Goal: Contribute content: Contribute content

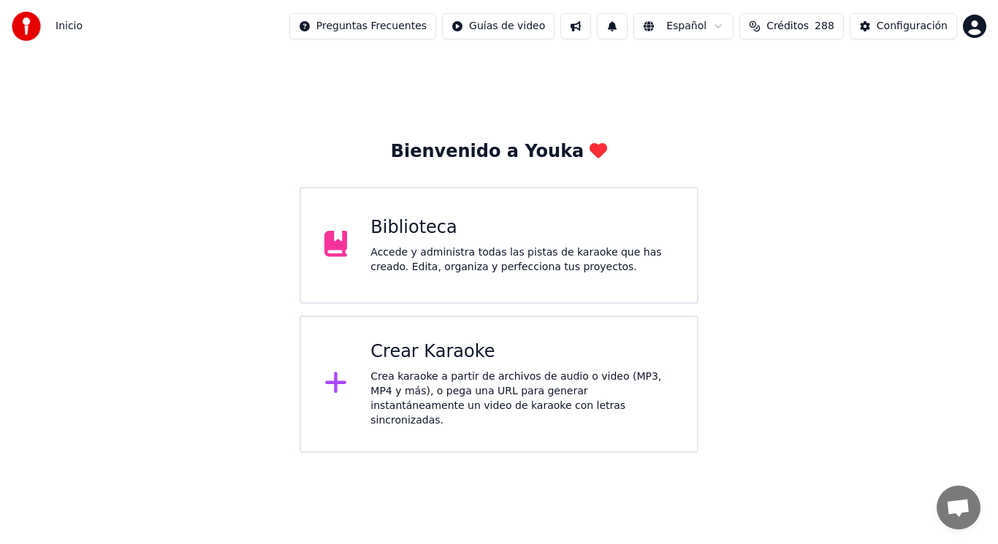
click at [625, 238] on div "Biblioteca" at bounding box center [522, 227] width 303 height 23
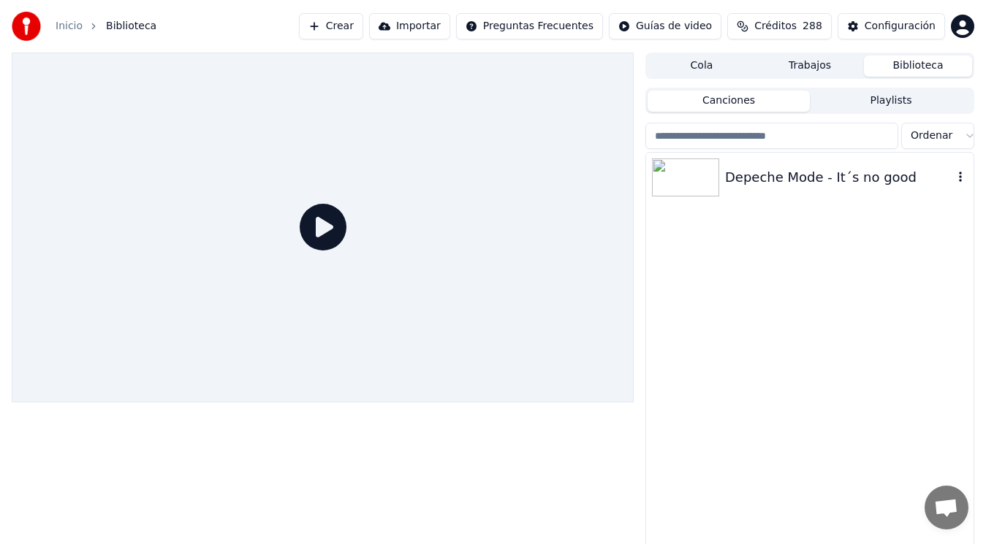
click at [787, 174] on div "Depeche Mode - It´s no good" at bounding box center [839, 177] width 228 height 20
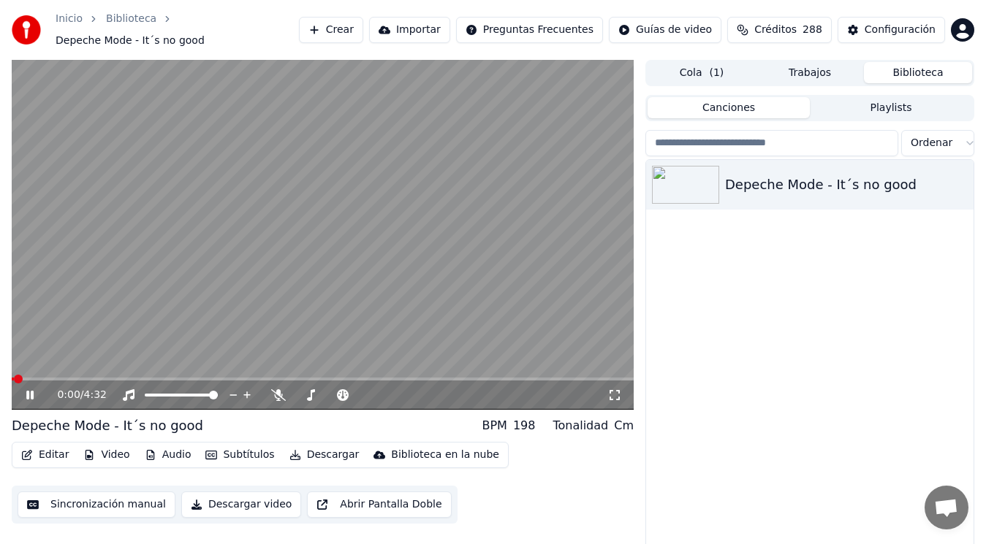
click at [27, 400] on icon at bounding box center [40, 396] width 34 height 12
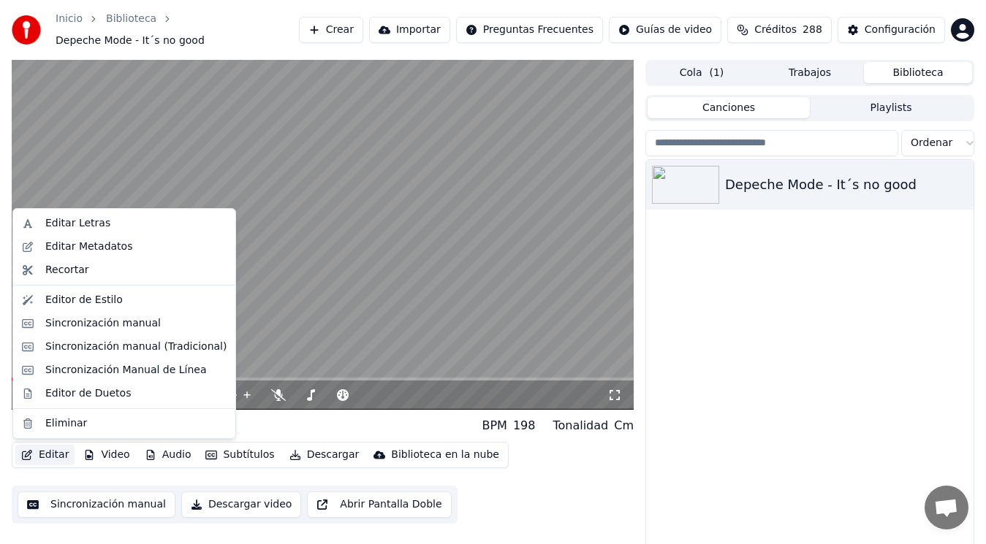
click at [47, 456] on button "Editar" at bounding box center [44, 455] width 59 height 20
click at [130, 346] on div "Sincronización manual (Tradicional)" at bounding box center [135, 347] width 181 height 15
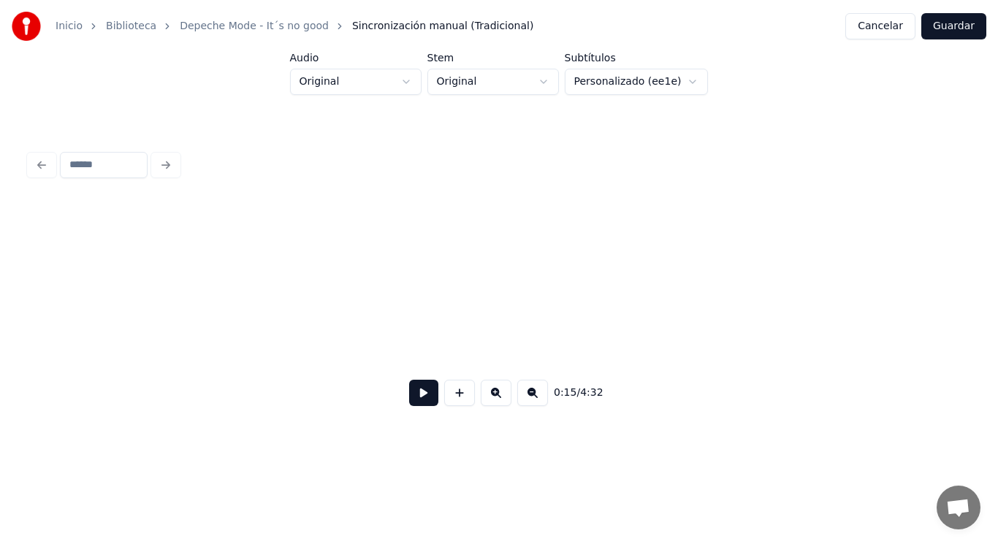
scroll to position [0, 16080]
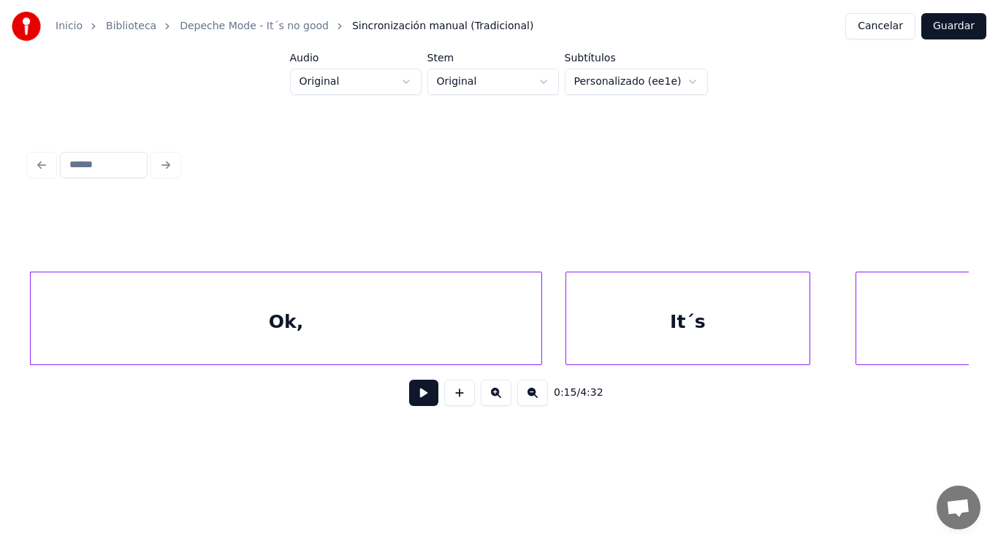
click at [411, 401] on button at bounding box center [423, 393] width 29 height 26
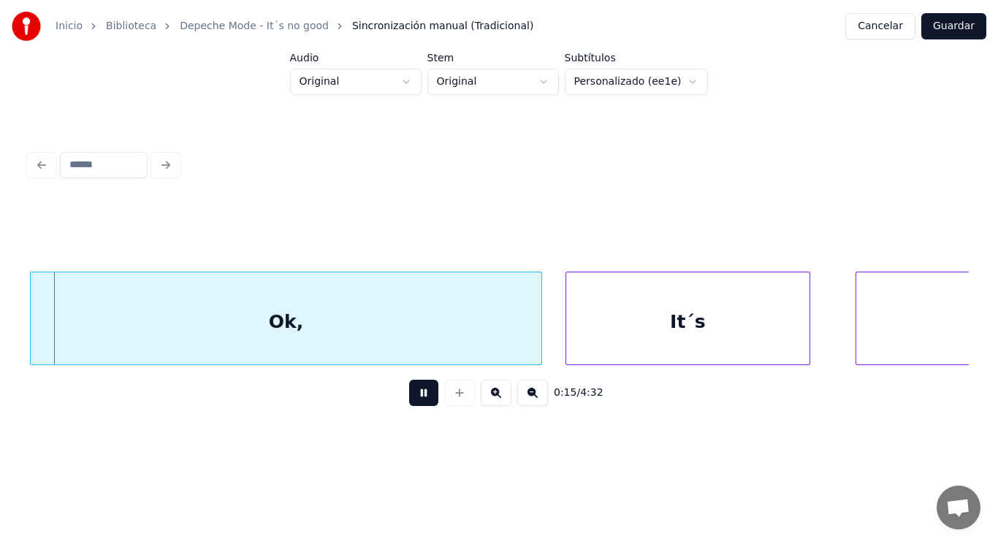
click at [411, 401] on button at bounding box center [423, 393] width 29 height 26
click at [409, 399] on button at bounding box center [423, 393] width 29 height 26
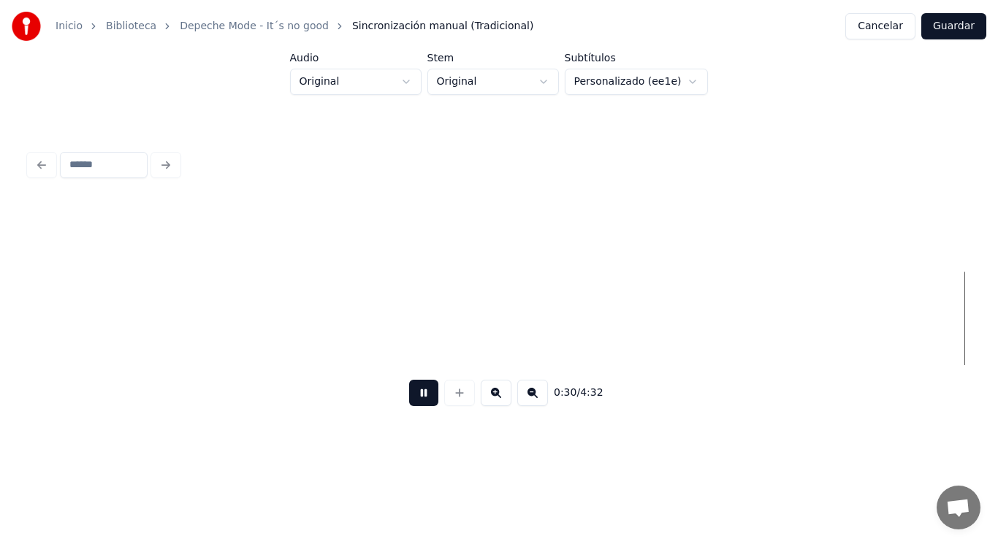
scroll to position [0, 31312]
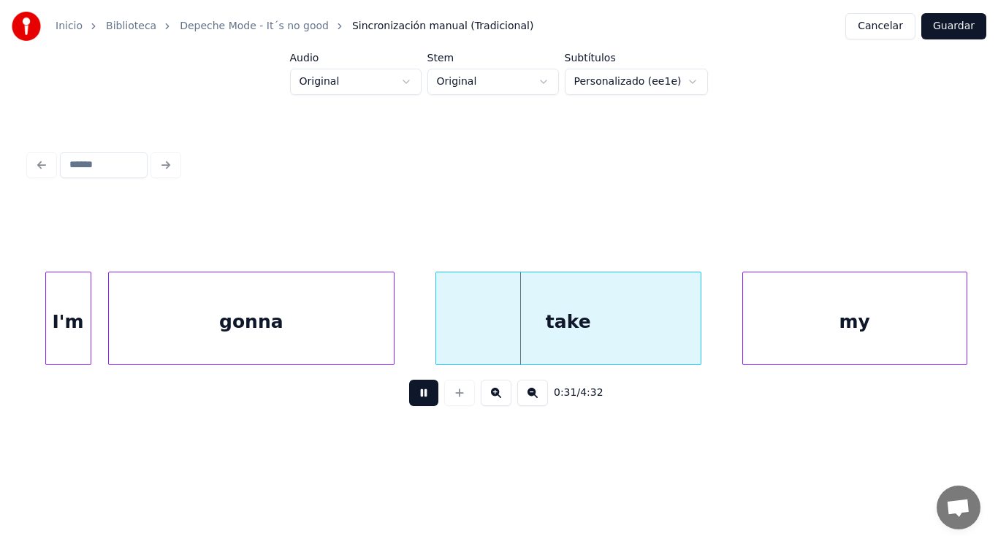
click at [411, 401] on button at bounding box center [423, 393] width 29 height 26
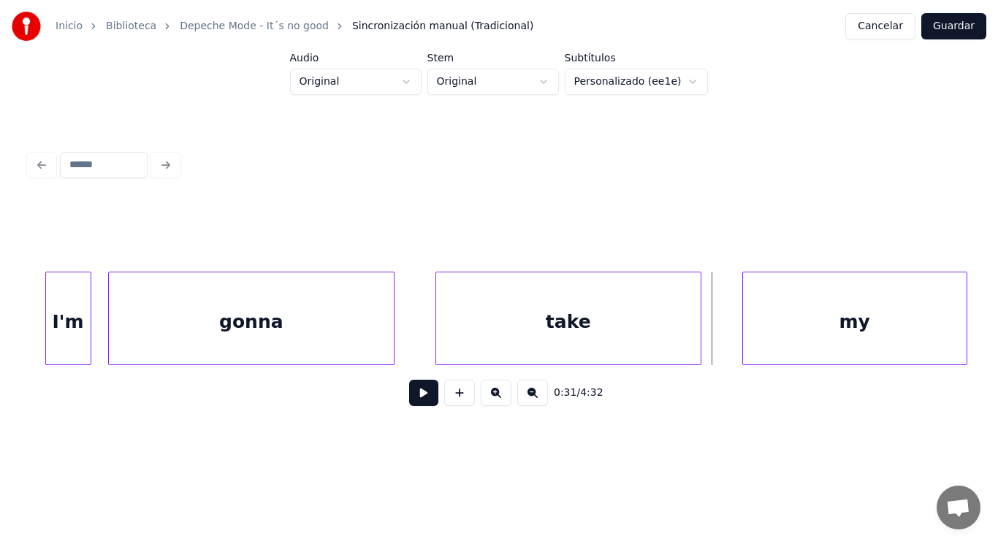
click at [449, 343] on div "take" at bounding box center [568, 322] width 265 height 99
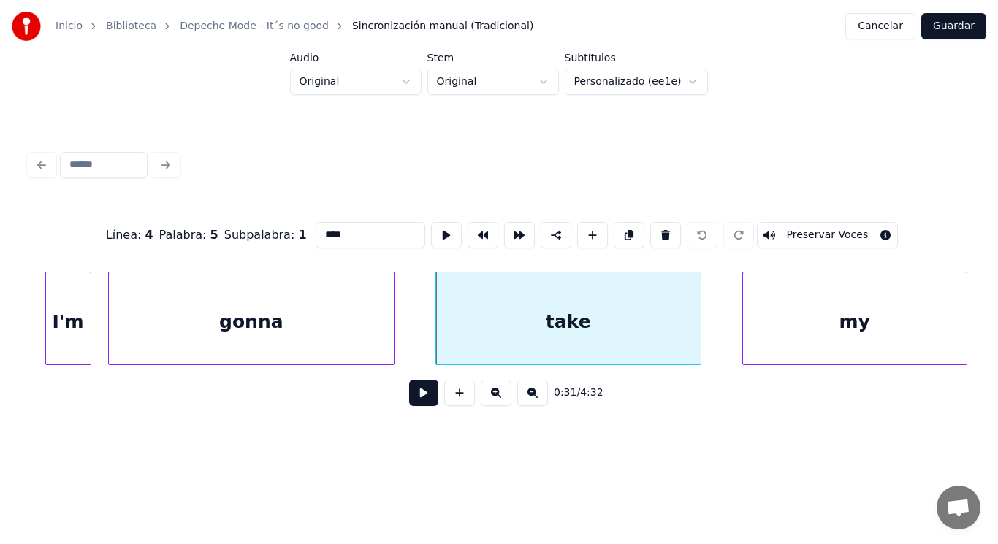
click at [411, 395] on button at bounding box center [423, 393] width 29 height 26
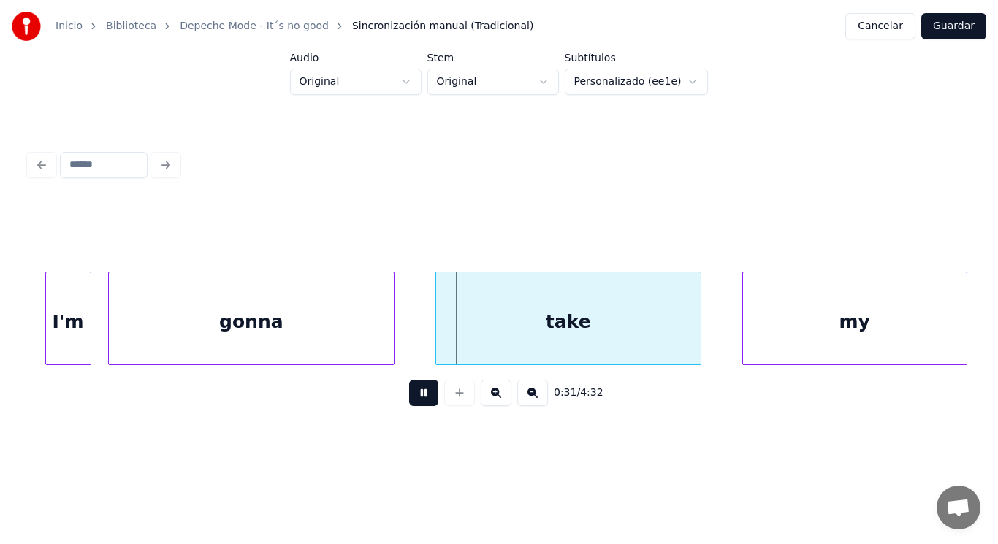
click at [411, 395] on button at bounding box center [423, 393] width 29 height 26
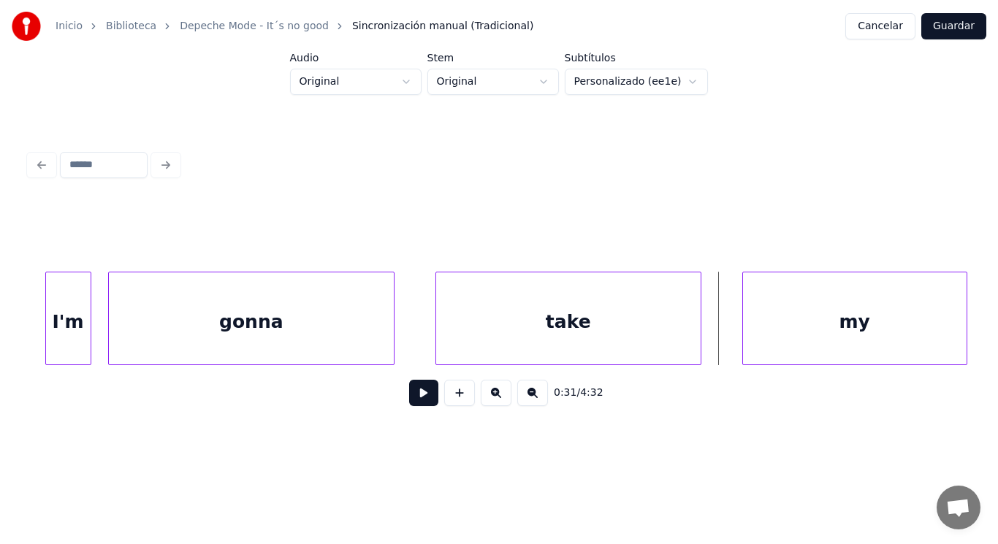
click at [365, 329] on div "gonna" at bounding box center [251, 322] width 285 height 99
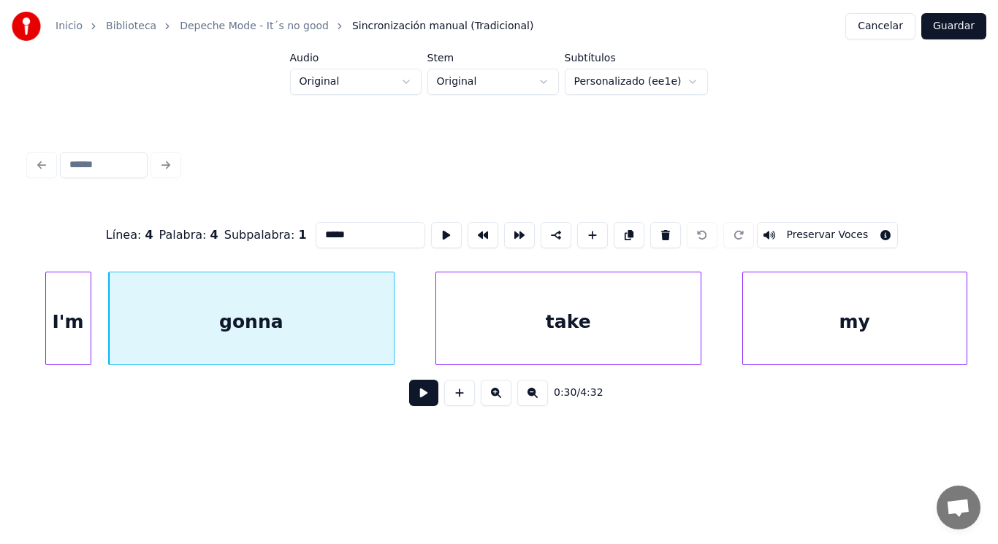
click at [414, 401] on button at bounding box center [423, 393] width 29 height 26
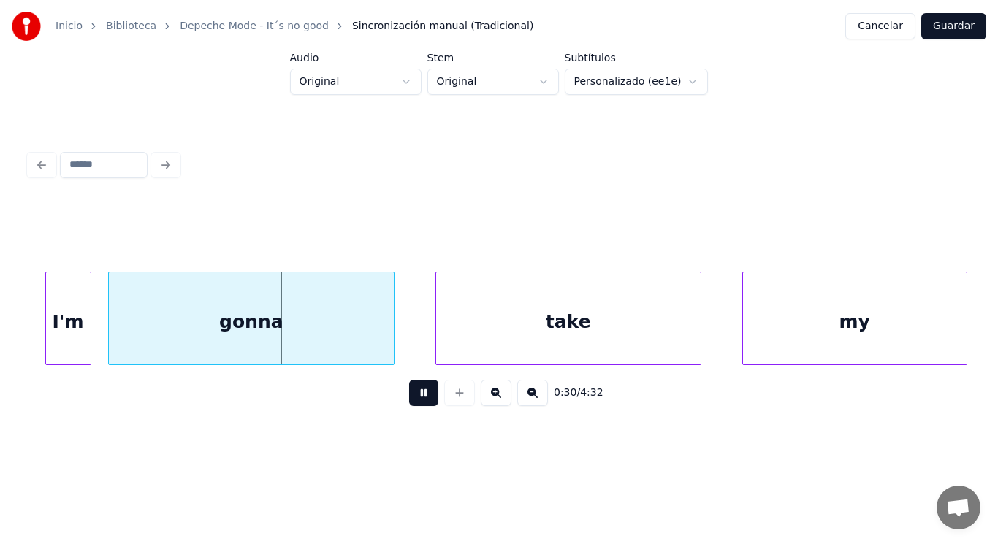
click at [414, 401] on button at bounding box center [423, 393] width 29 height 26
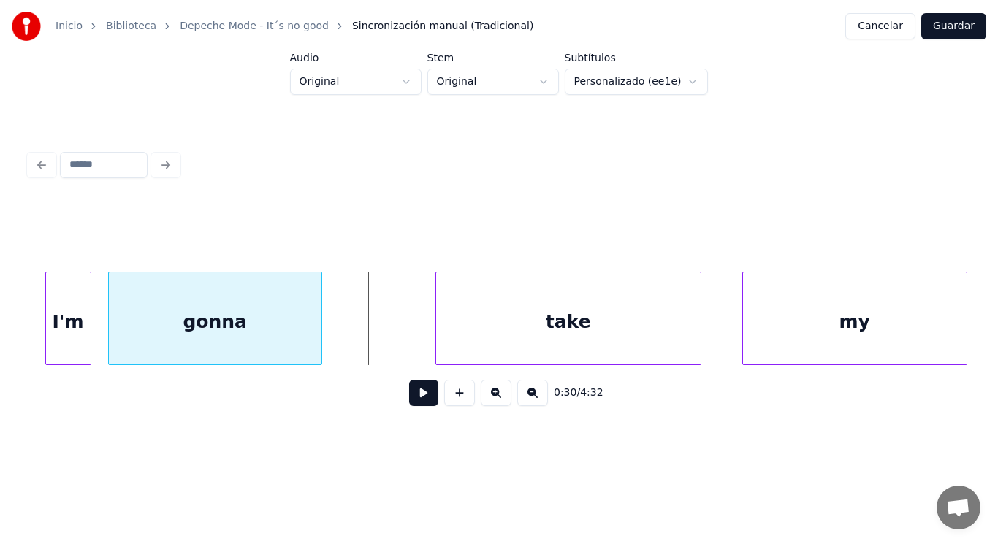
click at [317, 341] on div at bounding box center [319, 319] width 4 height 92
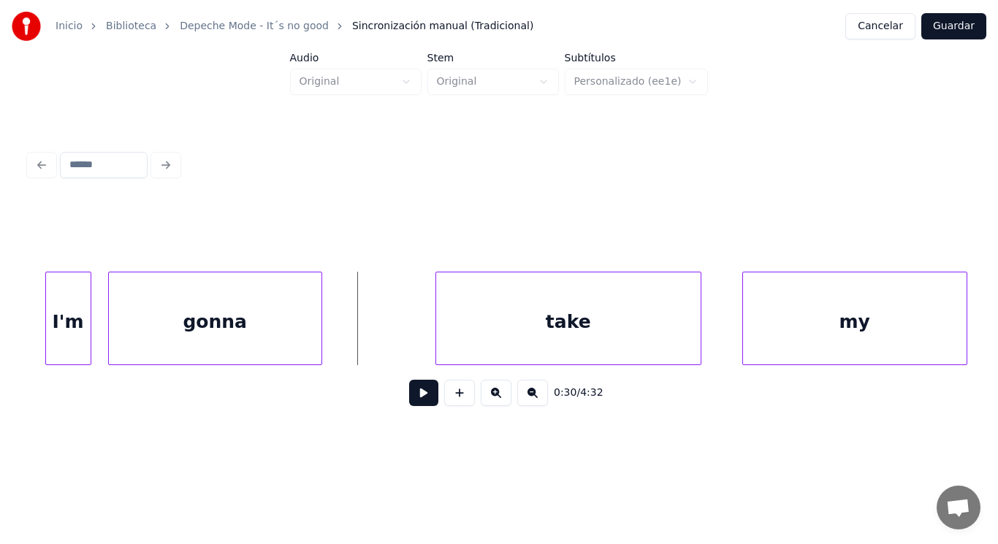
click at [409, 403] on button at bounding box center [423, 393] width 29 height 26
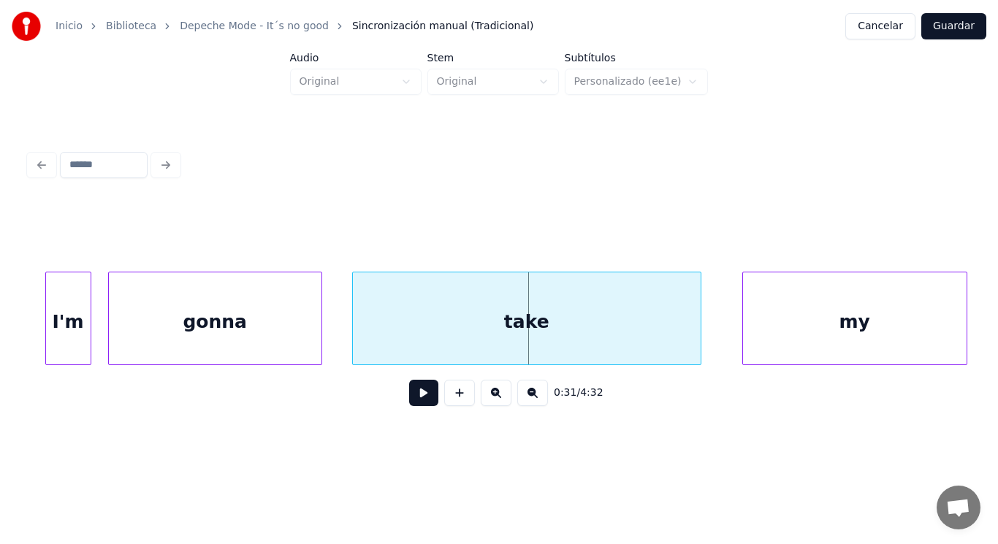
click at [353, 336] on div at bounding box center [355, 319] width 4 height 92
click at [409, 403] on button at bounding box center [423, 393] width 29 height 26
click at [679, 340] on div at bounding box center [679, 319] width 4 height 92
click at [409, 396] on button at bounding box center [423, 393] width 29 height 26
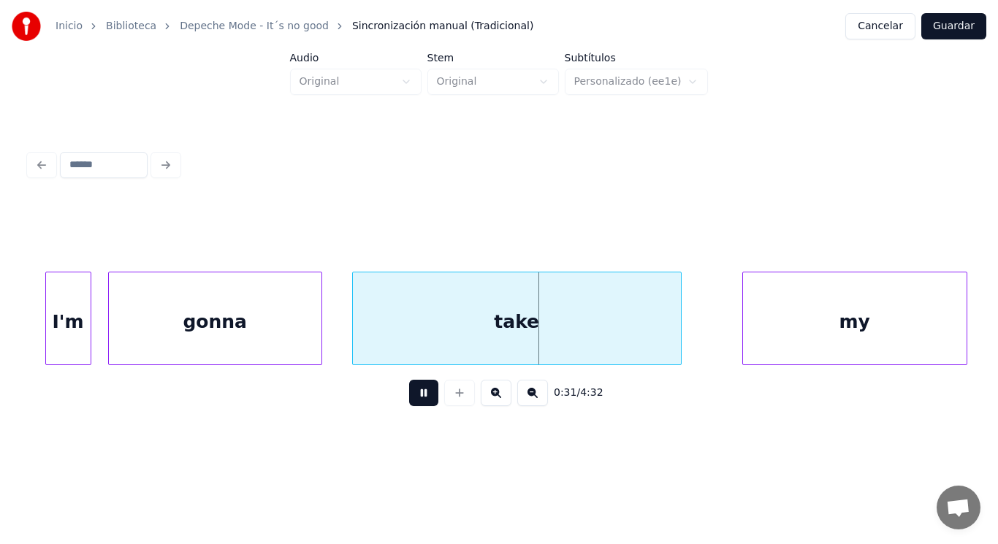
click at [409, 396] on button at bounding box center [423, 393] width 29 height 26
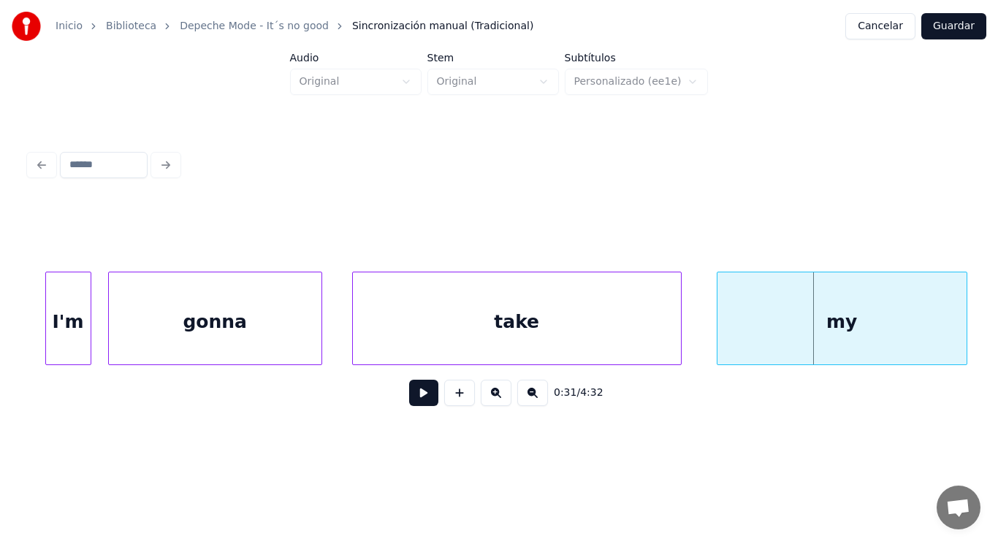
click at [720, 338] on div at bounding box center [720, 319] width 4 height 92
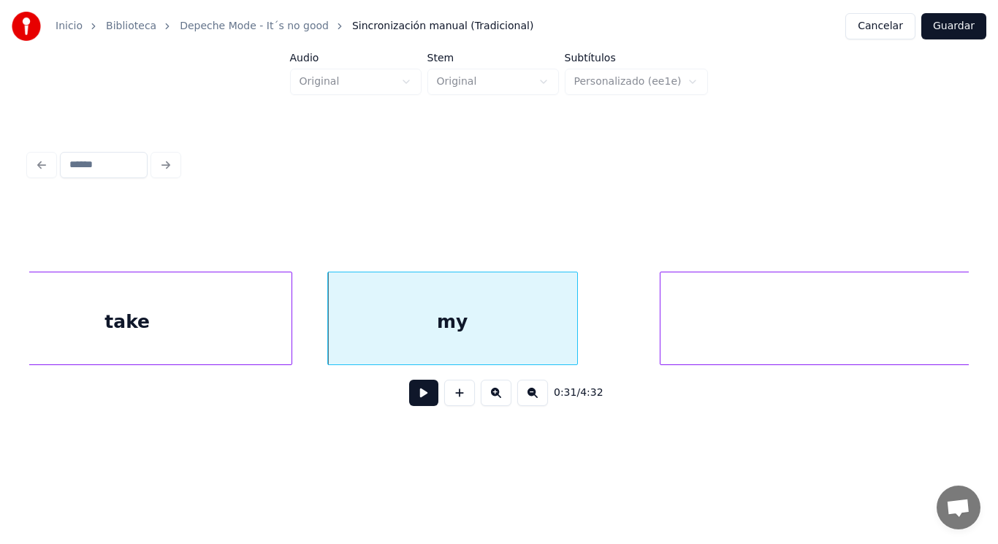
scroll to position [0, 31779]
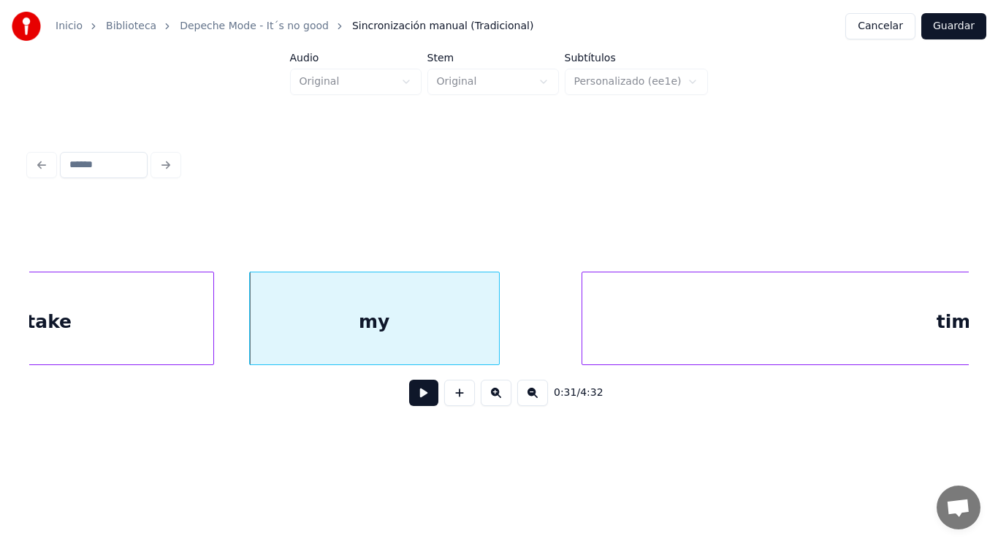
click at [419, 401] on button at bounding box center [423, 393] width 29 height 26
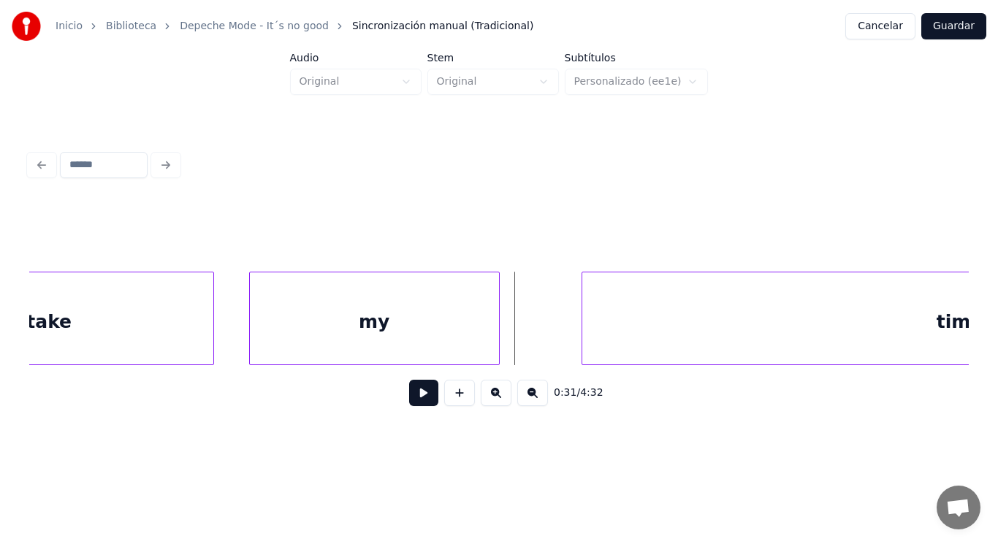
click at [495, 333] on div at bounding box center [497, 319] width 4 height 92
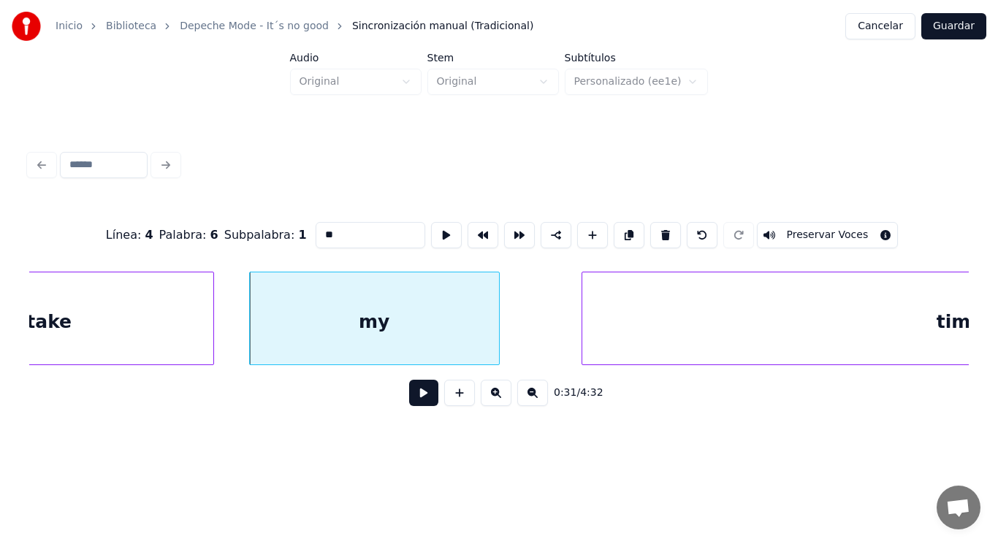
click at [409, 392] on button at bounding box center [423, 393] width 29 height 26
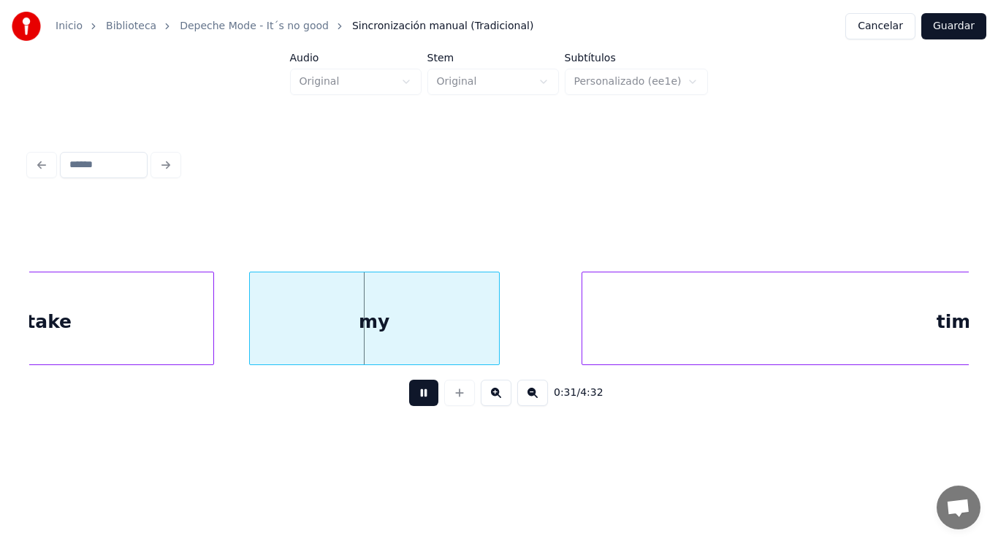
click at [409, 392] on button at bounding box center [423, 393] width 29 height 26
click at [474, 335] on div at bounding box center [475, 319] width 4 height 92
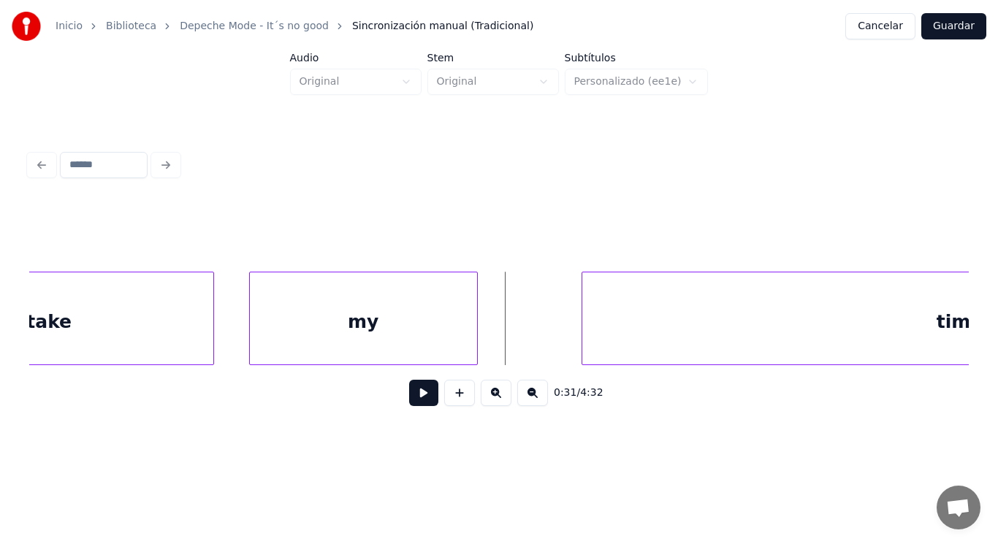
click at [409, 402] on button at bounding box center [423, 393] width 29 height 26
drag, startPoint x: 406, startPoint y: 402, endPoint x: 547, endPoint y: 360, distance: 147.1
click at [425, 391] on button at bounding box center [423, 393] width 29 height 26
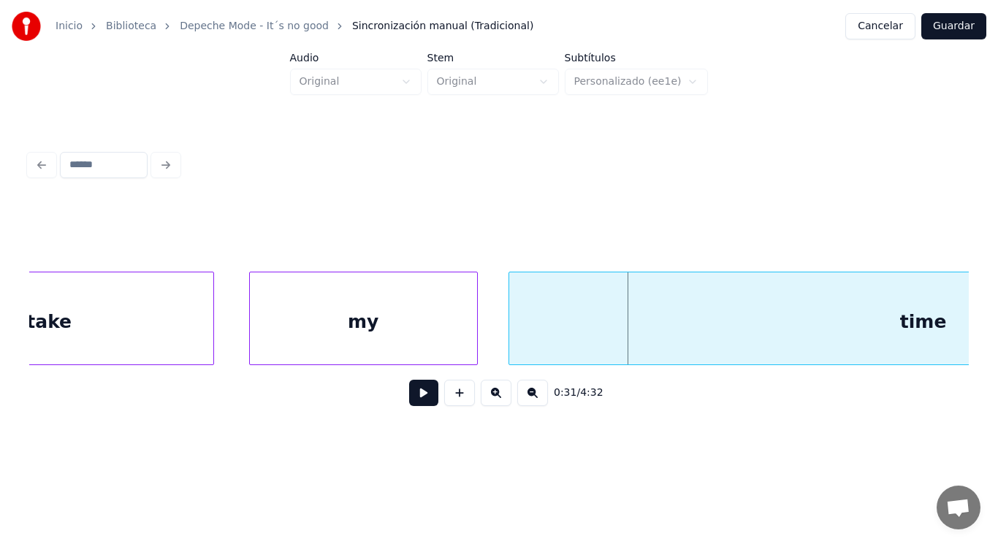
click at [512, 341] on div at bounding box center [511, 319] width 4 height 92
click at [423, 401] on button at bounding box center [423, 393] width 29 height 26
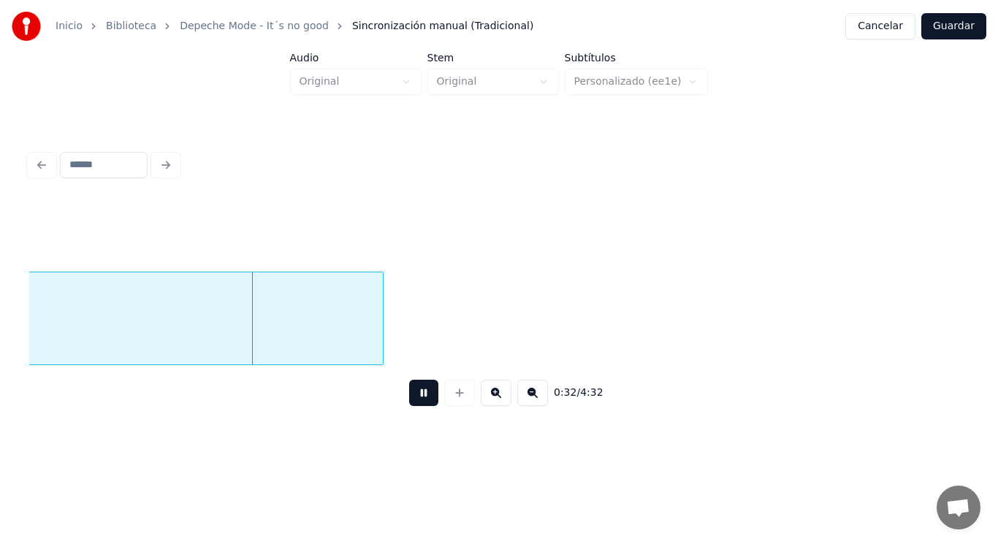
click at [423, 401] on button at bounding box center [423, 393] width 29 height 26
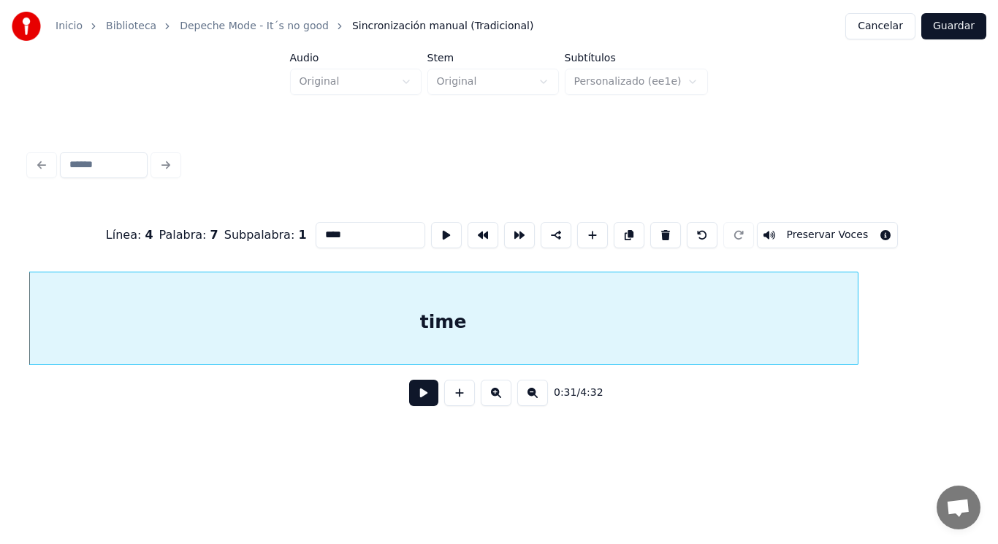
click at [415, 397] on button at bounding box center [423, 393] width 29 height 26
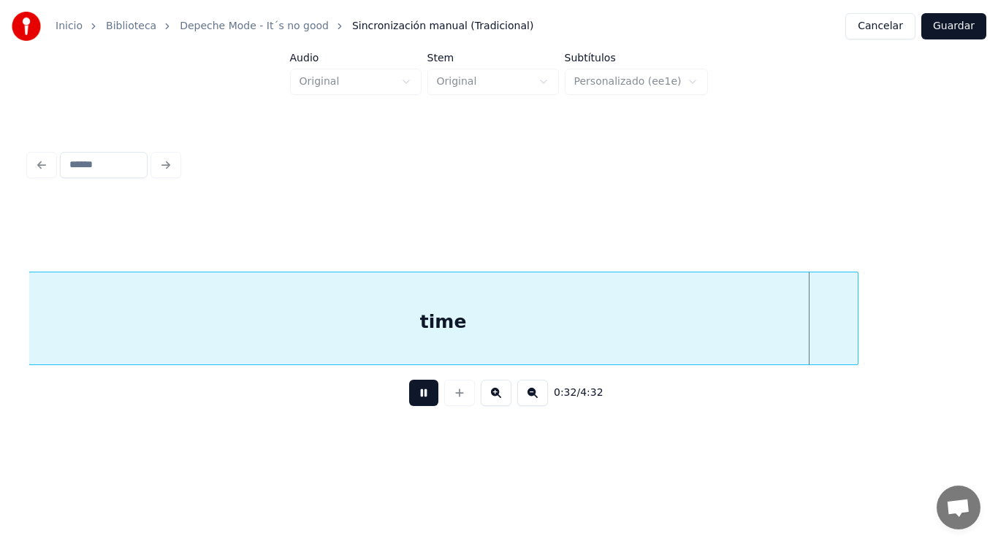
click at [415, 397] on button at bounding box center [423, 393] width 29 height 26
click at [884, 341] on div at bounding box center [883, 319] width 4 height 92
click at [409, 400] on button at bounding box center [423, 393] width 29 height 26
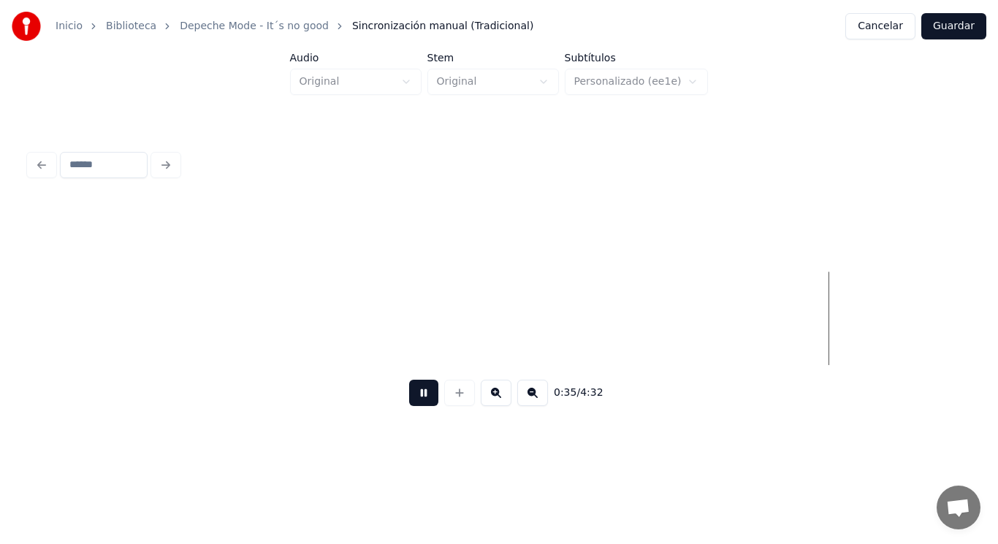
click at [409, 400] on button at bounding box center [423, 393] width 29 height 26
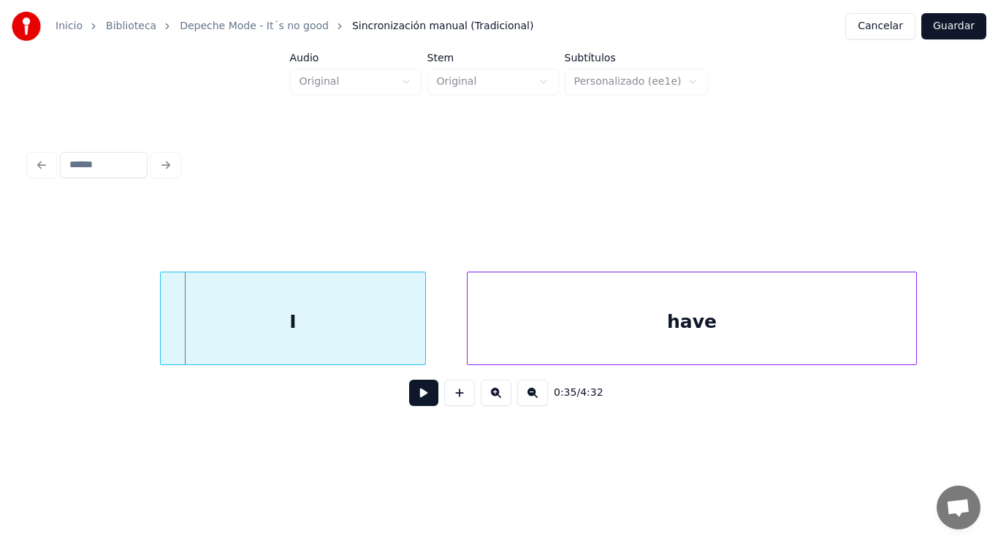
scroll to position [0, 35883]
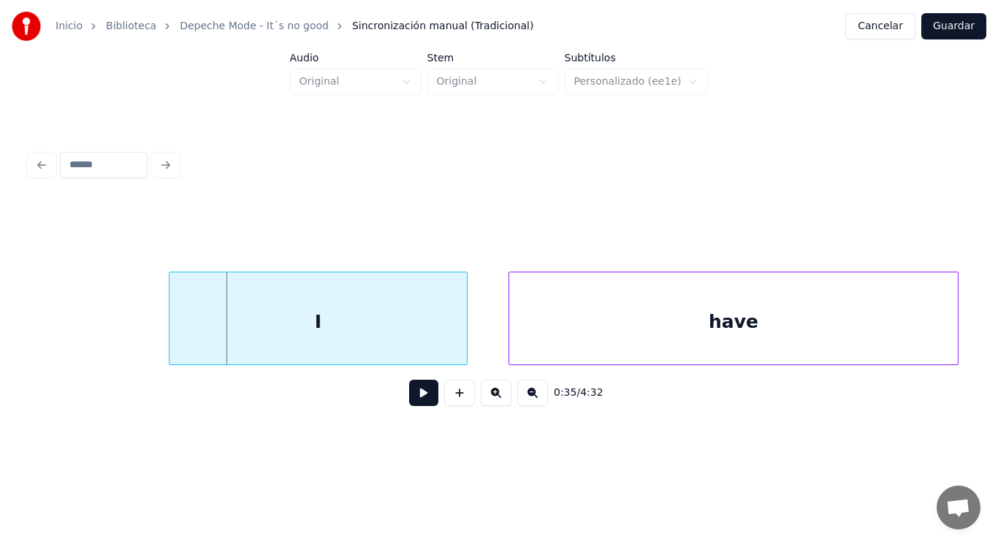
click at [172, 335] on div at bounding box center [172, 319] width 4 height 92
click at [422, 396] on button at bounding box center [423, 393] width 29 height 26
click at [439, 337] on div at bounding box center [441, 319] width 4 height 92
click at [413, 406] on button at bounding box center [423, 393] width 29 height 26
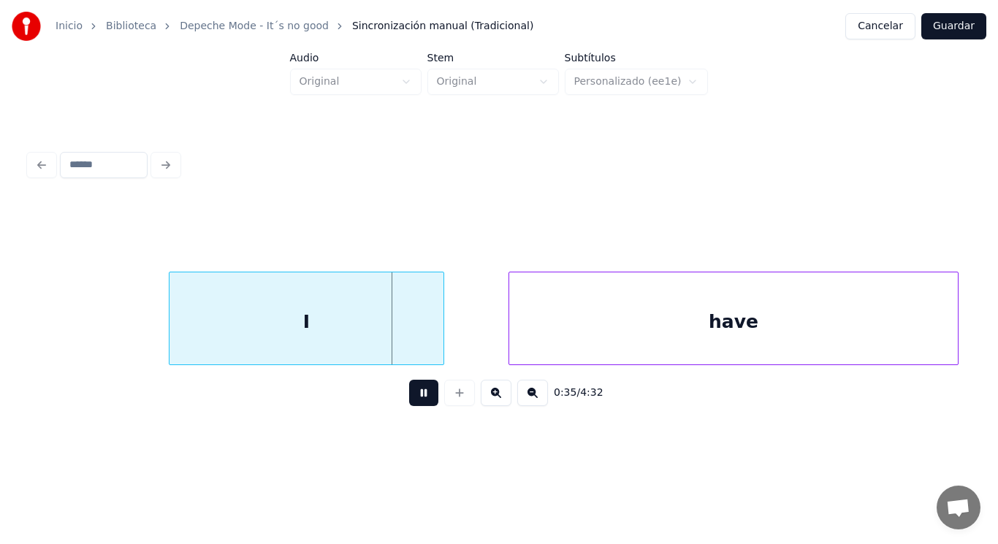
click at [413, 406] on button at bounding box center [423, 393] width 29 height 26
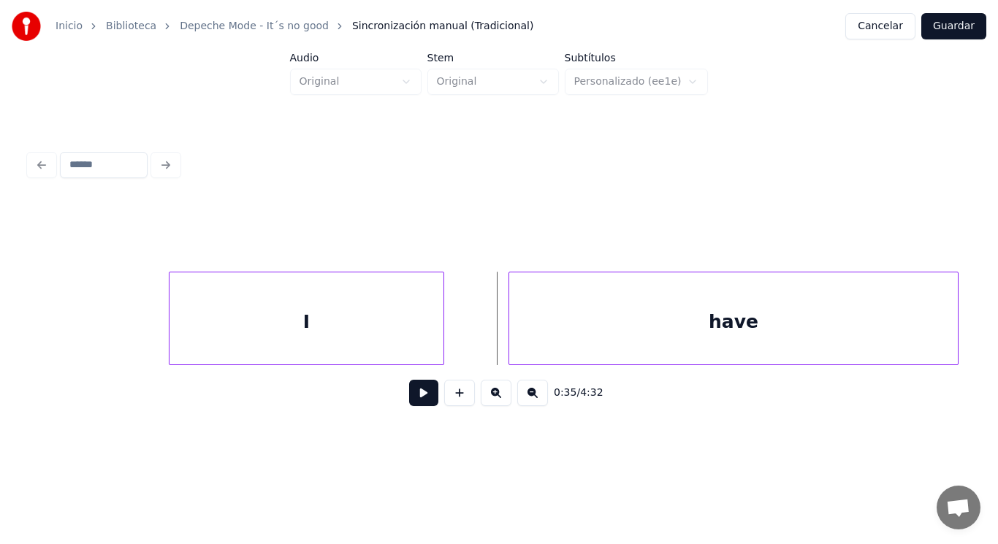
click at [441, 341] on div at bounding box center [441, 319] width 4 height 92
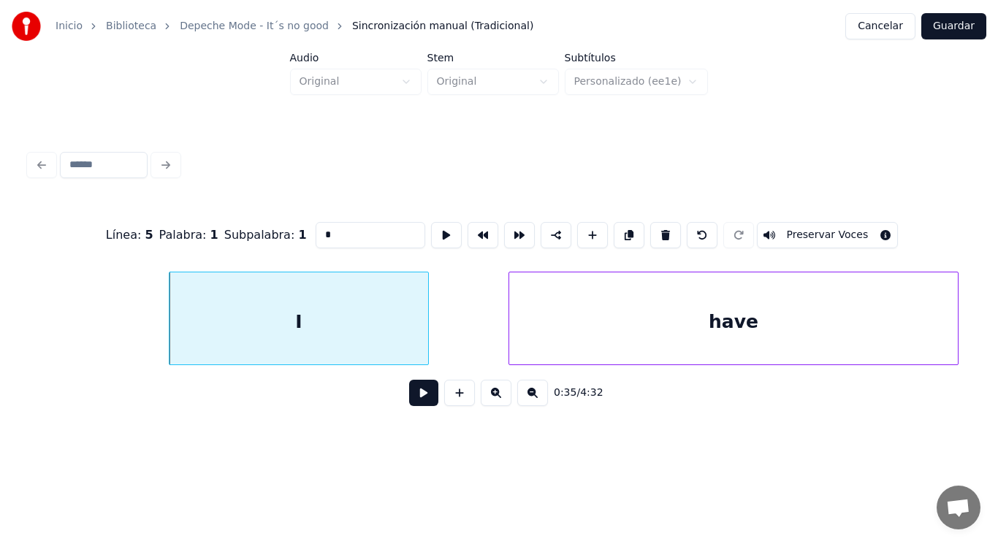
click at [426, 341] on div at bounding box center [426, 319] width 4 height 92
click at [411, 403] on button at bounding box center [423, 393] width 29 height 26
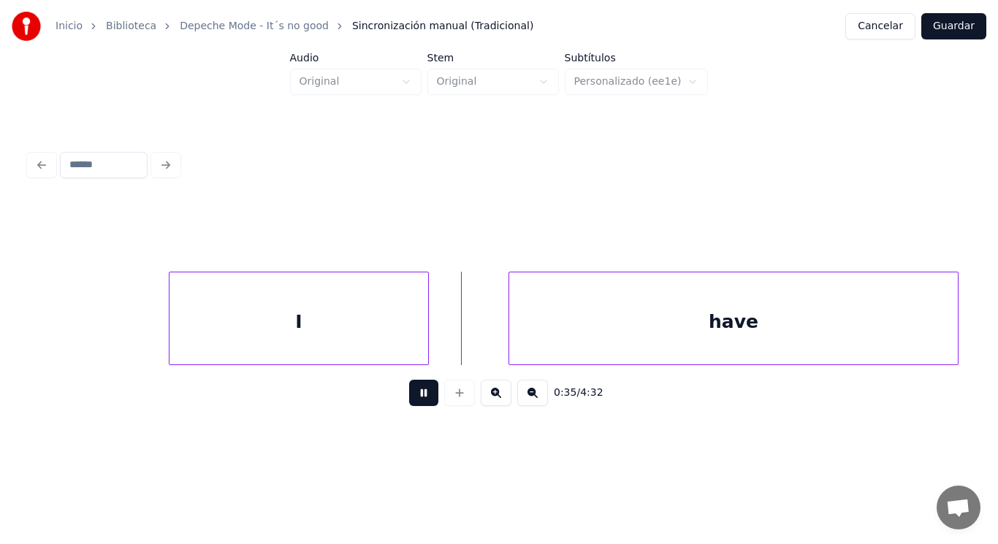
click at [411, 403] on button at bounding box center [423, 393] width 29 height 26
drag, startPoint x: 452, startPoint y: 341, endPoint x: 428, endPoint y: 383, distance: 48.8
click at [425, 395] on button at bounding box center [423, 393] width 29 height 26
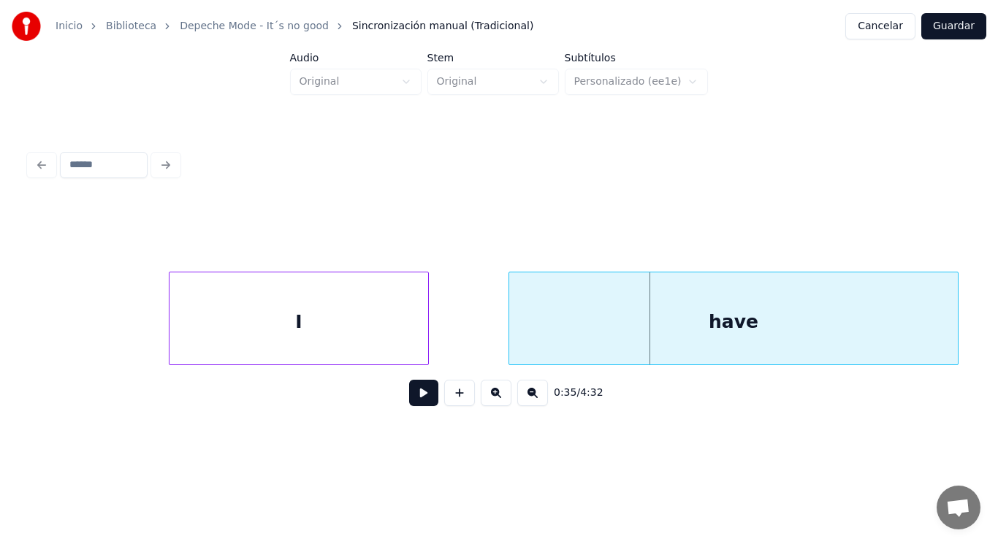
click at [393, 308] on div "I" at bounding box center [299, 322] width 259 height 99
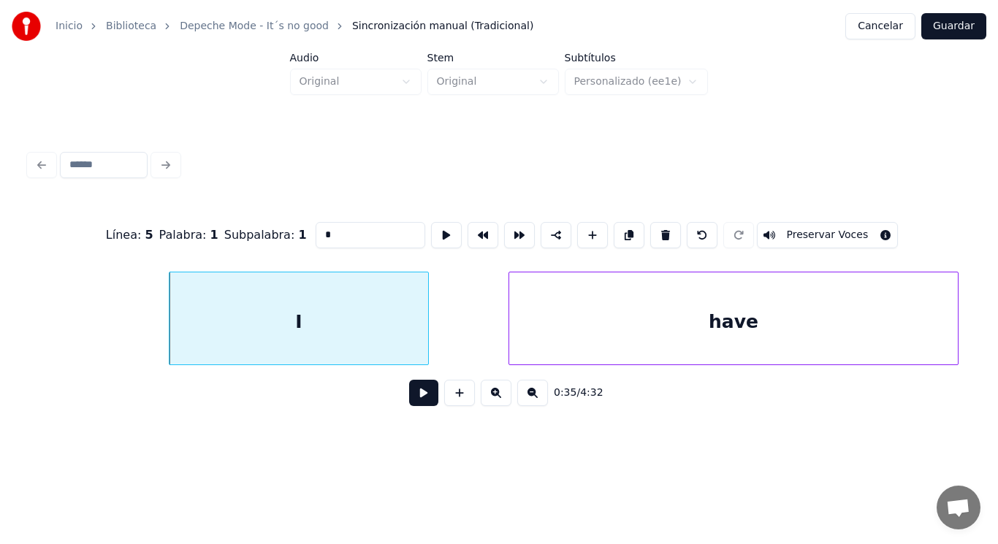
click at [409, 390] on button at bounding box center [423, 393] width 29 height 26
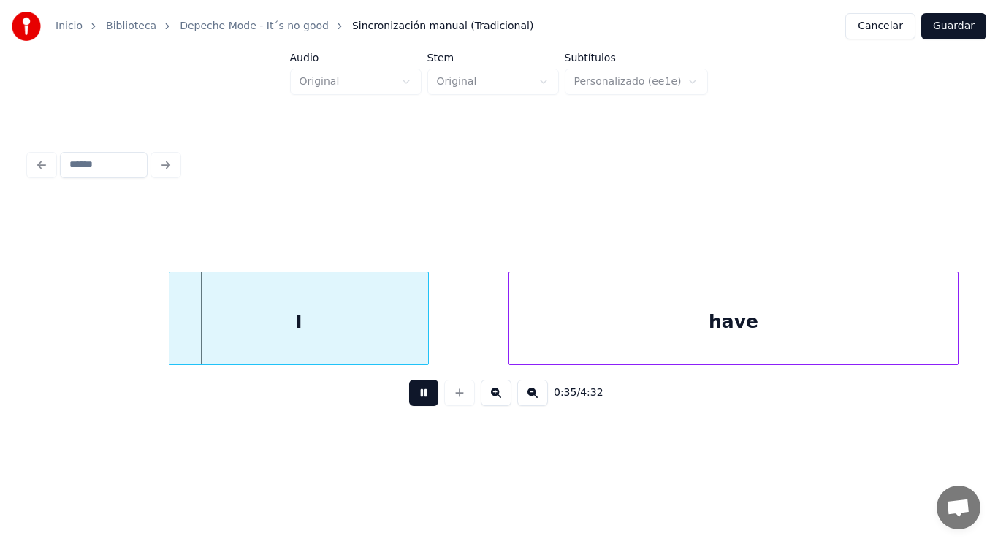
click at [409, 390] on button at bounding box center [423, 393] width 29 height 26
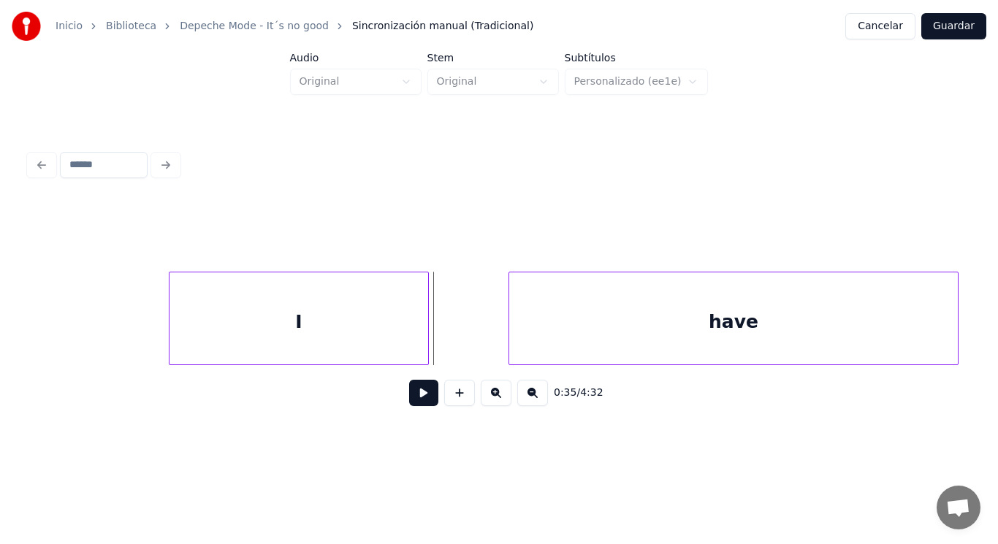
click at [425, 336] on div at bounding box center [426, 319] width 4 height 92
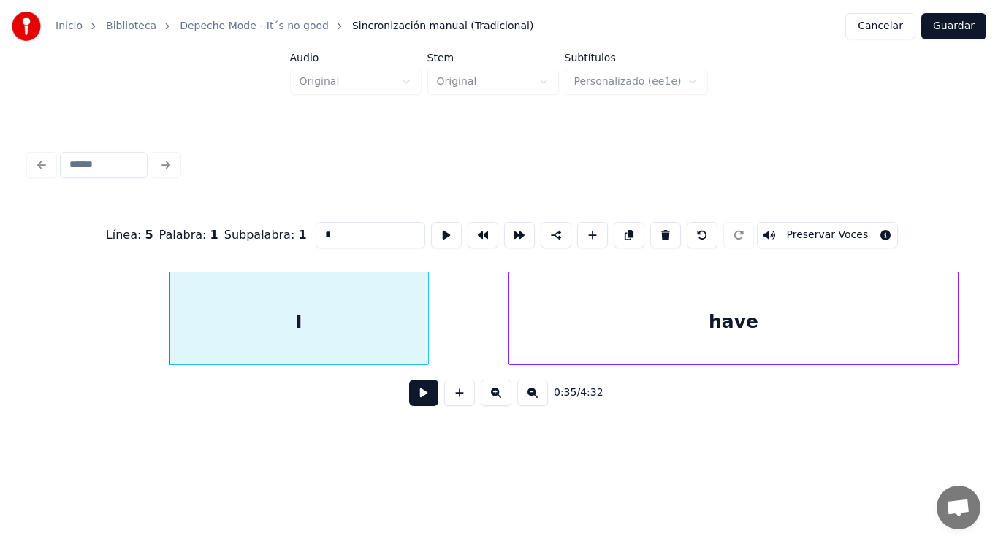
click at [419, 399] on button at bounding box center [423, 393] width 29 height 26
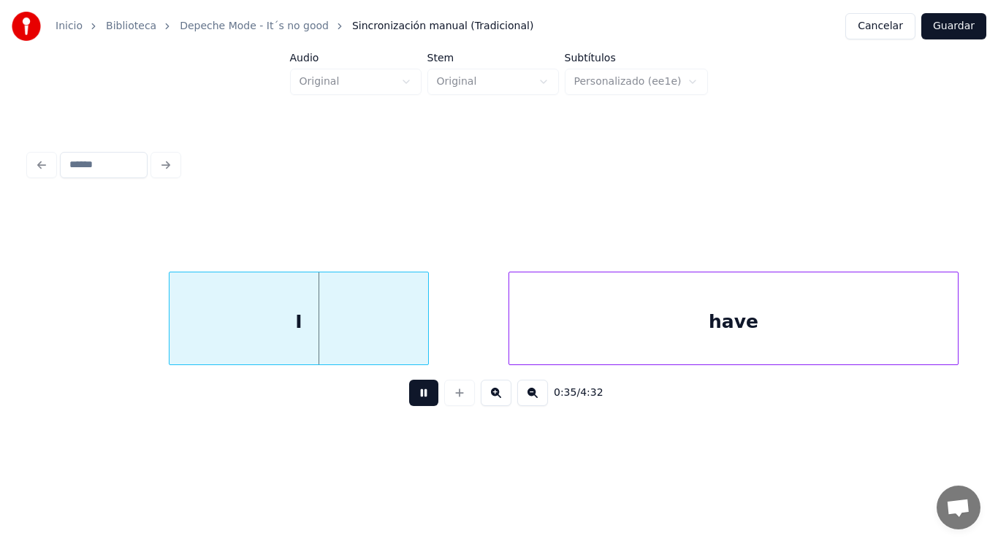
click at [419, 399] on button at bounding box center [423, 393] width 29 height 26
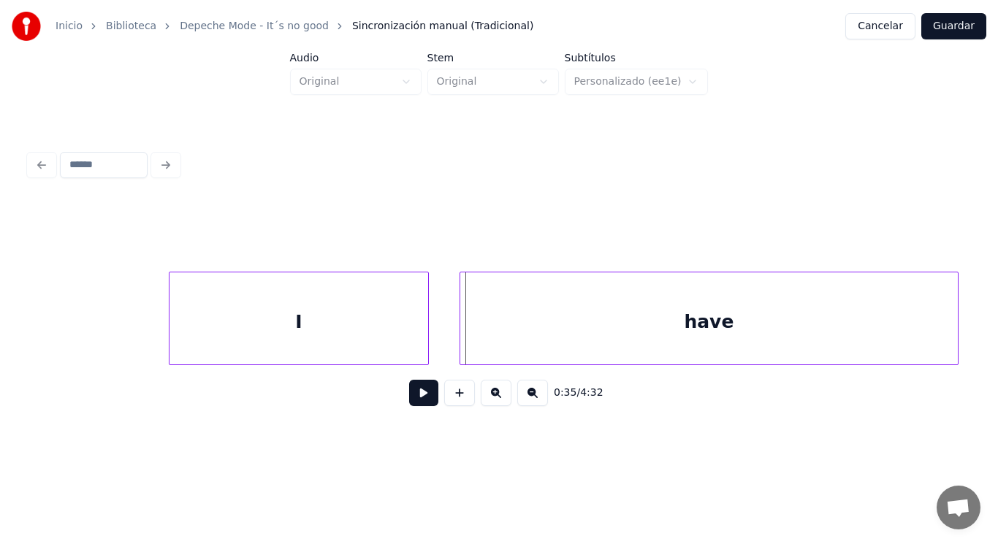
click at [461, 345] on div at bounding box center [462, 319] width 4 height 92
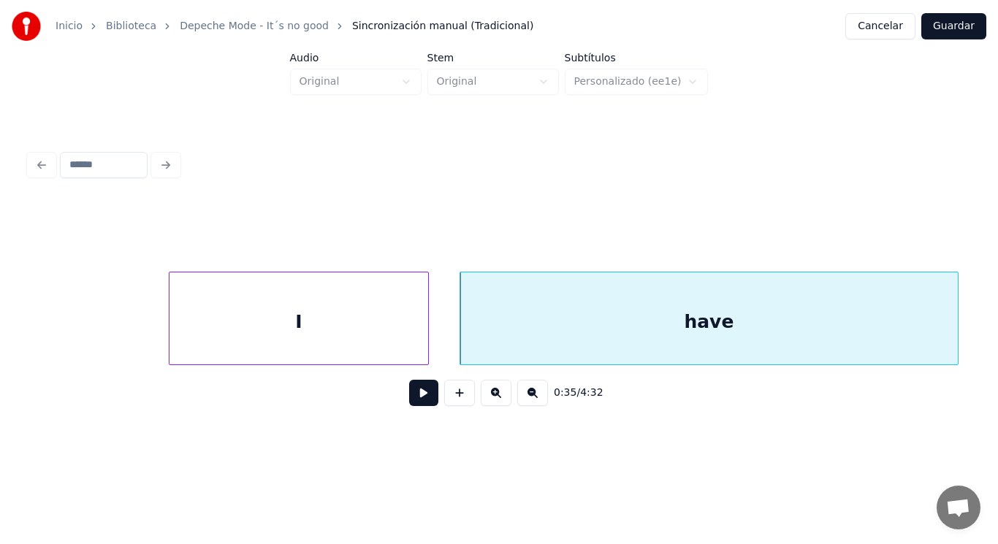
click at [413, 392] on button at bounding box center [423, 393] width 29 height 26
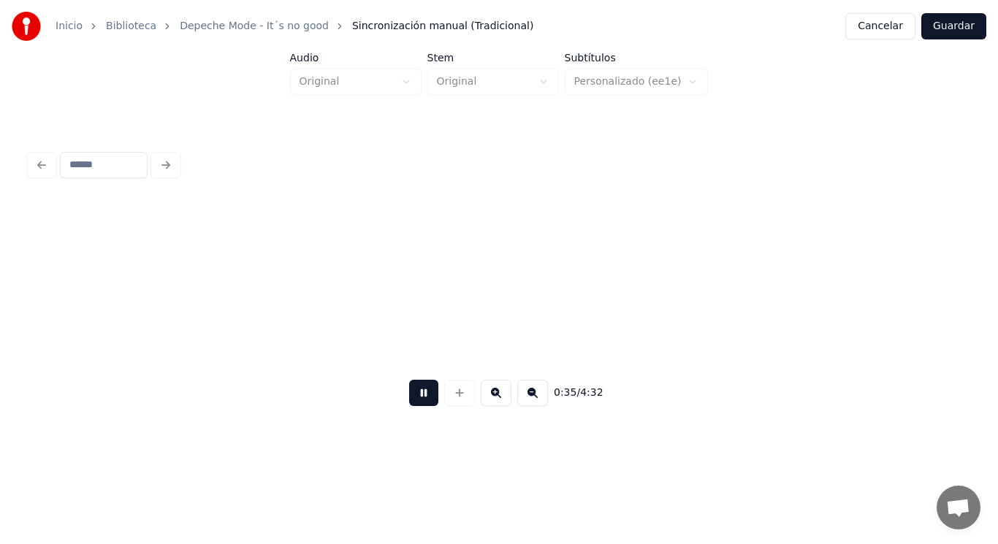
click at [413, 392] on button at bounding box center [423, 393] width 29 height 26
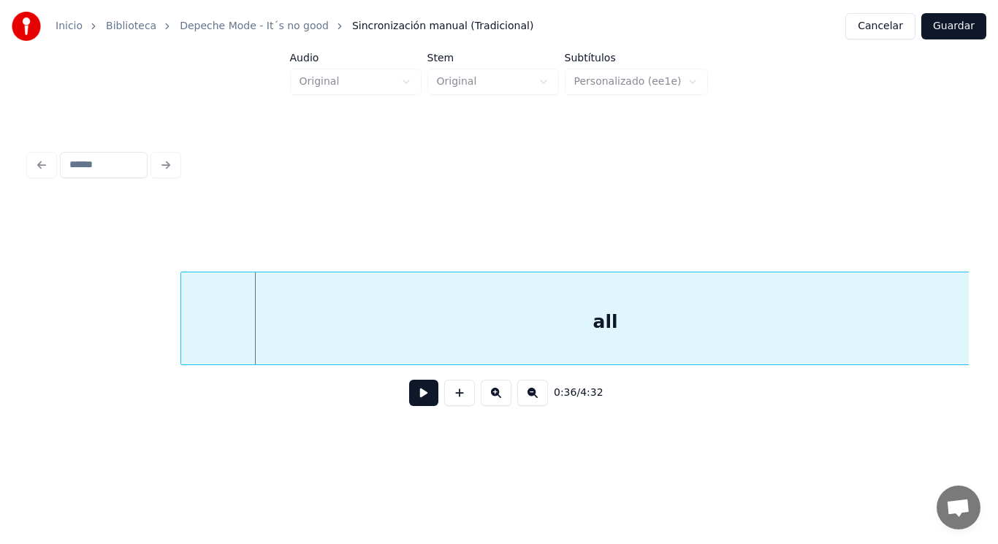
click at [181, 333] on div at bounding box center [183, 319] width 4 height 92
click at [422, 401] on button at bounding box center [423, 393] width 29 height 26
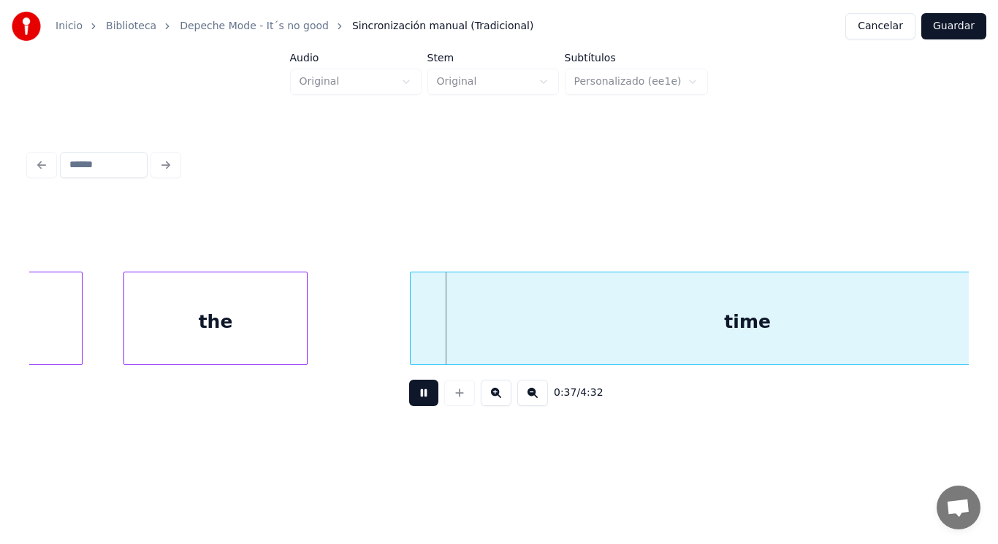
click at [422, 401] on button at bounding box center [423, 393] width 29 height 26
click at [227, 312] on div "the" at bounding box center [215, 322] width 183 height 99
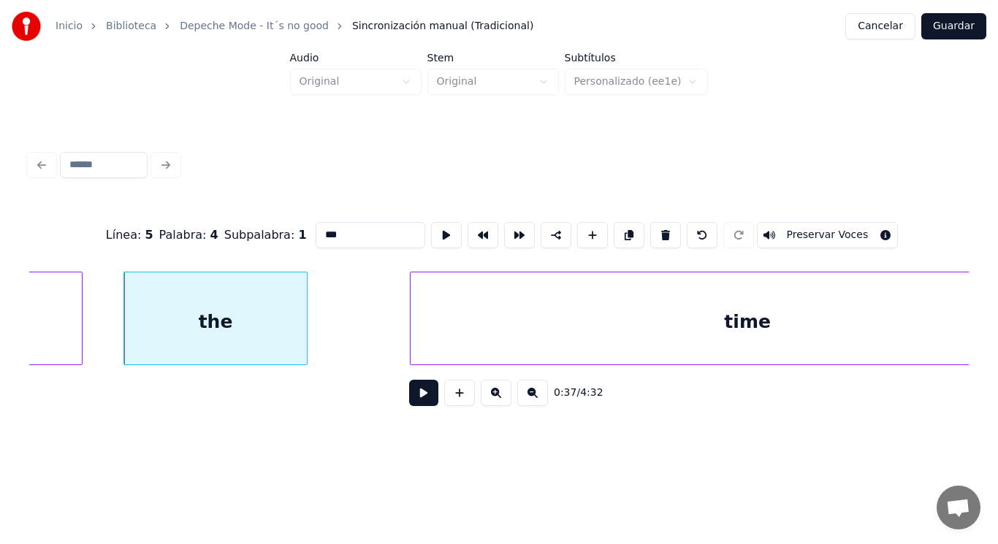
click at [417, 400] on button at bounding box center [423, 393] width 29 height 26
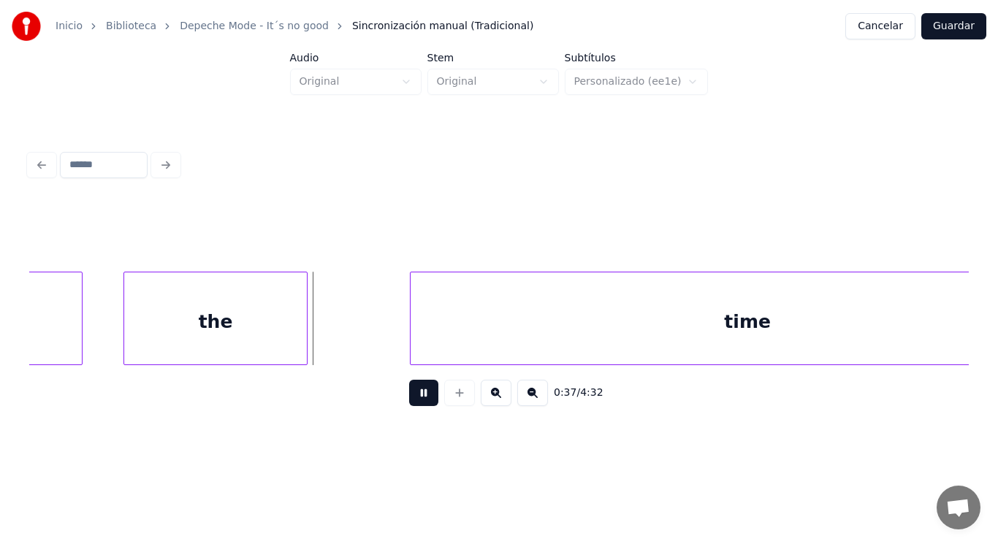
click at [417, 400] on button at bounding box center [423, 393] width 29 height 26
click at [415, 344] on div "time" at bounding box center [748, 322] width 674 height 99
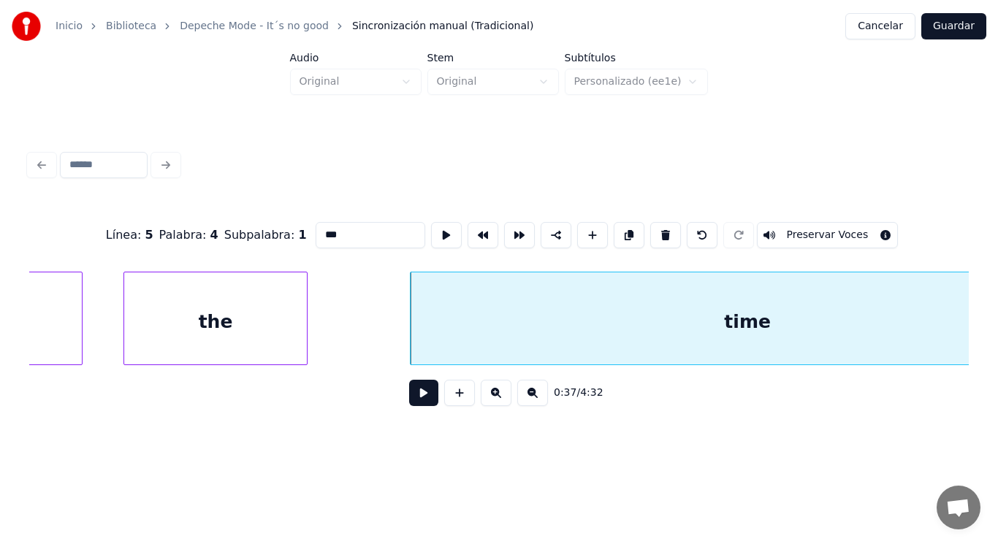
type input "****"
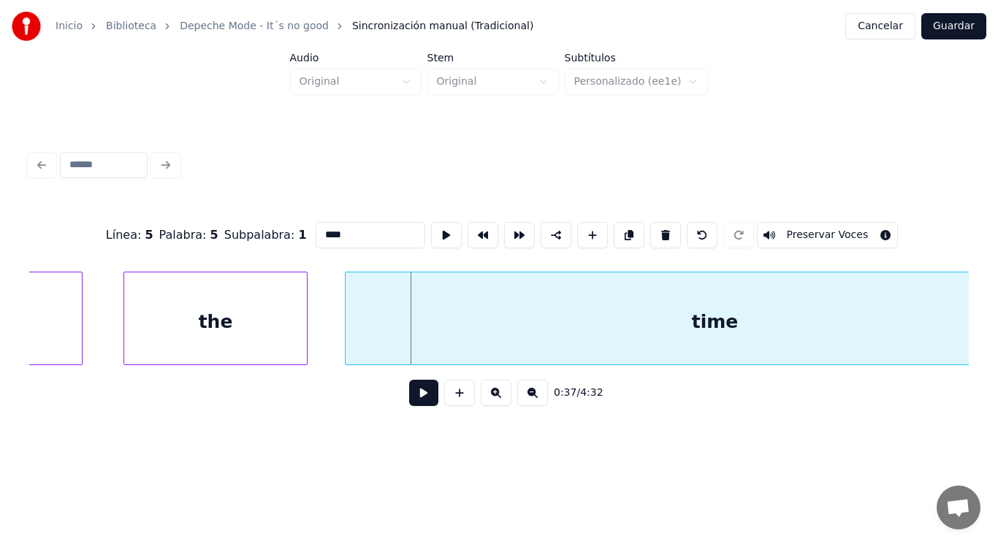
click at [346, 343] on div at bounding box center [348, 319] width 4 height 92
click at [409, 391] on button at bounding box center [423, 393] width 29 height 26
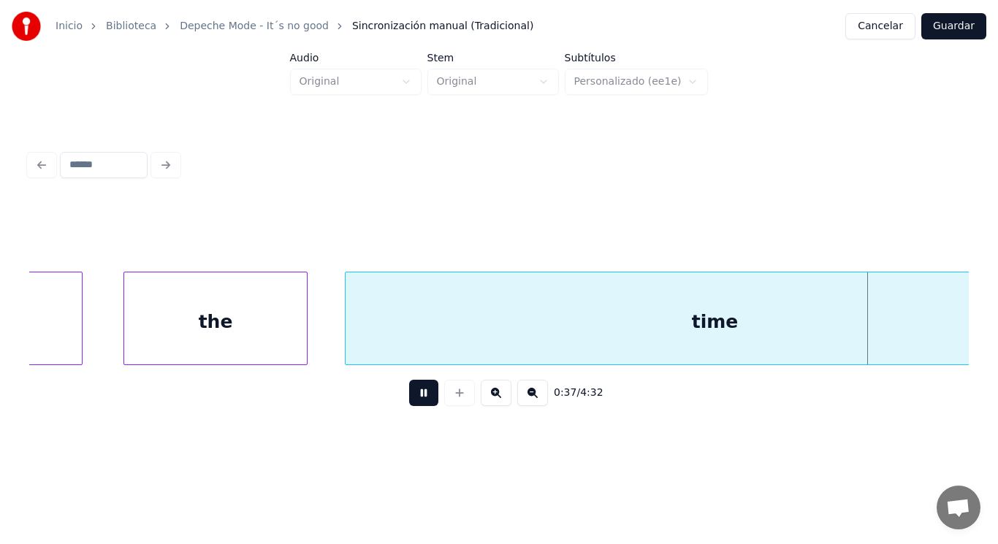
scroll to position [0, 38728]
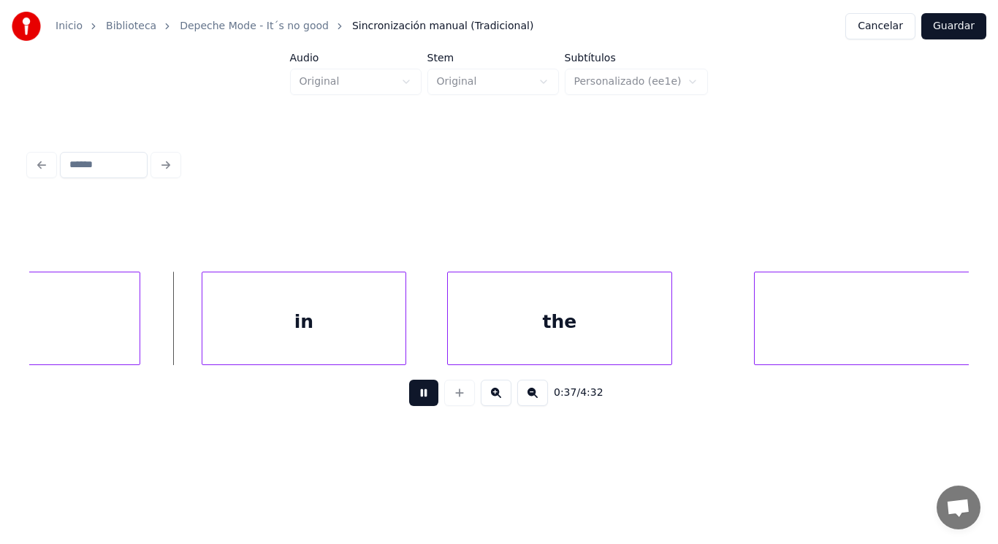
click at [409, 391] on button at bounding box center [423, 393] width 29 height 26
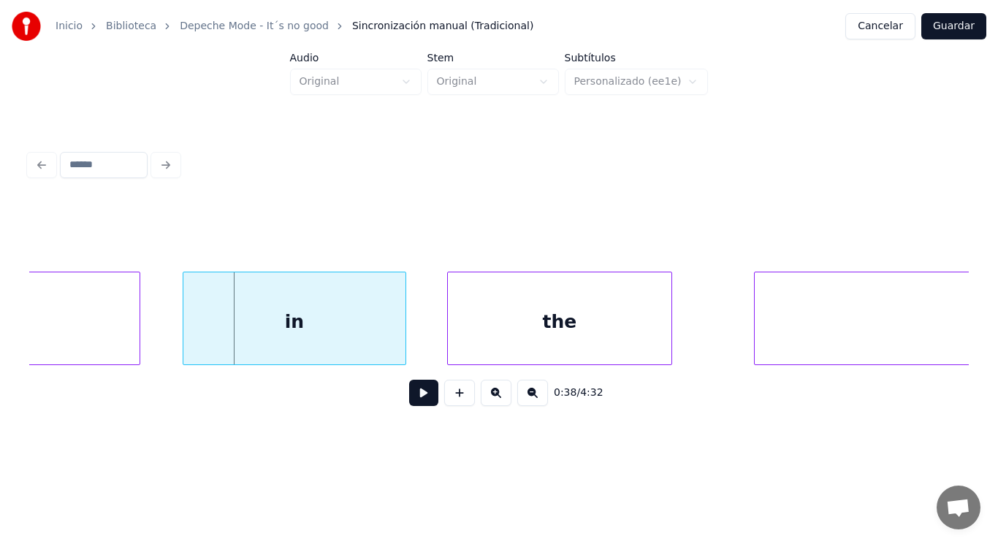
click at [185, 308] on div at bounding box center [185, 319] width 4 height 92
click at [419, 400] on button at bounding box center [423, 393] width 29 height 26
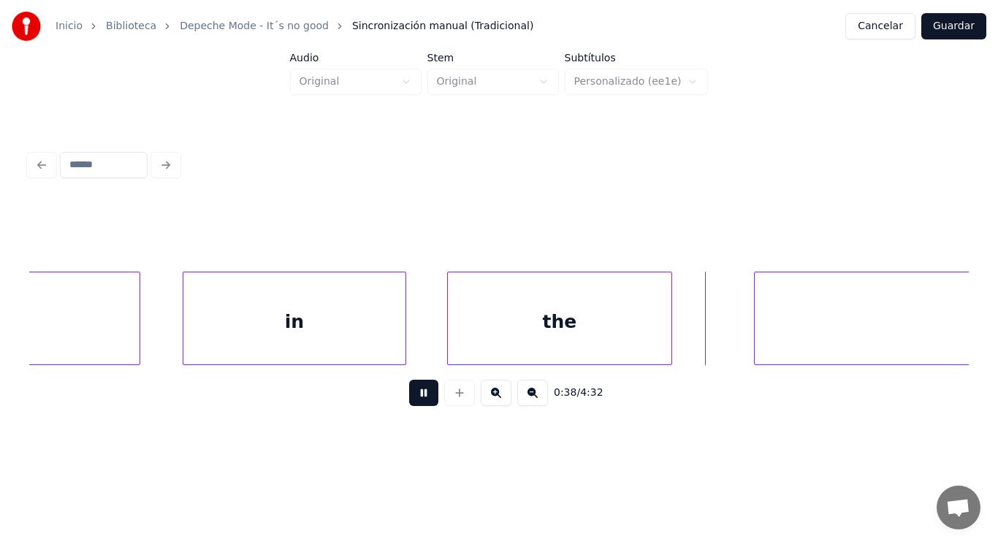
click at [419, 400] on button at bounding box center [423, 393] width 29 height 26
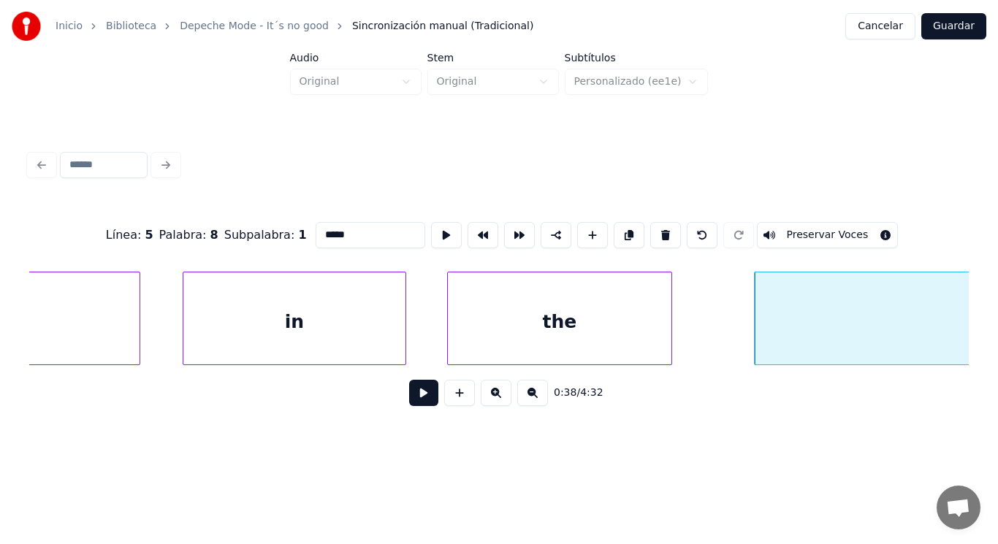
click at [417, 397] on button at bounding box center [423, 393] width 29 height 26
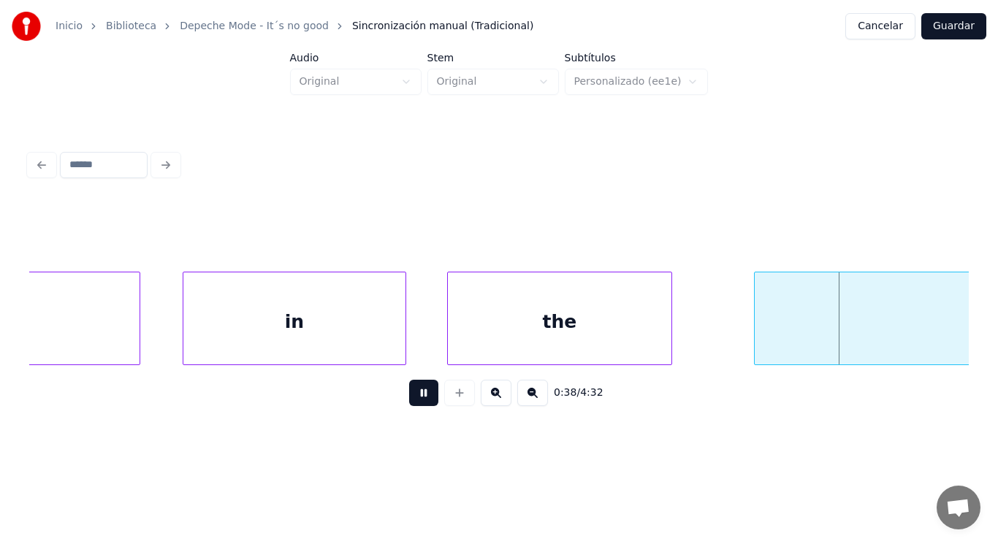
scroll to position [0, 39669]
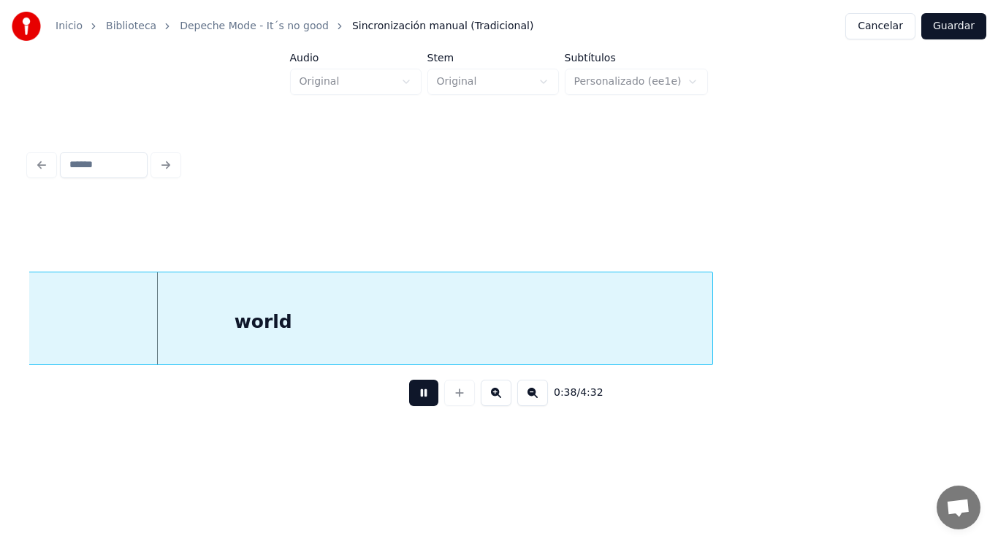
click at [417, 397] on button at bounding box center [423, 393] width 29 height 26
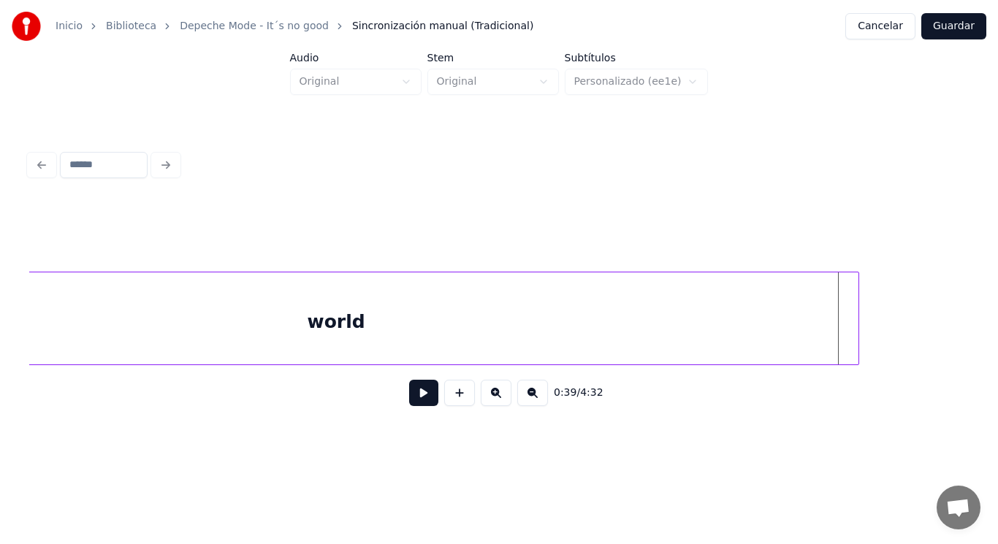
click at [857, 319] on div at bounding box center [856, 319] width 4 height 92
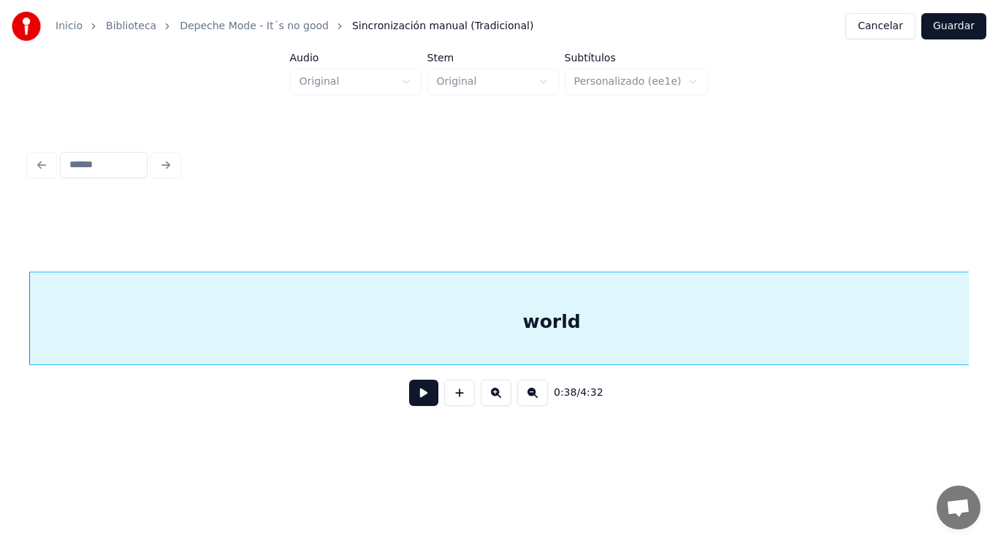
click at [415, 398] on button at bounding box center [423, 393] width 29 height 26
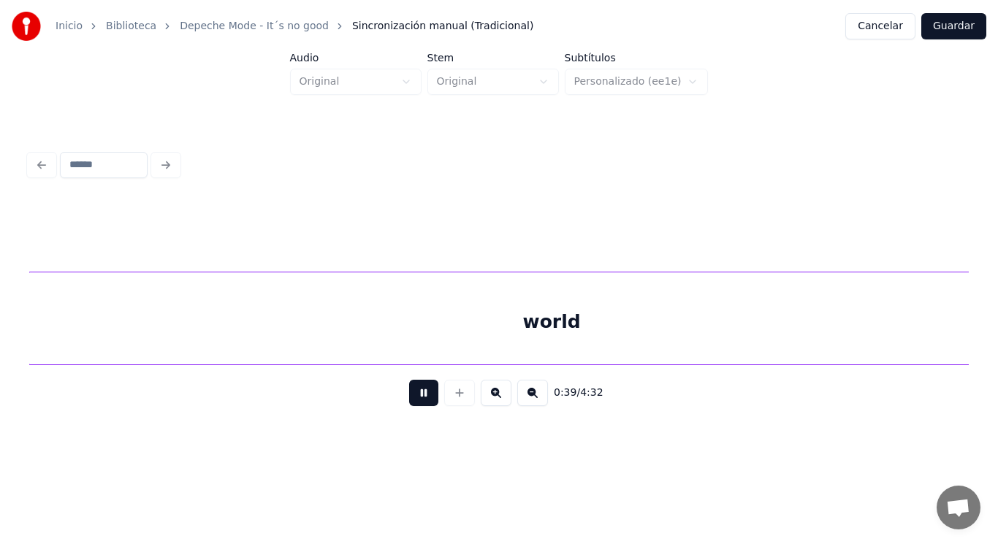
scroll to position [0, 40406]
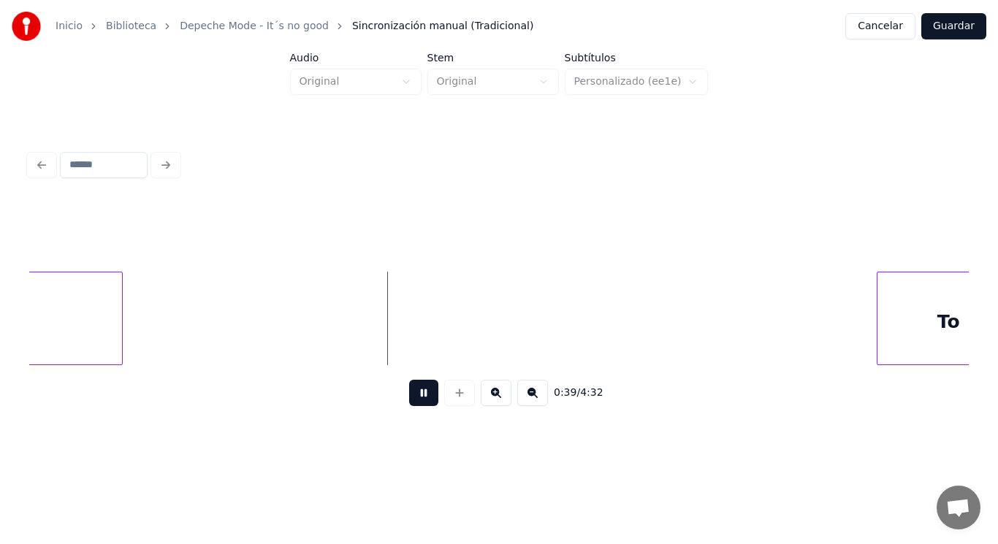
click at [415, 398] on button at bounding box center [423, 393] width 29 height 26
click at [855, 319] on div at bounding box center [857, 319] width 4 height 92
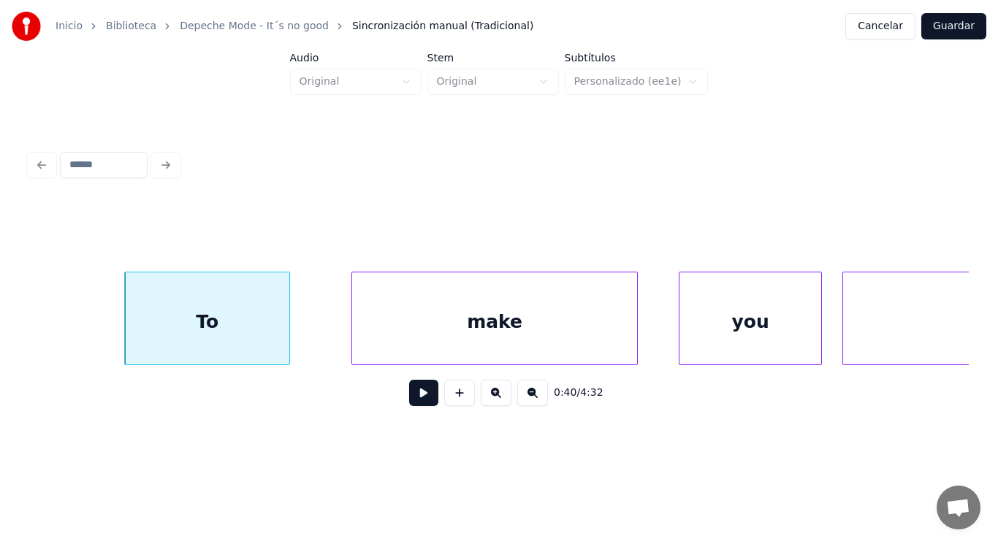
scroll to position [0, 41136]
click at [410, 400] on button at bounding box center [423, 393] width 29 height 26
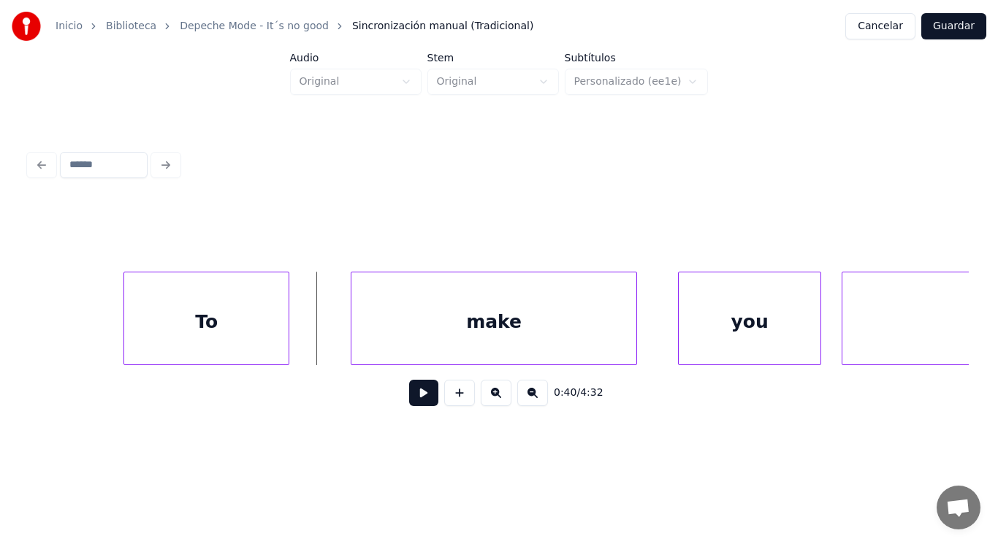
click at [409, 401] on button at bounding box center [423, 393] width 29 height 26
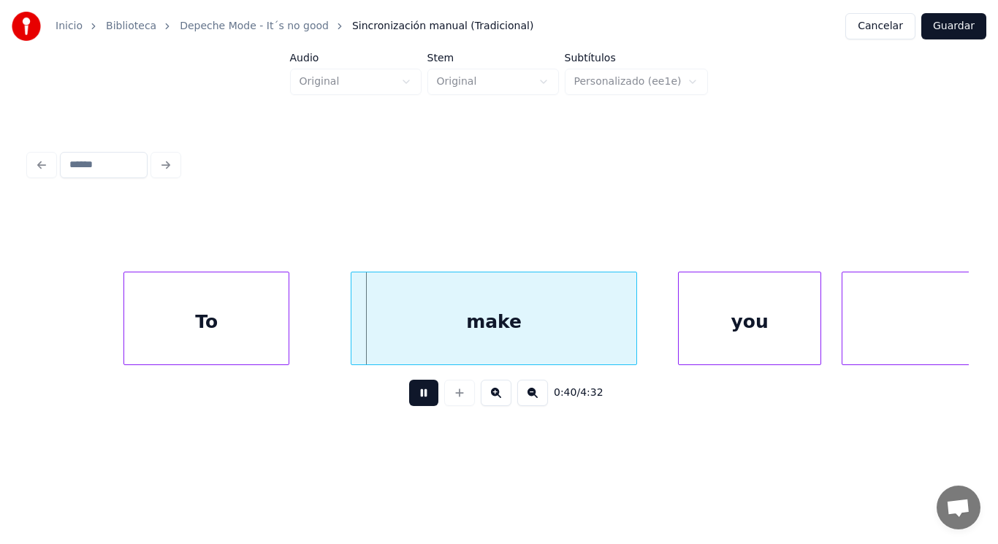
drag, startPoint x: 409, startPoint y: 401, endPoint x: 368, endPoint y: 352, distance: 64.3
click at [410, 401] on button at bounding box center [423, 393] width 29 height 26
click at [317, 338] on div at bounding box center [318, 319] width 4 height 92
click at [414, 402] on button at bounding box center [423, 393] width 29 height 26
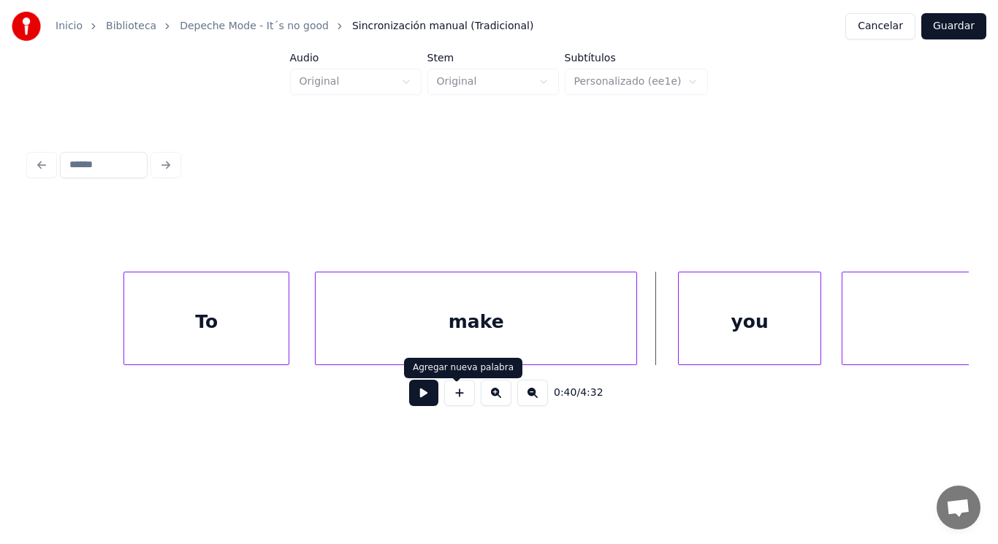
click at [475, 335] on div "make" at bounding box center [476, 322] width 321 height 99
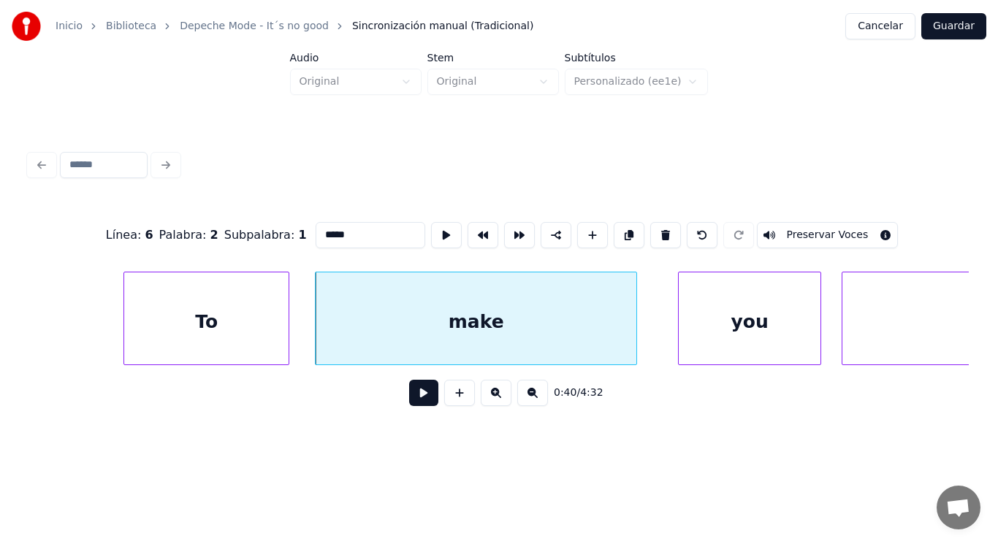
type input "****"
click at [414, 393] on button at bounding box center [423, 393] width 29 height 26
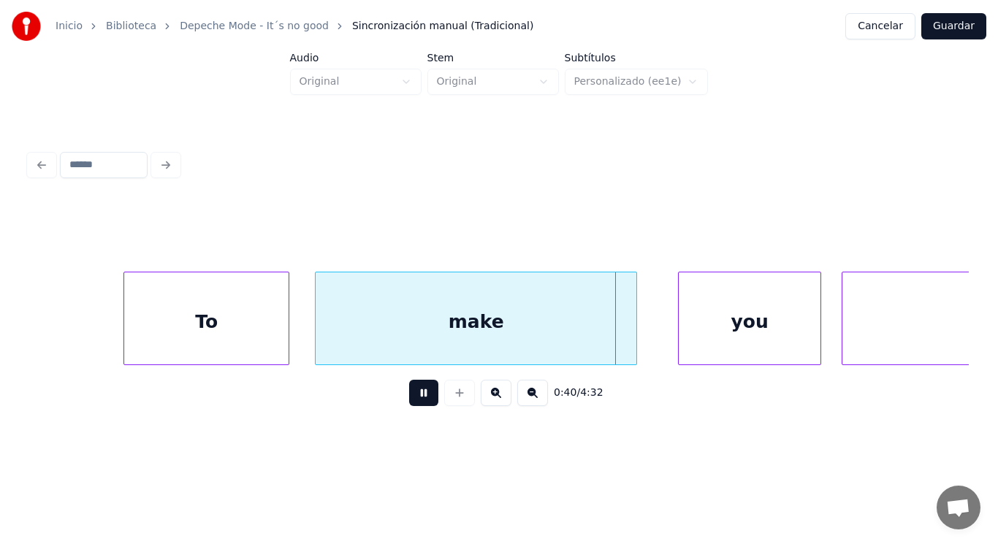
click at [414, 393] on button at bounding box center [423, 393] width 29 height 26
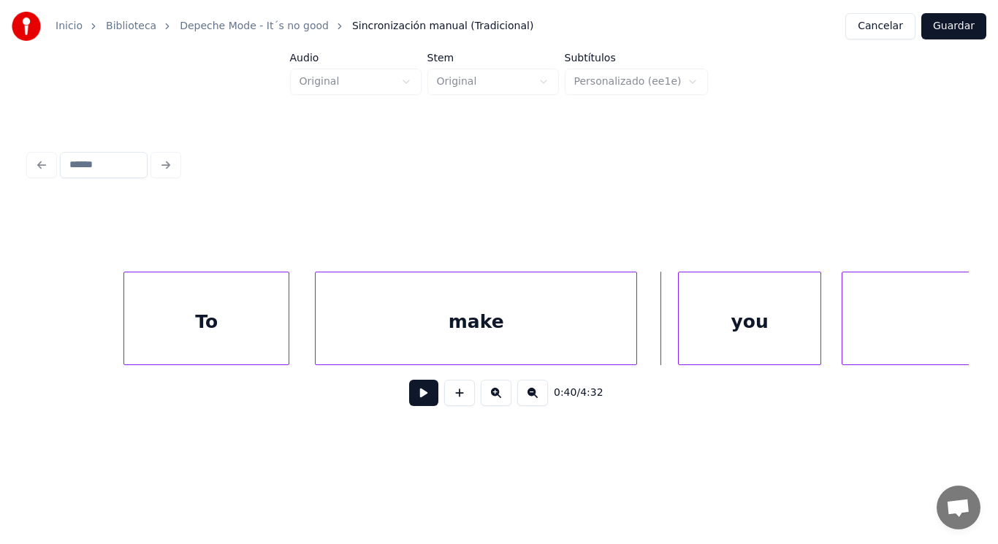
click at [487, 343] on div "make" at bounding box center [476, 322] width 321 height 99
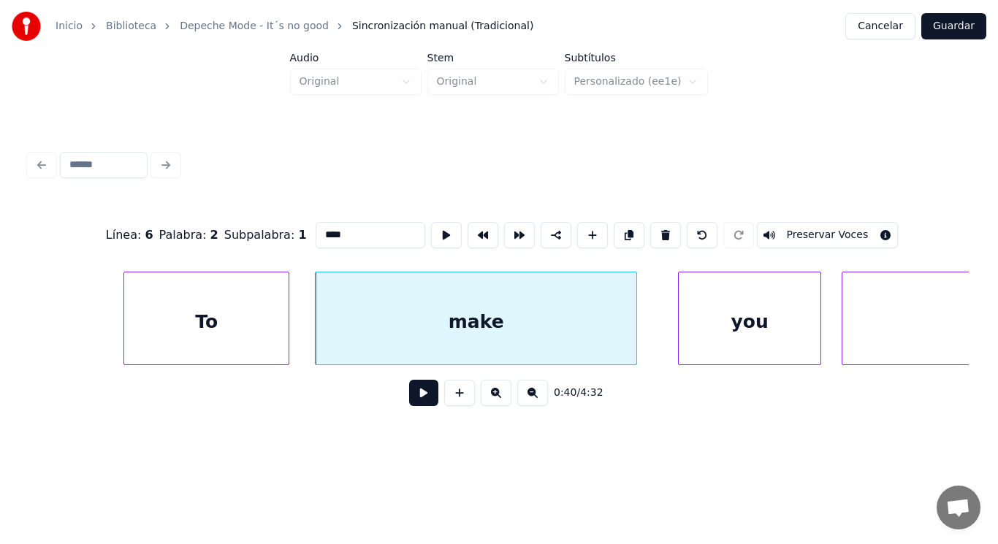
click at [410, 396] on button at bounding box center [423, 393] width 29 height 26
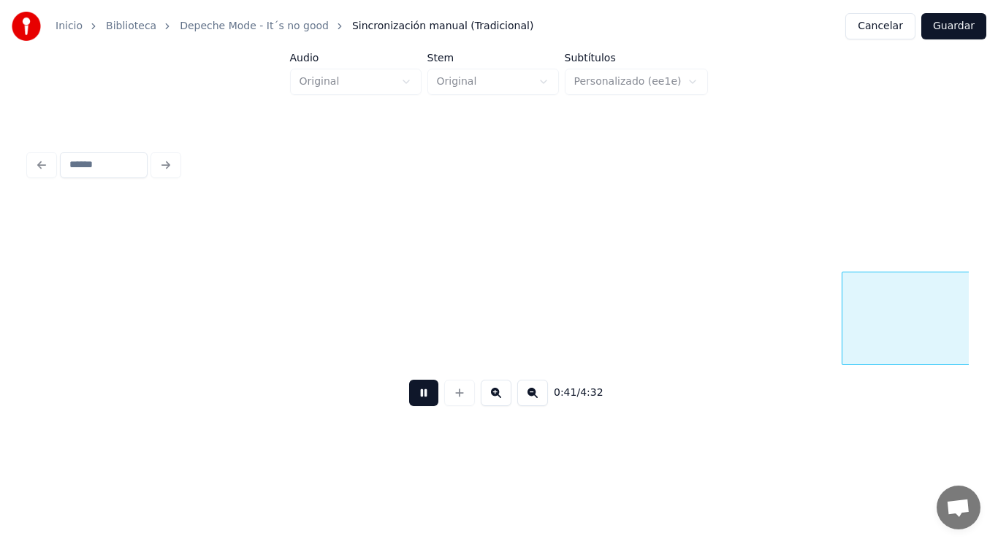
scroll to position [0, 42083]
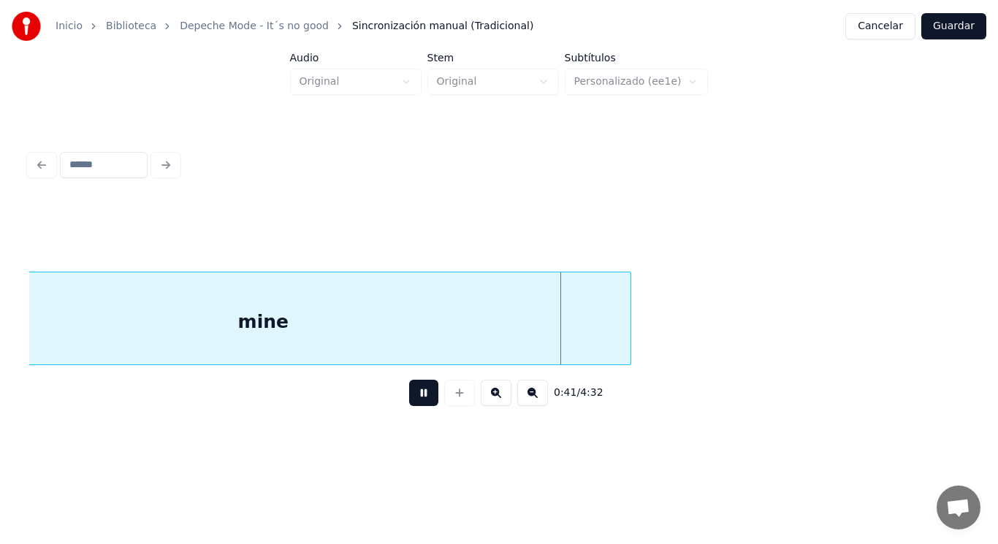
click at [410, 396] on button at bounding box center [423, 393] width 29 height 26
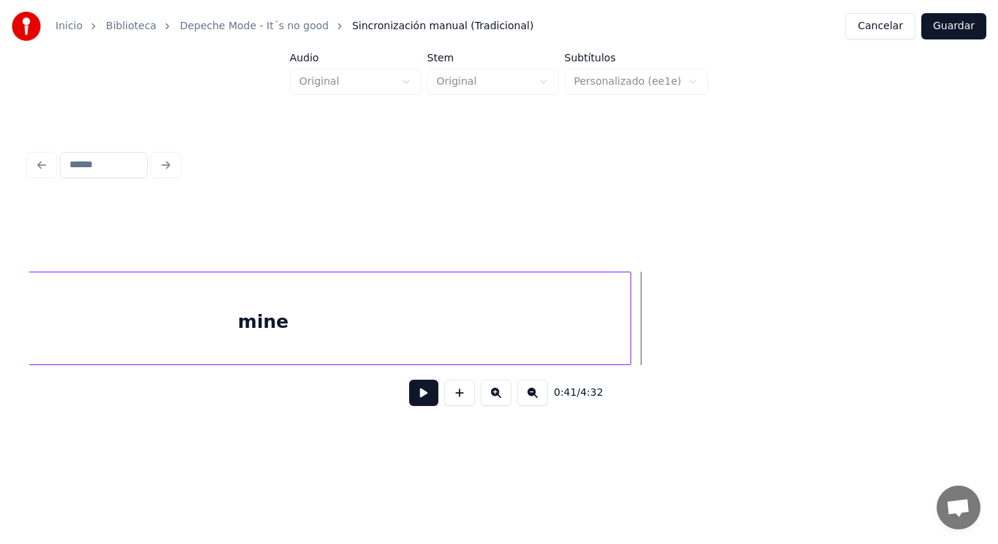
click at [398, 336] on div "mine" at bounding box center [262, 322] width 735 height 99
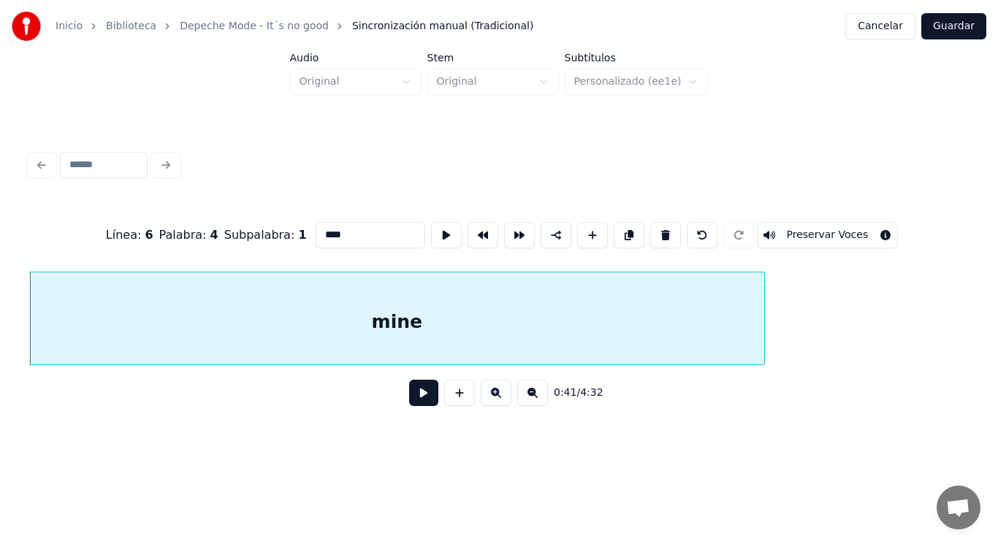
click at [410, 397] on button at bounding box center [423, 393] width 29 height 26
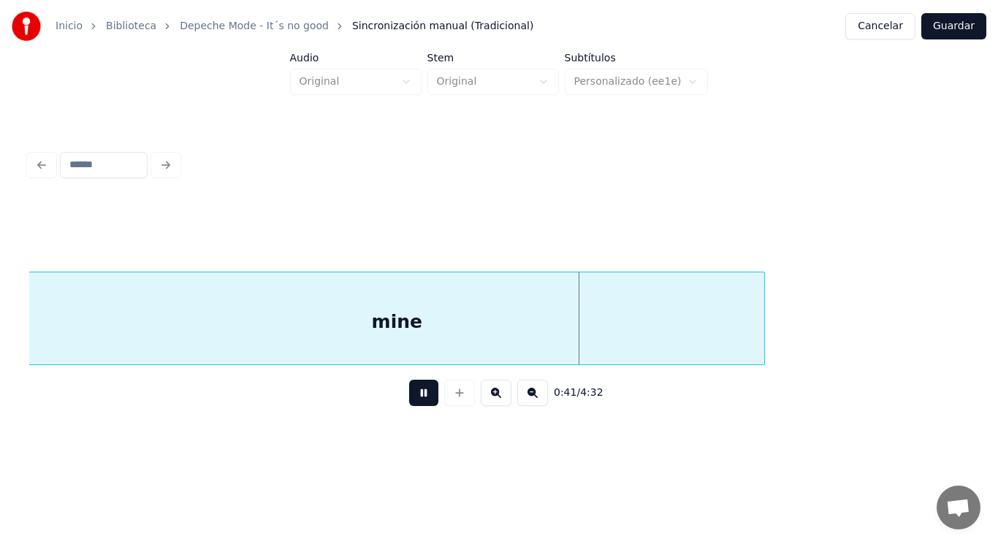
click at [410, 397] on button at bounding box center [423, 393] width 29 height 26
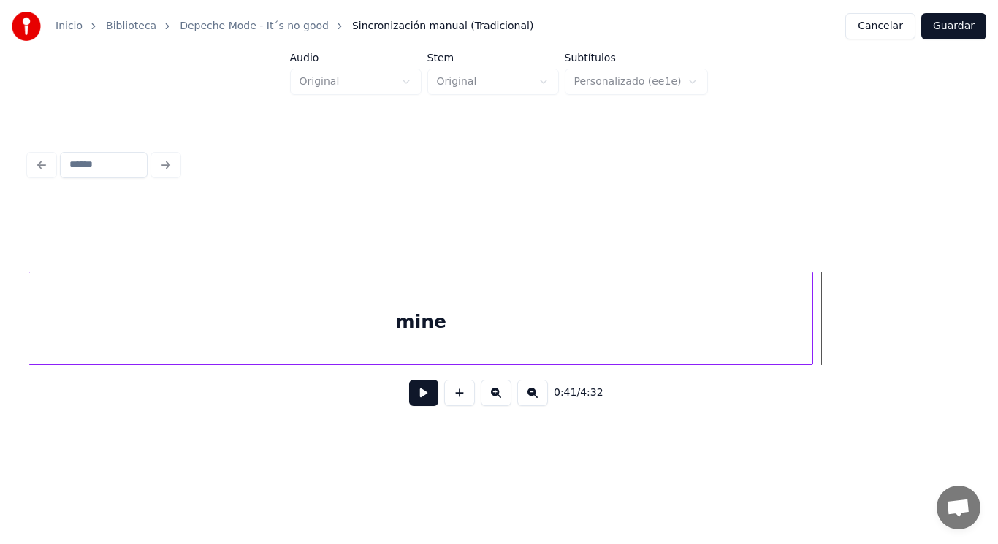
click at [813, 334] on div at bounding box center [810, 319] width 4 height 92
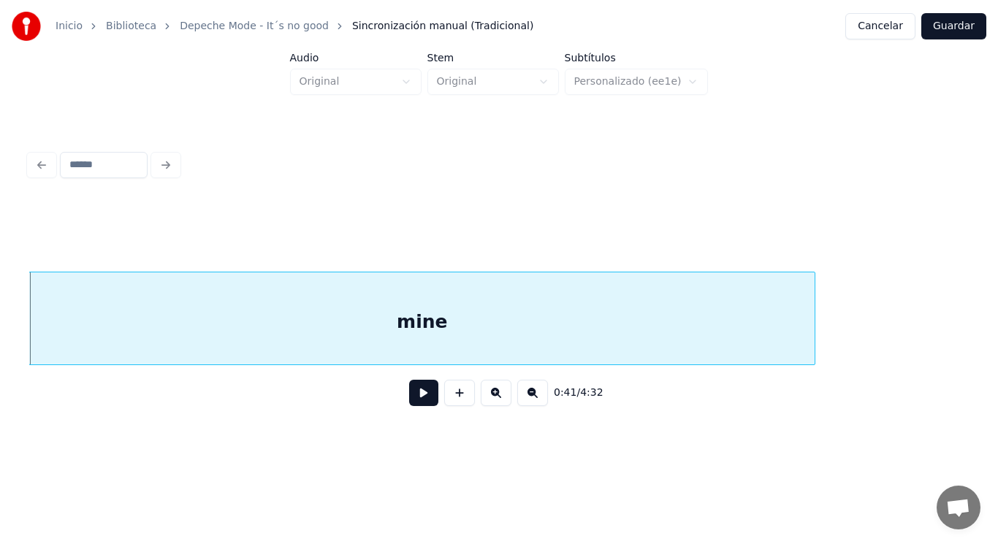
click at [413, 396] on button at bounding box center [423, 393] width 29 height 26
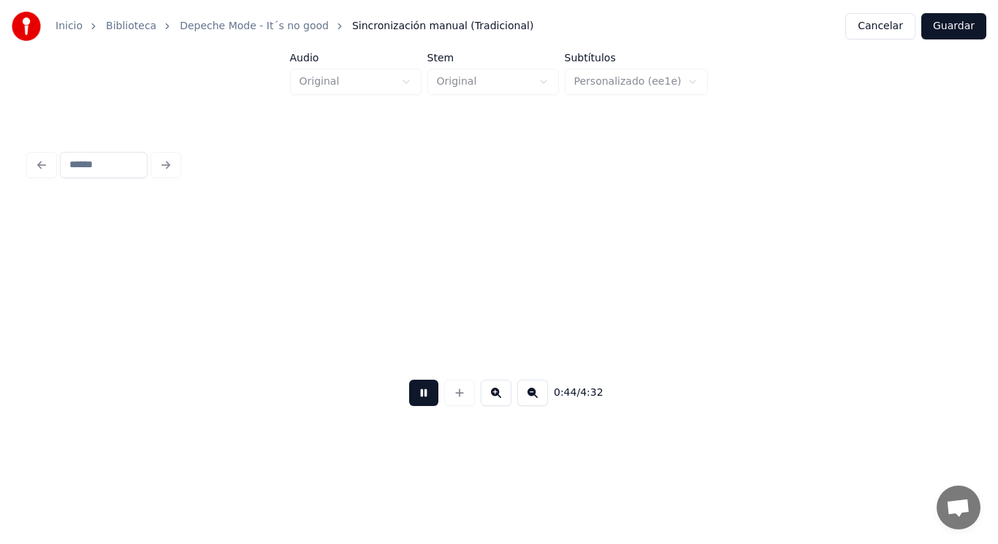
scroll to position [0, 45772]
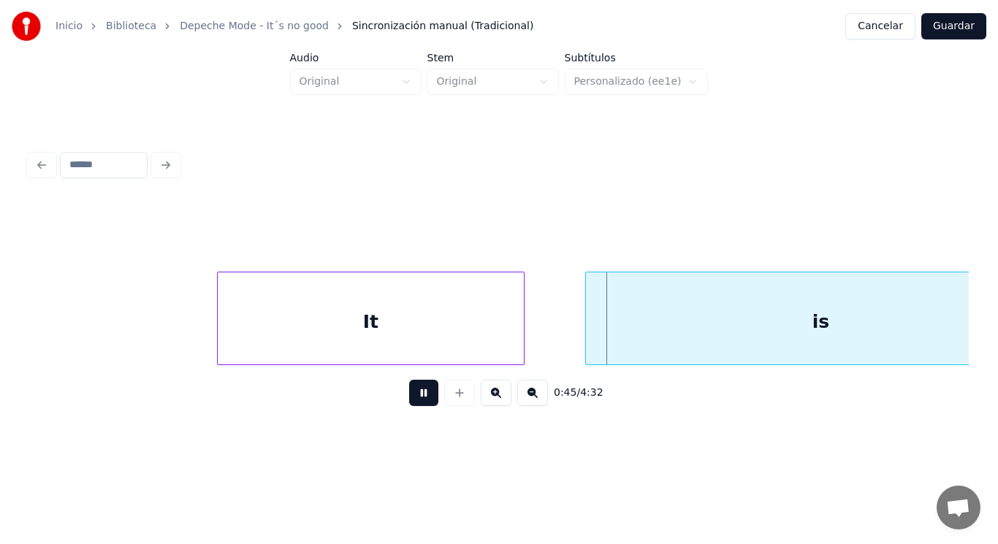
click at [413, 396] on button at bounding box center [423, 393] width 29 height 26
click at [194, 310] on div at bounding box center [193, 319] width 4 height 92
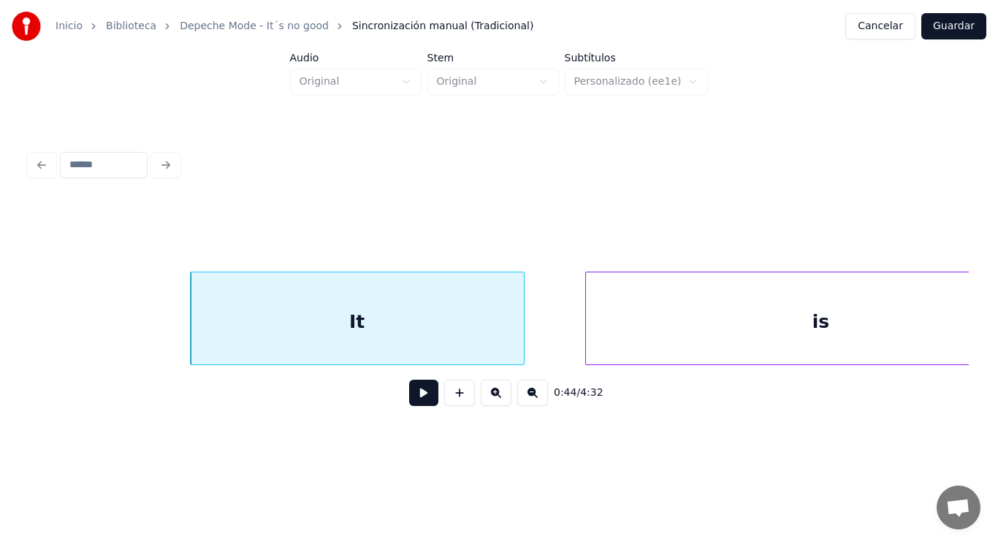
click at [414, 401] on button at bounding box center [423, 393] width 29 height 26
click at [467, 343] on div at bounding box center [468, 319] width 4 height 92
click at [409, 398] on button at bounding box center [423, 393] width 29 height 26
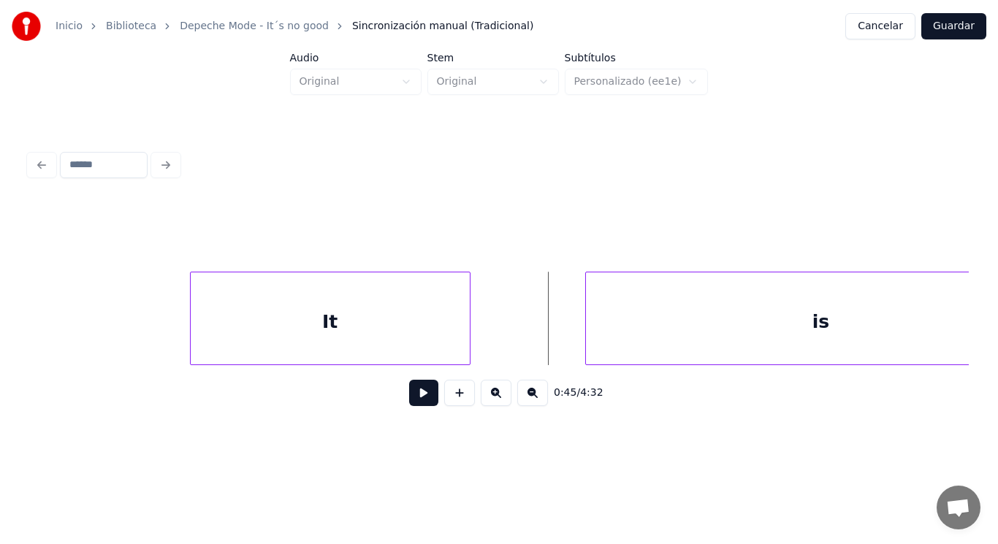
drag, startPoint x: 501, startPoint y: 336, endPoint x: 430, endPoint y: 383, distance: 85.5
click at [411, 397] on button at bounding box center [423, 393] width 29 height 26
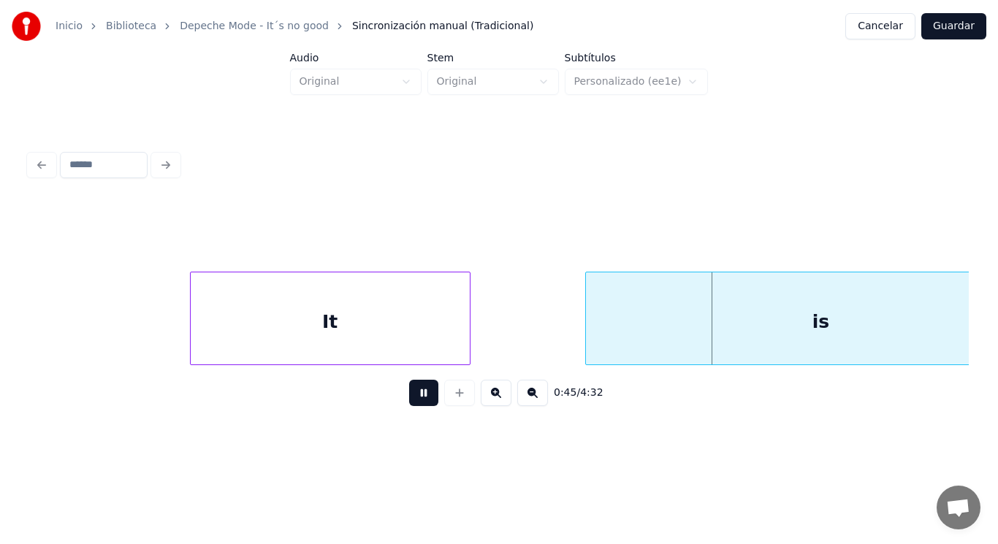
click at [411, 397] on button at bounding box center [423, 393] width 29 height 26
click at [503, 329] on div at bounding box center [505, 319] width 4 height 92
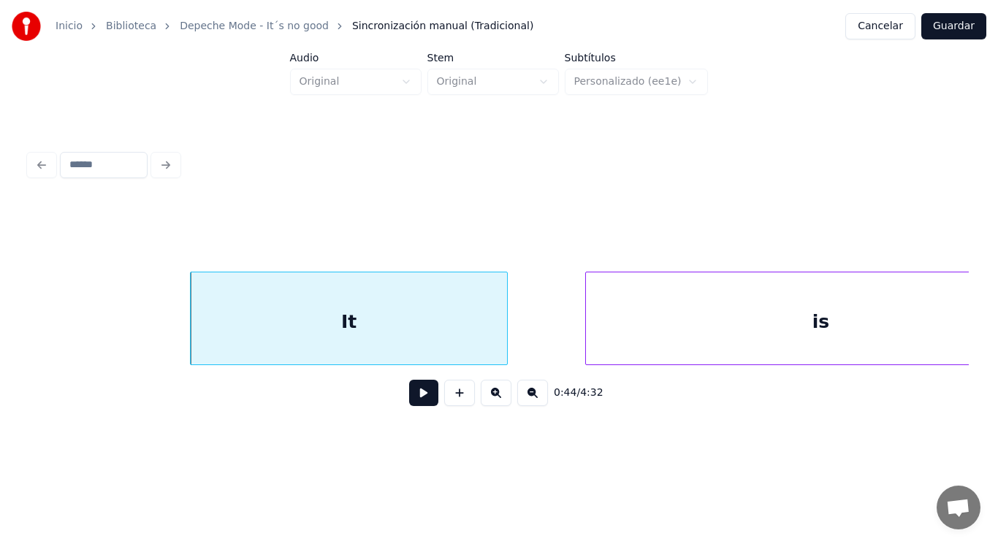
click at [414, 402] on button at bounding box center [423, 393] width 29 height 26
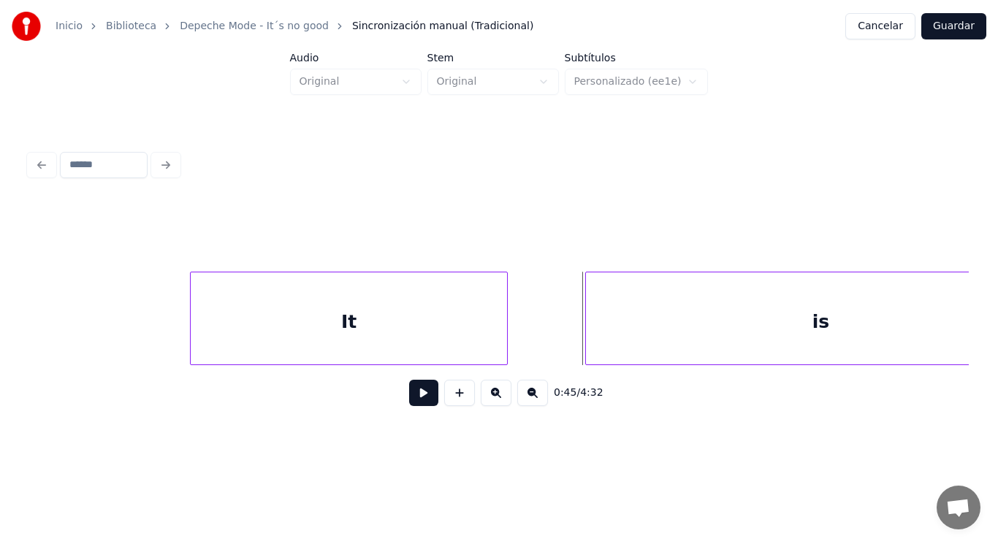
click at [409, 398] on button at bounding box center [423, 393] width 29 height 26
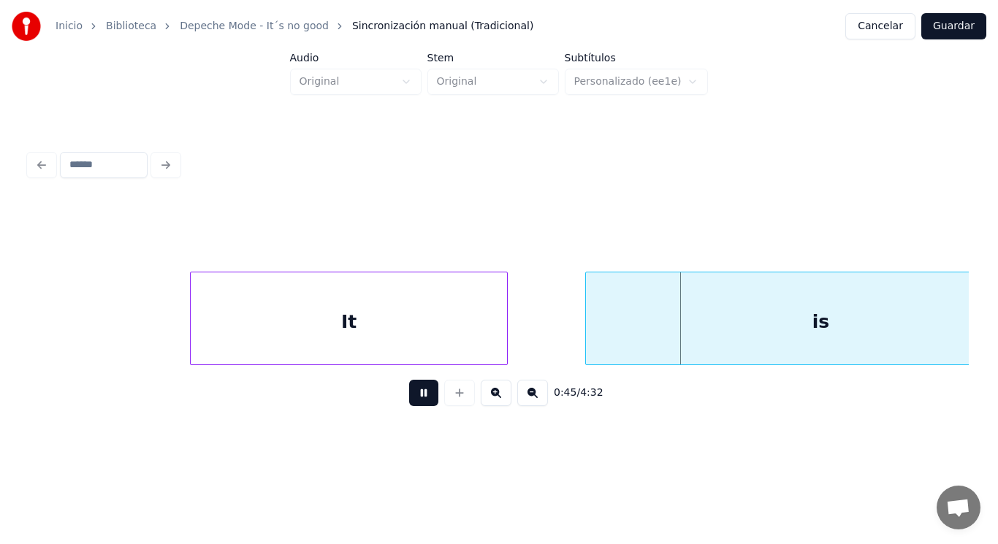
click at [409, 398] on button at bounding box center [423, 393] width 29 height 26
click at [552, 343] on div at bounding box center [552, 319] width 4 height 92
click at [410, 388] on button at bounding box center [423, 393] width 29 height 26
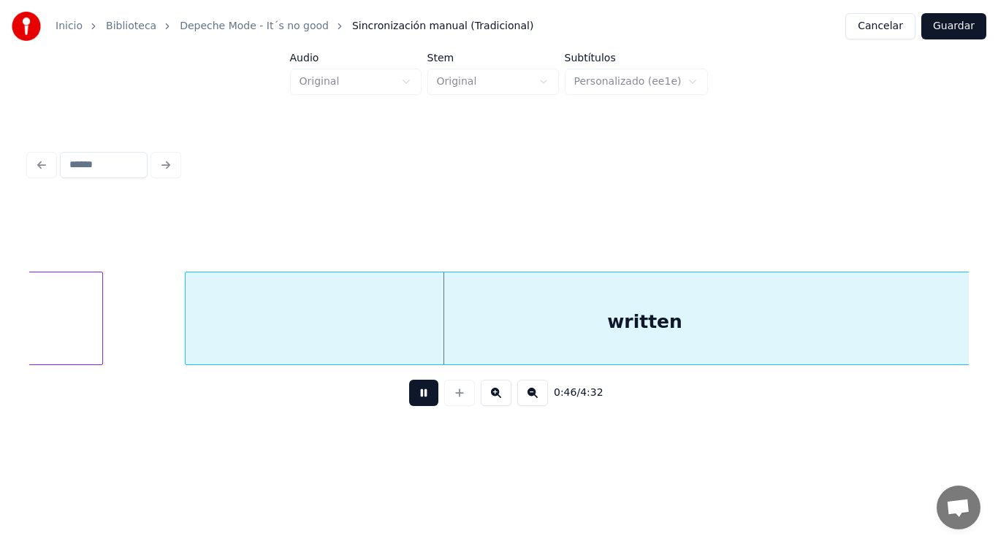
click at [410, 388] on button at bounding box center [423, 393] width 29 height 26
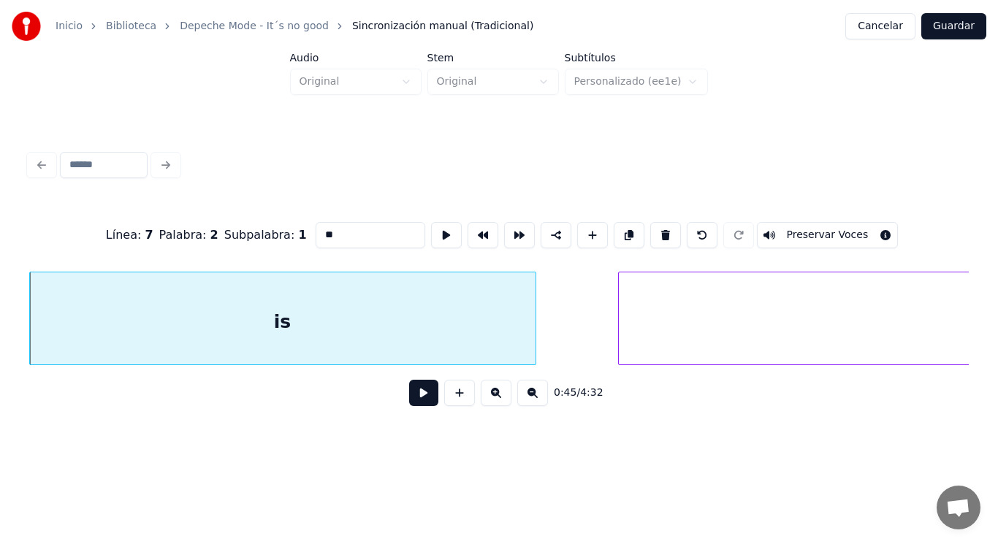
click at [413, 404] on button at bounding box center [423, 393] width 29 height 26
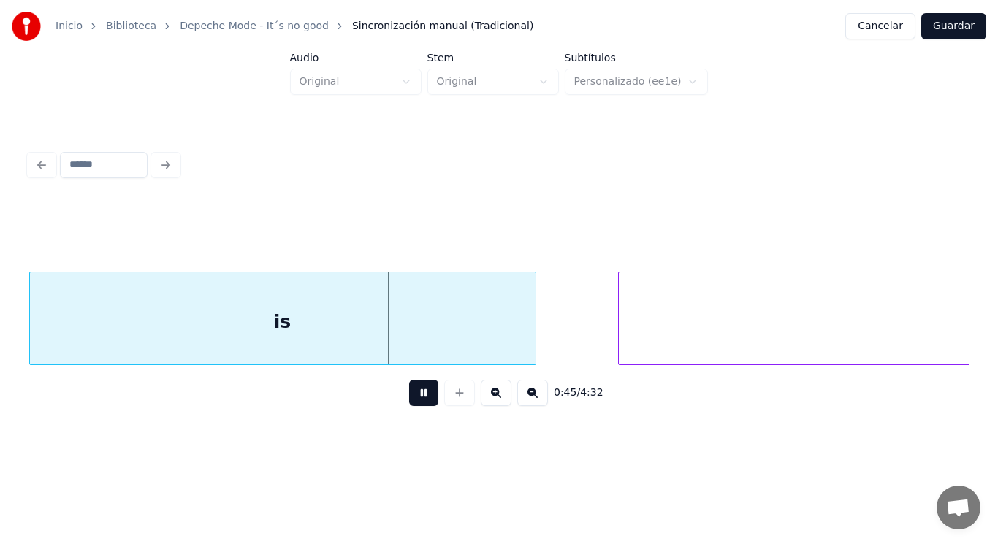
click at [413, 404] on button at bounding box center [423, 393] width 29 height 26
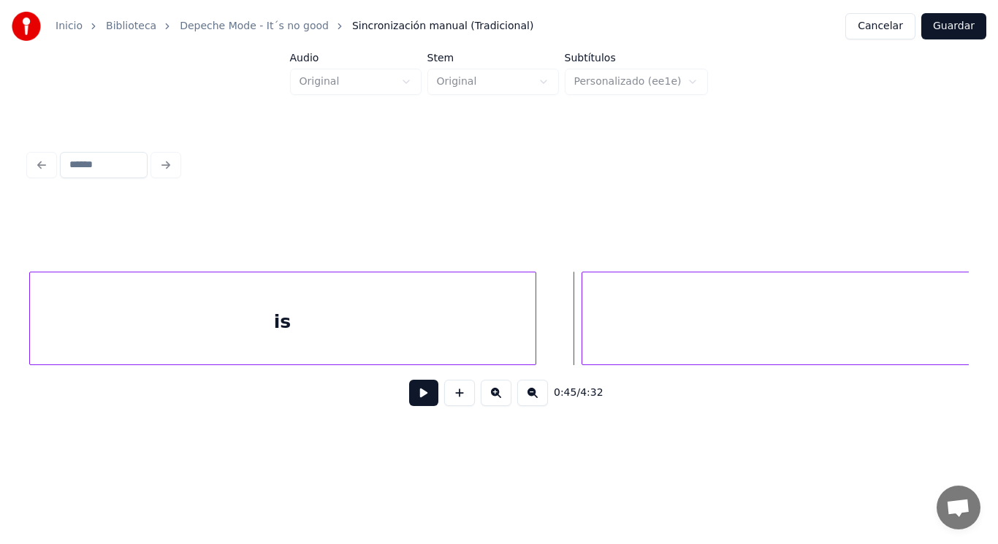
click at [584, 338] on div at bounding box center [584, 319] width 4 height 92
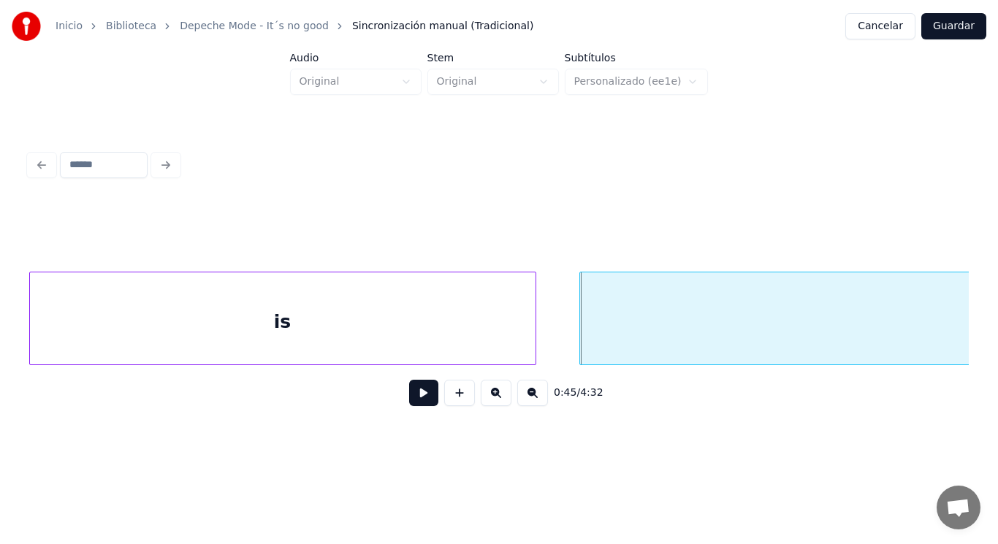
click at [417, 394] on button at bounding box center [423, 393] width 29 height 26
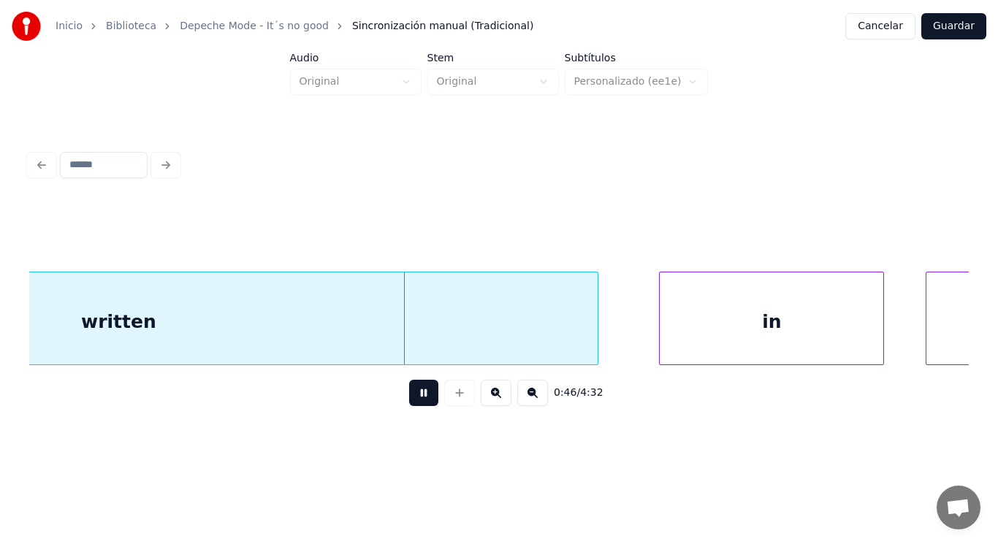
click at [417, 394] on button at bounding box center [423, 393] width 29 height 26
click at [401, 339] on div "written" at bounding box center [118, 322] width 957 height 99
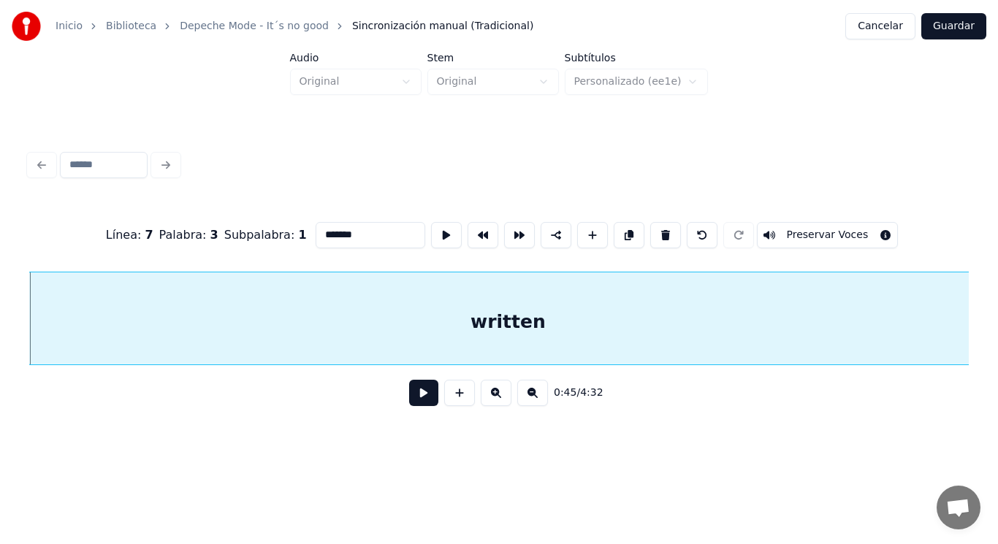
click at [413, 392] on button at bounding box center [423, 393] width 29 height 26
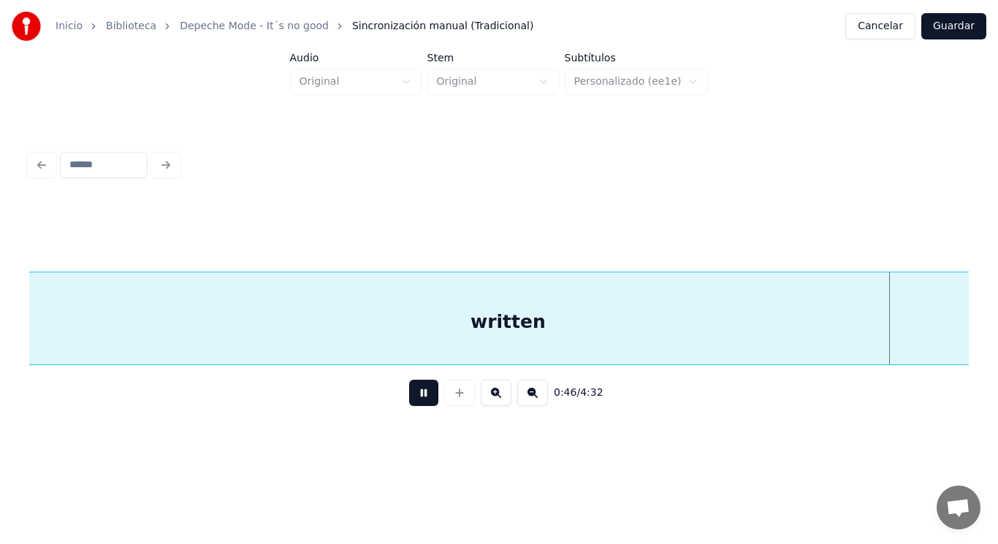
scroll to position [0, 47789]
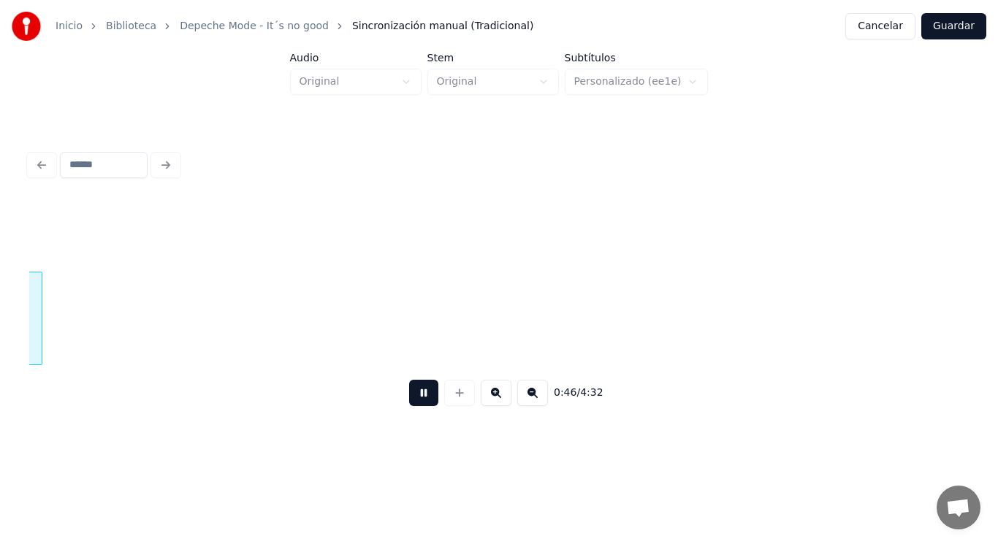
click at [413, 392] on button at bounding box center [423, 393] width 29 height 26
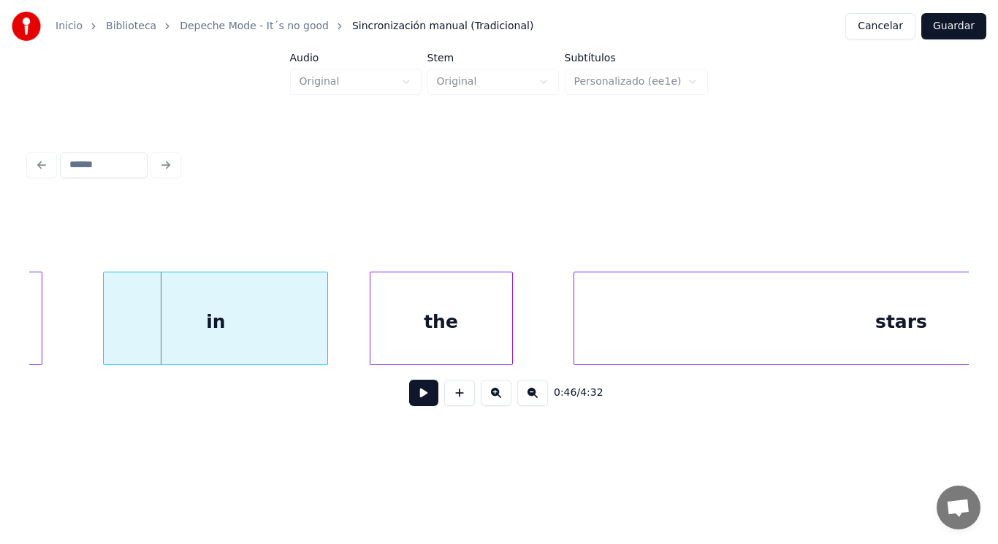
click at [129, 333] on div "in" at bounding box center [216, 322] width 224 height 99
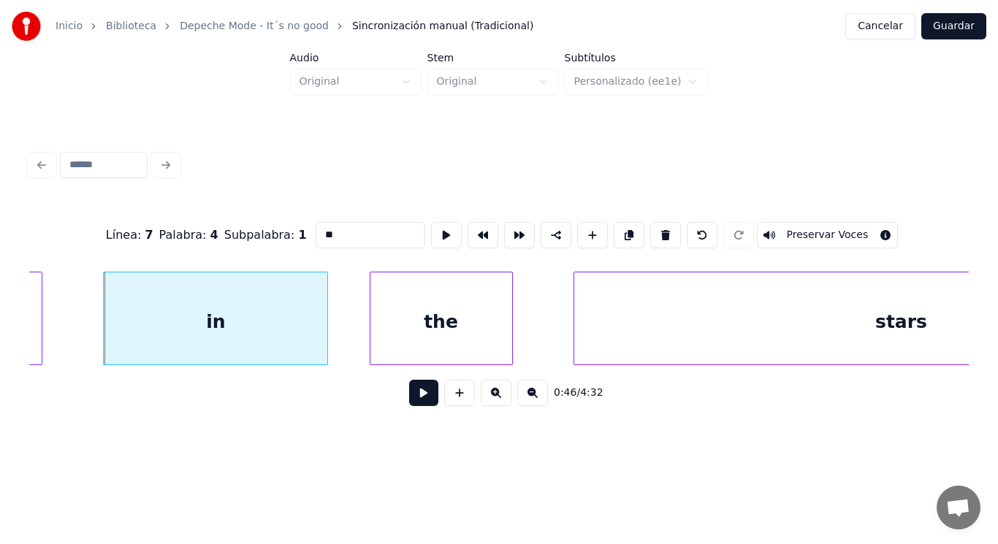
drag, startPoint x: 63, startPoint y: 336, endPoint x: 246, endPoint y: 429, distance: 205.6
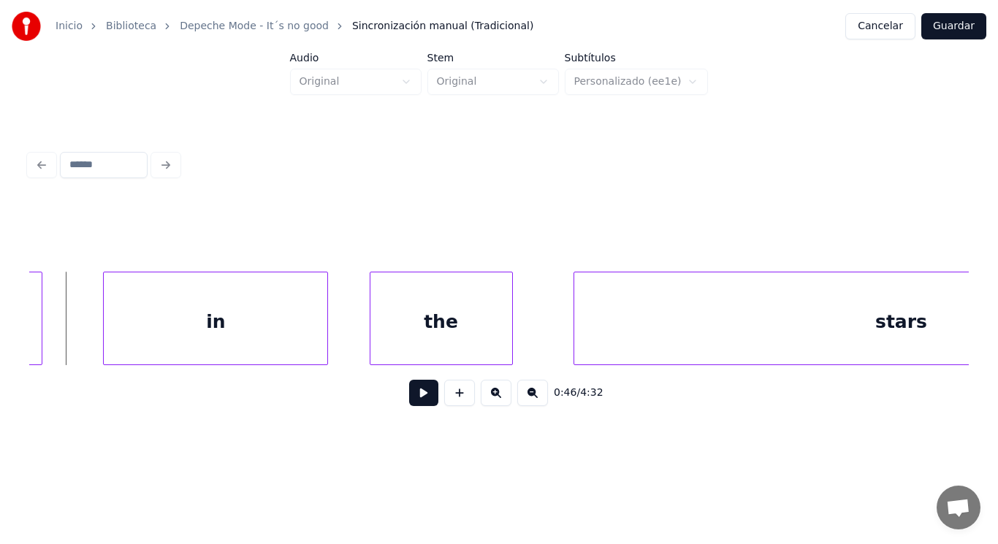
click at [415, 406] on button at bounding box center [423, 393] width 29 height 26
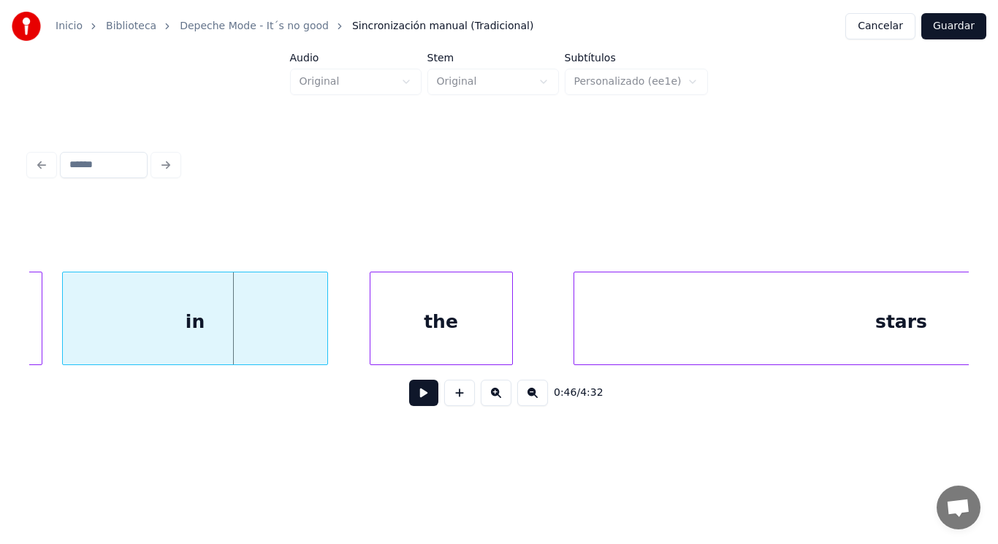
click at [65, 339] on div at bounding box center [65, 319] width 4 height 92
click at [409, 400] on button at bounding box center [423, 393] width 29 height 26
click at [326, 345] on div at bounding box center [325, 319] width 4 height 92
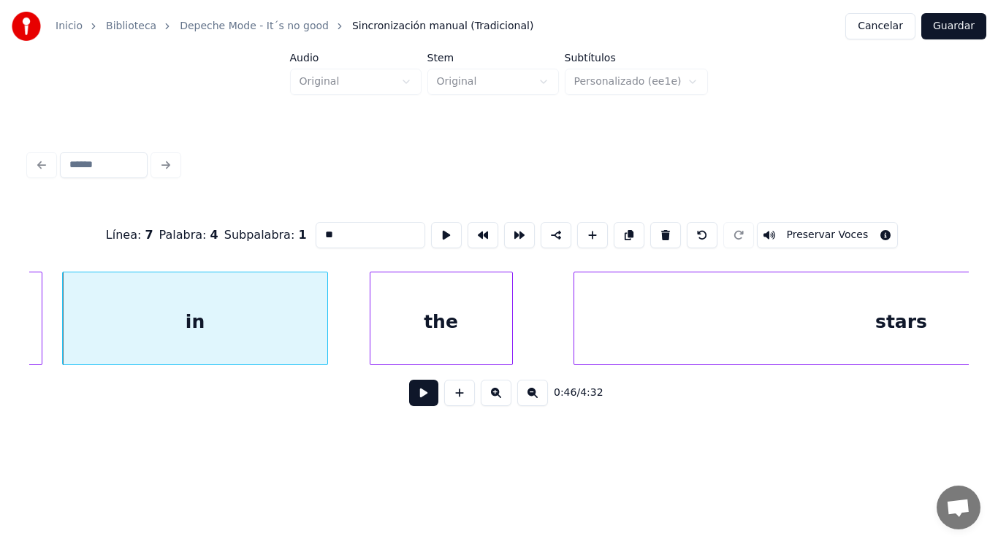
click at [418, 400] on button at bounding box center [423, 393] width 29 height 26
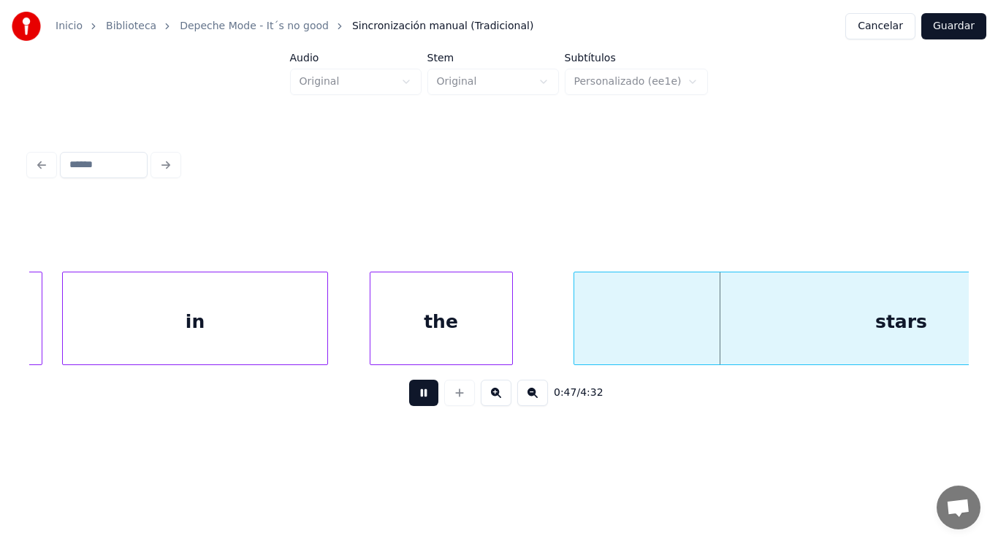
click at [418, 400] on button at bounding box center [423, 393] width 29 height 26
click at [468, 336] on div "the" at bounding box center [442, 322] width 142 height 99
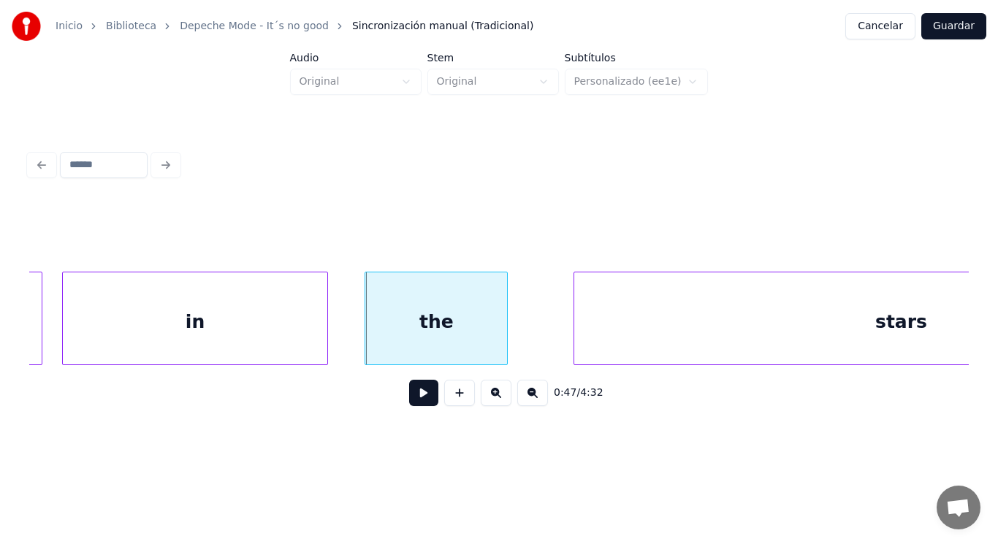
click at [409, 404] on button at bounding box center [423, 393] width 29 height 26
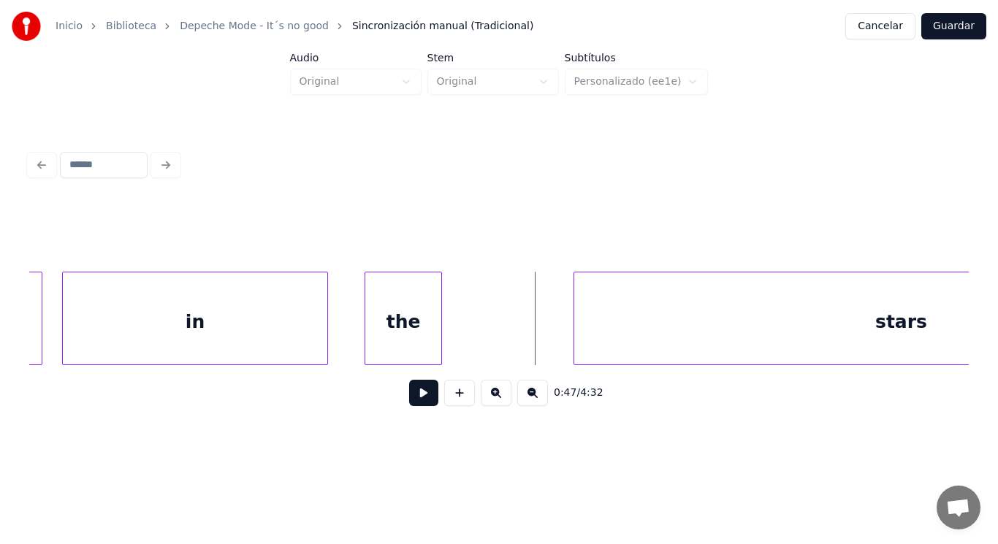
click at [439, 341] on div at bounding box center [439, 319] width 4 height 92
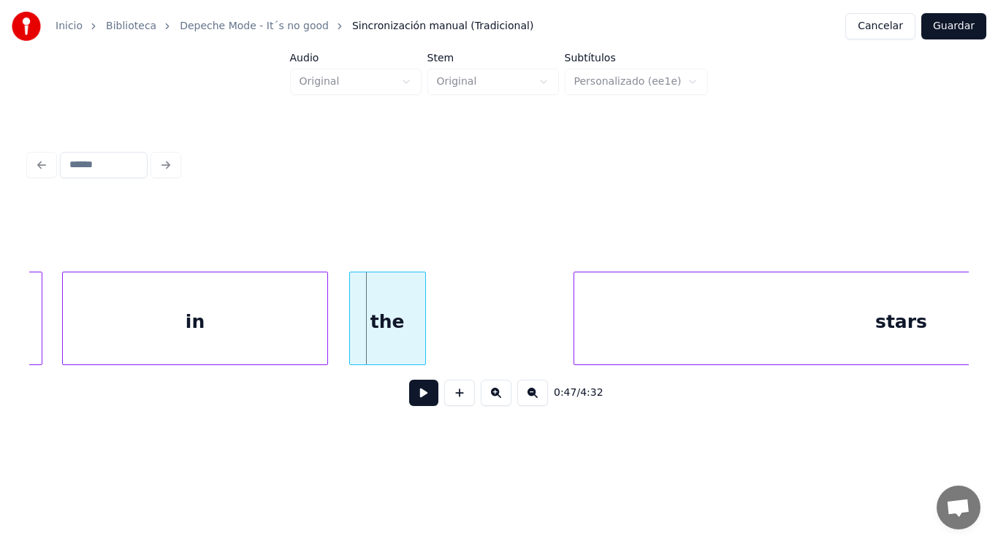
click at [409, 333] on div "the" at bounding box center [387, 322] width 75 height 99
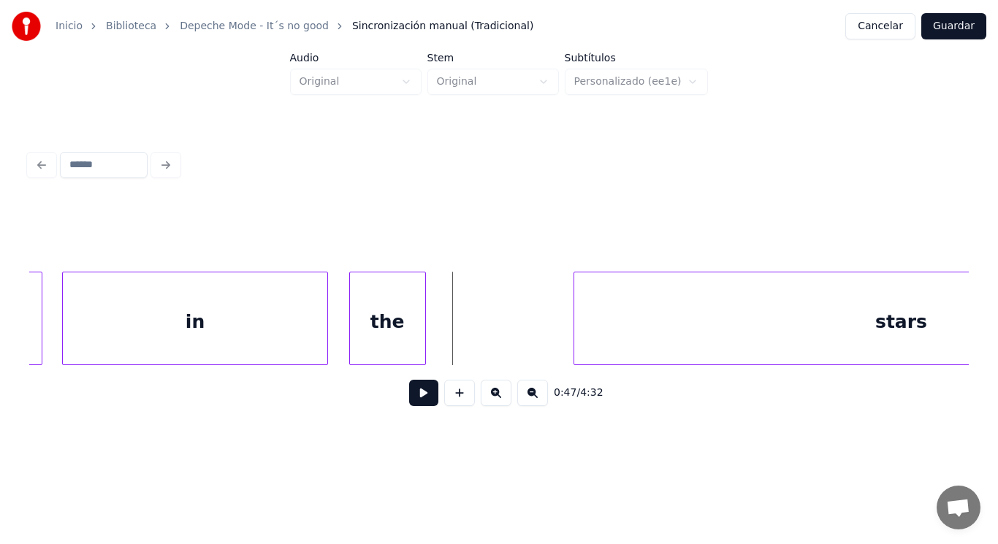
click at [430, 376] on div "0:47 / 4:32" at bounding box center [499, 393] width 940 height 56
click at [412, 396] on button at bounding box center [423, 393] width 29 height 26
drag, startPoint x: 412, startPoint y: 396, endPoint x: 583, endPoint y: 327, distance: 184.6
click at [413, 396] on button at bounding box center [423, 393] width 29 height 26
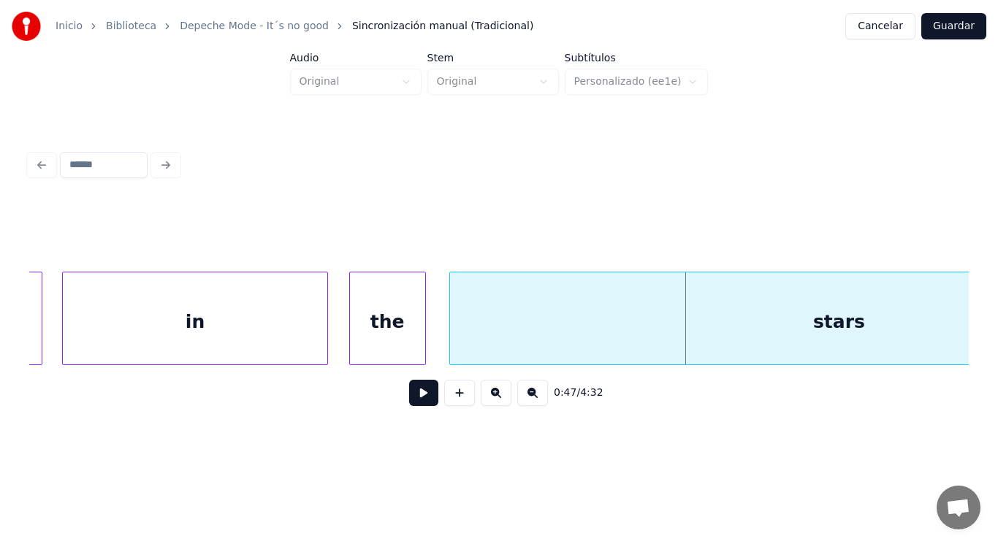
click at [452, 346] on div at bounding box center [452, 319] width 4 height 92
click at [417, 393] on button at bounding box center [423, 393] width 29 height 26
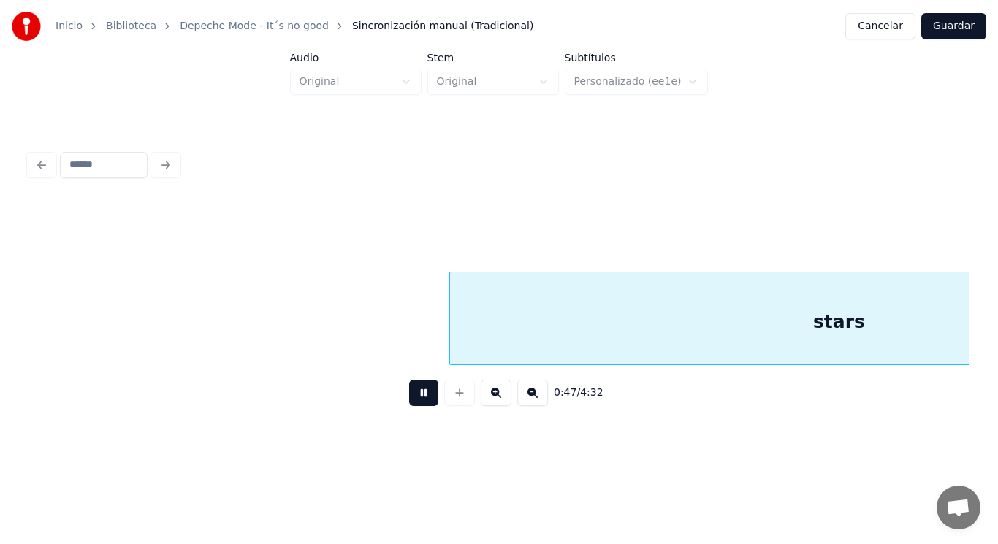
scroll to position [0, 48745]
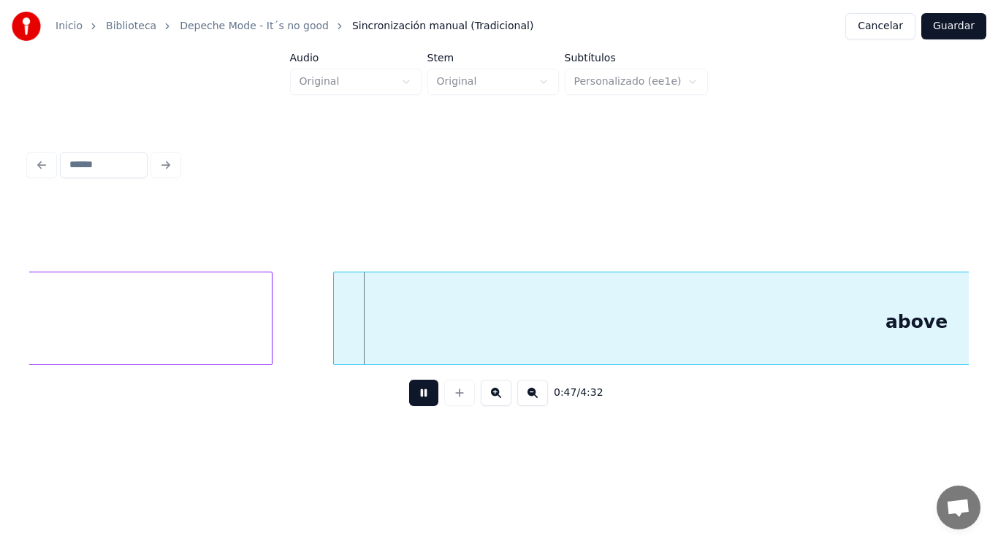
click at [417, 393] on button at bounding box center [423, 393] width 29 height 26
drag, startPoint x: 305, startPoint y: 341, endPoint x: 353, endPoint y: 379, distance: 60.8
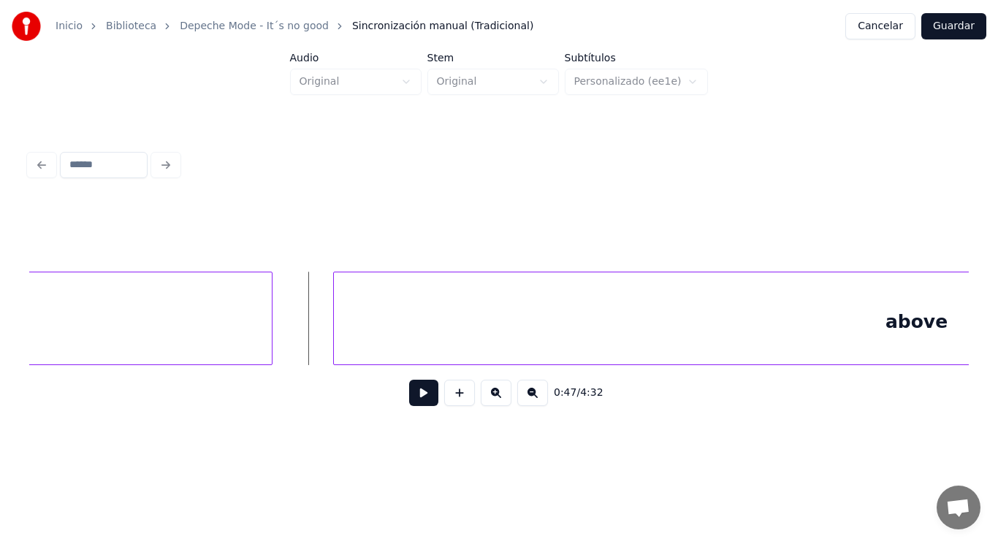
click at [409, 402] on button at bounding box center [423, 393] width 29 height 26
drag, startPoint x: 406, startPoint y: 402, endPoint x: 362, endPoint y: 371, distance: 54.5
click at [409, 401] on button at bounding box center [423, 393] width 29 height 26
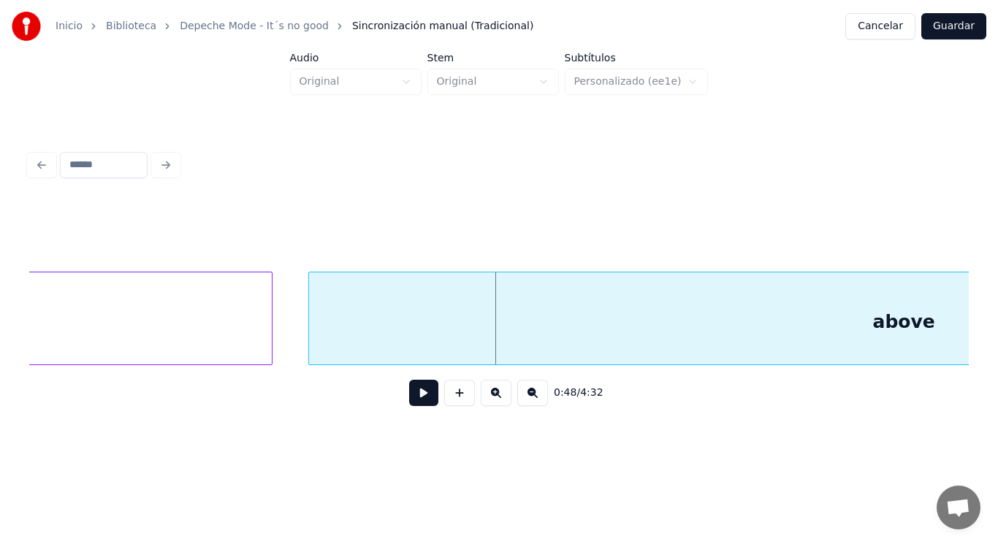
click at [313, 344] on div at bounding box center [311, 319] width 4 height 92
click at [412, 398] on button at bounding box center [423, 393] width 29 height 26
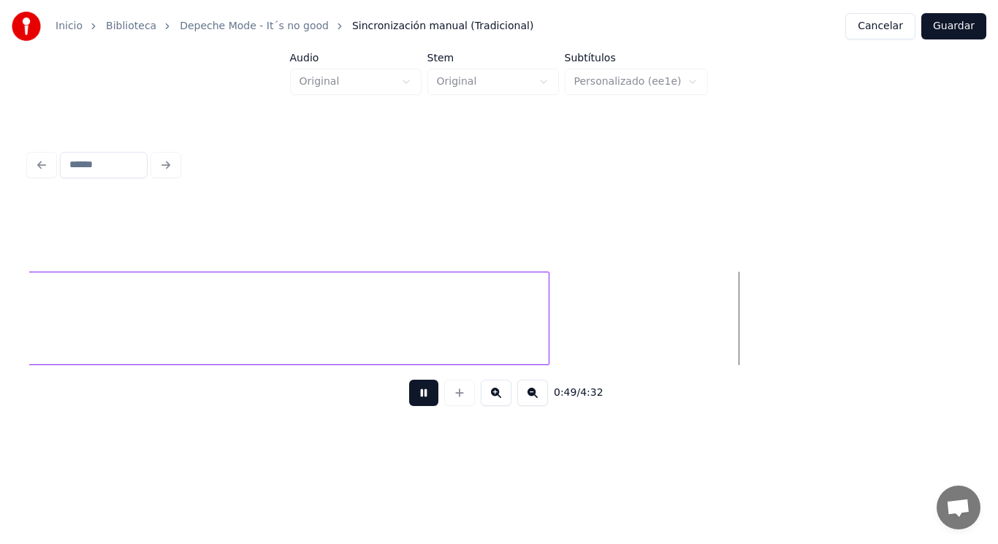
click at [412, 398] on button at bounding box center [423, 393] width 29 height 26
click at [783, 329] on div at bounding box center [785, 319] width 4 height 92
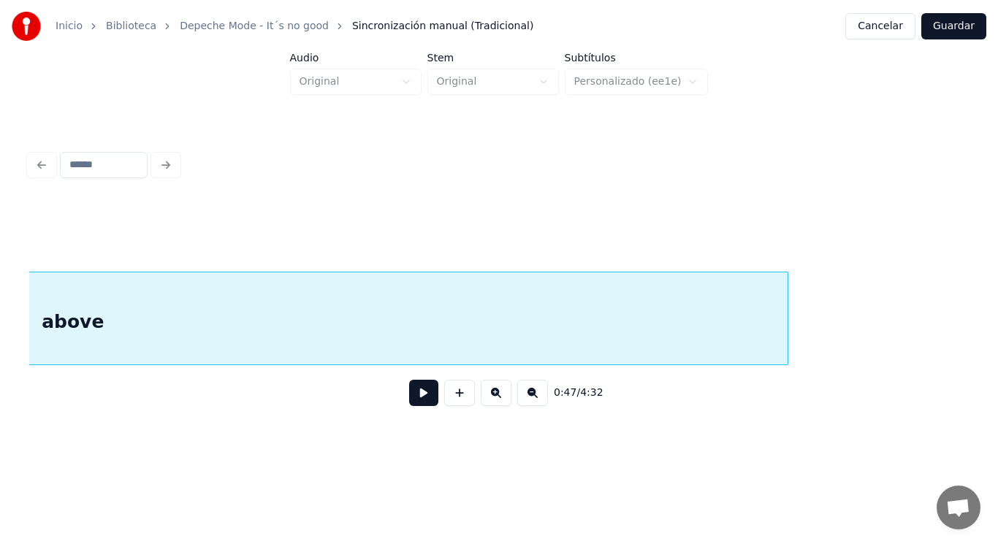
scroll to position [0, 49024]
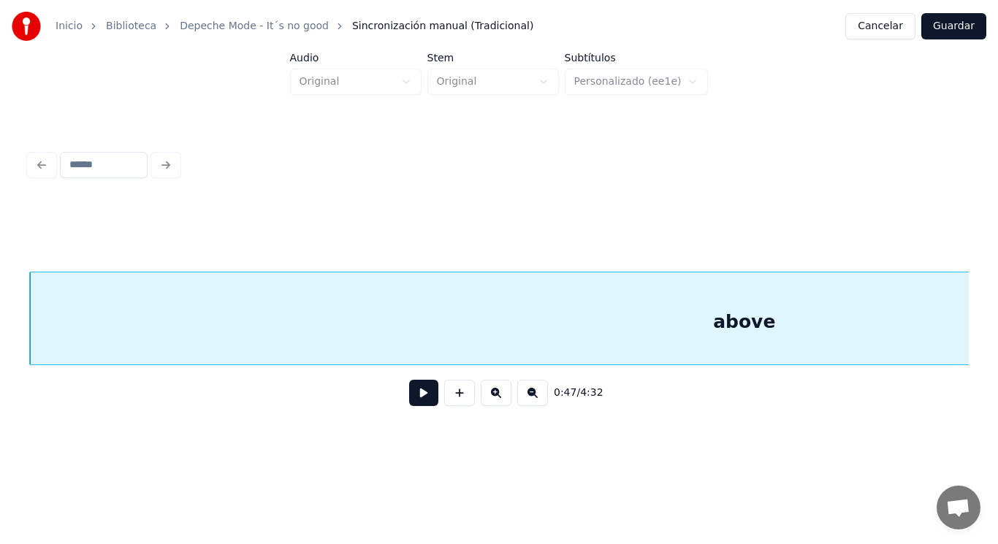
click at [413, 404] on button at bounding box center [423, 393] width 29 height 26
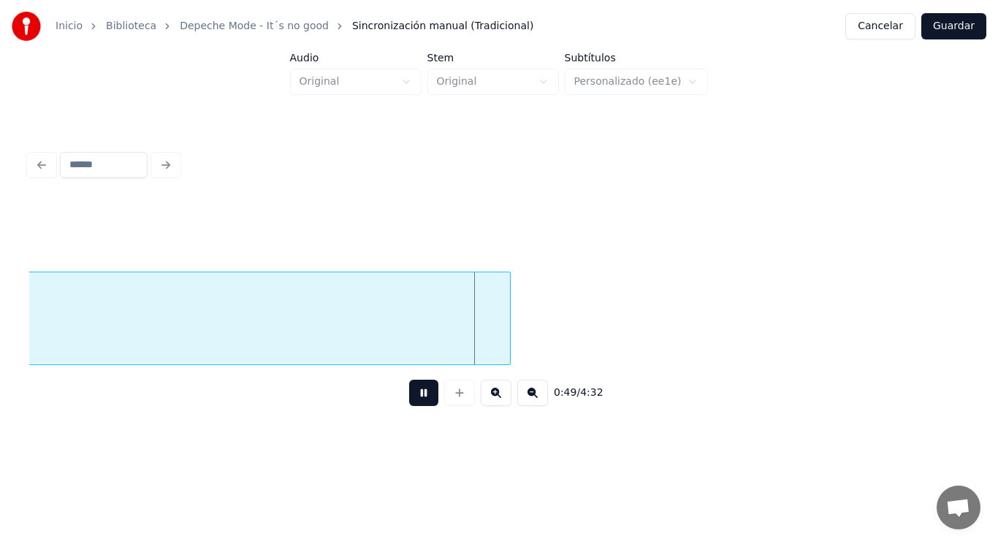
click at [413, 404] on button at bounding box center [423, 393] width 29 height 26
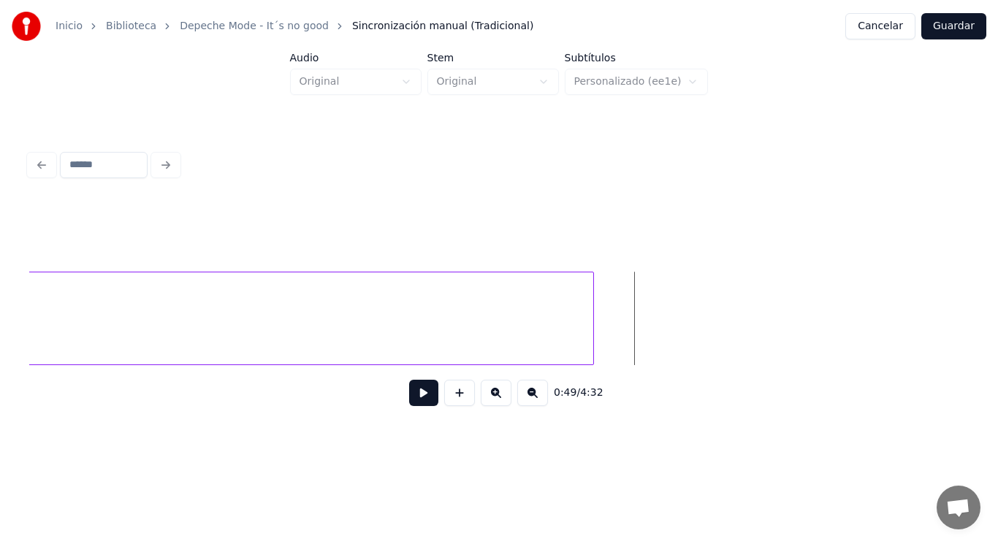
click at [591, 322] on div at bounding box center [591, 319] width 4 height 92
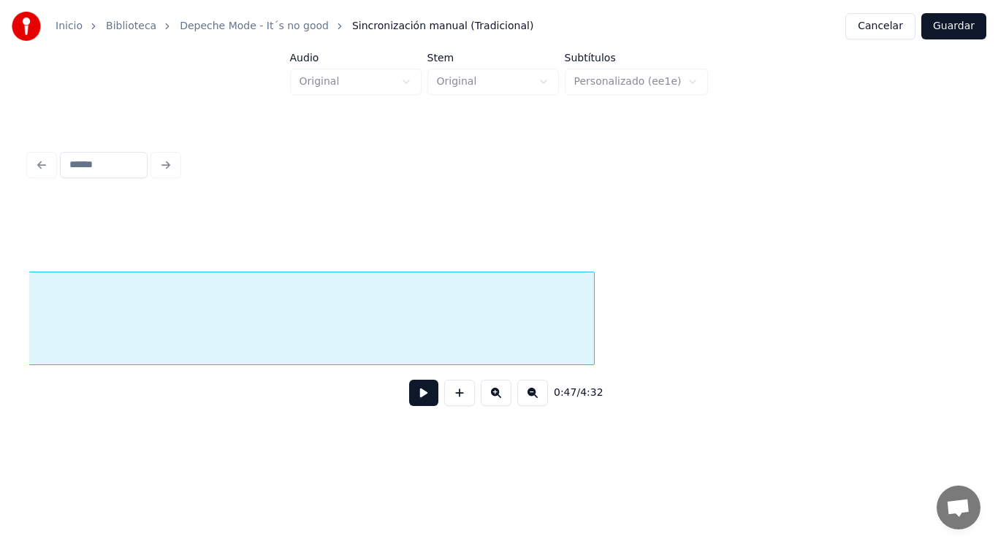
scroll to position [0, 49024]
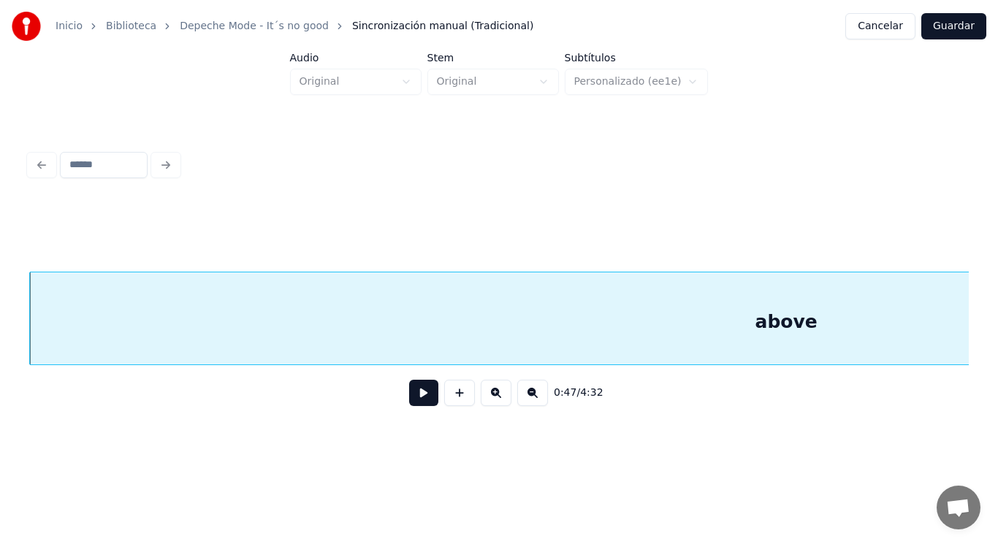
click at [422, 398] on button at bounding box center [423, 393] width 29 height 26
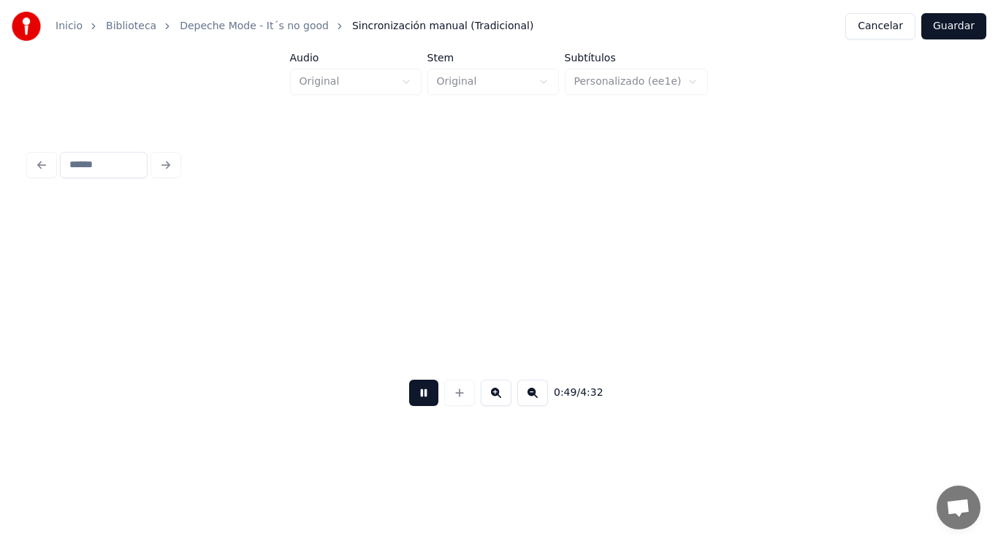
scroll to position [0, 50930]
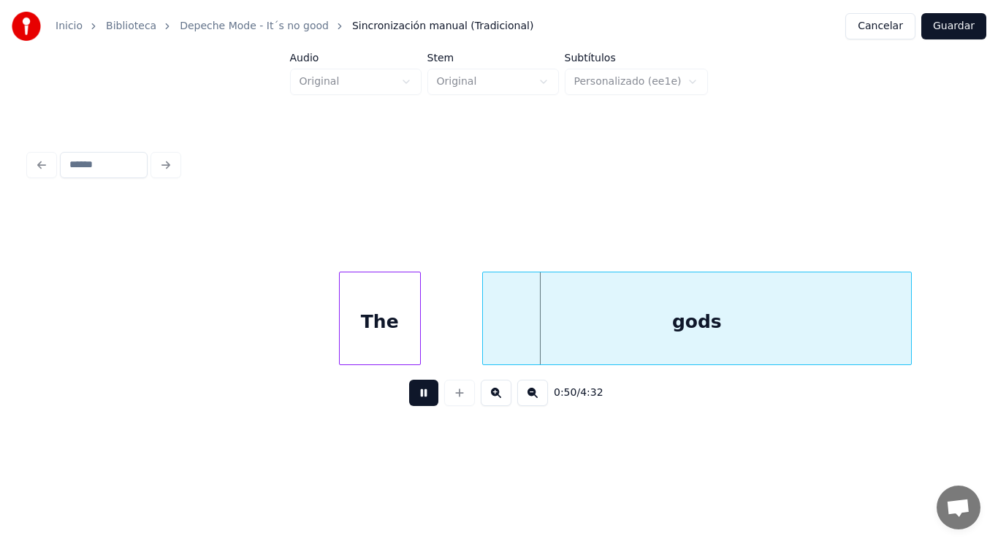
click at [422, 398] on button at bounding box center [423, 393] width 29 height 26
drag, startPoint x: 108, startPoint y: 324, endPoint x: 368, endPoint y: 405, distance: 272.5
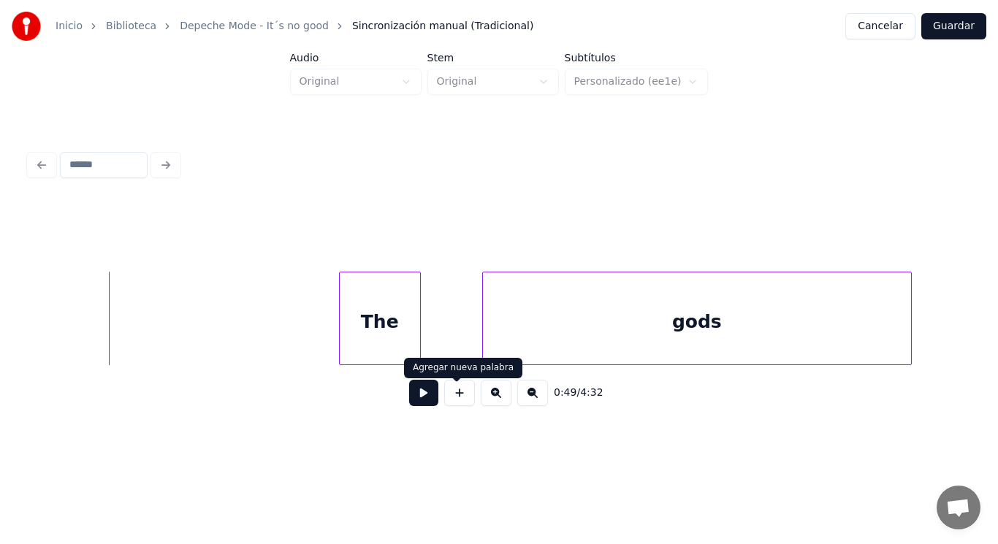
click at [427, 405] on button at bounding box center [423, 393] width 29 height 26
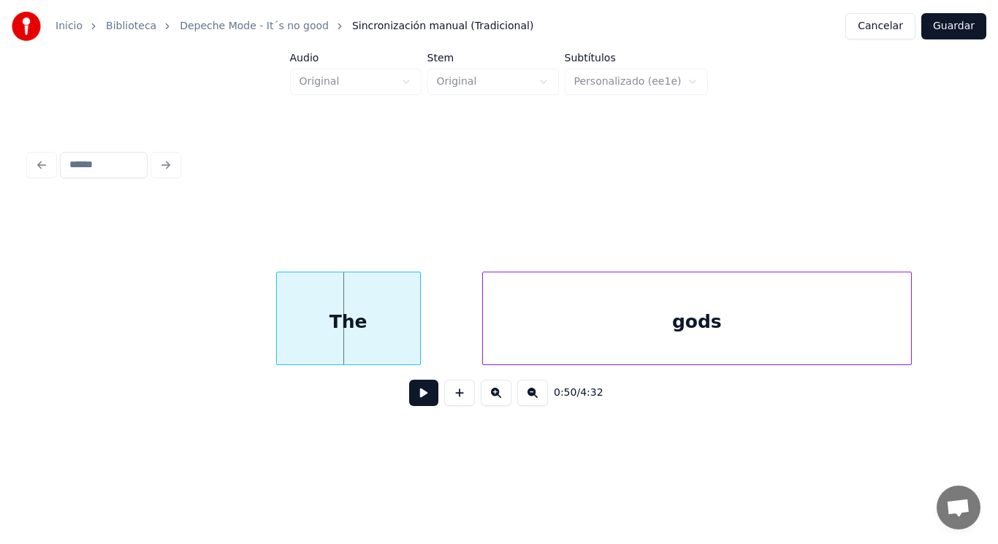
click at [280, 340] on div at bounding box center [279, 319] width 4 height 92
click at [409, 405] on button at bounding box center [423, 393] width 29 height 26
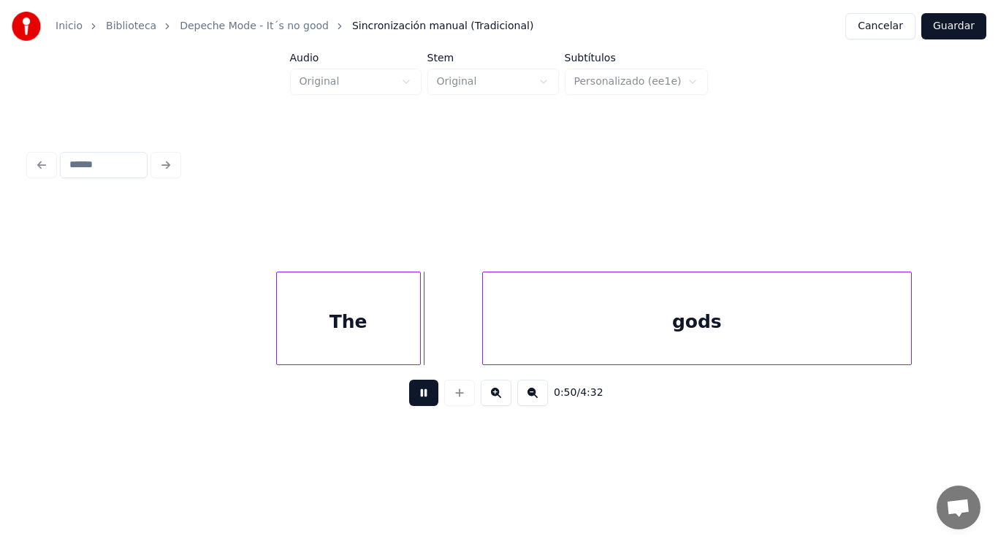
click at [409, 405] on button at bounding box center [423, 393] width 29 height 26
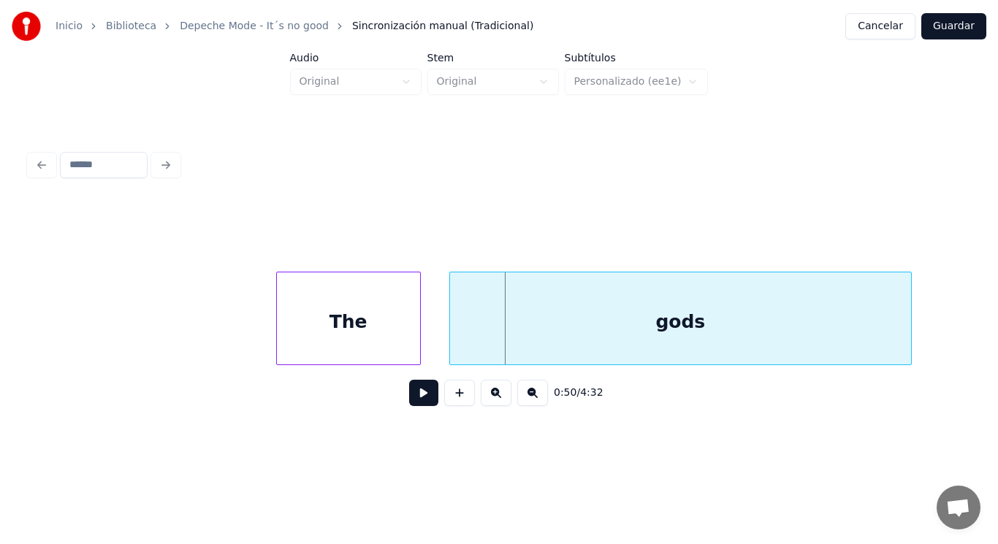
click at [451, 343] on div at bounding box center [452, 319] width 4 height 92
click at [410, 406] on button at bounding box center [423, 393] width 29 height 26
click at [454, 329] on div at bounding box center [452, 319] width 4 height 92
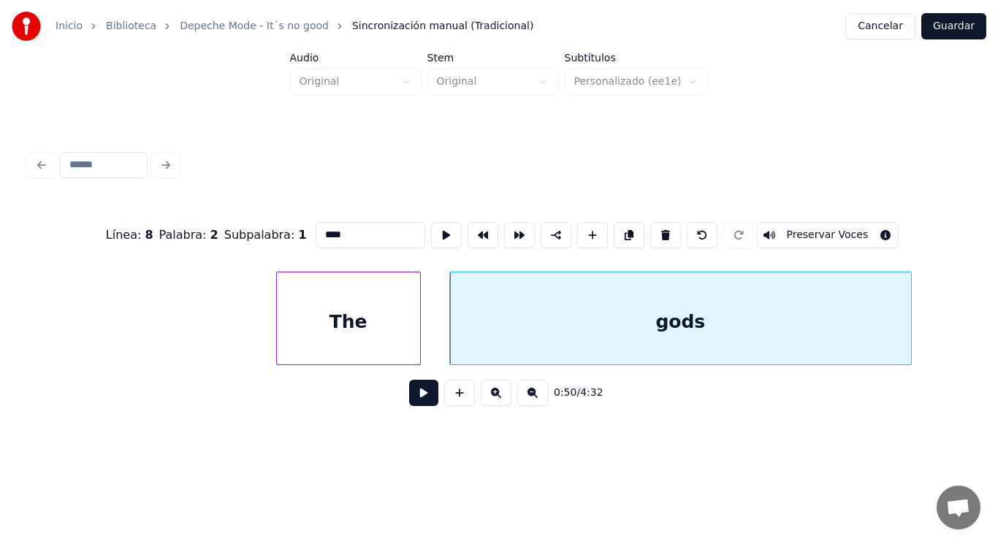
click at [496, 348] on div "gods" at bounding box center [680, 322] width 461 height 99
click at [316, 229] on input "****" at bounding box center [371, 235] width 110 height 26
type input "****"
click at [411, 406] on button at bounding box center [423, 393] width 29 height 26
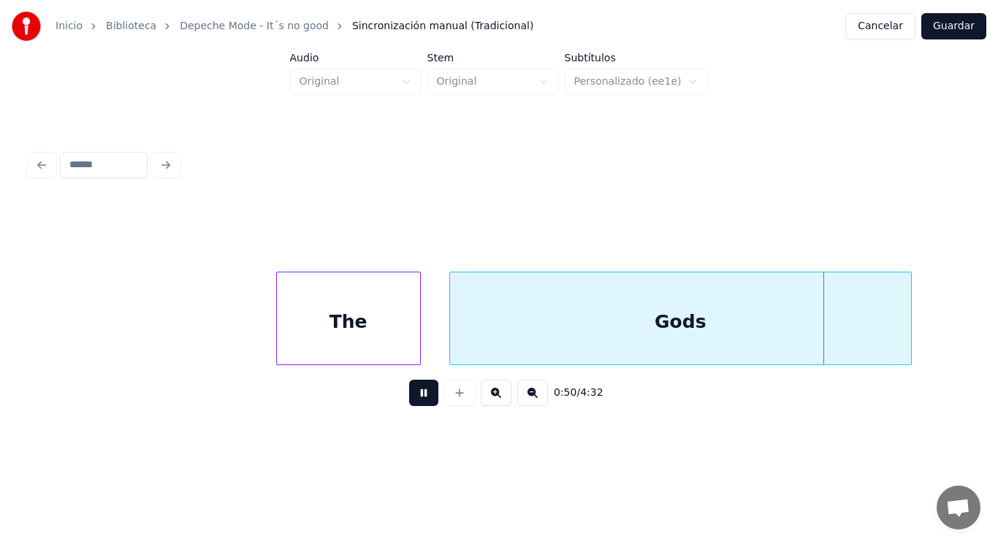
click at [411, 406] on button at bounding box center [423, 393] width 29 height 26
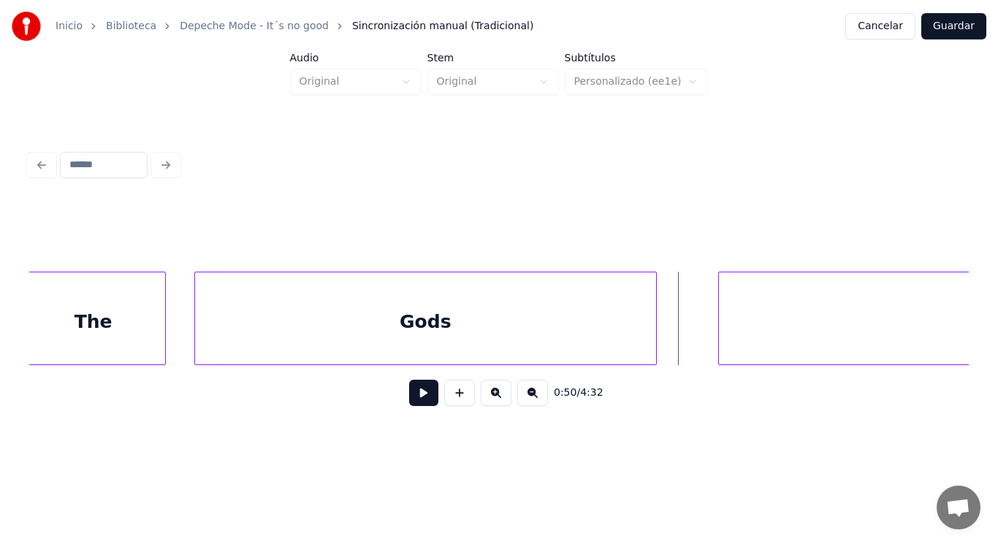
scroll to position [0, 51251]
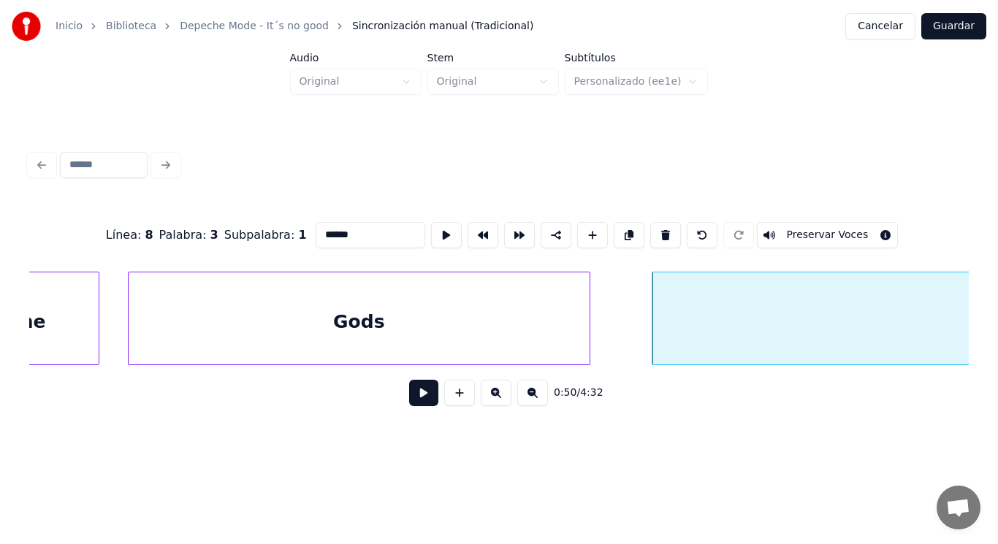
click at [452, 304] on div "Gods" at bounding box center [359, 322] width 461 height 99
type input "****"
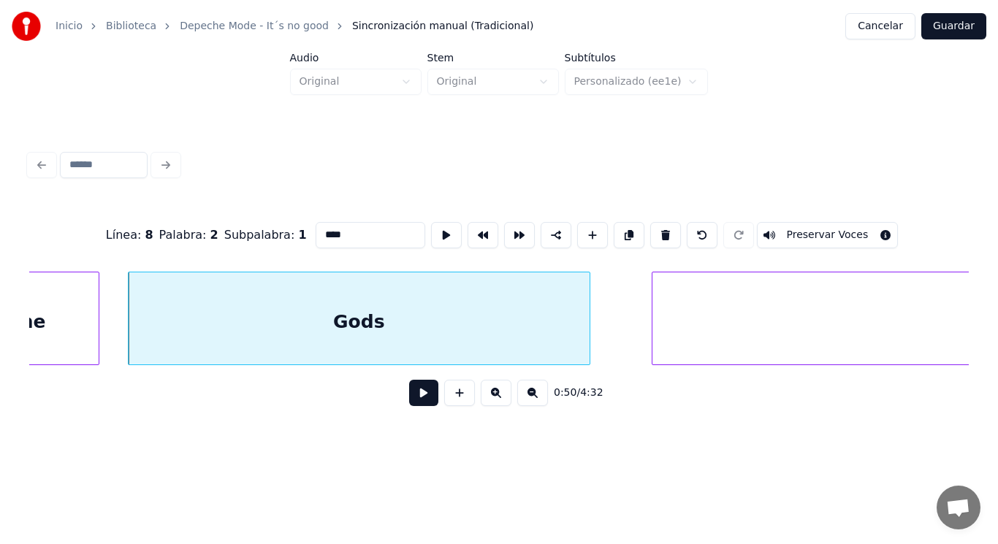
click at [413, 399] on button at bounding box center [423, 393] width 29 height 26
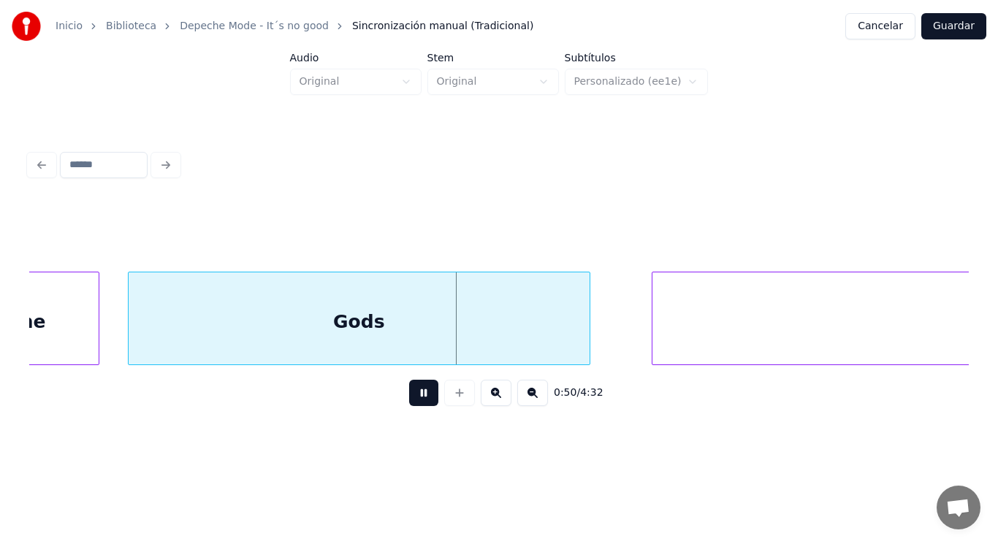
click at [413, 399] on button at bounding box center [423, 393] width 29 height 26
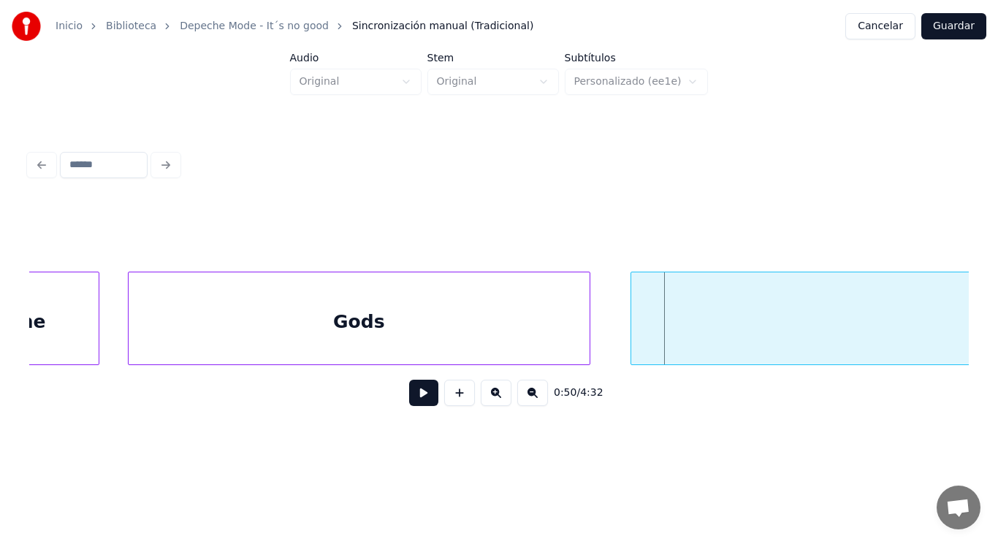
click at [632, 333] on div at bounding box center [633, 319] width 4 height 92
click at [414, 396] on button at bounding box center [423, 393] width 29 height 26
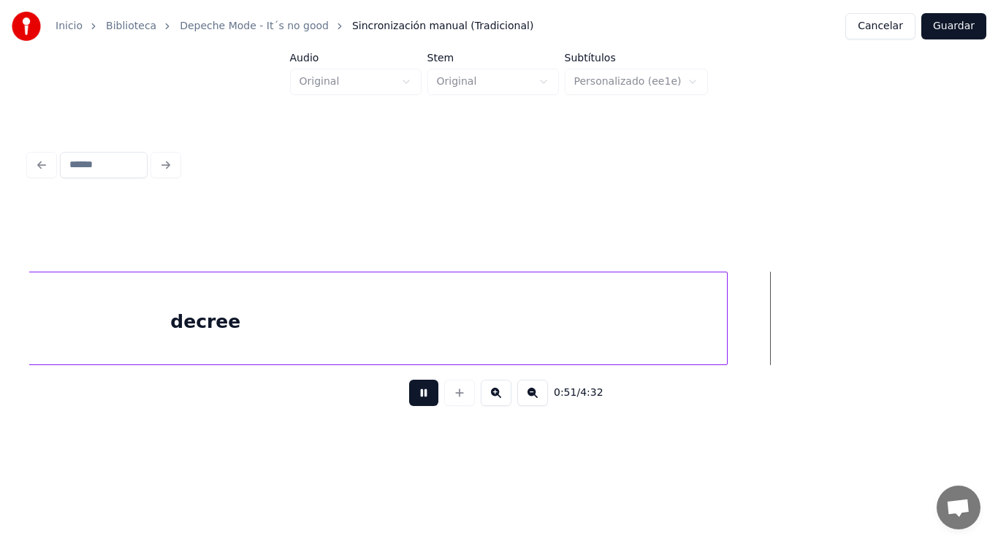
click at [414, 396] on button at bounding box center [423, 393] width 29 height 26
click at [817, 325] on div at bounding box center [819, 319] width 4 height 92
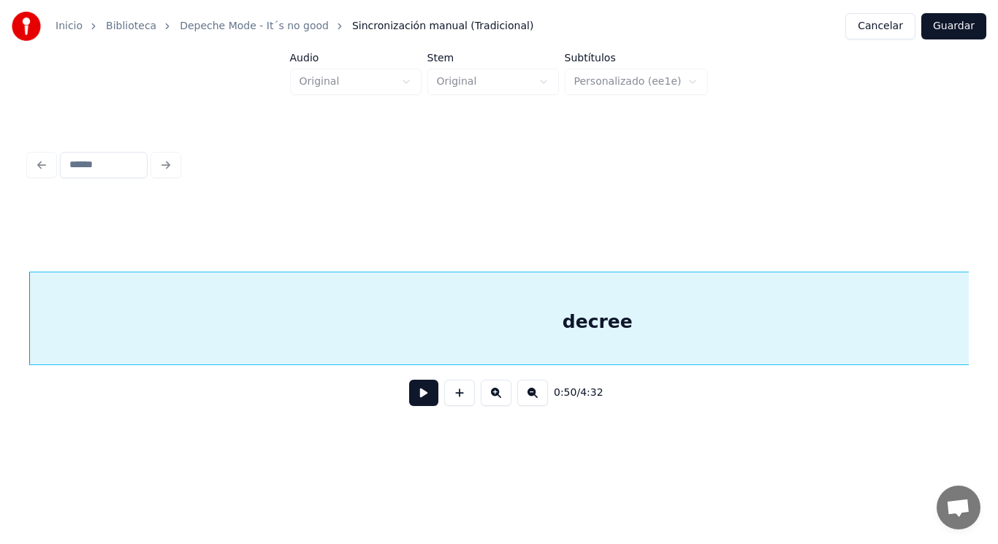
click at [422, 397] on button at bounding box center [423, 393] width 29 height 26
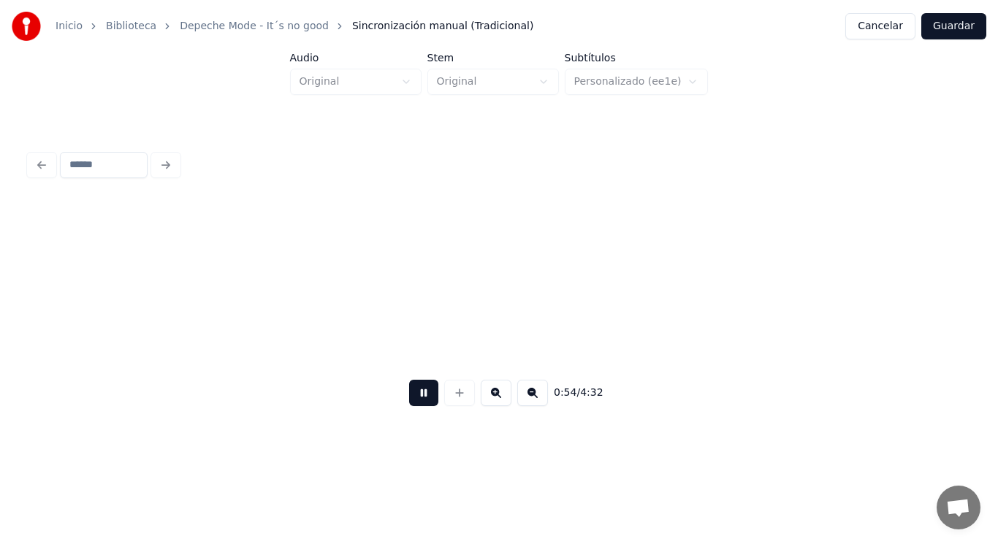
scroll to position [0, 55648]
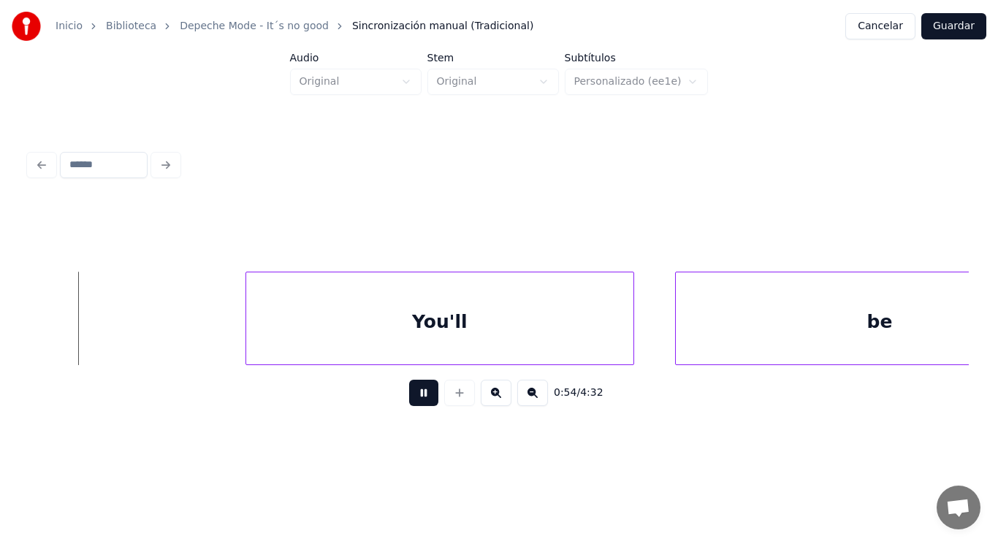
click at [422, 397] on button at bounding box center [423, 393] width 29 height 26
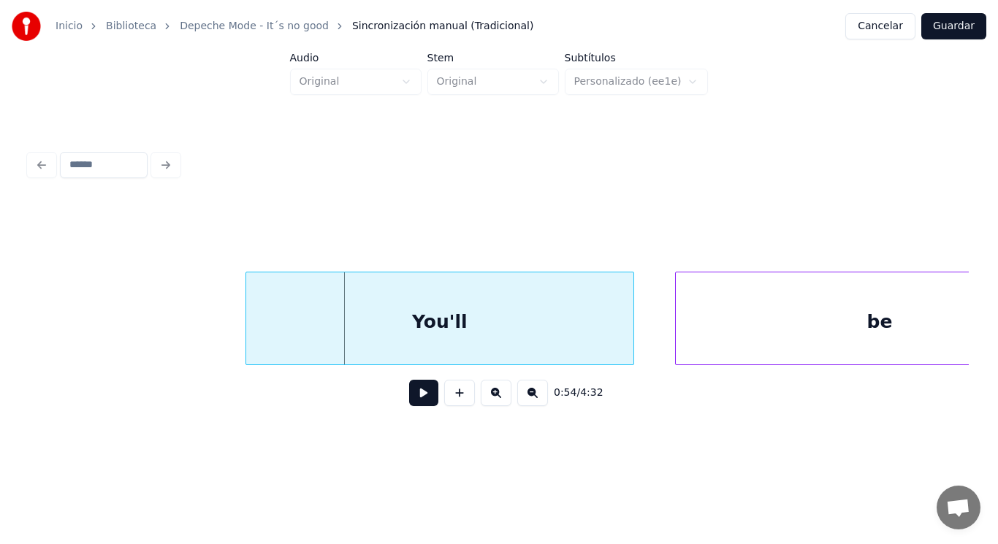
drag, startPoint x: 174, startPoint y: 334, endPoint x: 329, endPoint y: 401, distance: 168.9
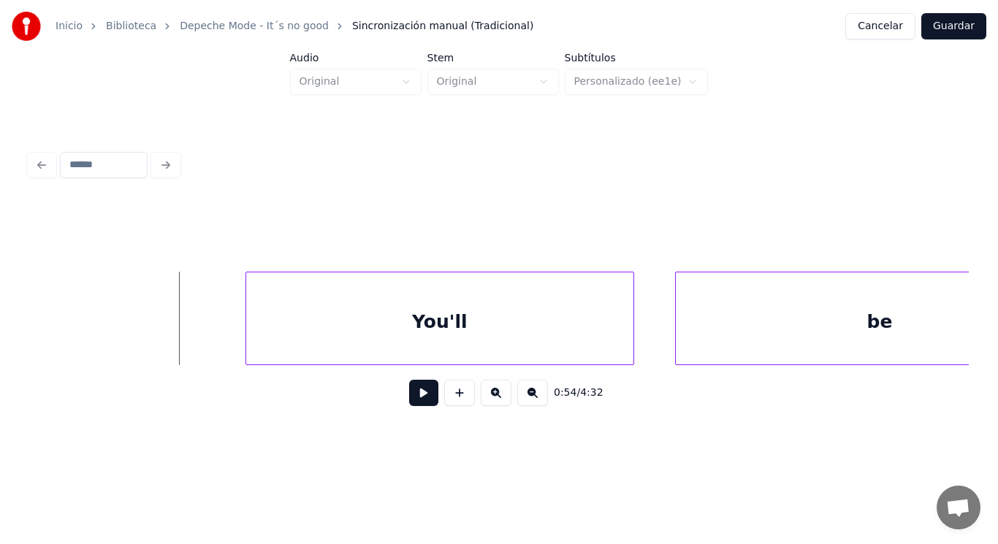
click at [414, 403] on button at bounding box center [423, 393] width 29 height 26
drag, startPoint x: 414, startPoint y: 403, endPoint x: 313, endPoint y: 355, distance: 111.8
click at [411, 402] on button at bounding box center [423, 393] width 29 height 26
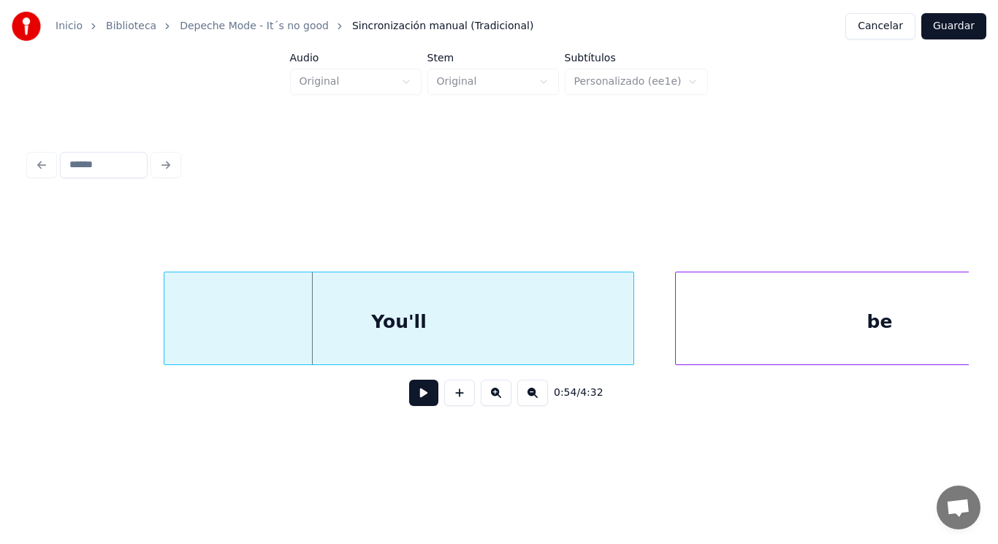
click at [167, 332] on div at bounding box center [166, 319] width 4 height 92
click at [418, 406] on button at bounding box center [423, 393] width 29 height 26
click at [622, 333] on div at bounding box center [622, 319] width 4 height 92
click at [417, 396] on button at bounding box center [423, 393] width 29 height 26
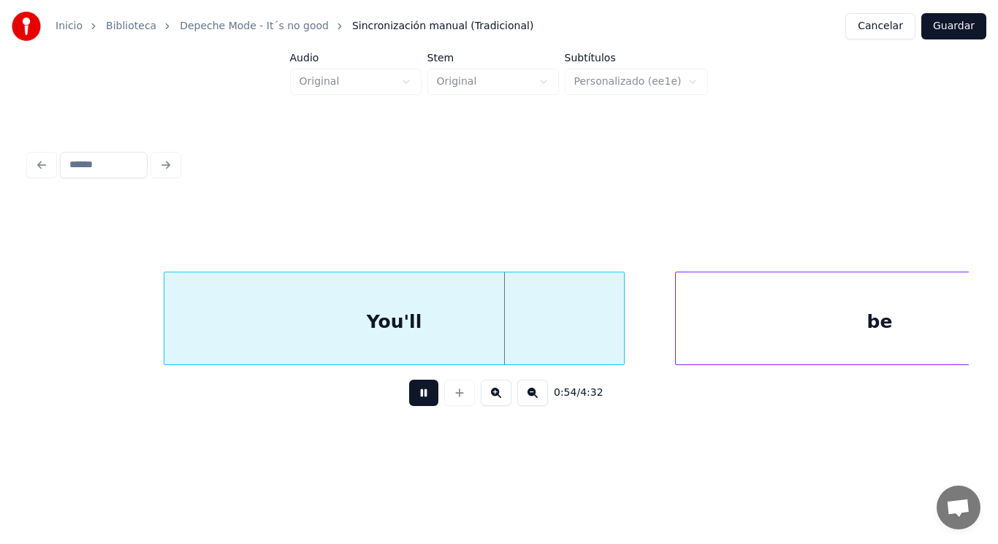
click at [417, 396] on button at bounding box center [423, 393] width 29 height 26
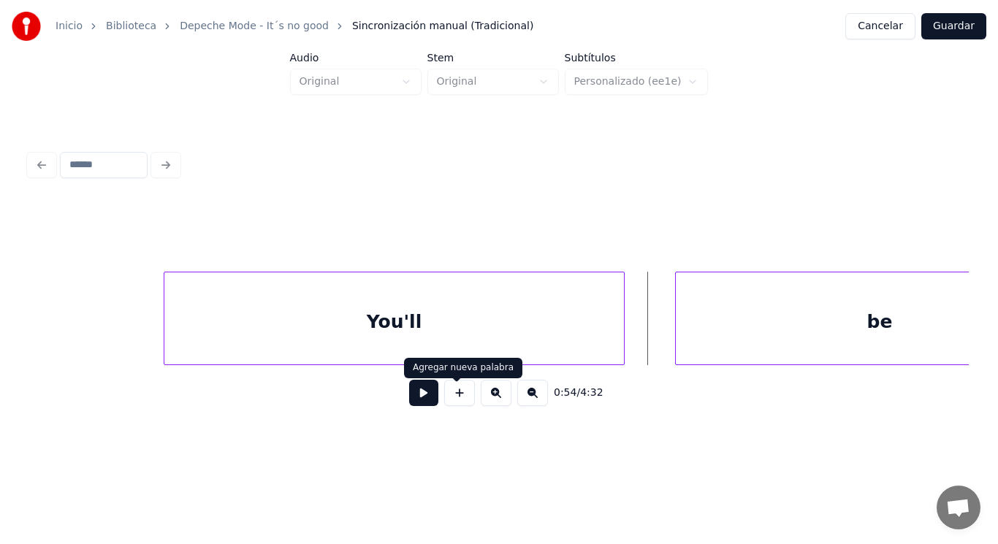
click at [425, 400] on button at bounding box center [423, 393] width 29 height 26
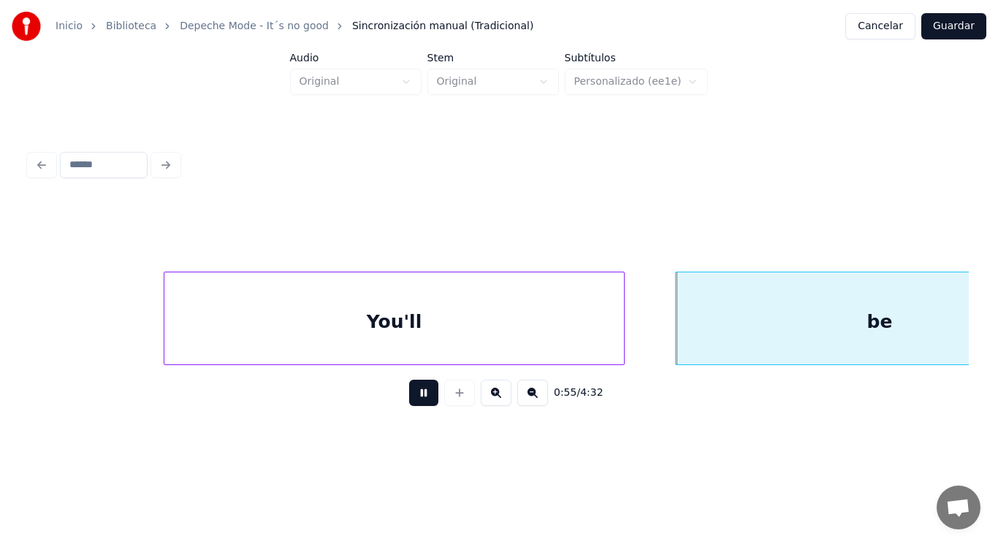
drag, startPoint x: 425, startPoint y: 400, endPoint x: 653, endPoint y: 351, distance: 232.5
click at [456, 387] on div "0:55 / 4:32" at bounding box center [499, 393] width 916 height 32
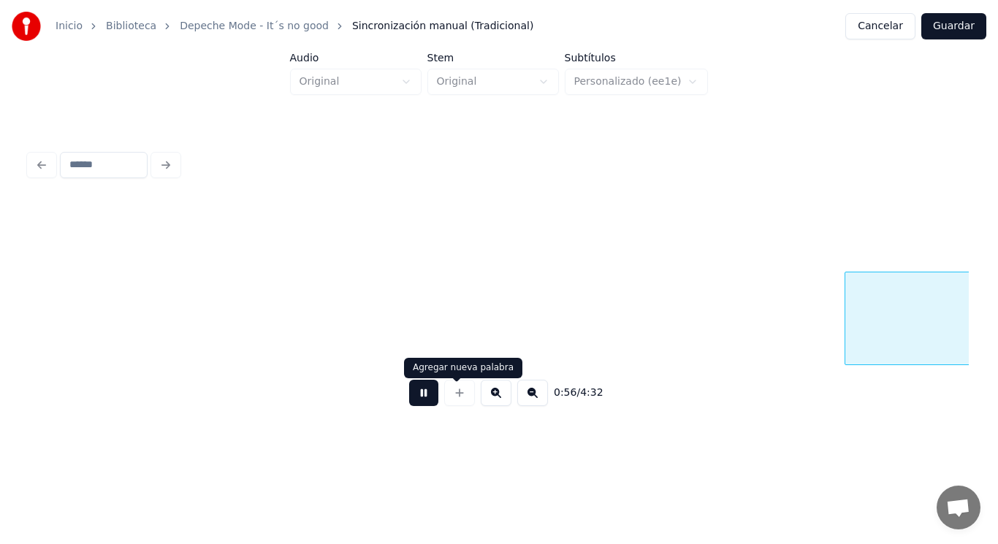
scroll to position [0, 57560]
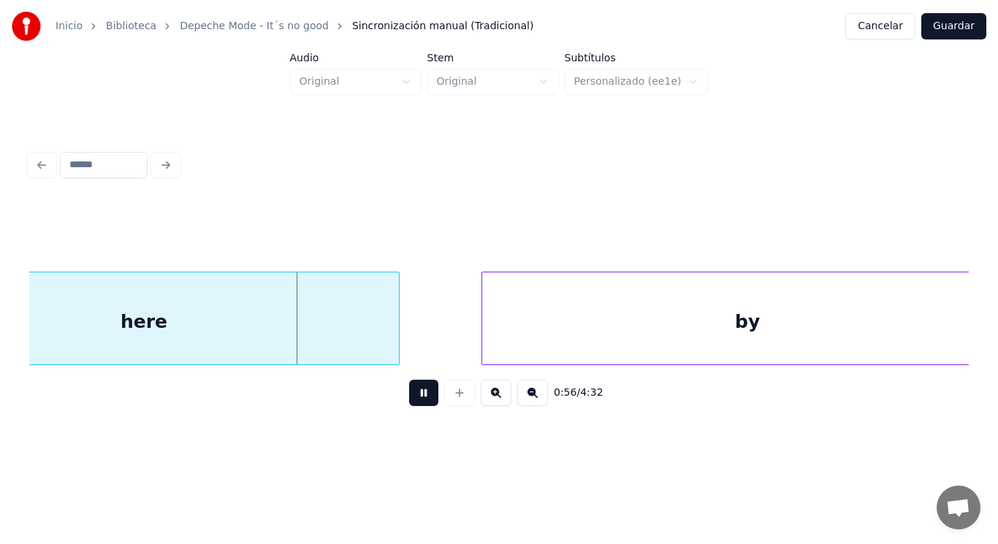
click at [417, 402] on button at bounding box center [423, 393] width 29 height 26
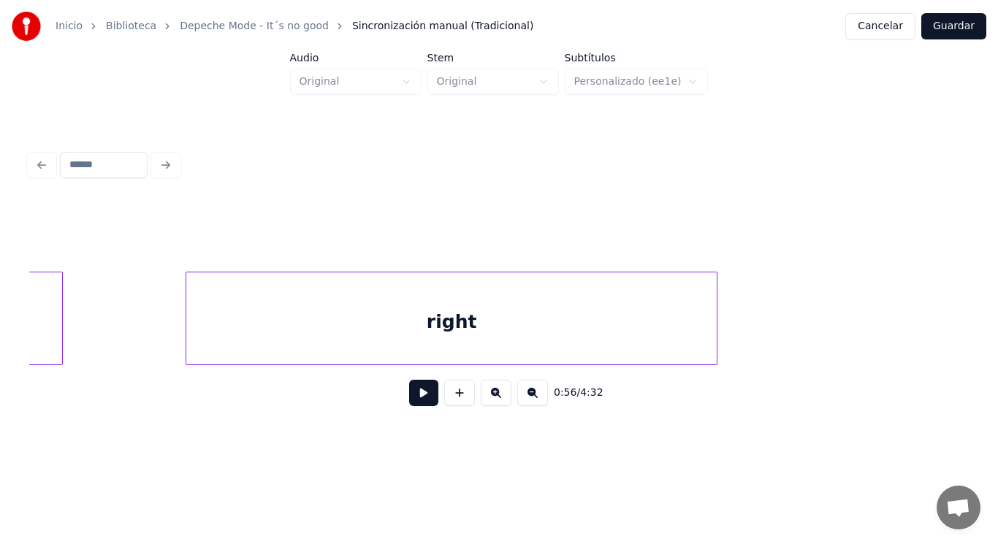
scroll to position [0, 56219]
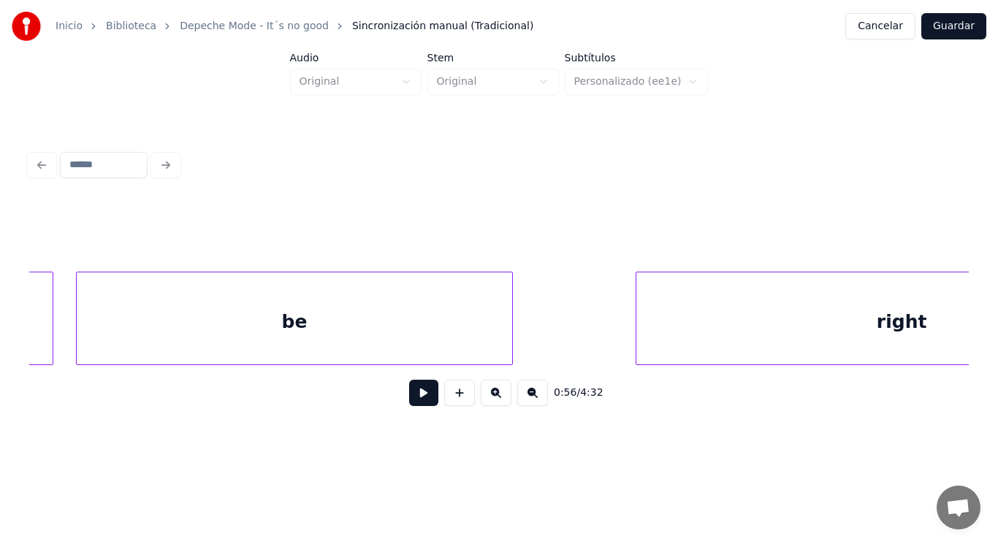
click at [79, 335] on div at bounding box center [79, 319] width 4 height 92
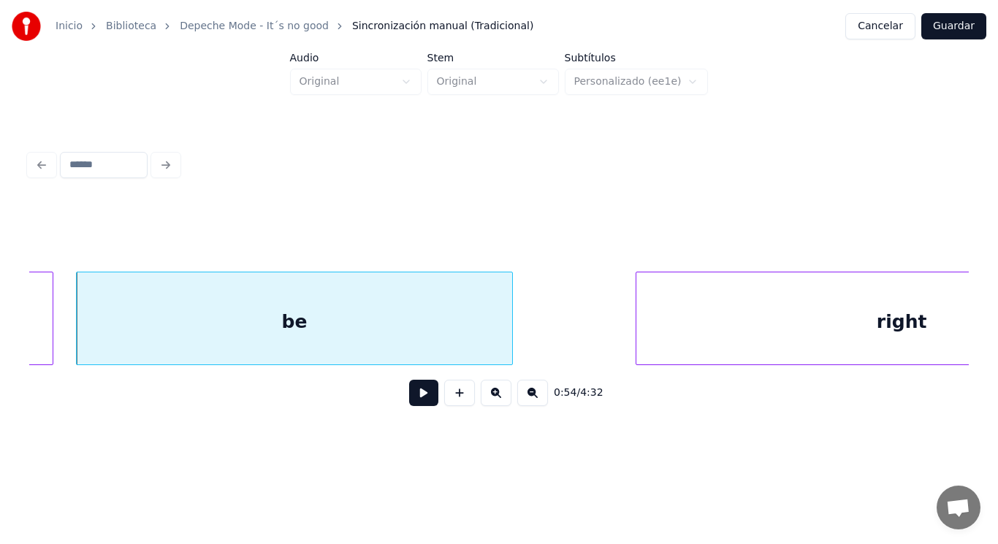
click at [414, 400] on button at bounding box center [423, 393] width 29 height 26
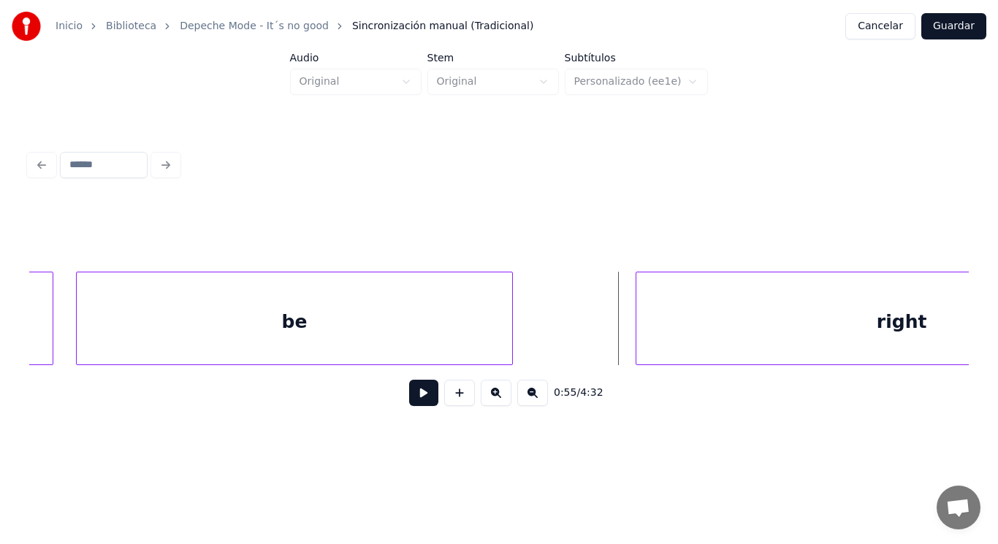
click at [414, 402] on button at bounding box center [423, 393] width 29 height 26
drag, startPoint x: 414, startPoint y: 402, endPoint x: 642, endPoint y: 342, distance: 235.0
click at [493, 368] on div "0:55 / 4:32" at bounding box center [499, 310] width 940 height 222
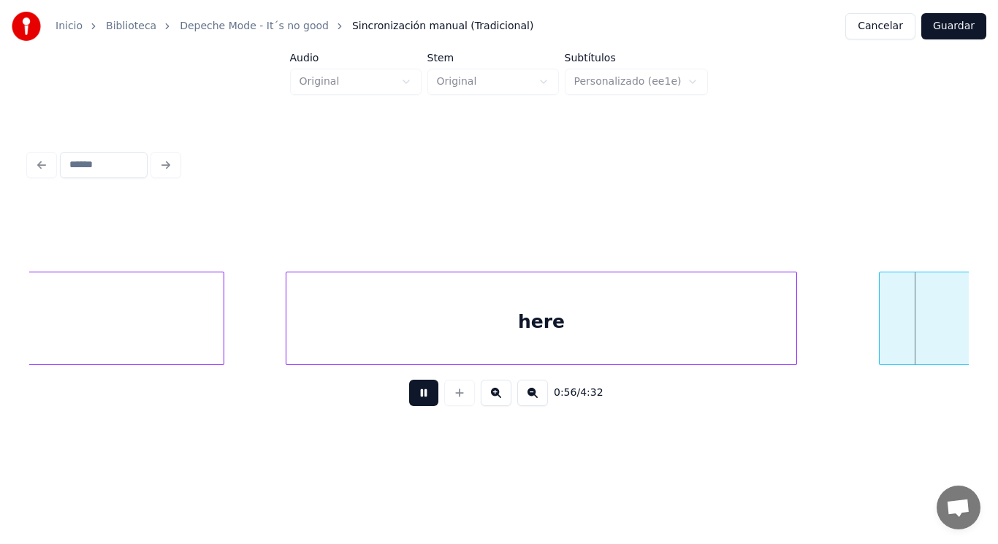
click at [412, 400] on button at bounding box center [423, 393] width 29 height 26
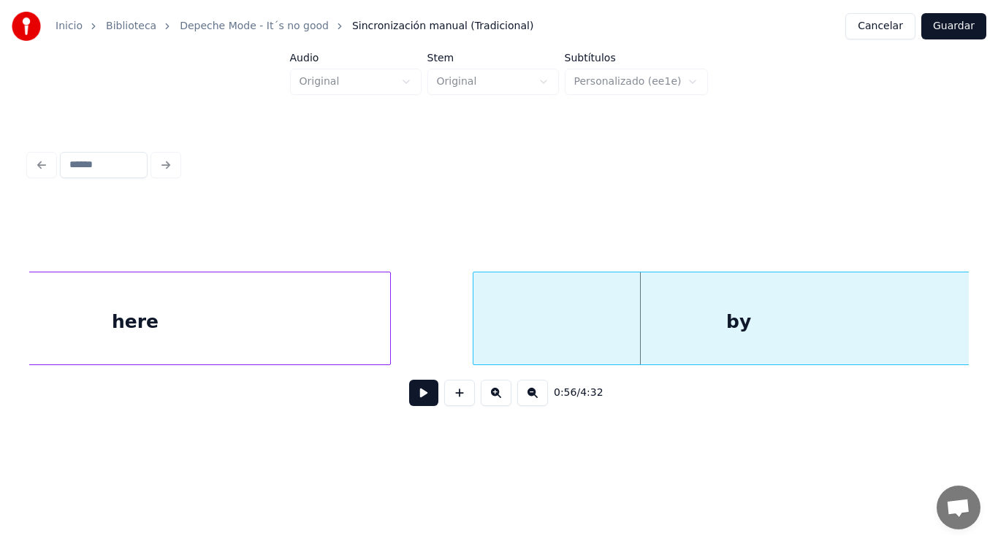
scroll to position [0, 56669]
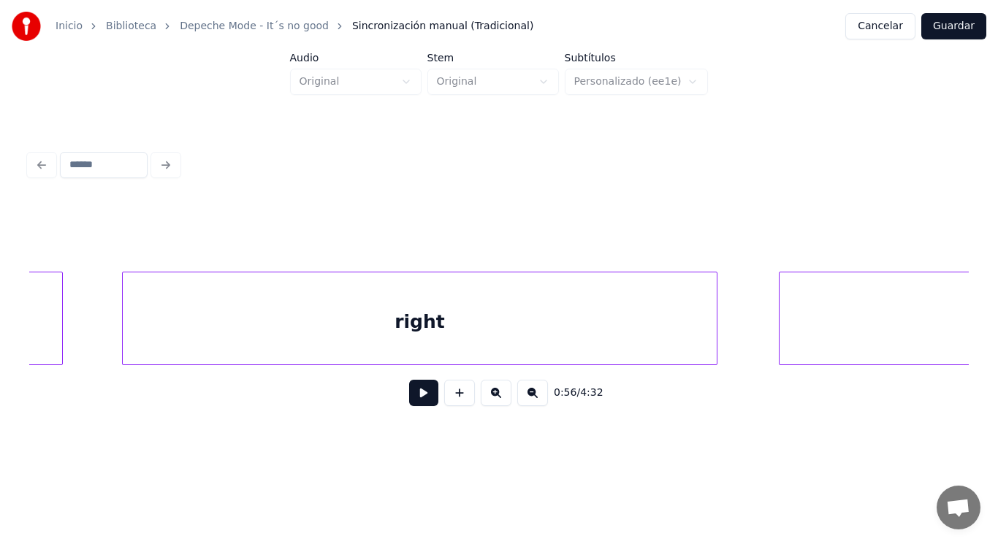
click at [124, 338] on div at bounding box center [125, 319] width 4 height 92
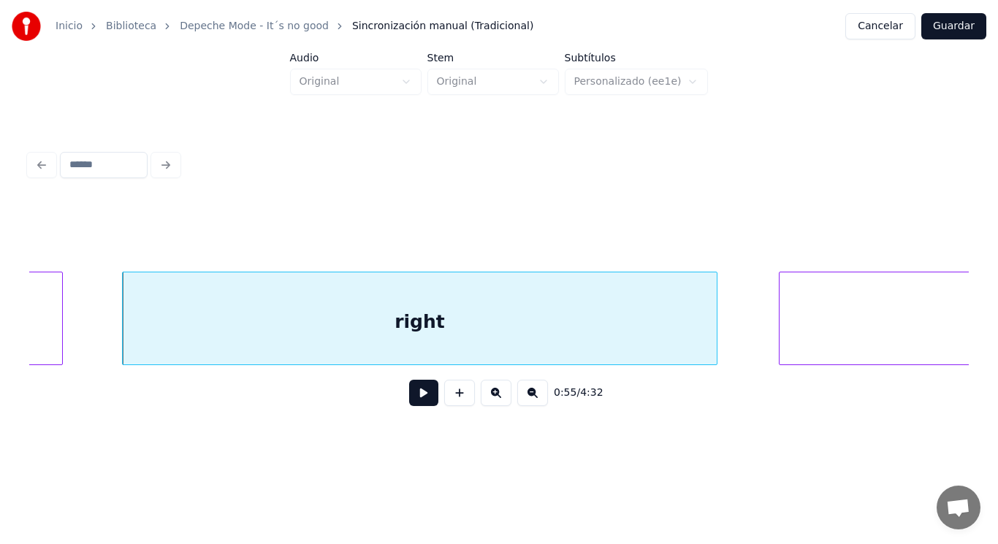
click at [417, 404] on button at bounding box center [423, 393] width 29 height 26
click at [449, 347] on div "right" at bounding box center [420, 322] width 594 height 99
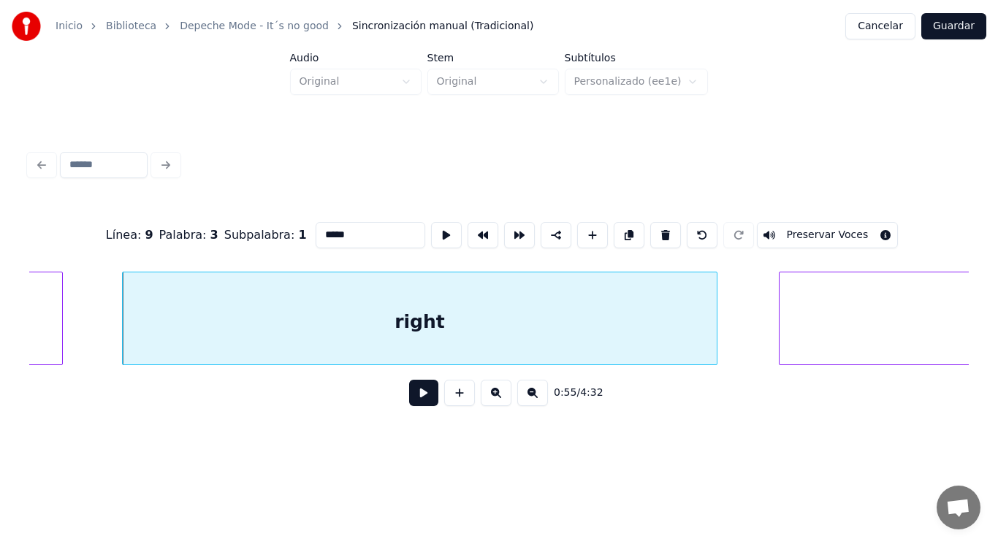
click at [410, 398] on button at bounding box center [423, 393] width 29 height 26
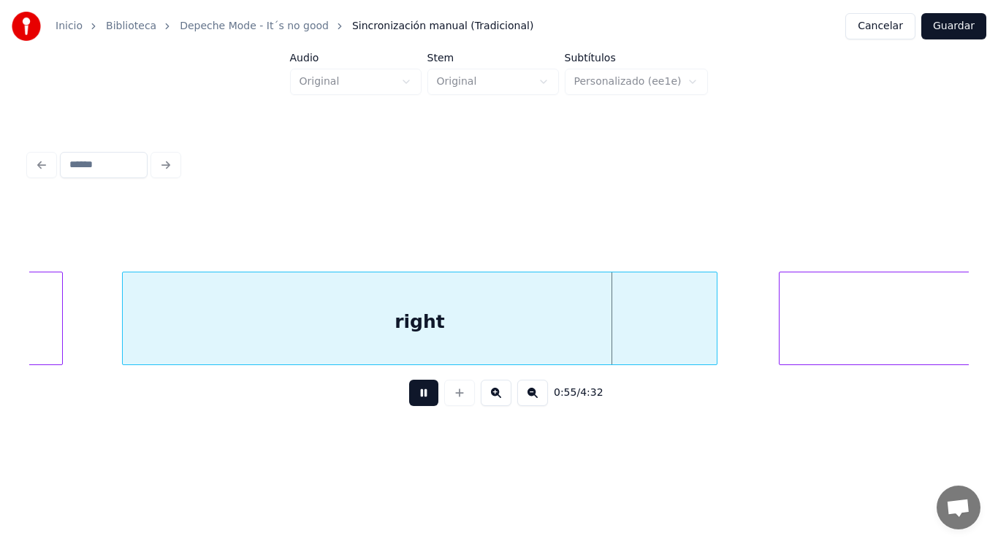
click at [410, 398] on button at bounding box center [423, 393] width 29 height 26
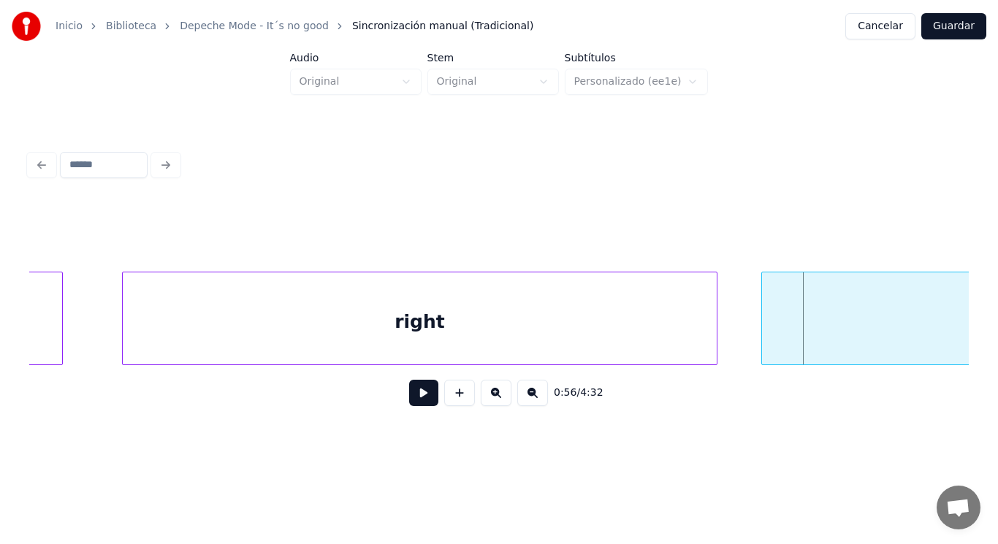
click at [763, 340] on div at bounding box center [764, 319] width 4 height 92
click at [599, 330] on div "right" at bounding box center [420, 322] width 594 height 99
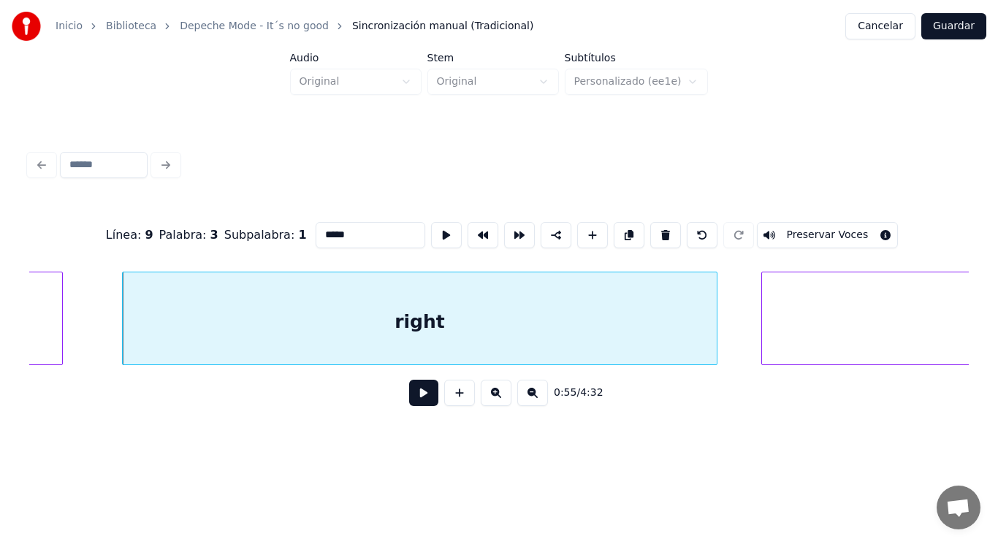
click at [411, 397] on button at bounding box center [423, 393] width 29 height 26
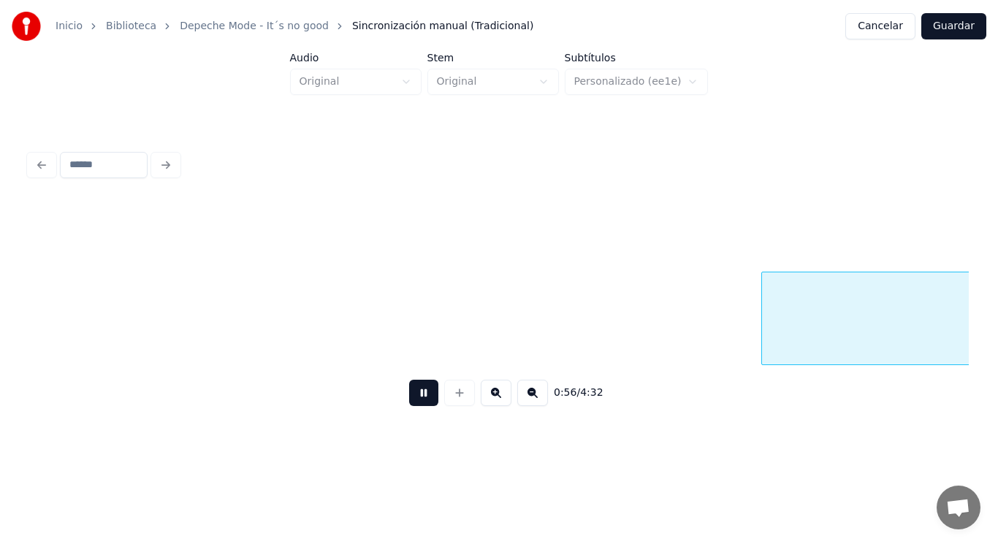
scroll to position [0, 57616]
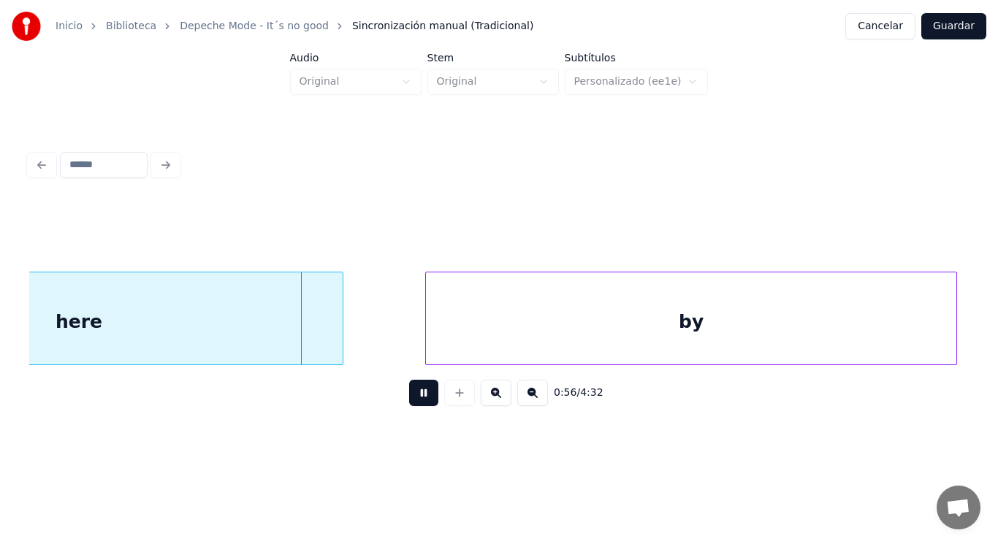
click at [411, 397] on button at bounding box center [423, 393] width 29 height 26
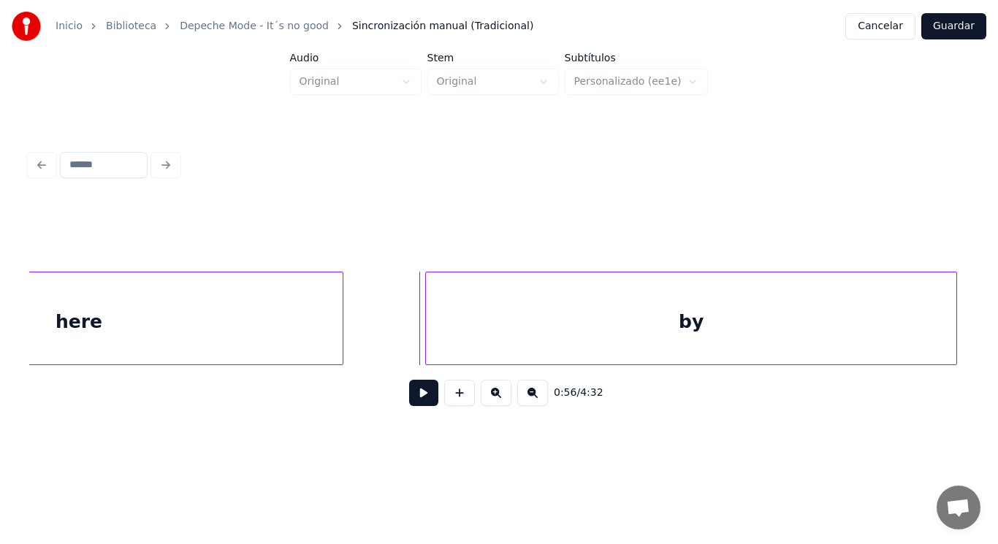
click at [303, 321] on div "here" at bounding box center [79, 322] width 528 height 99
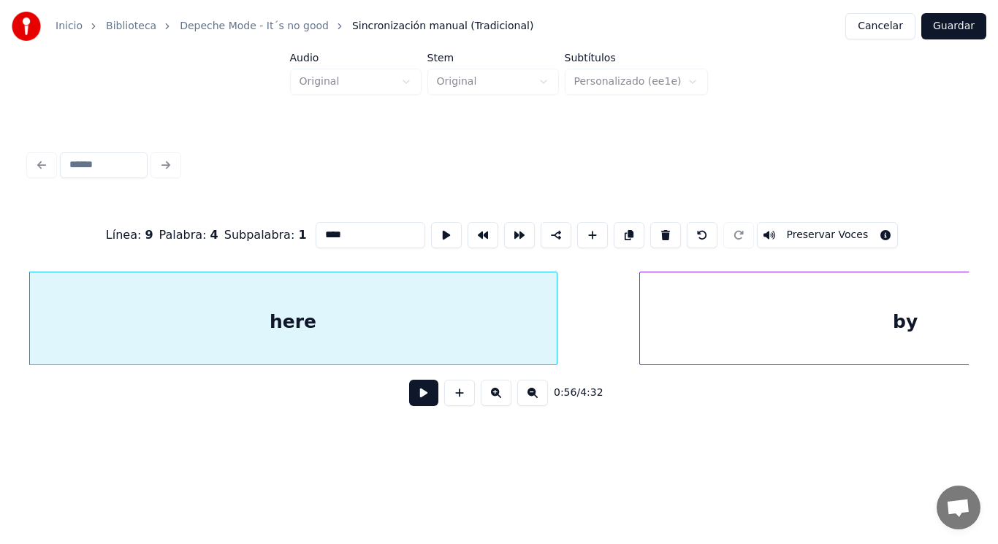
click at [413, 406] on button at bounding box center [423, 393] width 29 height 26
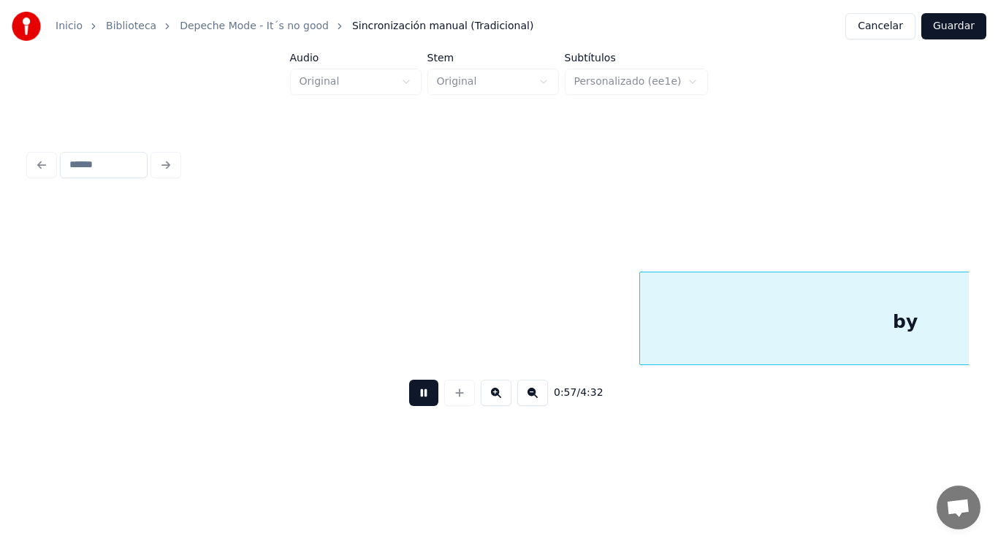
scroll to position [0, 58347]
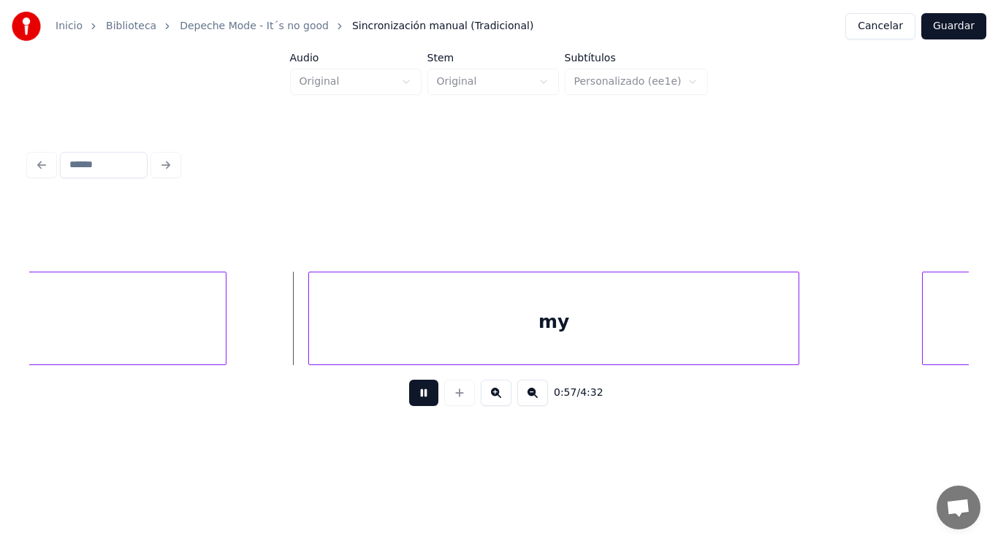
click at [413, 406] on button at bounding box center [423, 393] width 29 height 26
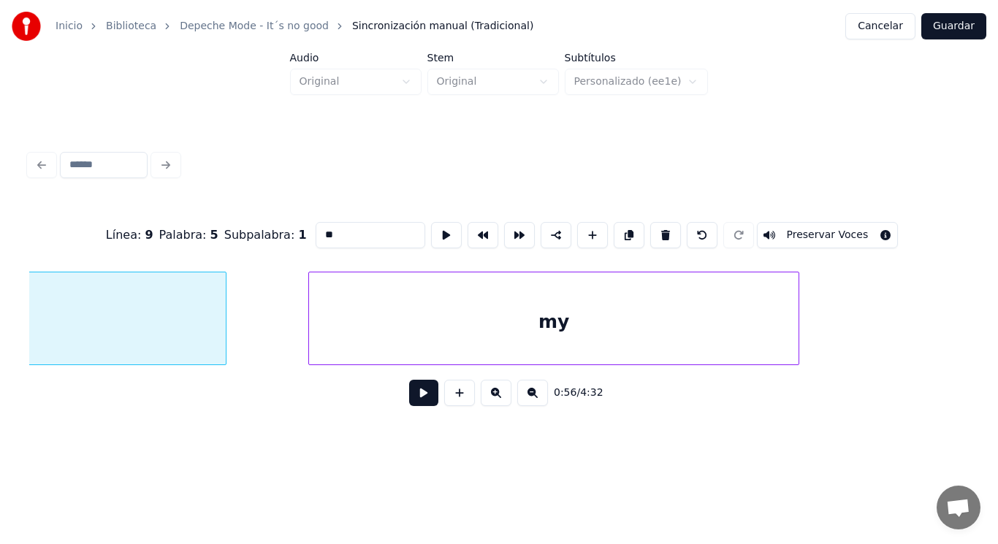
scroll to position [0, 58013]
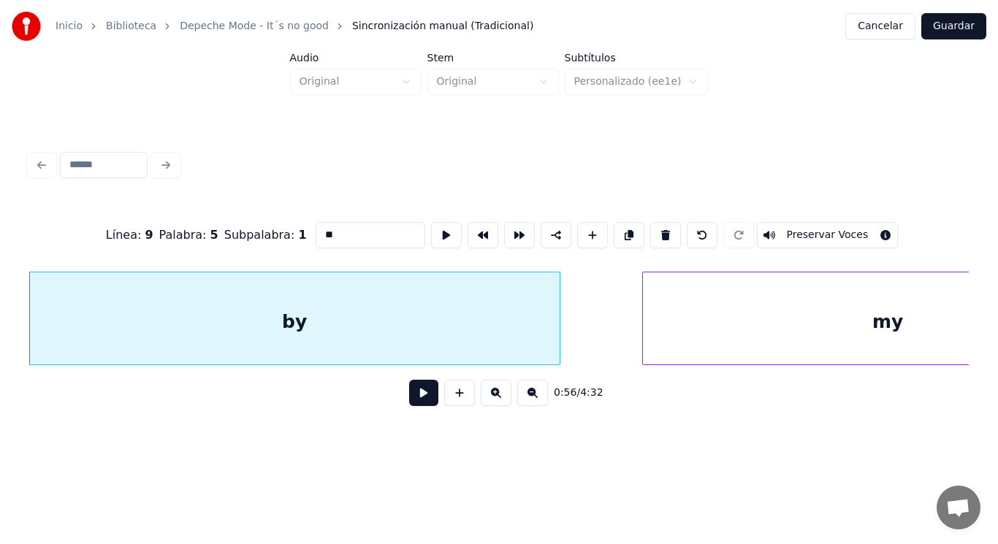
click at [416, 403] on button at bounding box center [423, 393] width 29 height 26
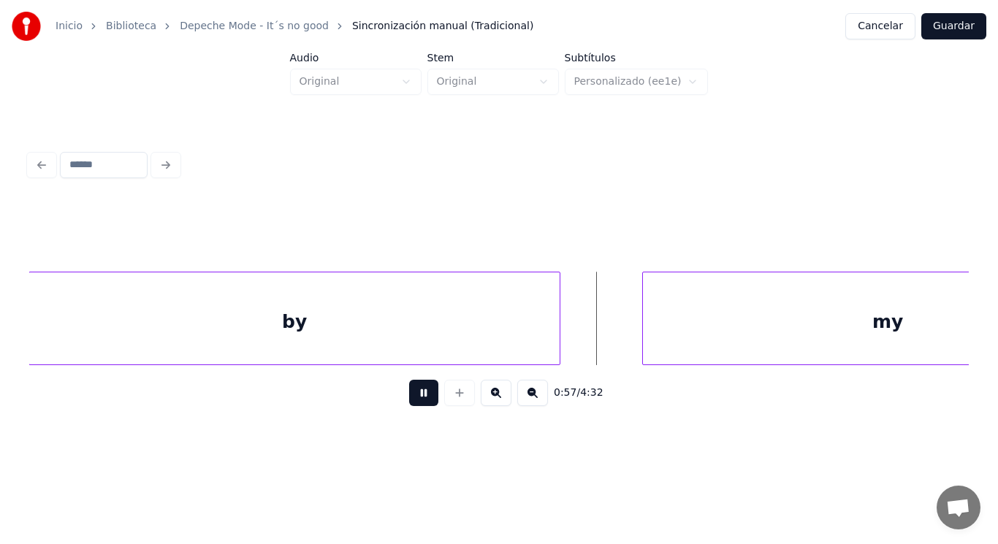
click at [416, 403] on button at bounding box center [423, 393] width 29 height 26
click at [609, 329] on div at bounding box center [611, 319] width 4 height 92
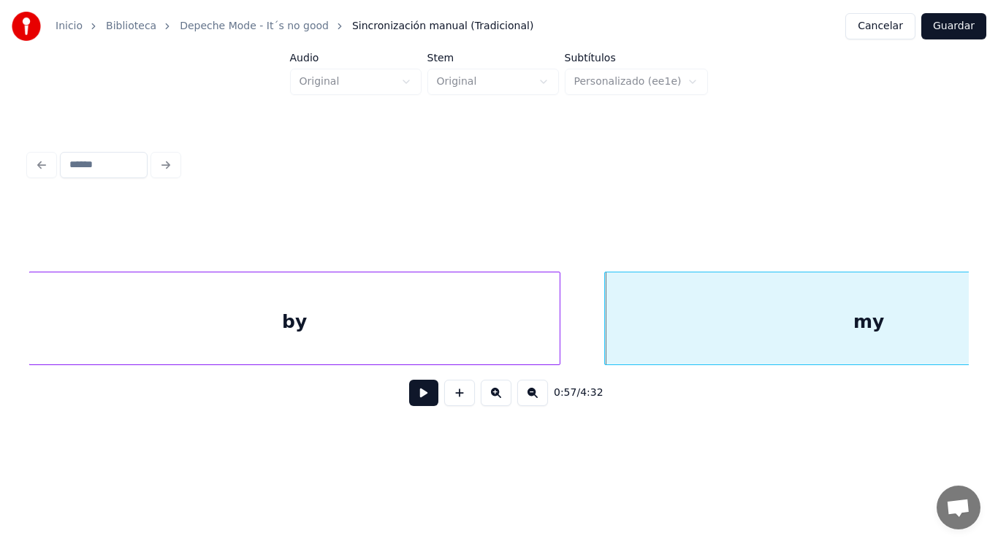
click at [415, 392] on button at bounding box center [423, 393] width 29 height 26
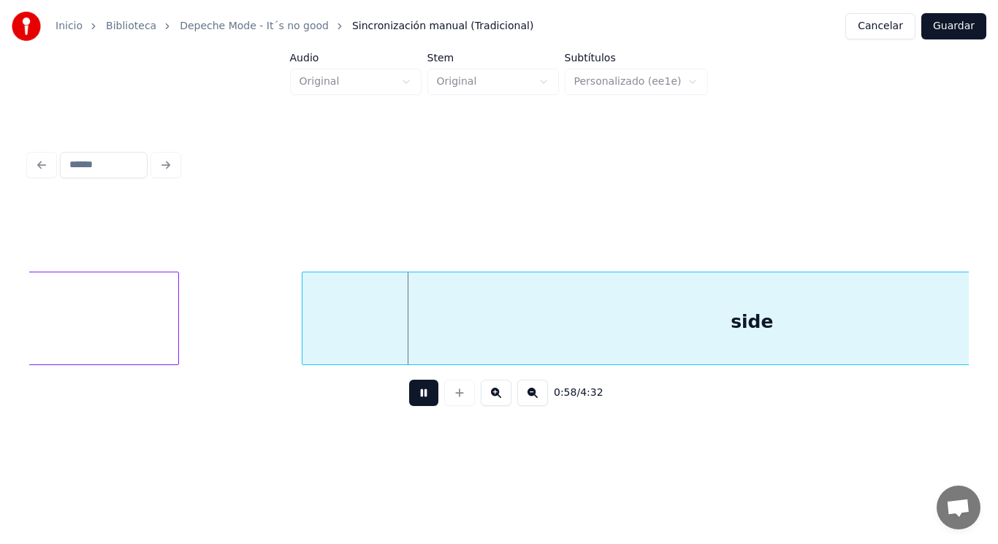
click at [415, 392] on button at bounding box center [423, 393] width 29 height 26
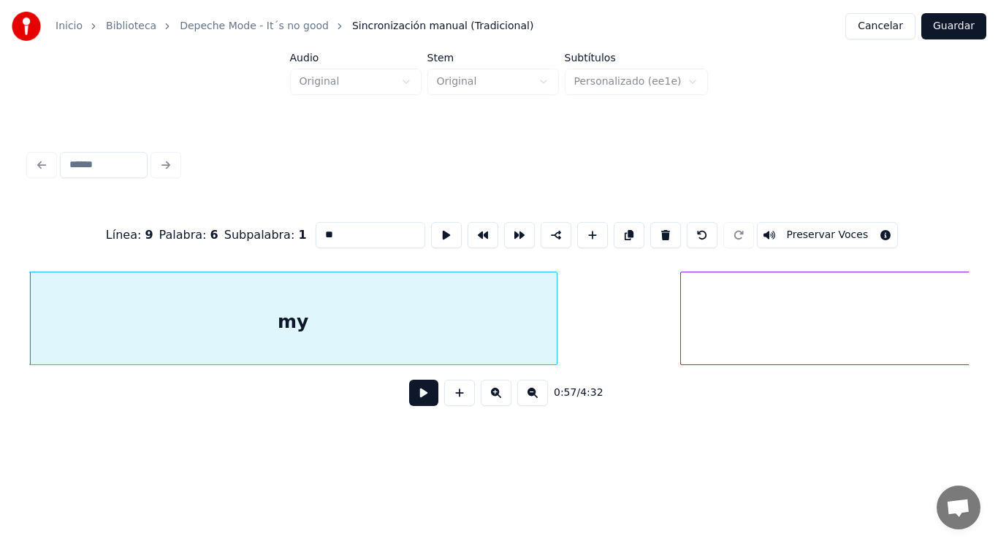
click at [413, 395] on button at bounding box center [423, 393] width 29 height 26
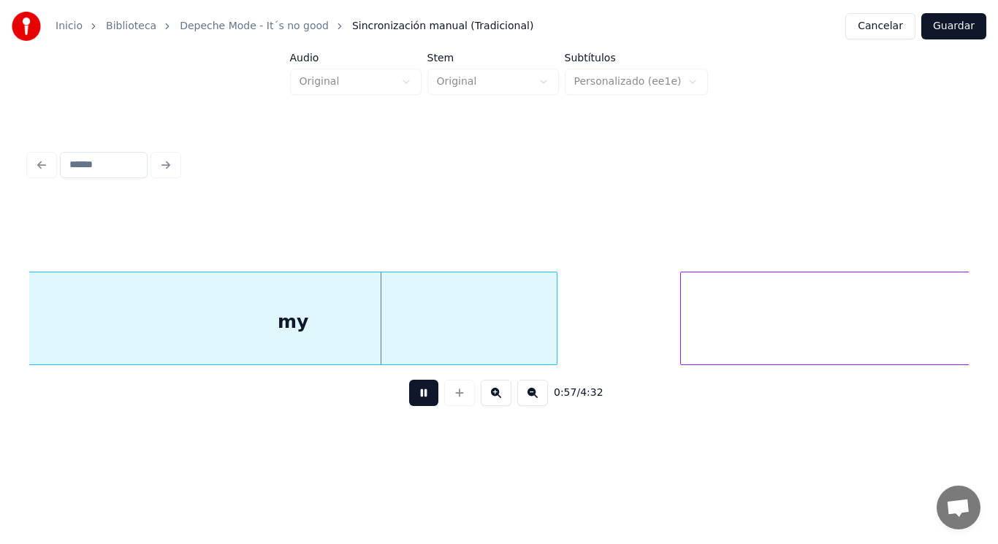
click at [413, 395] on button at bounding box center [423, 393] width 29 height 26
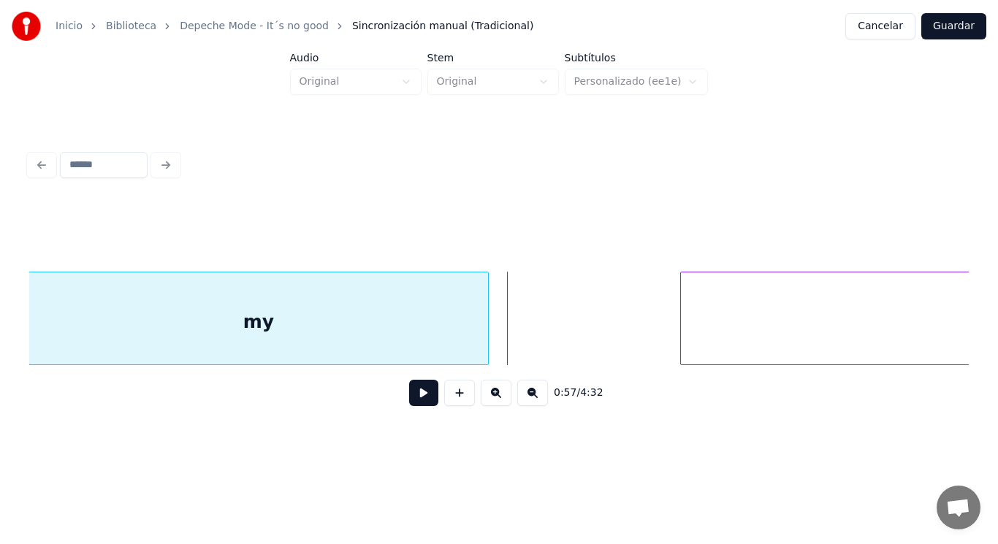
click at [487, 341] on div at bounding box center [486, 319] width 4 height 92
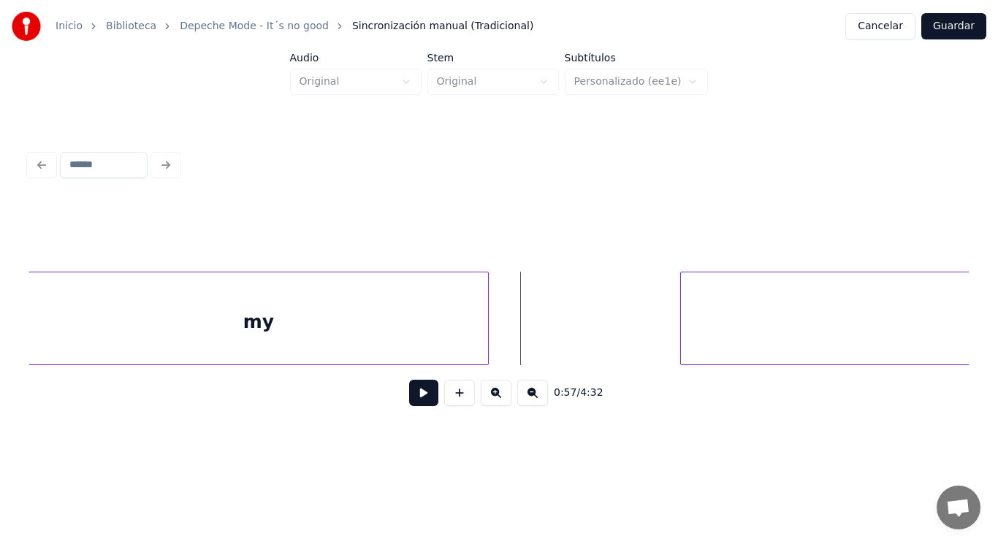
click at [414, 392] on button at bounding box center [423, 393] width 29 height 26
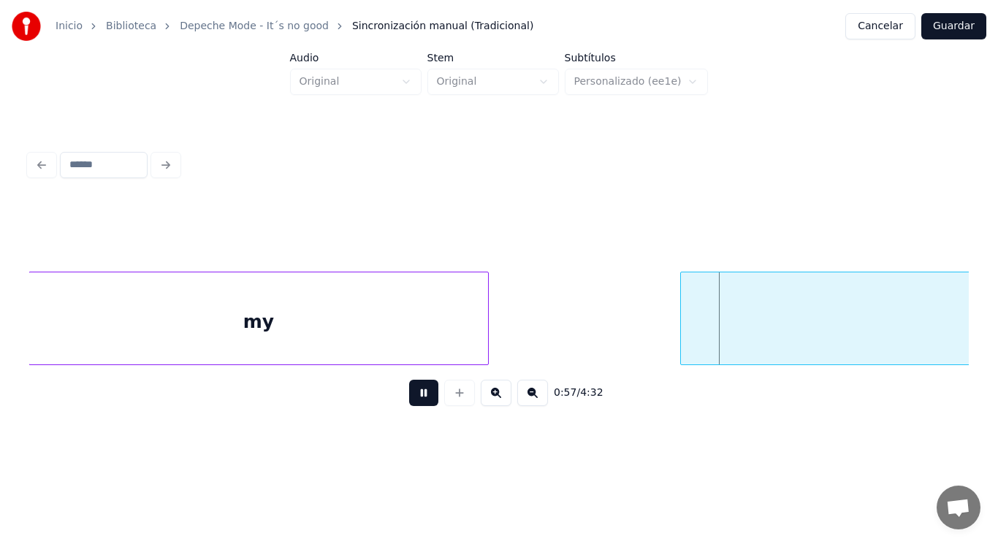
drag, startPoint x: 414, startPoint y: 392, endPoint x: 675, endPoint y: 369, distance: 261.9
click at [416, 392] on button at bounding box center [423, 393] width 29 height 26
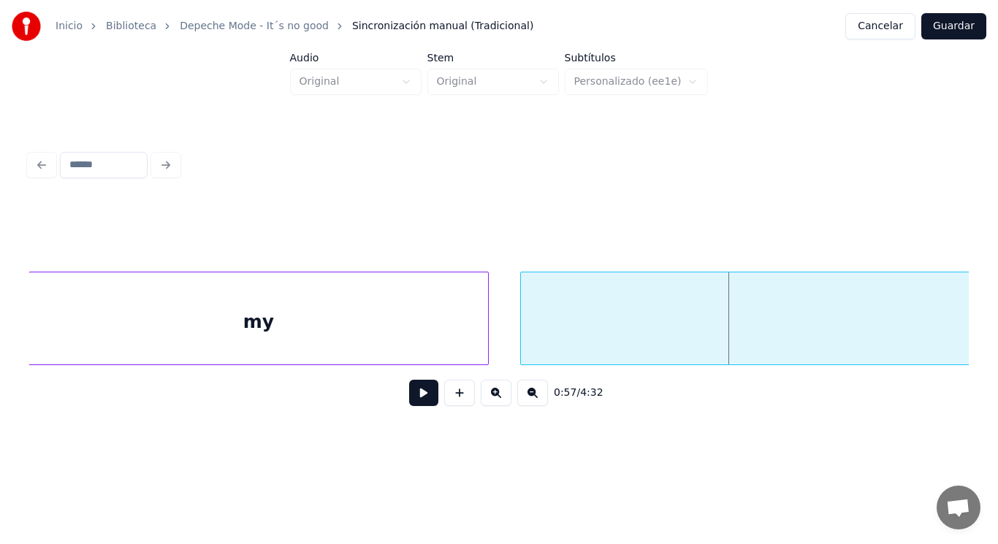
click at [523, 336] on div at bounding box center [523, 319] width 4 height 92
click at [409, 395] on button at bounding box center [423, 393] width 29 height 26
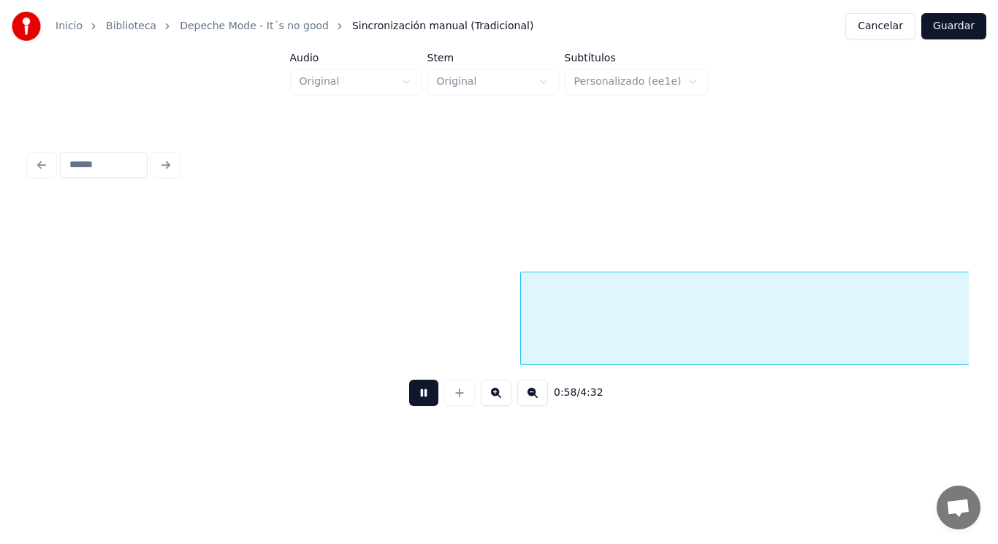
scroll to position [0, 59539]
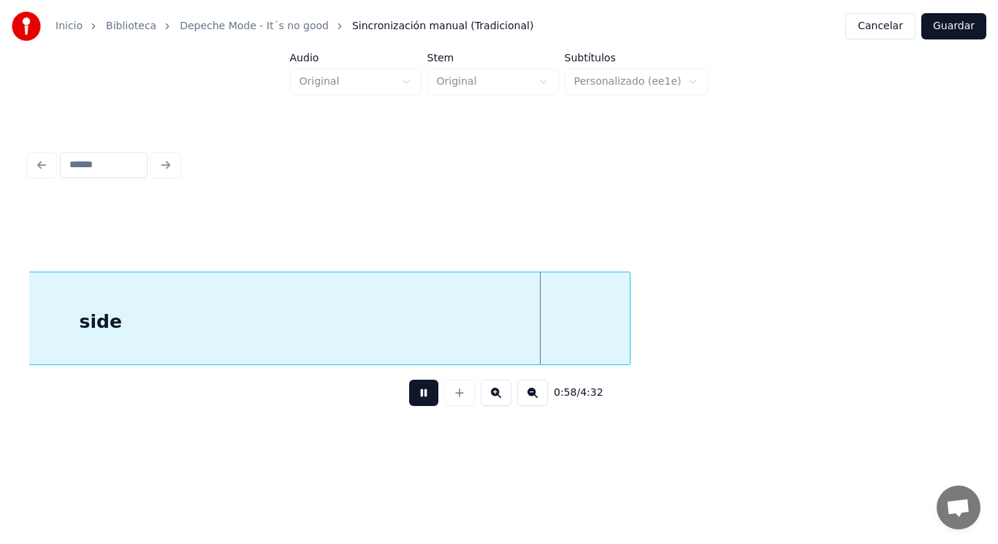
click at [409, 395] on button at bounding box center [423, 393] width 29 height 26
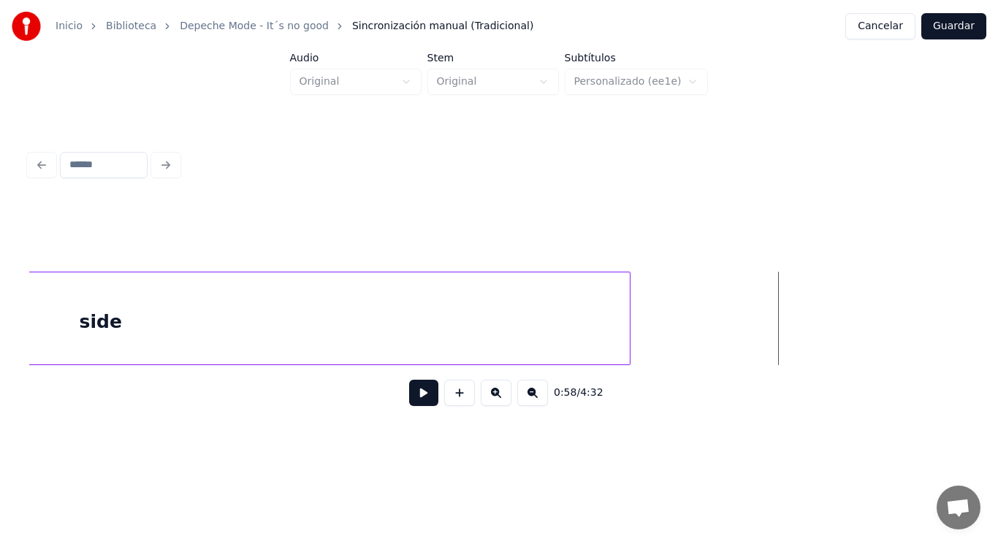
click at [625, 335] on div "side" at bounding box center [100, 322] width 1059 height 99
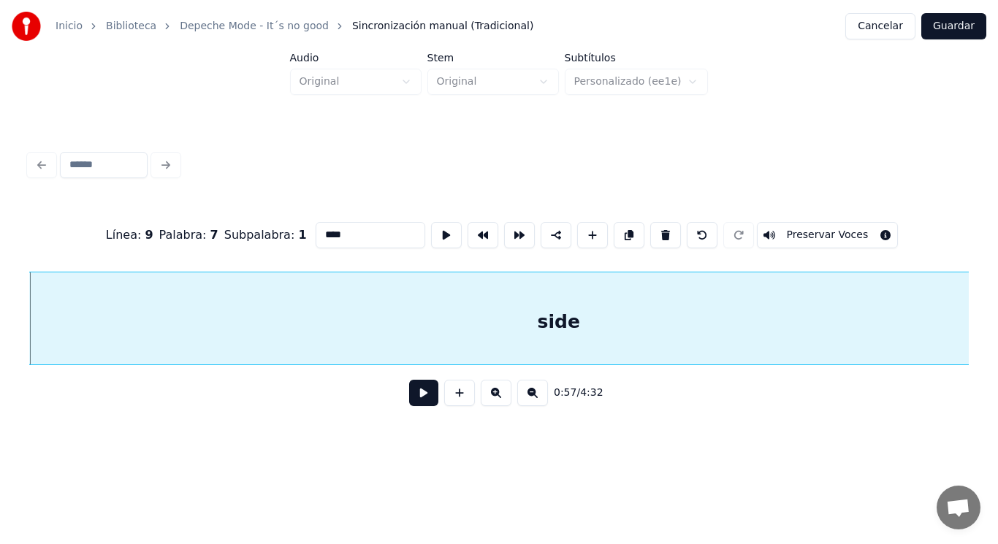
click at [412, 390] on button at bounding box center [423, 393] width 29 height 26
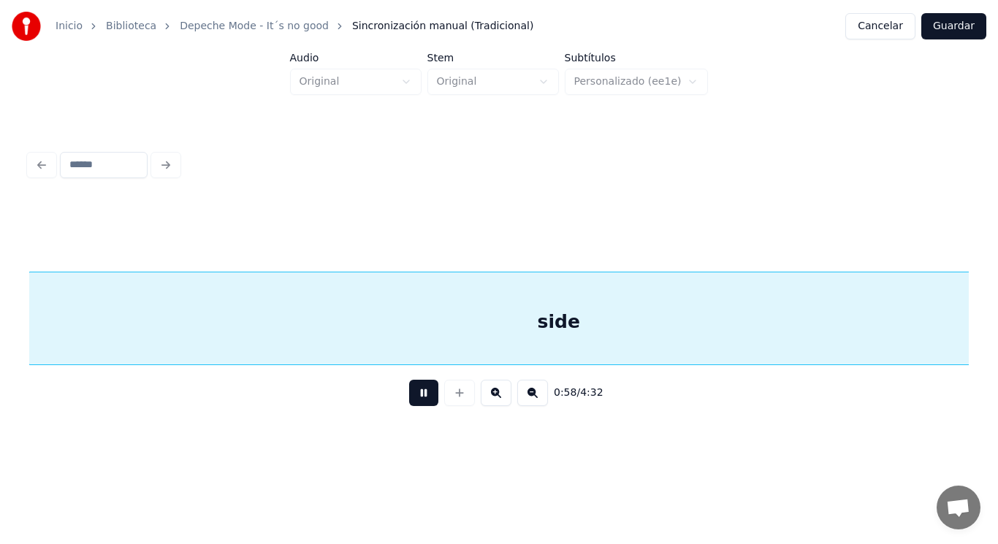
scroll to position [0, 60040]
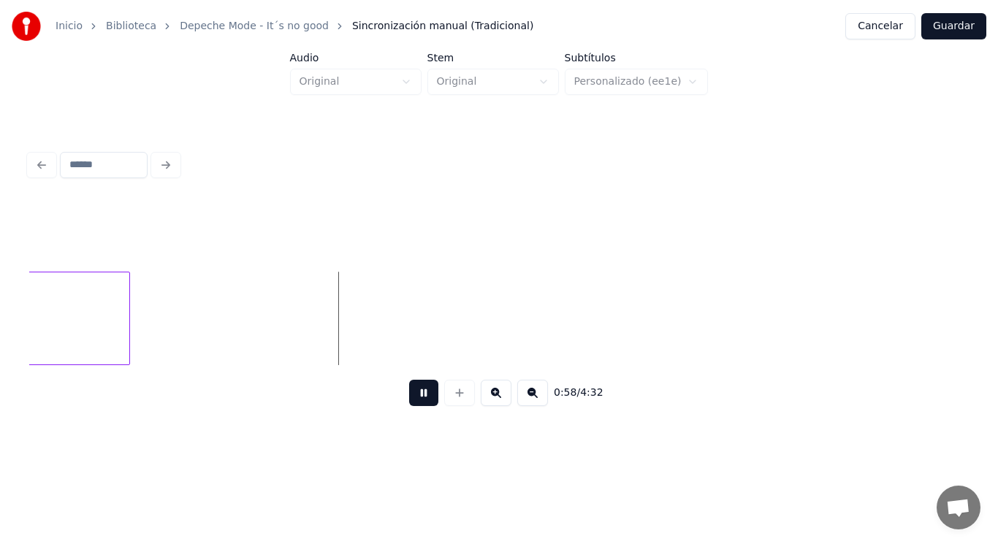
click at [412, 390] on button at bounding box center [423, 393] width 29 height 26
click at [335, 319] on div at bounding box center [335, 319] width 4 height 92
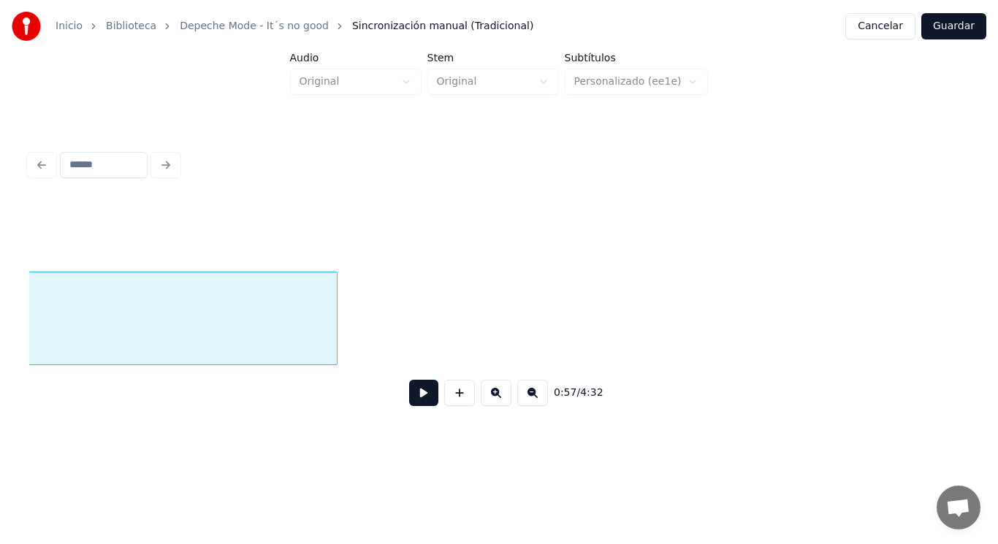
scroll to position [0, 59081]
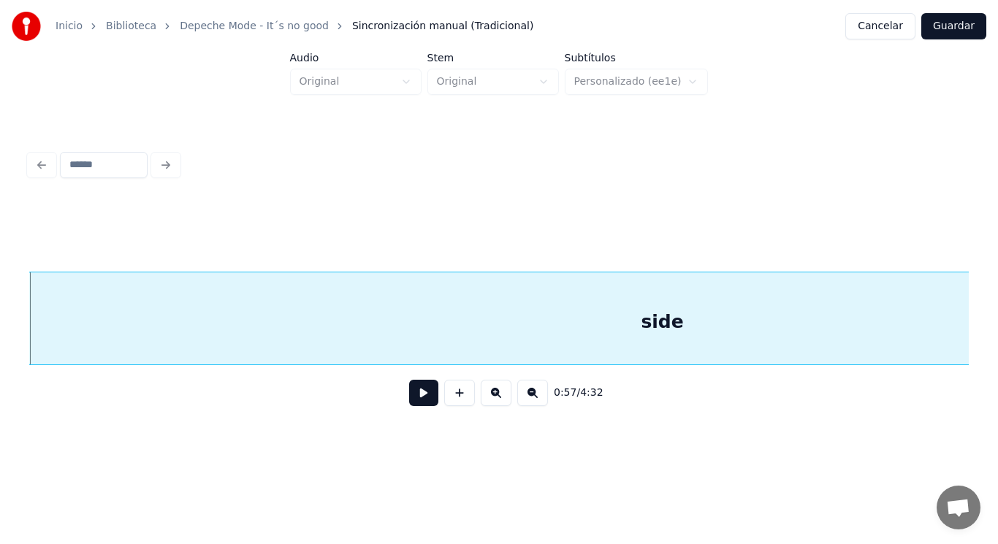
click at [416, 398] on button at bounding box center [423, 393] width 29 height 26
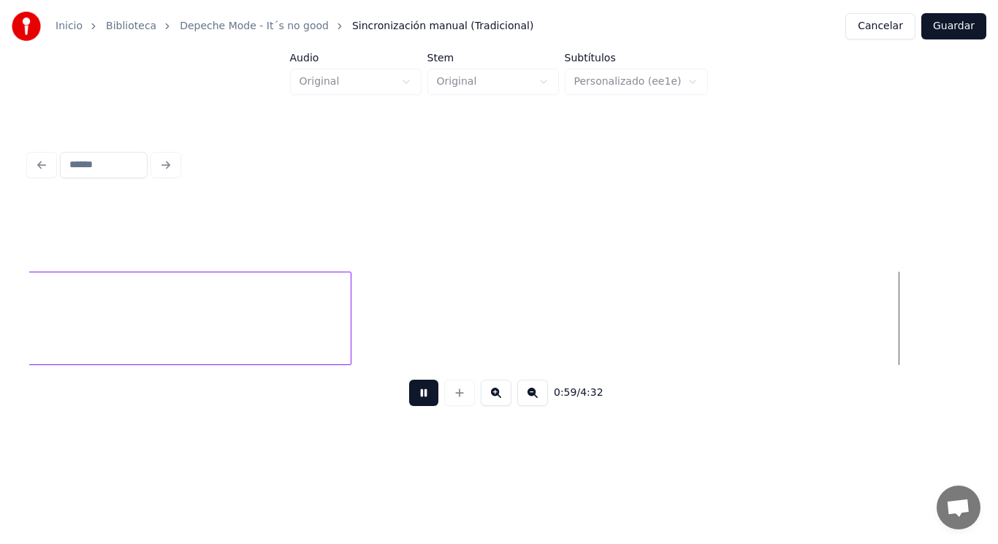
scroll to position [0, 60982]
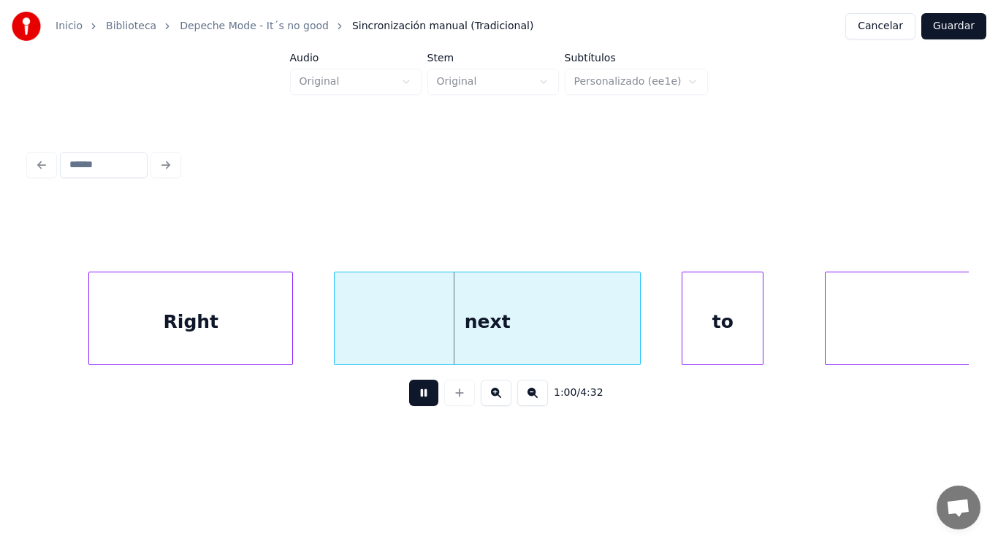
click at [416, 398] on button at bounding box center [423, 393] width 29 height 26
click at [69, 327] on div at bounding box center [69, 319] width 4 height 92
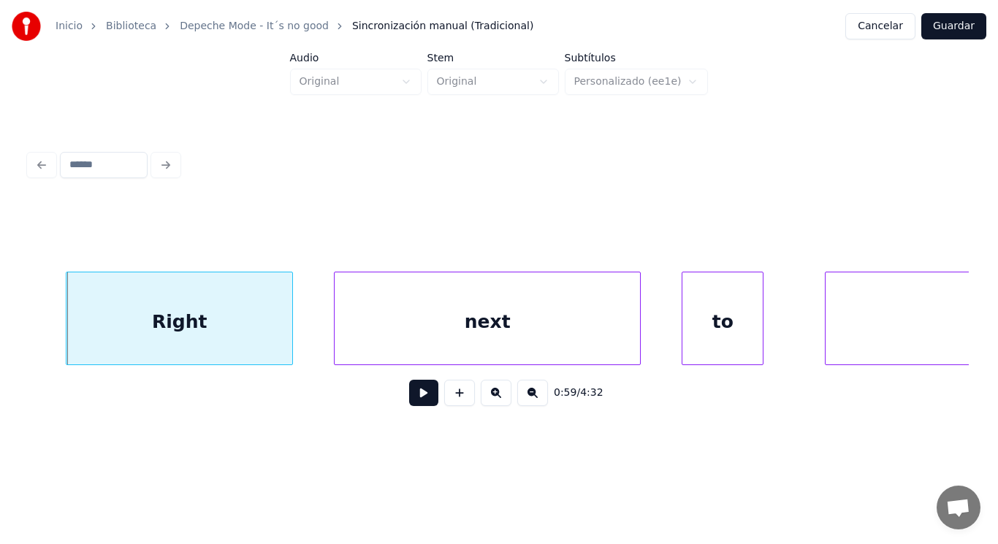
click at [409, 406] on button at bounding box center [423, 393] width 29 height 26
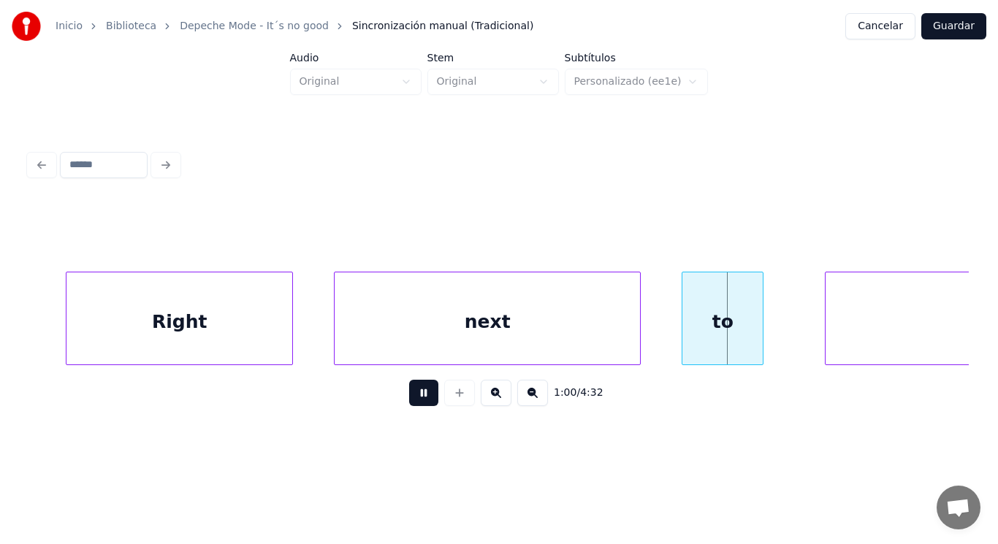
click at [409, 406] on button at bounding box center [423, 393] width 29 height 26
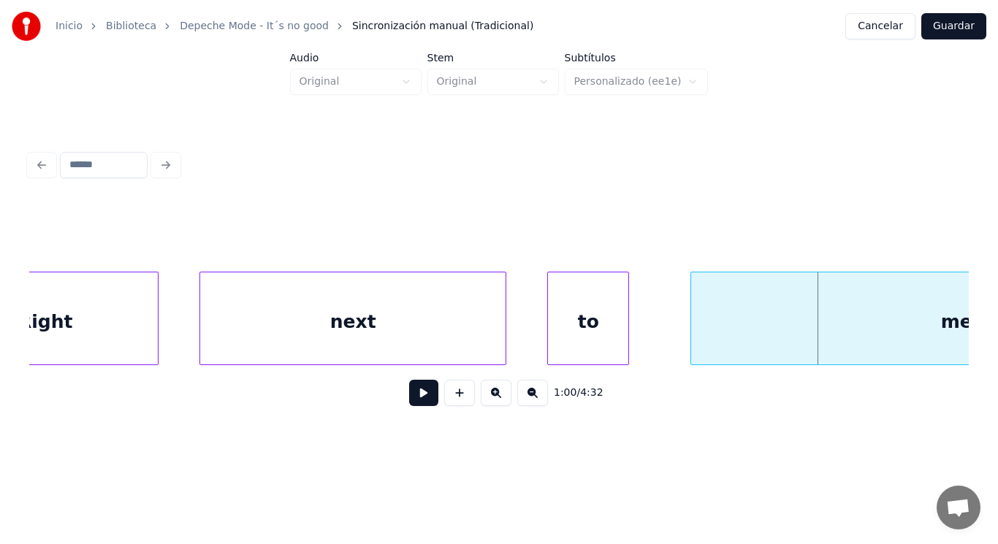
scroll to position [0, 61216]
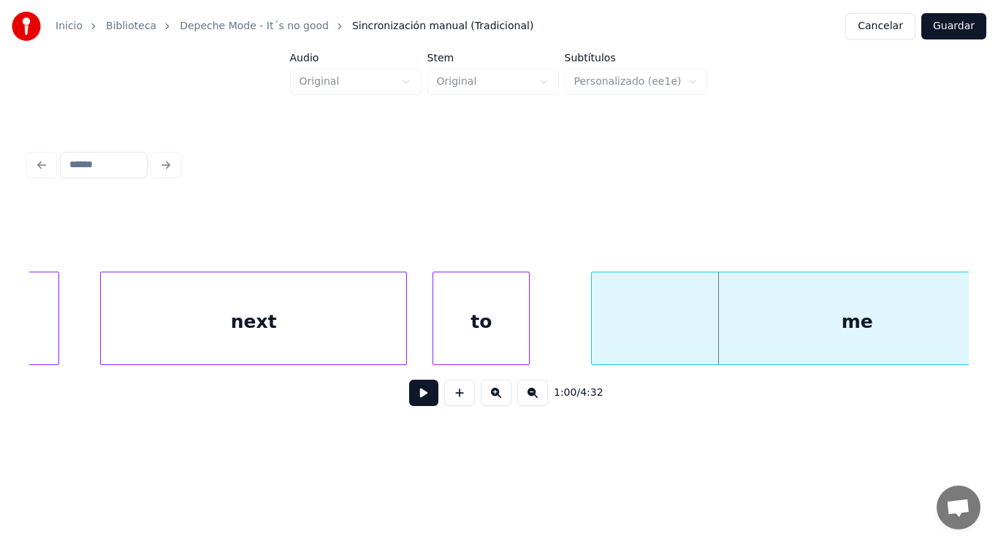
click at [436, 335] on div at bounding box center [435, 319] width 4 height 92
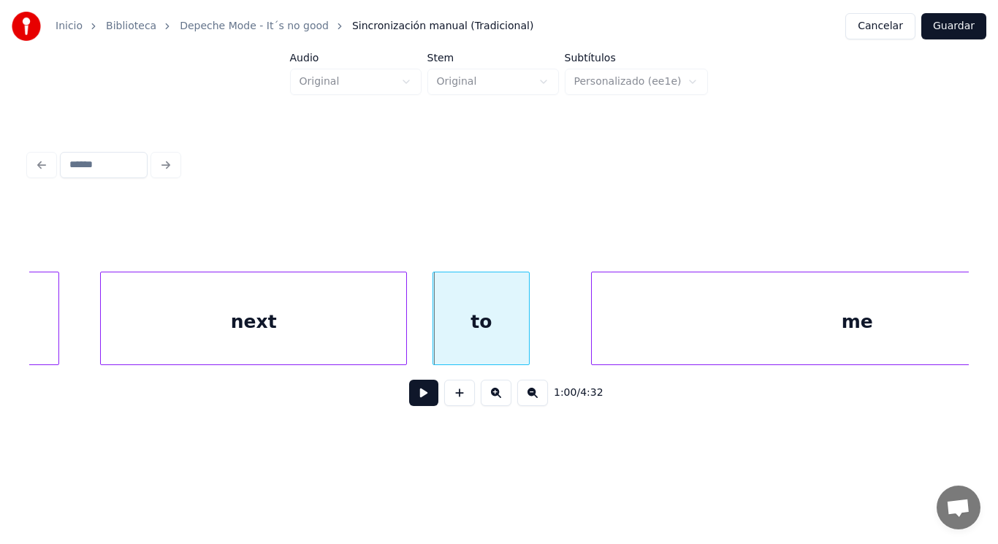
click at [409, 406] on button at bounding box center [423, 393] width 29 height 26
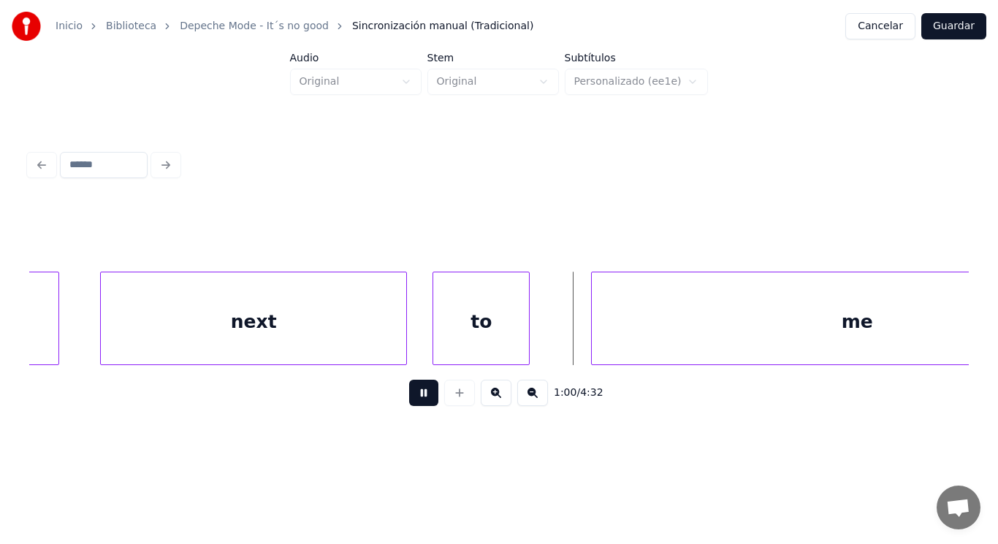
click at [409, 406] on button at bounding box center [423, 393] width 29 height 26
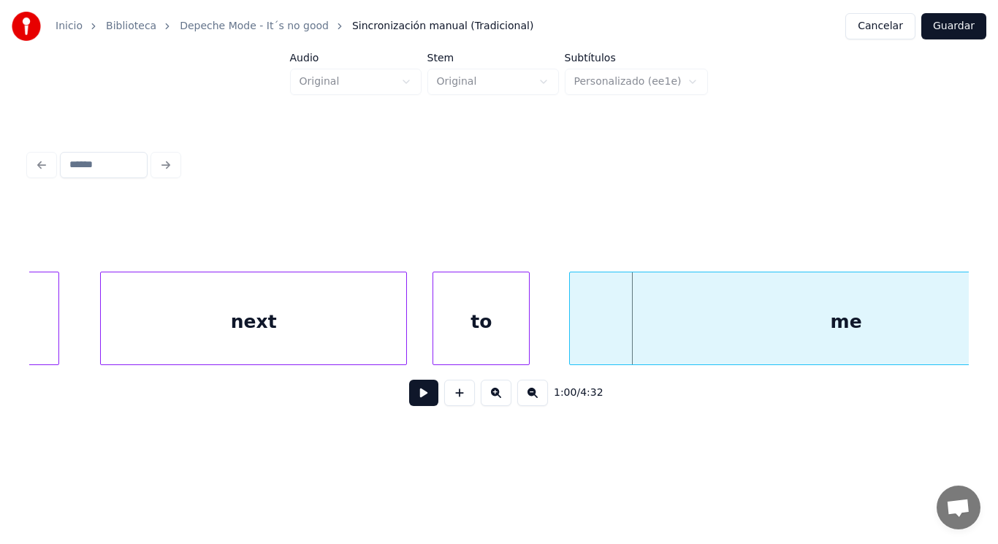
click at [571, 335] on div at bounding box center [572, 319] width 4 height 92
click at [479, 335] on div "to" at bounding box center [481, 322] width 96 height 99
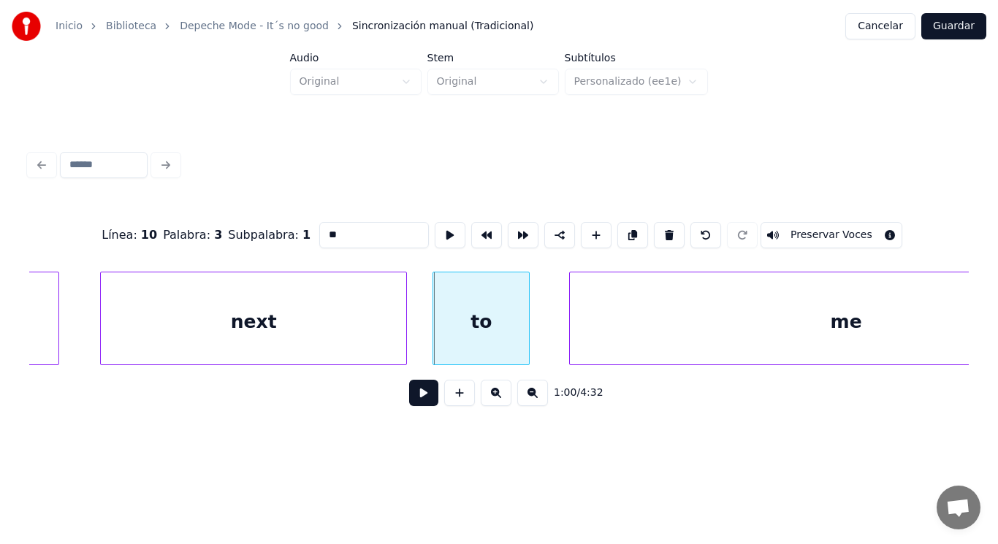
click at [417, 393] on button at bounding box center [423, 393] width 29 height 26
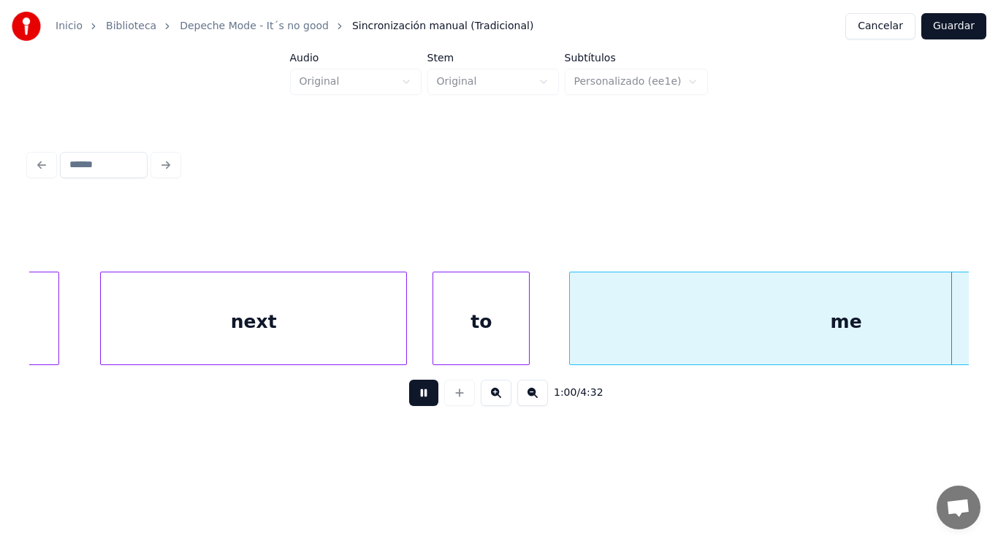
scroll to position [0, 62158]
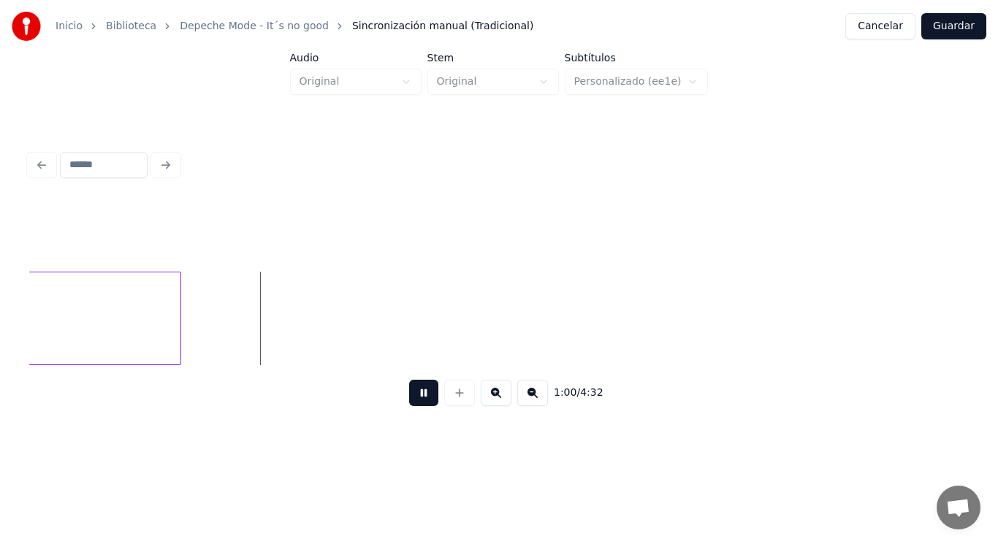
click at [417, 393] on button at bounding box center [423, 393] width 29 height 26
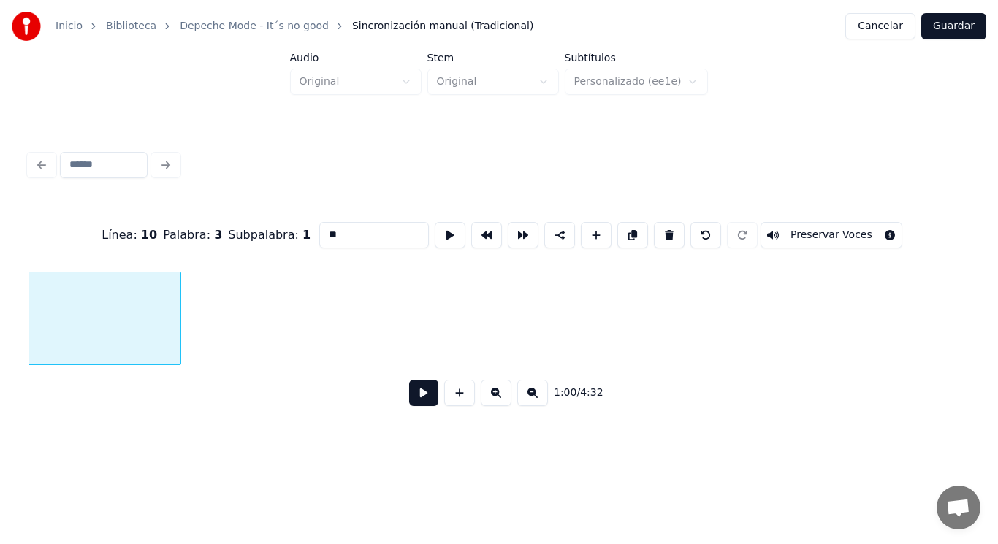
type input "**"
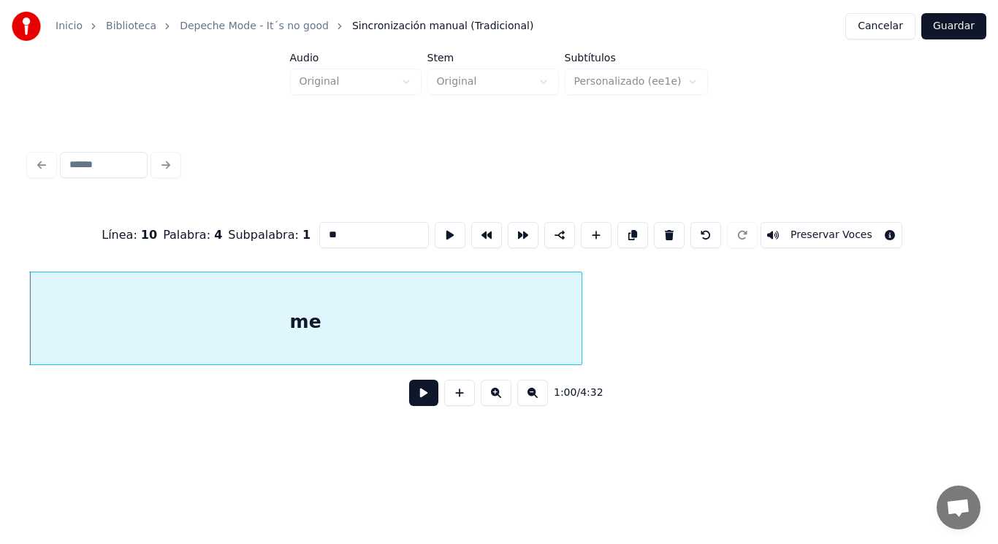
click at [410, 400] on button at bounding box center [423, 393] width 29 height 26
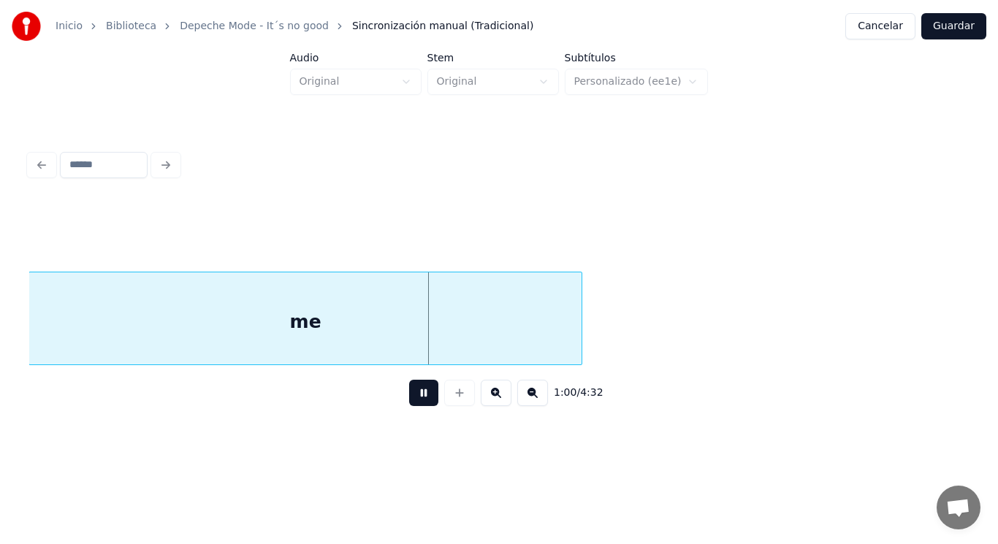
click at [410, 400] on button at bounding box center [423, 393] width 29 height 26
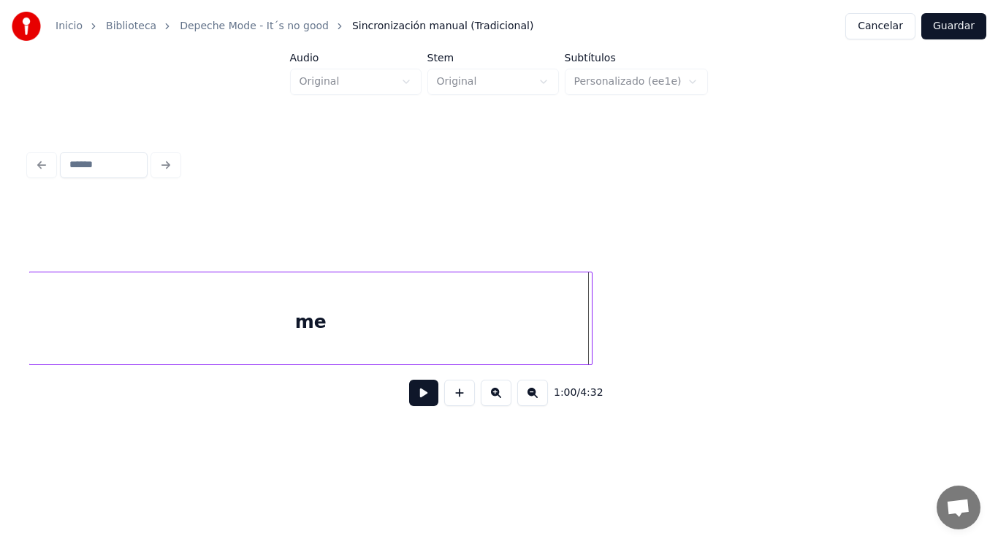
click at [592, 346] on div at bounding box center [590, 319] width 4 height 92
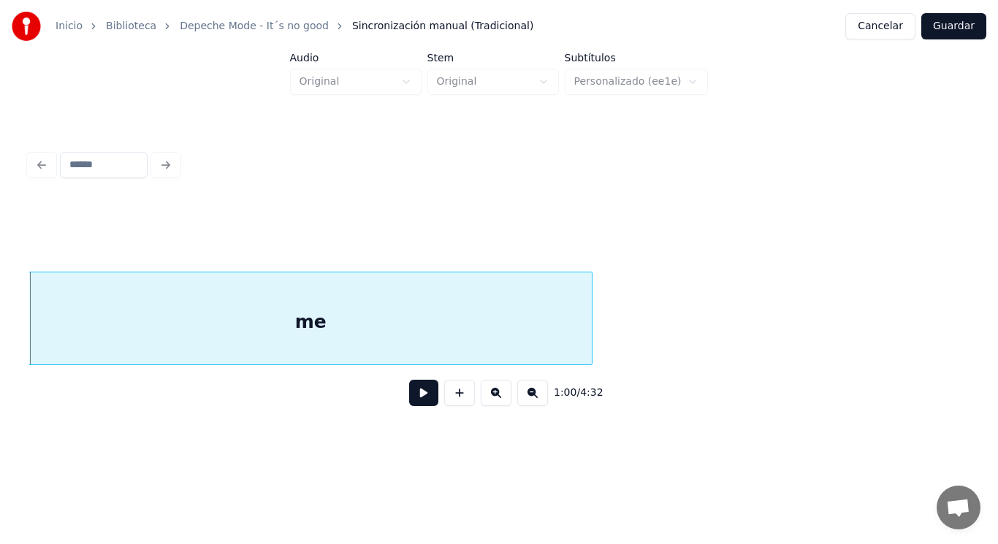
click at [409, 392] on button at bounding box center [423, 393] width 29 height 26
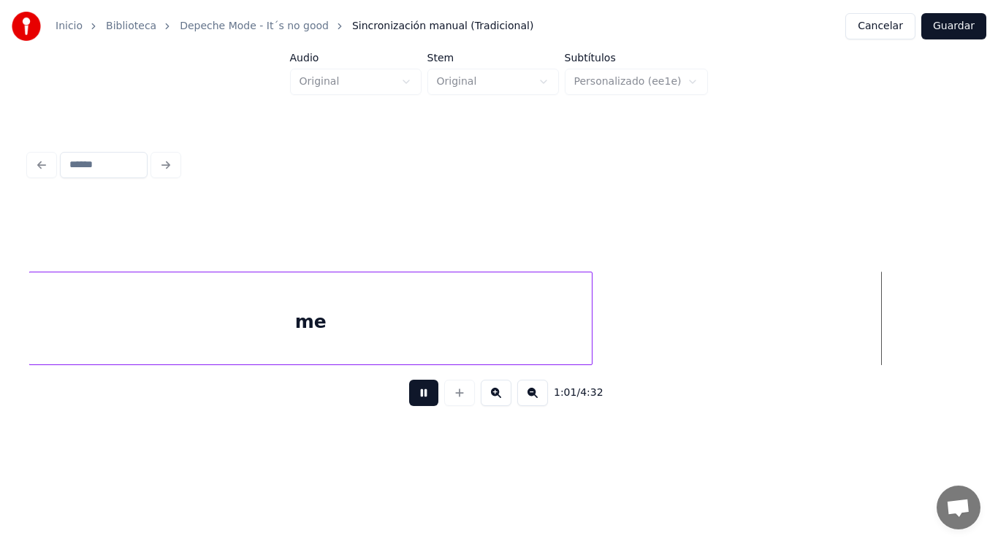
scroll to position [0, 62715]
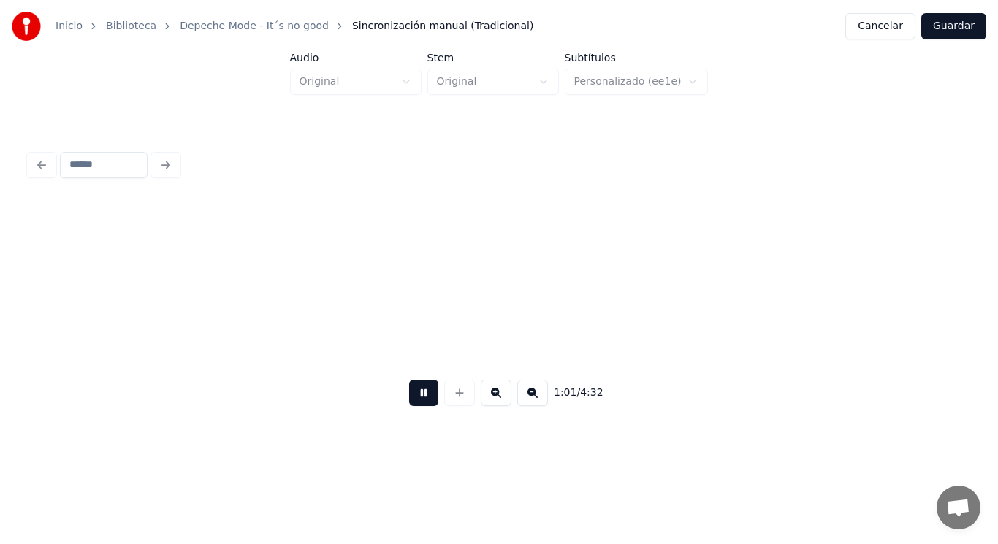
click at [409, 392] on button at bounding box center [423, 393] width 29 height 26
click at [411, 402] on button at bounding box center [423, 393] width 29 height 26
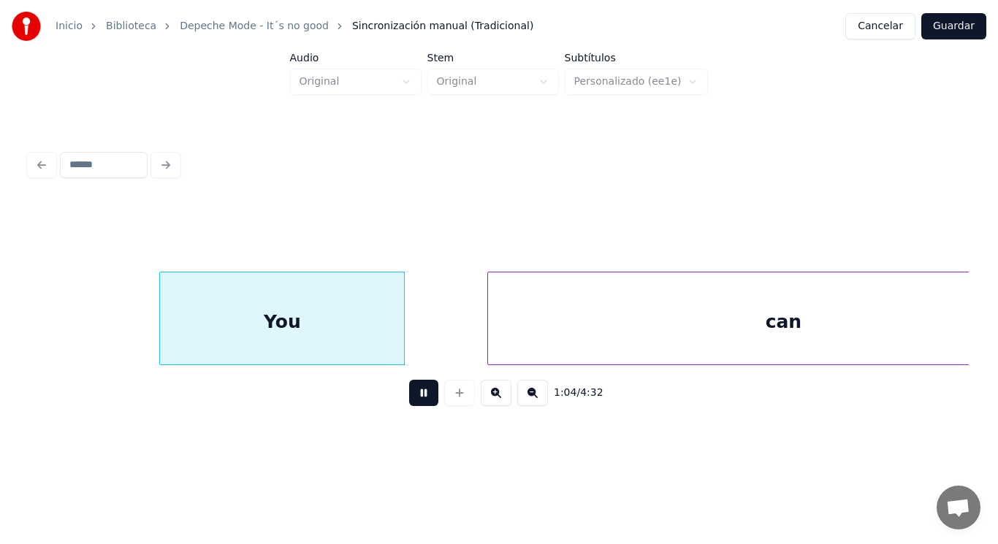
click at [411, 402] on button at bounding box center [423, 393] width 29 height 26
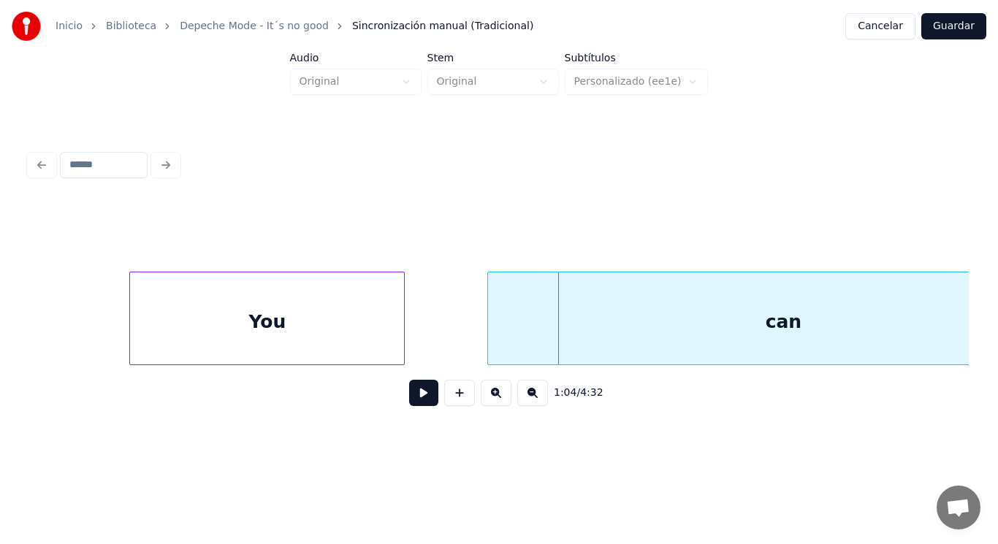
click at [131, 308] on div at bounding box center [132, 319] width 4 height 92
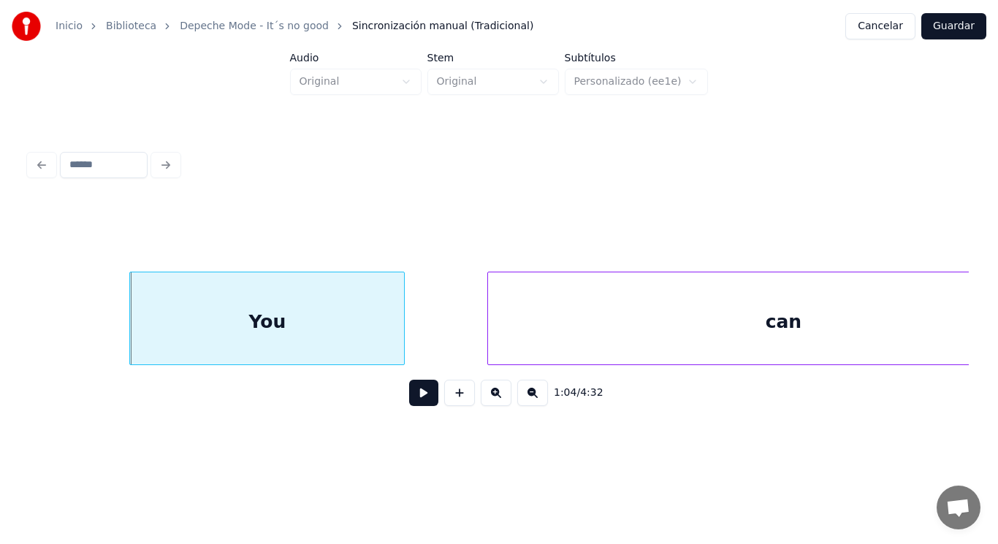
click at [409, 403] on button at bounding box center [423, 393] width 29 height 26
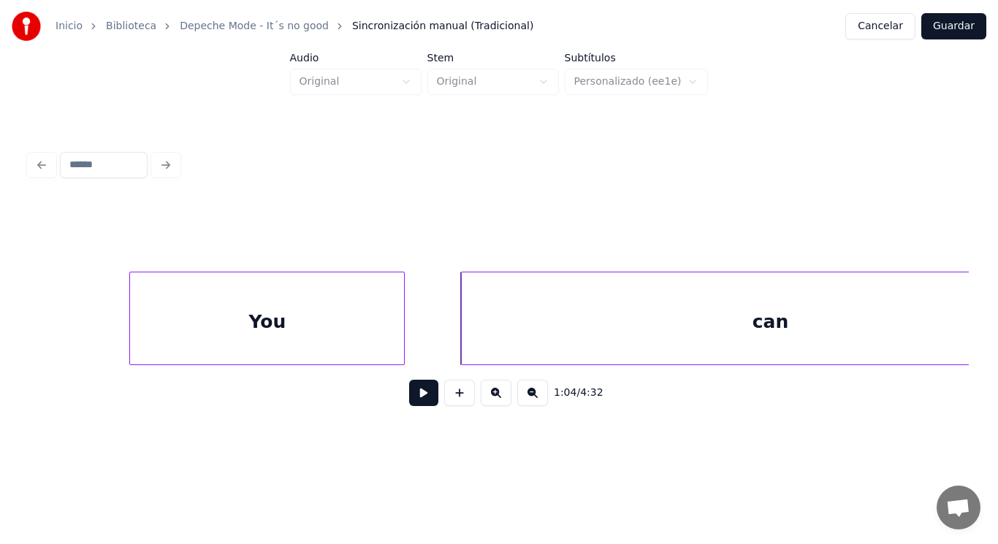
click at [462, 344] on div at bounding box center [464, 319] width 4 height 92
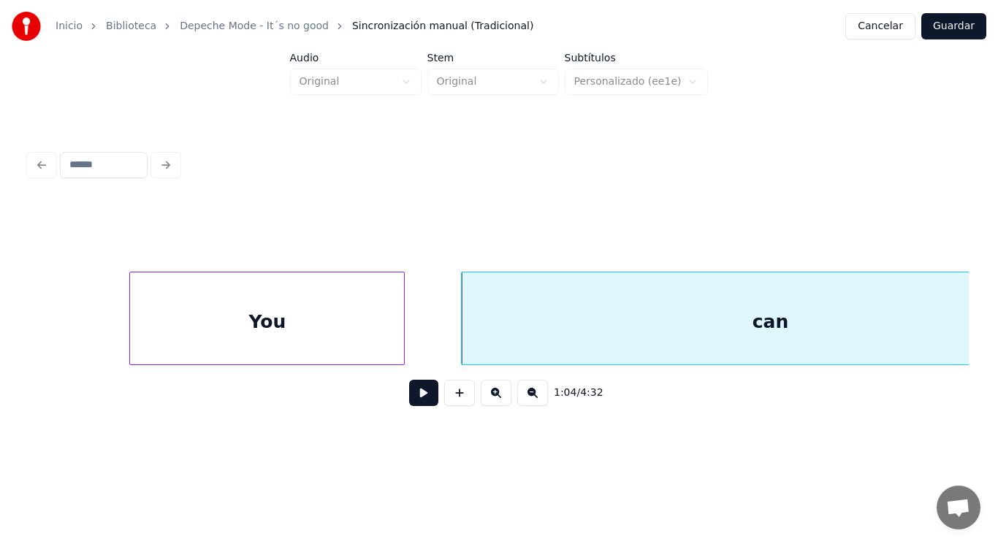
click at [420, 393] on button at bounding box center [423, 393] width 29 height 26
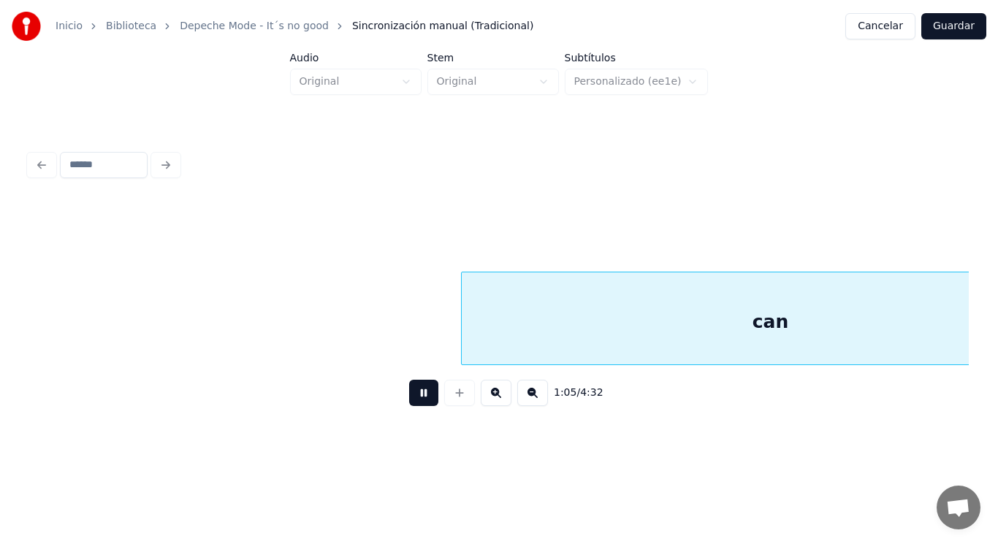
scroll to position [0, 66525]
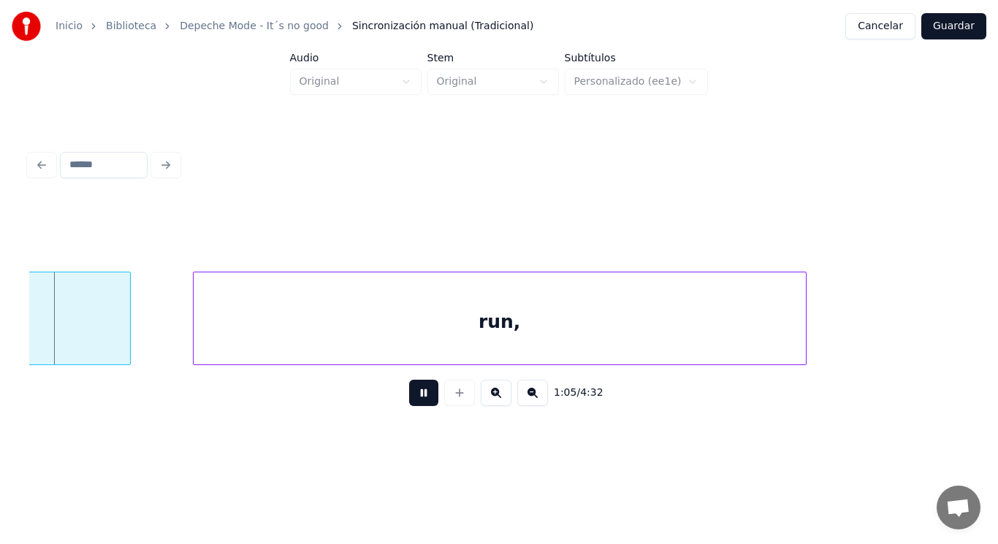
click at [420, 393] on button at bounding box center [423, 393] width 29 height 26
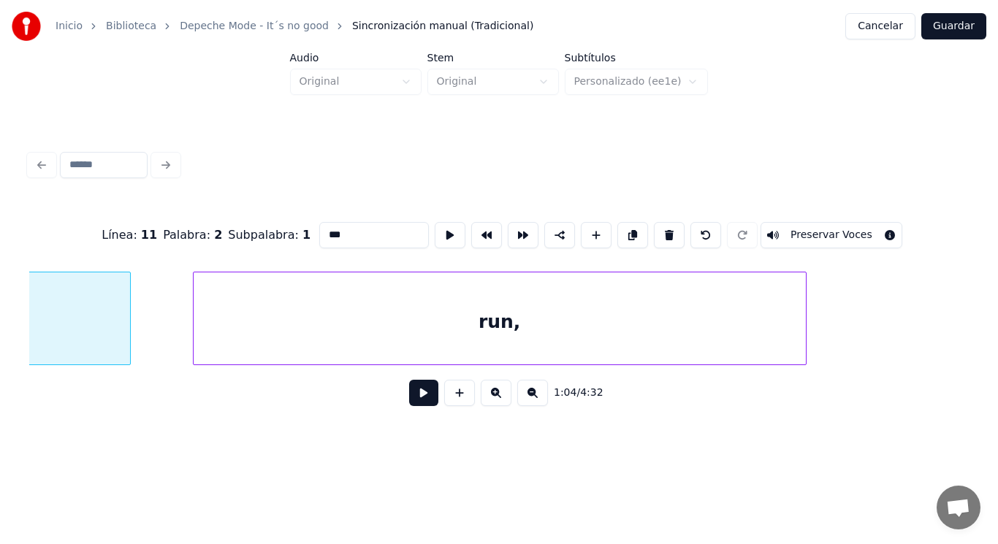
scroll to position [0, 66008]
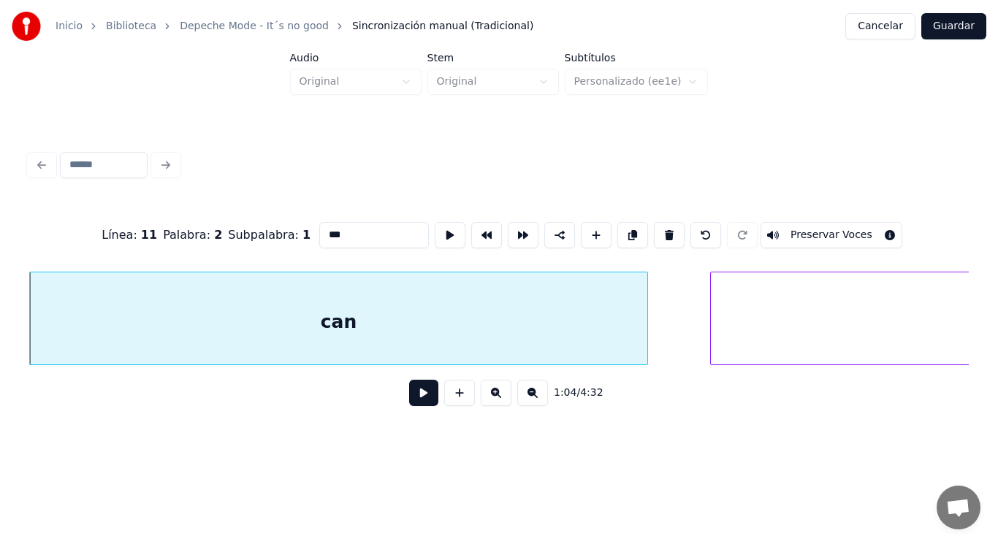
click at [413, 400] on button at bounding box center [423, 393] width 29 height 26
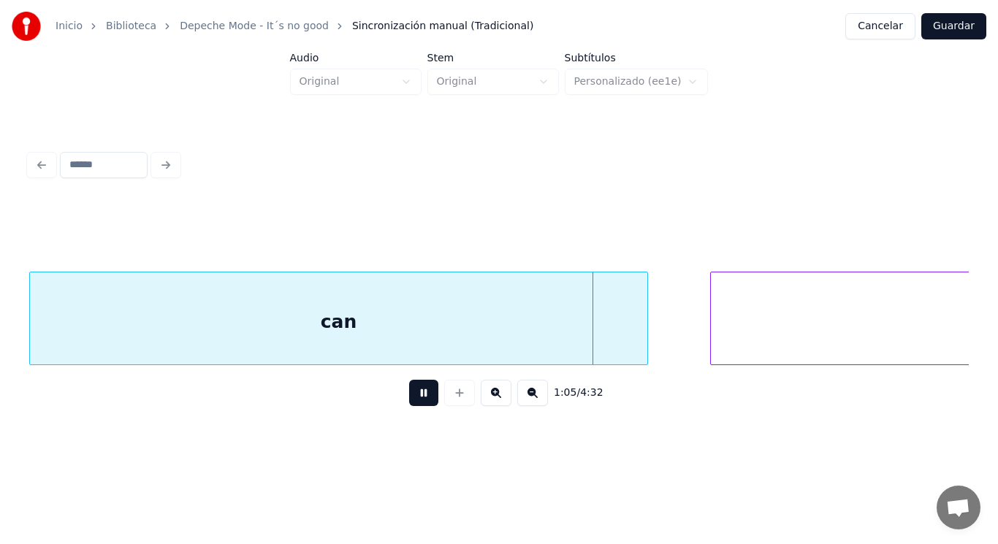
click at [413, 400] on button at bounding box center [423, 393] width 29 height 26
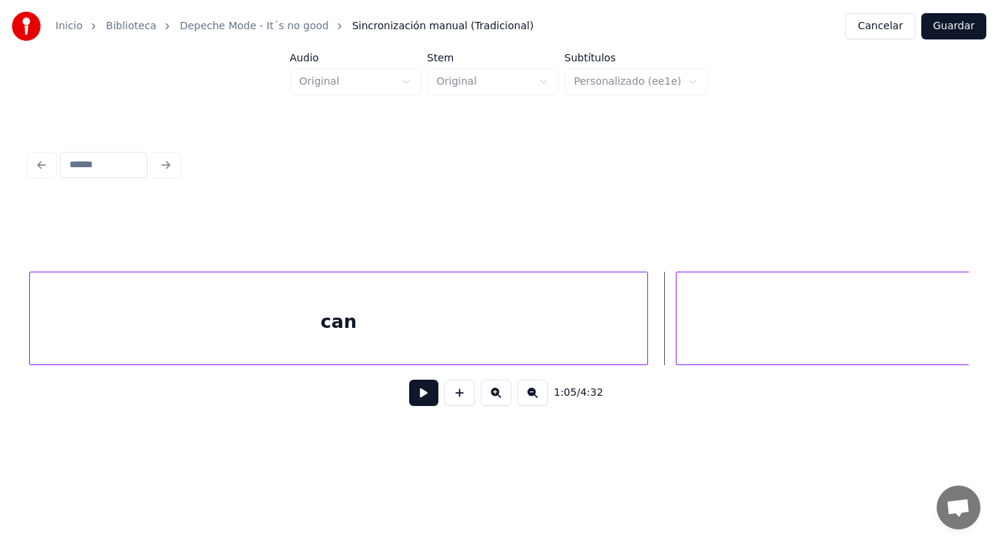
click at [677, 337] on div at bounding box center [679, 319] width 4 height 92
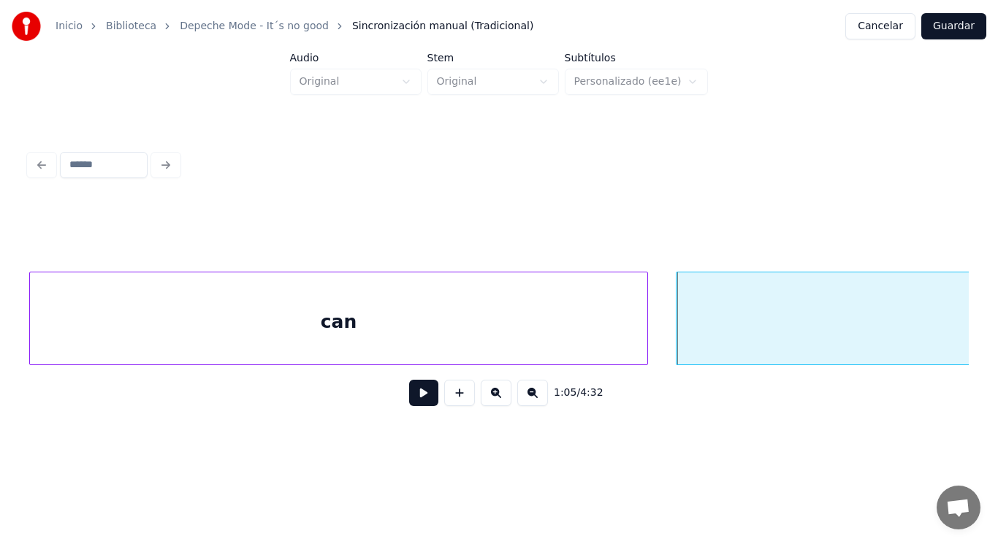
click at [415, 395] on button at bounding box center [423, 393] width 29 height 26
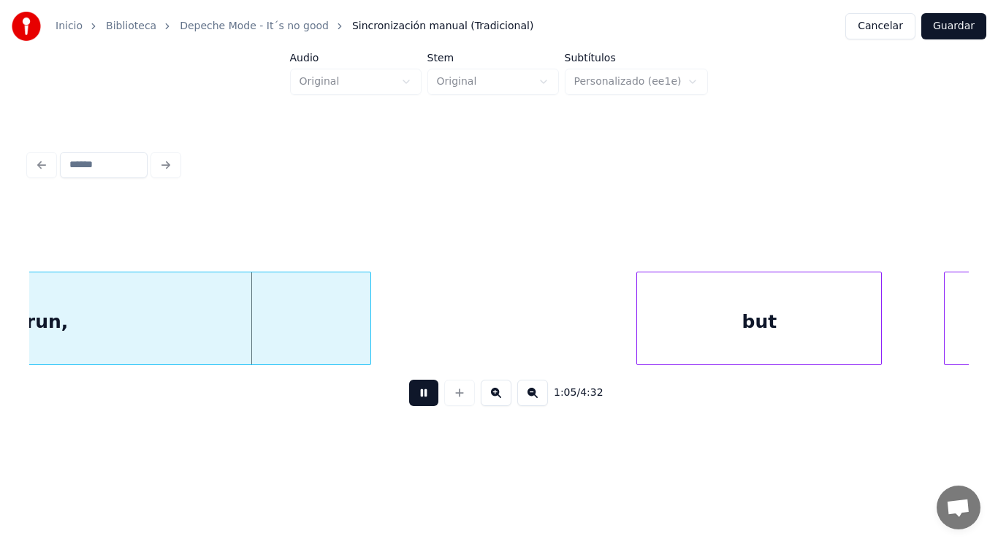
click at [415, 395] on button at bounding box center [423, 393] width 29 height 26
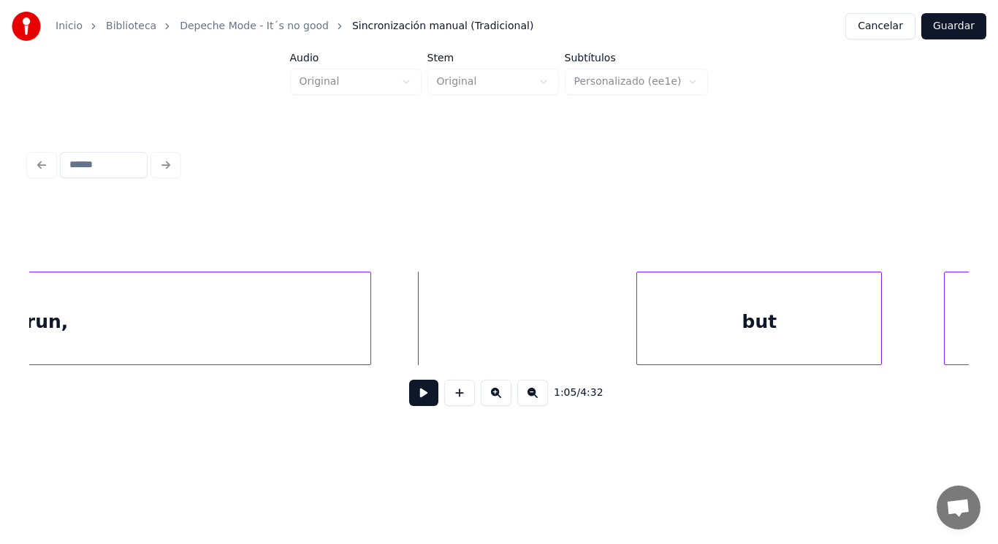
click at [358, 336] on div "run," at bounding box center [47, 322] width 646 height 99
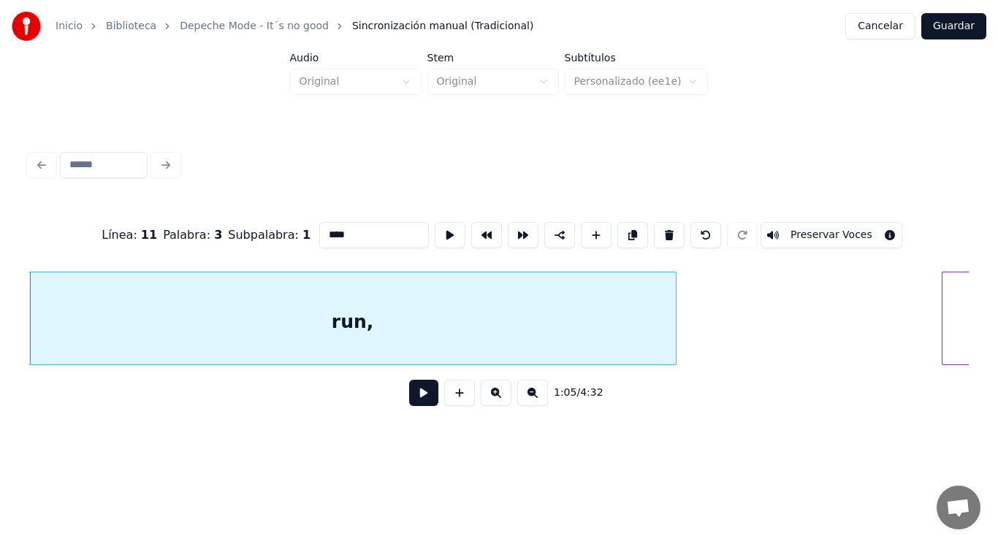
click at [422, 402] on button at bounding box center [423, 393] width 29 height 26
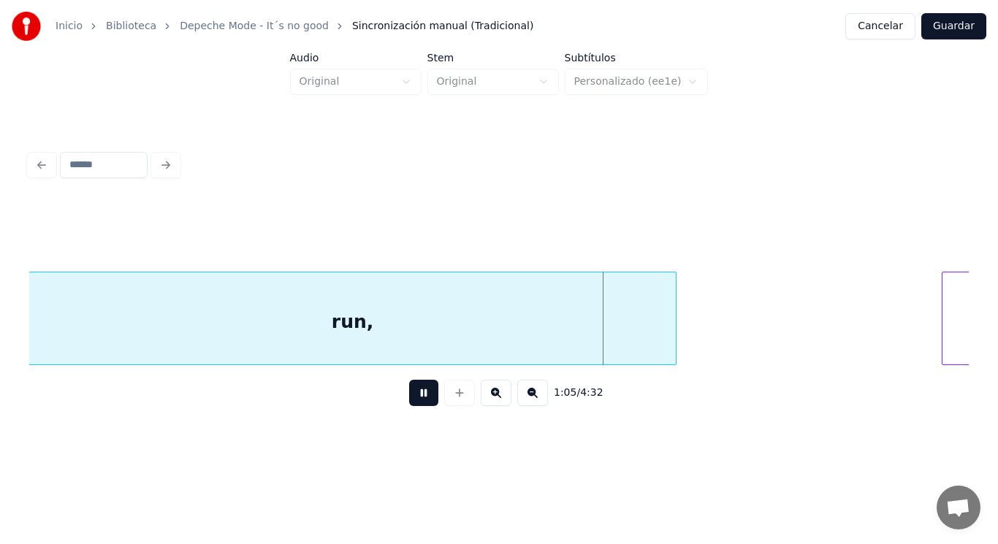
click at [422, 402] on button at bounding box center [423, 393] width 29 height 26
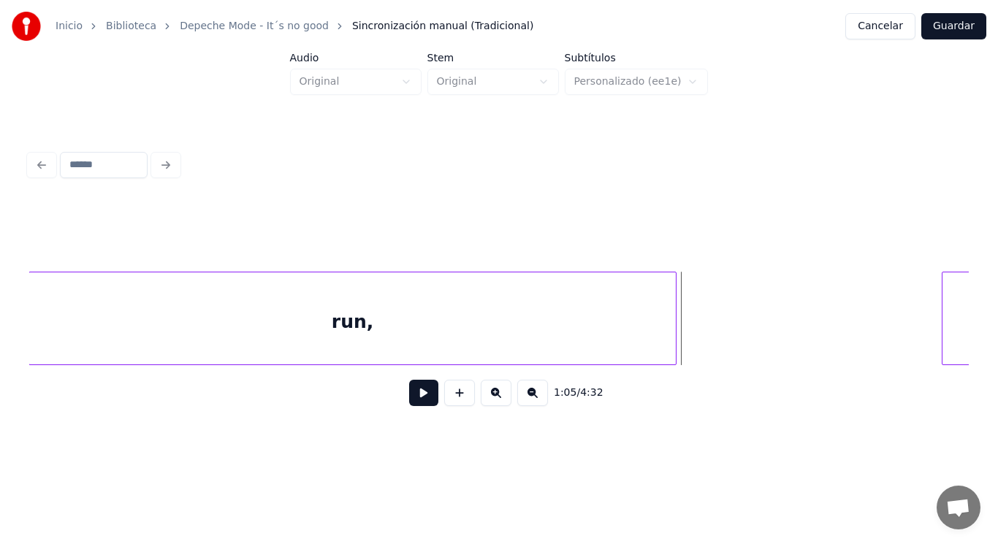
click at [422, 402] on button at bounding box center [423, 393] width 29 height 26
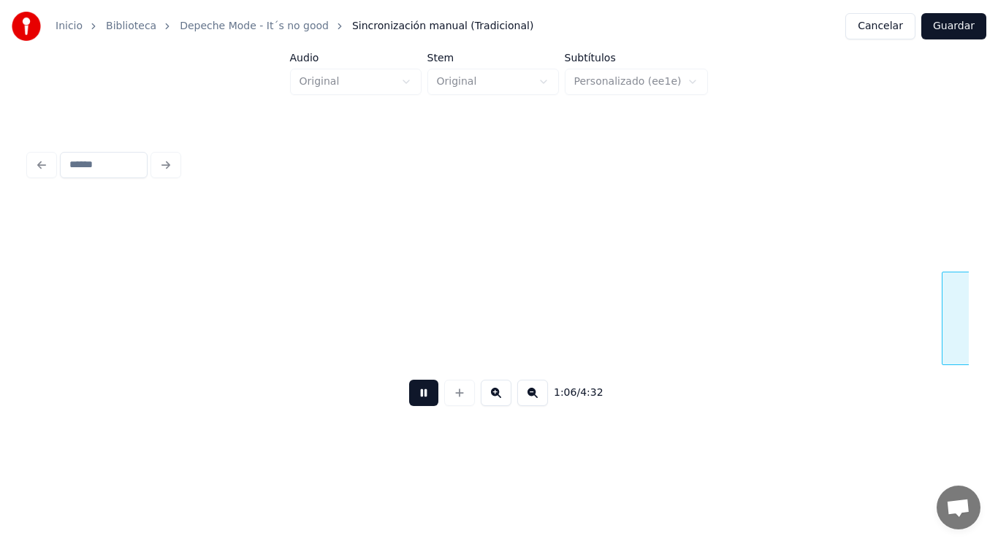
scroll to position [0, 67613]
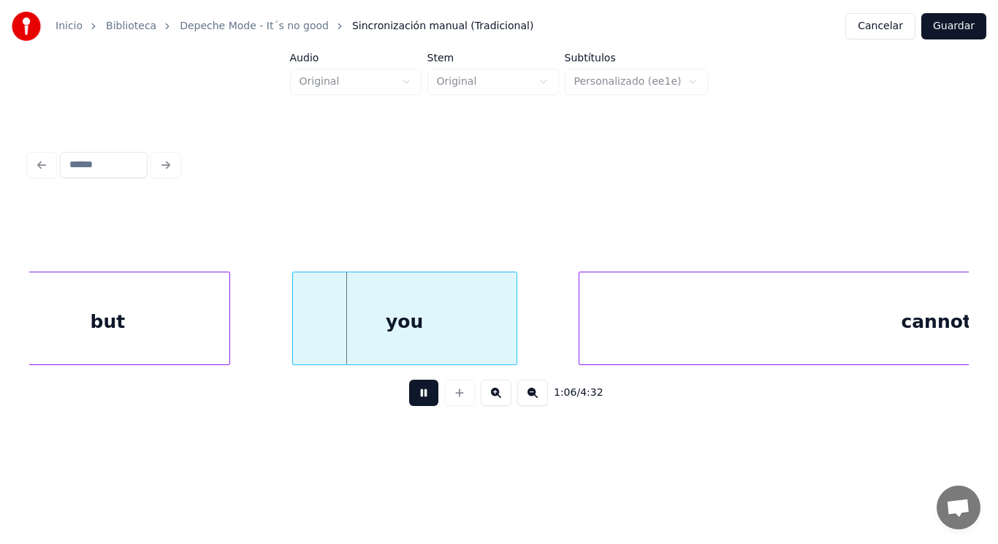
click at [422, 402] on button at bounding box center [423, 393] width 29 height 26
click at [189, 329] on div "but" at bounding box center [107, 322] width 244 height 99
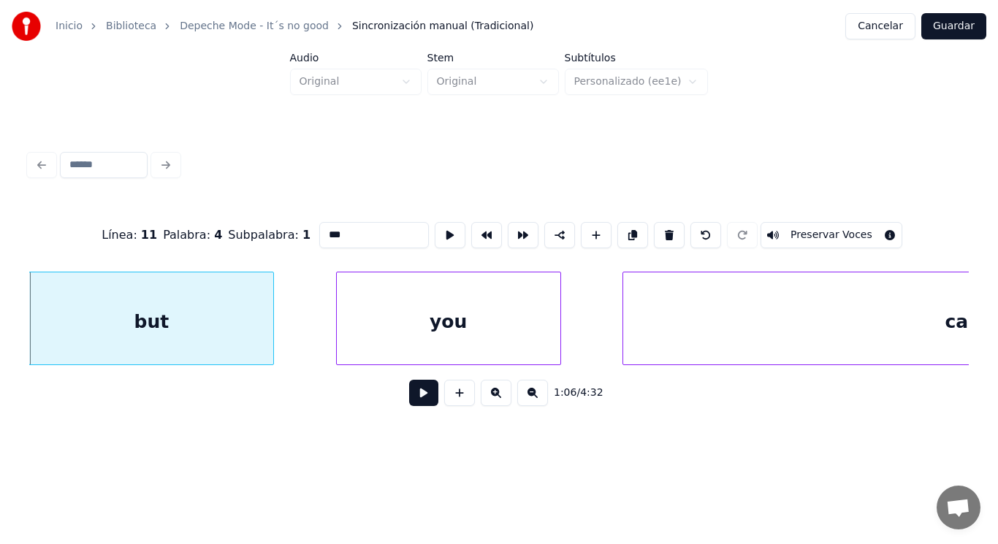
click at [423, 402] on button at bounding box center [423, 393] width 29 height 26
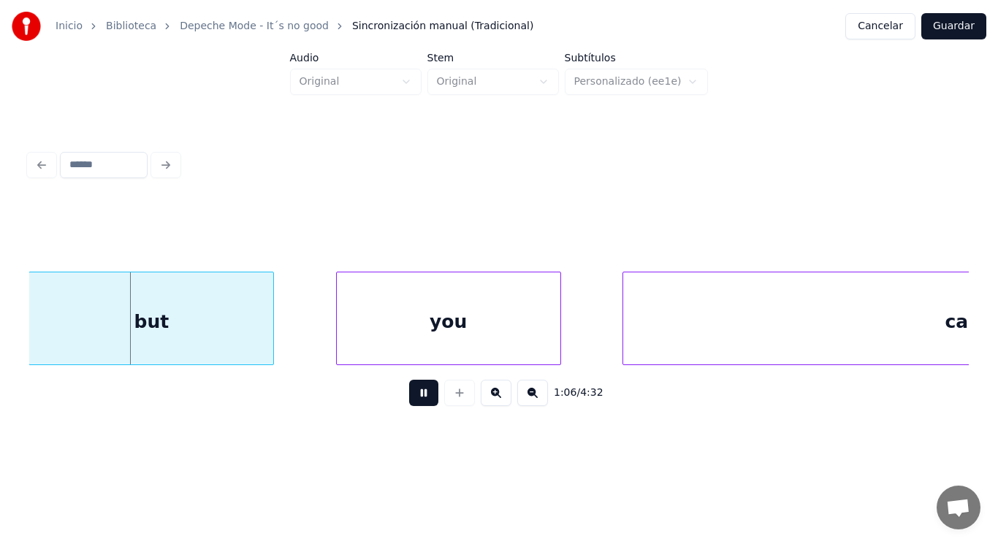
click at [423, 402] on button at bounding box center [423, 393] width 29 height 26
click at [273, 310] on div "but" at bounding box center [152, 319] width 246 height 94
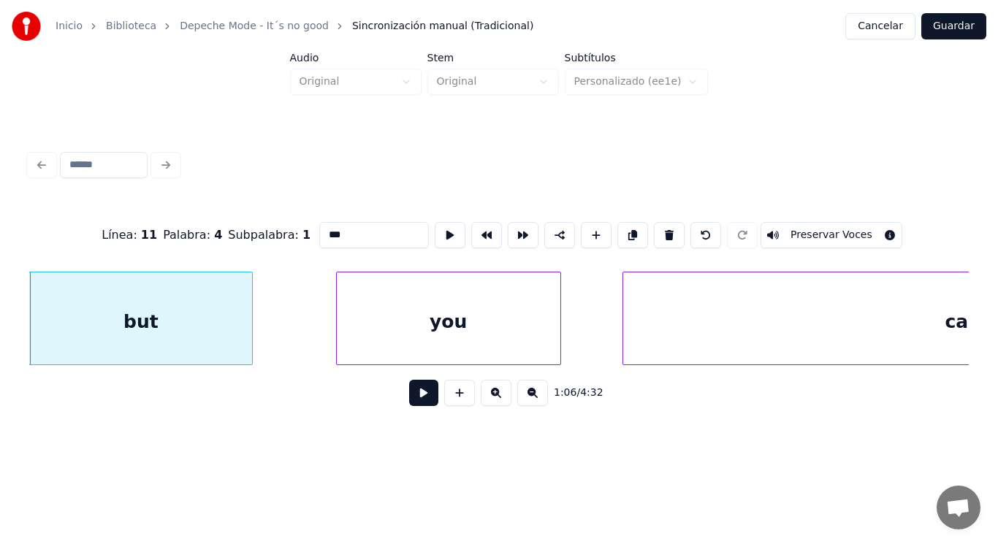
click at [252, 313] on div at bounding box center [250, 319] width 4 height 92
click at [409, 395] on button at bounding box center [423, 393] width 29 height 26
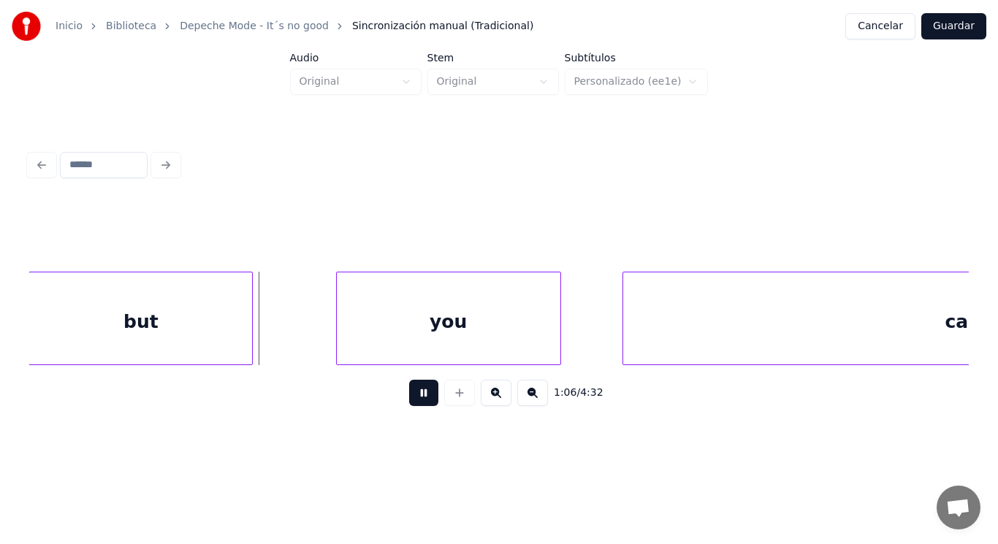
click at [409, 395] on button at bounding box center [423, 393] width 29 height 26
click at [305, 331] on div at bounding box center [305, 319] width 4 height 92
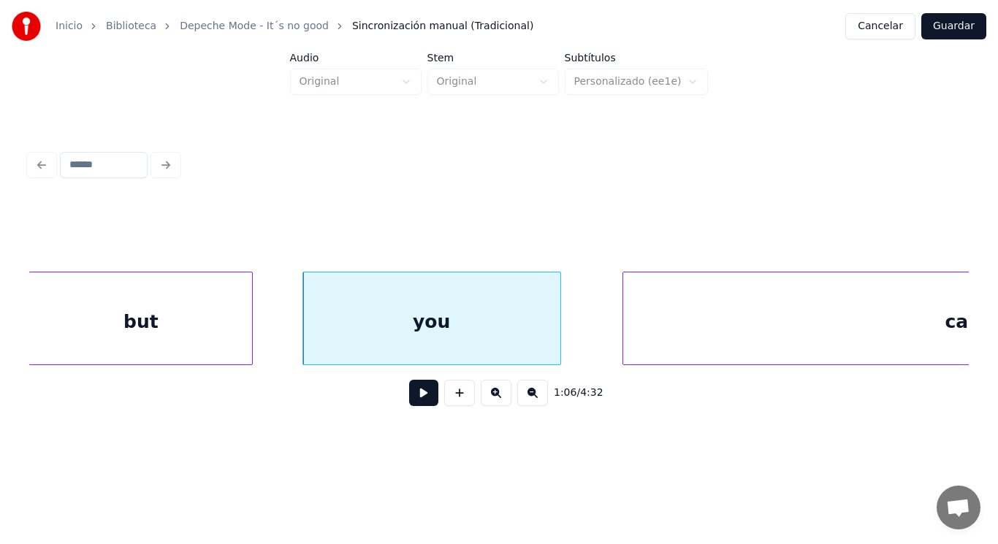
click at [410, 395] on button at bounding box center [423, 393] width 29 height 26
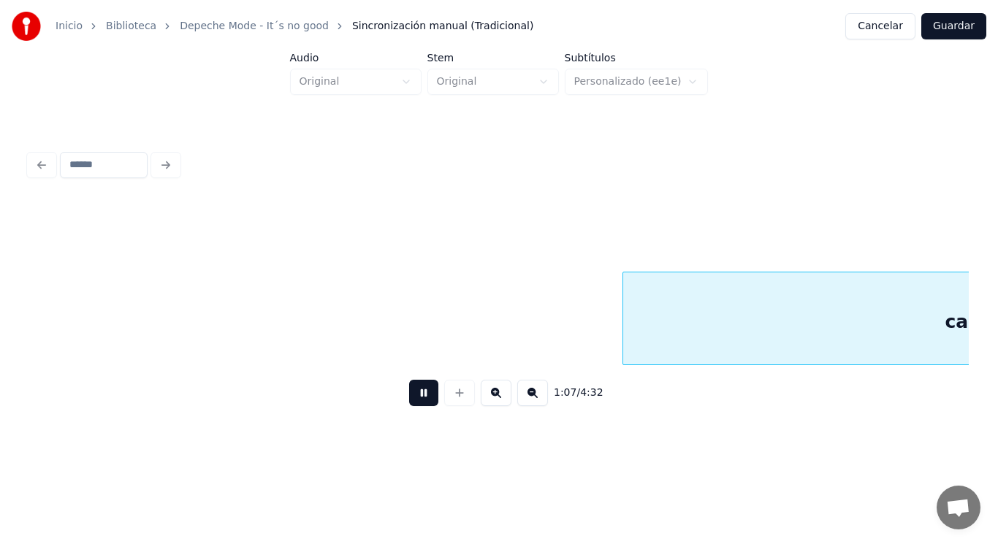
scroll to position [0, 68513]
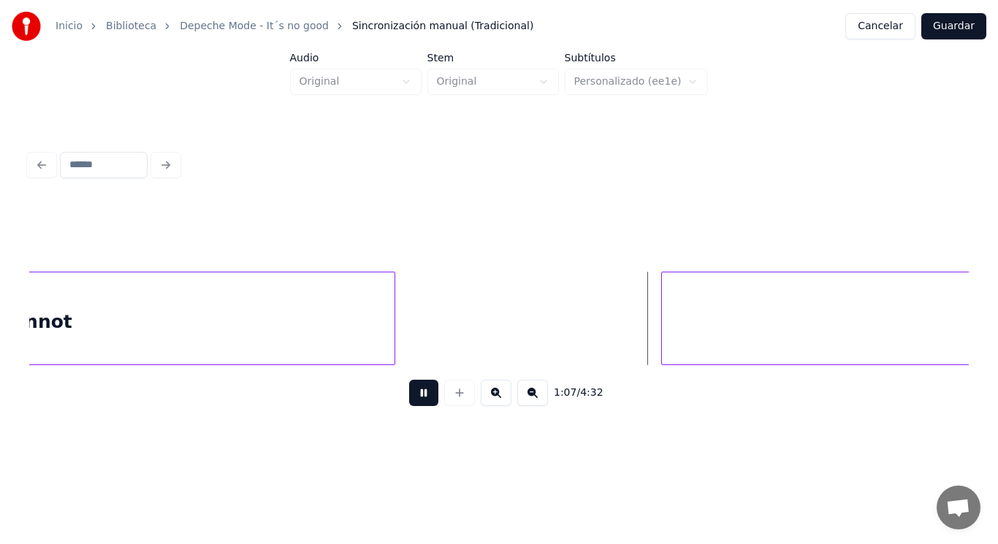
click at [410, 395] on button at bounding box center [423, 393] width 29 height 26
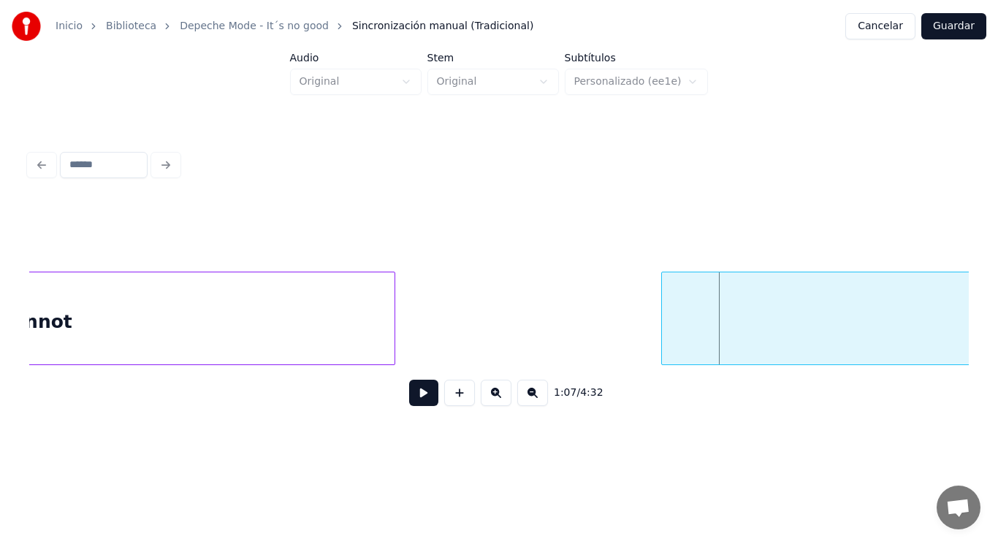
click at [257, 306] on div "cannot" at bounding box center [37, 322] width 715 height 99
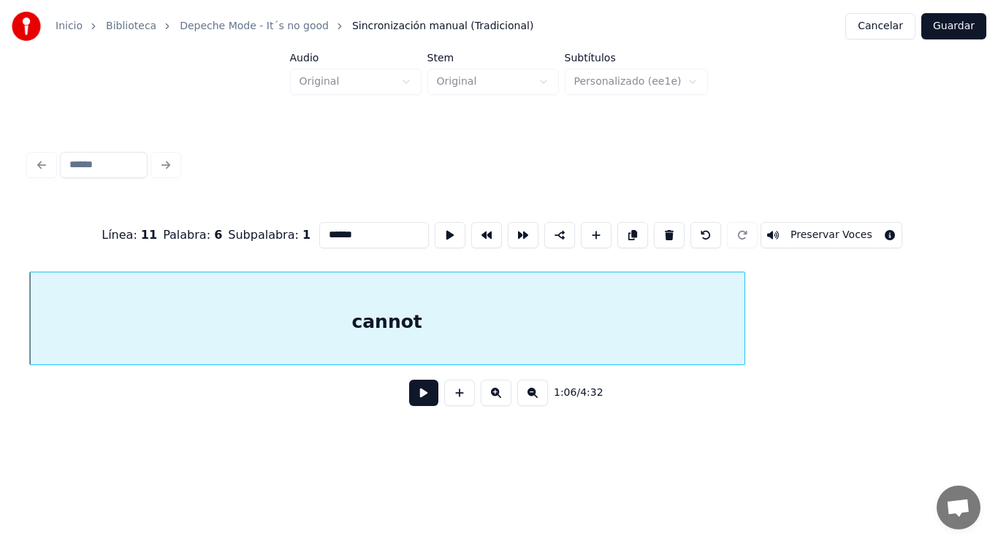
click at [413, 403] on button at bounding box center [423, 393] width 29 height 26
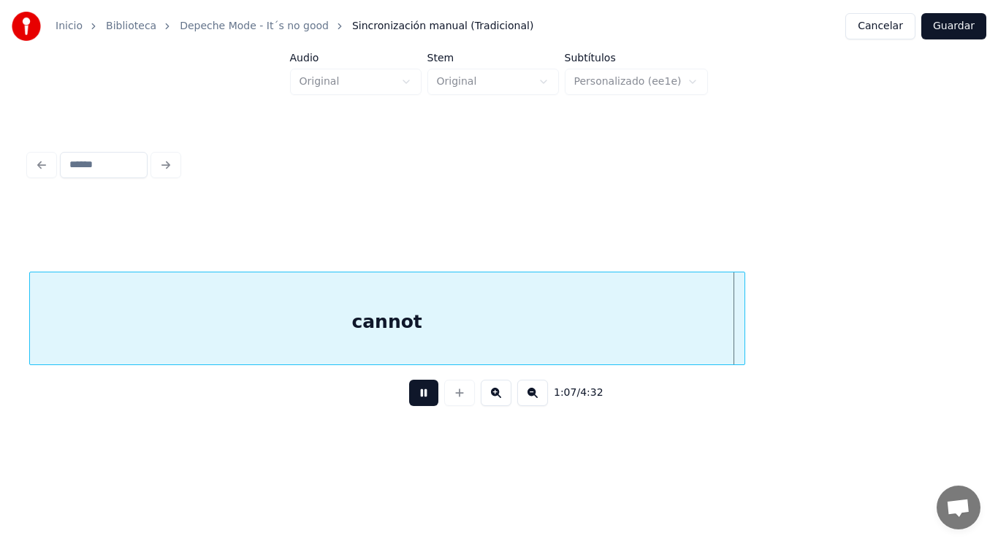
click at [413, 403] on button at bounding box center [423, 393] width 29 height 26
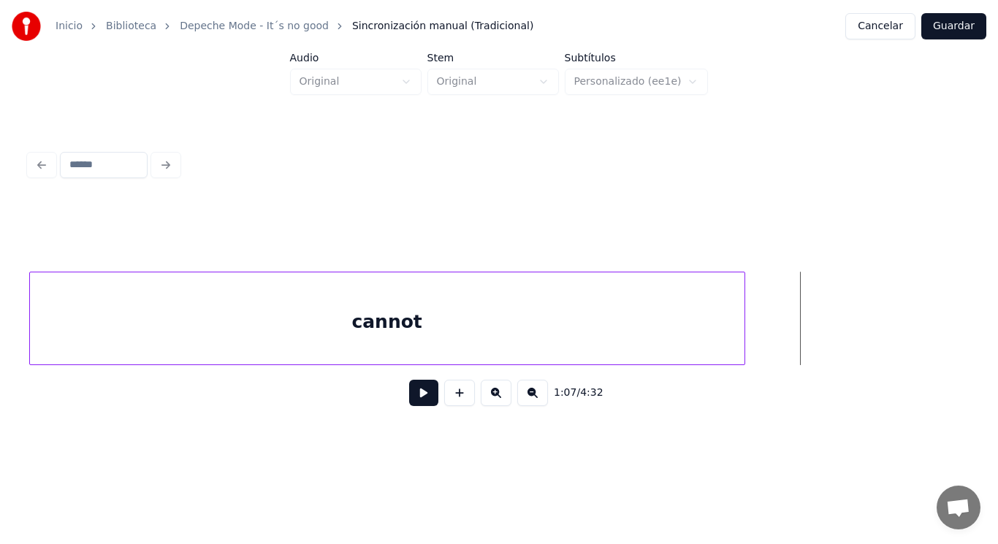
click at [696, 332] on div "cannot" at bounding box center [387, 322] width 715 height 99
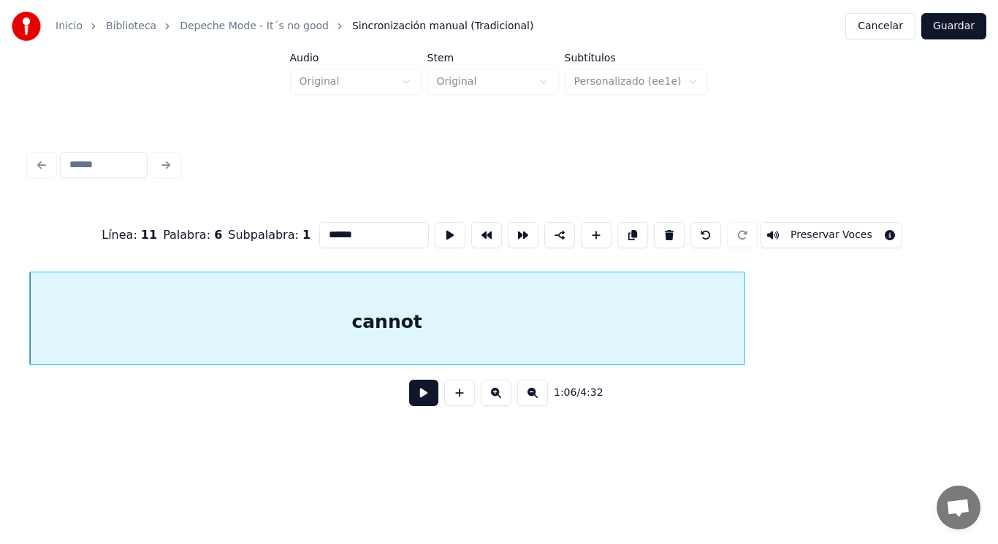
click at [412, 390] on button at bounding box center [423, 393] width 29 height 26
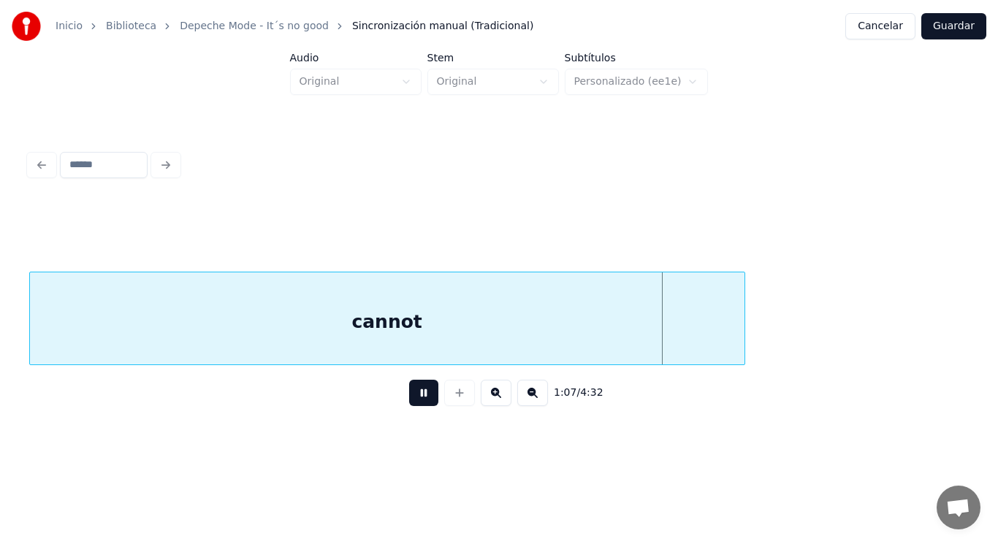
click at [412, 390] on button at bounding box center [423, 393] width 29 height 26
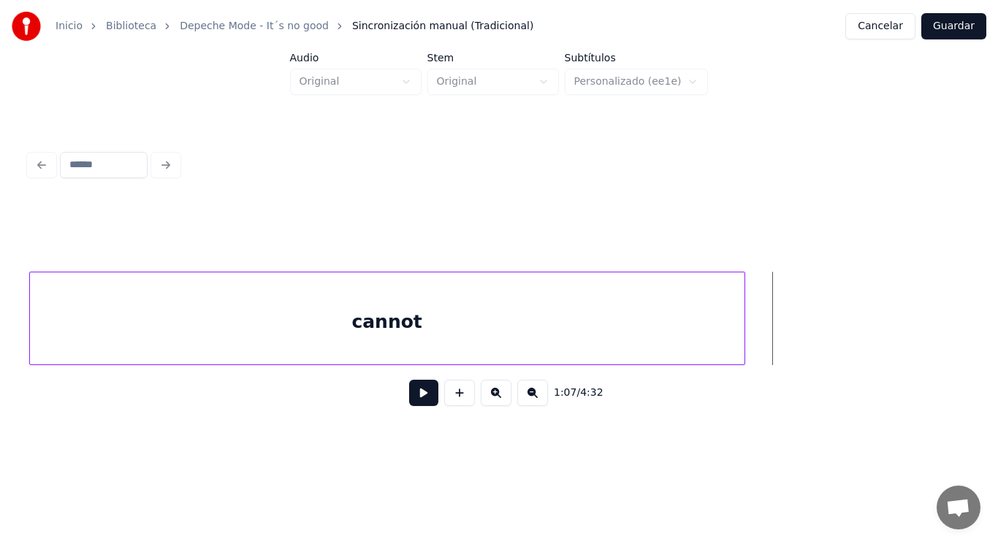
click at [745, 339] on div "cannot" at bounding box center [387, 319] width 716 height 94
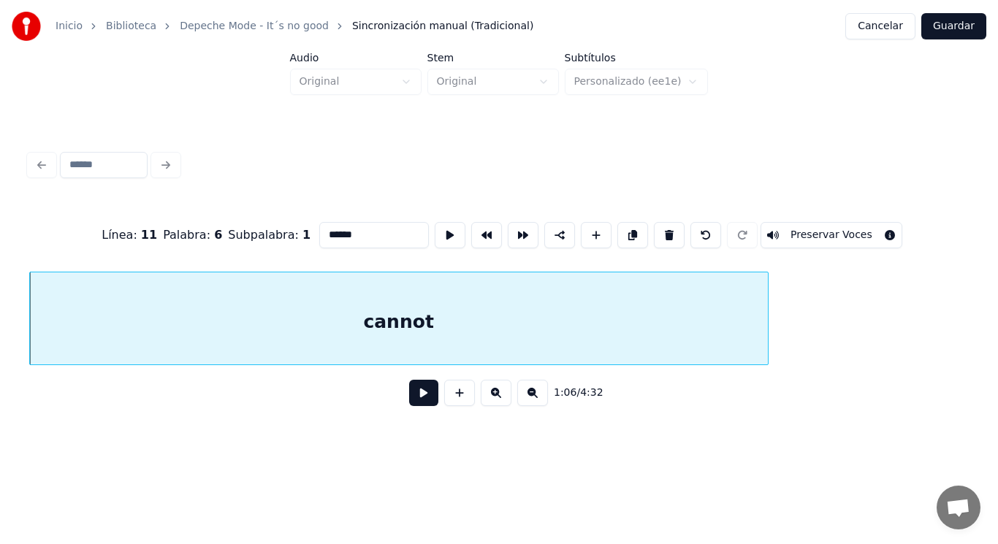
click at [768, 338] on div at bounding box center [766, 319] width 4 height 92
click at [409, 399] on button at bounding box center [423, 393] width 29 height 26
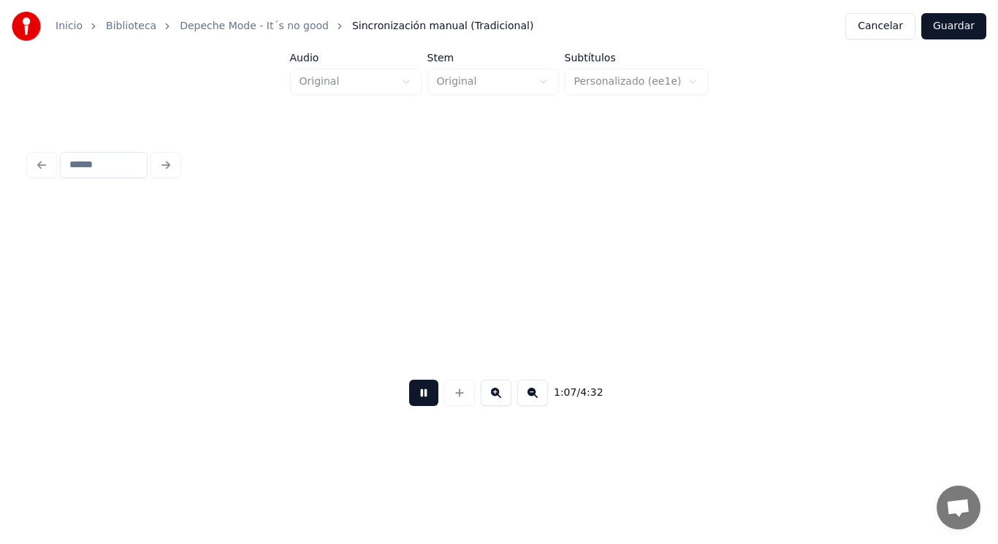
scroll to position [0, 69118]
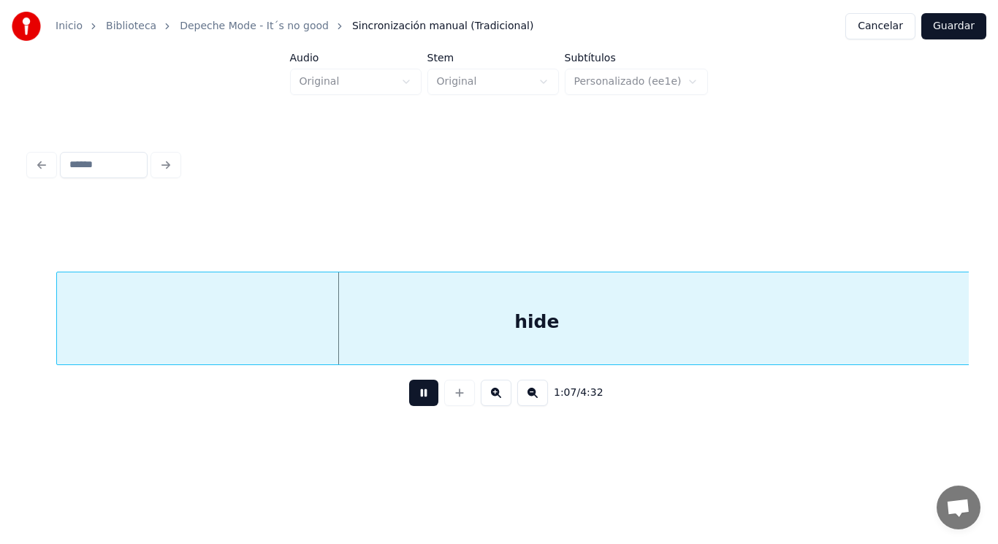
click at [409, 399] on button at bounding box center [423, 393] width 29 height 26
click at [380, 303] on div "hide" at bounding box center [537, 322] width 960 height 99
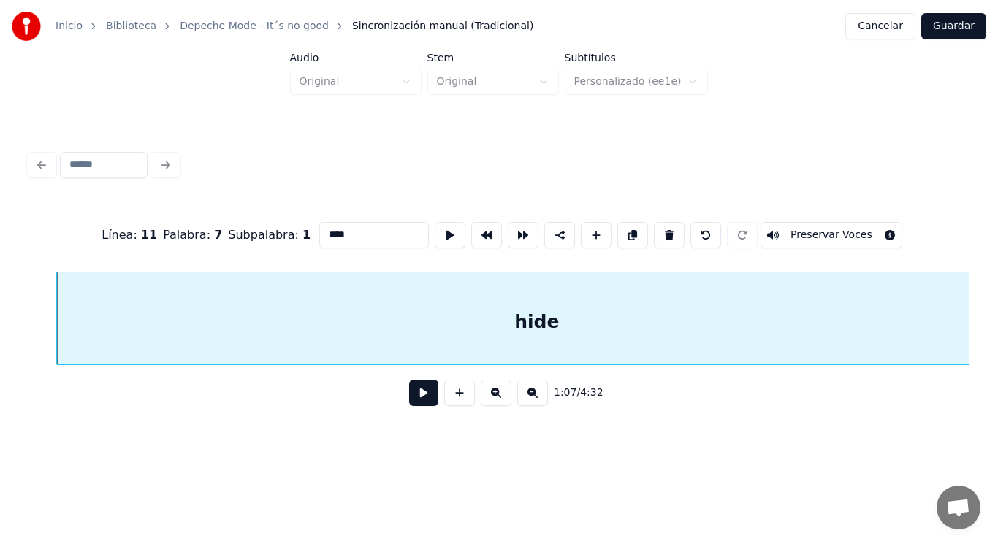
click at [410, 392] on button at bounding box center [423, 393] width 29 height 26
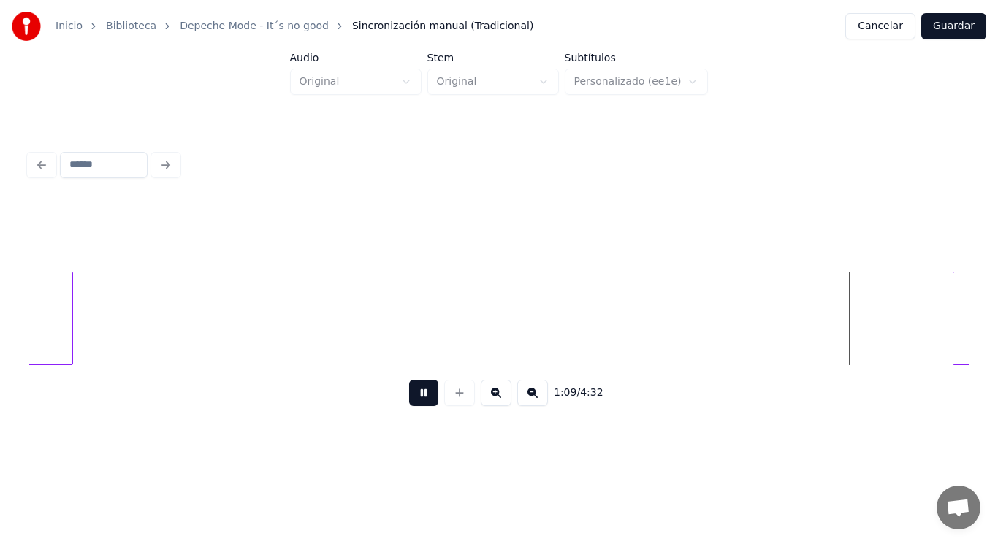
scroll to position [0, 71010]
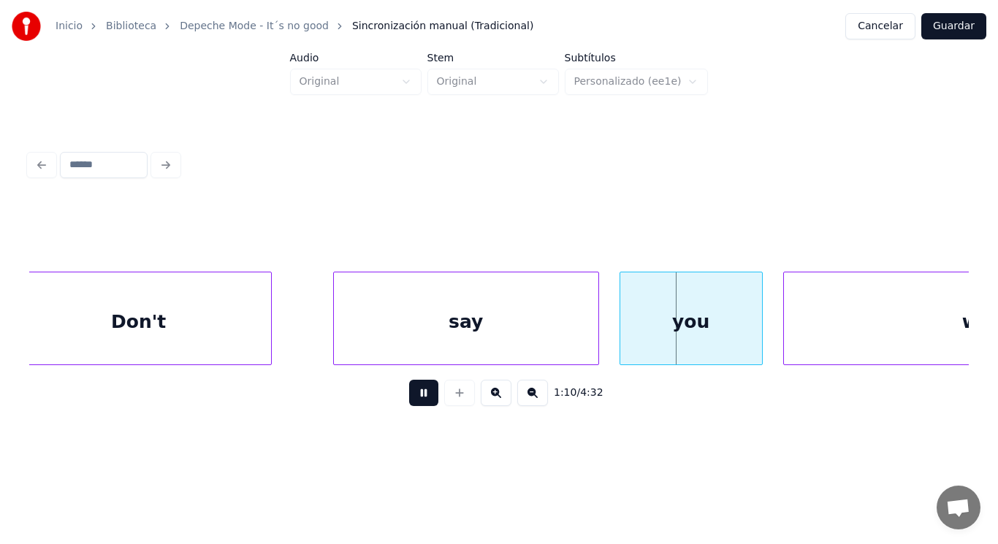
click at [410, 392] on button at bounding box center [423, 393] width 29 height 26
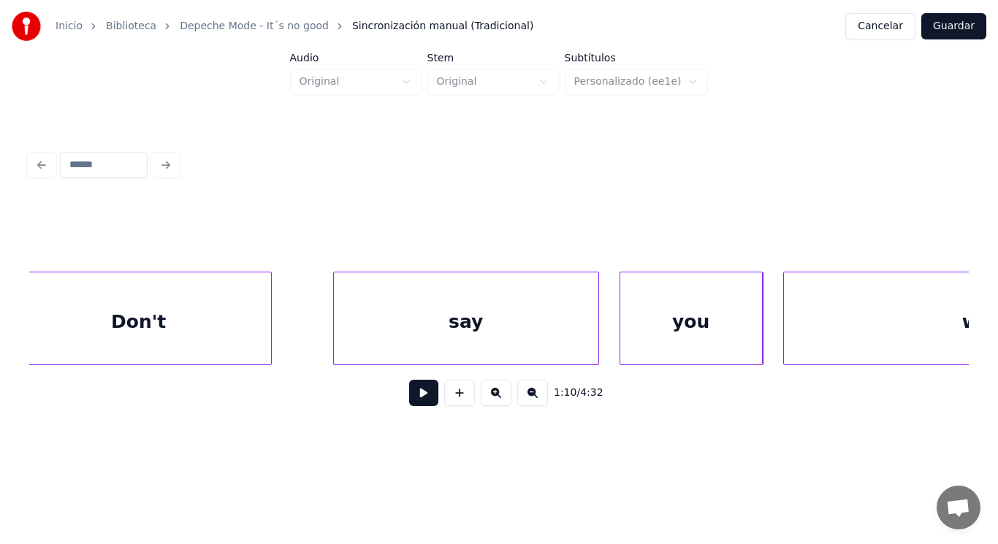
click at [229, 328] on div "Don't" at bounding box center [139, 322] width 265 height 99
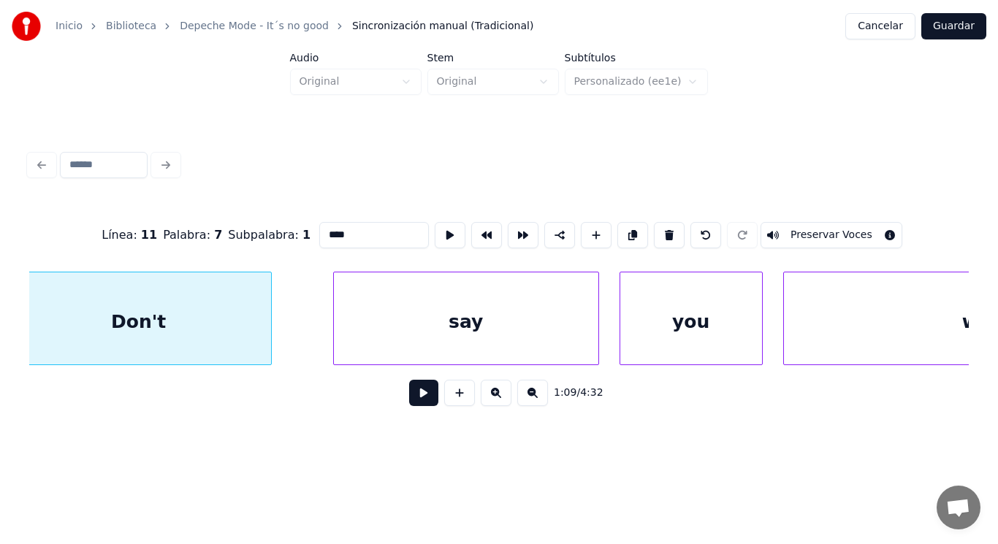
type input "*****"
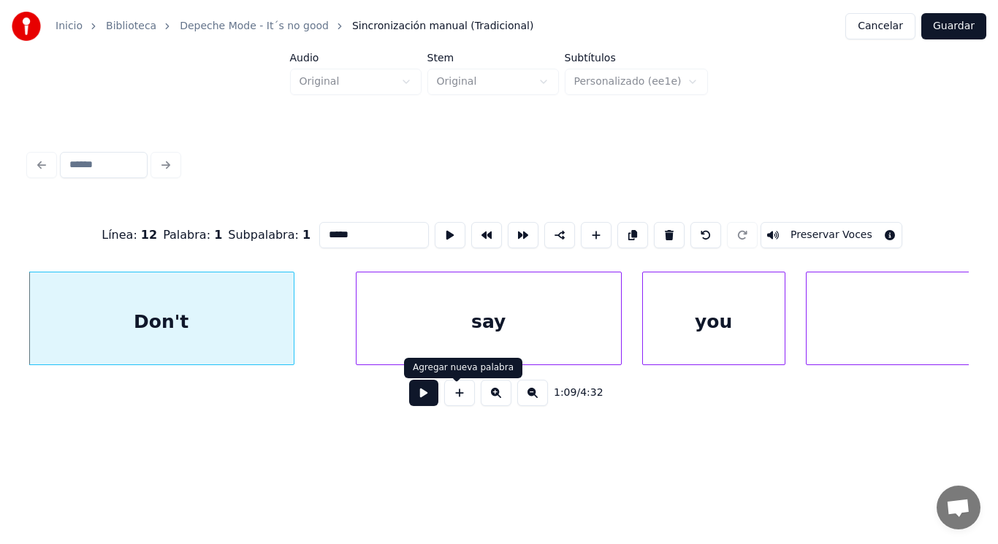
click at [419, 390] on button at bounding box center [423, 393] width 29 height 26
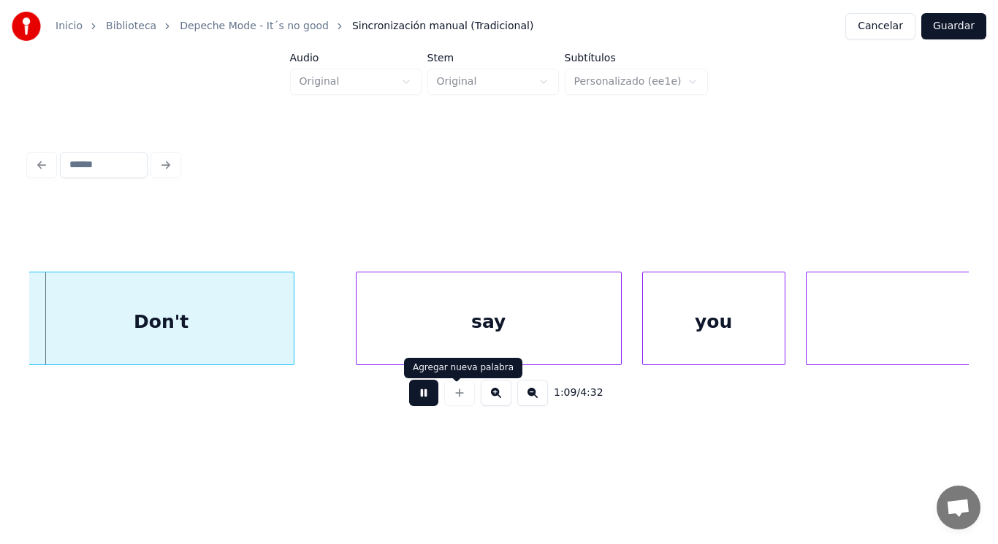
click at [419, 390] on button at bounding box center [423, 393] width 29 height 26
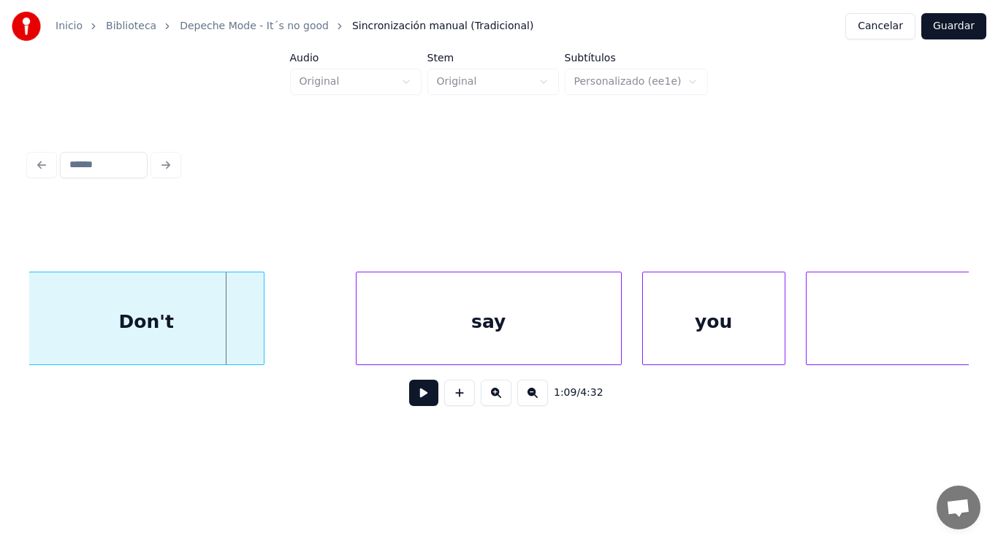
click at [262, 328] on div at bounding box center [261, 319] width 4 height 92
click at [412, 400] on button at bounding box center [423, 393] width 29 height 26
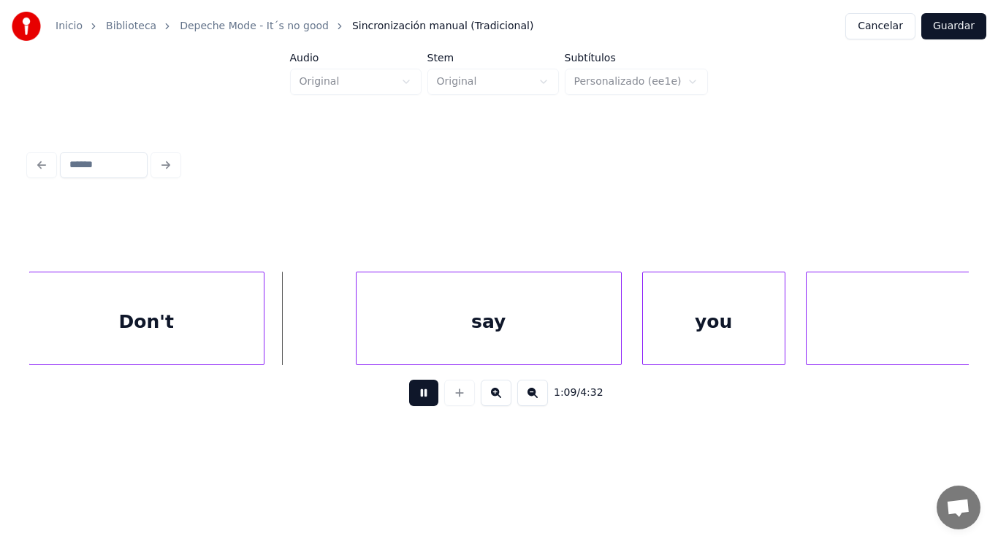
click at [412, 400] on button at bounding box center [423, 393] width 29 height 26
click at [309, 333] on div at bounding box center [311, 319] width 4 height 92
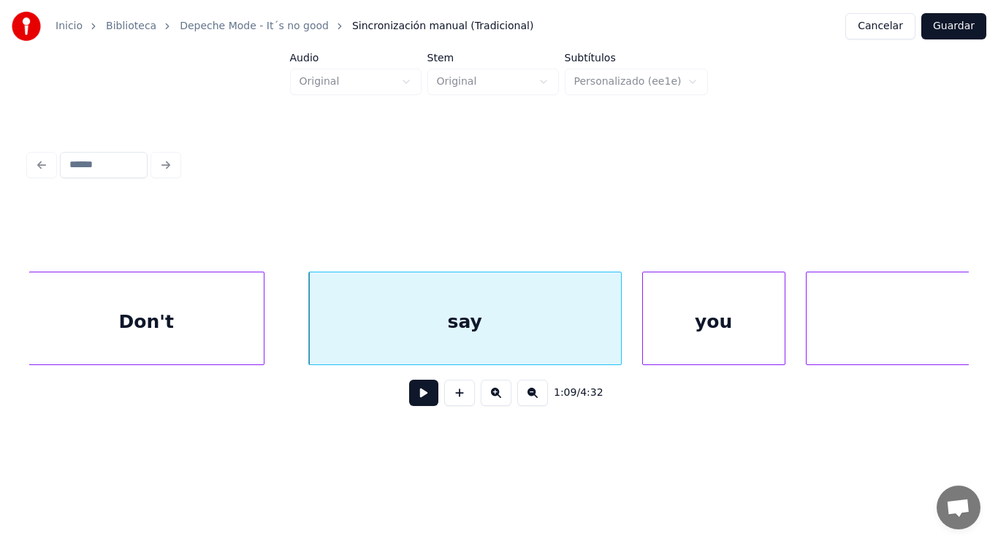
click at [409, 391] on button at bounding box center [423, 393] width 29 height 26
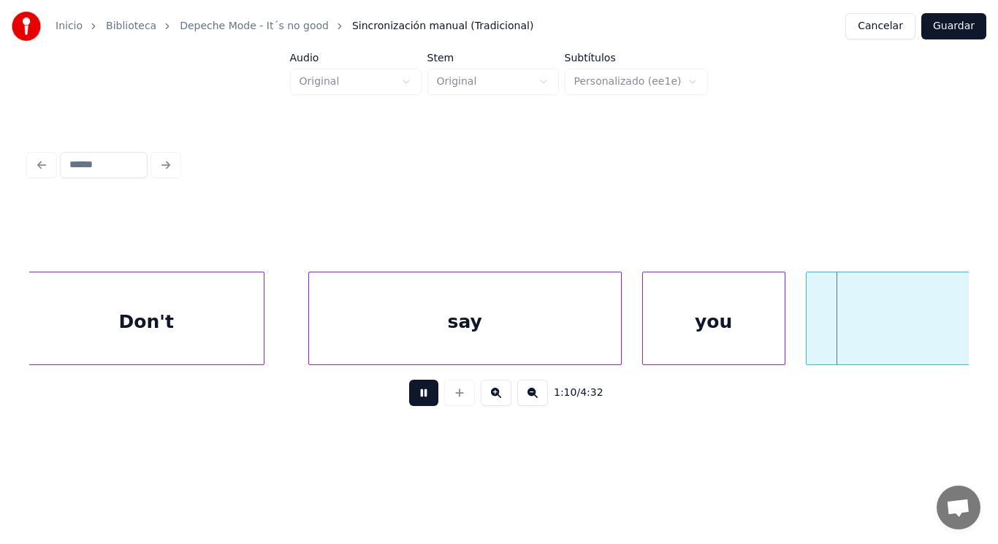
scroll to position [0, 71927]
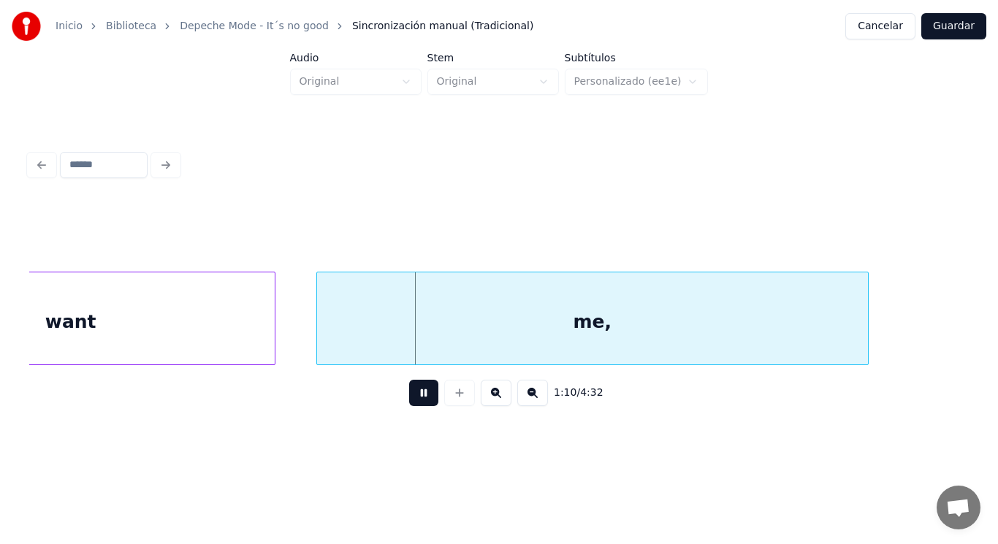
click at [409, 391] on button at bounding box center [423, 393] width 29 height 26
click at [381, 339] on div "me," at bounding box center [592, 322] width 551 height 99
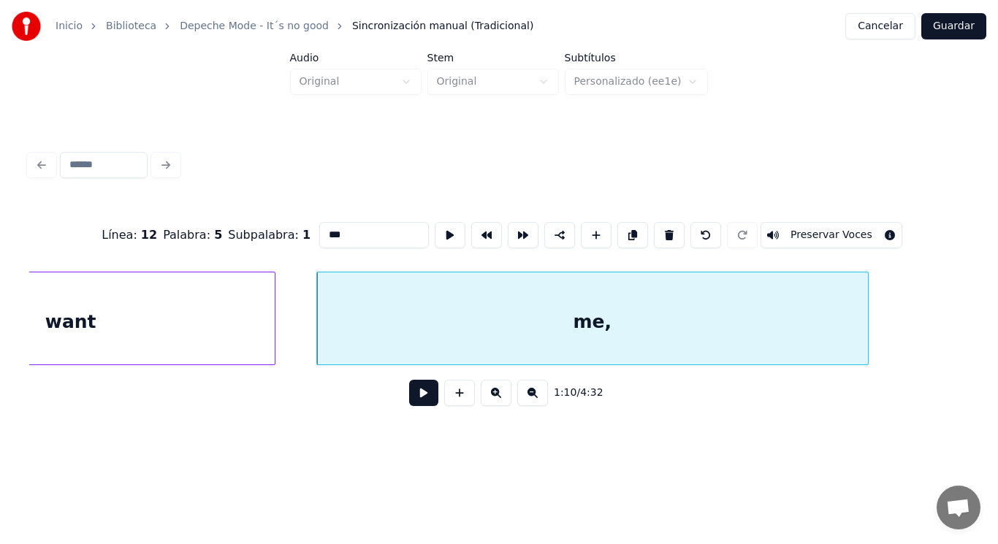
click at [416, 406] on button at bounding box center [423, 393] width 29 height 26
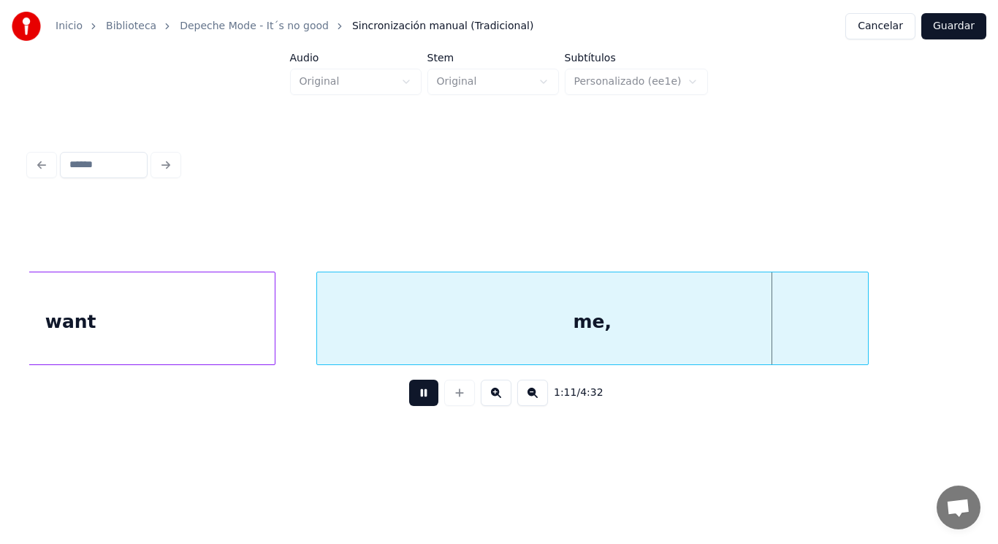
click at [416, 406] on button at bounding box center [423, 393] width 29 height 26
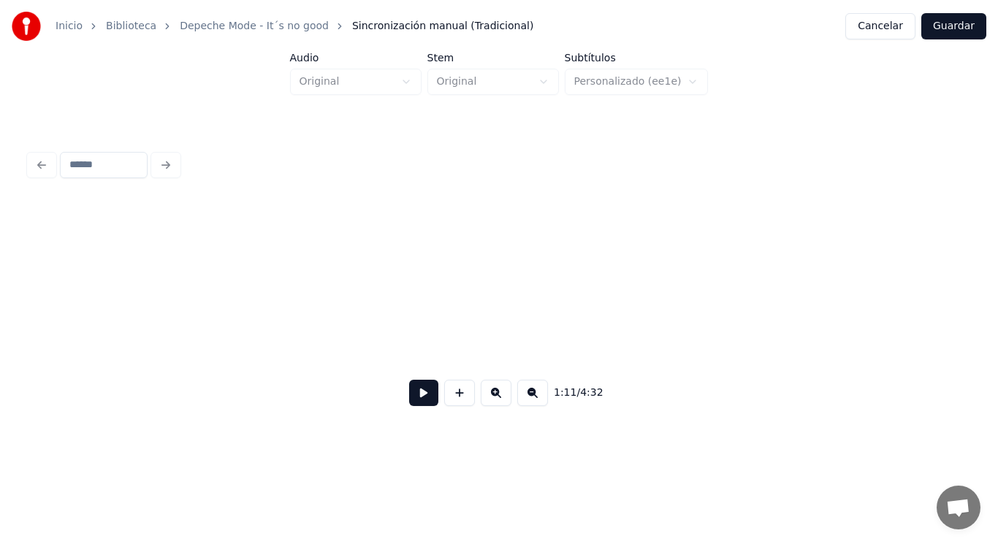
scroll to position [0, 72871]
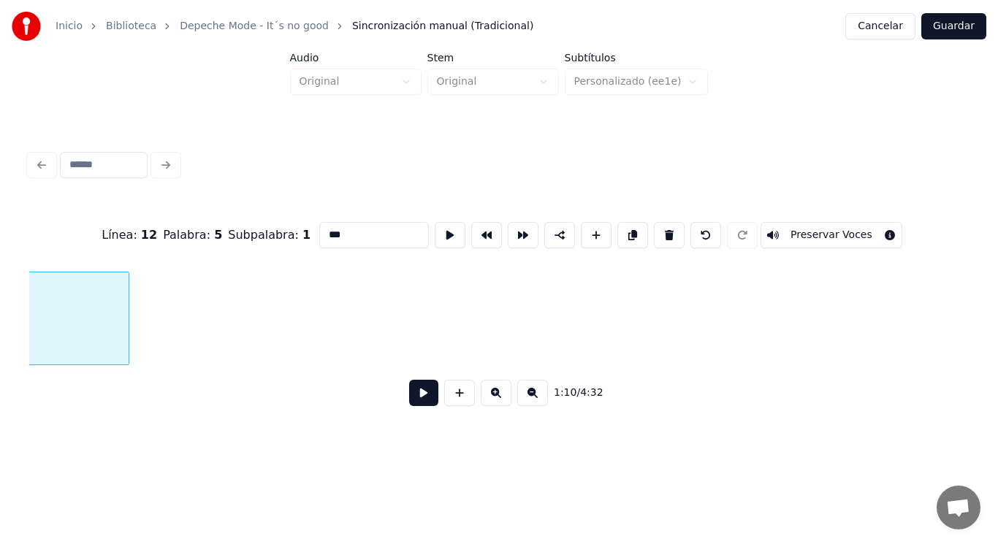
scroll to position [0, 72215]
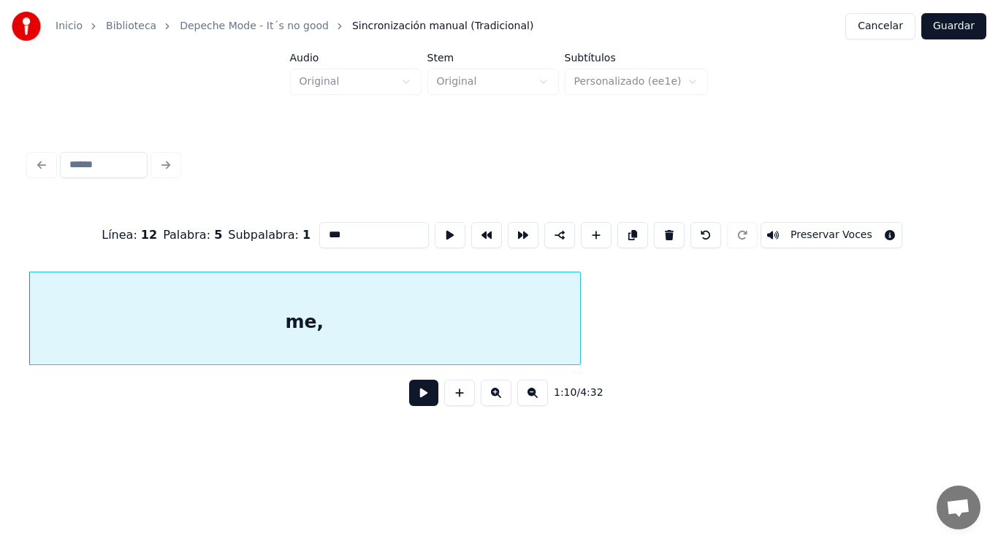
click at [409, 406] on button at bounding box center [423, 393] width 29 height 26
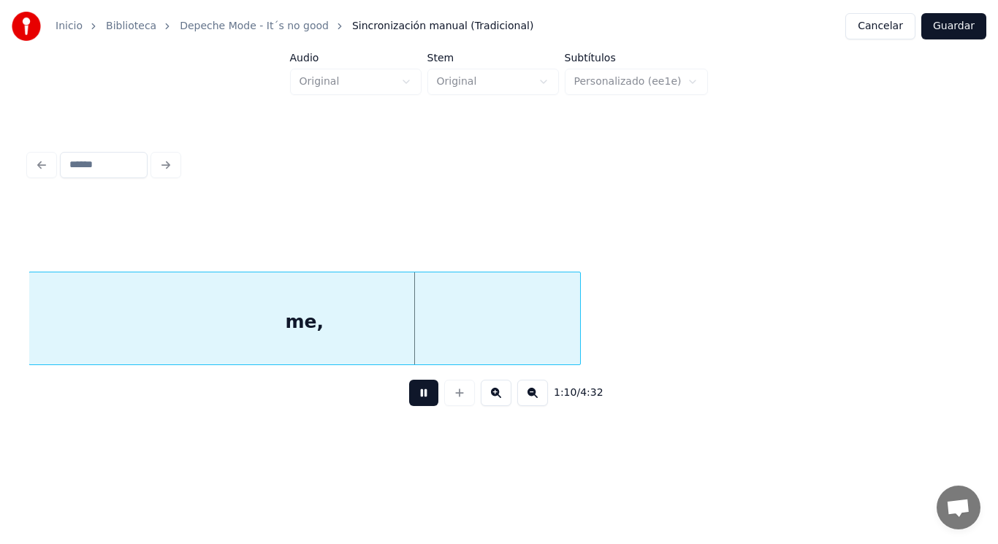
click at [409, 406] on button at bounding box center [423, 393] width 29 height 26
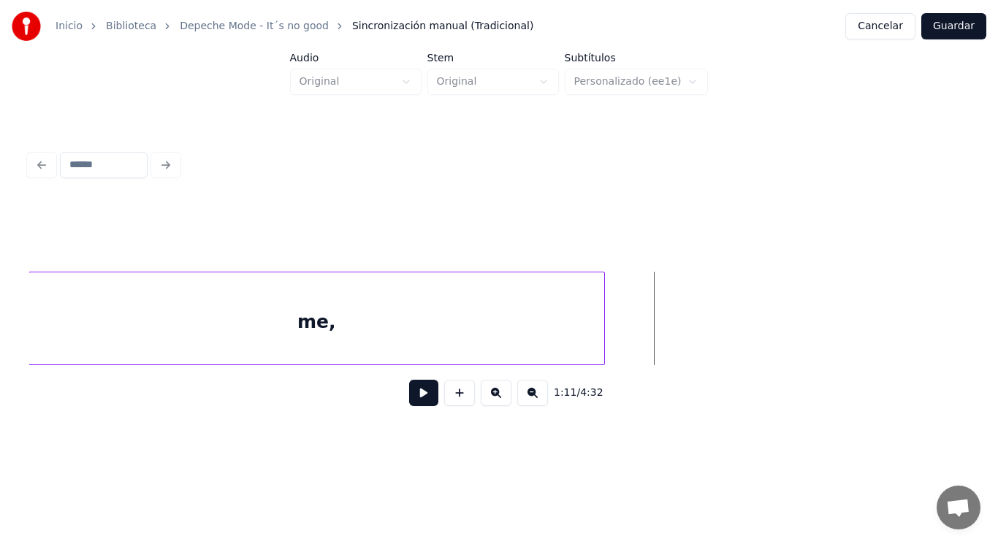
click at [602, 333] on div at bounding box center [602, 319] width 4 height 92
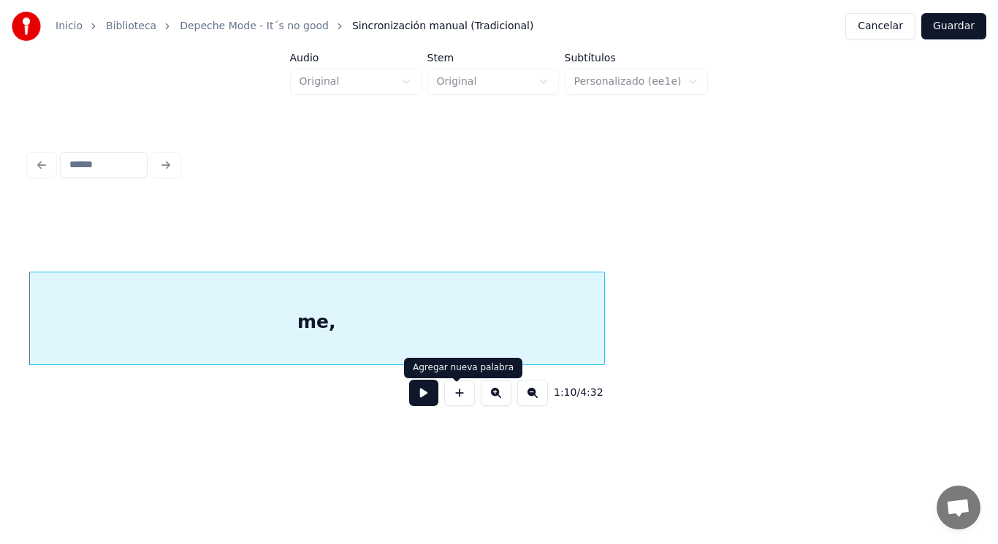
click at [419, 395] on button at bounding box center [423, 393] width 29 height 26
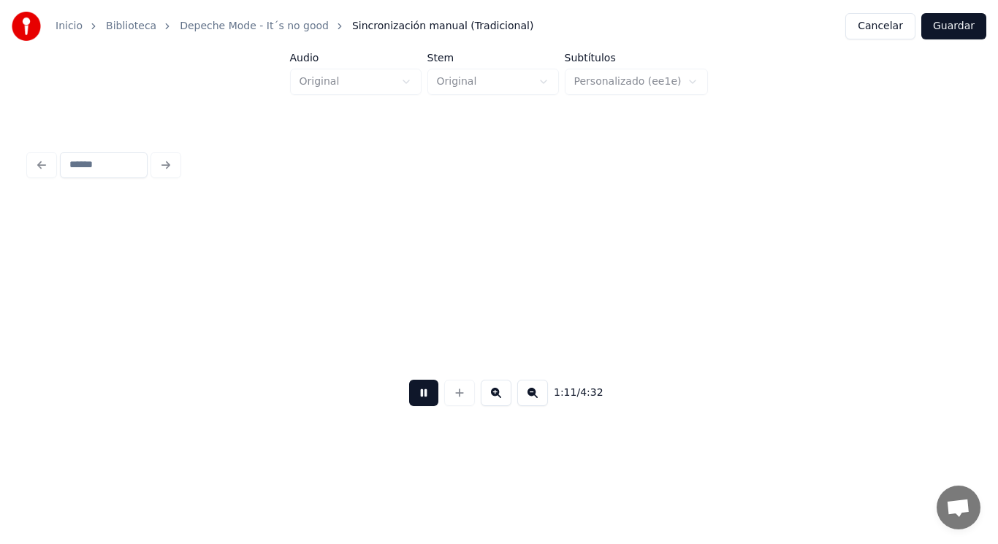
scroll to position [0, 73173]
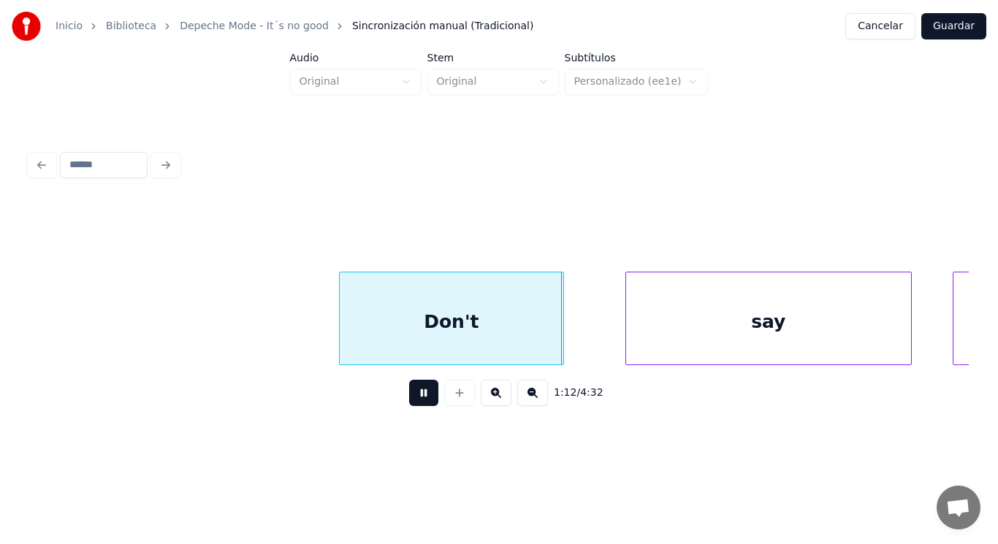
click at [419, 395] on button at bounding box center [423, 393] width 29 height 26
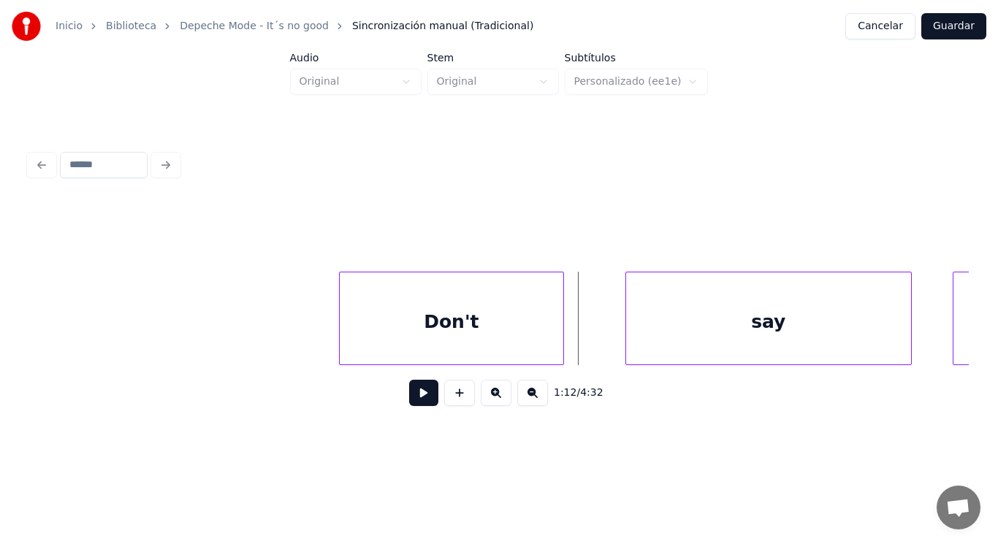
click at [455, 335] on div "Don't" at bounding box center [452, 322] width 224 height 99
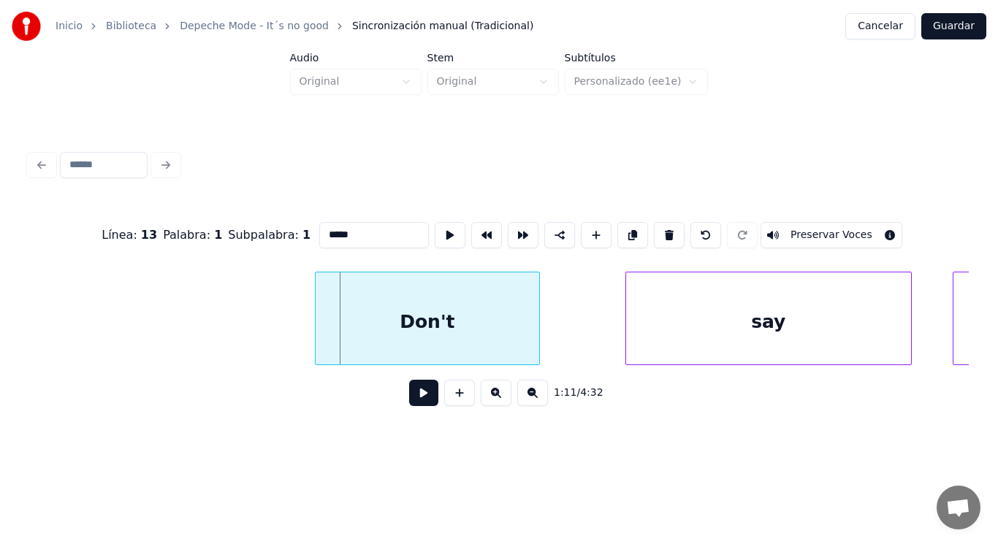
click at [353, 333] on div "Don't" at bounding box center [428, 322] width 224 height 99
click at [409, 396] on button at bounding box center [423, 393] width 29 height 26
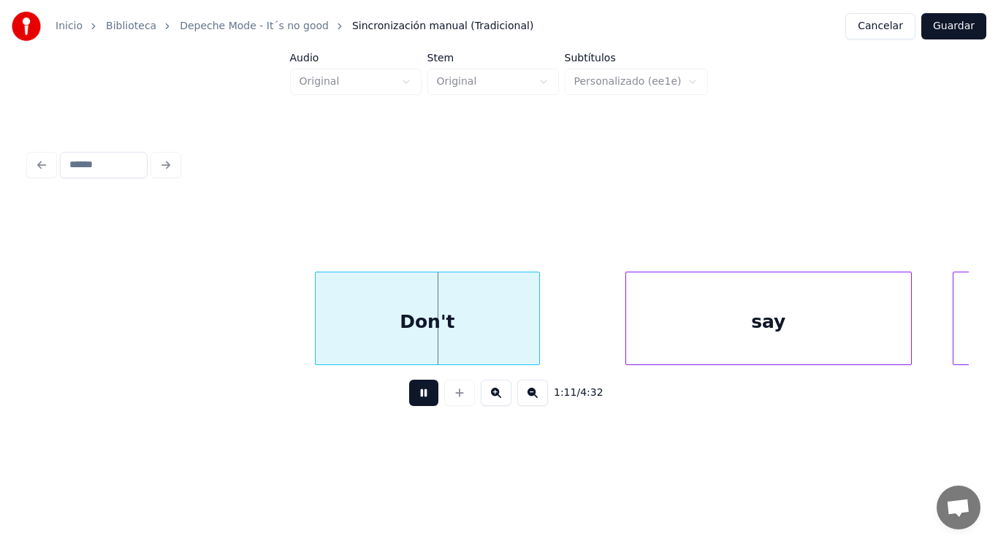
click at [409, 396] on button at bounding box center [423, 393] width 29 height 26
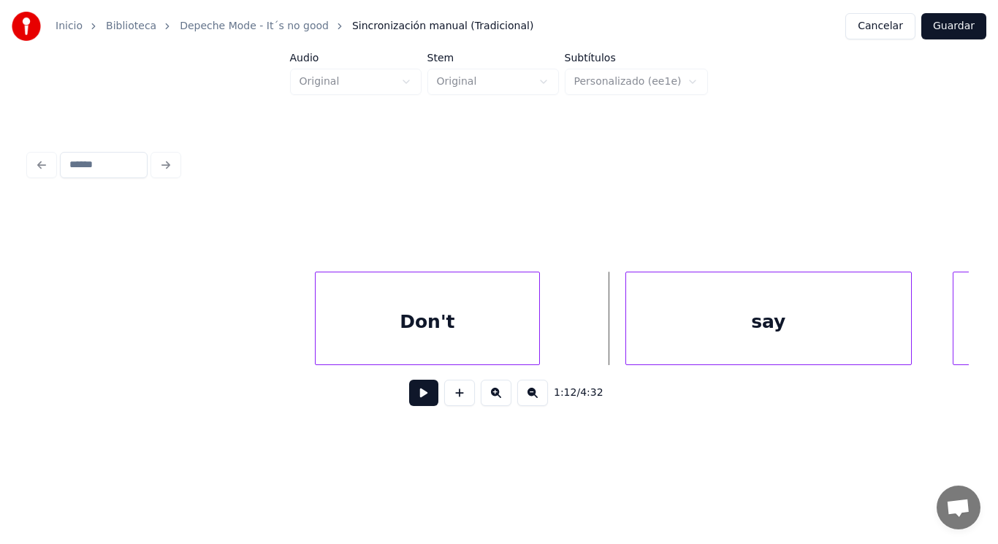
click at [419, 392] on button at bounding box center [423, 393] width 29 height 26
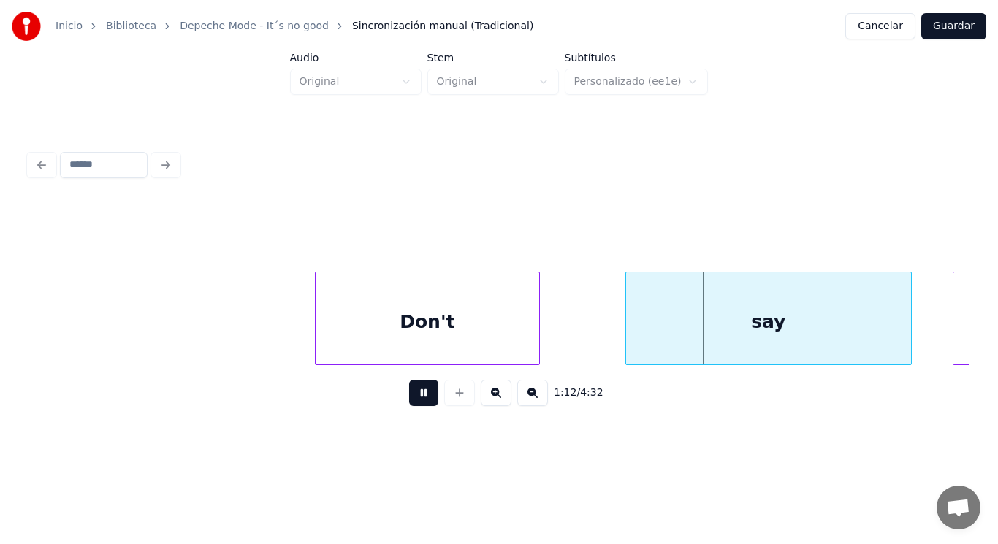
click at [419, 392] on button at bounding box center [423, 393] width 29 height 26
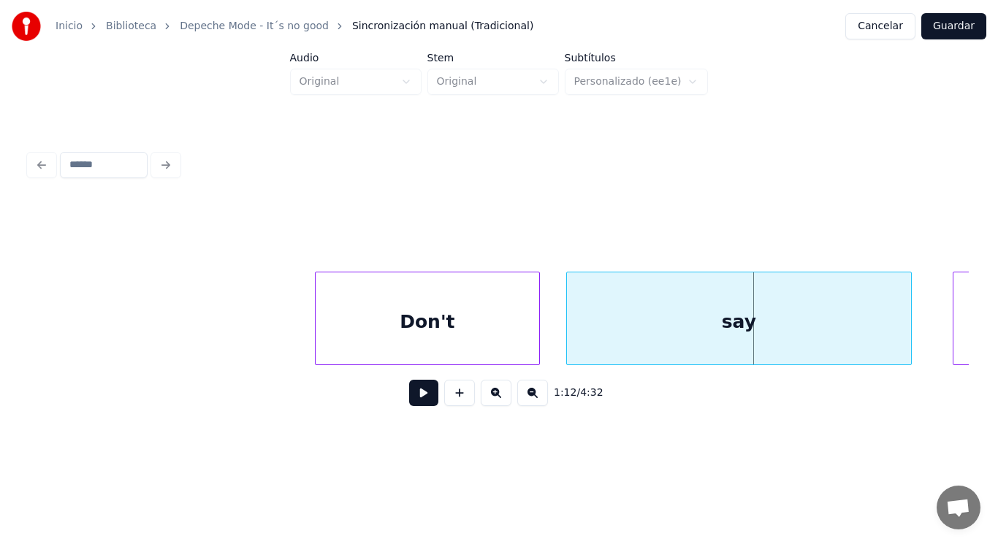
click at [569, 328] on div at bounding box center [569, 319] width 4 height 92
click at [412, 396] on button at bounding box center [423, 393] width 29 height 26
click at [411, 396] on button at bounding box center [423, 393] width 29 height 26
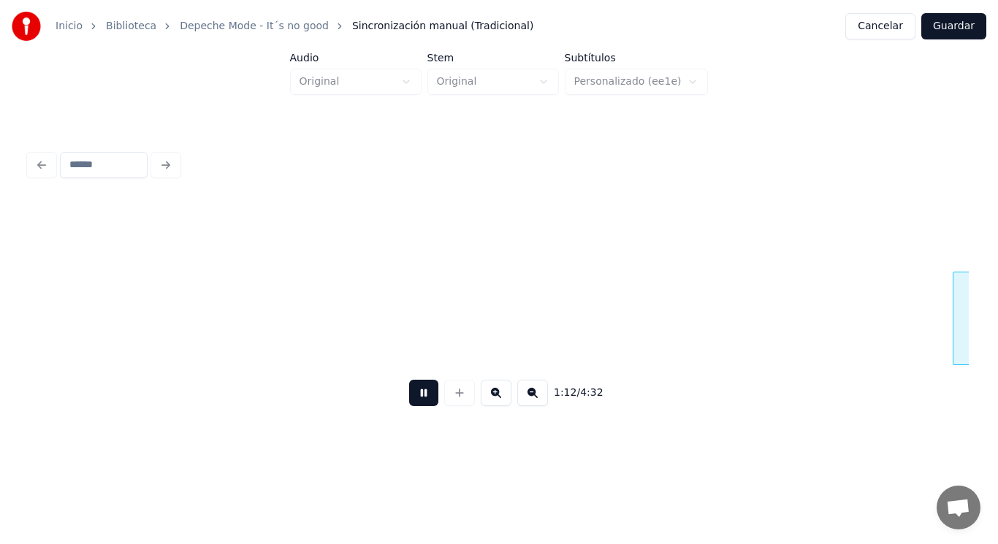
scroll to position [0, 74126]
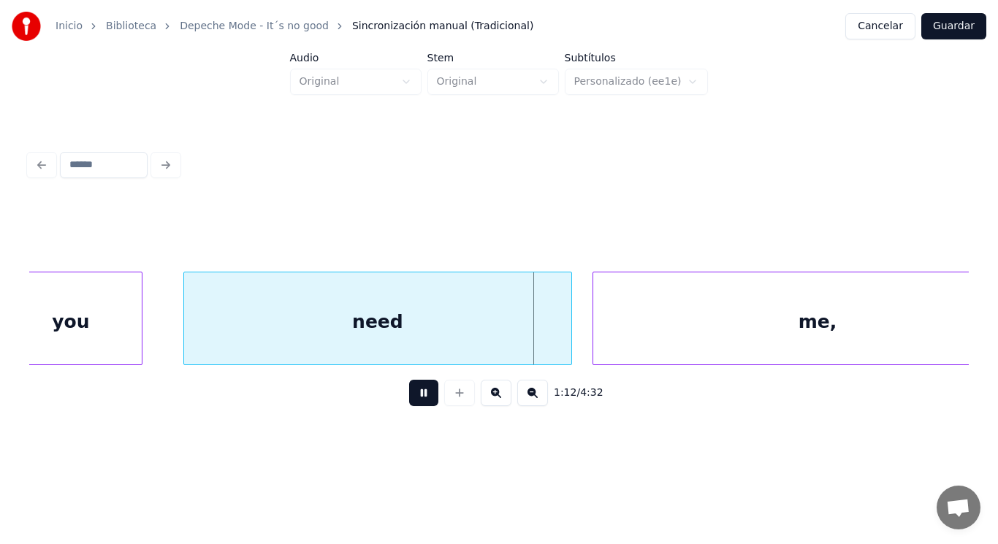
click at [411, 396] on button at bounding box center [423, 393] width 29 height 26
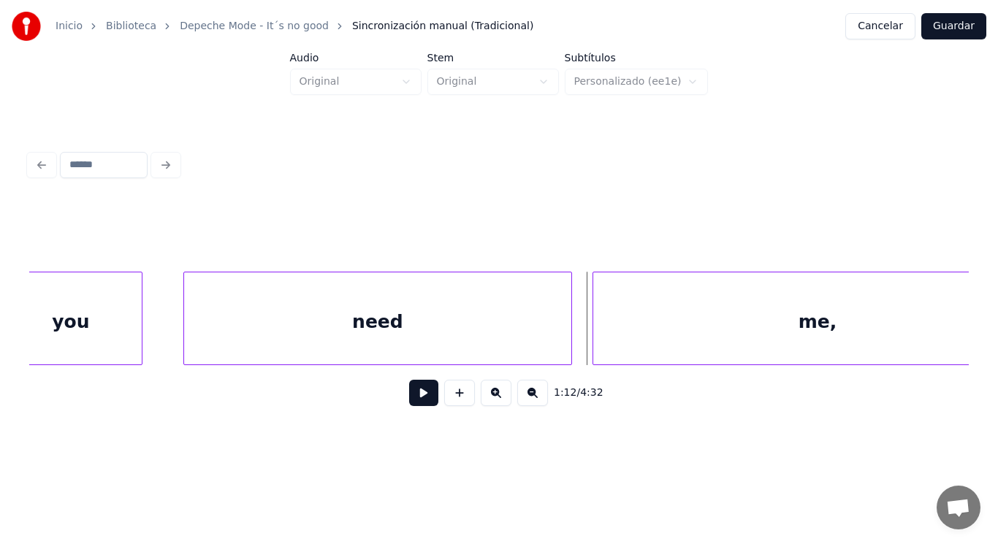
click at [378, 336] on div "need" at bounding box center [377, 322] width 387 height 99
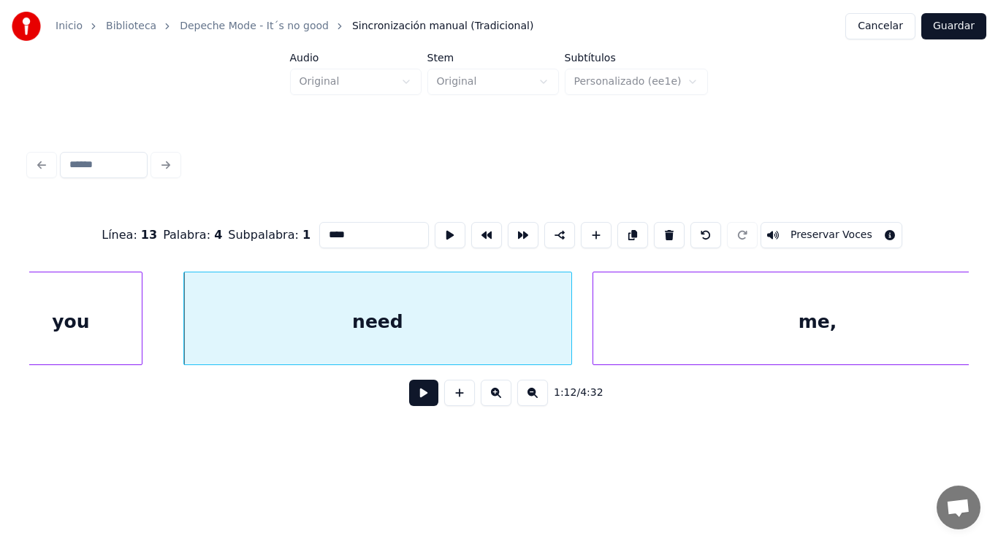
click at [409, 400] on button at bounding box center [423, 393] width 29 height 26
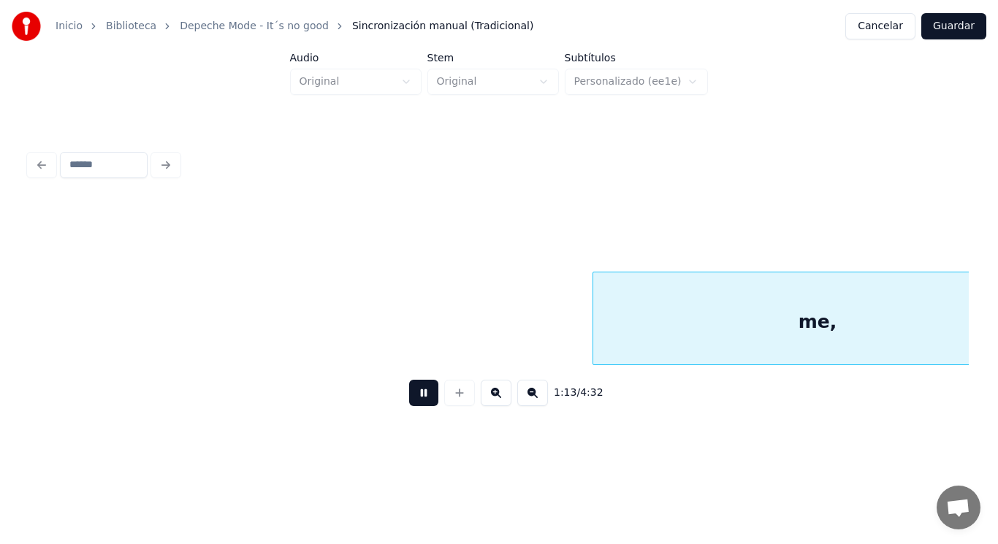
scroll to position [0, 75084]
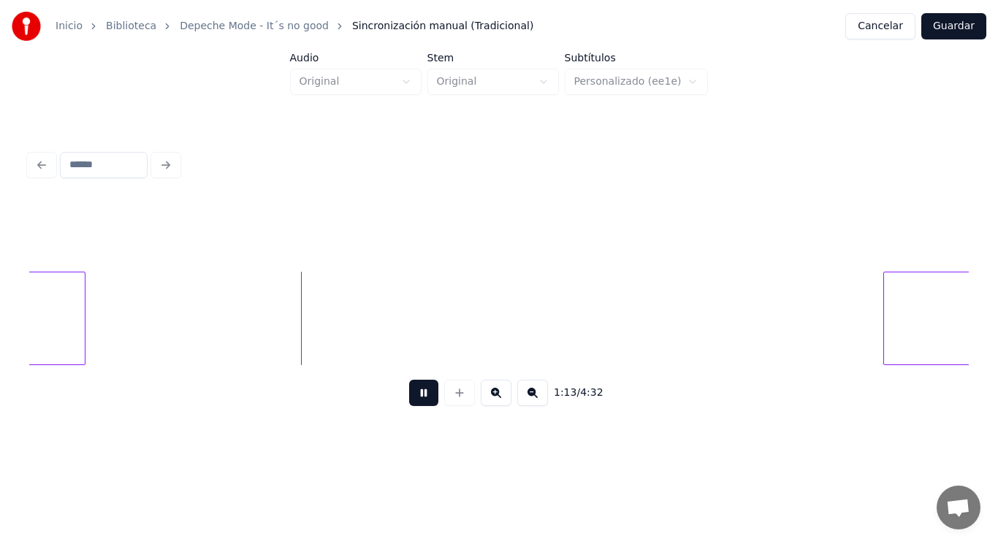
click at [409, 400] on button at bounding box center [423, 393] width 29 height 26
click at [409, 398] on button at bounding box center [423, 393] width 29 height 26
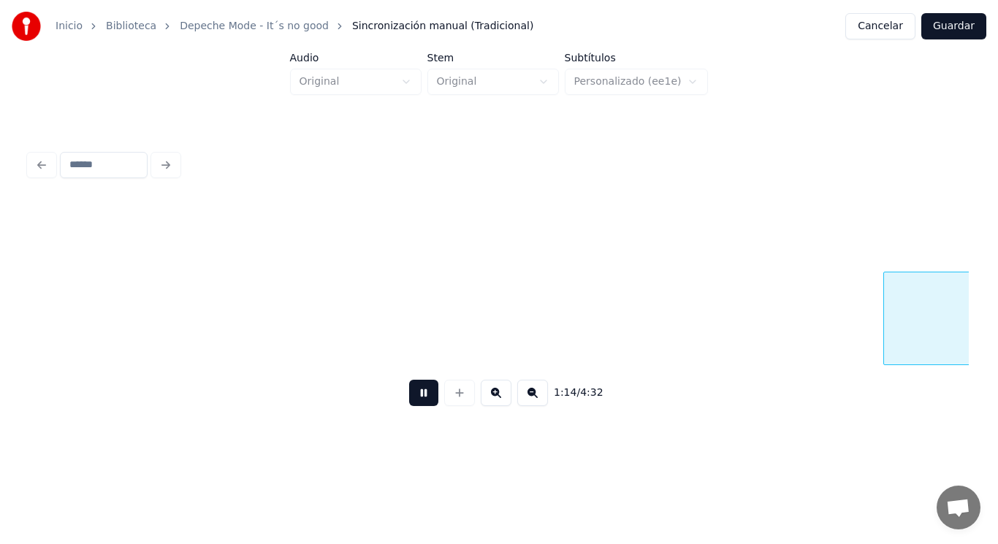
scroll to position [0, 76037]
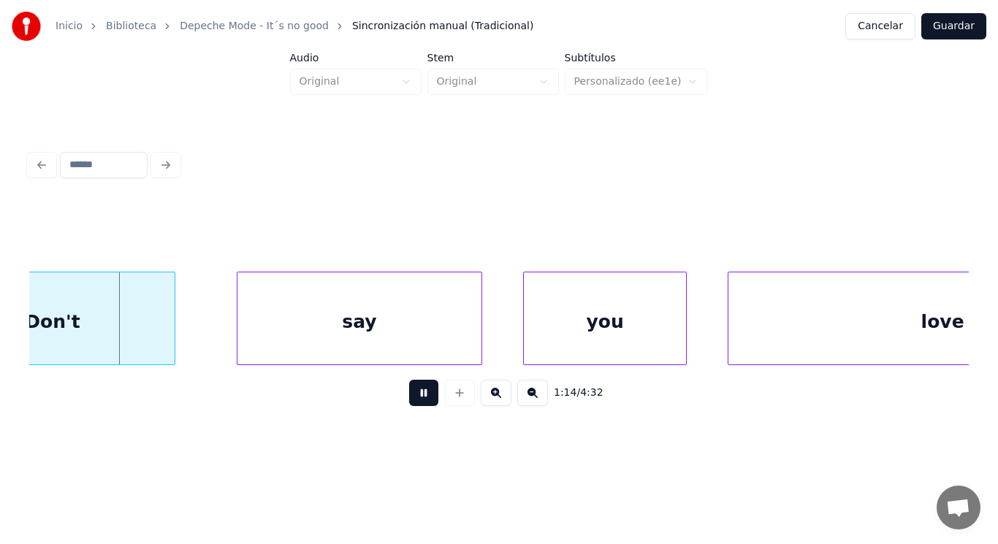
click at [409, 398] on button at bounding box center [423, 393] width 29 height 26
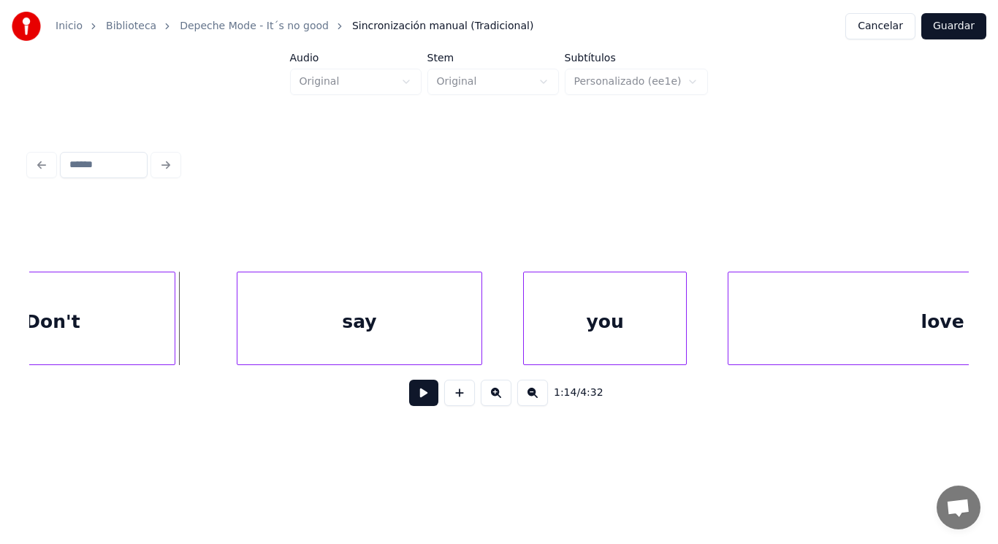
click at [164, 333] on div "Don't" at bounding box center [53, 322] width 244 height 99
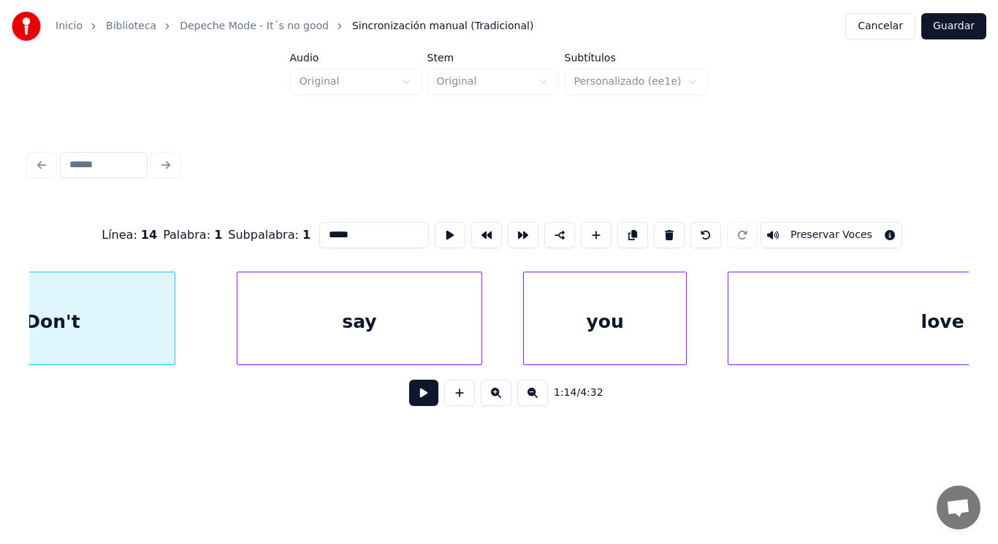
scroll to position [0, 75939]
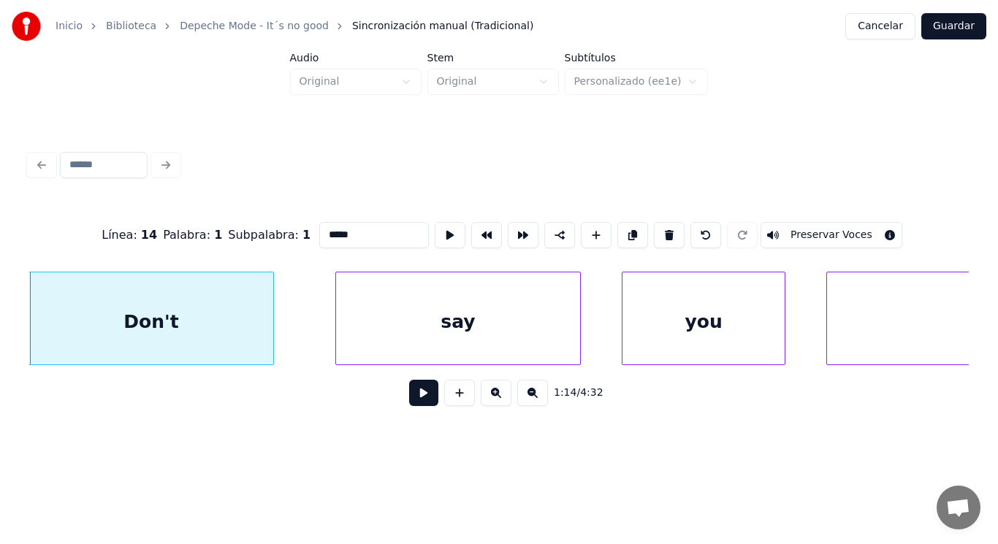
click at [411, 405] on button at bounding box center [423, 393] width 29 height 26
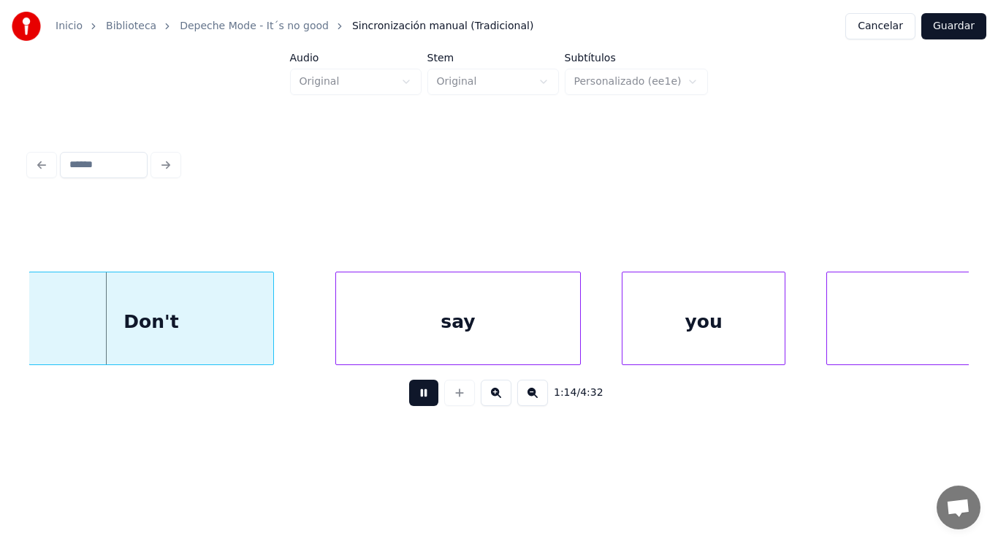
click at [411, 405] on button at bounding box center [423, 393] width 29 height 26
click at [238, 337] on div at bounding box center [240, 319] width 4 height 92
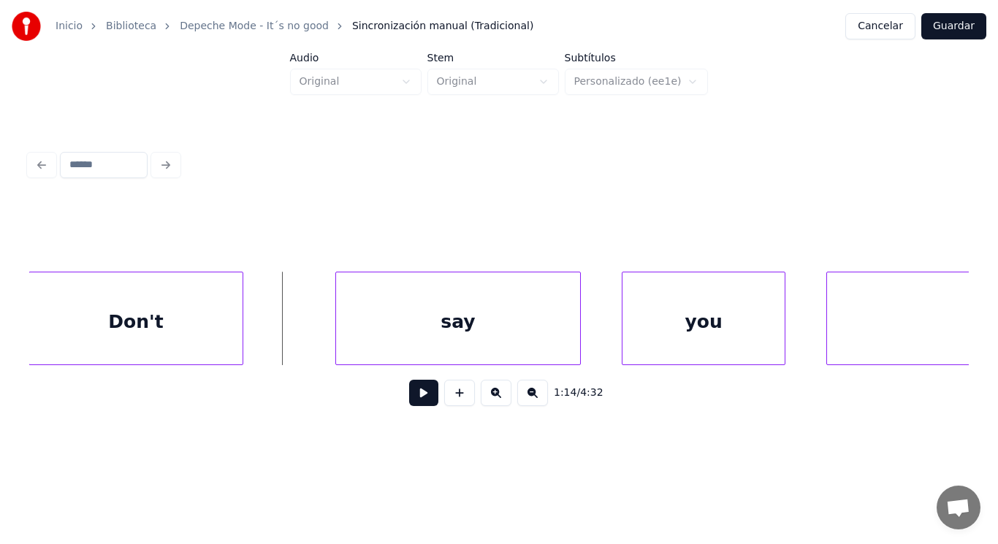
click at [409, 395] on button at bounding box center [423, 393] width 29 height 26
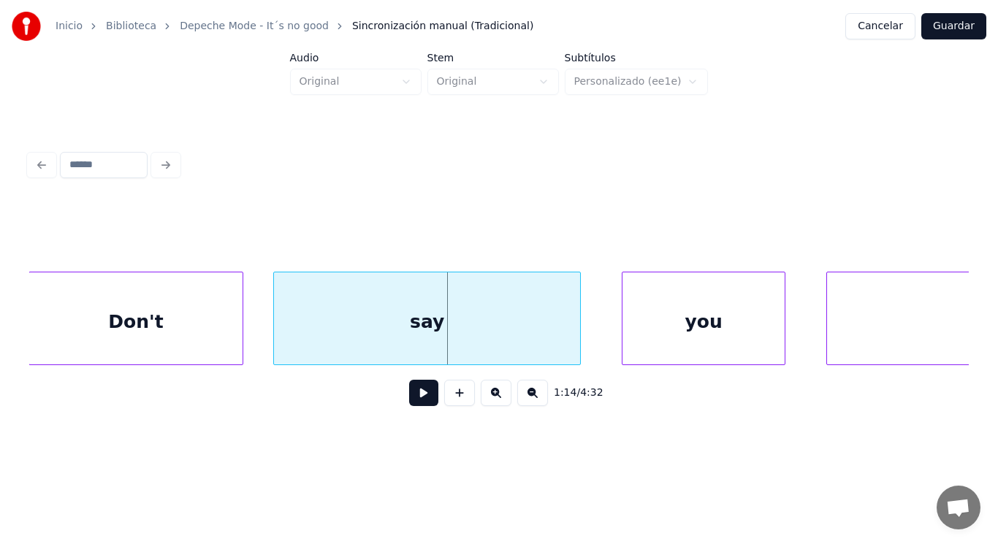
click at [276, 333] on div at bounding box center [276, 319] width 4 height 92
click at [413, 403] on button at bounding box center [423, 393] width 29 height 26
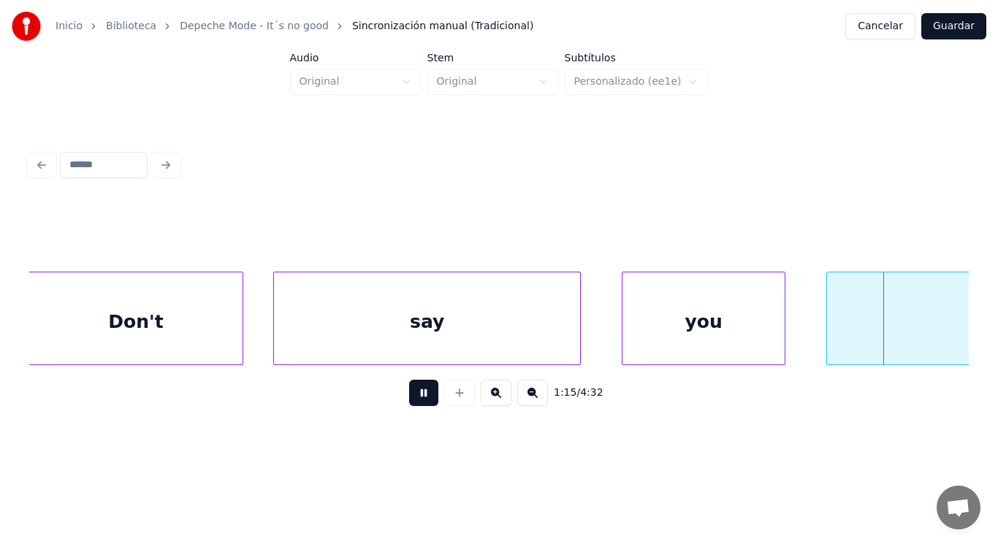
scroll to position [0, 76879]
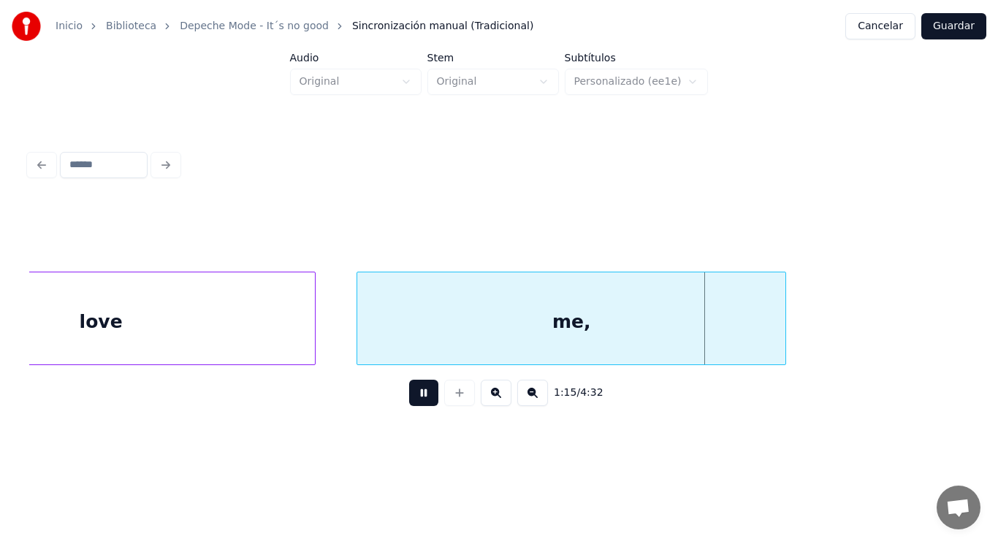
click at [413, 403] on button at bounding box center [423, 393] width 29 height 26
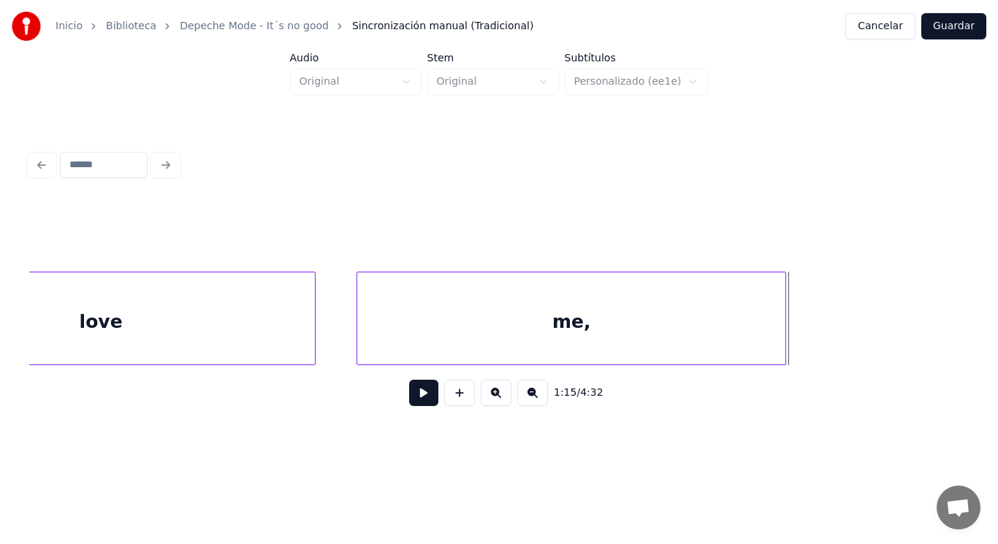
click at [246, 322] on div "love" at bounding box center [101, 322] width 428 height 99
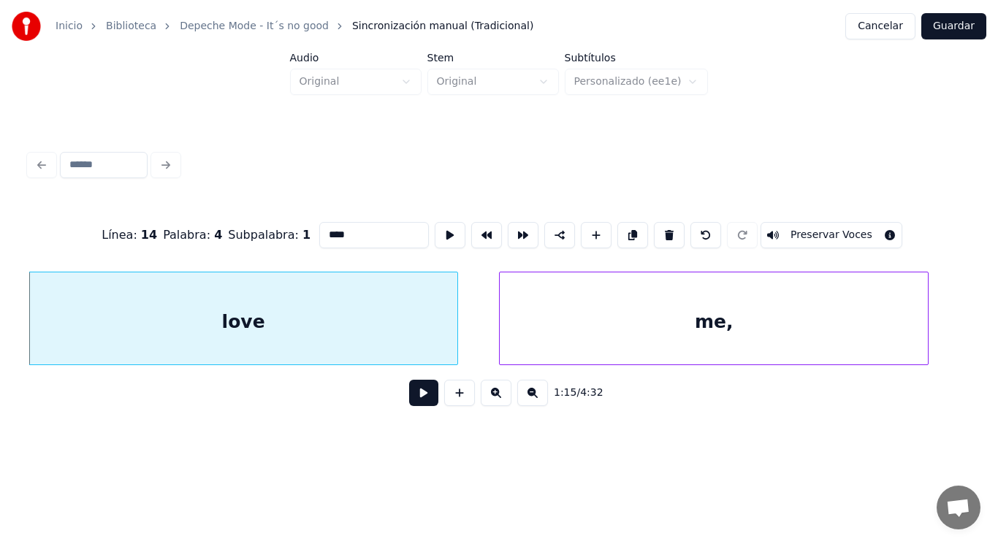
click at [411, 398] on button at bounding box center [423, 393] width 29 height 26
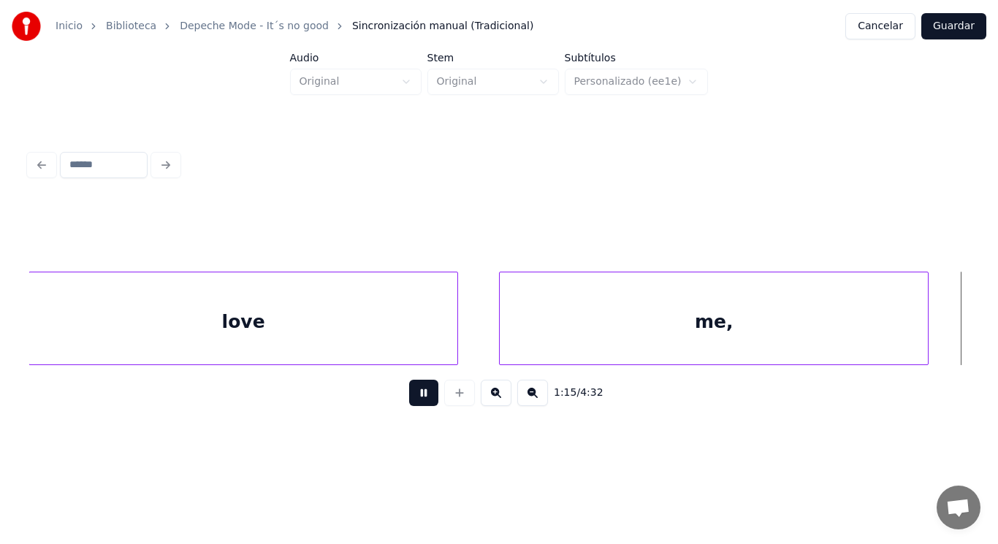
click at [411, 398] on button at bounding box center [423, 393] width 29 height 26
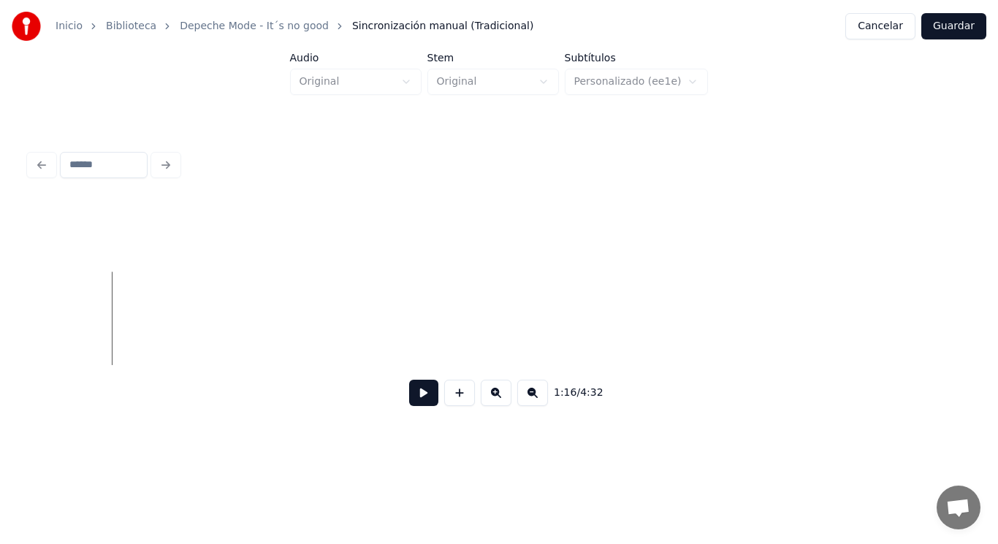
click at [411, 398] on button at bounding box center [423, 393] width 29 height 26
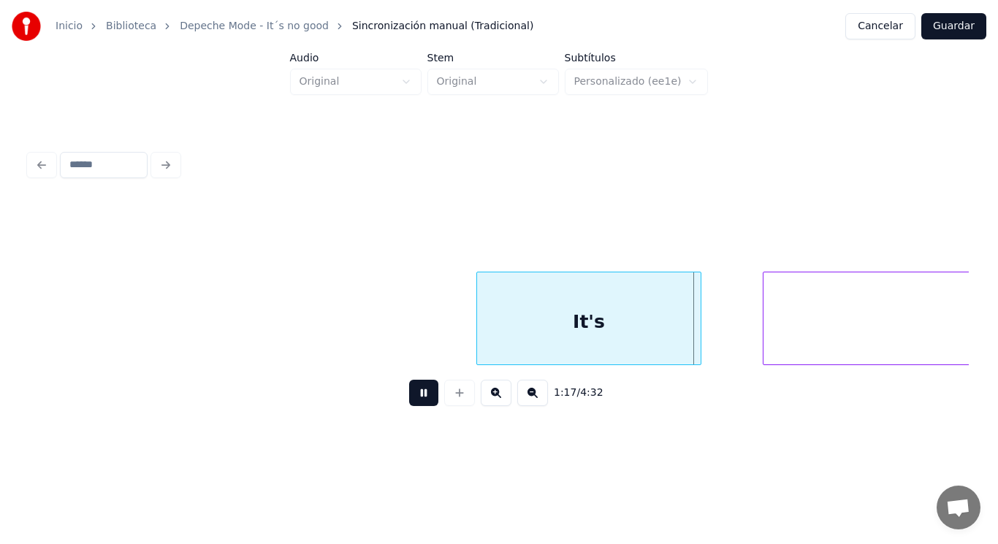
click at [411, 398] on button at bounding box center [423, 393] width 29 height 26
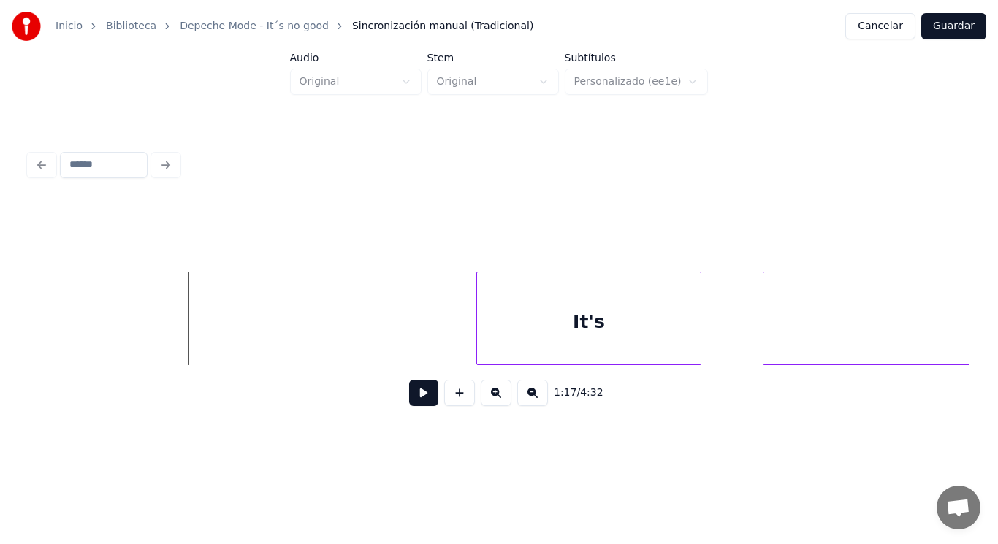
click at [413, 404] on button at bounding box center [423, 393] width 29 height 26
click at [439, 343] on div at bounding box center [441, 319] width 4 height 92
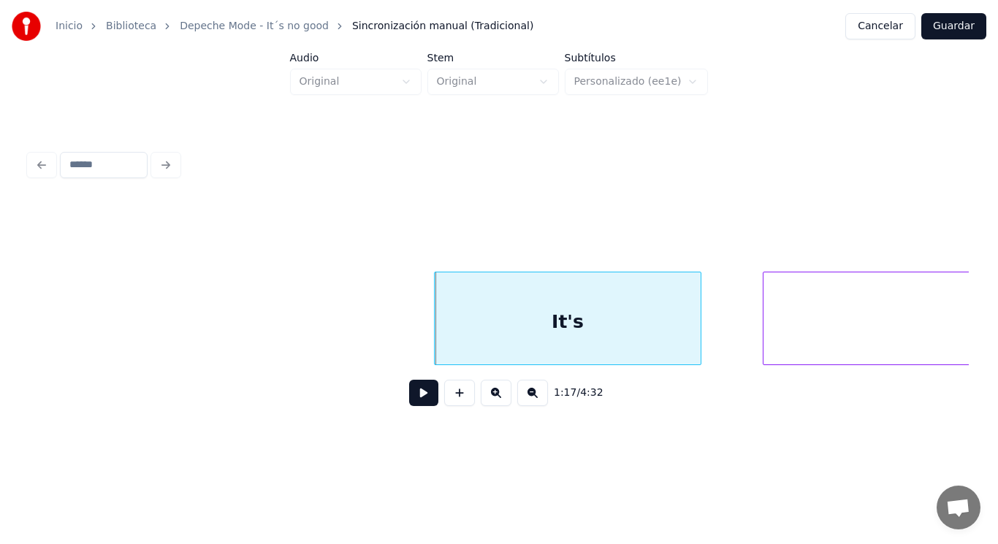
click at [411, 398] on button at bounding box center [423, 393] width 29 height 26
click at [673, 330] on div at bounding box center [671, 319] width 4 height 92
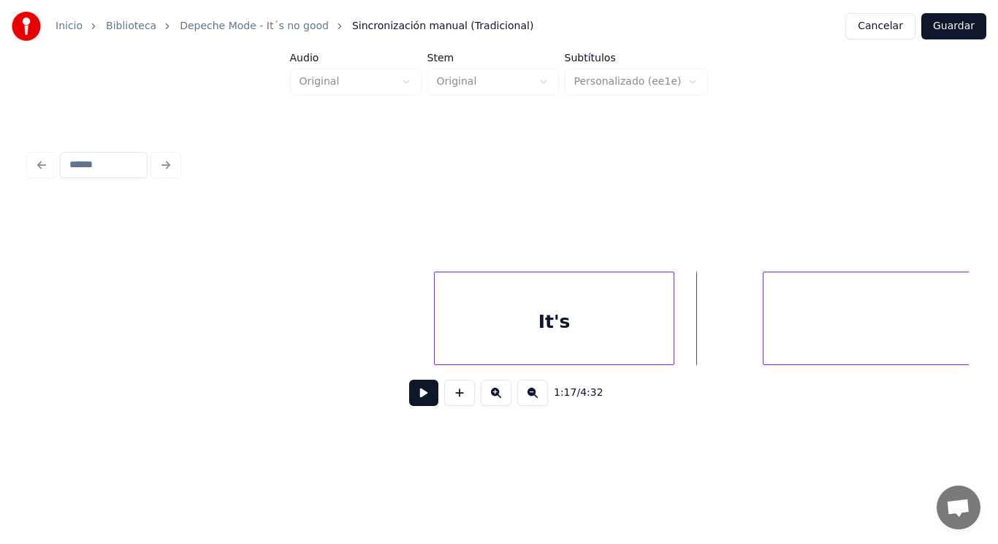
click at [416, 392] on button at bounding box center [423, 393] width 29 height 26
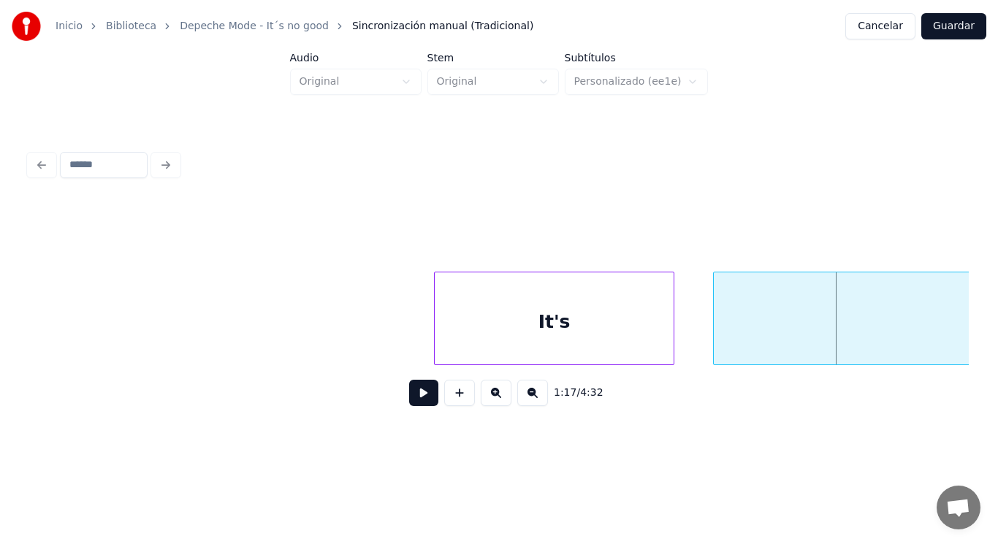
click at [715, 338] on div at bounding box center [716, 319] width 4 height 92
click at [455, 355] on div "It's" at bounding box center [554, 322] width 239 height 99
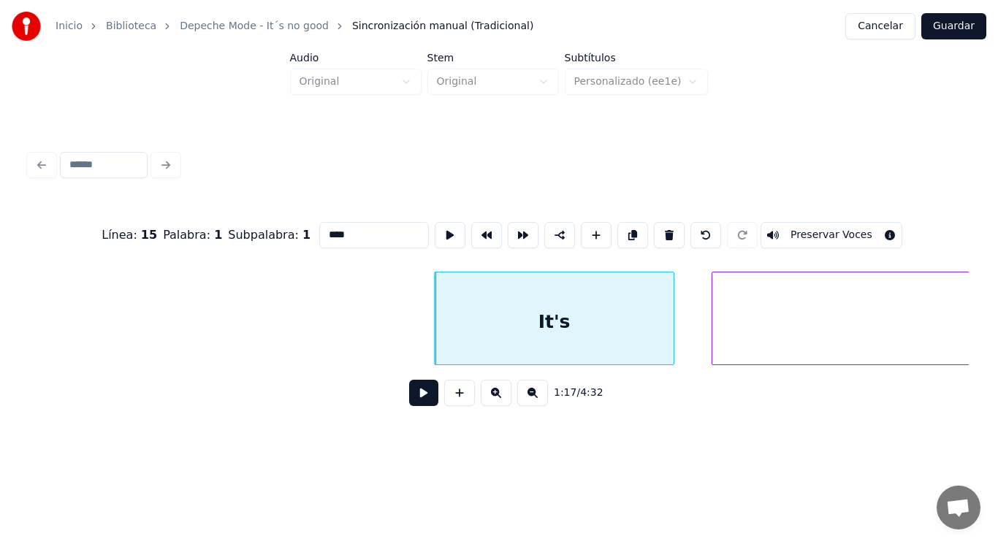
type input "****"
click at [422, 394] on button at bounding box center [423, 393] width 29 height 26
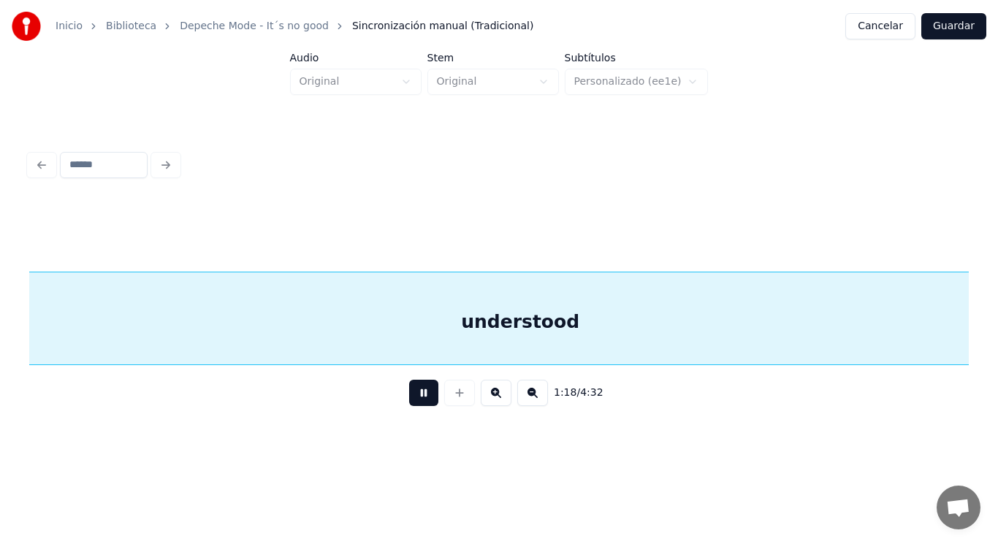
scroll to position [0, 80541]
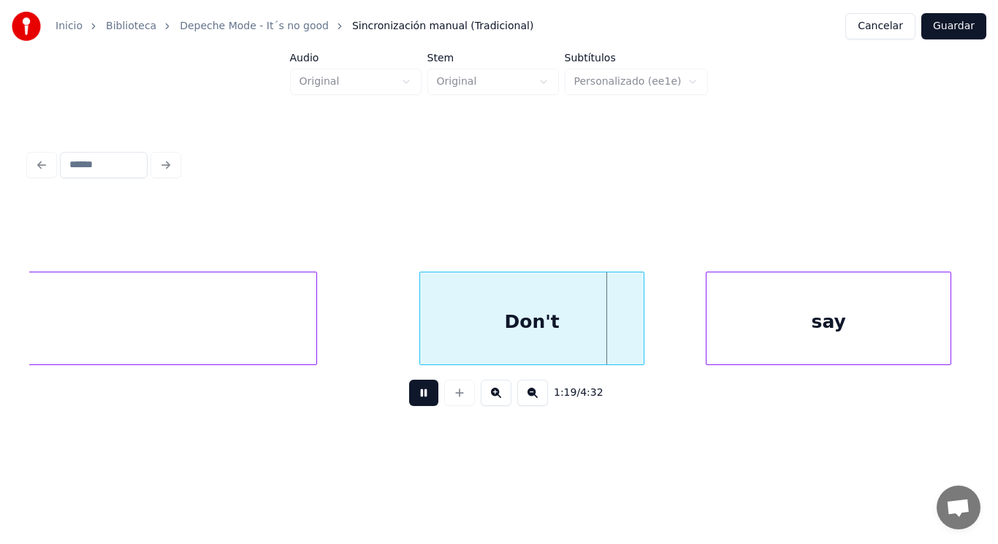
click at [422, 394] on button at bounding box center [423, 393] width 29 height 26
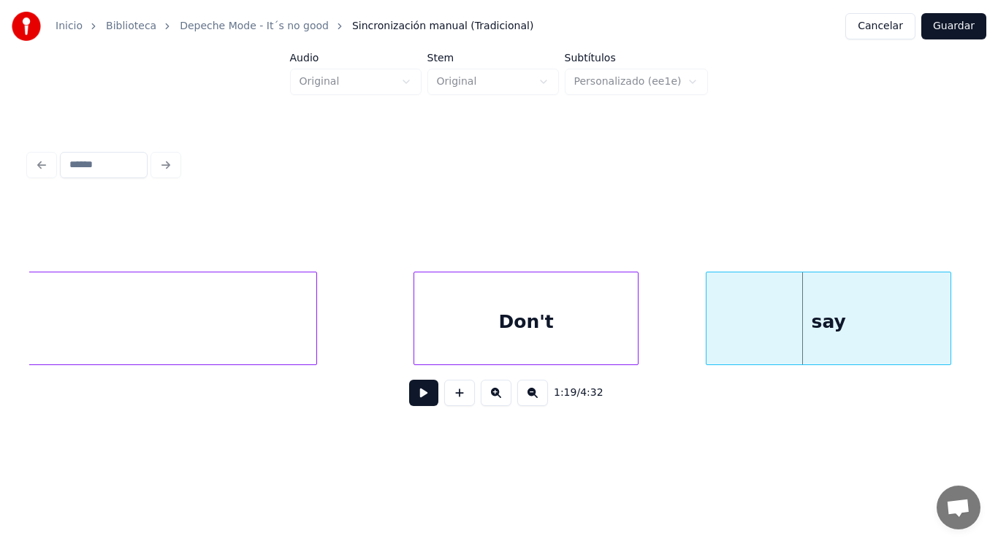
click at [459, 341] on div "Don't" at bounding box center [526, 322] width 224 height 99
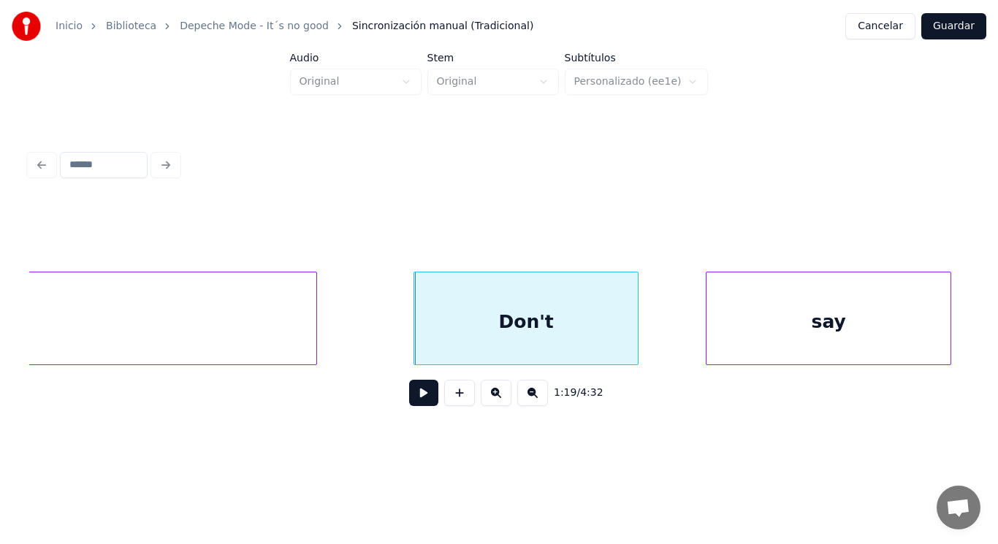
click at [418, 392] on button at bounding box center [423, 393] width 29 height 26
click at [612, 351] on div at bounding box center [611, 319] width 4 height 92
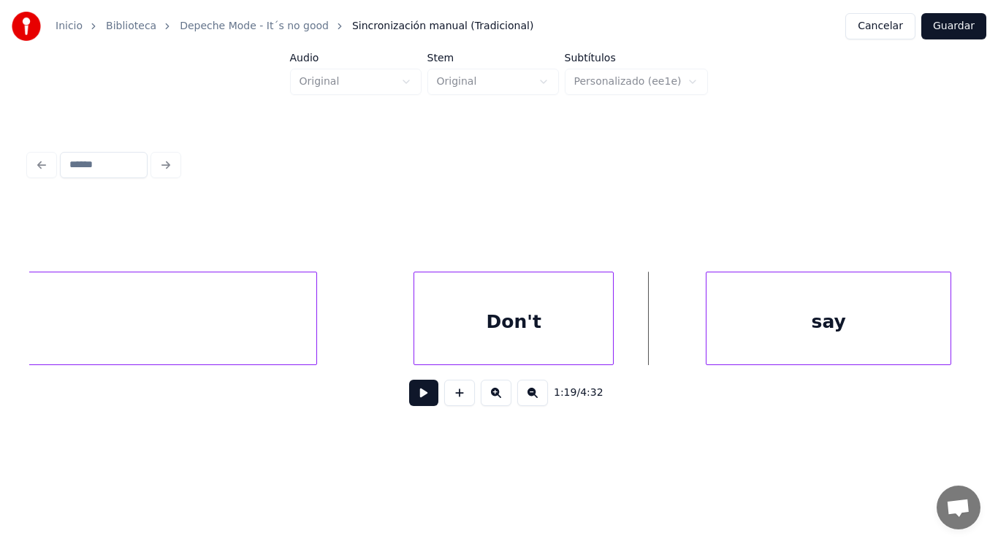
click at [411, 394] on button at bounding box center [423, 393] width 29 height 26
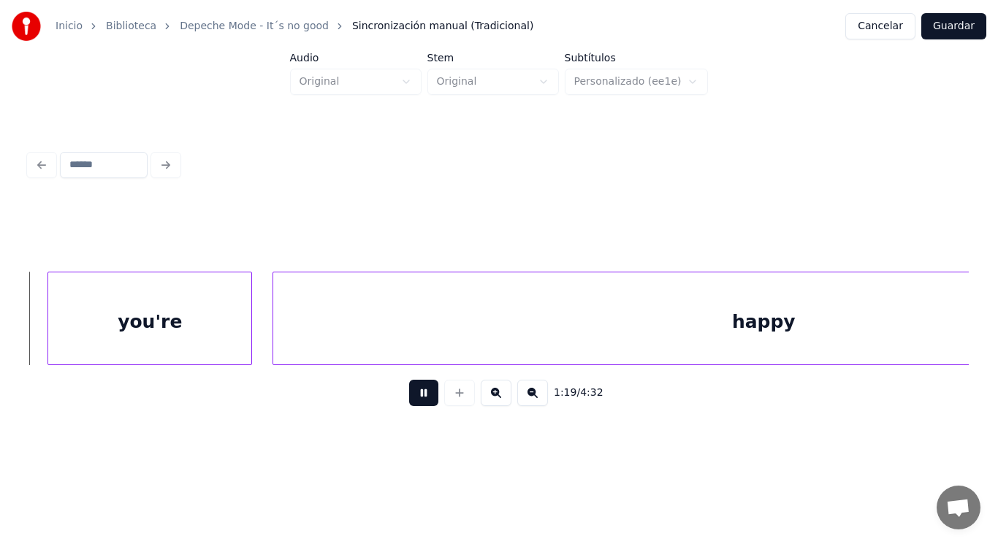
click at [441, 391] on div at bounding box center [459, 393] width 37 height 26
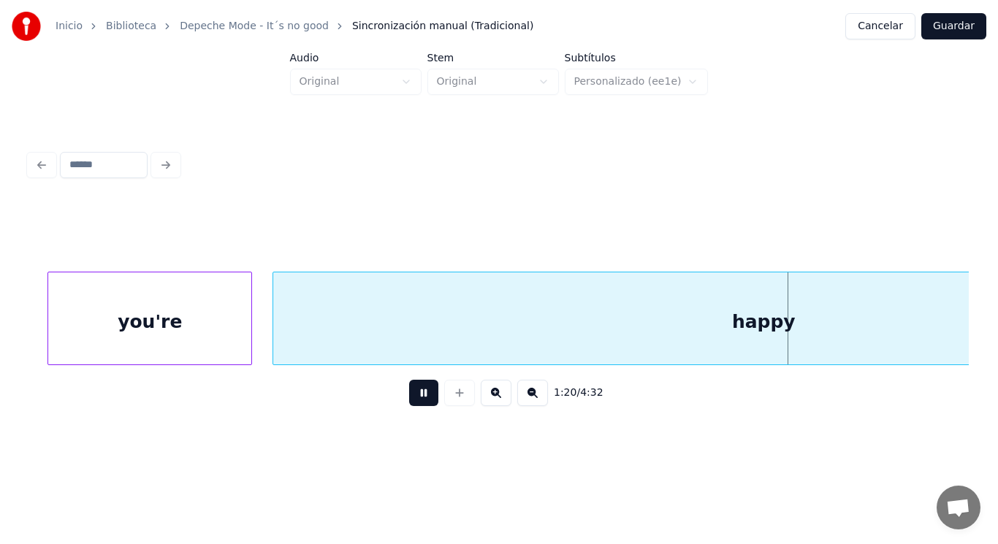
click at [418, 395] on button at bounding box center [423, 393] width 29 height 26
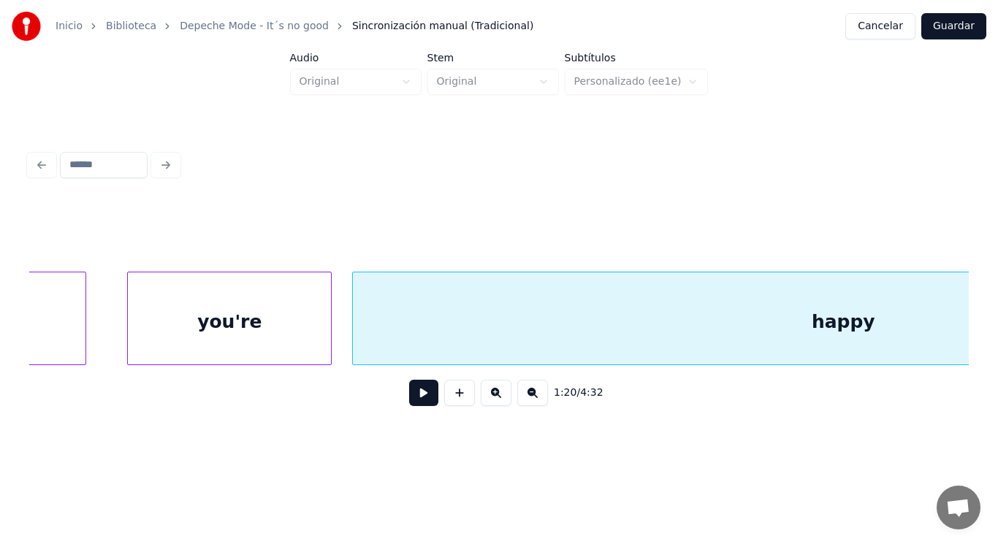
scroll to position [0, 80956]
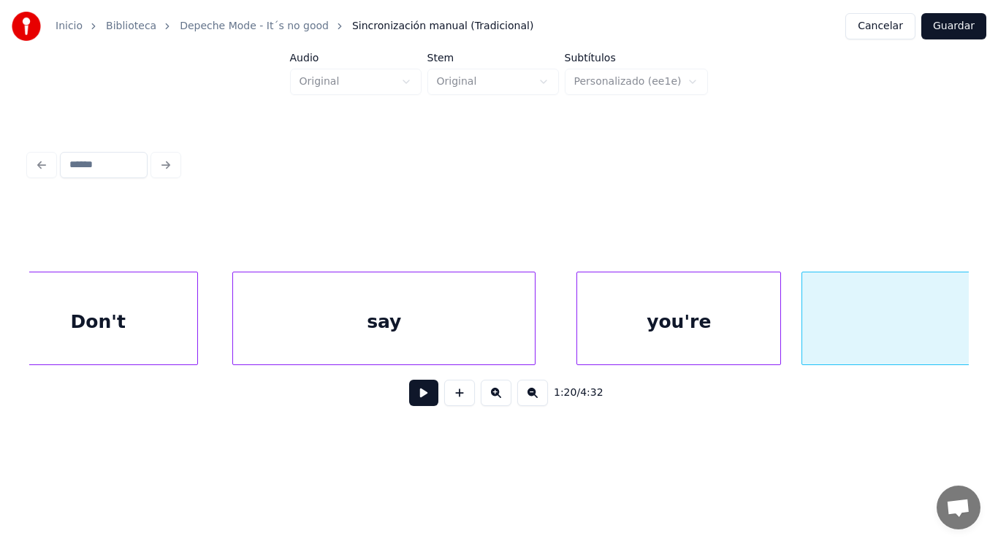
click at [235, 344] on div at bounding box center [235, 319] width 4 height 92
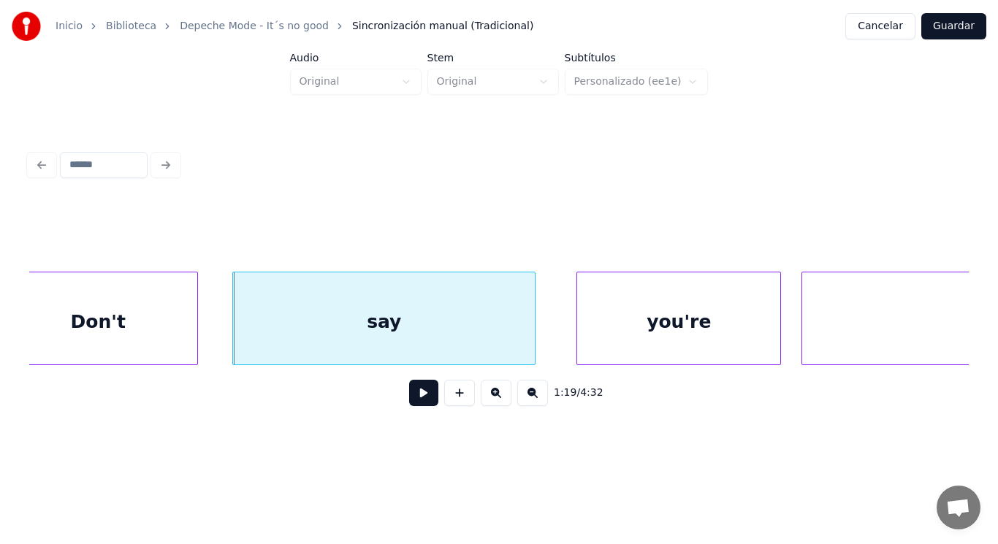
click at [417, 399] on button at bounding box center [423, 393] width 29 height 26
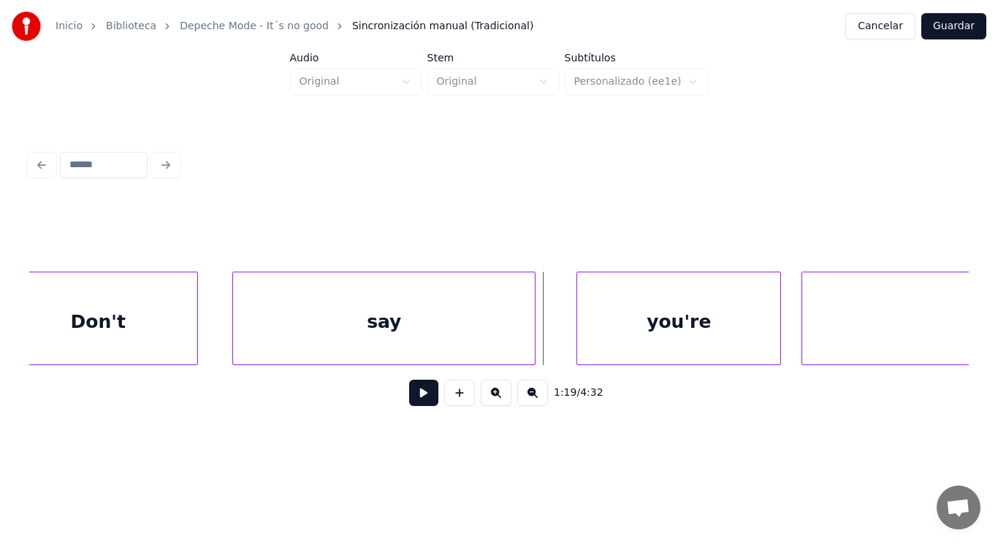
click at [436, 347] on div "say" at bounding box center [384, 322] width 302 height 99
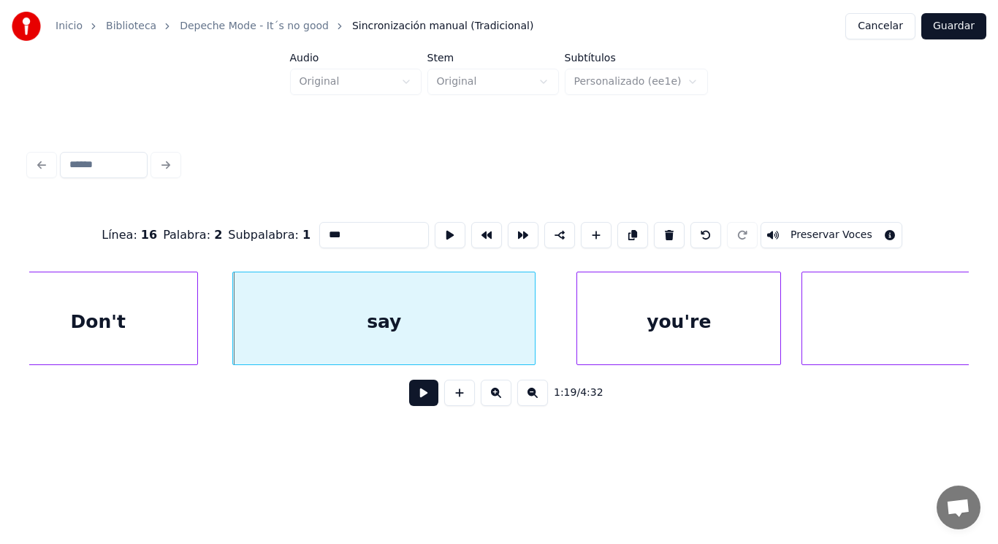
click at [418, 395] on button at bounding box center [423, 393] width 29 height 26
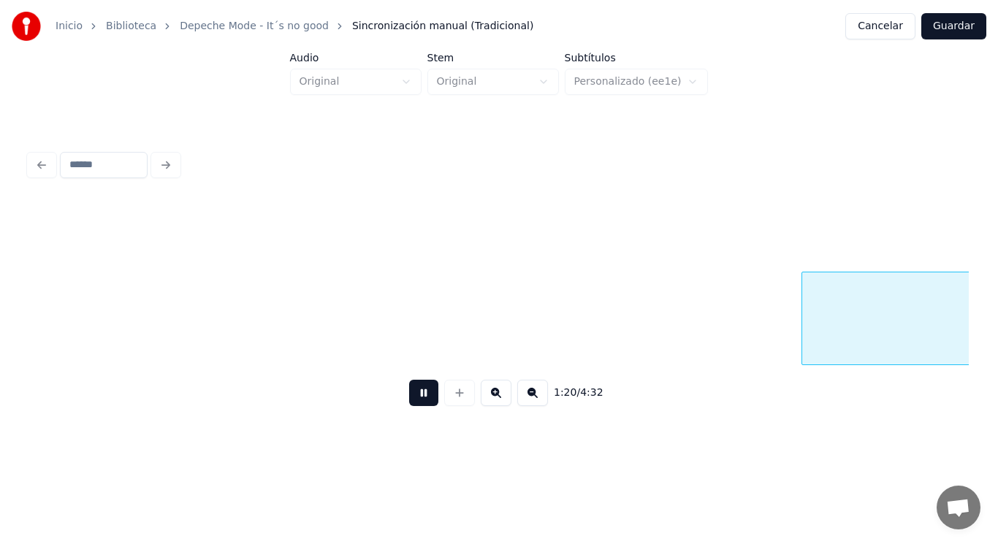
scroll to position [0, 81914]
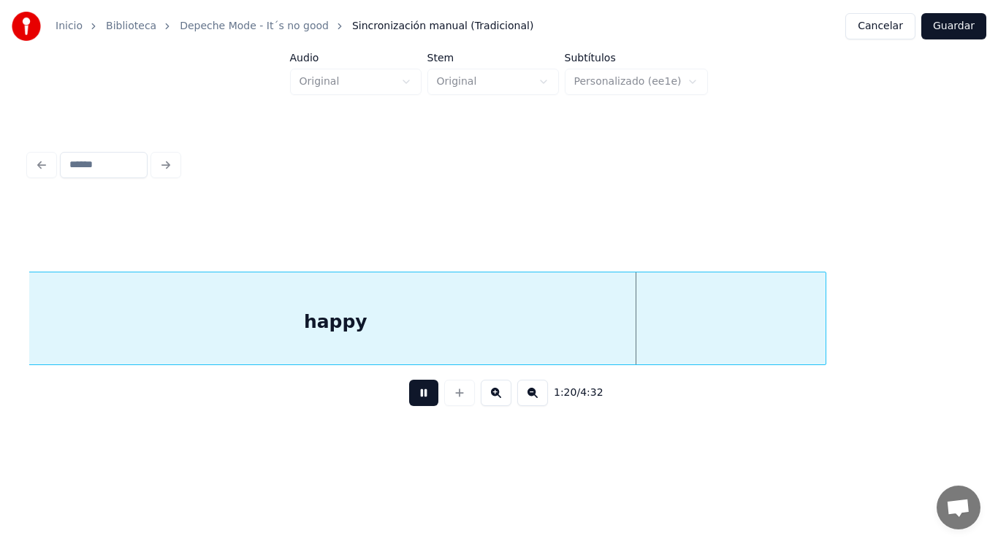
click at [418, 395] on button at bounding box center [423, 393] width 29 height 26
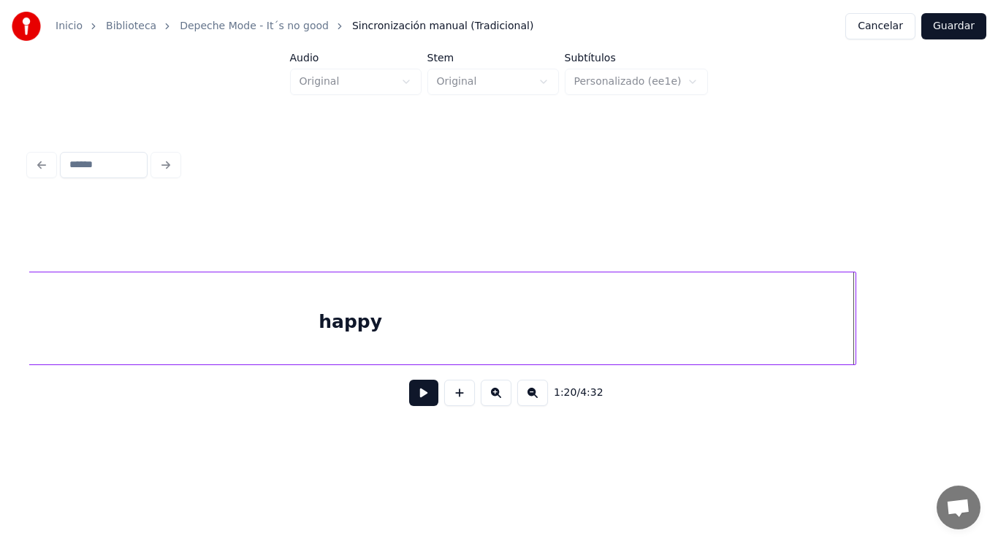
click at [854, 317] on div at bounding box center [853, 319] width 4 height 92
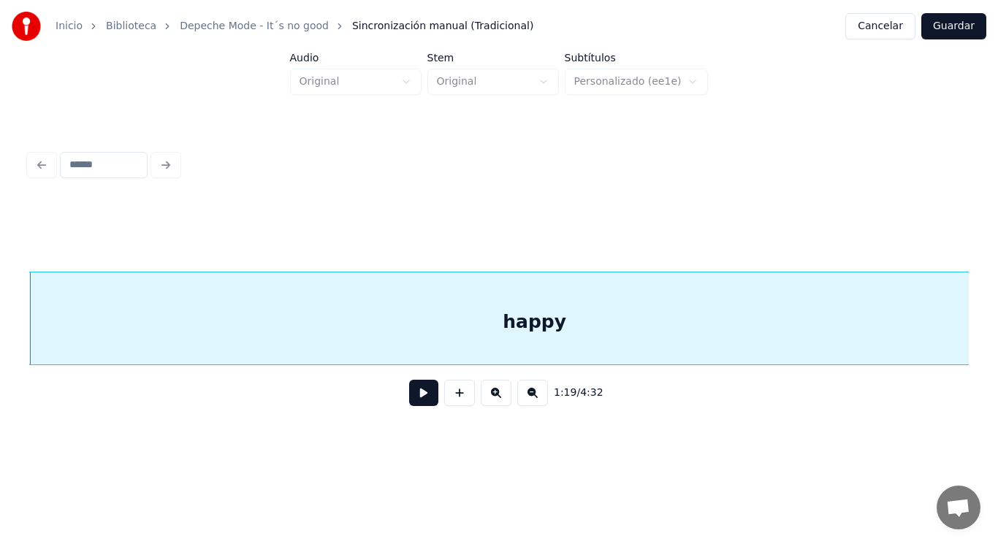
click at [415, 394] on button at bounding box center [423, 393] width 29 height 26
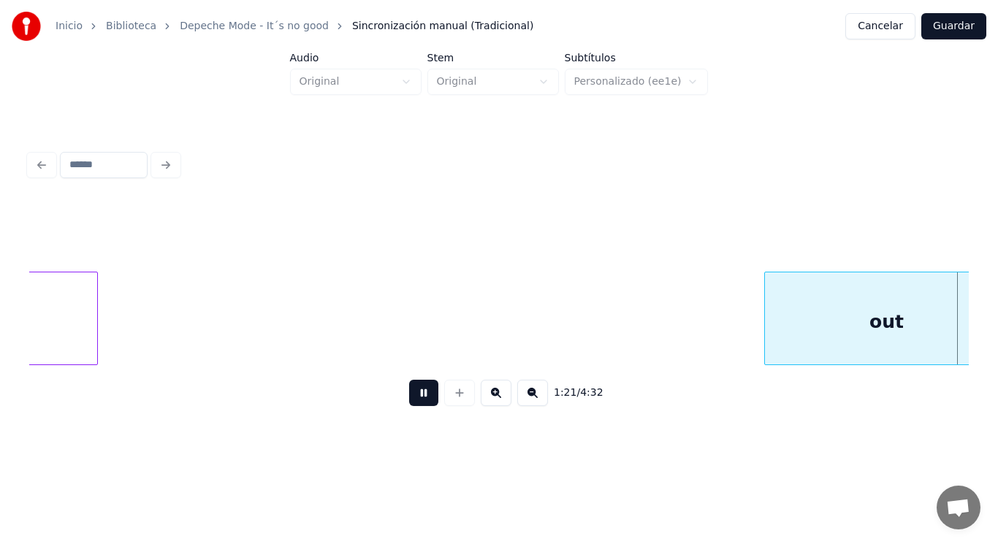
click at [415, 394] on button at bounding box center [423, 393] width 29 height 26
click at [728, 349] on div at bounding box center [728, 319] width 4 height 92
click at [28, 303] on div "1:21 / 4:32" at bounding box center [498, 281] width 951 height 289
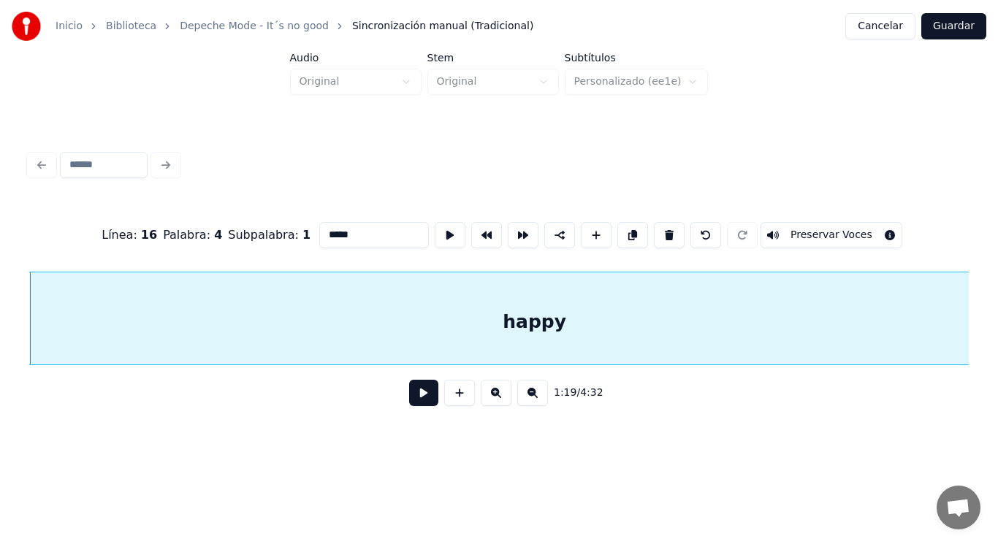
click at [343, 229] on input "*****" at bounding box center [374, 235] width 110 height 26
type input "******"
click at [417, 402] on button at bounding box center [423, 393] width 29 height 26
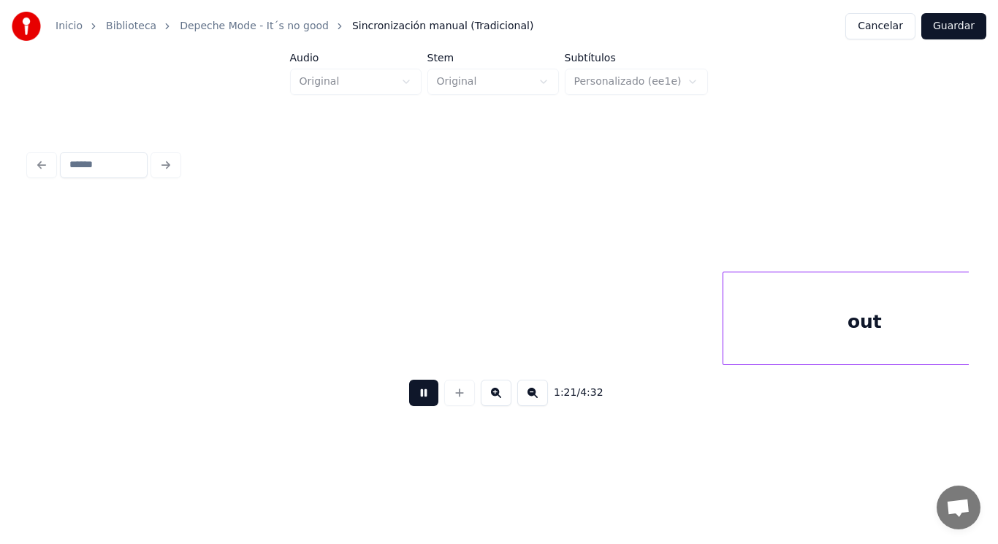
scroll to position [0, 83630]
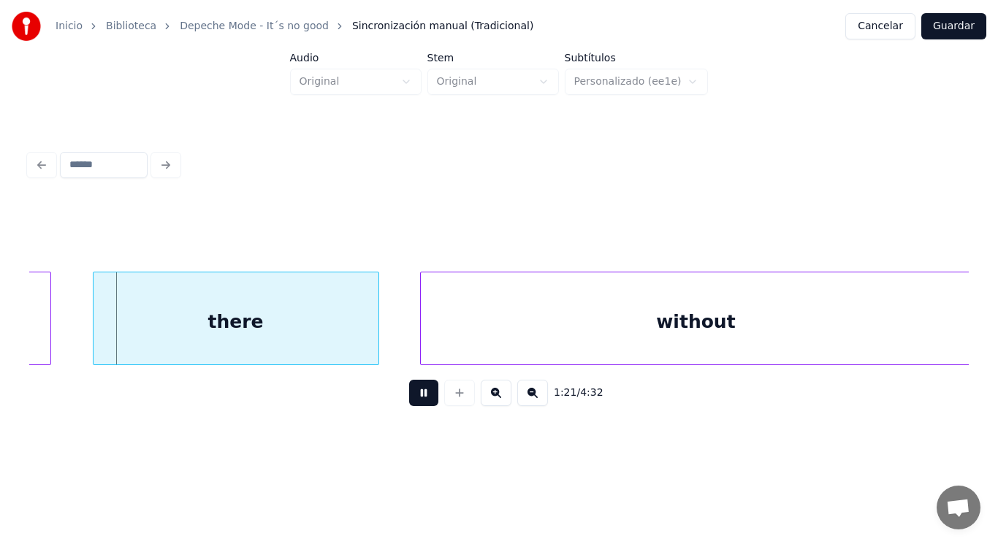
click at [417, 402] on button at bounding box center [423, 393] width 29 height 26
click at [378, 349] on div at bounding box center [376, 319] width 4 height 92
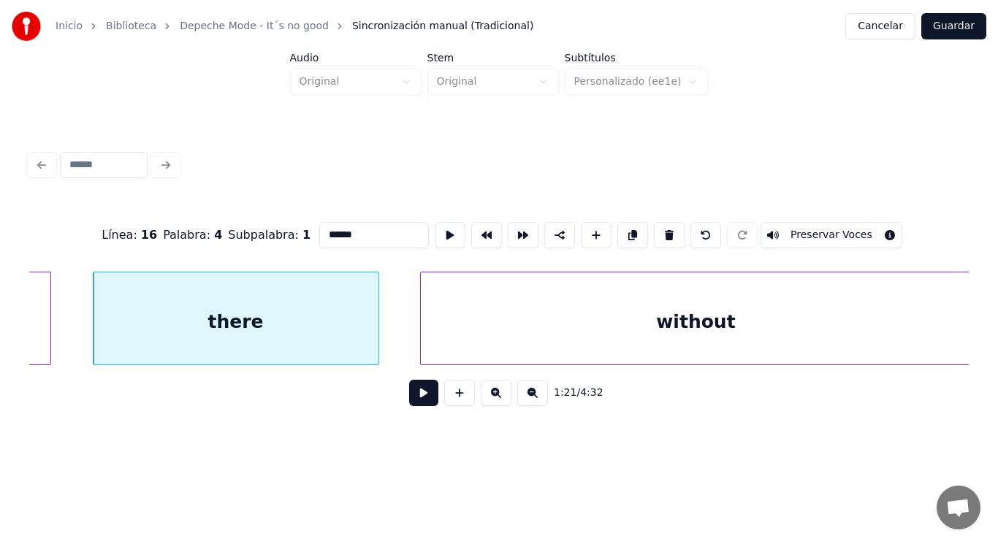
type input "*****"
click at [409, 394] on button at bounding box center [423, 393] width 29 height 26
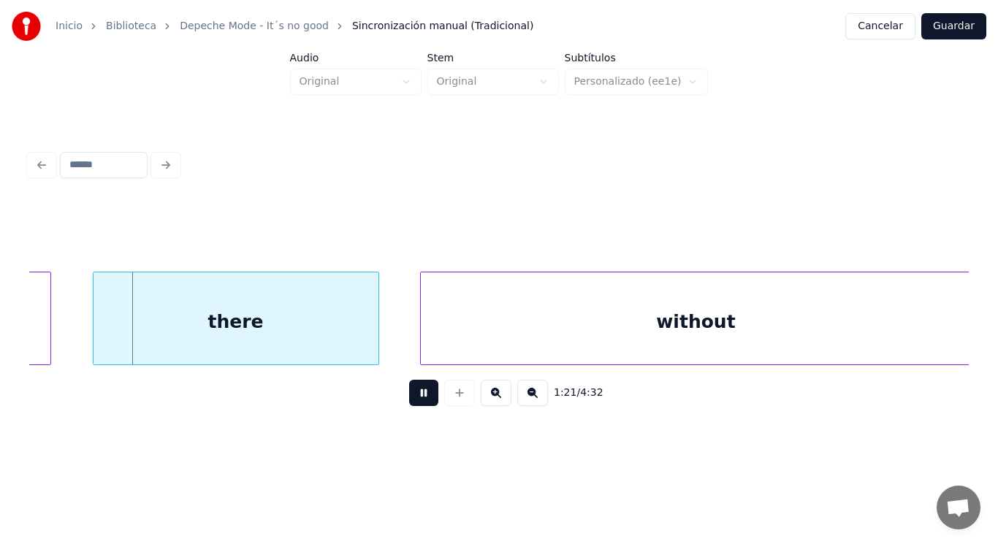
click at [409, 394] on button at bounding box center [423, 393] width 29 height 26
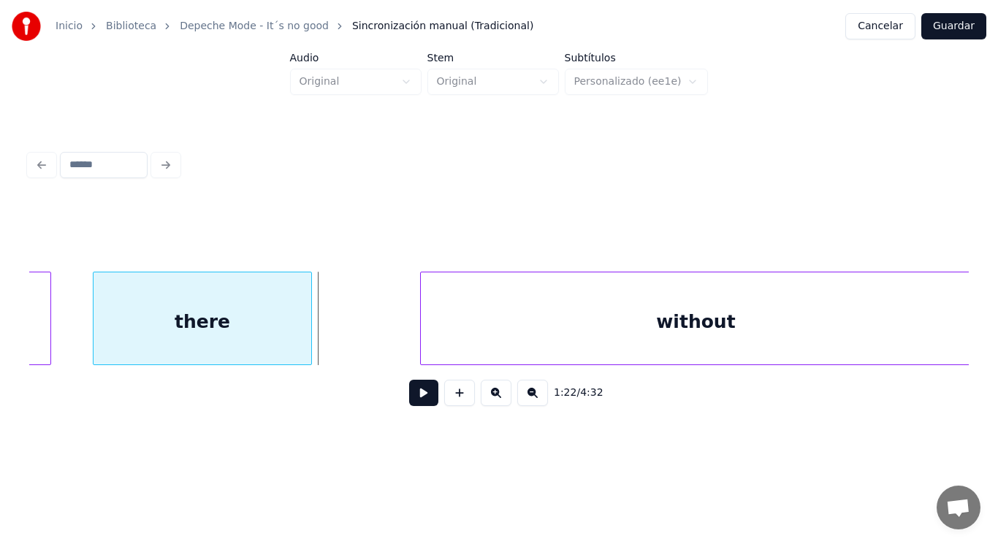
click at [308, 340] on div at bounding box center [309, 319] width 4 height 92
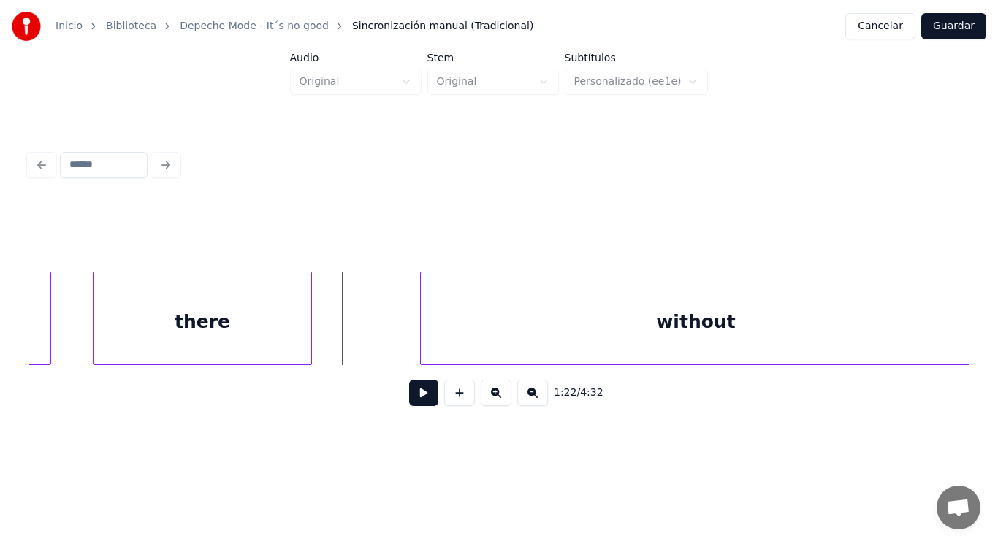
click at [421, 396] on button at bounding box center [423, 393] width 29 height 26
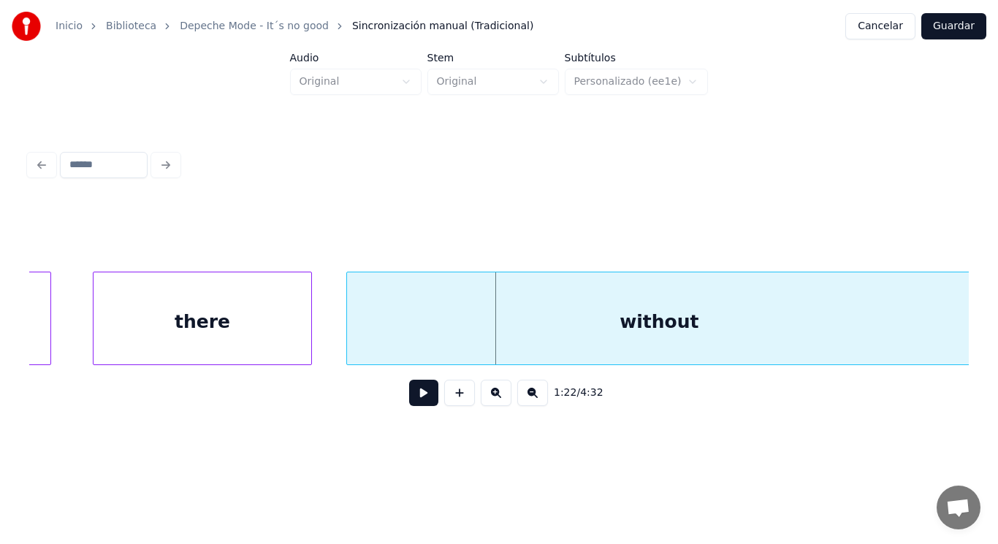
click at [349, 343] on div at bounding box center [349, 319] width 4 height 92
click at [409, 391] on button at bounding box center [423, 393] width 29 height 26
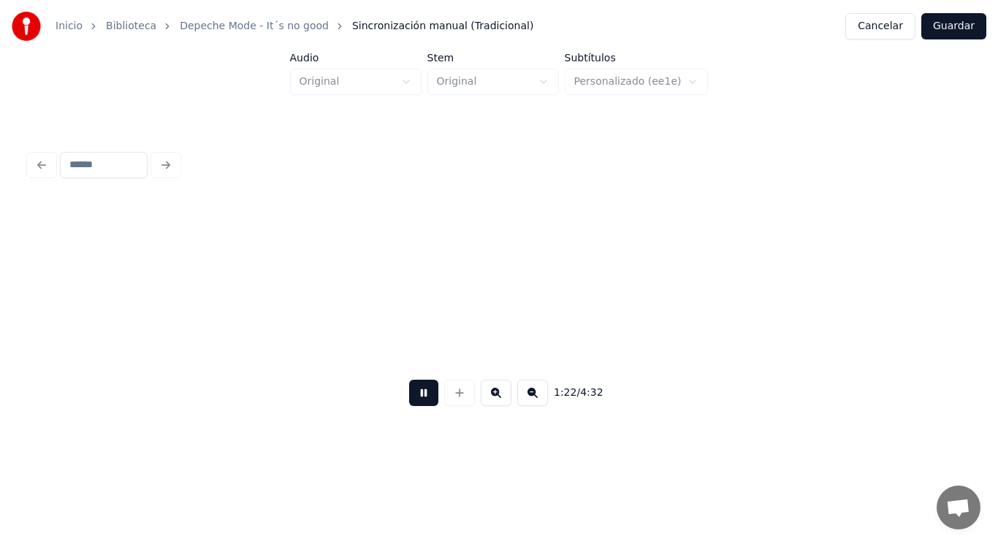
scroll to position [0, 84573]
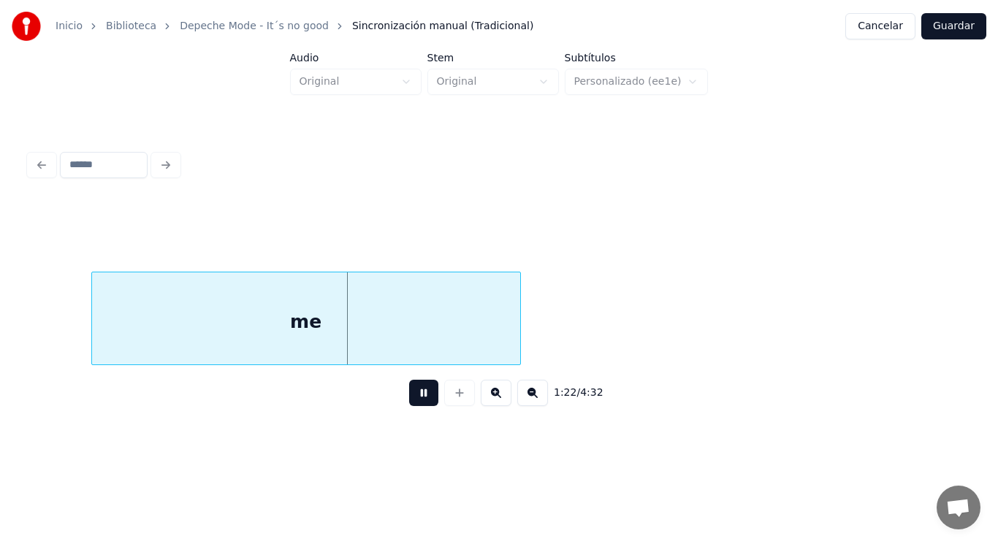
click at [409, 391] on button at bounding box center [423, 393] width 29 height 26
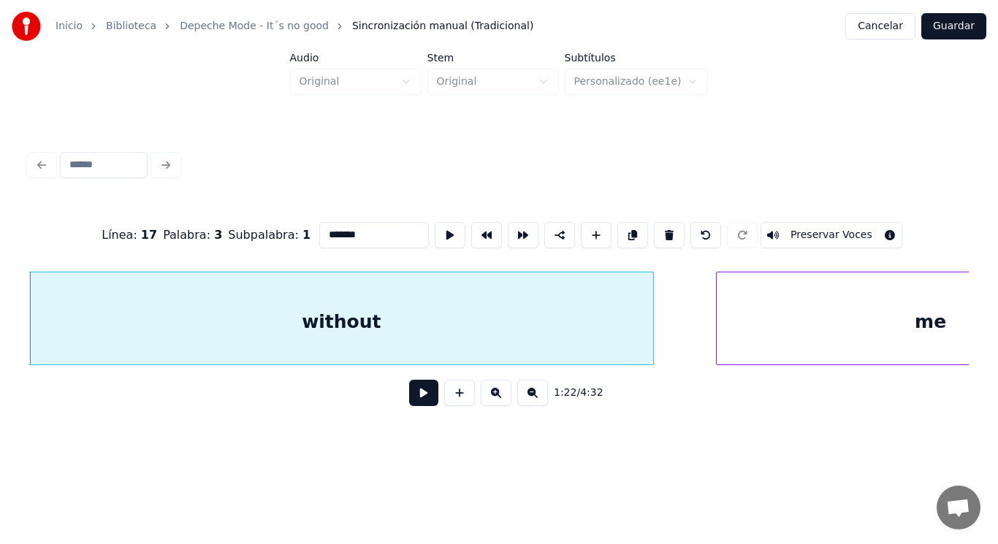
click at [409, 405] on button at bounding box center [423, 393] width 29 height 26
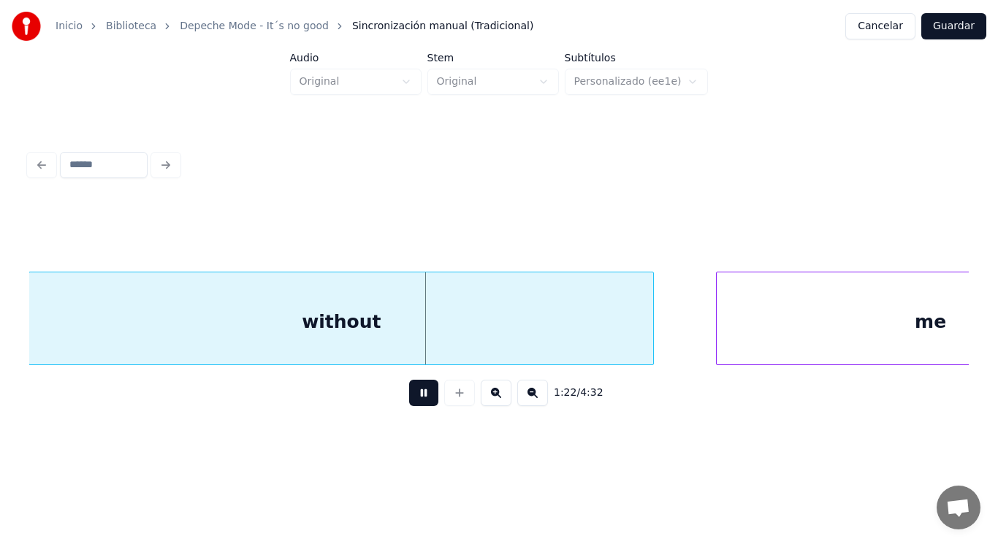
click at [409, 405] on button at bounding box center [423, 393] width 29 height 26
click at [704, 333] on div at bounding box center [706, 319] width 4 height 92
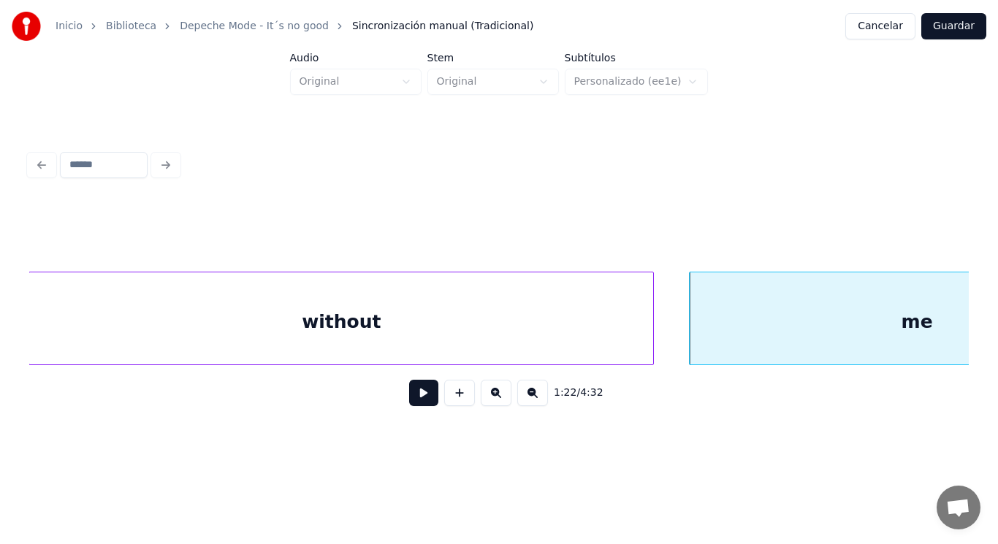
click at [409, 391] on button at bounding box center [423, 393] width 29 height 26
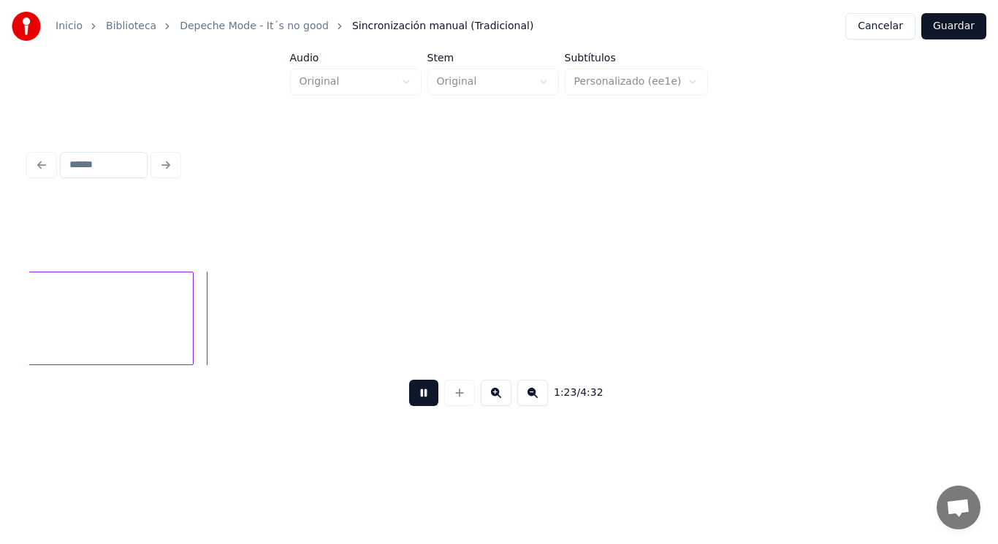
click at [409, 391] on button at bounding box center [423, 393] width 29 height 26
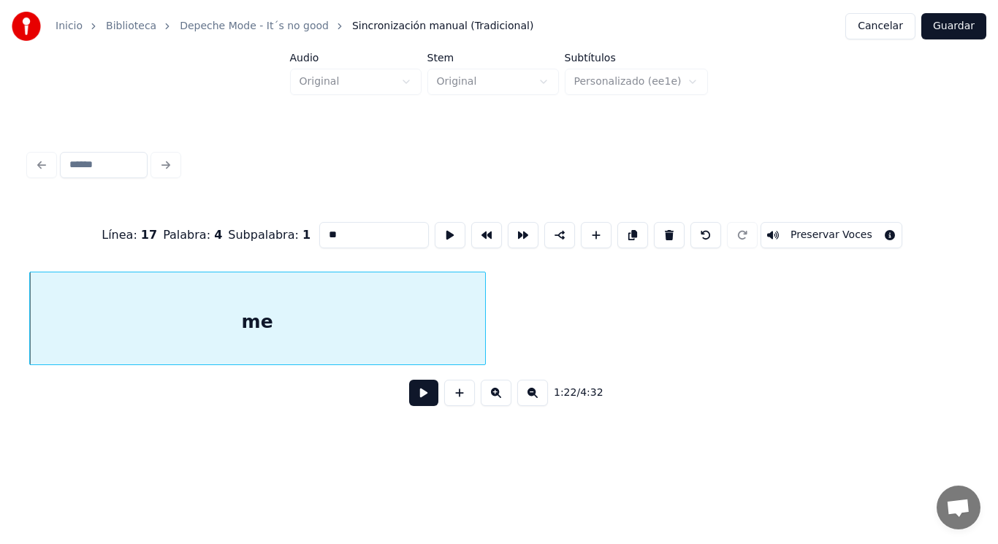
click at [421, 406] on button at bounding box center [423, 393] width 29 height 26
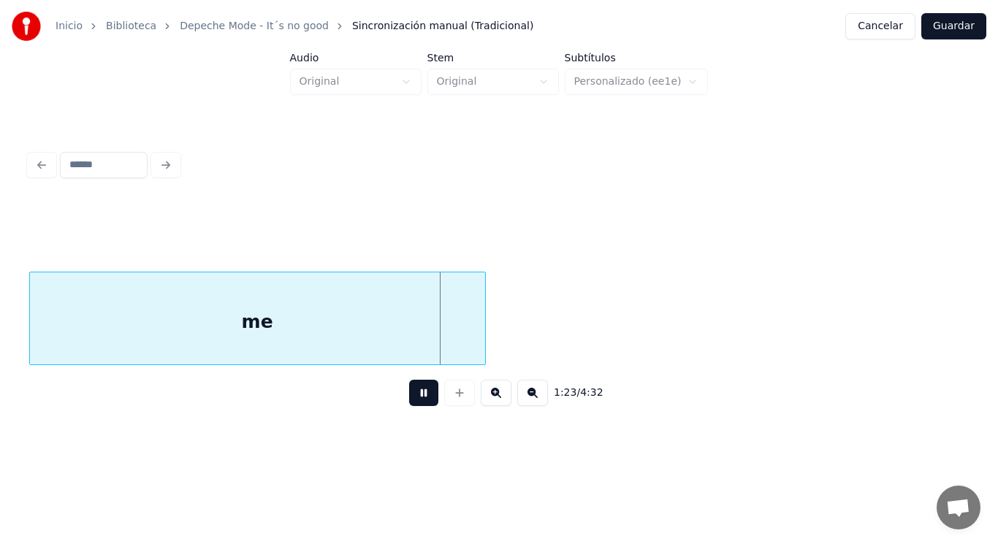
click at [421, 406] on button at bounding box center [423, 393] width 29 height 26
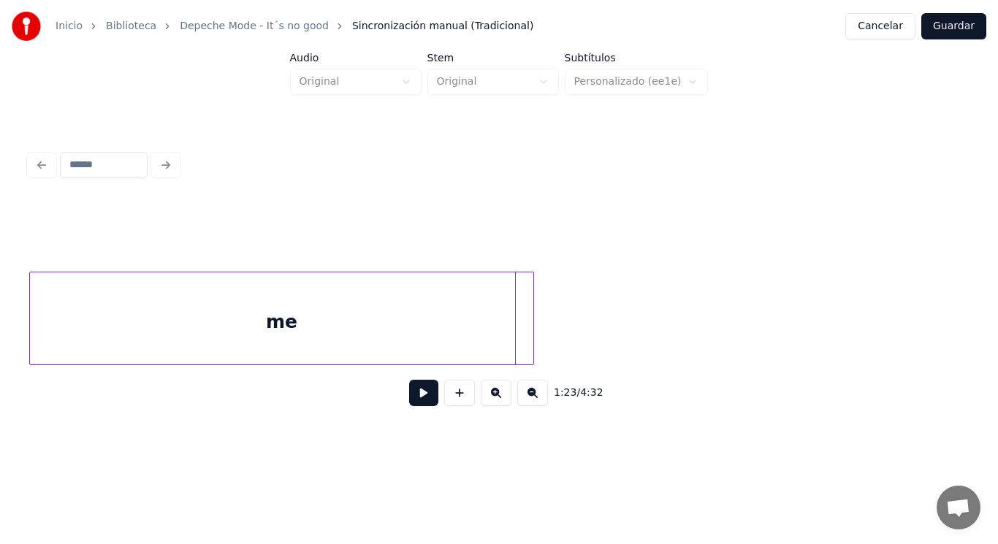
click at [533, 328] on div at bounding box center [531, 319] width 4 height 92
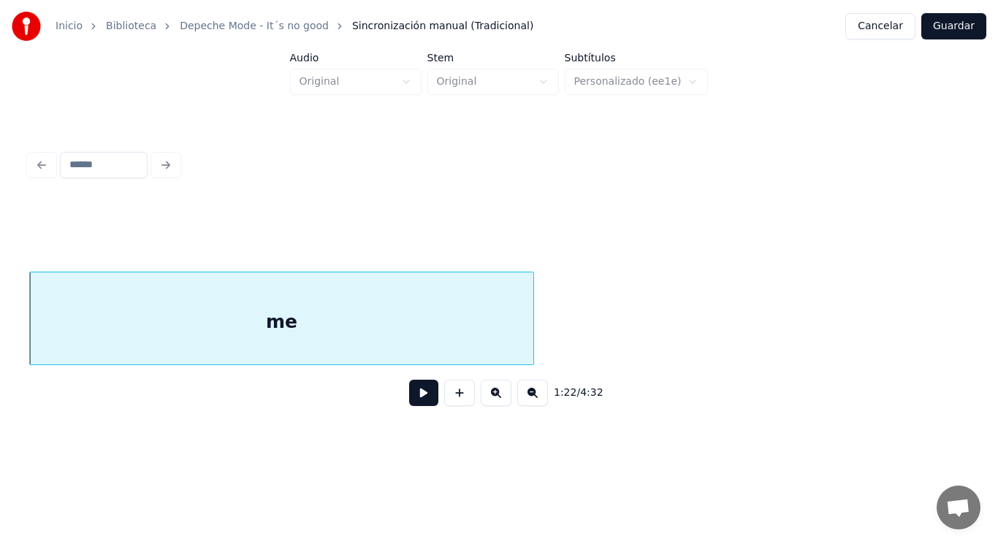
click at [423, 406] on button at bounding box center [423, 393] width 29 height 26
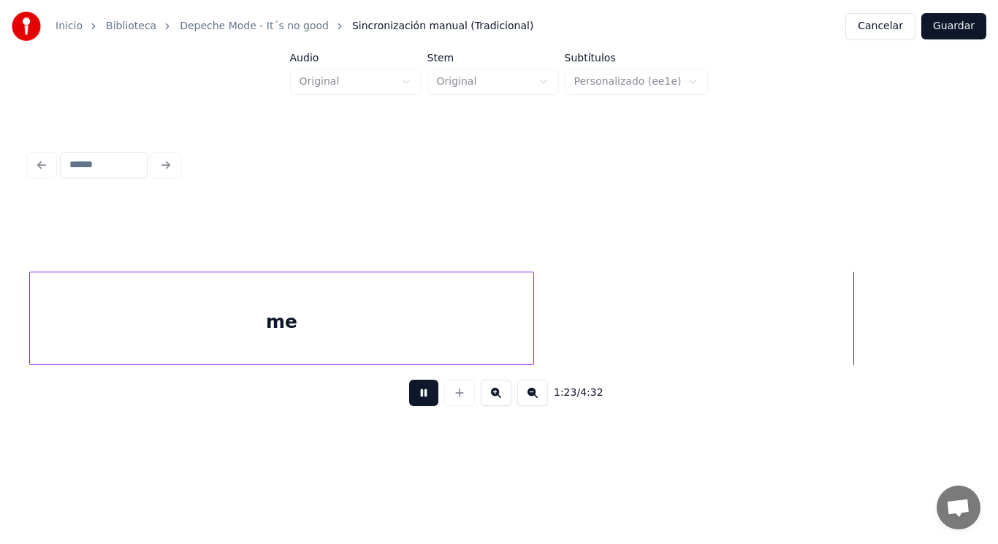
scroll to position [0, 85568]
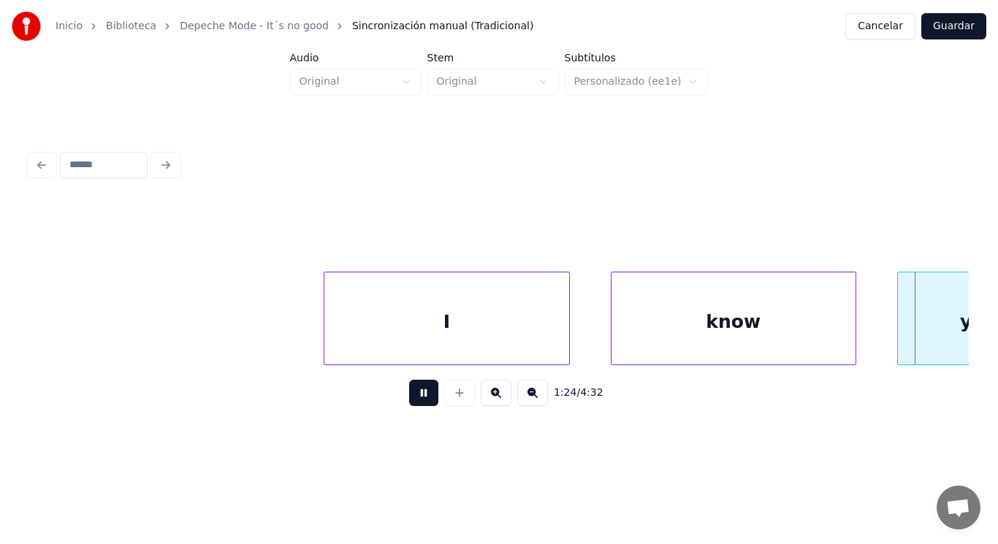
click at [423, 406] on button at bounding box center [423, 393] width 29 height 26
click at [306, 342] on div at bounding box center [305, 319] width 4 height 92
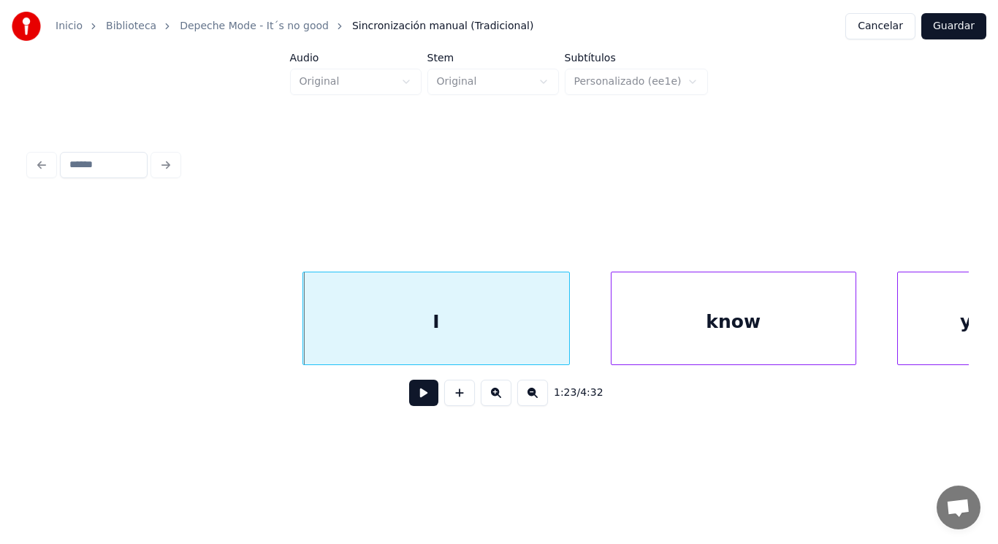
click at [411, 394] on button at bounding box center [423, 393] width 29 height 26
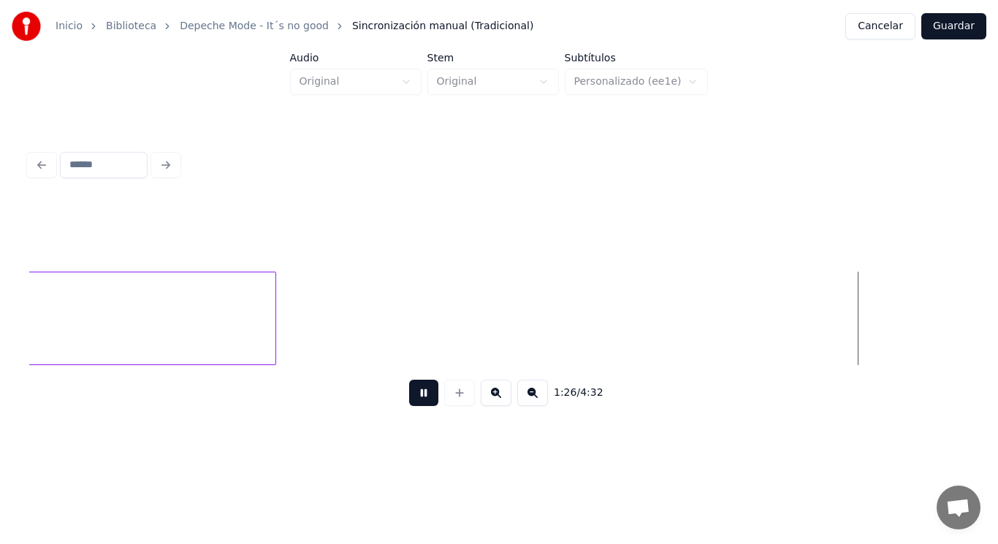
scroll to position [0, 88430]
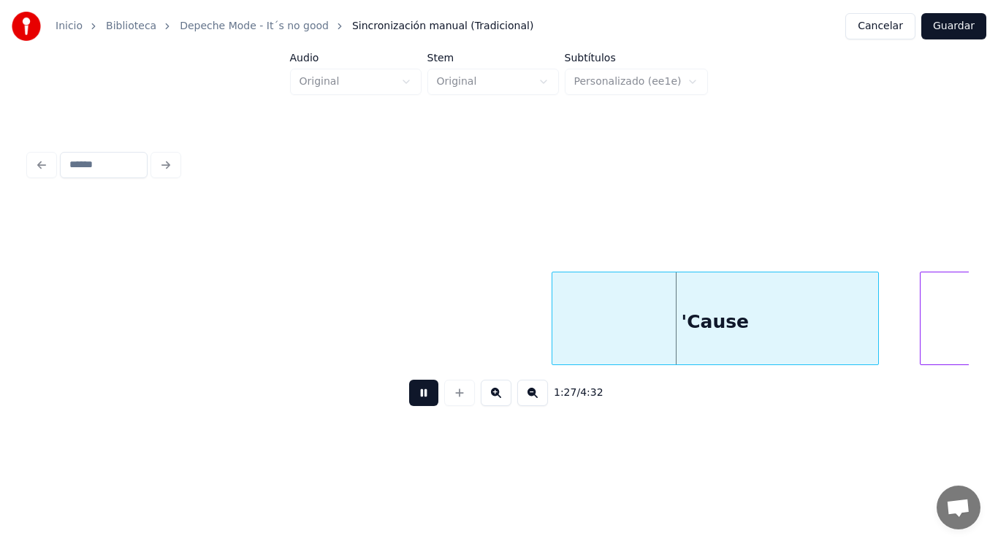
click at [411, 394] on button at bounding box center [423, 393] width 29 height 26
click at [409, 394] on button at bounding box center [423, 393] width 29 height 26
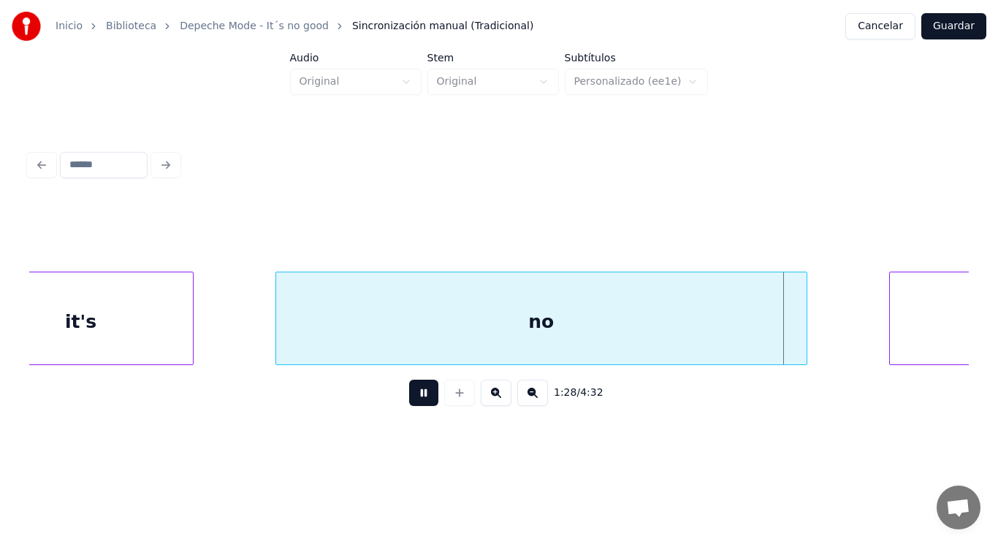
click at [409, 394] on button at bounding box center [423, 393] width 29 height 26
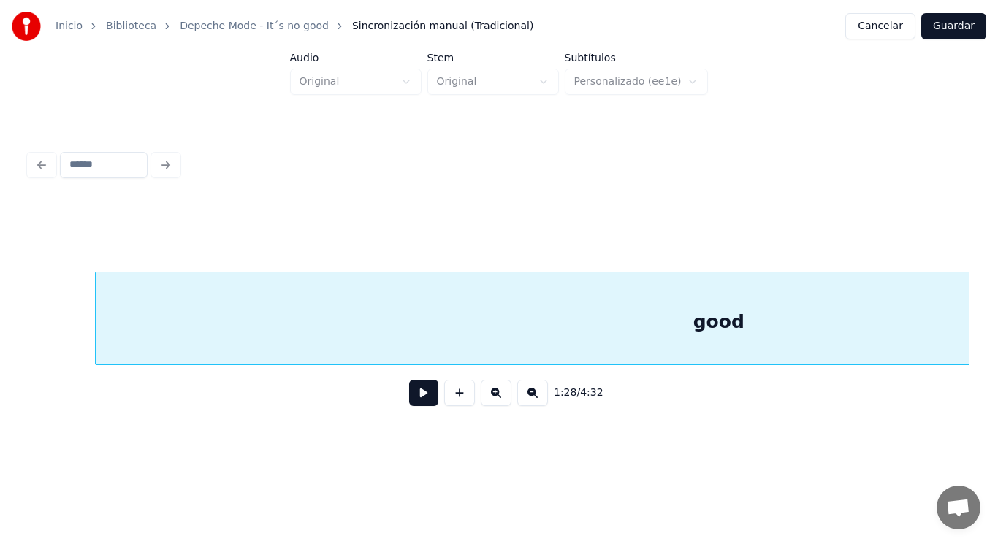
scroll to position [0, 89052]
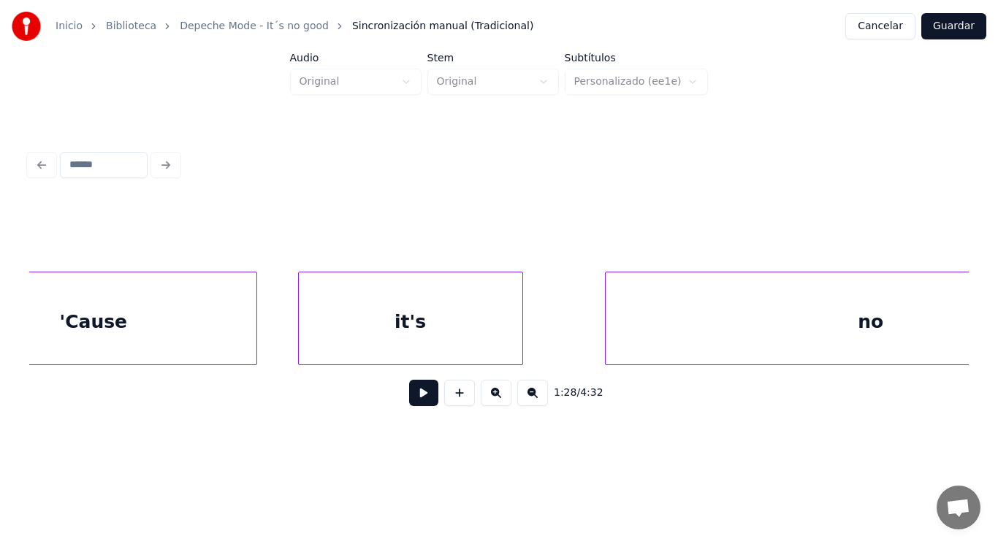
click at [210, 330] on div "'Cause" at bounding box center [94, 322] width 326 height 99
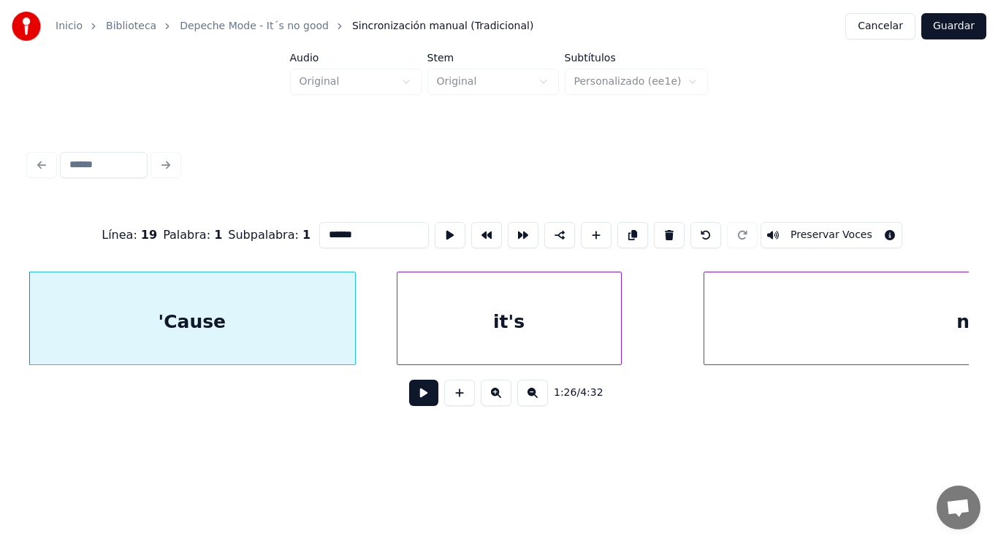
click at [418, 403] on button at bounding box center [423, 393] width 29 height 26
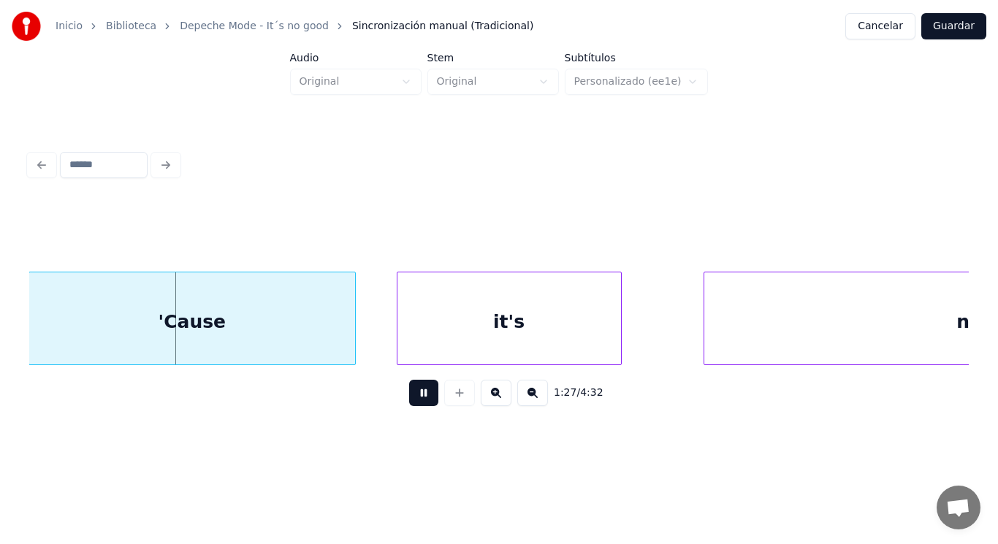
click at [418, 403] on button at bounding box center [423, 393] width 29 height 26
click at [326, 347] on div at bounding box center [327, 319] width 4 height 92
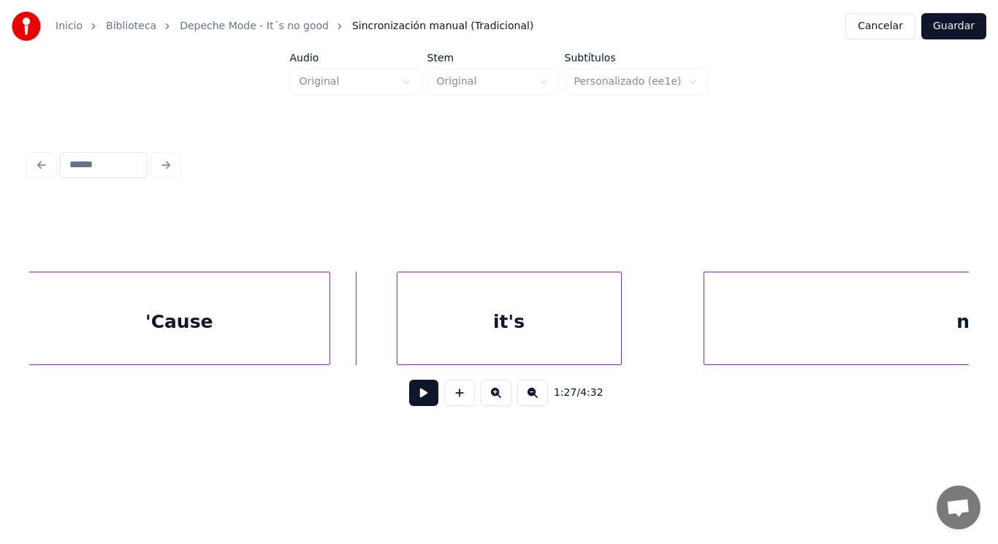
click at [411, 400] on button at bounding box center [423, 393] width 29 height 26
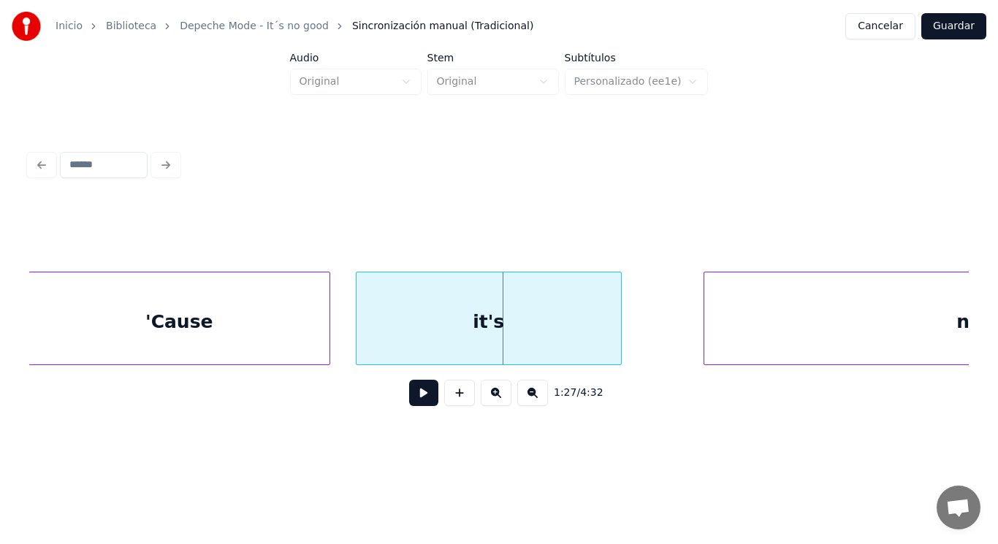
click at [358, 340] on div at bounding box center [359, 319] width 4 height 92
click at [419, 405] on button at bounding box center [423, 393] width 29 height 26
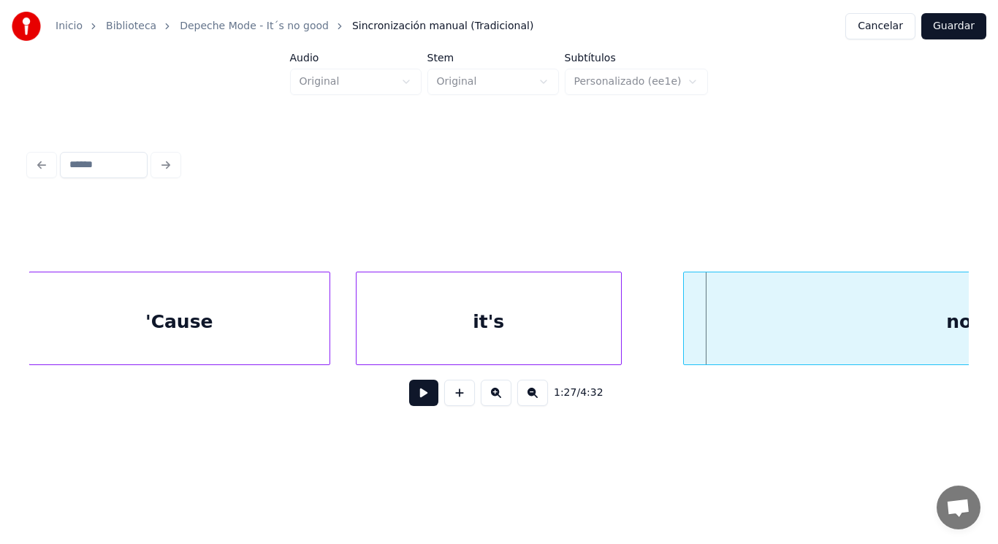
click at [686, 327] on div at bounding box center [686, 319] width 4 height 92
click at [416, 395] on button at bounding box center [423, 393] width 29 height 26
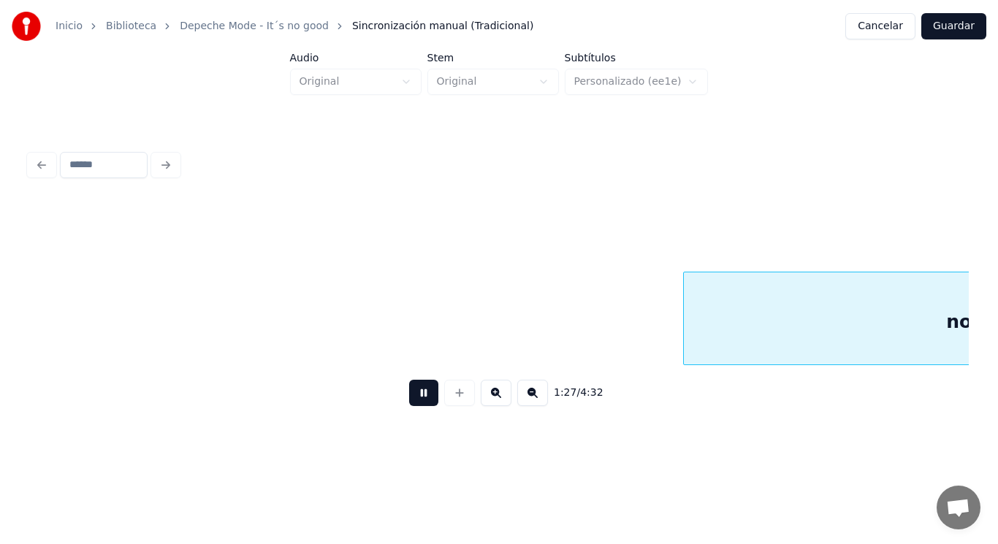
scroll to position [0, 89910]
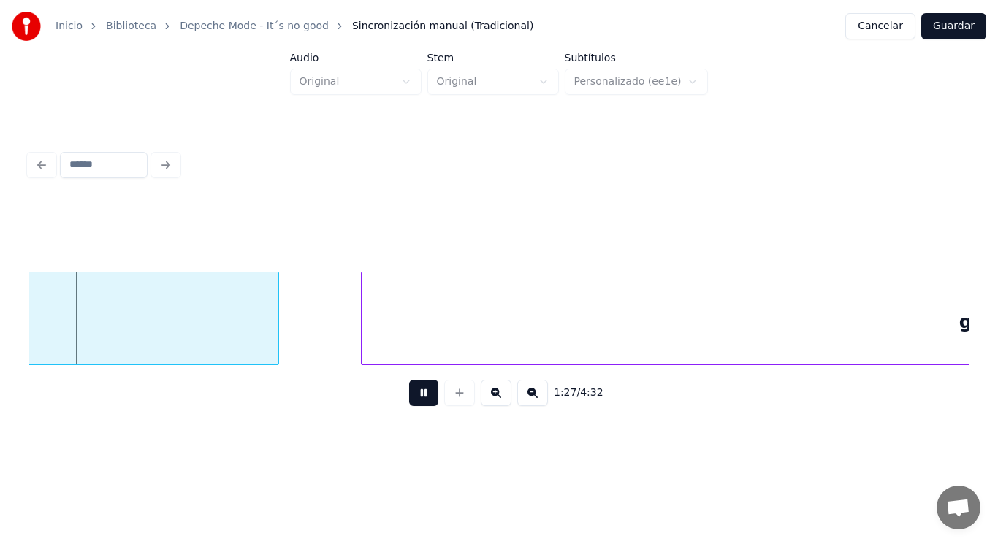
click at [416, 395] on button at bounding box center [423, 393] width 29 height 26
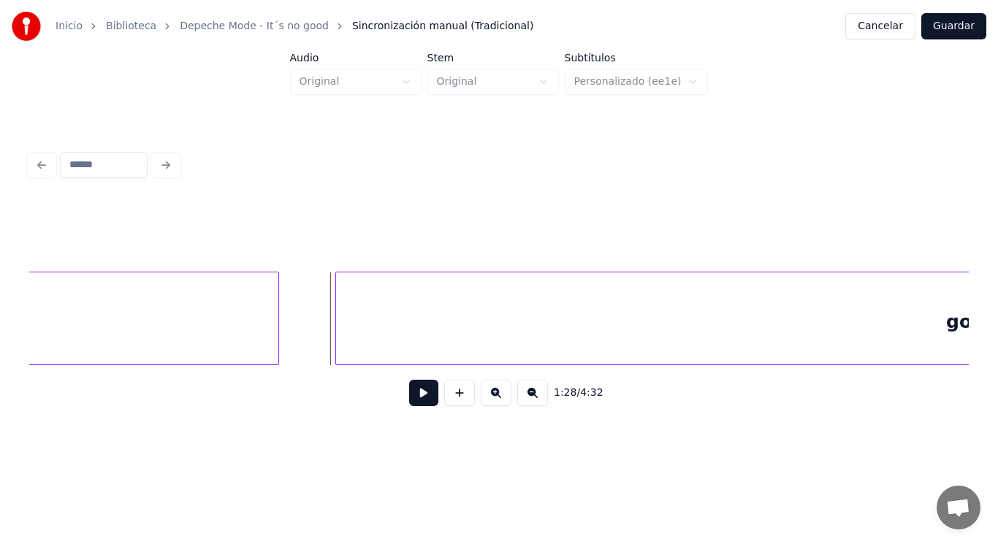
click at [337, 341] on div at bounding box center [338, 319] width 4 height 92
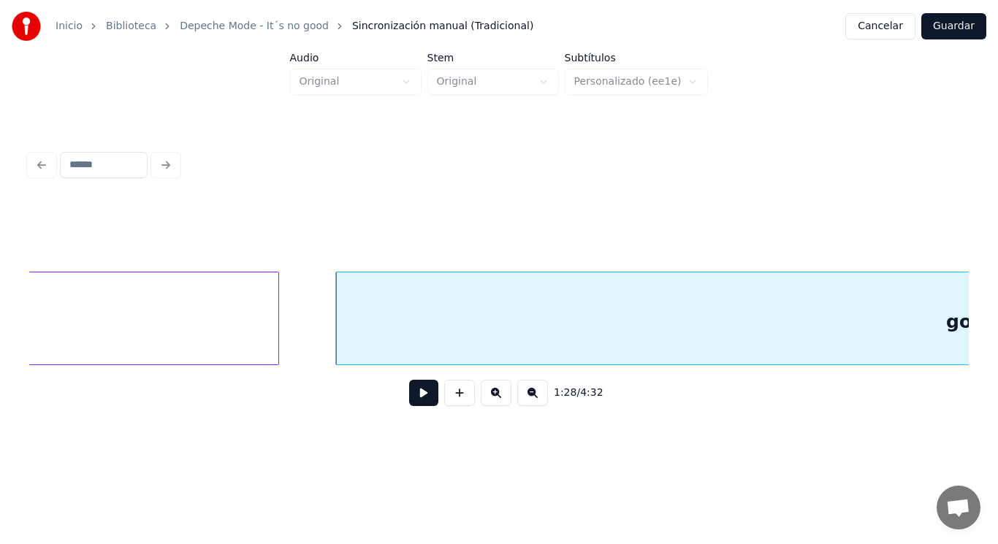
click at [416, 400] on button at bounding box center [423, 393] width 29 height 26
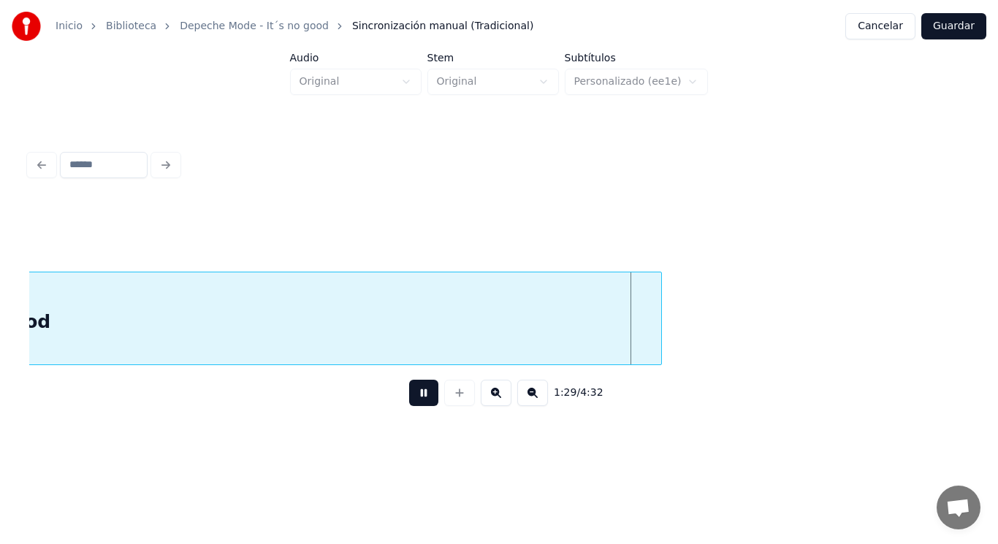
click at [416, 400] on button at bounding box center [423, 393] width 29 height 26
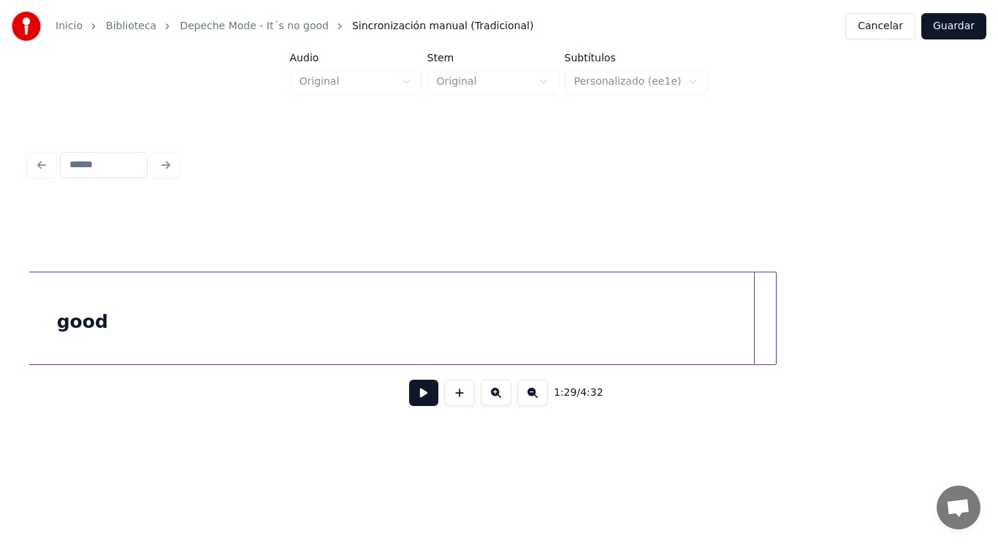
click at [775, 311] on div at bounding box center [774, 319] width 4 height 92
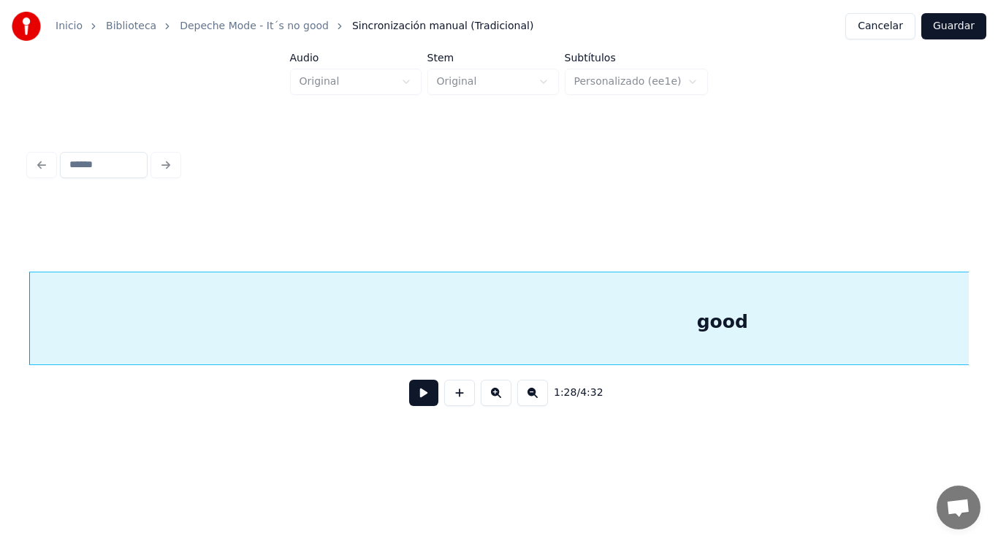
click at [419, 397] on button at bounding box center [423, 393] width 29 height 26
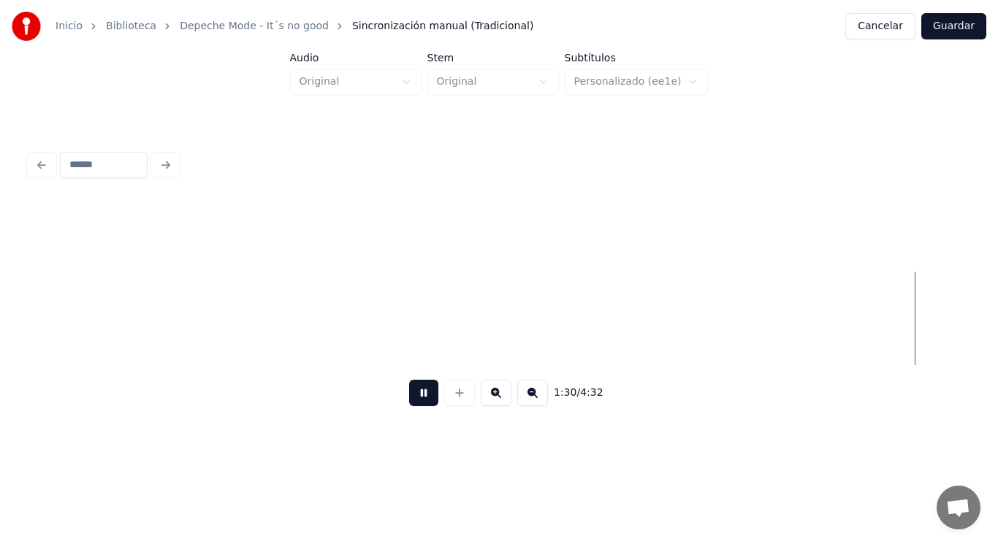
scroll to position [0, 93067]
click at [419, 397] on button at bounding box center [423, 393] width 29 height 26
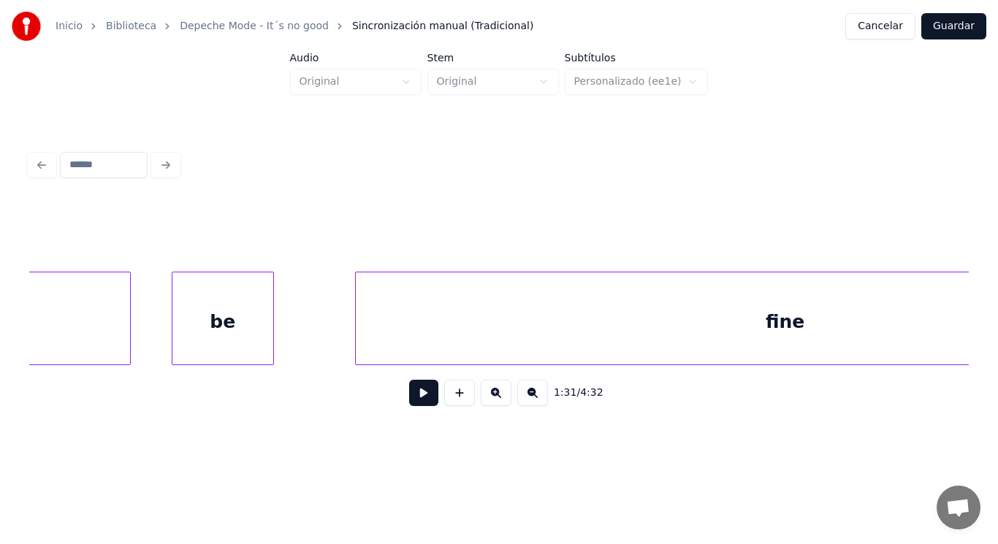
scroll to position [0, 105693]
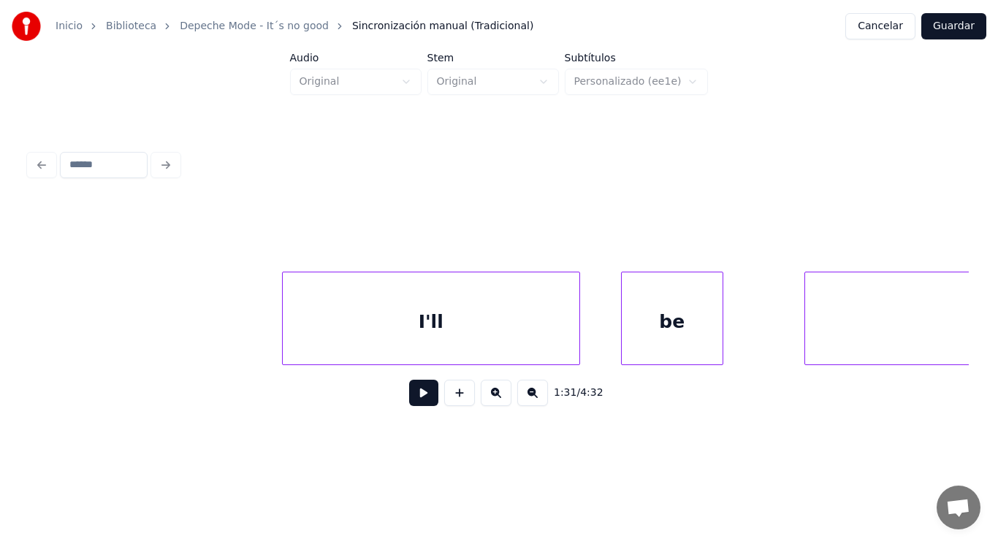
click at [286, 330] on div at bounding box center [285, 319] width 4 height 92
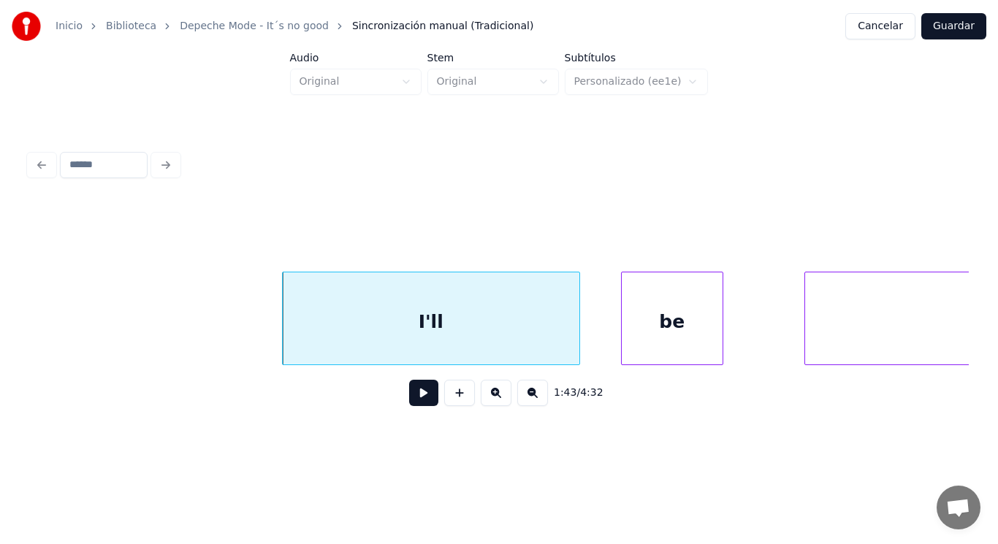
click at [417, 404] on button at bounding box center [423, 393] width 29 height 26
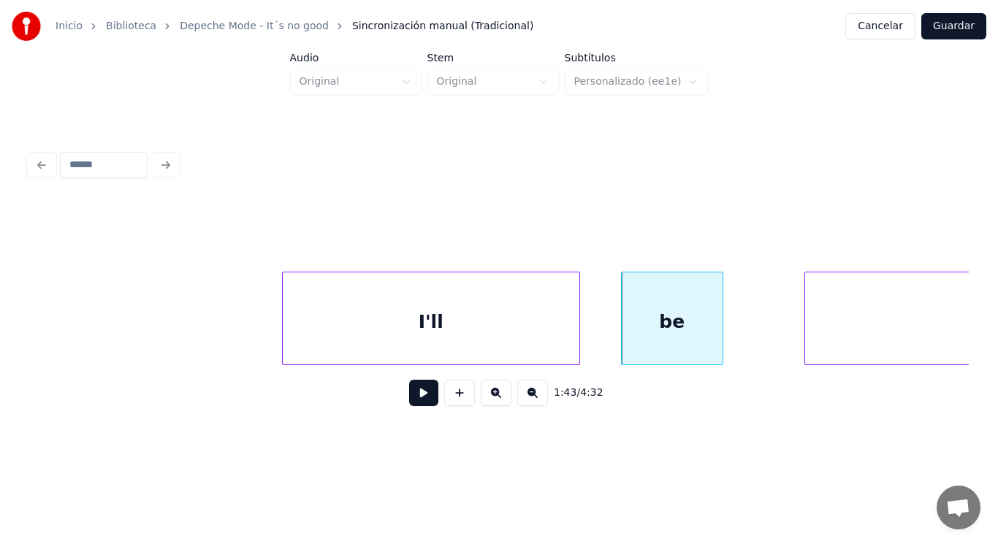
click at [534, 354] on div "I'll" at bounding box center [431, 322] width 297 height 99
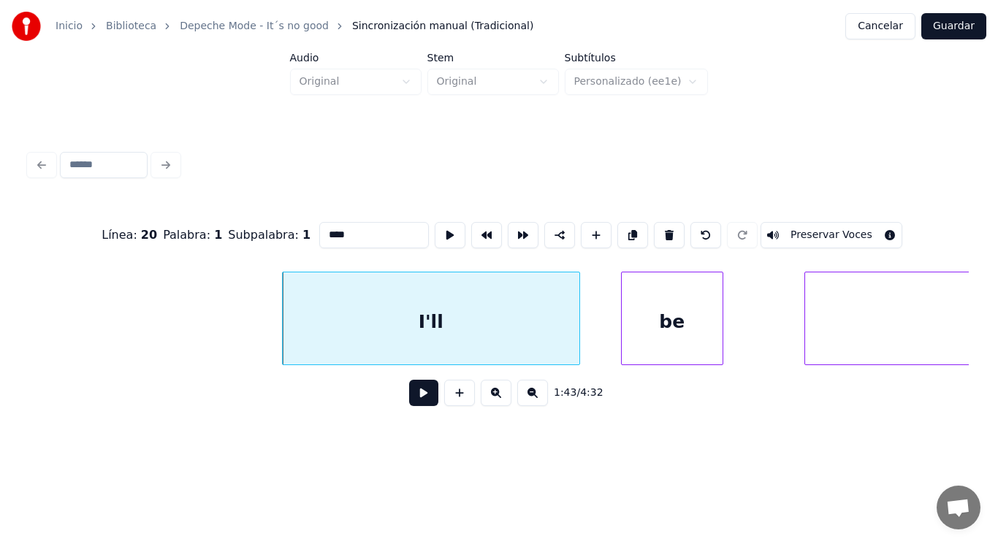
click at [422, 391] on button at bounding box center [423, 393] width 29 height 26
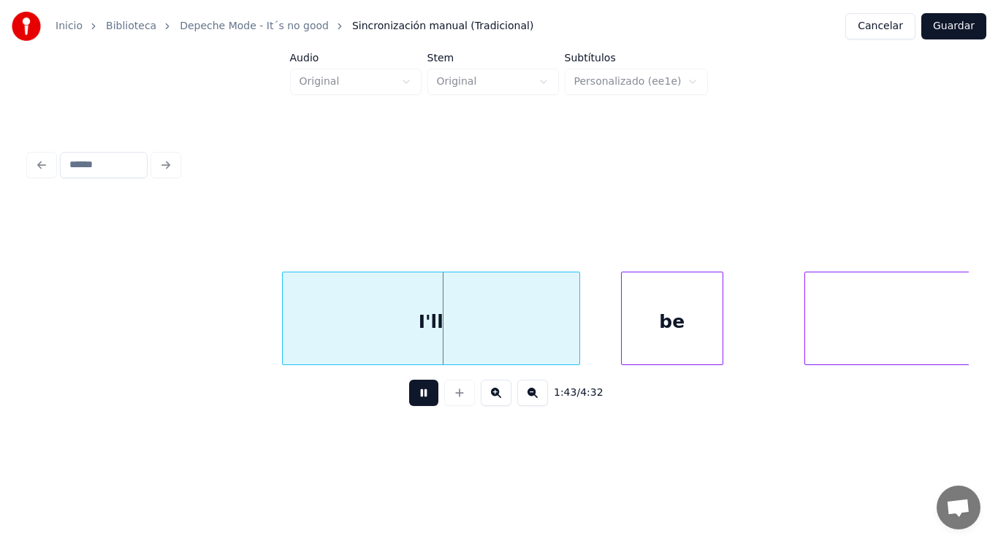
click at [422, 391] on button at bounding box center [423, 393] width 29 height 26
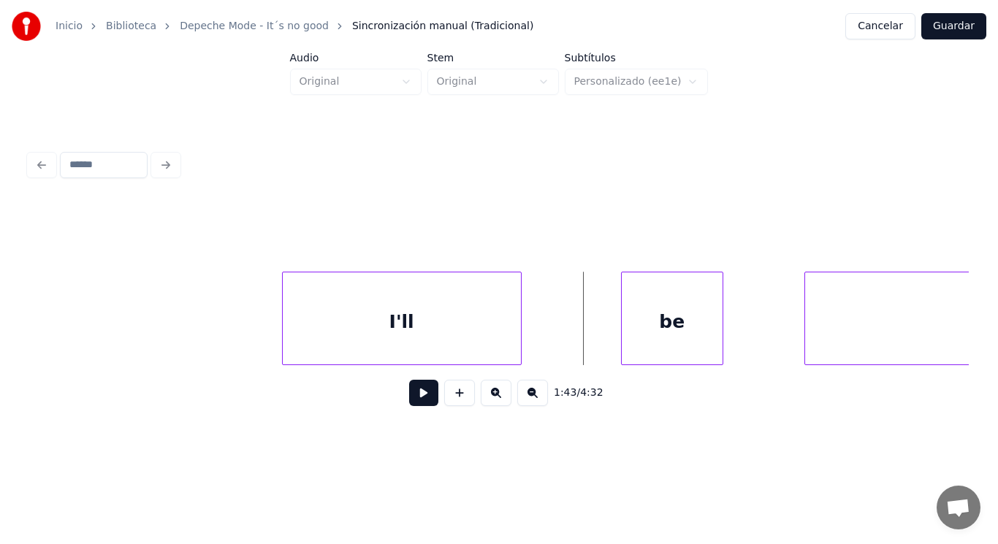
click at [517, 339] on div at bounding box center [519, 319] width 4 height 92
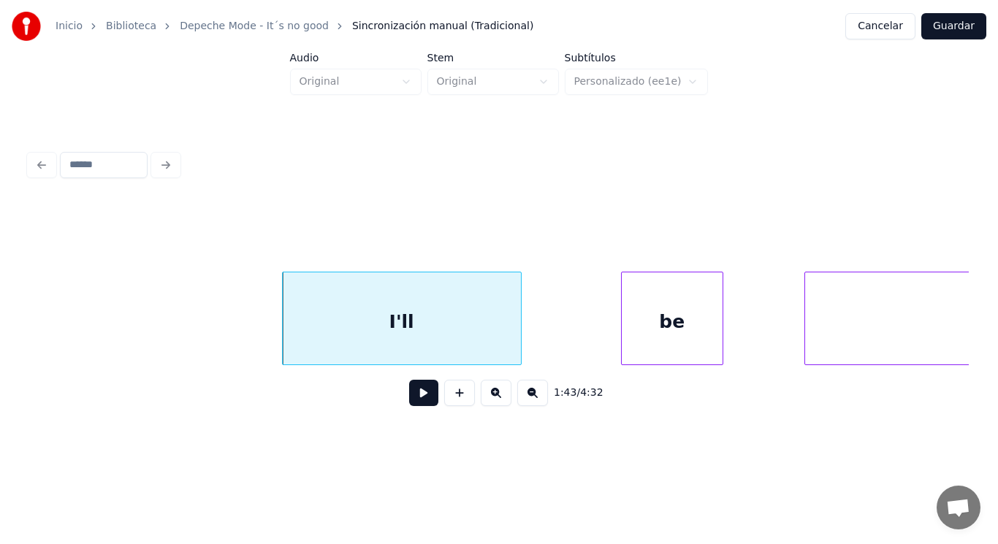
click at [419, 402] on button at bounding box center [423, 393] width 29 height 26
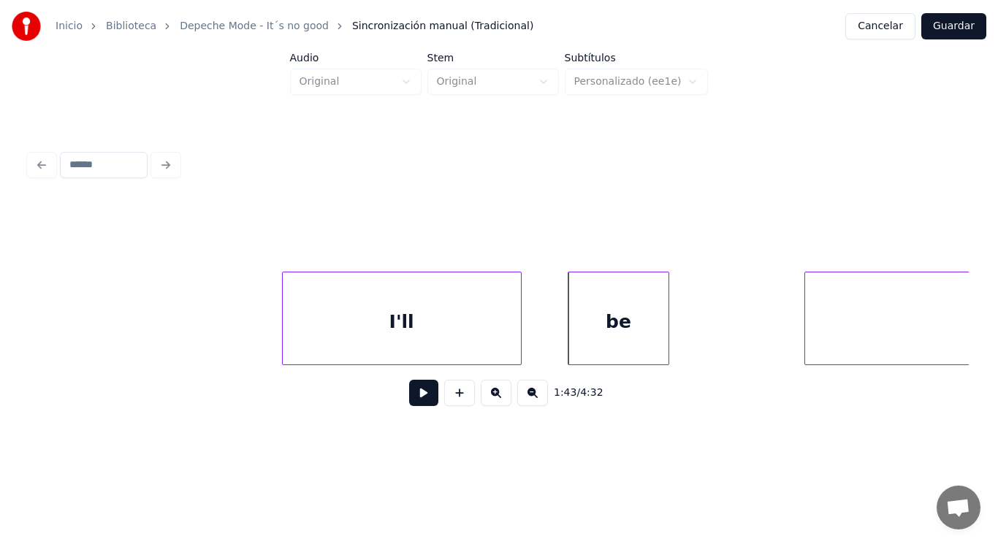
click at [595, 327] on div "be" at bounding box center [619, 322] width 101 height 99
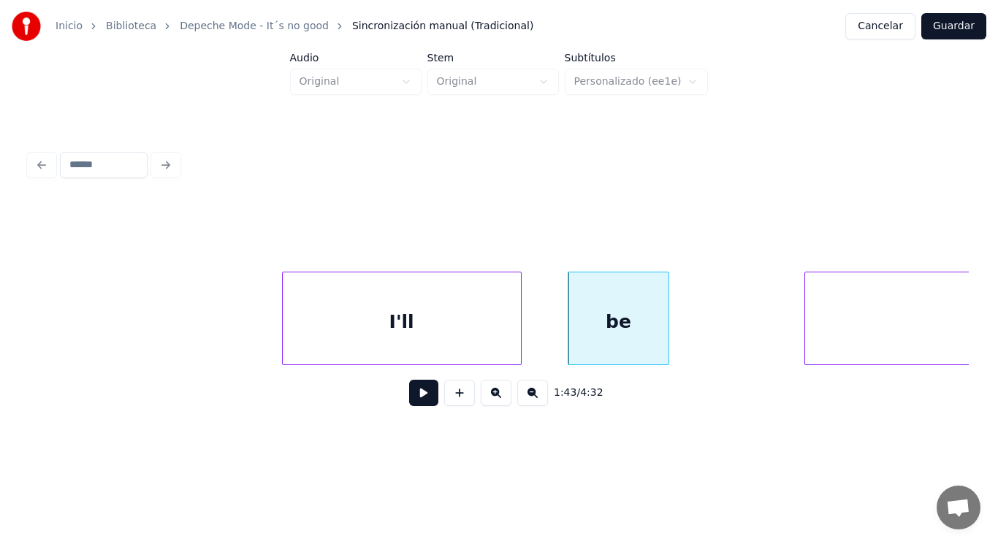
click at [415, 398] on button at bounding box center [423, 393] width 29 height 26
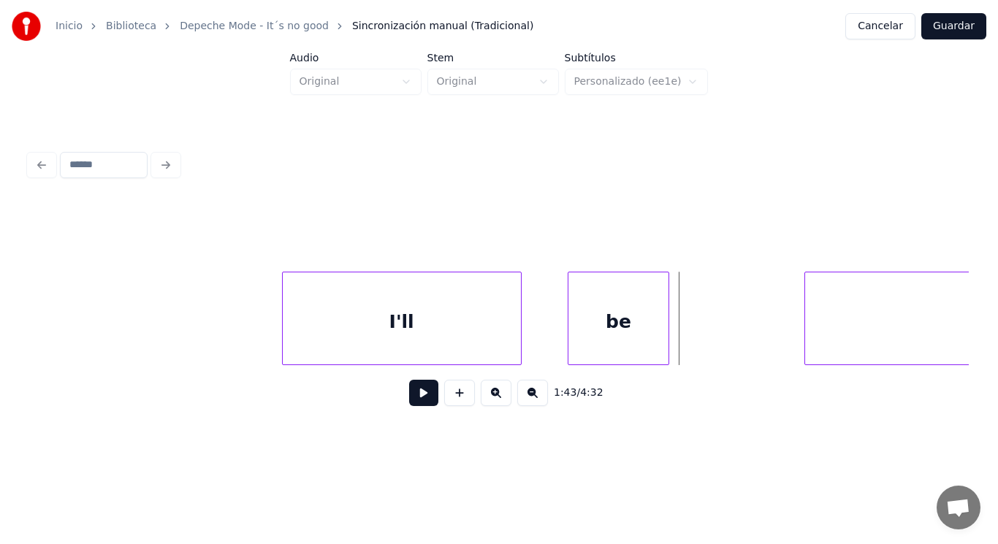
click at [461, 352] on div "I'll" at bounding box center [402, 322] width 238 height 99
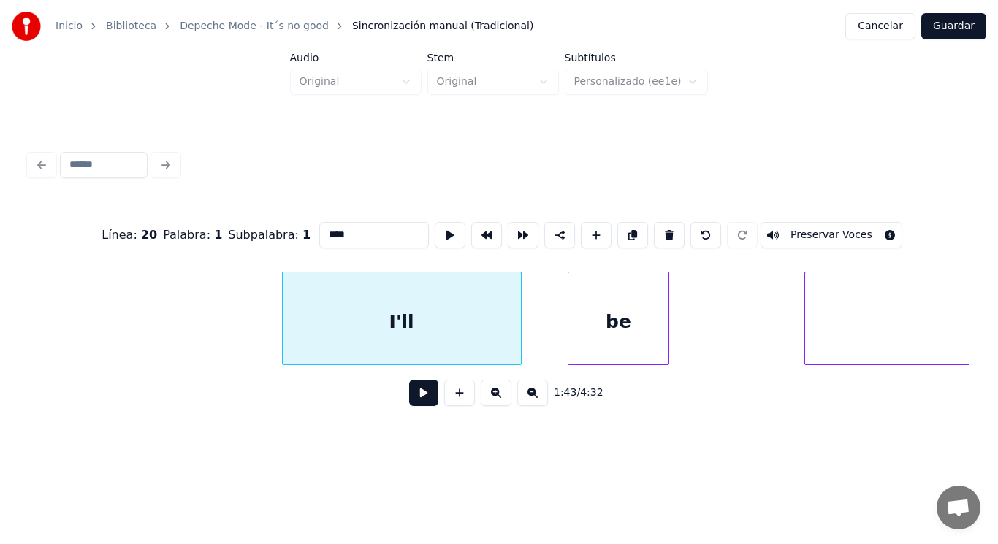
click at [417, 397] on button at bounding box center [423, 393] width 29 height 26
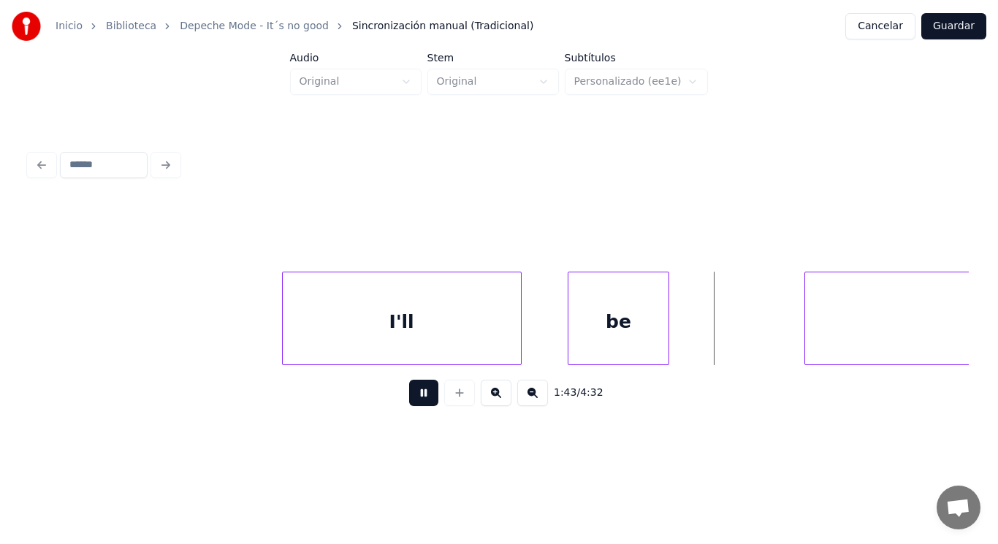
click at [417, 397] on button at bounding box center [423, 393] width 29 height 26
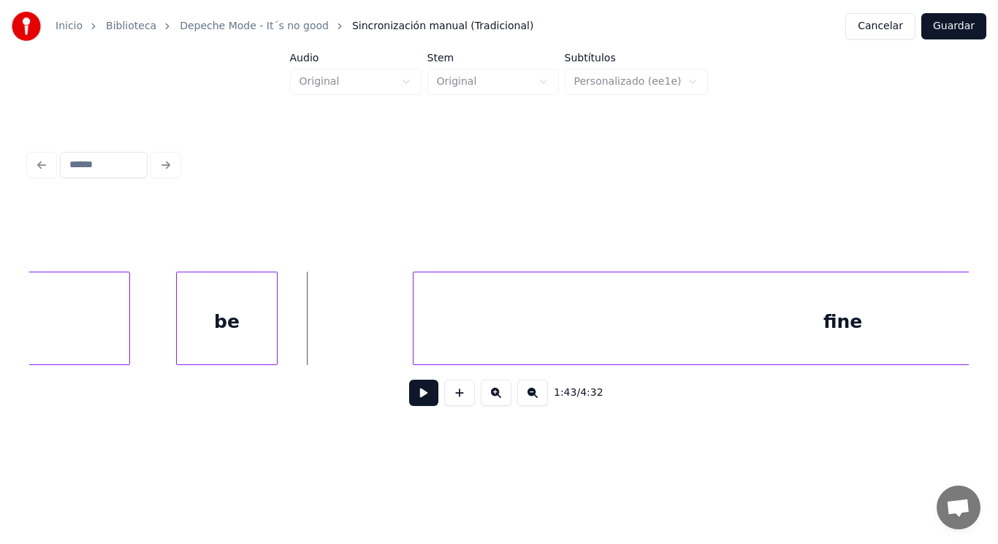
scroll to position [0, 106131]
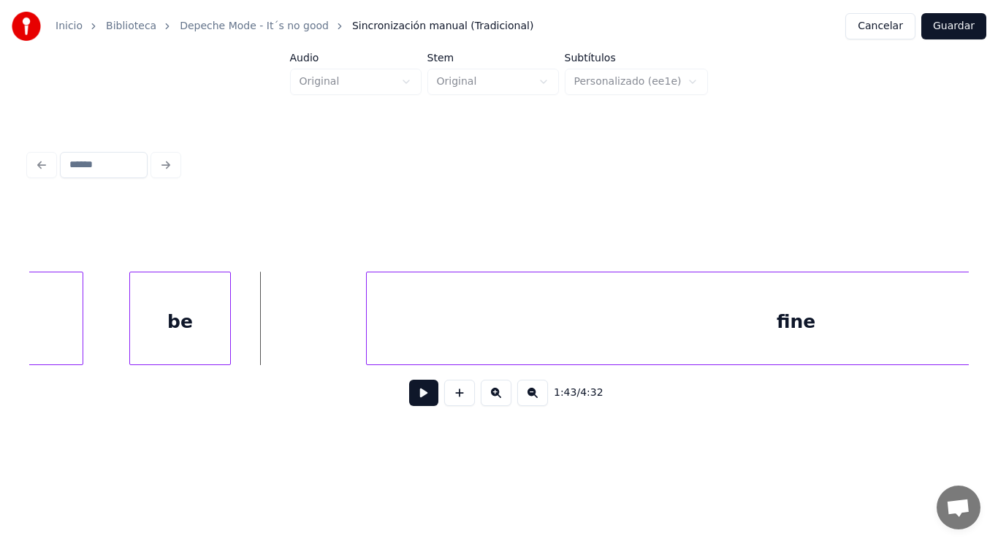
click at [416, 401] on button at bounding box center [423, 393] width 29 height 26
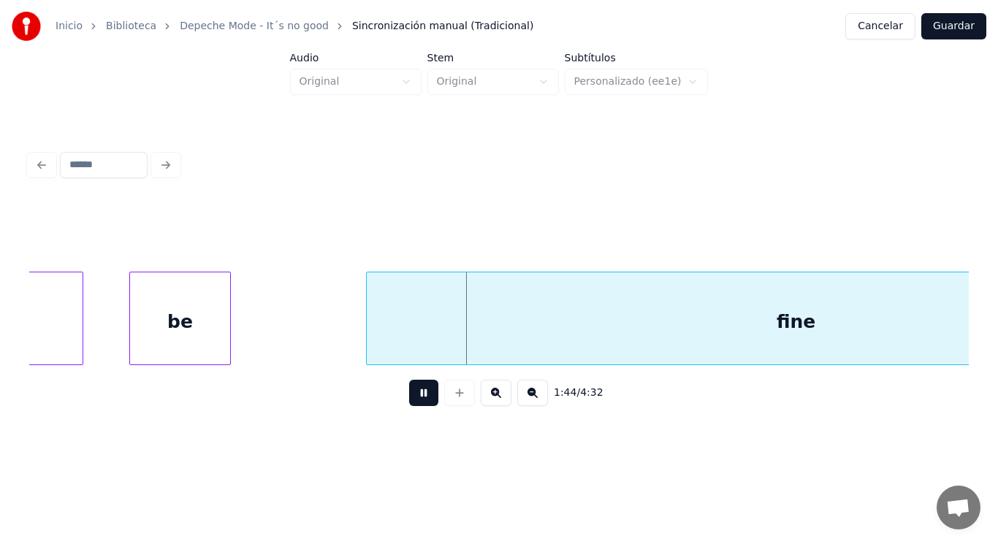
click at [416, 401] on button at bounding box center [423, 393] width 29 height 26
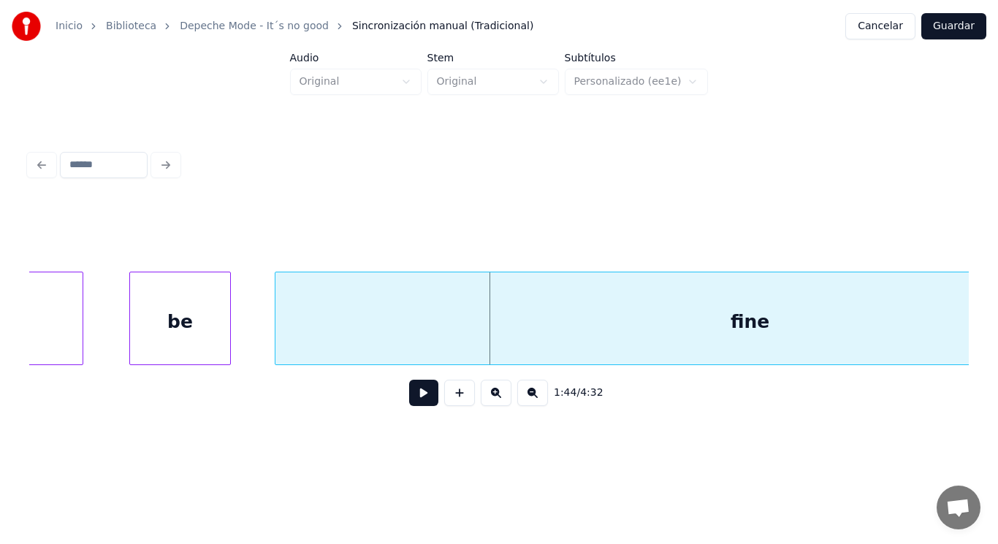
click at [278, 340] on div at bounding box center [278, 319] width 4 height 92
click at [414, 404] on button at bounding box center [423, 393] width 29 height 26
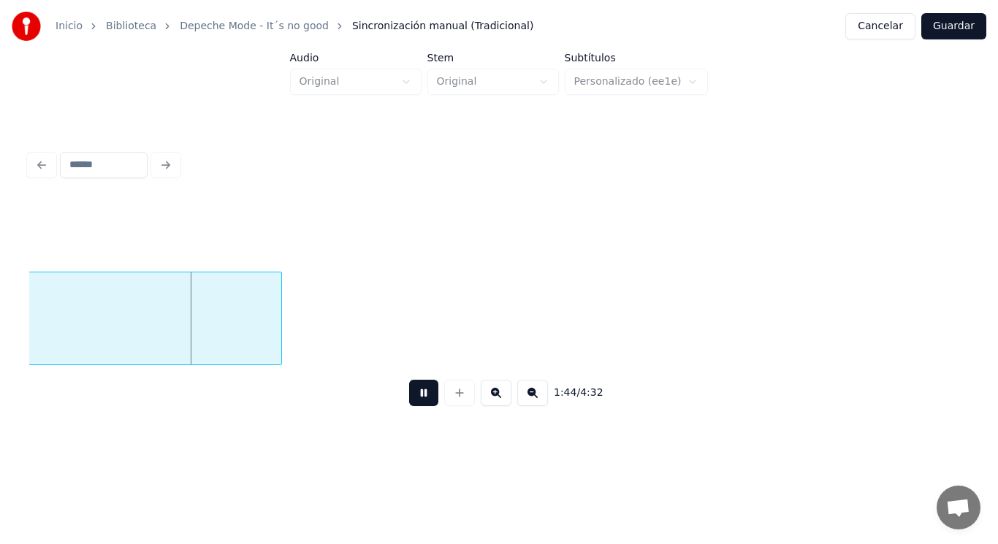
click at [414, 404] on button at bounding box center [423, 393] width 29 height 26
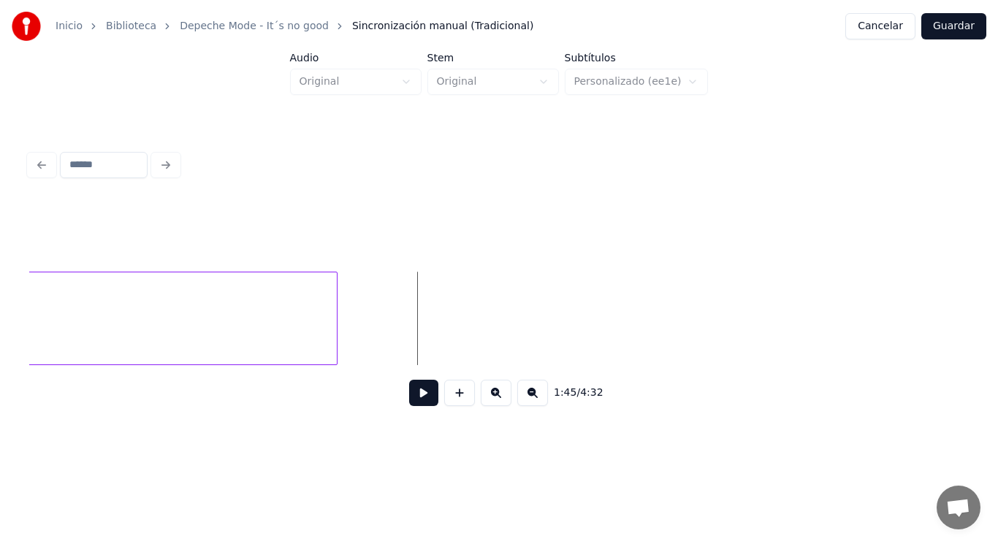
click at [335, 330] on div at bounding box center [335, 319] width 4 height 92
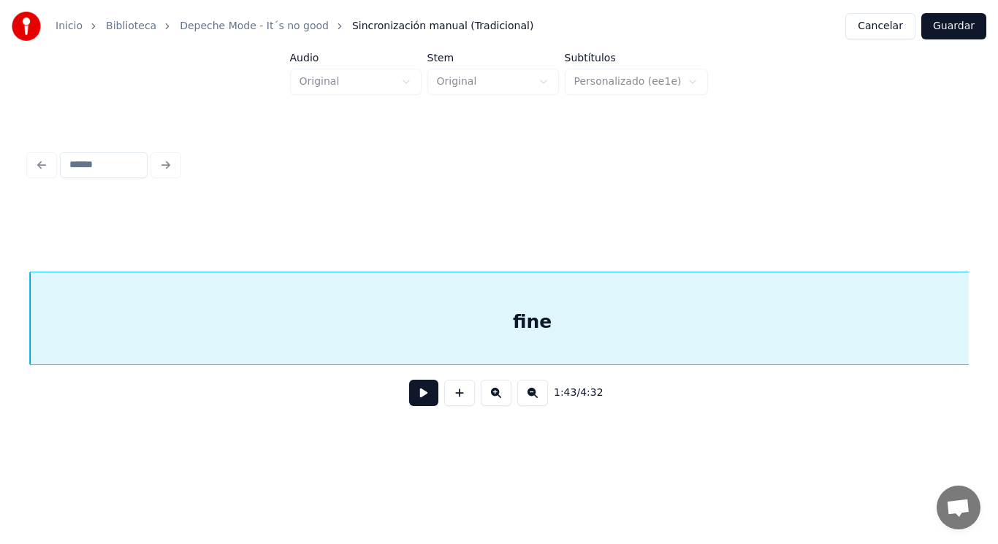
click at [414, 398] on button at bounding box center [423, 393] width 29 height 26
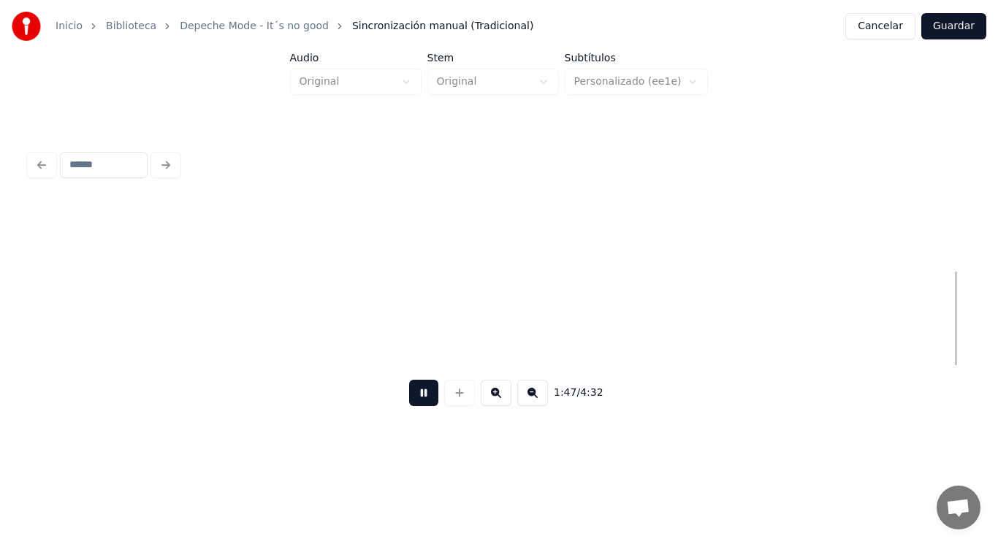
scroll to position [0, 110201]
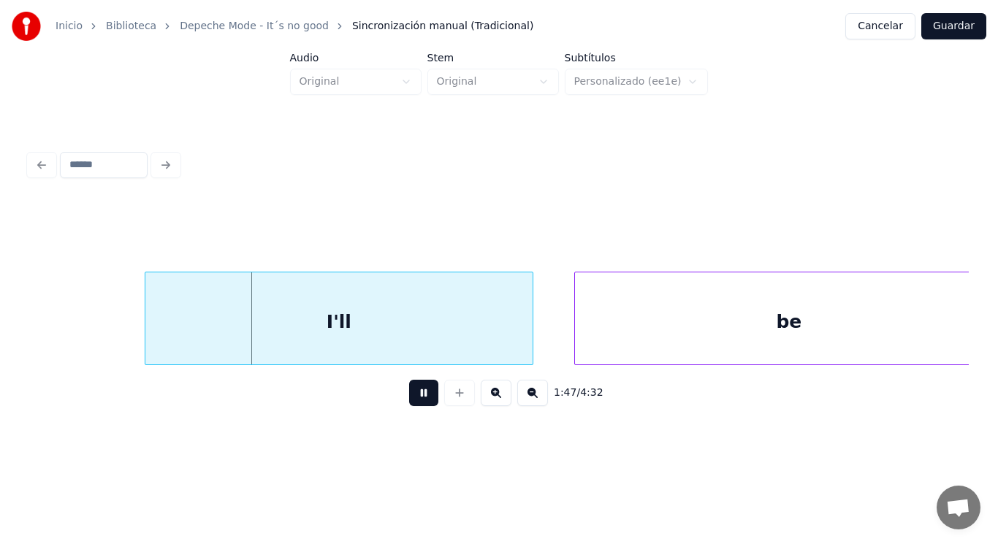
click at [414, 398] on button at bounding box center [423, 393] width 29 height 26
click at [120, 331] on div at bounding box center [120, 319] width 4 height 92
click at [409, 404] on button at bounding box center [423, 393] width 29 height 26
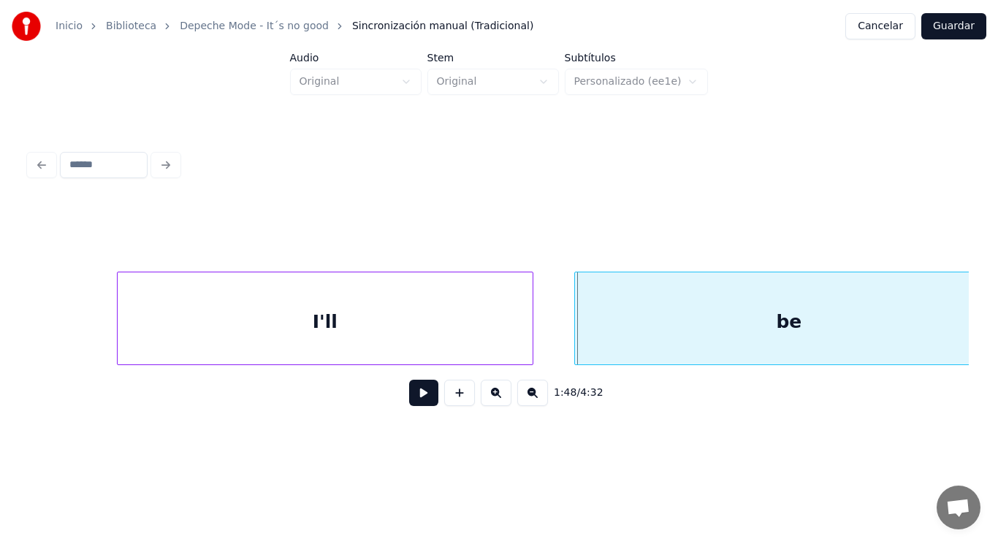
click at [417, 400] on button at bounding box center [423, 393] width 29 height 26
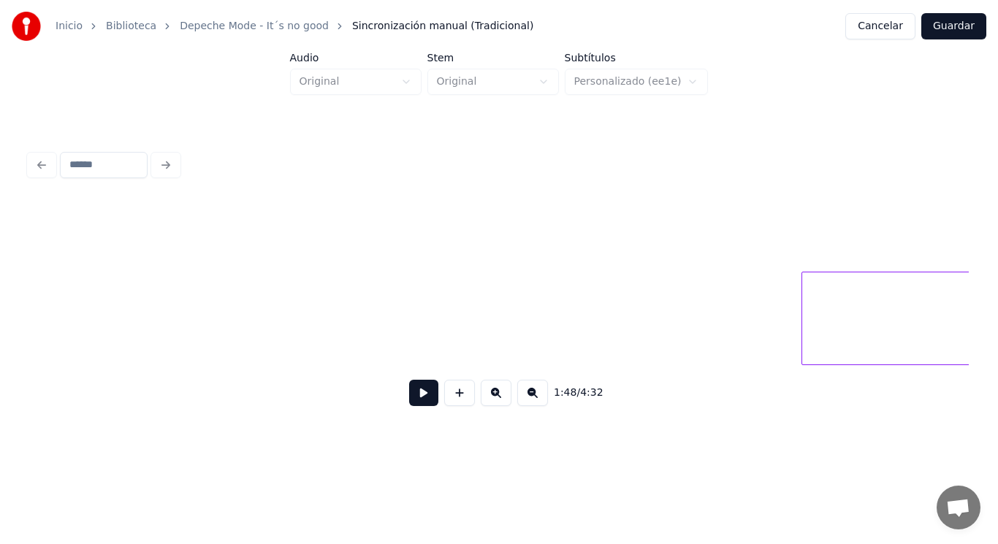
scroll to position [0, 109966]
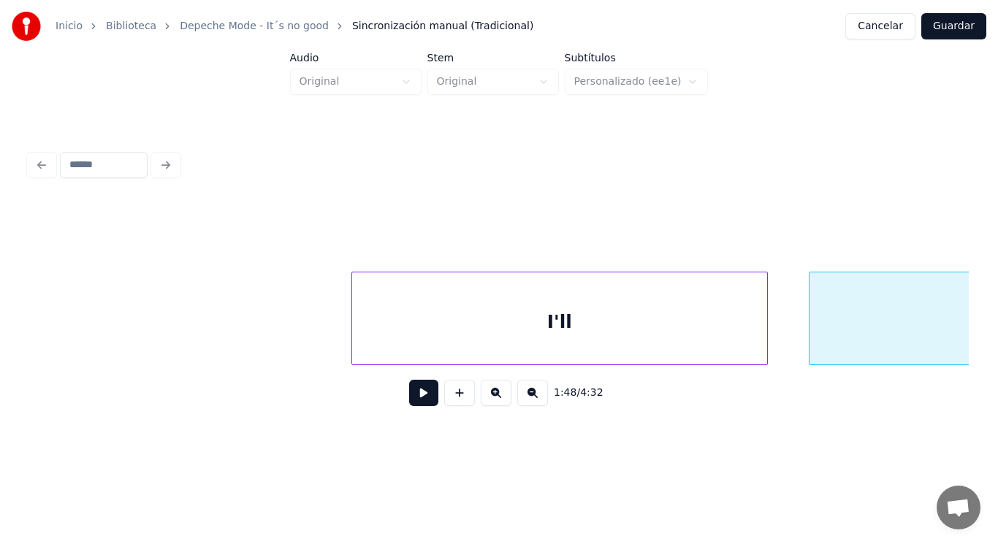
click at [377, 341] on div "I'll" at bounding box center [559, 322] width 415 height 99
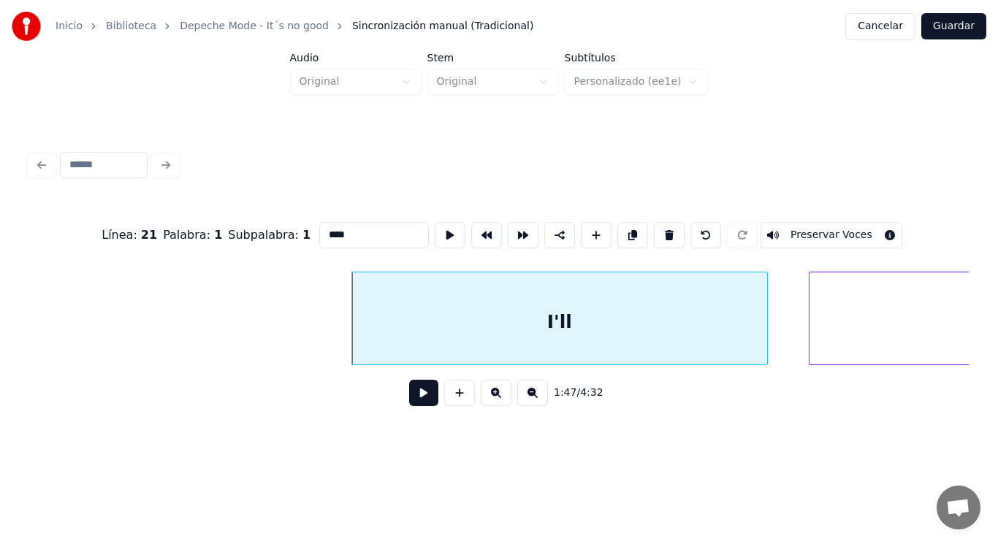
click at [410, 398] on button at bounding box center [423, 393] width 29 height 26
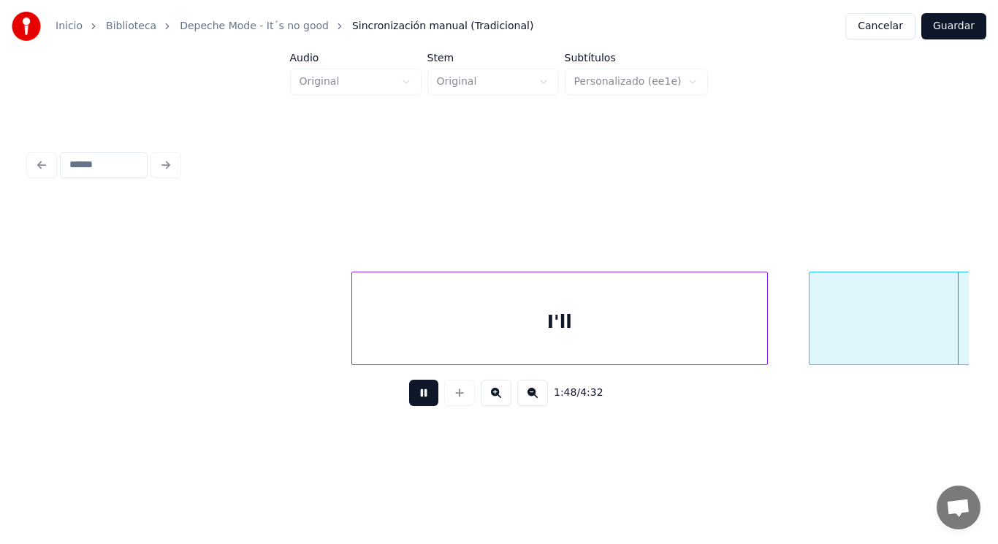
scroll to position [0, 110915]
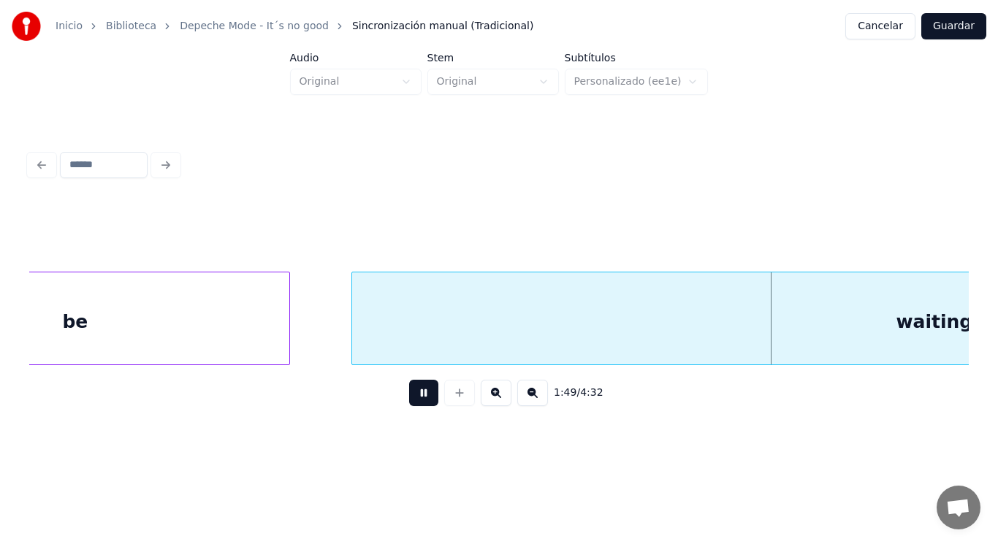
click at [410, 398] on button at bounding box center [423, 393] width 29 height 26
click at [246, 347] on div "be" at bounding box center [75, 322] width 428 height 99
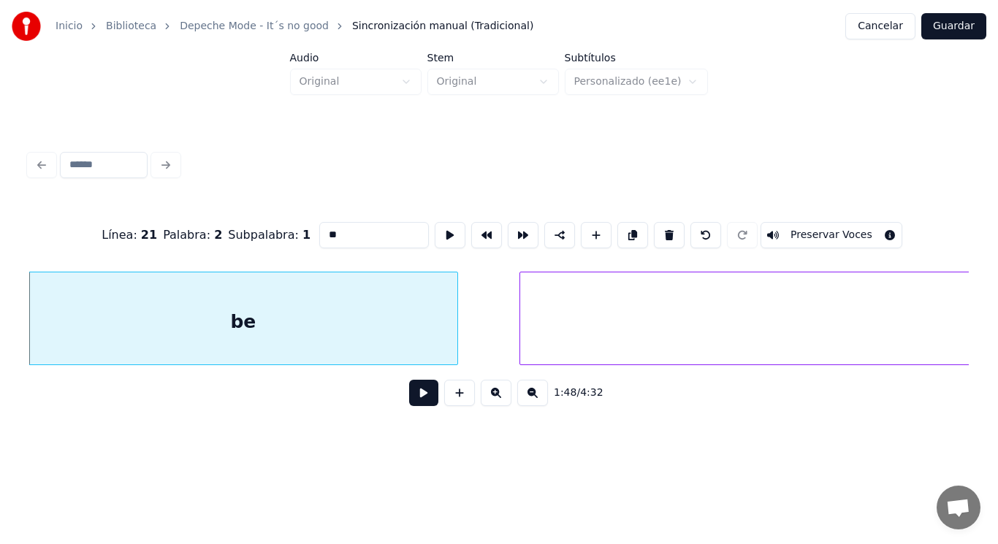
click at [414, 406] on button at bounding box center [423, 393] width 29 height 26
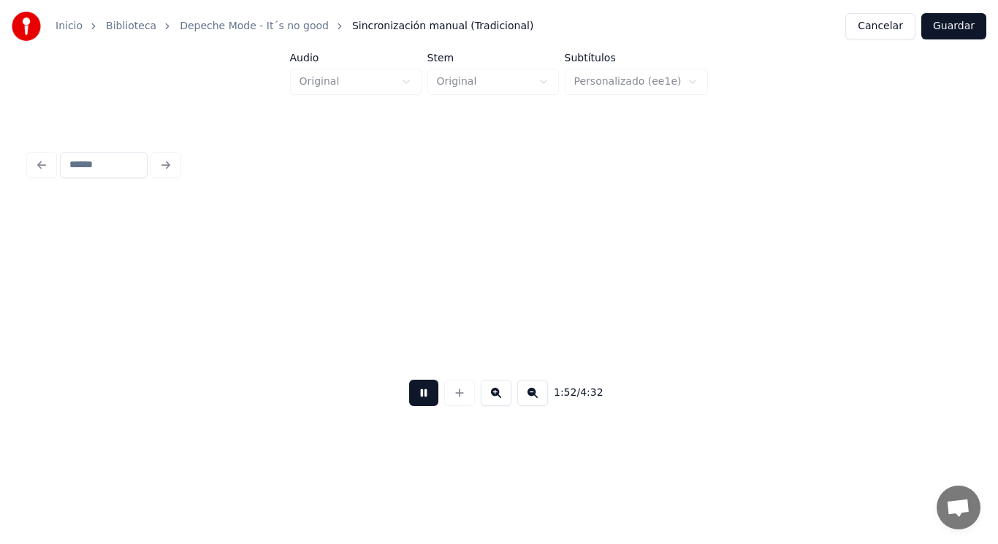
scroll to position [0, 115492]
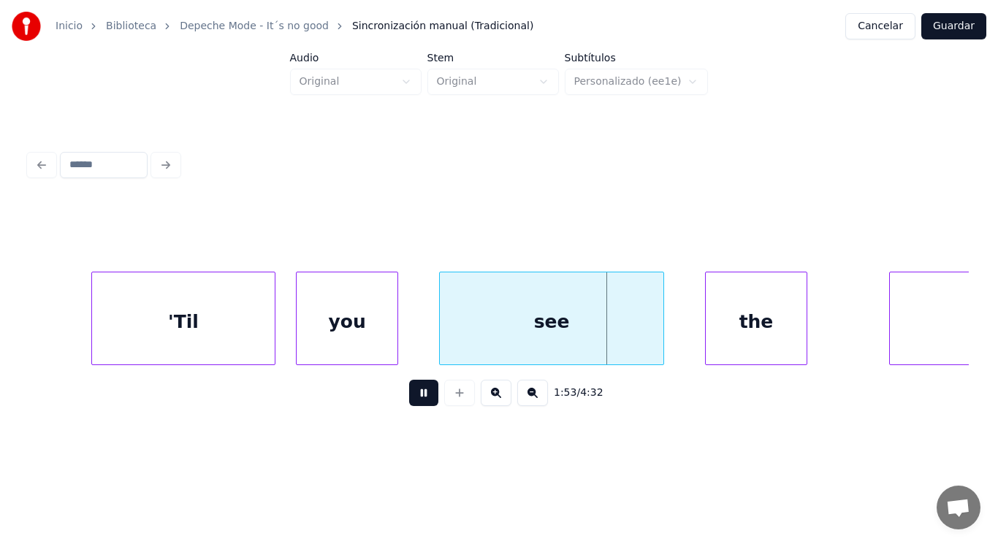
click at [414, 406] on button at bounding box center [423, 393] width 29 height 26
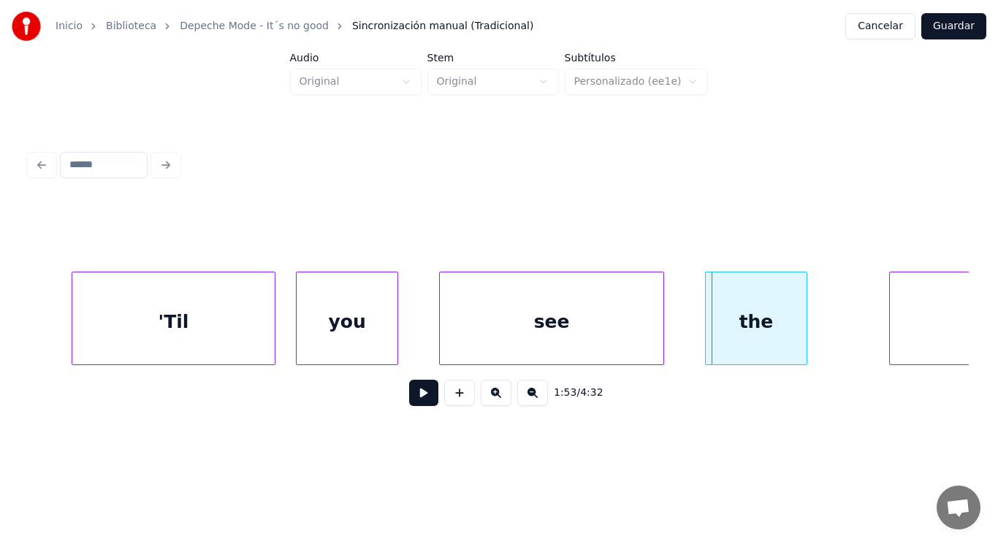
click at [74, 327] on div at bounding box center [74, 319] width 4 height 92
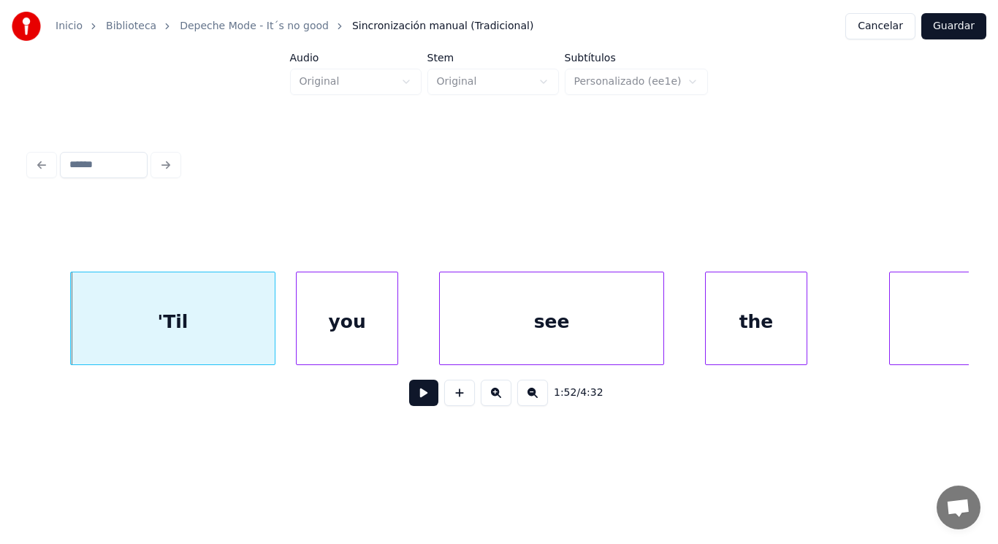
click at [416, 397] on button at bounding box center [423, 393] width 29 height 26
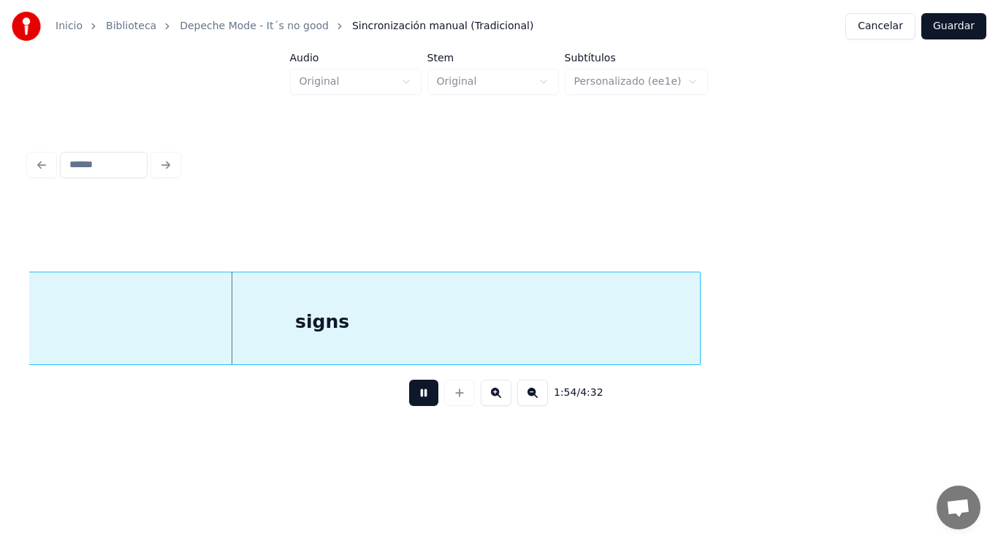
click at [416, 397] on button at bounding box center [423, 393] width 29 height 26
click at [376, 327] on div "signs" at bounding box center [322, 322] width 756 height 99
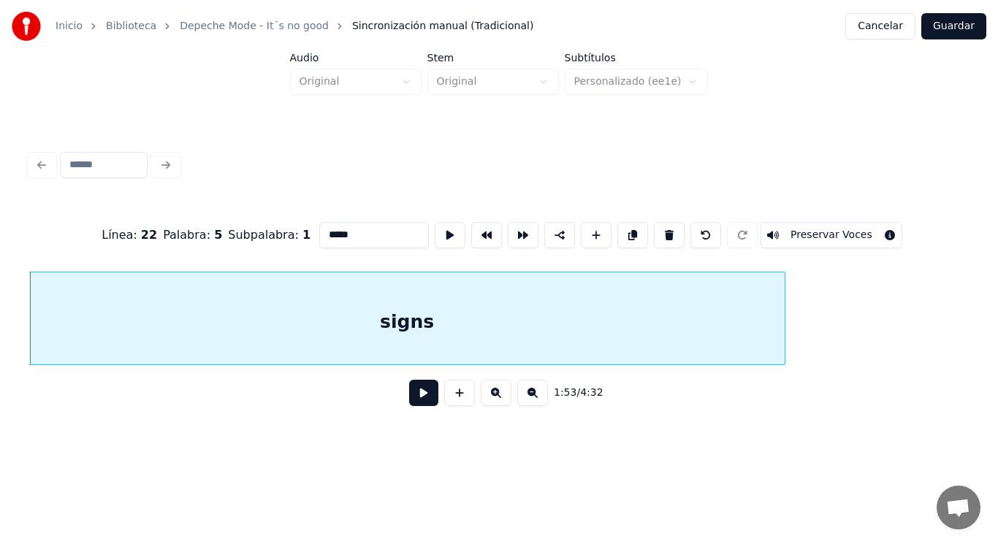
click at [425, 398] on button at bounding box center [423, 393] width 29 height 26
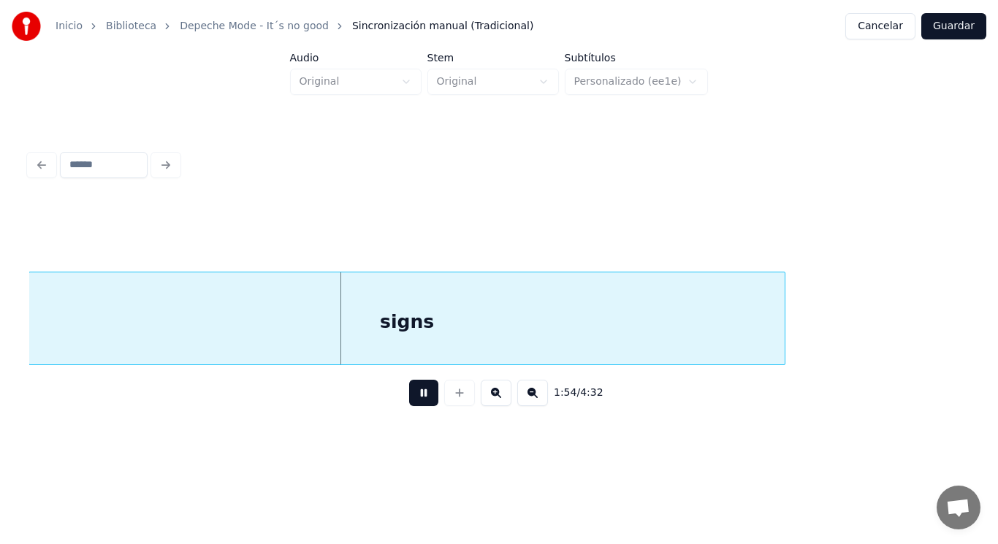
click at [425, 398] on button at bounding box center [423, 393] width 29 height 26
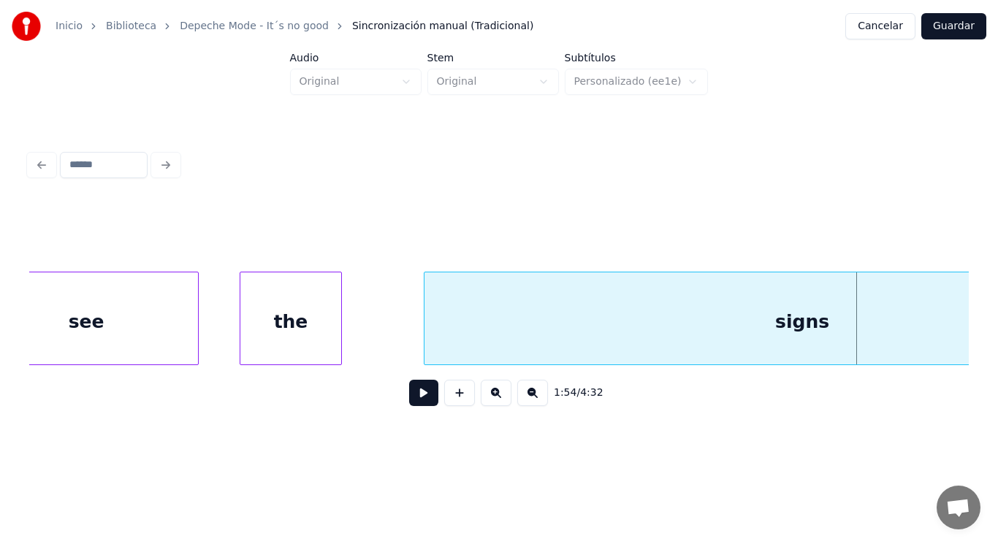
scroll to position [0, 115944]
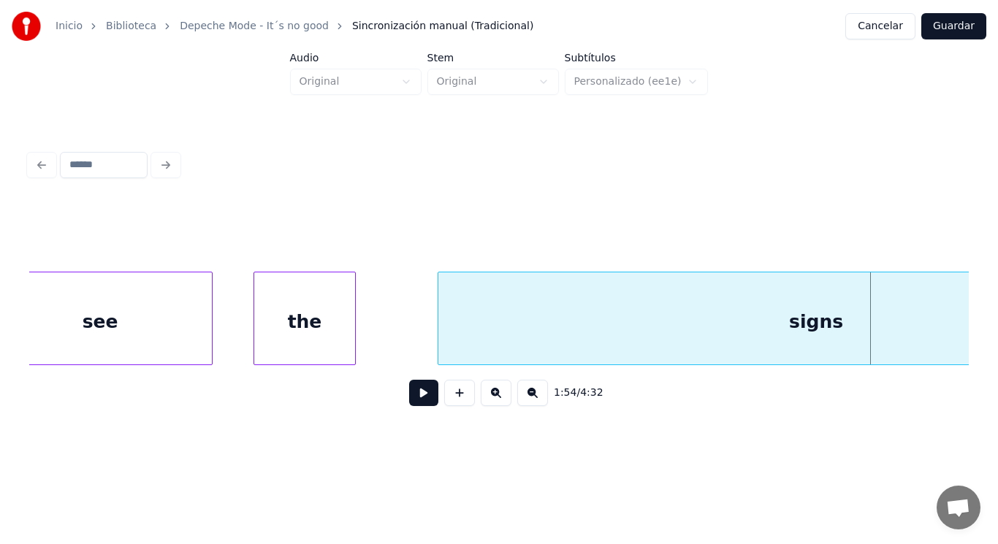
click at [322, 330] on div "the" at bounding box center [304, 322] width 101 height 99
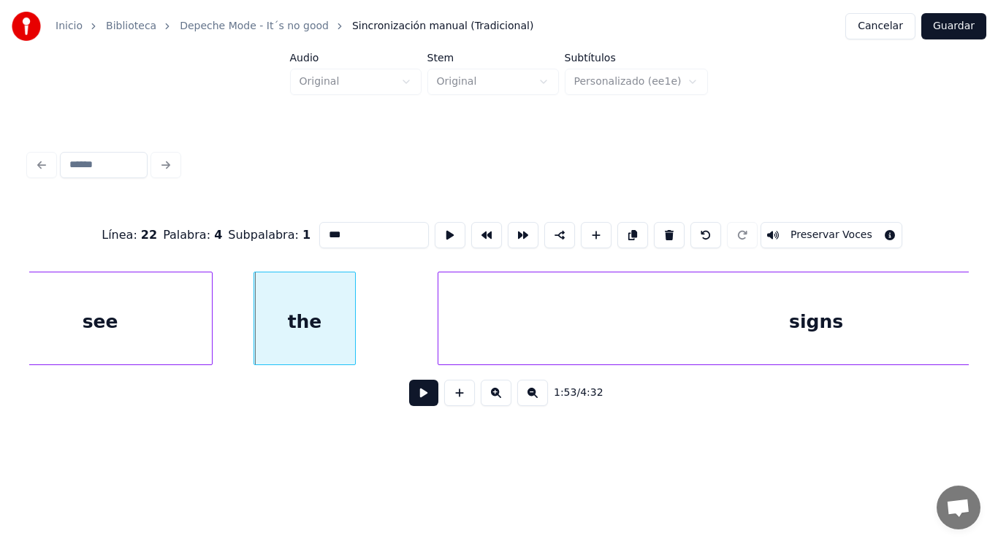
click at [413, 397] on button at bounding box center [423, 393] width 29 height 26
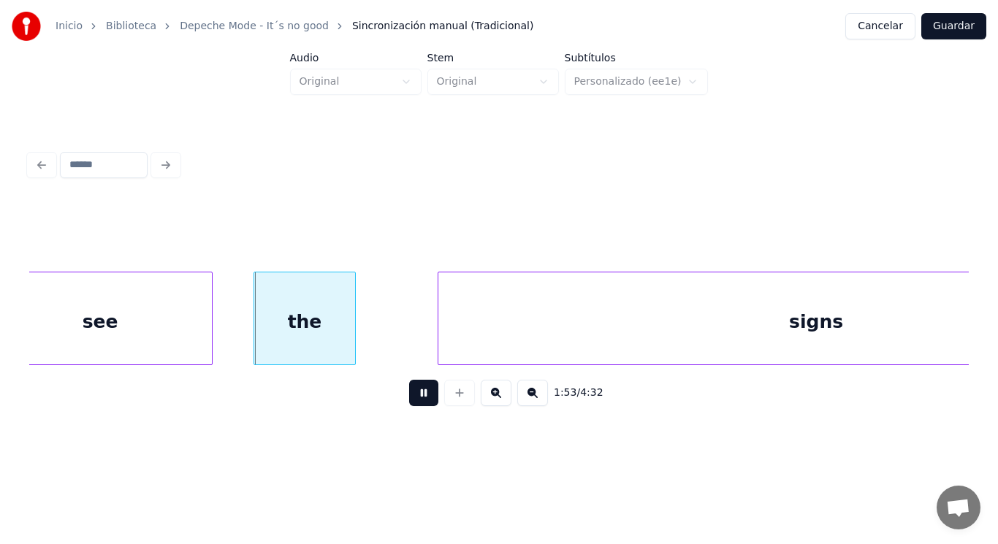
click at [413, 397] on button at bounding box center [423, 393] width 29 height 26
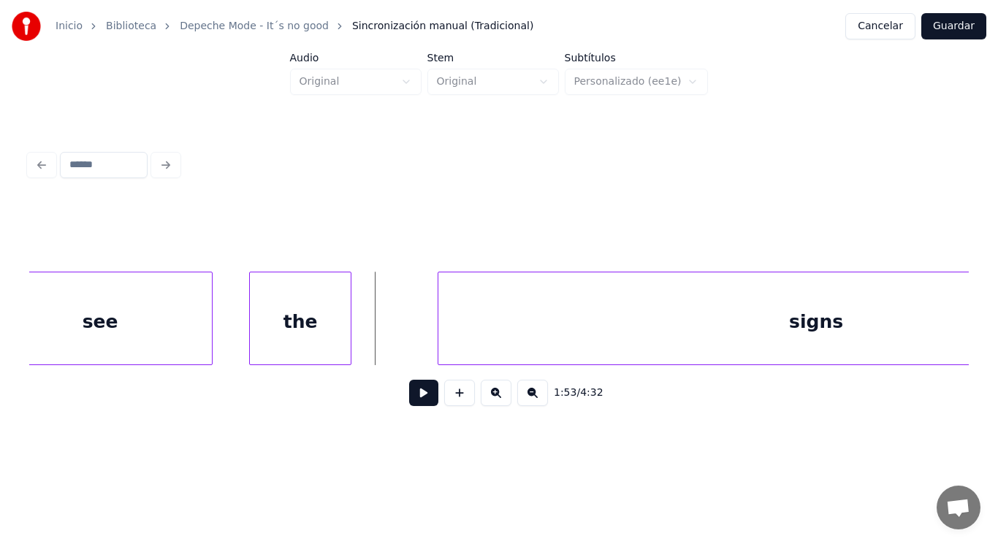
click at [329, 334] on div "the" at bounding box center [300, 322] width 101 height 99
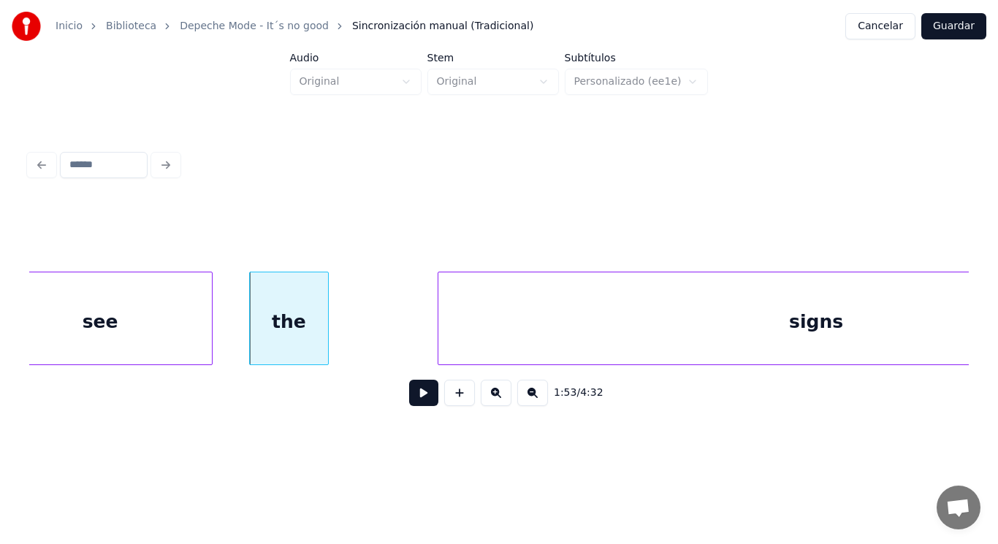
click at [324, 335] on div at bounding box center [326, 319] width 4 height 92
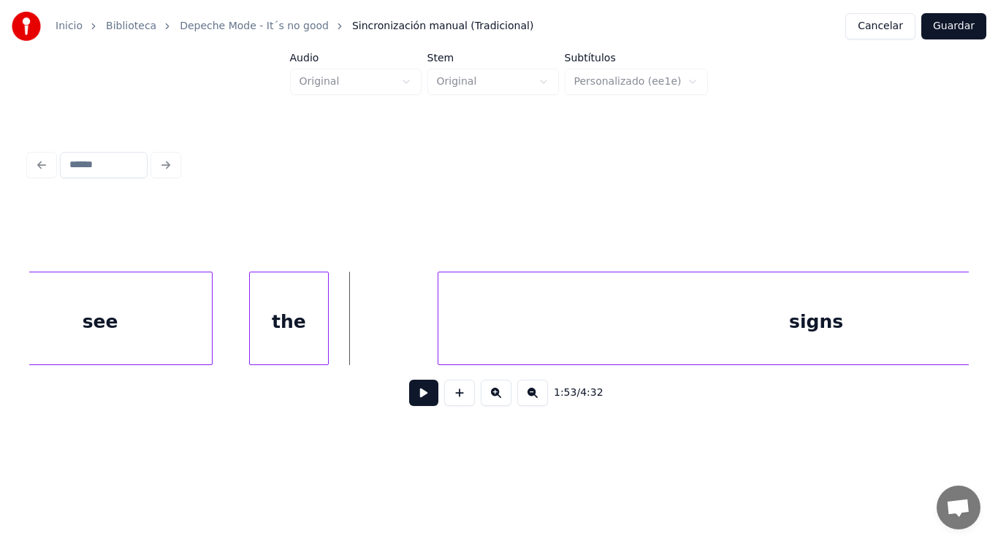
click at [414, 398] on button at bounding box center [423, 393] width 29 height 26
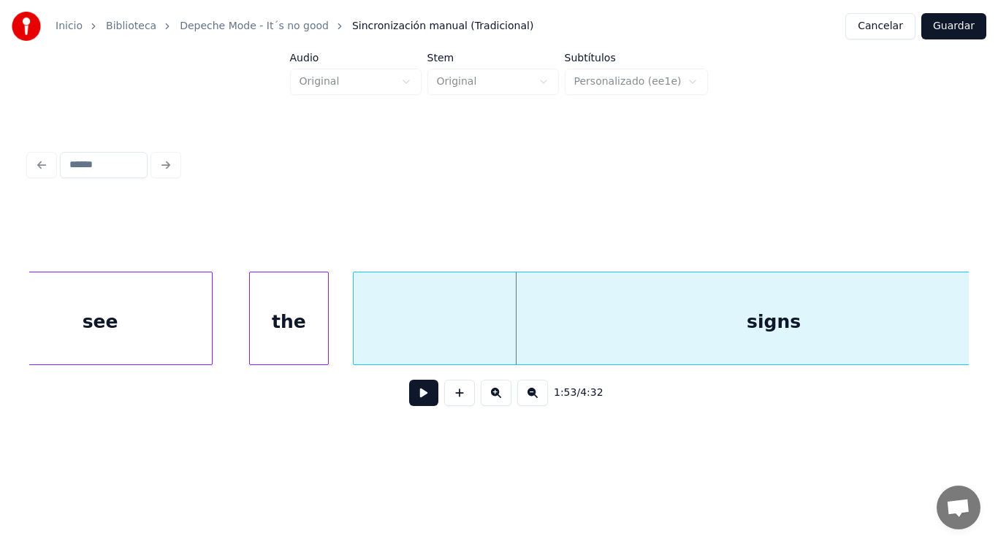
click at [357, 338] on div at bounding box center [356, 319] width 4 height 92
click at [411, 401] on button at bounding box center [423, 393] width 29 height 26
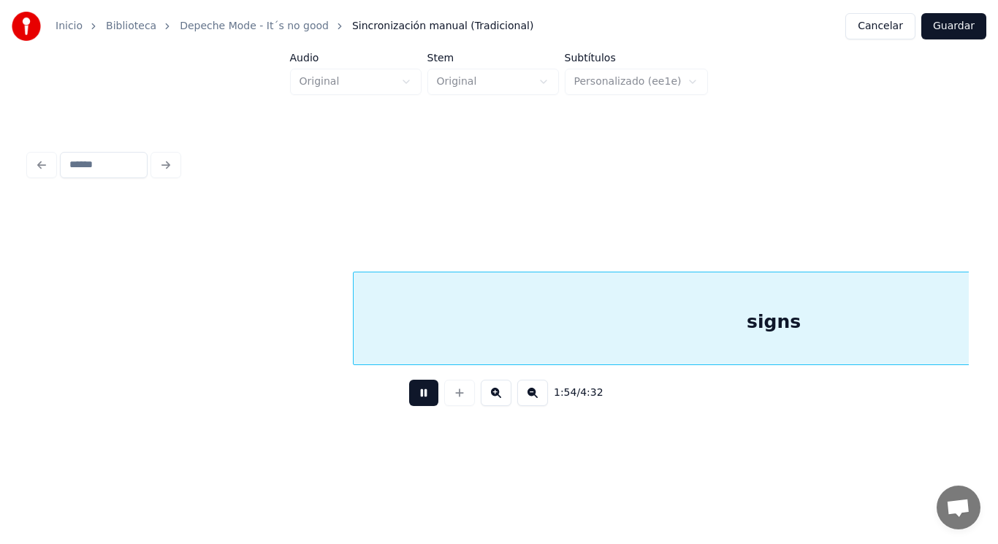
scroll to position [0, 116894]
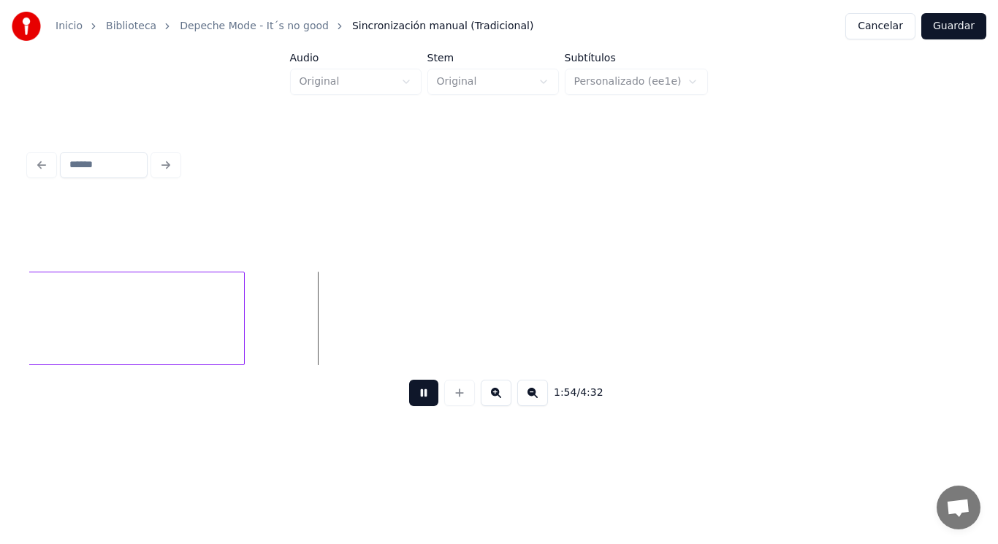
click at [411, 401] on button at bounding box center [423, 393] width 29 height 26
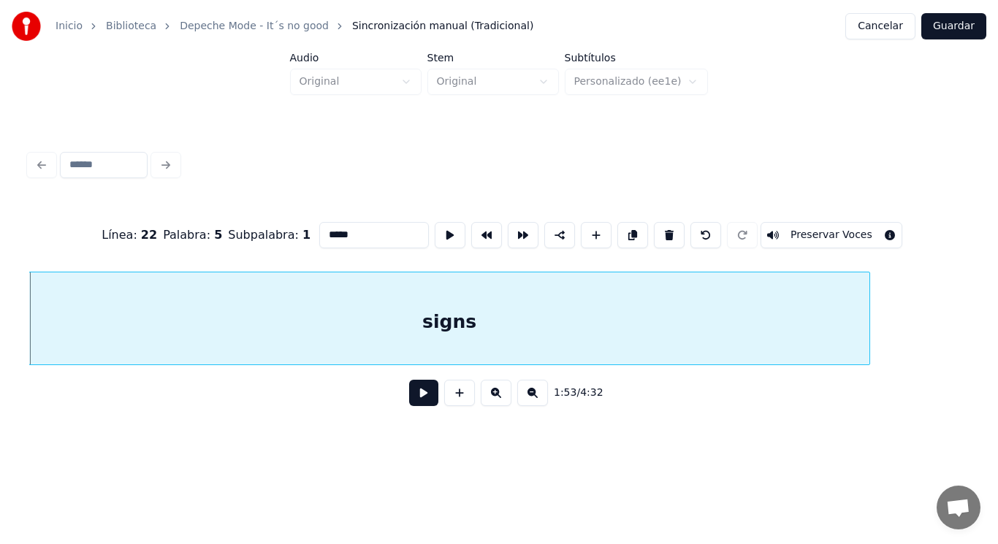
click at [428, 403] on button at bounding box center [423, 393] width 29 height 26
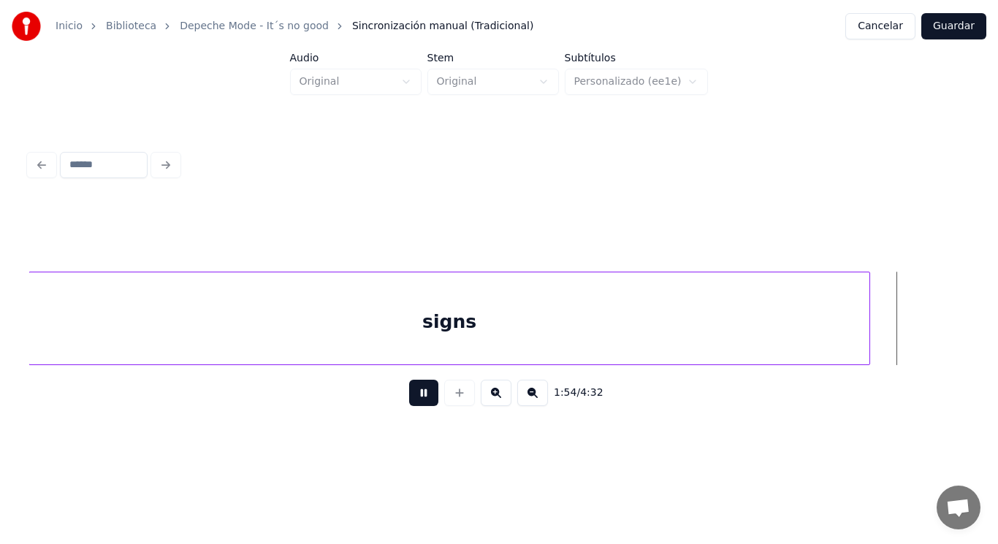
click at [428, 403] on button at bounding box center [423, 393] width 29 height 26
click at [962, 336] on div at bounding box center [963, 319] width 4 height 92
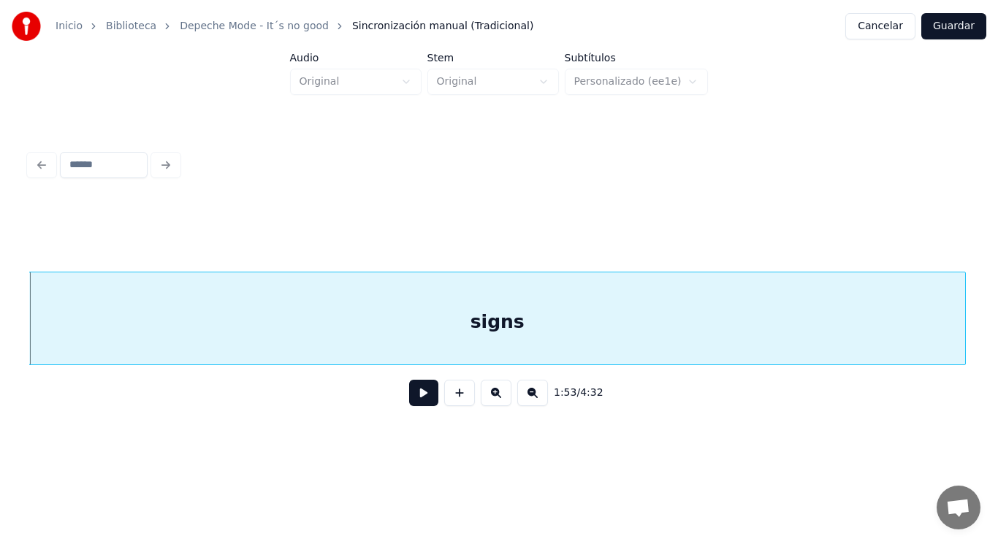
click at [420, 399] on button at bounding box center [423, 393] width 29 height 26
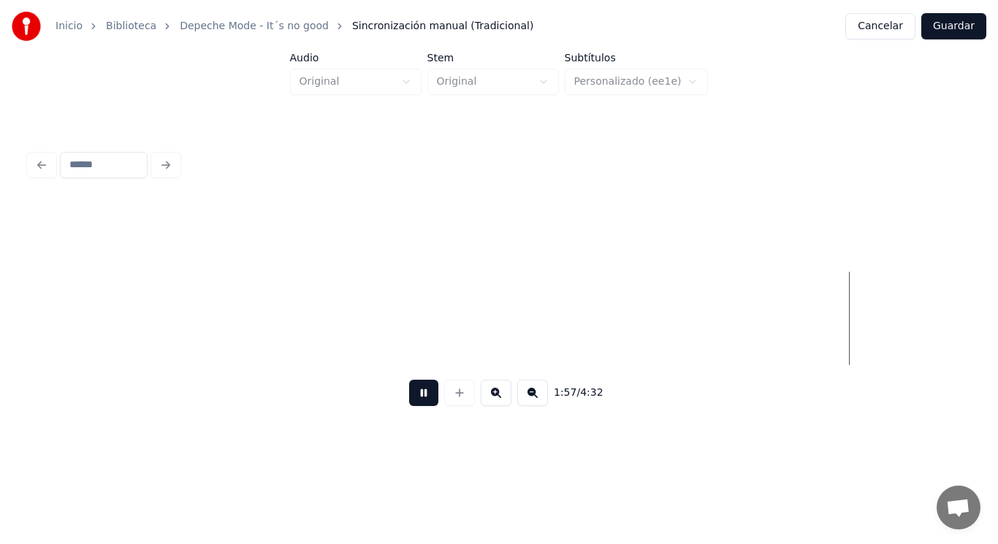
scroll to position [0, 120062]
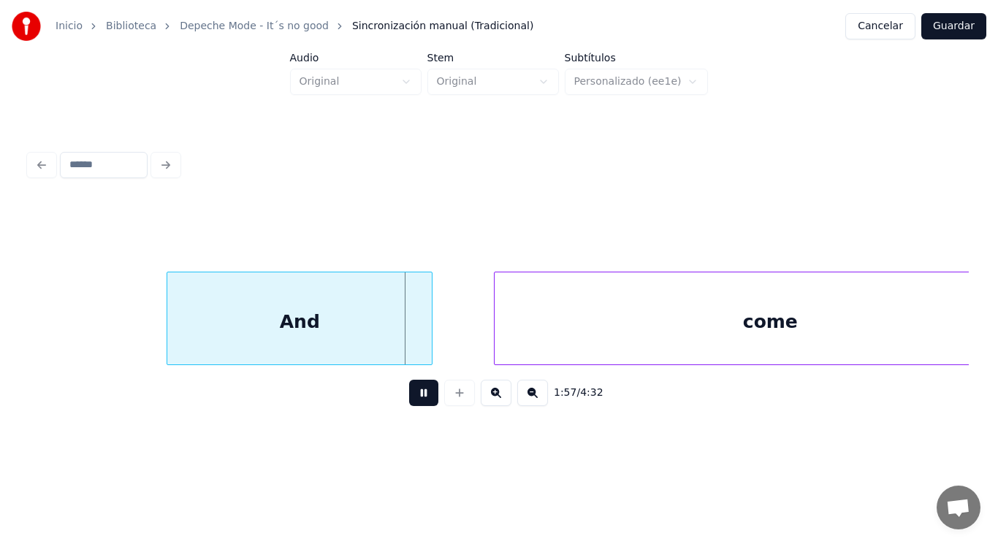
click at [420, 399] on button at bounding box center [423, 393] width 29 height 26
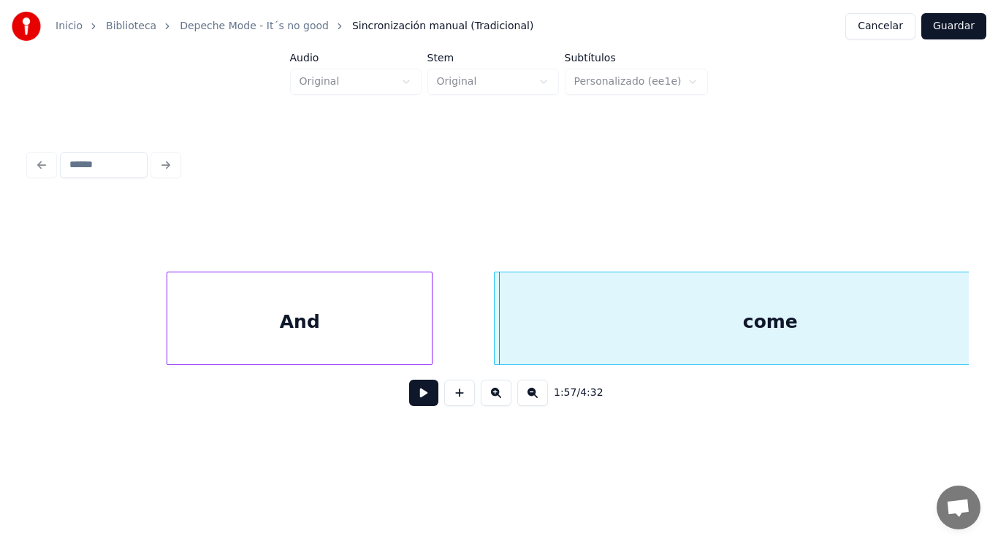
click at [404, 336] on div "And" at bounding box center [299, 322] width 265 height 99
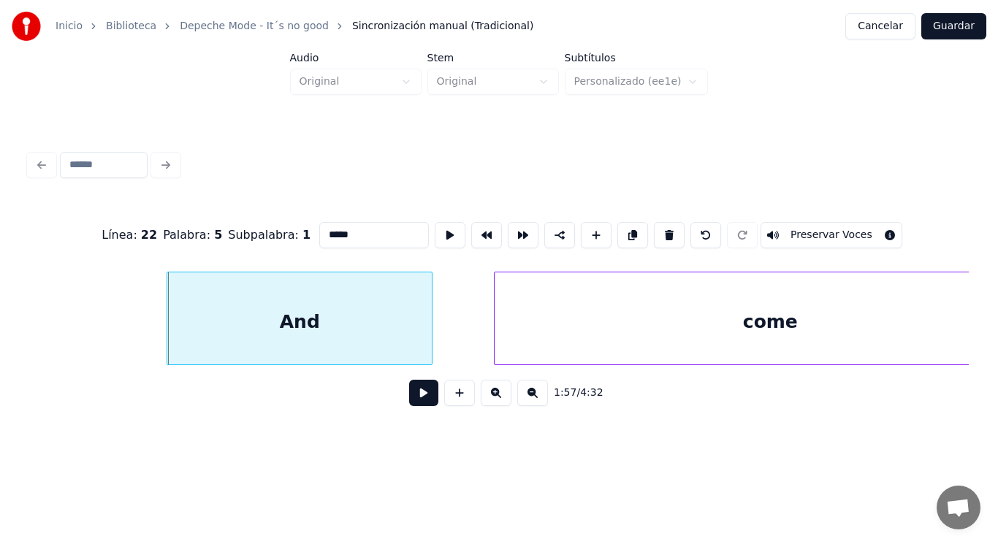
type input "***"
click at [378, 338] on div "And" at bounding box center [282, 322] width 265 height 99
click at [409, 398] on button at bounding box center [423, 393] width 29 height 26
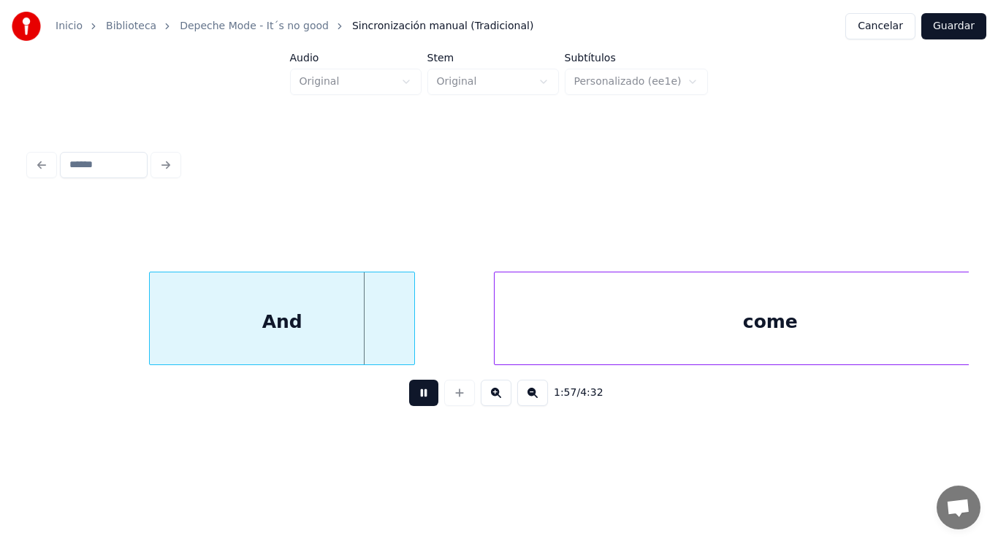
click at [409, 398] on button at bounding box center [423, 393] width 29 height 26
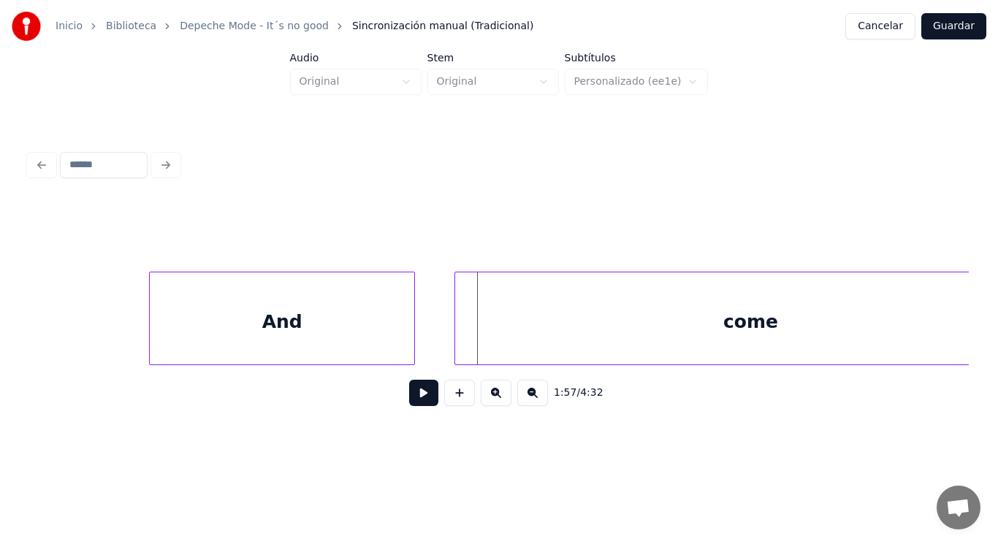
click at [459, 335] on div at bounding box center [457, 319] width 4 height 92
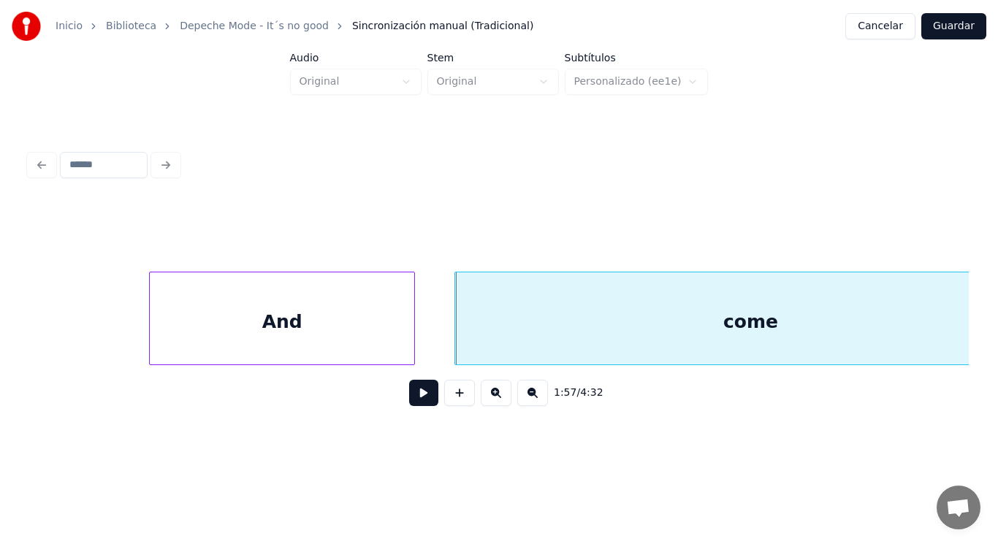
click at [417, 384] on div "1:57 / 4:32" at bounding box center [499, 393] width 916 height 32
click at [414, 401] on button at bounding box center [423, 393] width 29 height 26
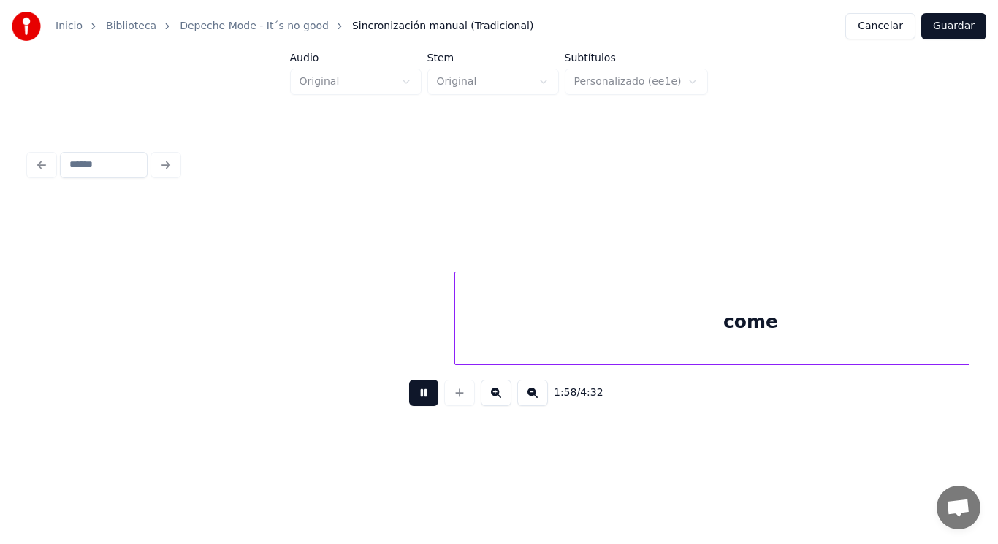
scroll to position [0, 121008]
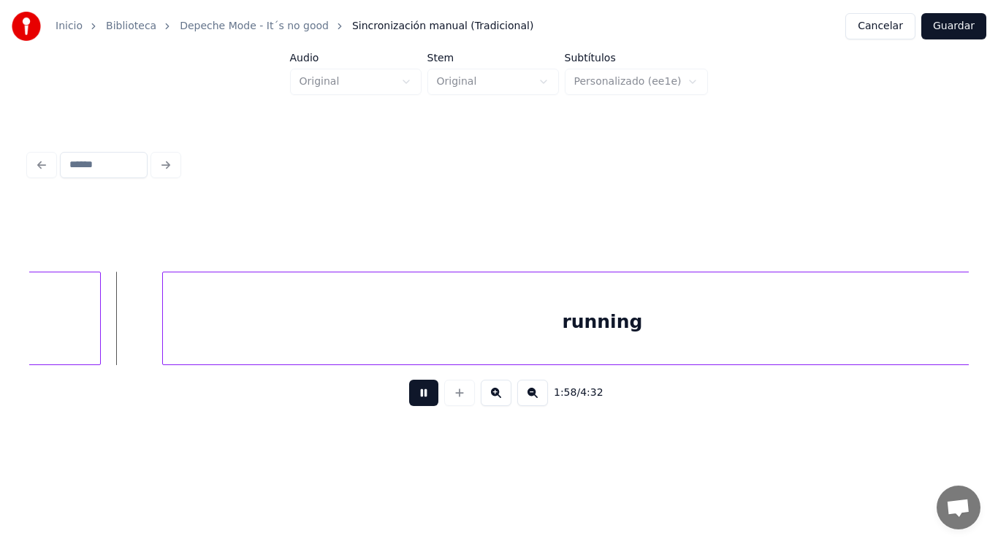
click at [414, 401] on button at bounding box center [423, 393] width 29 height 26
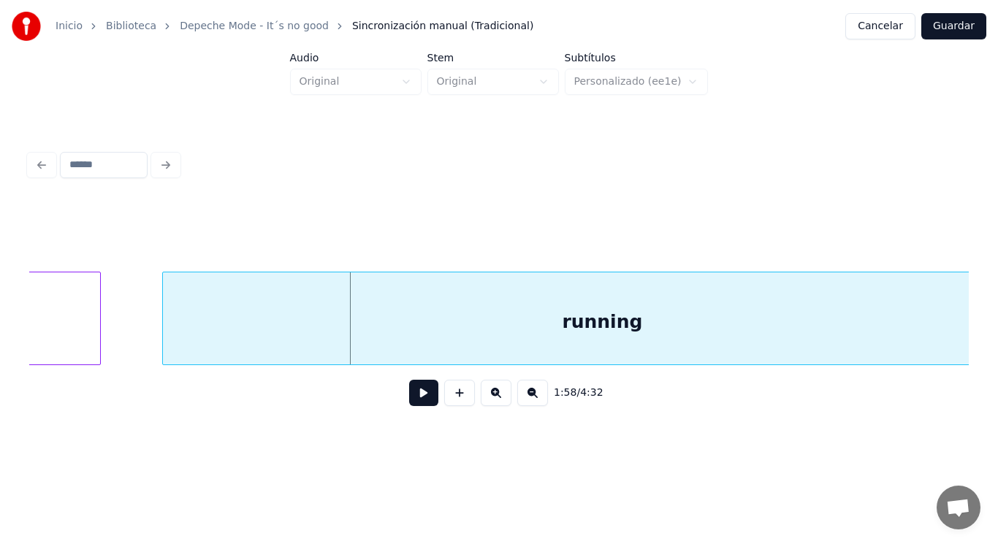
click at [333, 340] on div "running" at bounding box center [602, 322] width 878 height 99
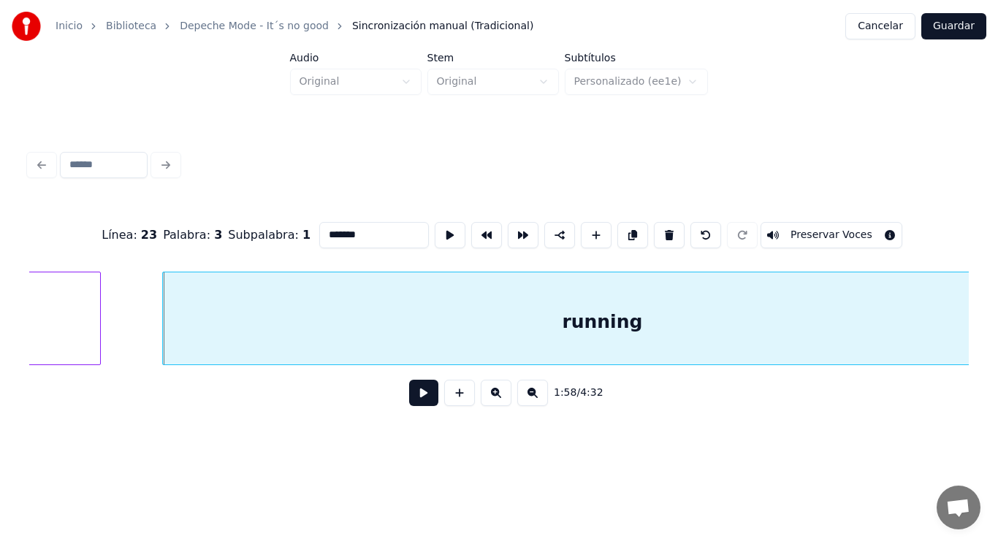
click at [410, 400] on button at bounding box center [423, 393] width 29 height 26
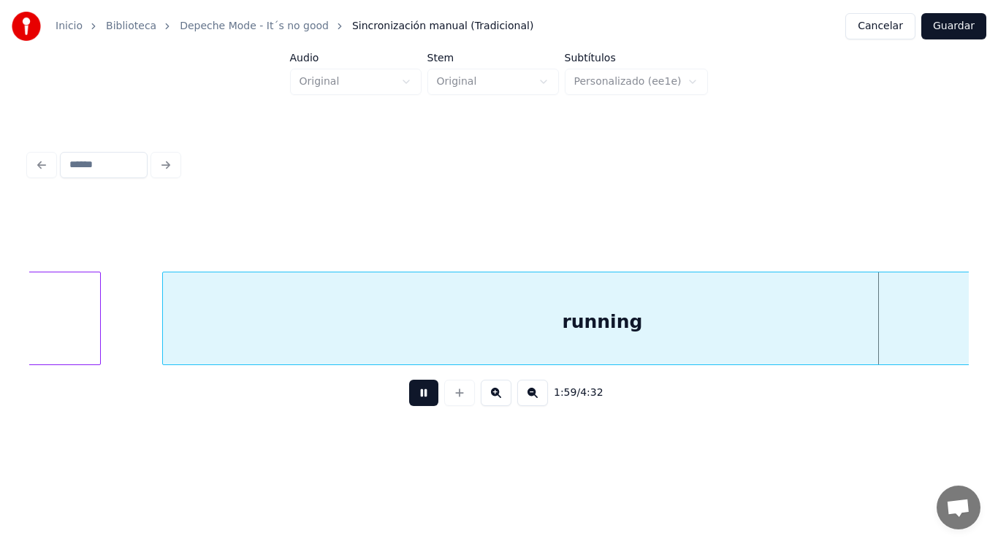
scroll to position [0, 121963]
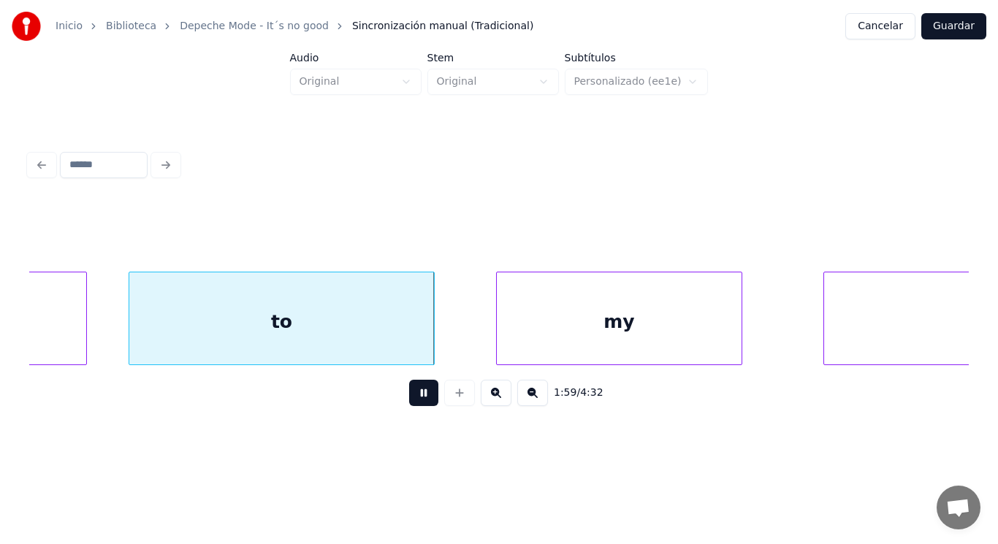
click at [410, 400] on button at bounding box center [423, 393] width 29 height 26
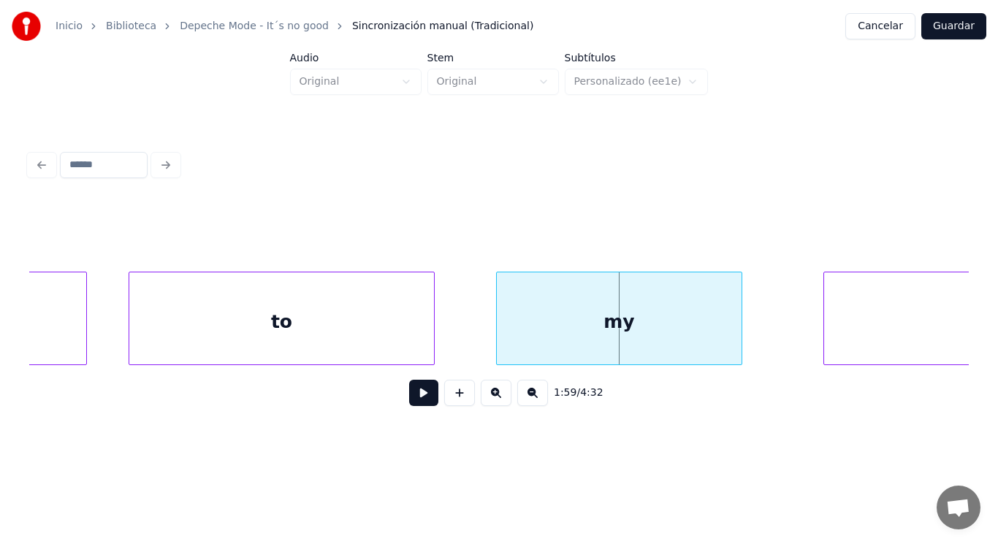
click at [303, 336] on div "to" at bounding box center [281, 322] width 305 height 99
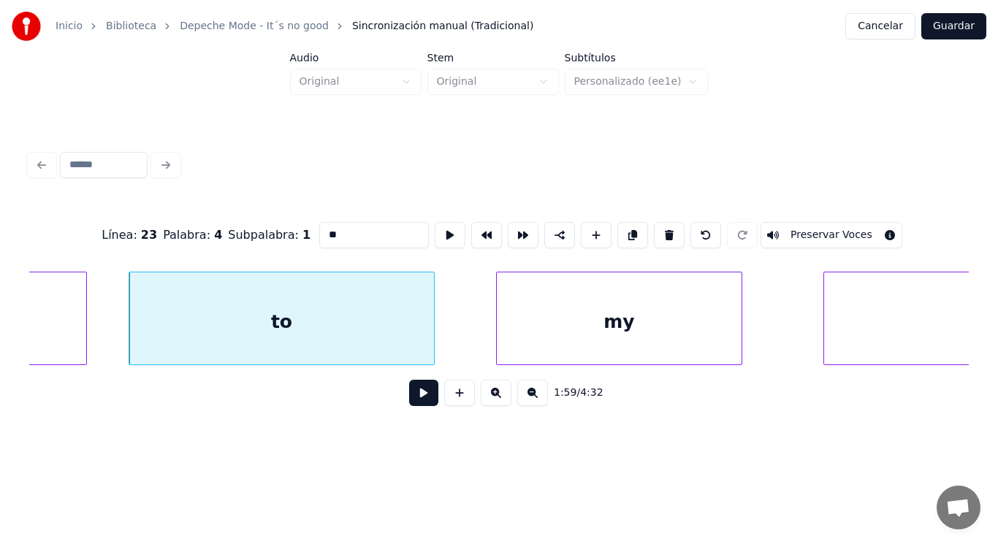
click at [417, 396] on button at bounding box center [423, 393] width 29 height 26
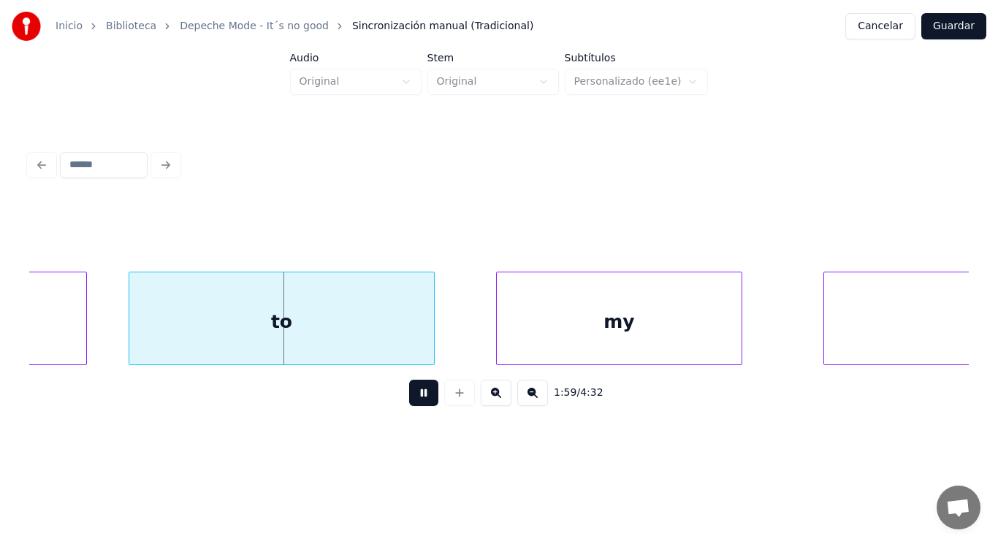
click at [417, 396] on button at bounding box center [423, 393] width 29 height 26
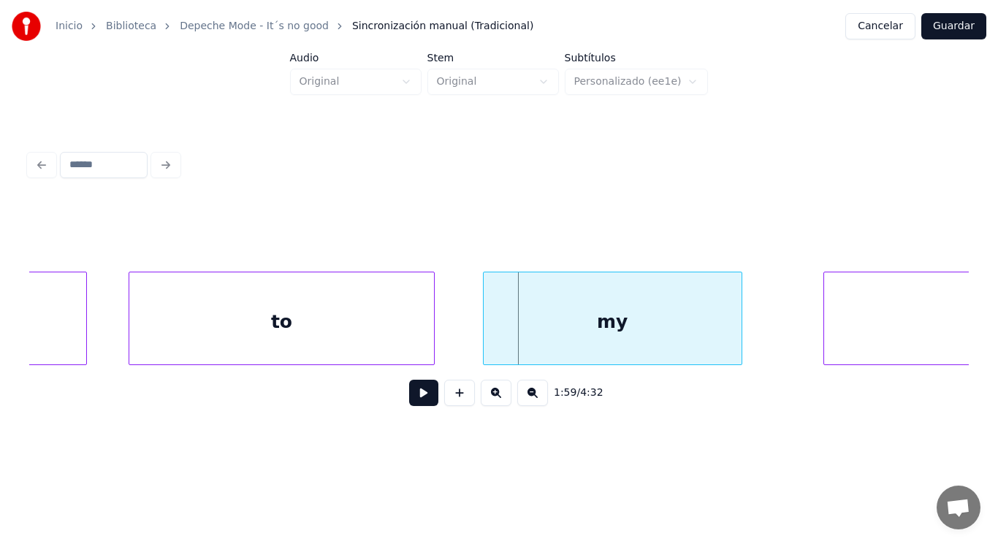
click at [484, 346] on div at bounding box center [486, 319] width 4 height 92
click at [409, 395] on button at bounding box center [423, 393] width 29 height 26
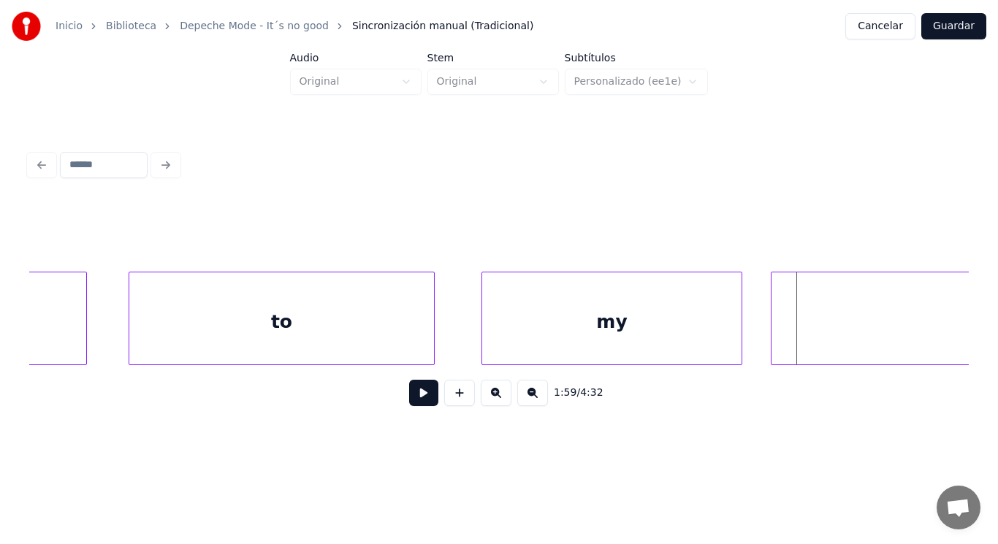
click at [774, 333] on div at bounding box center [774, 319] width 4 height 92
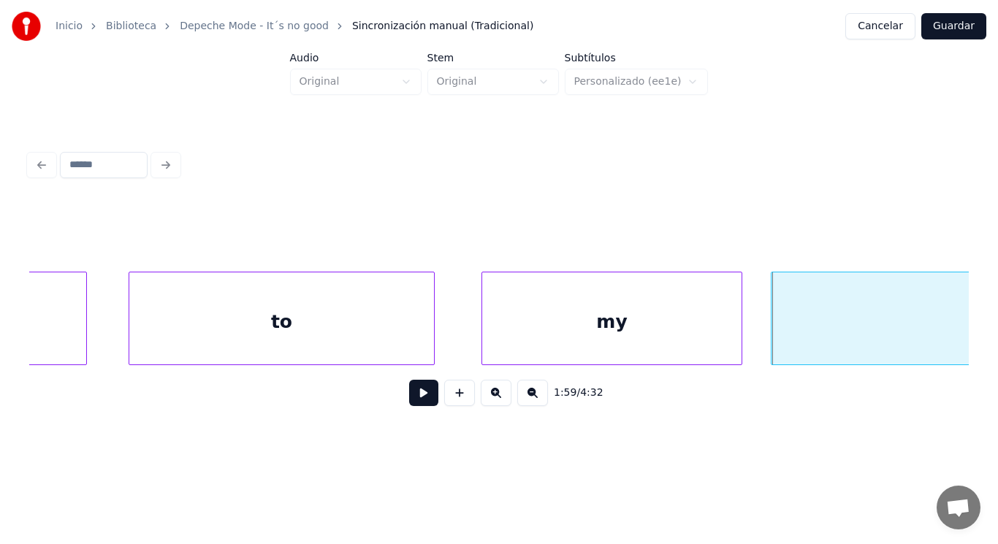
click at [395, 399] on div "1:59 / 4:32" at bounding box center [499, 393] width 916 height 32
click at [412, 400] on button at bounding box center [423, 393] width 29 height 26
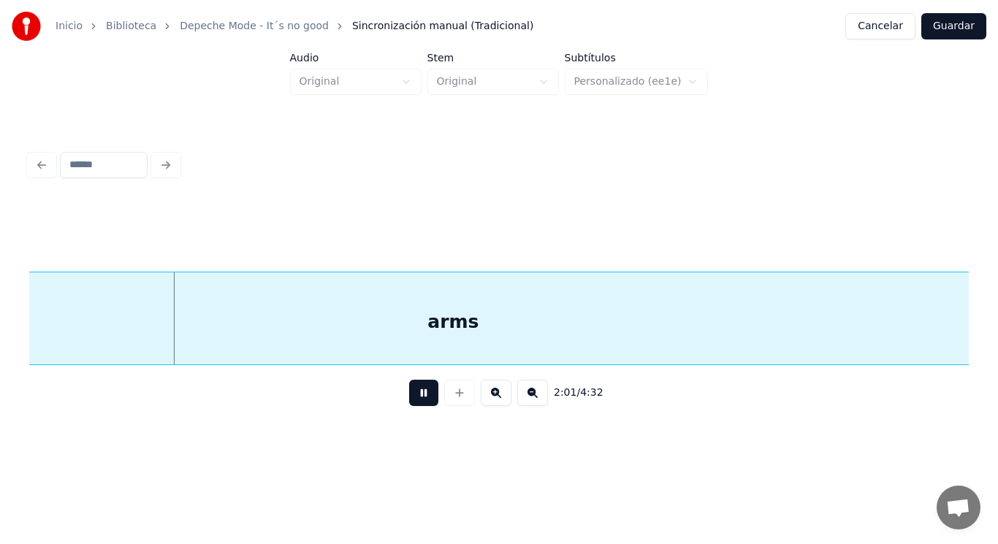
click at [412, 400] on button at bounding box center [423, 393] width 29 height 26
click at [382, 308] on div "arms" at bounding box center [452, 322] width 1185 height 99
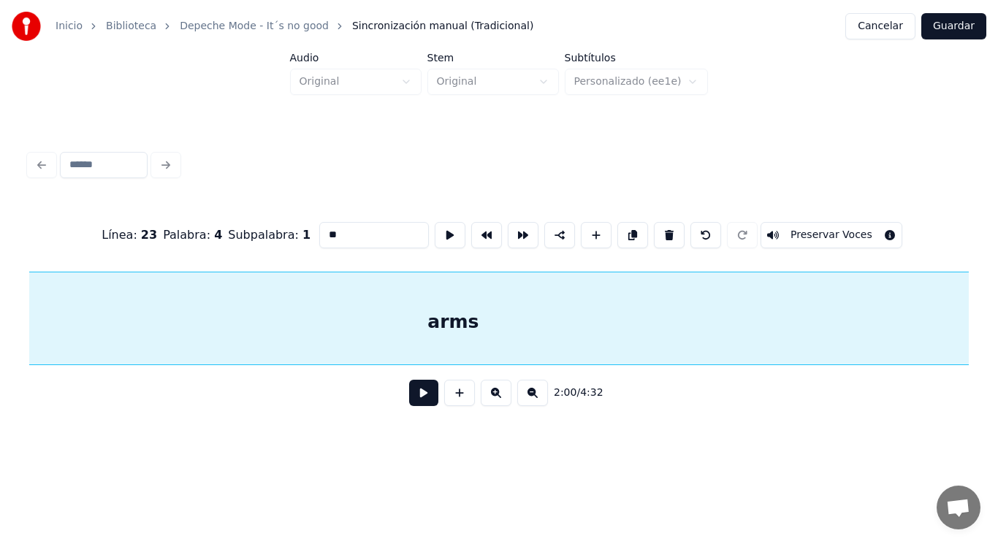
type input "****"
click at [409, 398] on button at bounding box center [423, 393] width 29 height 26
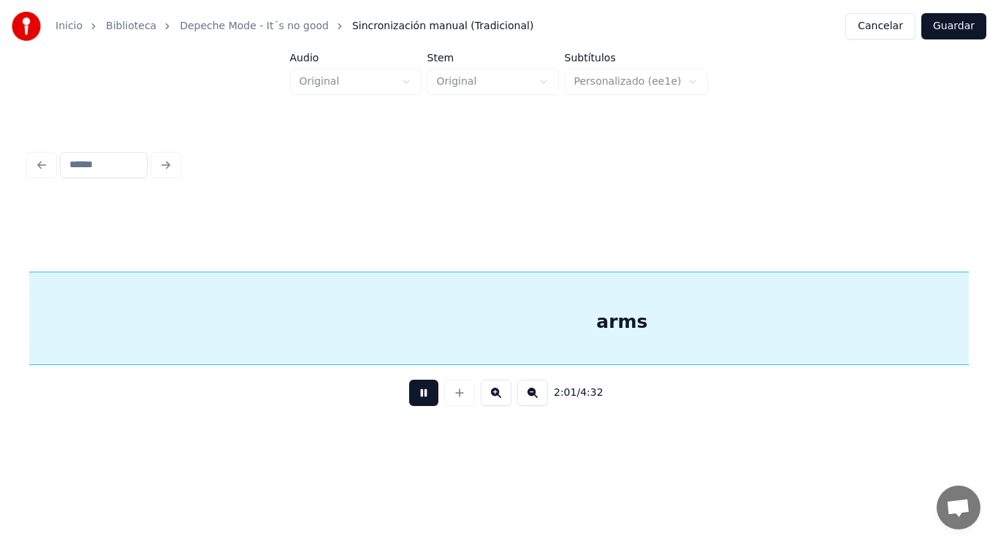
scroll to position [0, 124640]
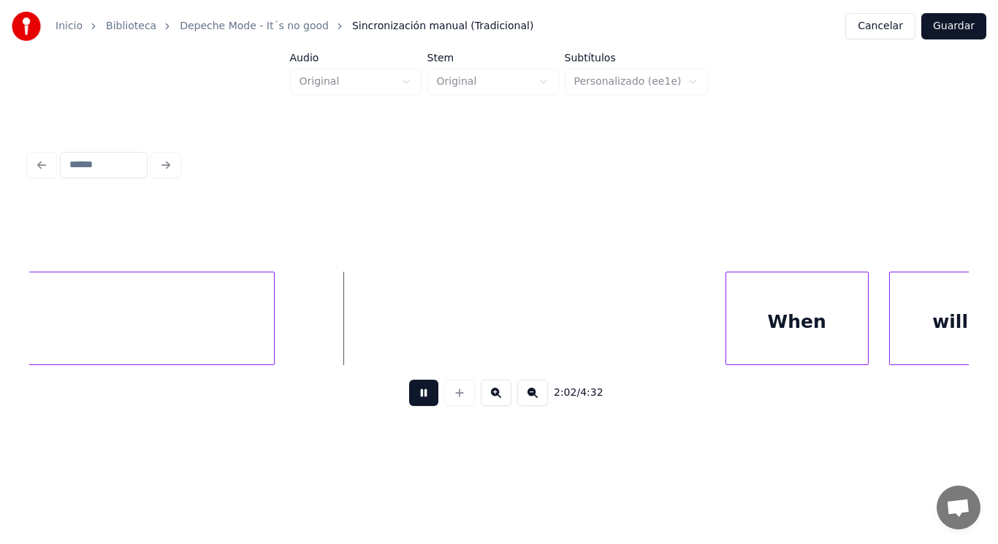
click at [409, 398] on button at bounding box center [423, 393] width 29 height 26
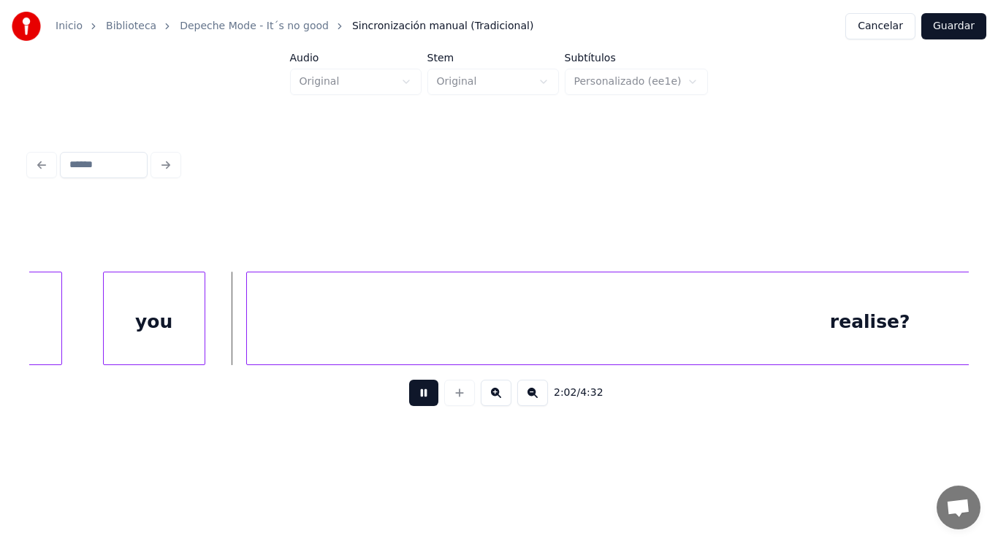
click at [409, 398] on button at bounding box center [423, 393] width 29 height 26
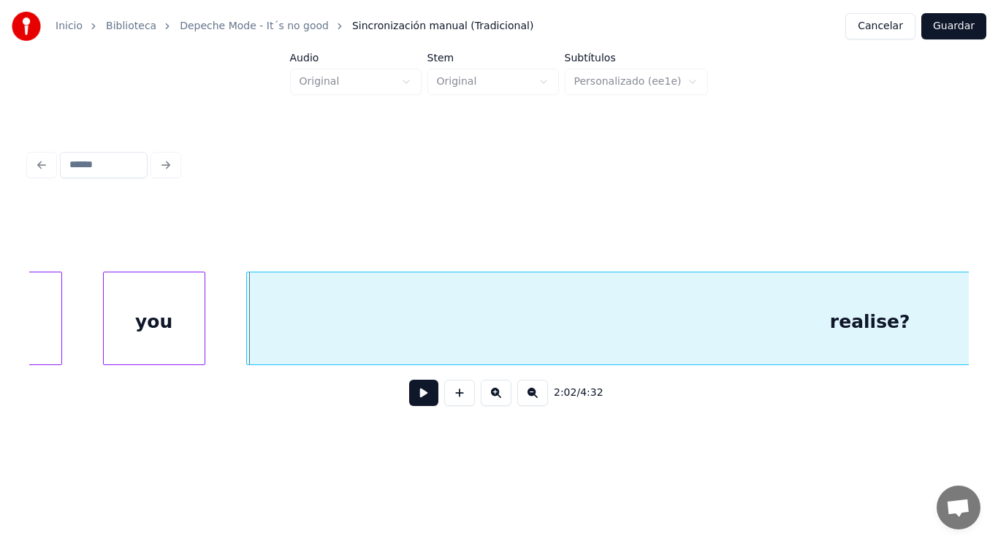
click at [409, 398] on button at bounding box center [423, 393] width 29 height 26
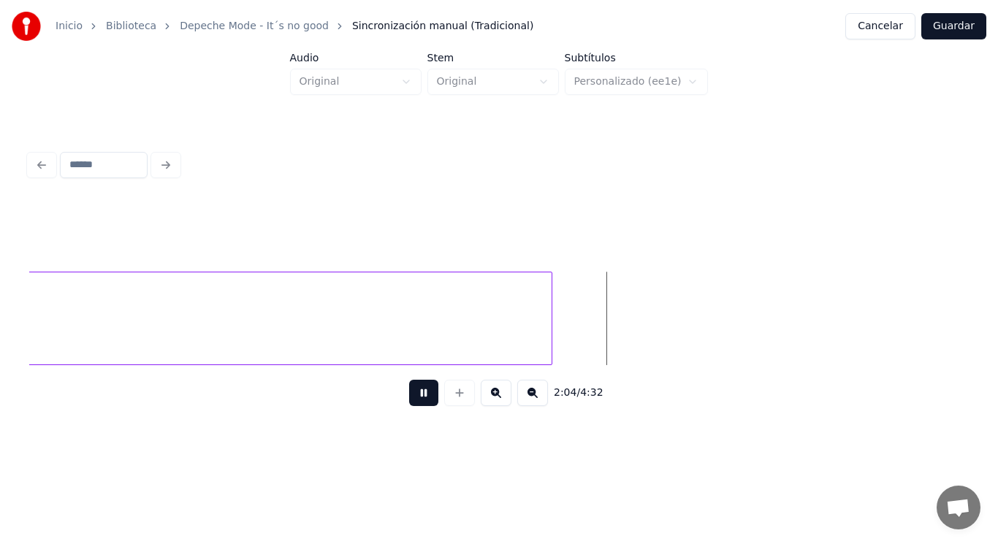
click at [409, 398] on button at bounding box center [423, 393] width 29 height 26
click at [414, 397] on button at bounding box center [423, 393] width 29 height 26
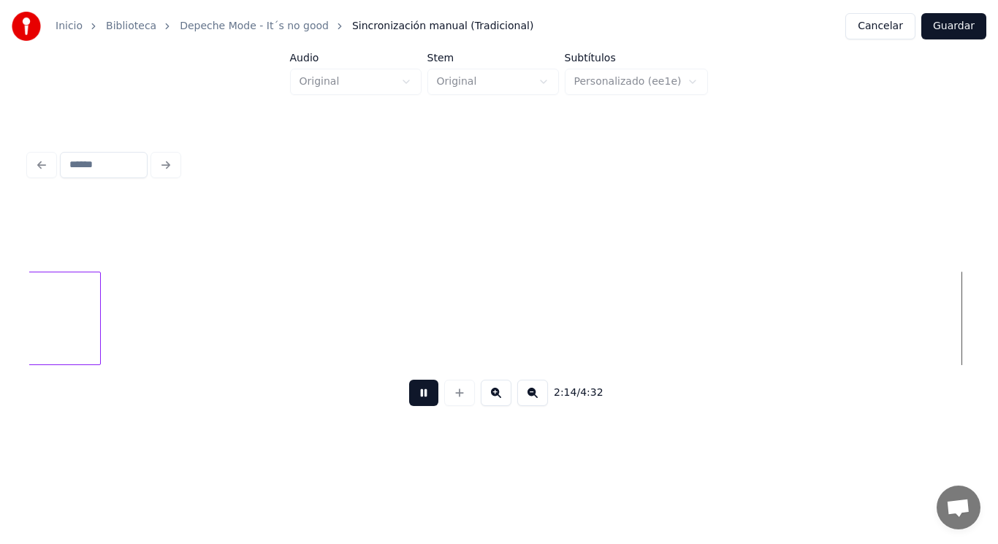
click at [414, 397] on button at bounding box center [423, 393] width 29 height 26
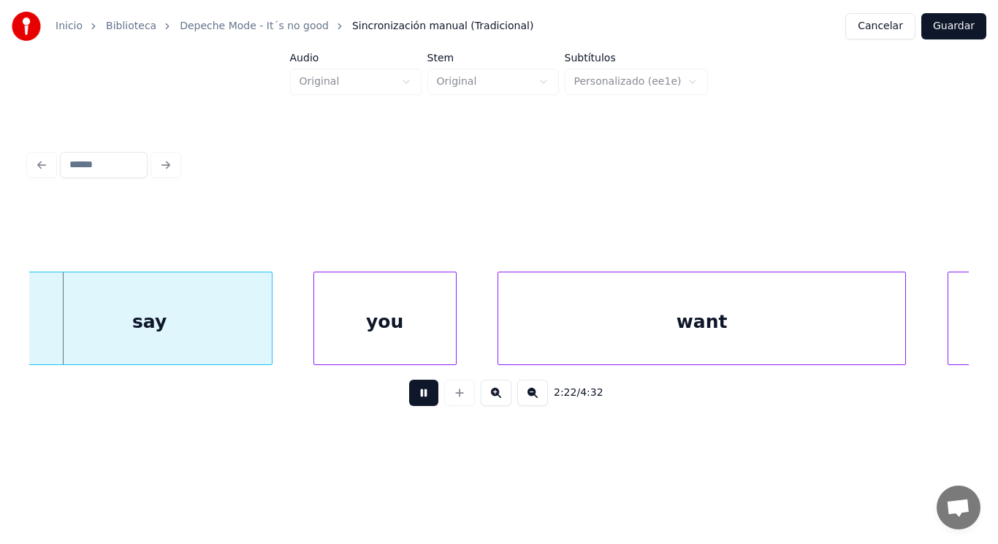
click at [414, 397] on button at bounding box center [423, 393] width 29 height 26
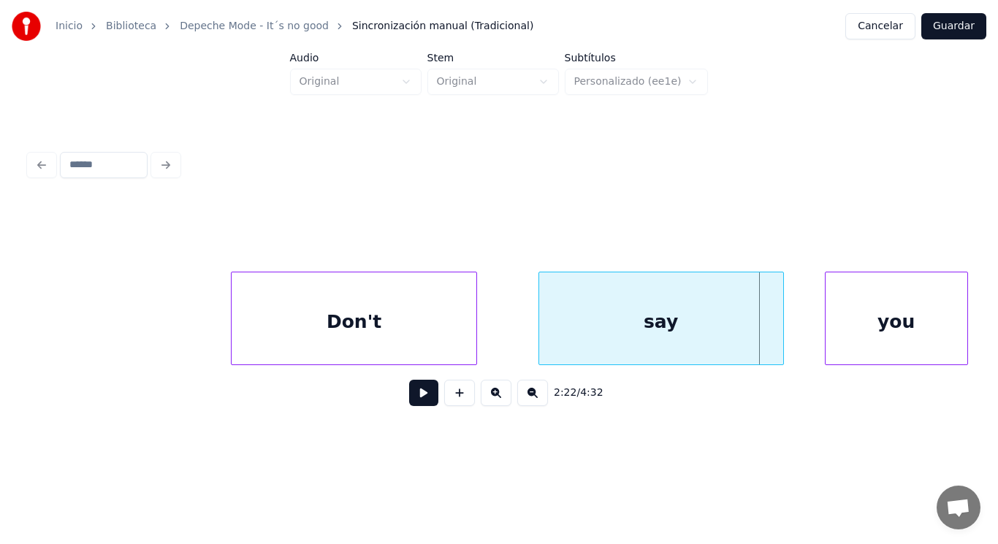
scroll to position [0, 145021]
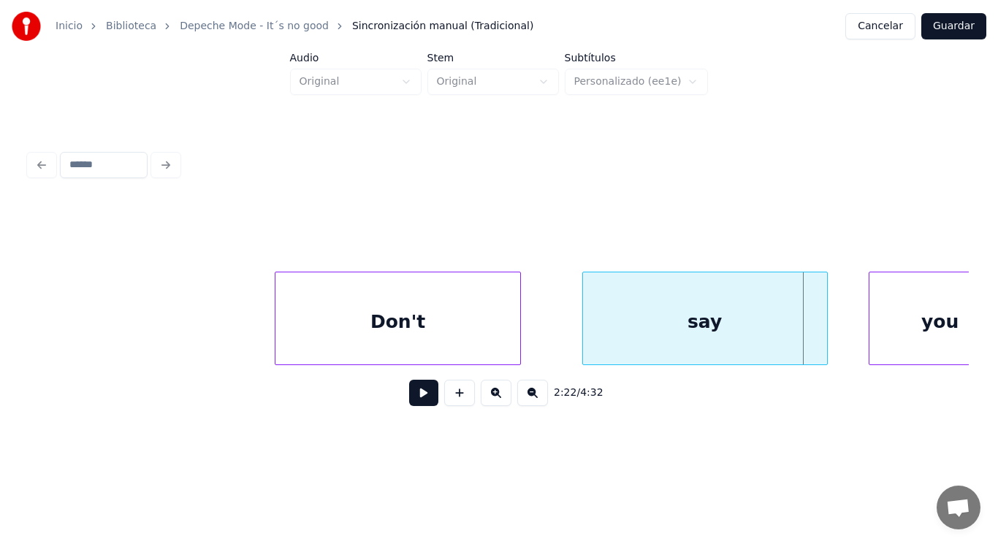
click at [335, 357] on div "Don't" at bounding box center [398, 322] width 244 height 99
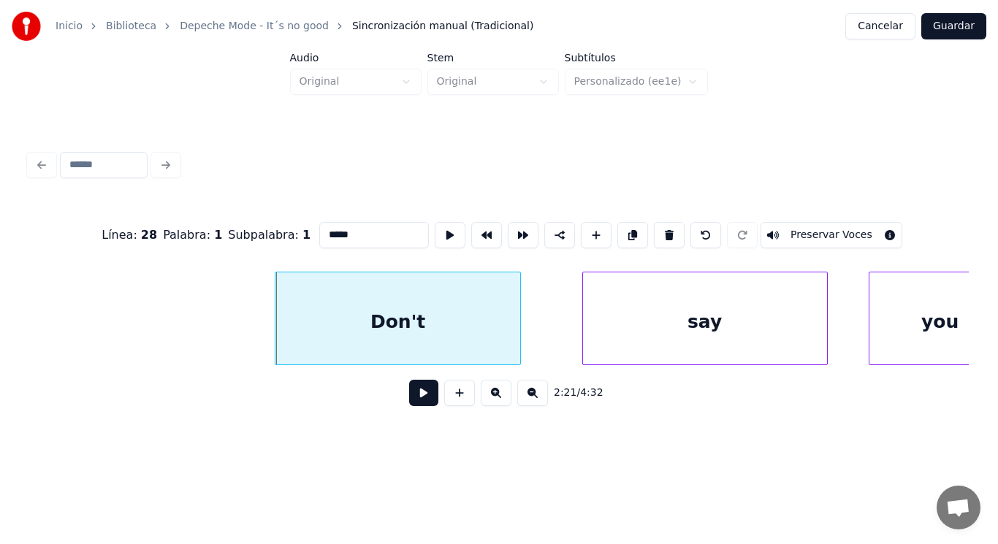
click at [416, 396] on button at bounding box center [423, 393] width 29 height 26
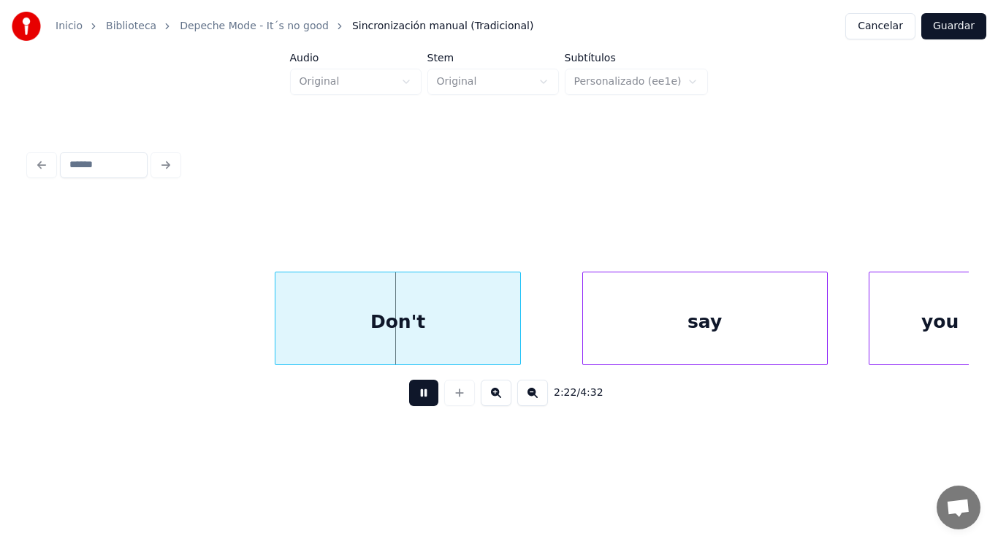
click at [416, 396] on button at bounding box center [423, 393] width 29 height 26
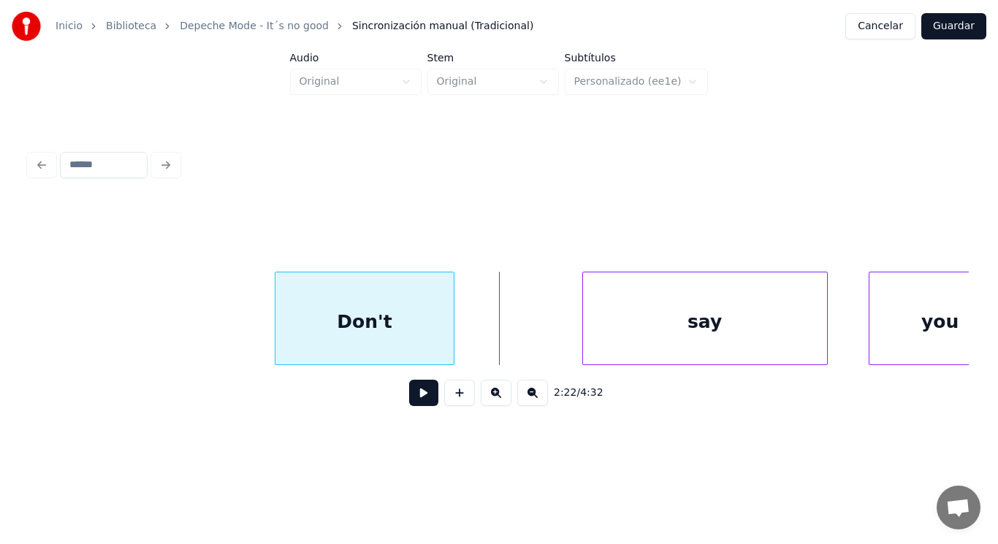
click at [452, 340] on div at bounding box center [451, 319] width 4 height 92
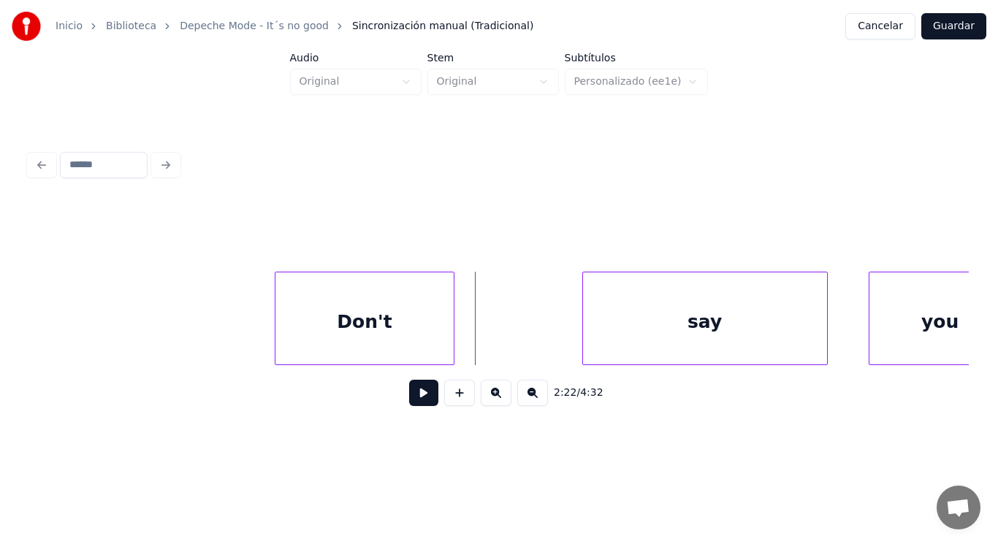
click at [427, 399] on button at bounding box center [423, 393] width 29 height 26
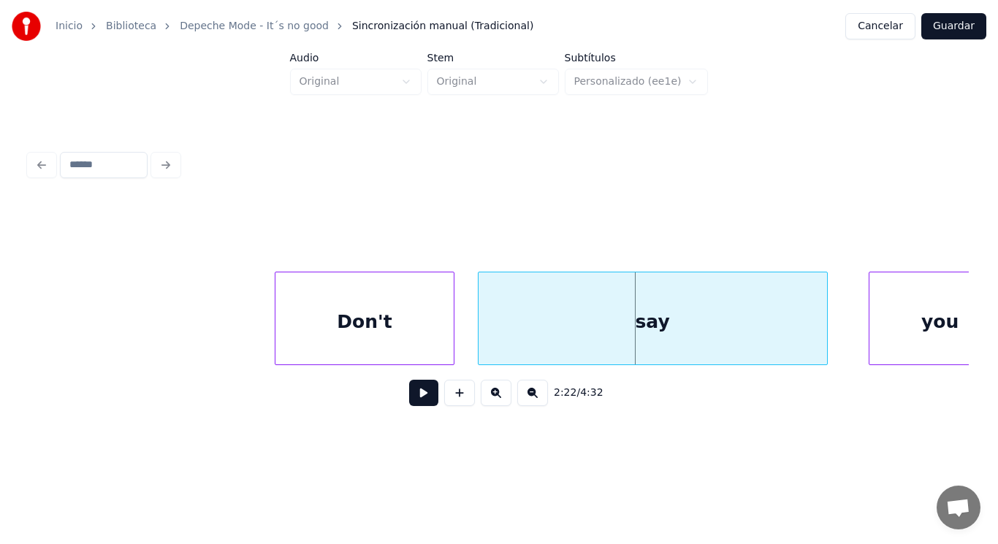
click at [479, 343] on div at bounding box center [481, 319] width 4 height 92
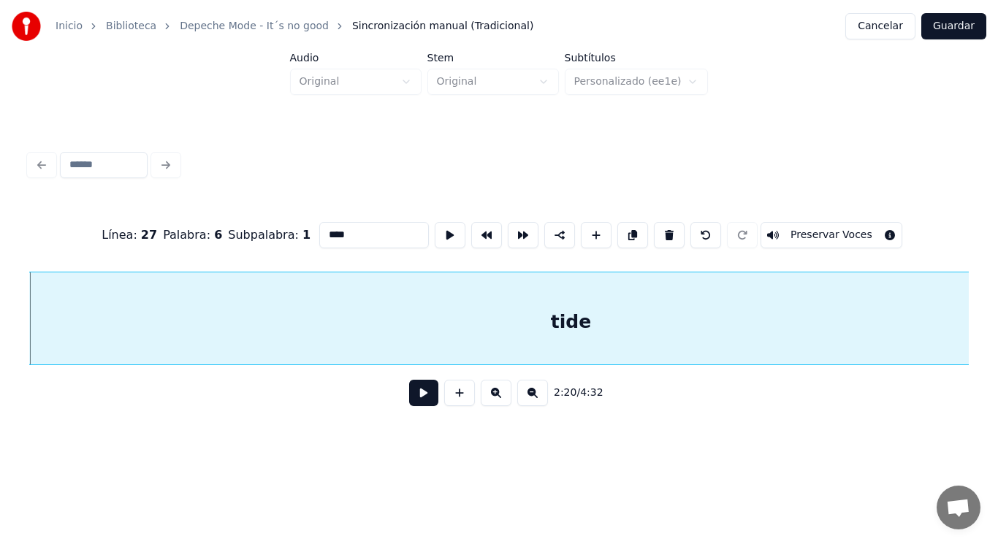
click at [425, 395] on button at bounding box center [423, 393] width 29 height 26
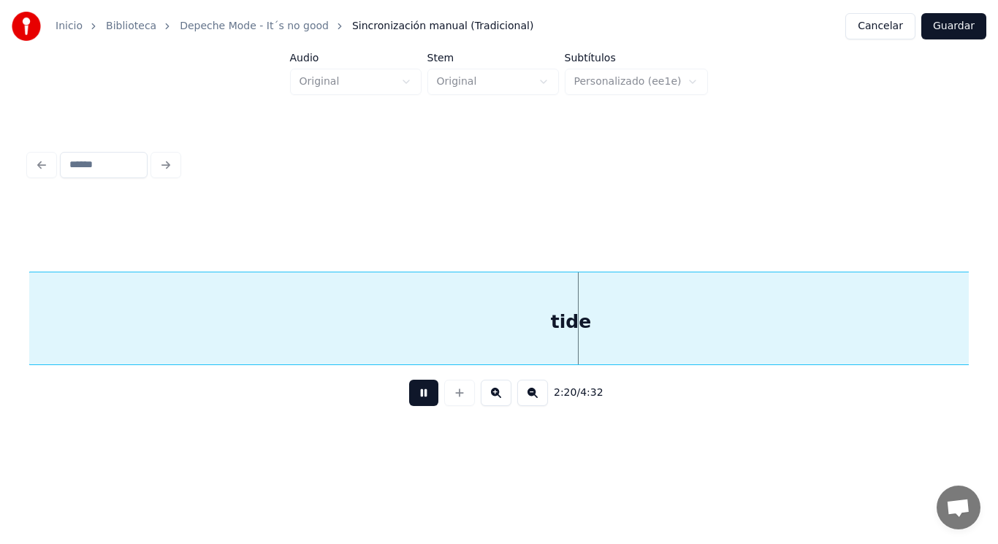
click at [425, 395] on button at bounding box center [423, 393] width 29 height 26
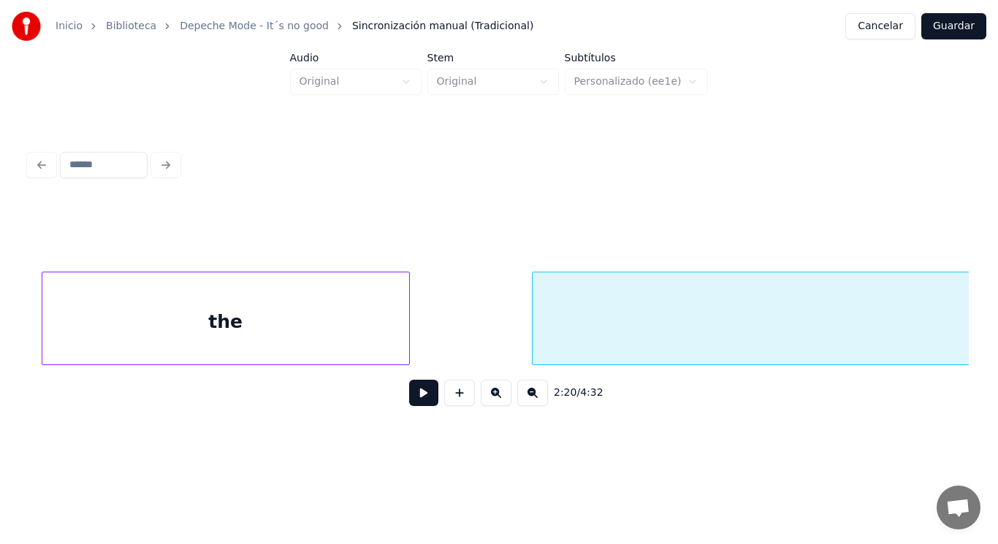
scroll to position [0, 142879]
click at [214, 336] on div "the" at bounding box center [248, 322] width 367 height 99
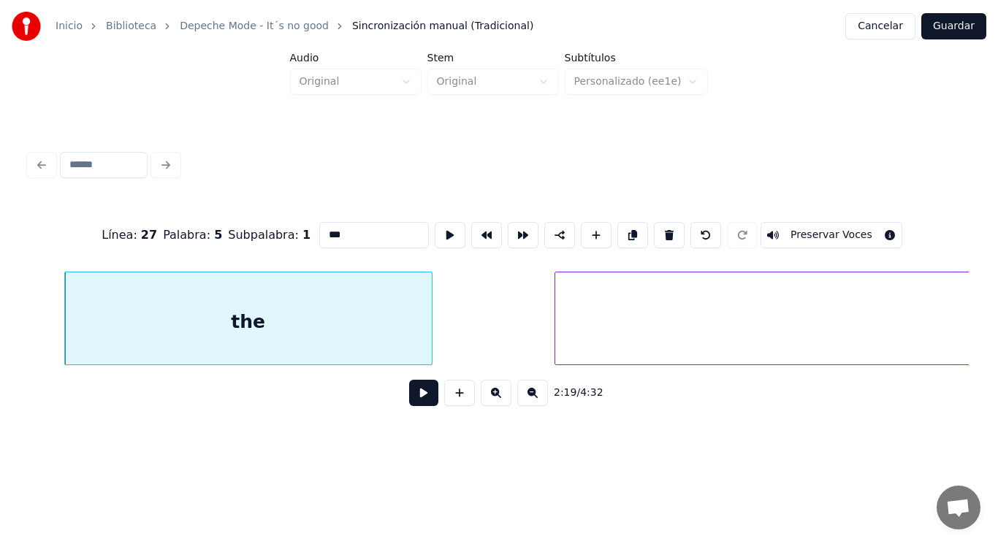
click at [411, 401] on button at bounding box center [423, 393] width 29 height 26
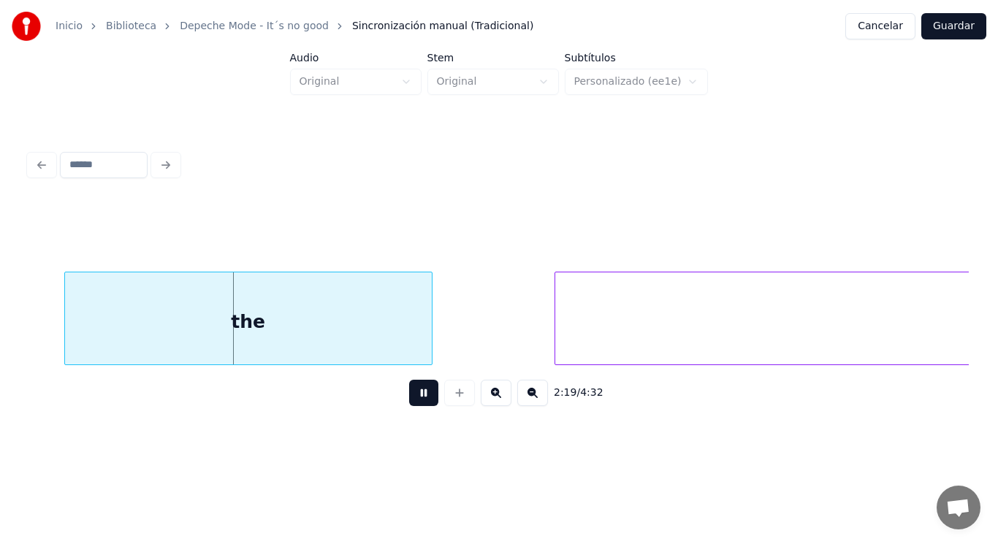
click at [411, 401] on button at bounding box center [423, 393] width 29 height 26
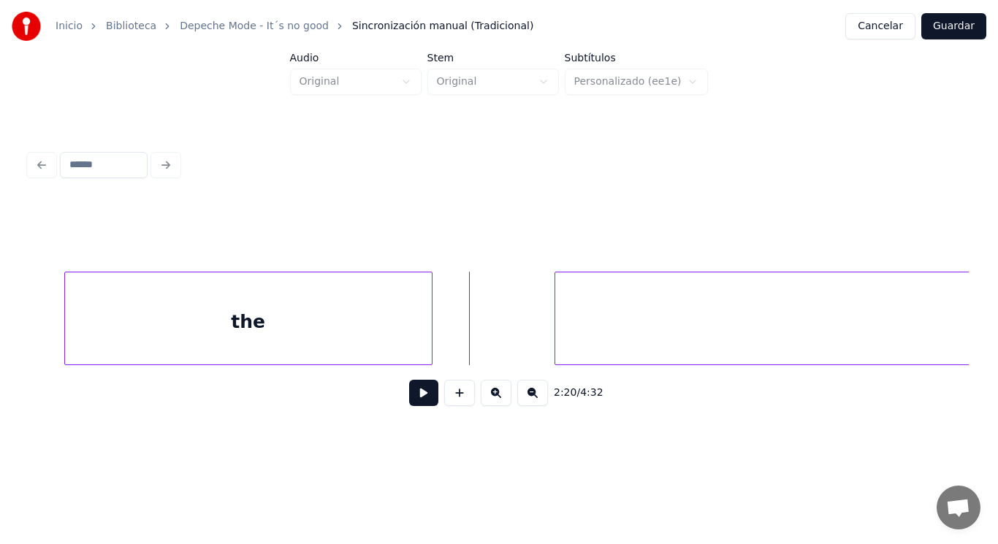
click at [414, 398] on button at bounding box center [423, 393] width 29 height 26
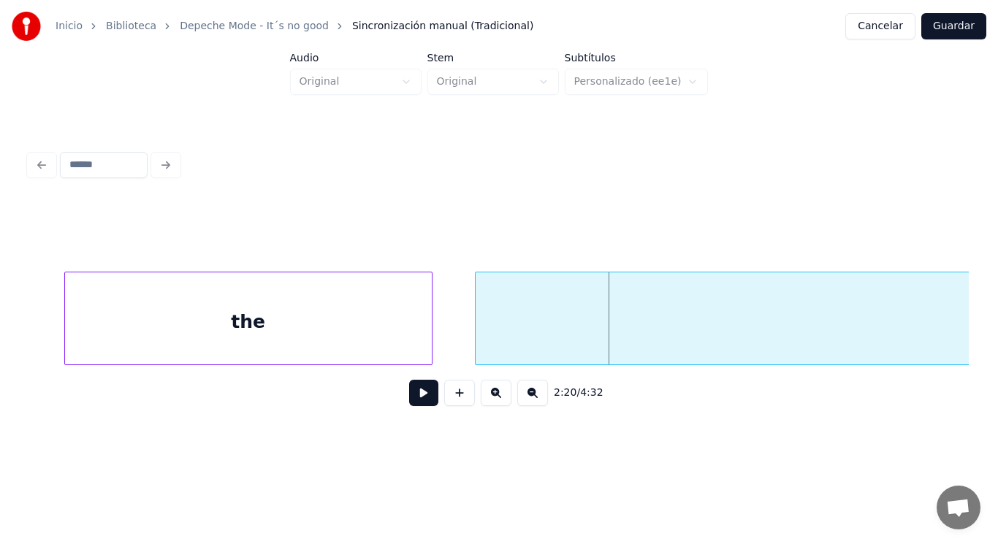
click at [476, 330] on div at bounding box center [478, 319] width 4 height 92
click at [413, 405] on button at bounding box center [423, 393] width 29 height 26
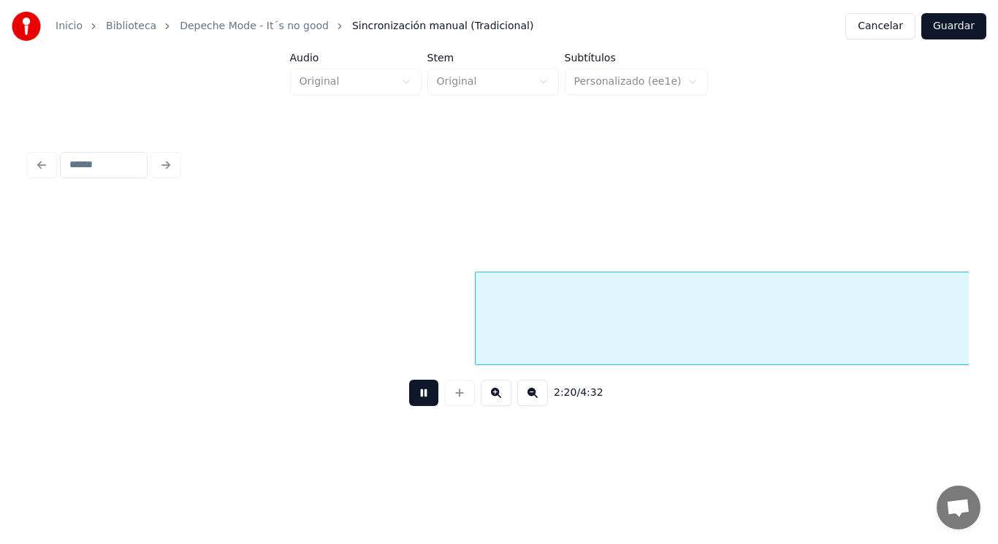
scroll to position [0, 143824]
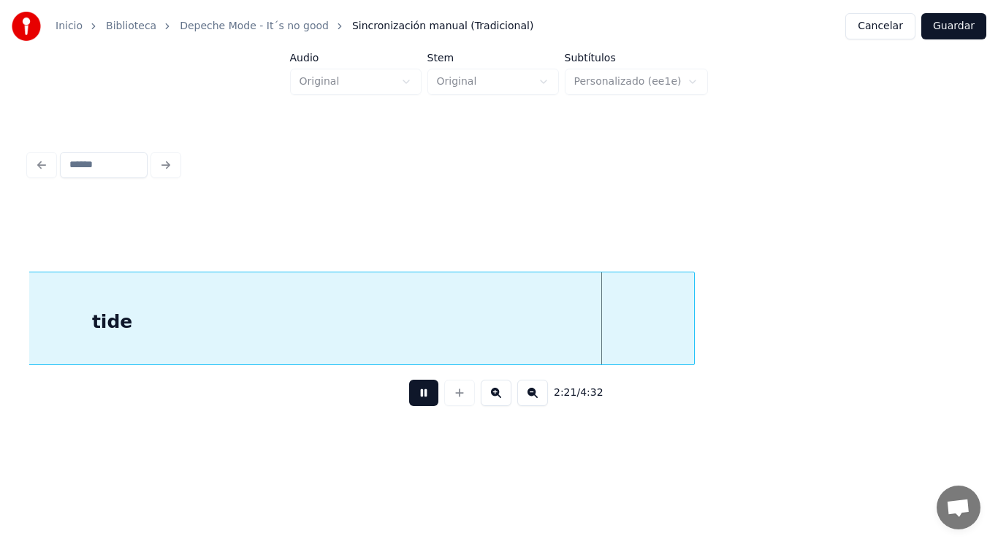
click at [413, 405] on button at bounding box center [423, 393] width 29 height 26
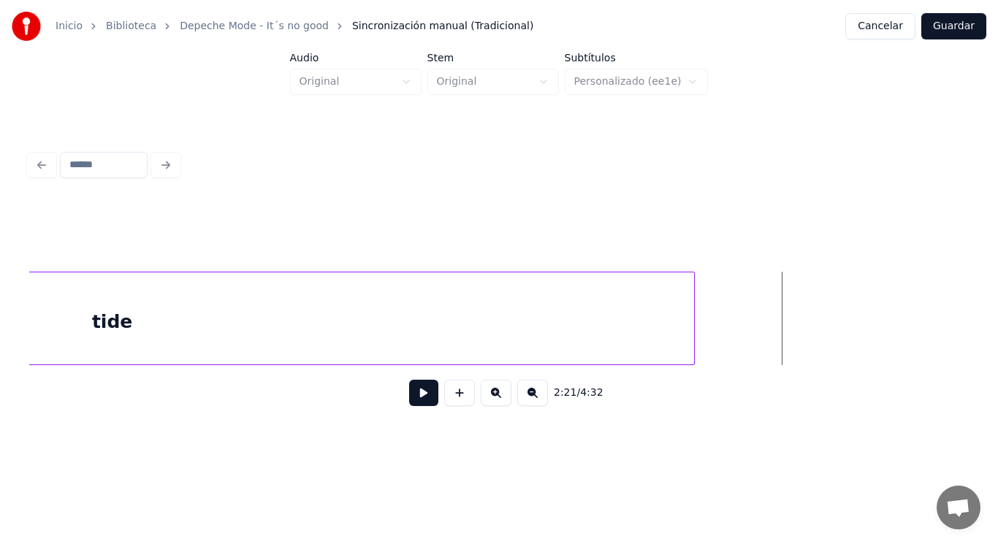
click at [607, 352] on div "tide" at bounding box center [112, 322] width 1163 height 99
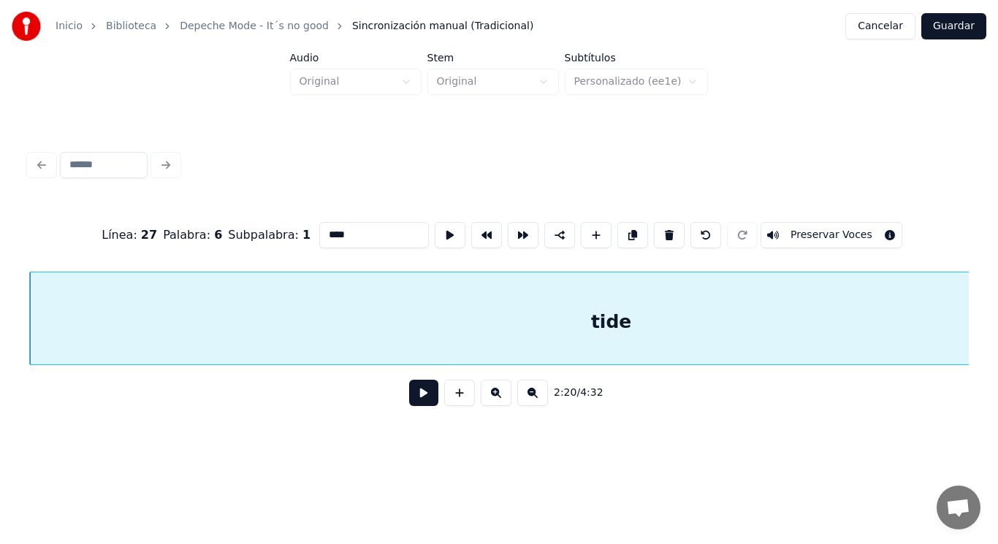
click at [425, 393] on button at bounding box center [423, 393] width 29 height 26
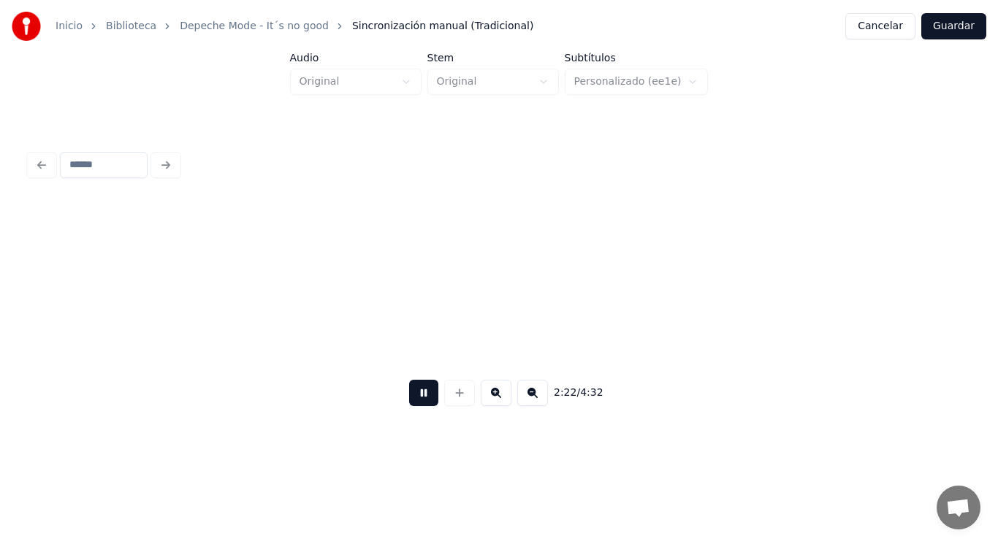
scroll to position [0, 145224]
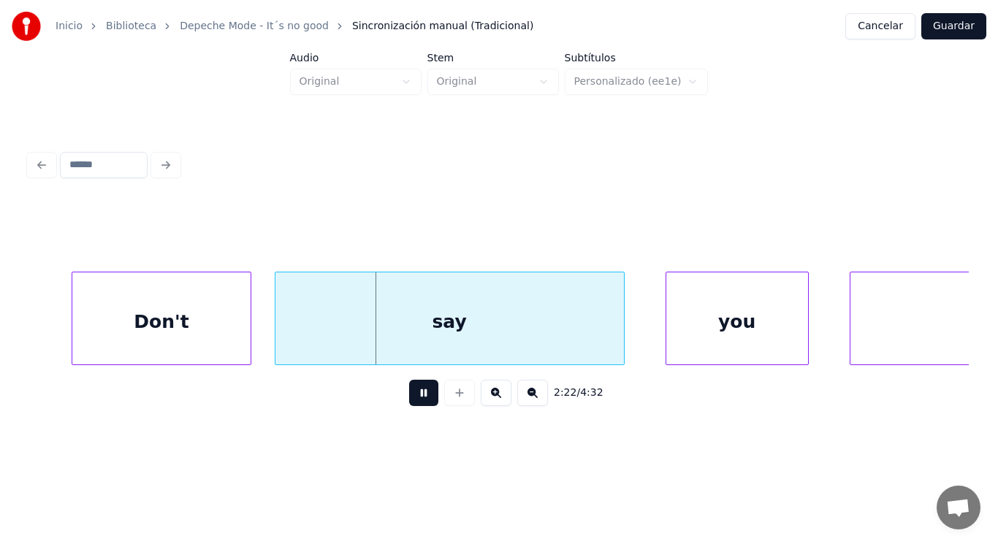
click at [425, 393] on button at bounding box center [423, 393] width 29 height 26
click at [378, 341] on div "say" at bounding box center [450, 322] width 349 height 99
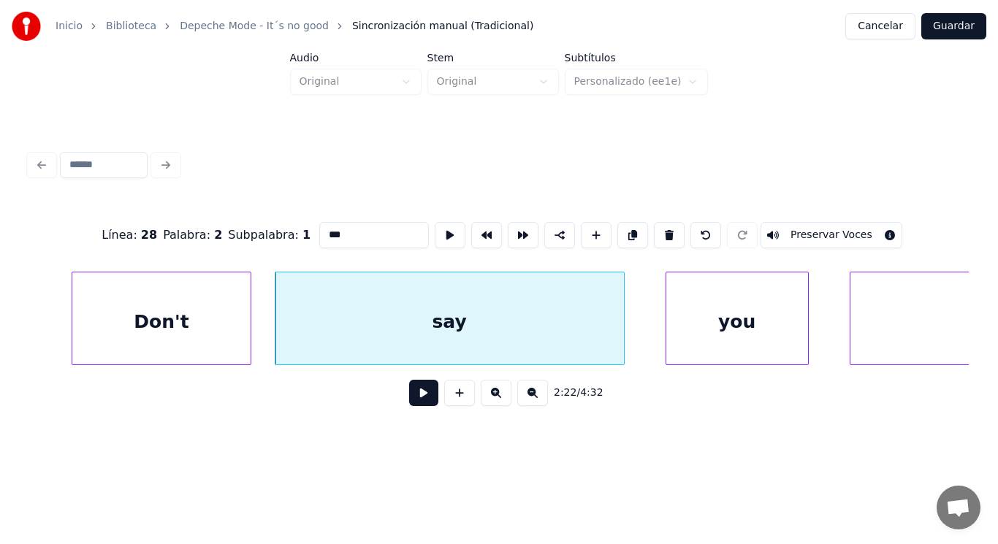
click at [417, 401] on button at bounding box center [423, 393] width 29 height 26
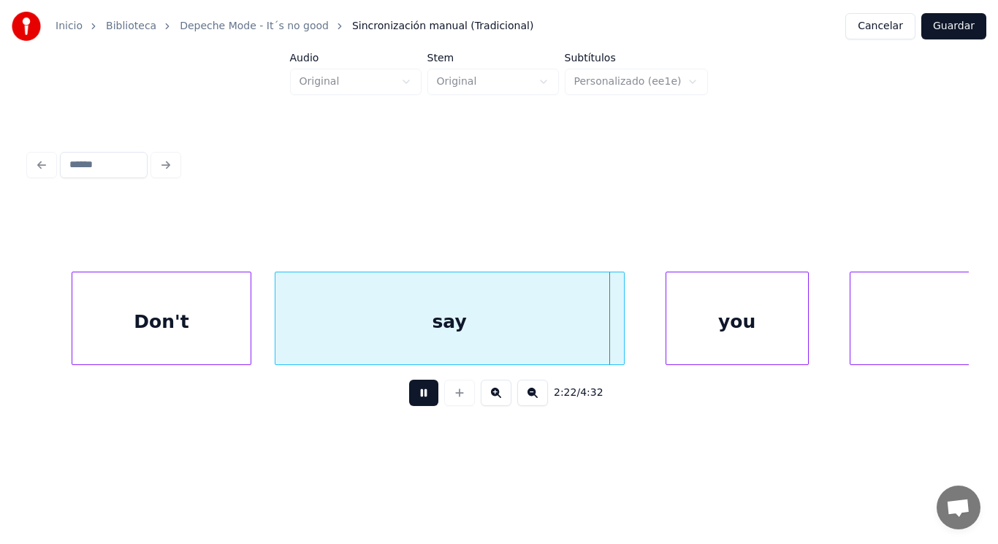
click at [417, 401] on button at bounding box center [423, 393] width 29 height 26
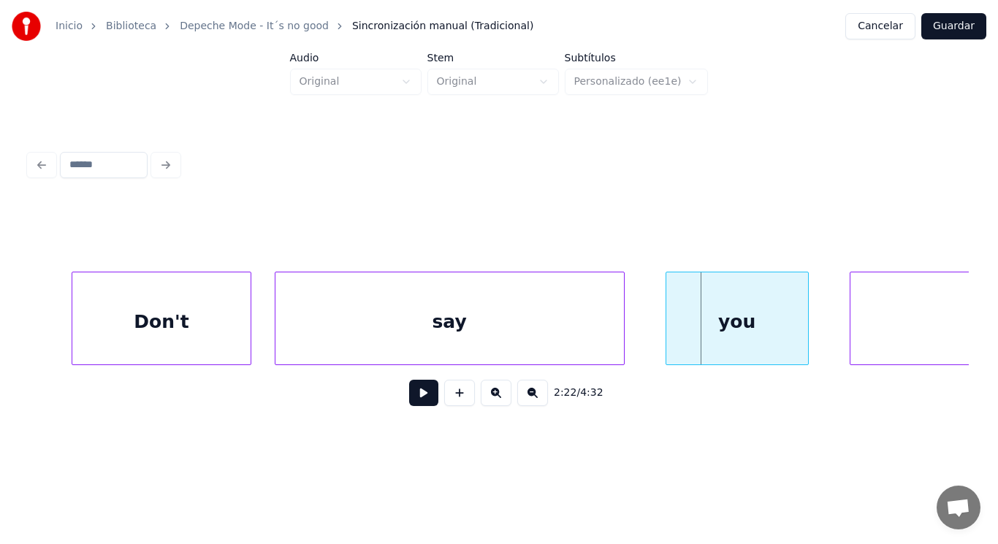
click at [674, 330] on div "you" at bounding box center [737, 322] width 142 height 99
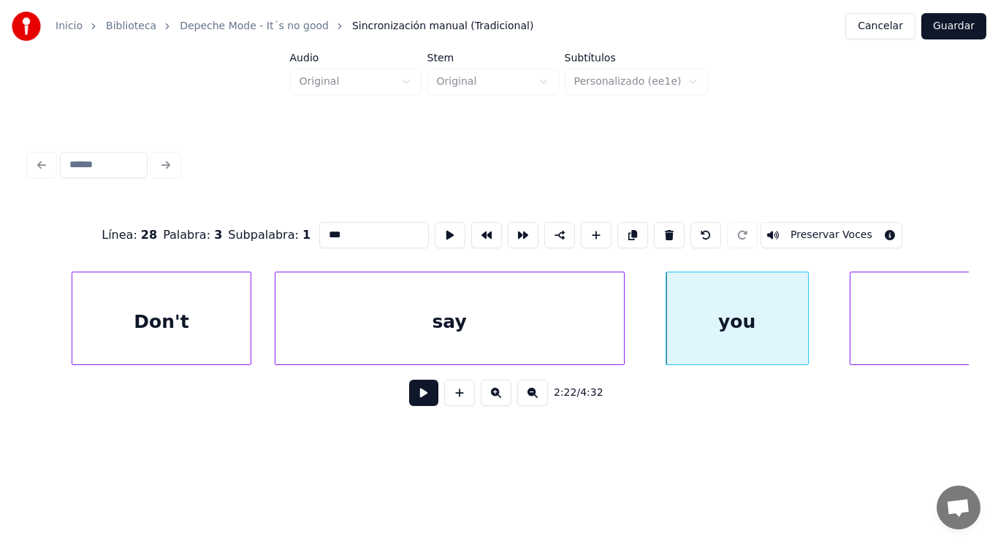
click at [417, 394] on button at bounding box center [423, 393] width 29 height 26
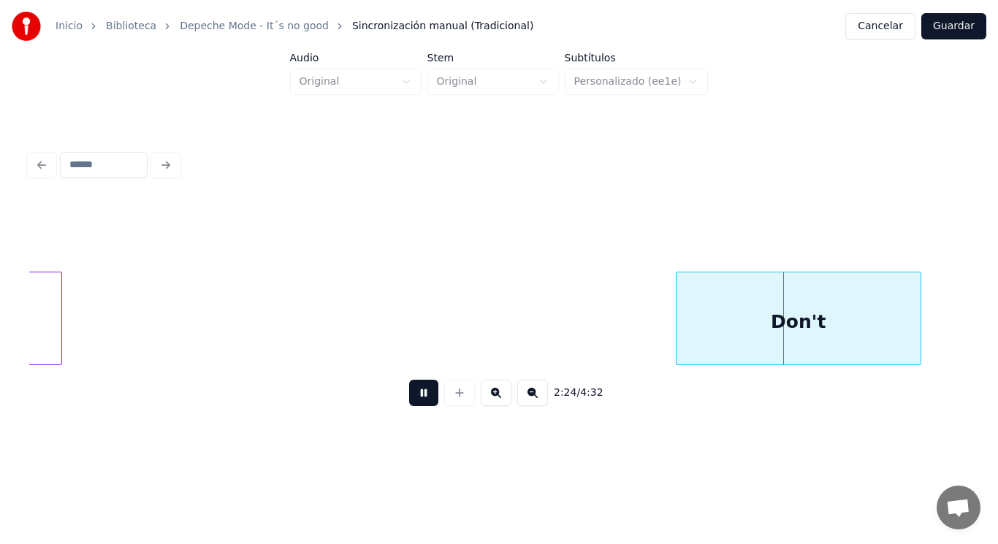
click at [417, 394] on button at bounding box center [423, 393] width 29 height 26
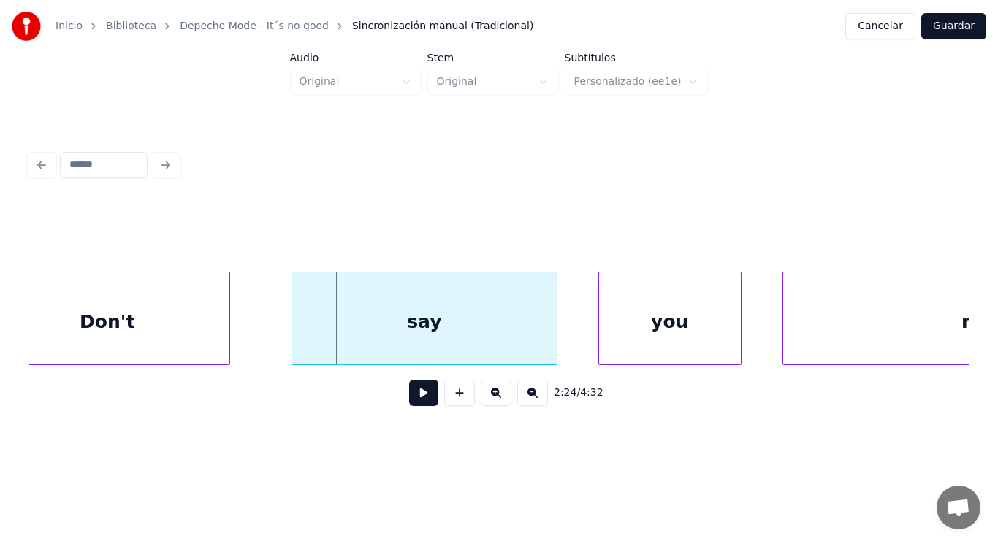
scroll to position [0, 147750]
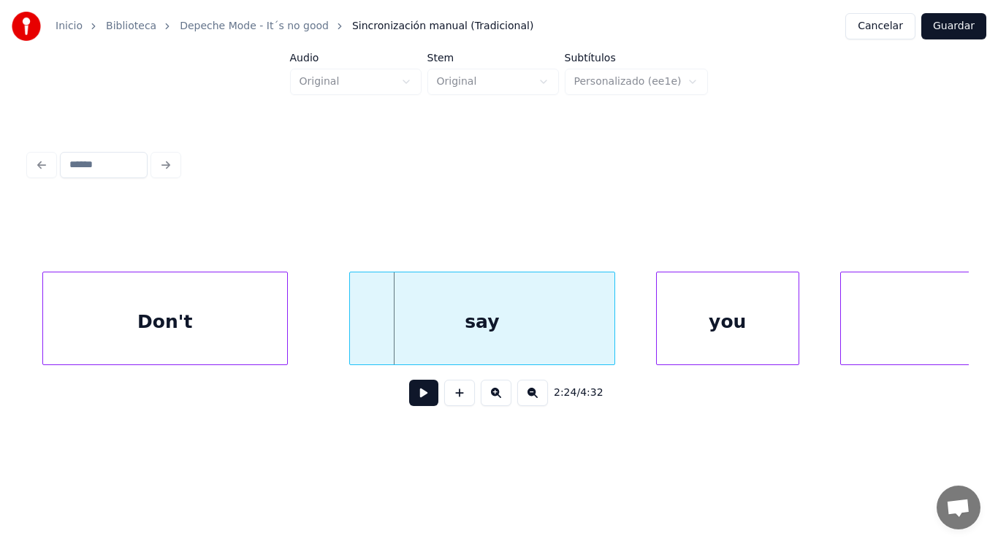
click at [208, 334] on div "Don't" at bounding box center [165, 322] width 244 height 99
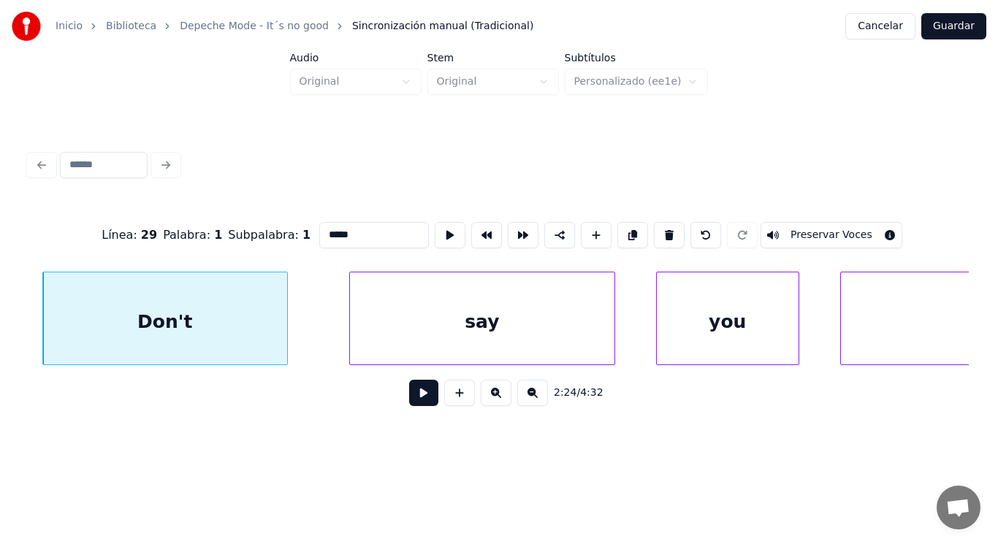
click at [419, 399] on button at bounding box center [423, 393] width 29 height 26
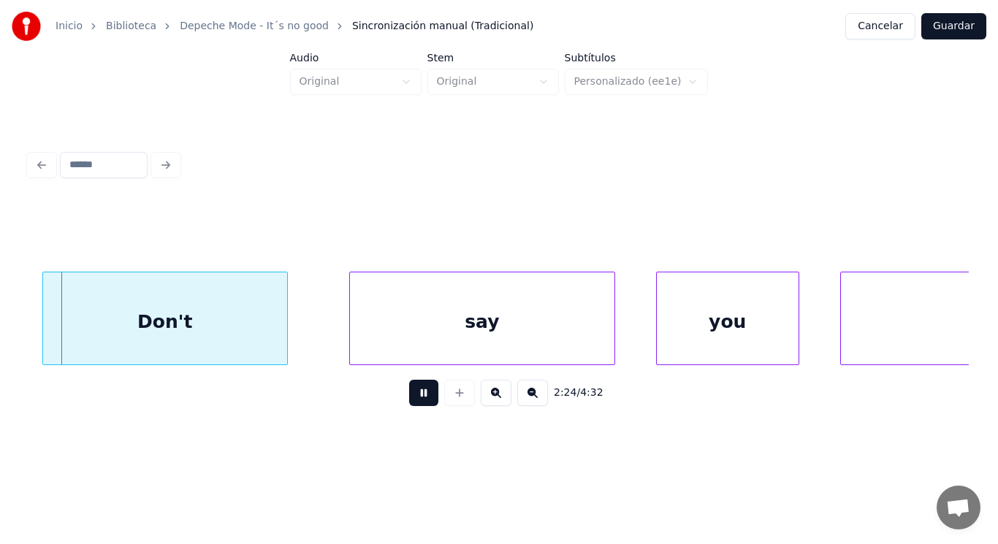
click at [419, 399] on button at bounding box center [423, 393] width 29 height 26
click at [284, 334] on div at bounding box center [285, 319] width 4 height 92
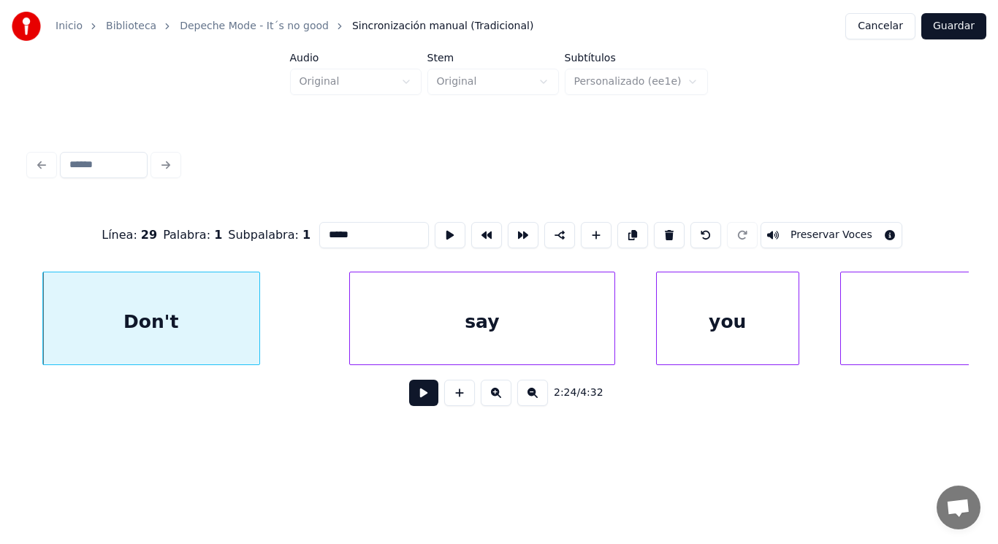
click at [256, 337] on div at bounding box center [257, 319] width 4 height 92
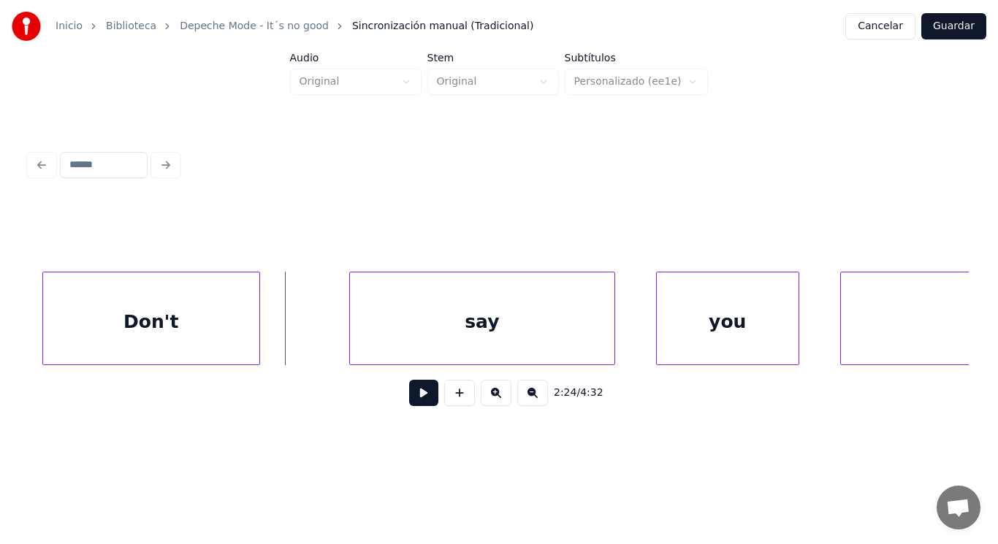
click at [409, 397] on button at bounding box center [423, 393] width 29 height 26
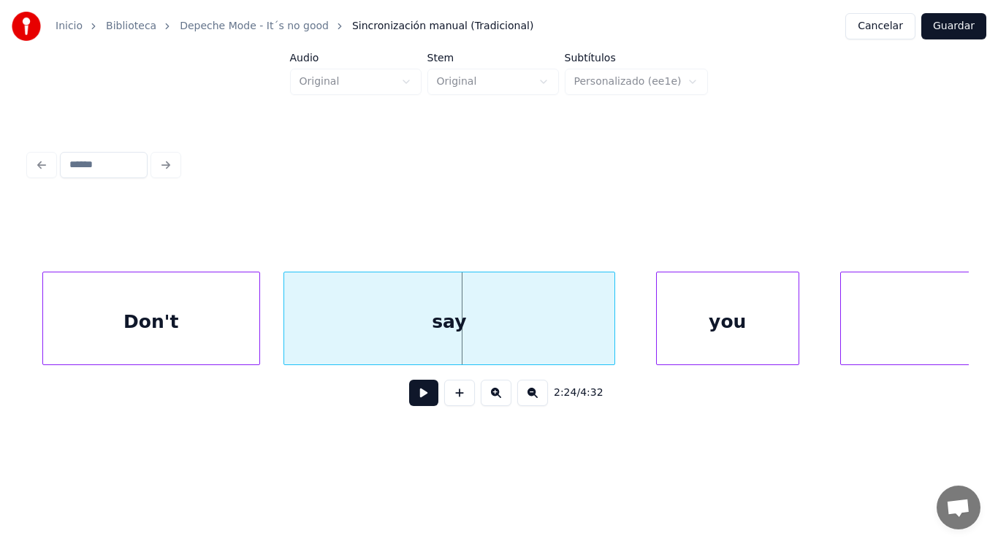
click at [287, 337] on div at bounding box center [286, 319] width 4 height 92
click at [419, 398] on button at bounding box center [423, 393] width 29 height 26
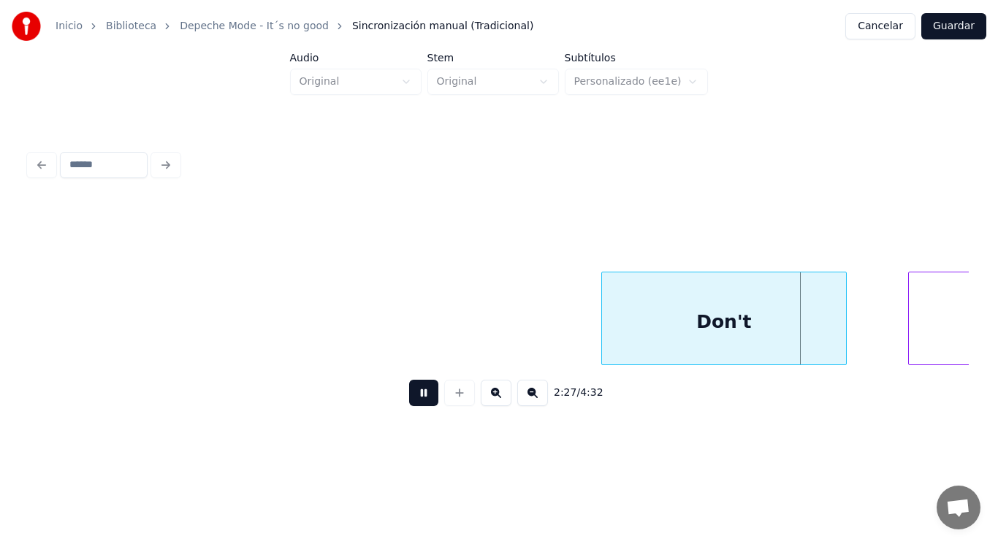
click at [419, 398] on button at bounding box center [423, 393] width 29 height 26
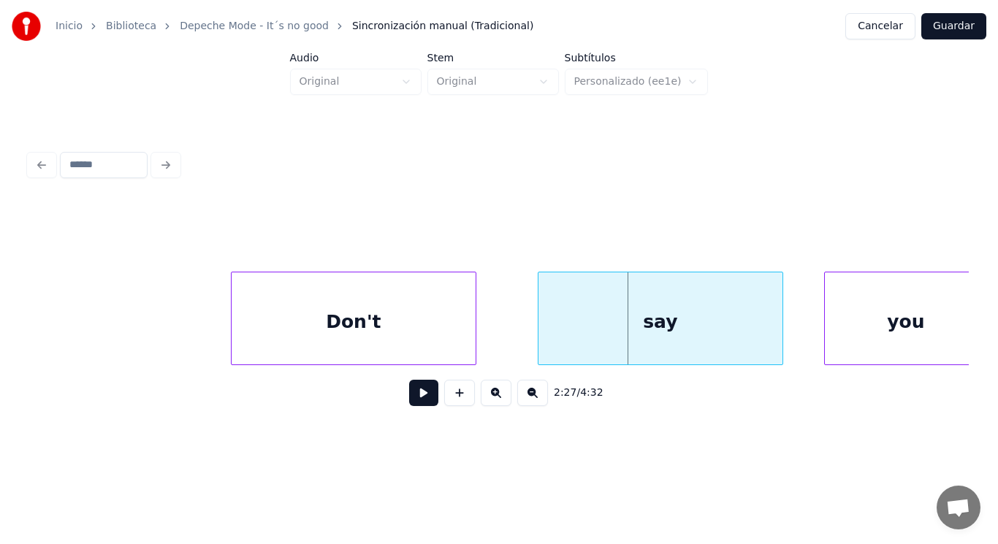
scroll to position [0, 150016]
click at [259, 336] on div "Don't" at bounding box center [354, 322] width 244 height 99
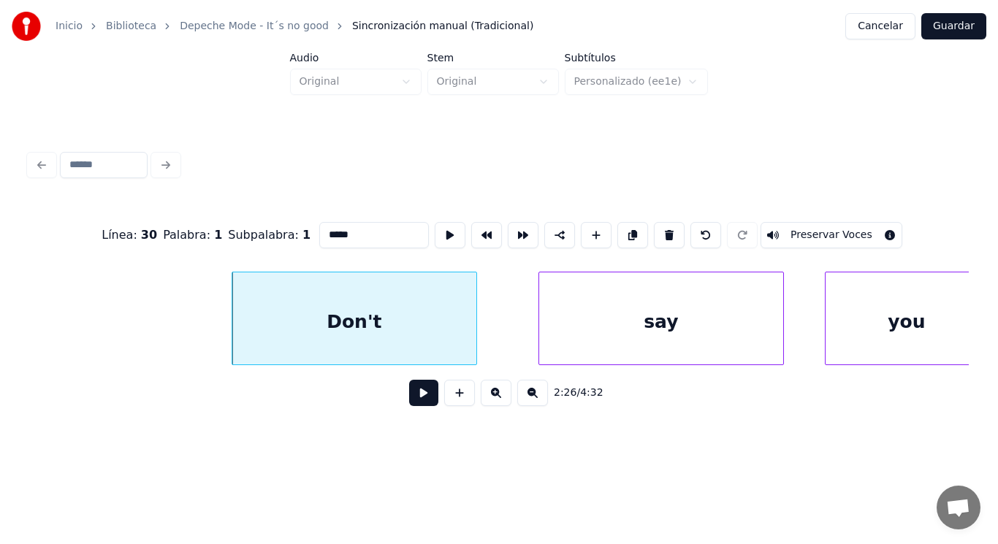
click at [417, 406] on button at bounding box center [423, 393] width 29 height 26
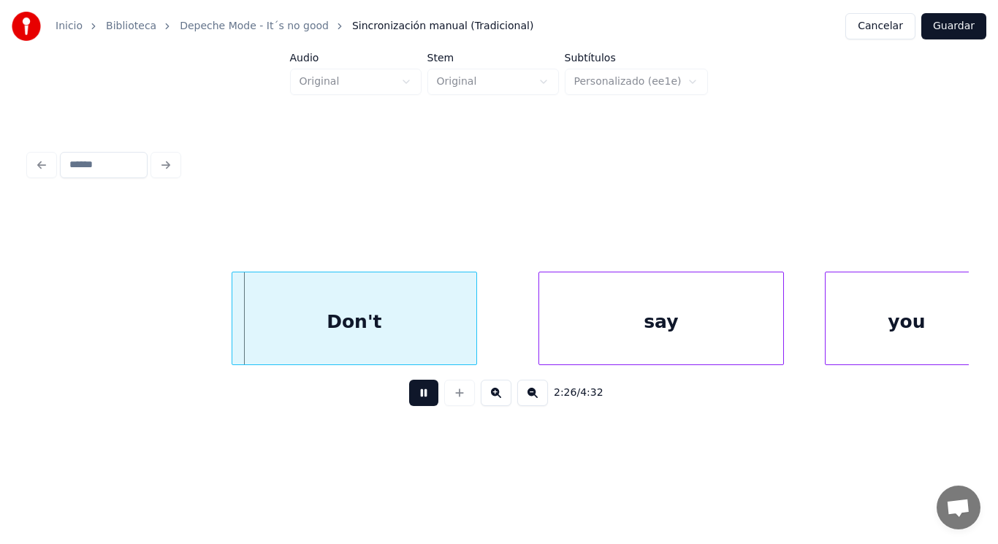
click at [417, 406] on button at bounding box center [423, 393] width 29 height 26
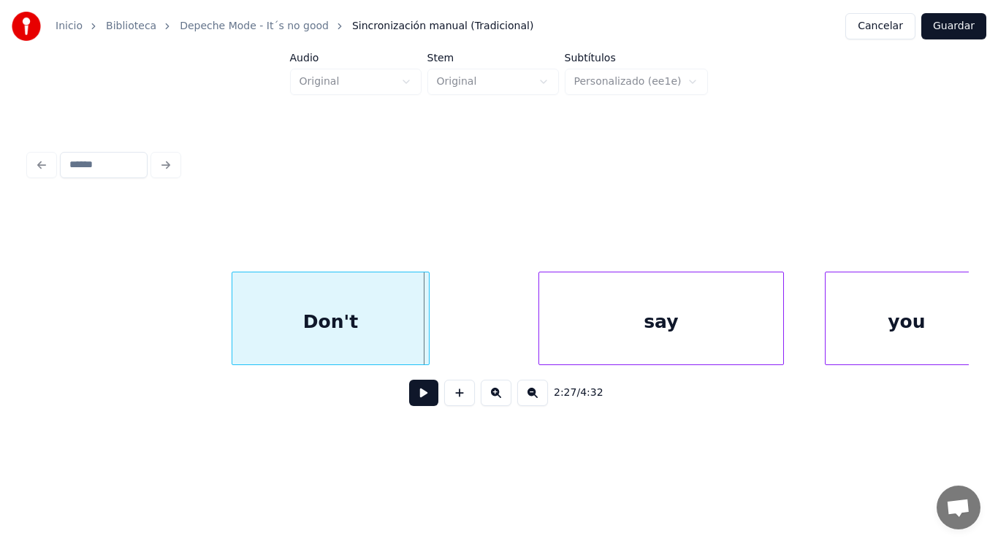
click at [428, 347] on div at bounding box center [427, 319] width 4 height 92
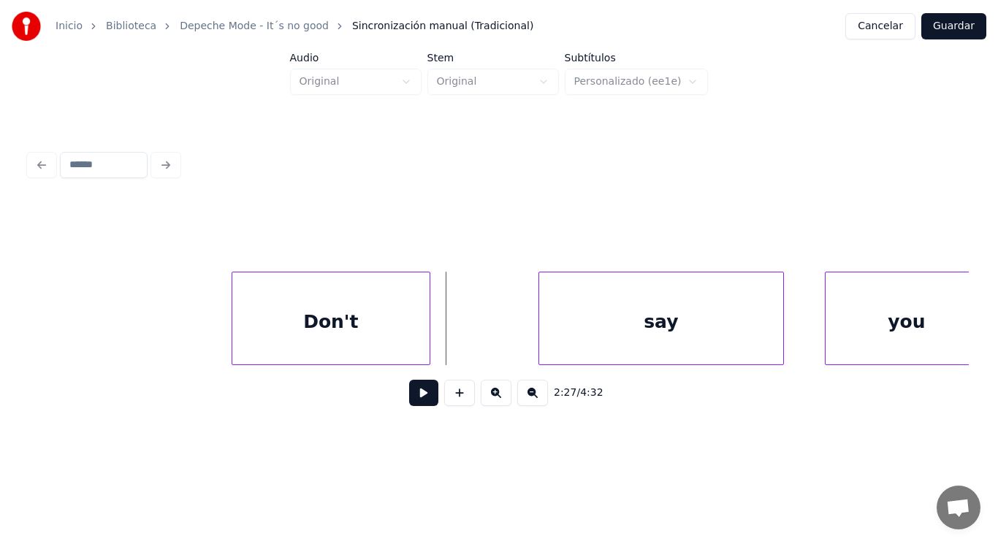
click at [419, 403] on button at bounding box center [423, 393] width 29 height 26
drag, startPoint x: 419, startPoint y: 403, endPoint x: 546, endPoint y: 364, distance: 132.9
click at [430, 396] on button at bounding box center [423, 393] width 29 height 26
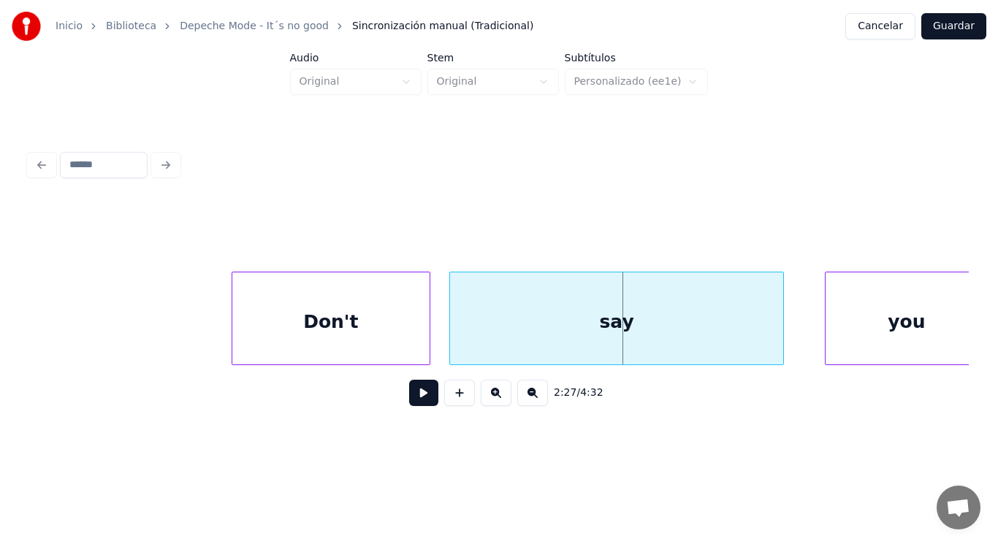
click at [454, 338] on div at bounding box center [452, 319] width 4 height 92
click at [418, 391] on button at bounding box center [423, 393] width 29 height 26
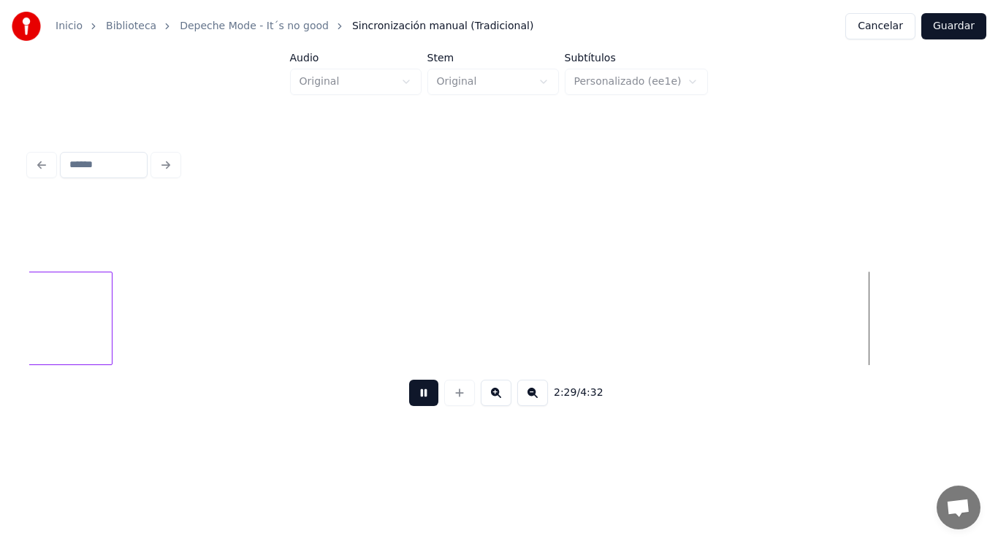
scroll to position [0, 152871]
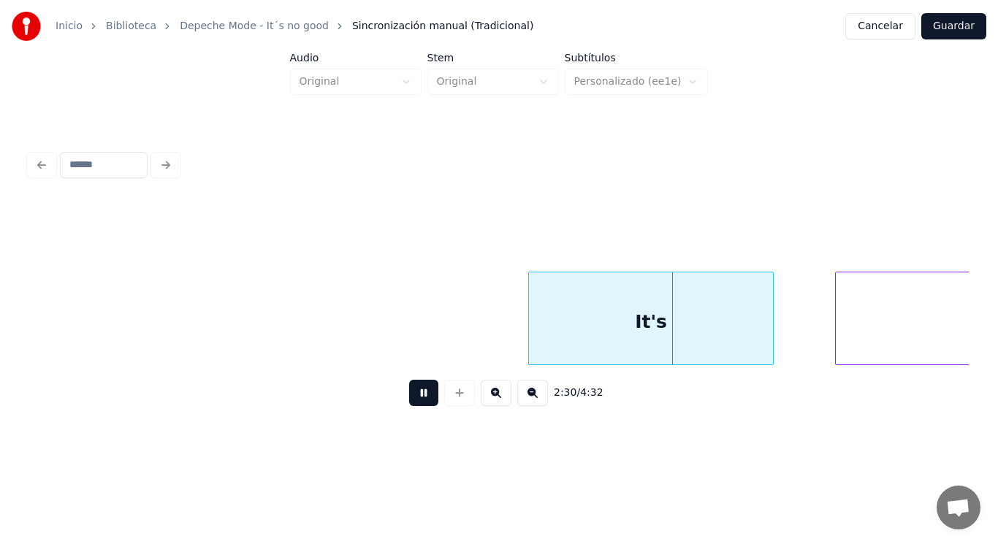
click at [418, 391] on button at bounding box center [423, 393] width 29 height 26
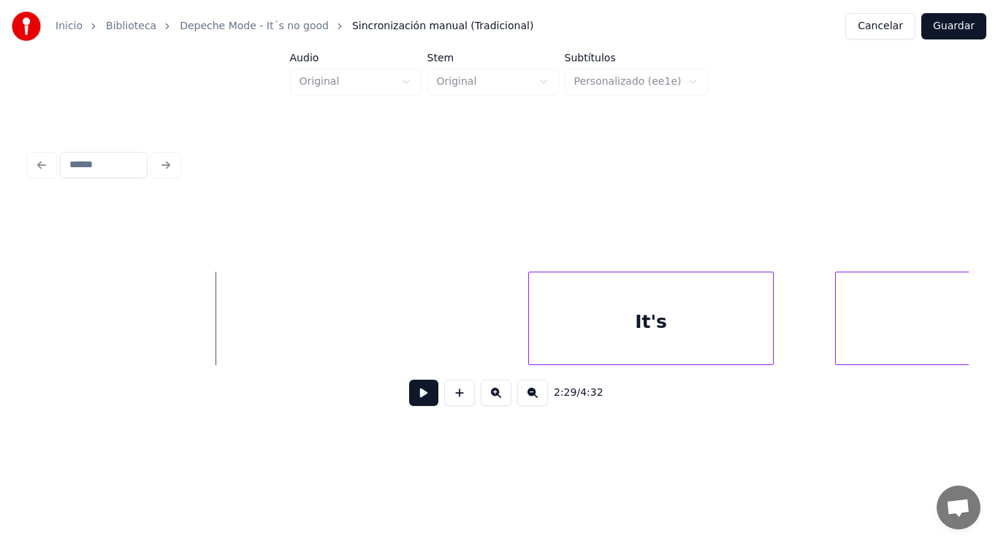
click at [411, 406] on button at bounding box center [423, 393] width 29 height 26
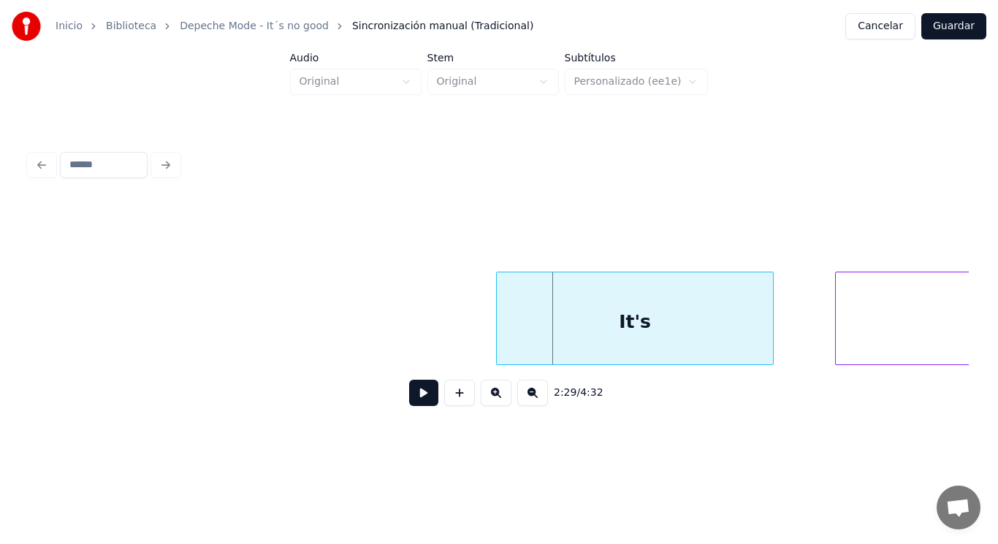
click at [497, 344] on div at bounding box center [499, 319] width 4 height 92
click at [423, 390] on button at bounding box center [423, 393] width 29 height 26
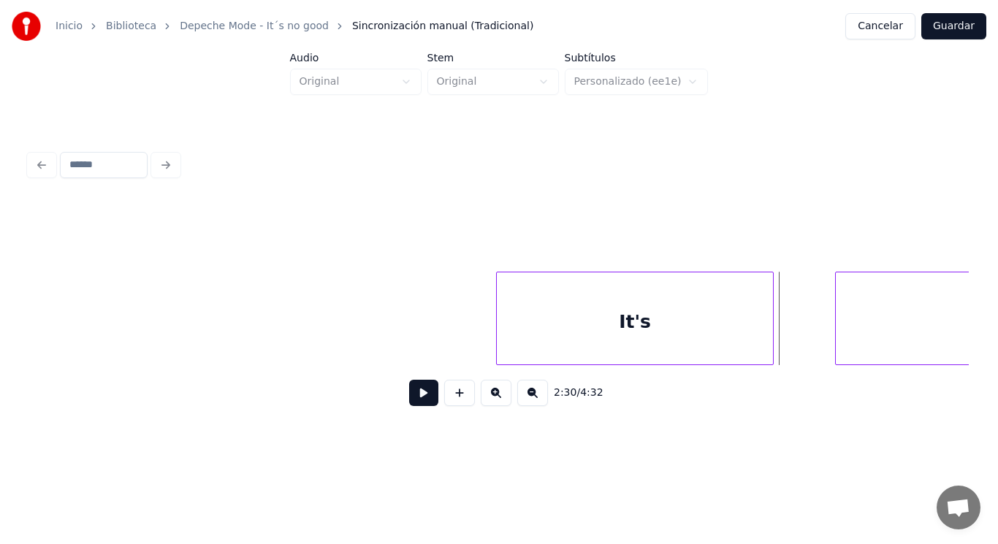
click at [587, 335] on div "It's" at bounding box center [635, 322] width 276 height 99
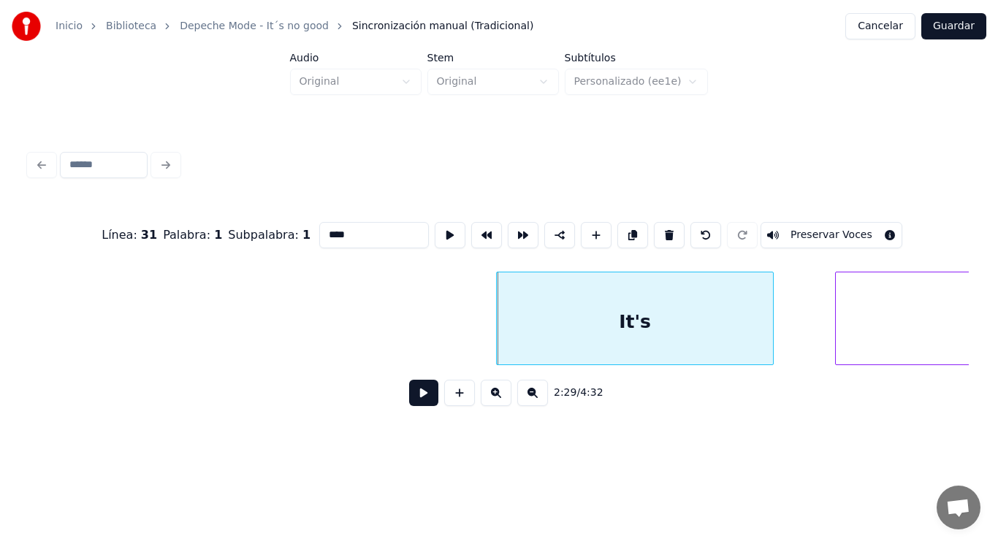
click at [416, 392] on button at bounding box center [423, 393] width 29 height 26
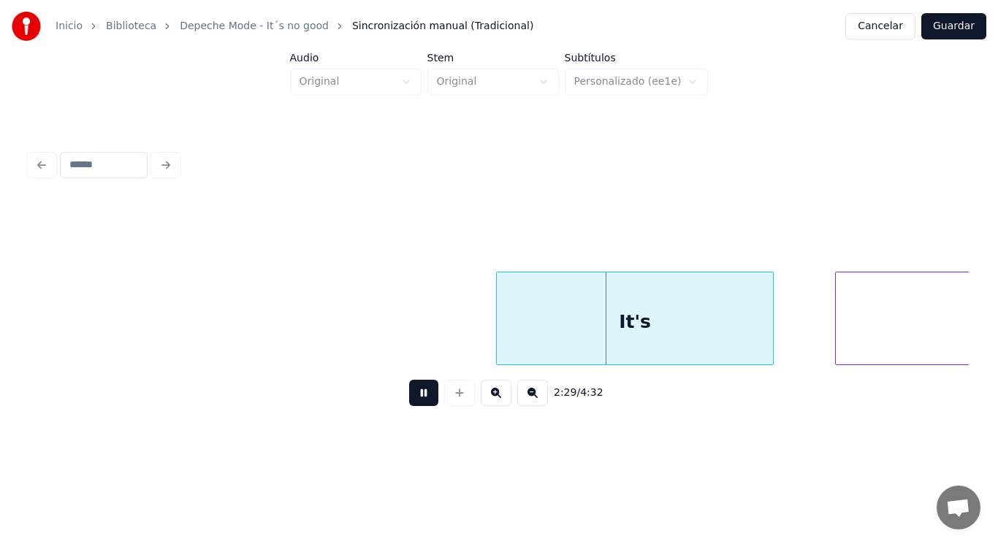
click at [416, 392] on button at bounding box center [423, 393] width 29 height 26
click at [745, 344] on div at bounding box center [744, 319] width 4 height 92
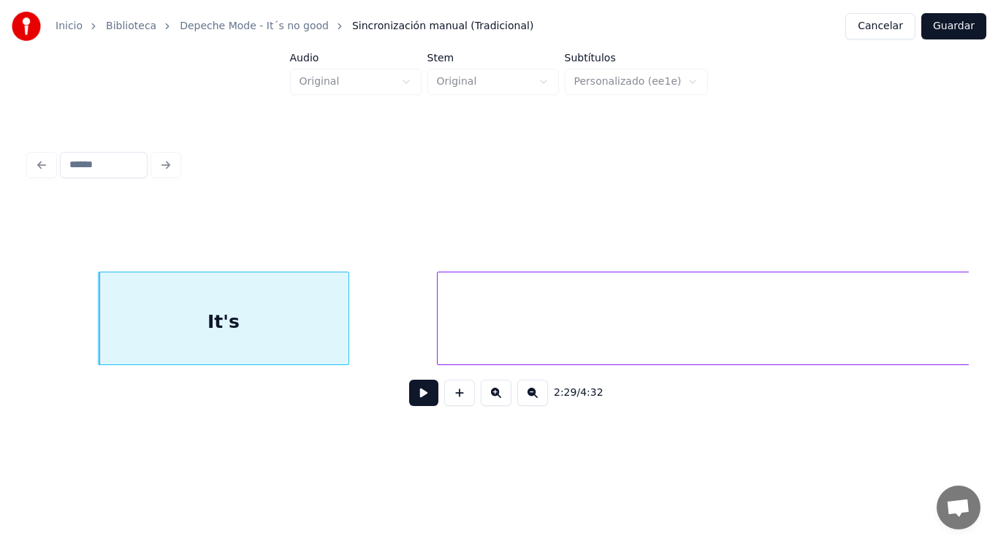
scroll to position [0, 153309]
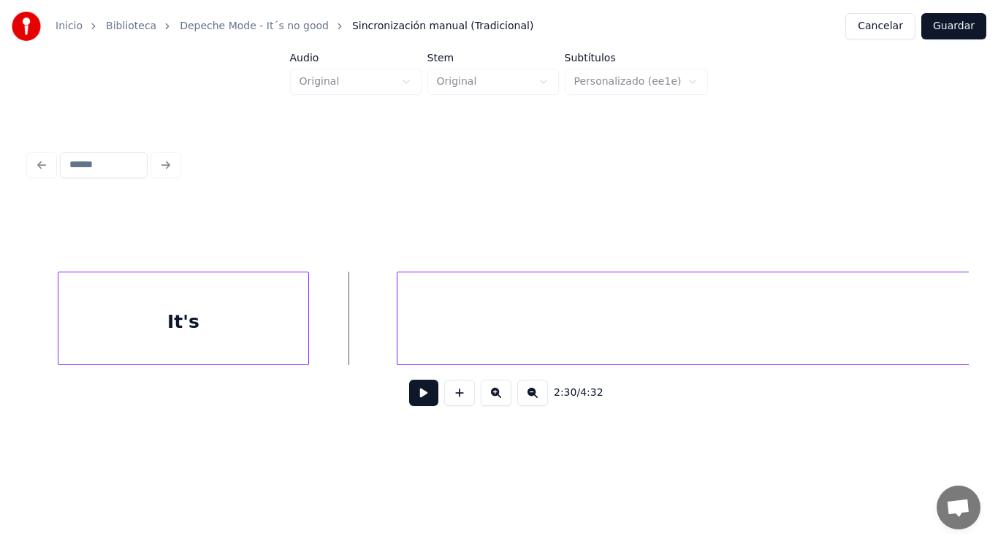
click at [422, 404] on button at bounding box center [423, 393] width 29 height 26
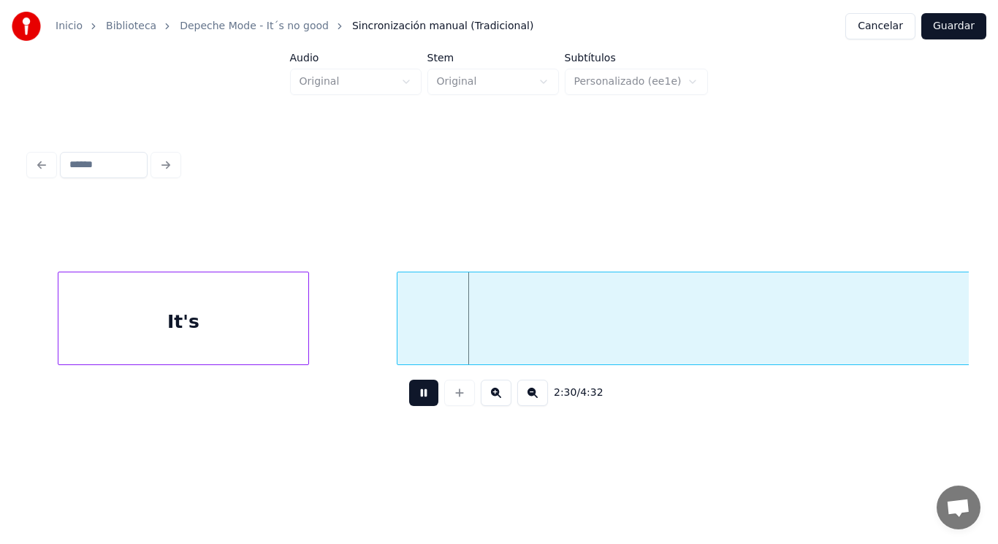
click at [422, 404] on button at bounding box center [423, 393] width 29 height 26
click at [352, 335] on div at bounding box center [353, 319] width 4 height 92
click at [419, 398] on button at bounding box center [423, 393] width 29 height 26
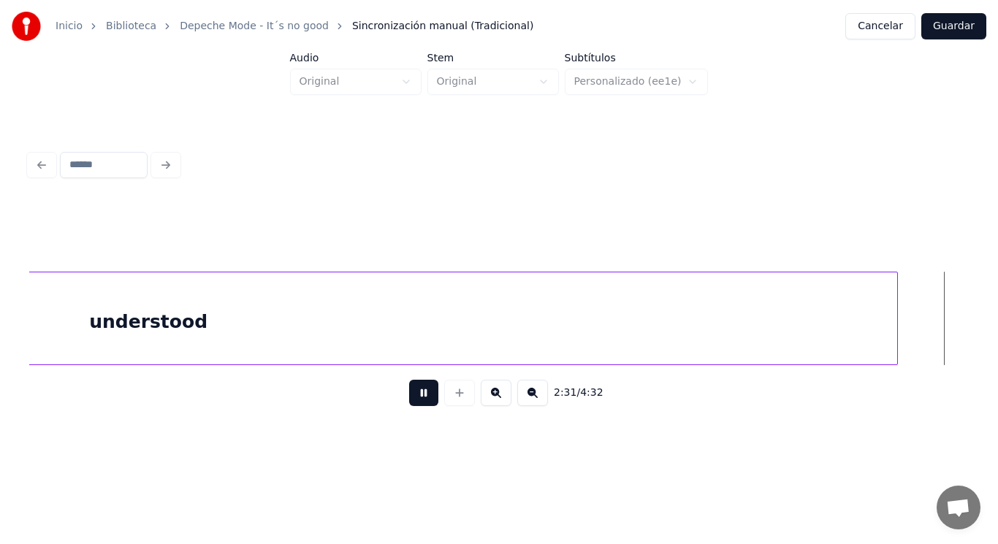
scroll to position [0, 155209]
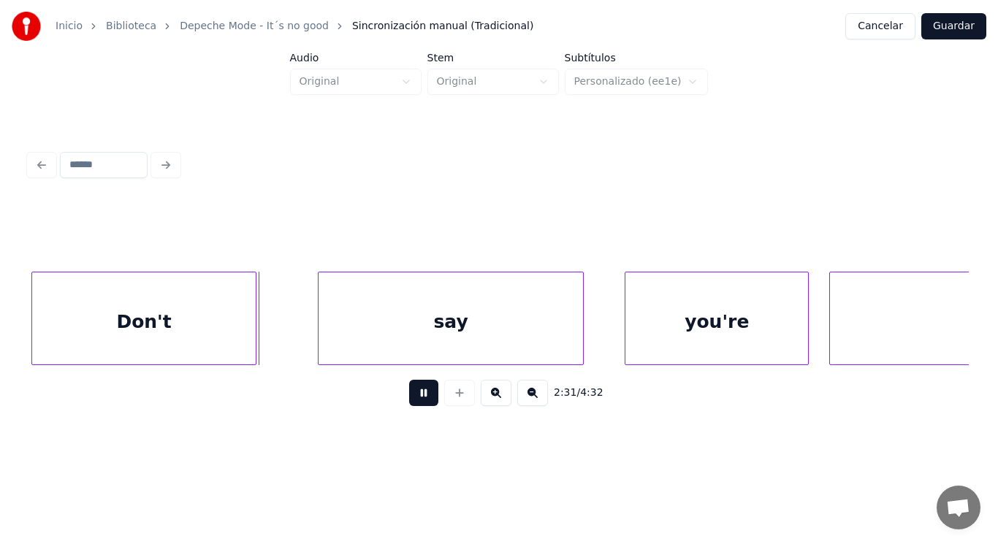
click at [419, 398] on button at bounding box center [423, 393] width 29 height 26
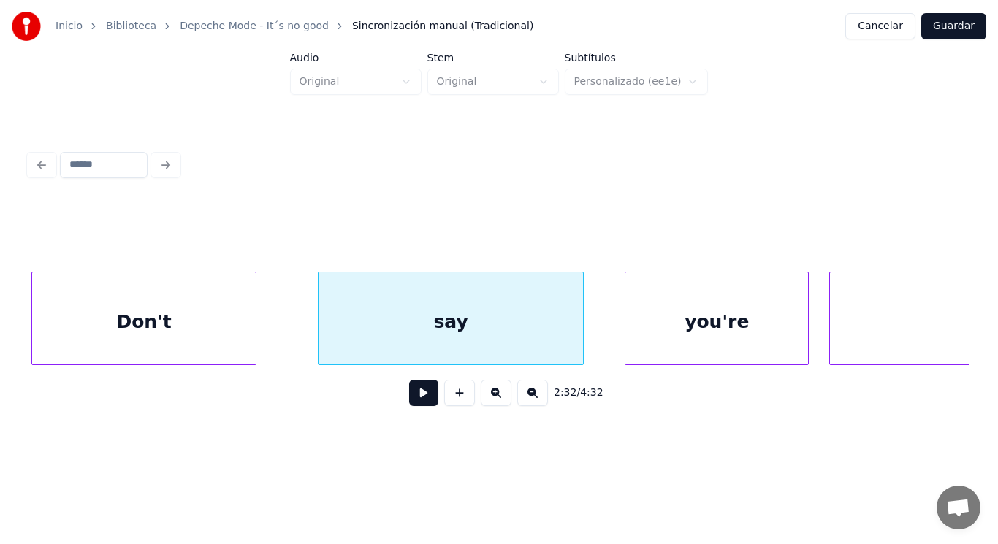
click at [132, 318] on div "Don't" at bounding box center [144, 322] width 224 height 99
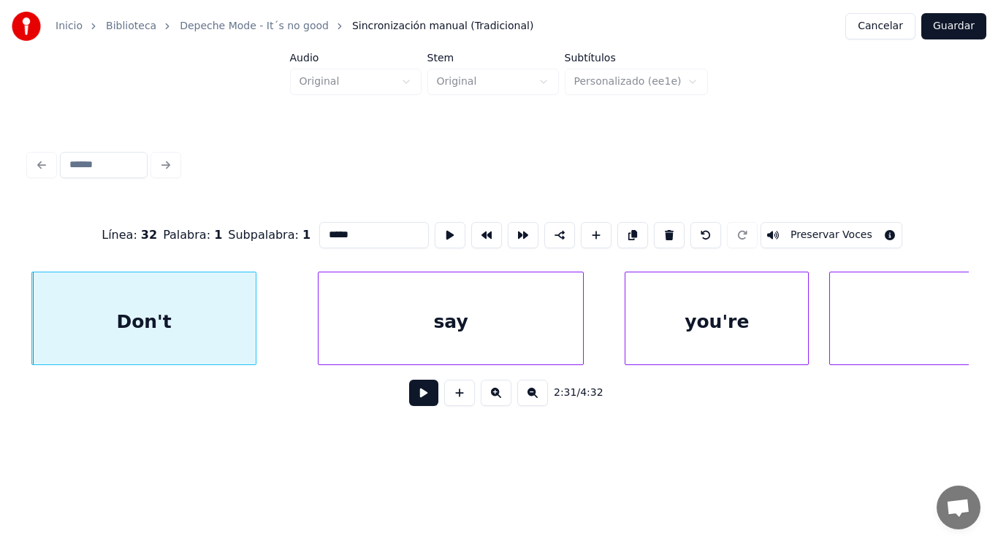
click at [416, 398] on button at bounding box center [423, 393] width 29 height 26
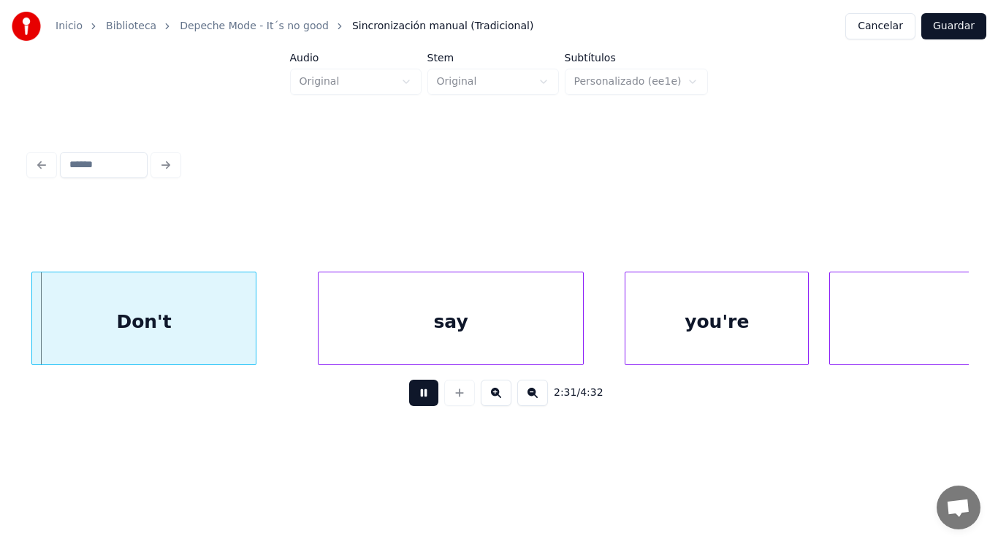
click at [416, 398] on button at bounding box center [423, 393] width 29 height 26
click at [217, 327] on div at bounding box center [218, 319] width 4 height 92
click at [417, 400] on button at bounding box center [423, 393] width 29 height 26
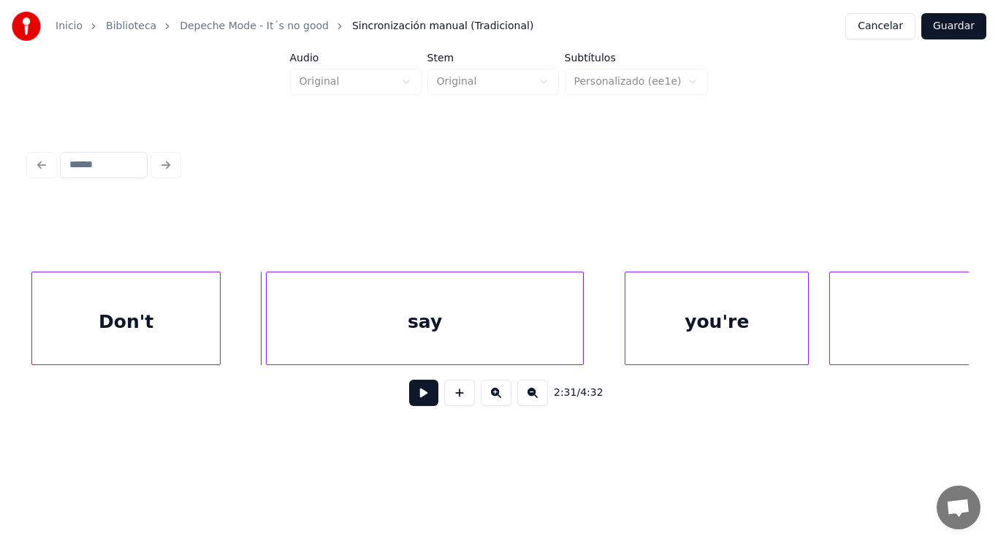
click at [267, 325] on div at bounding box center [269, 319] width 4 height 92
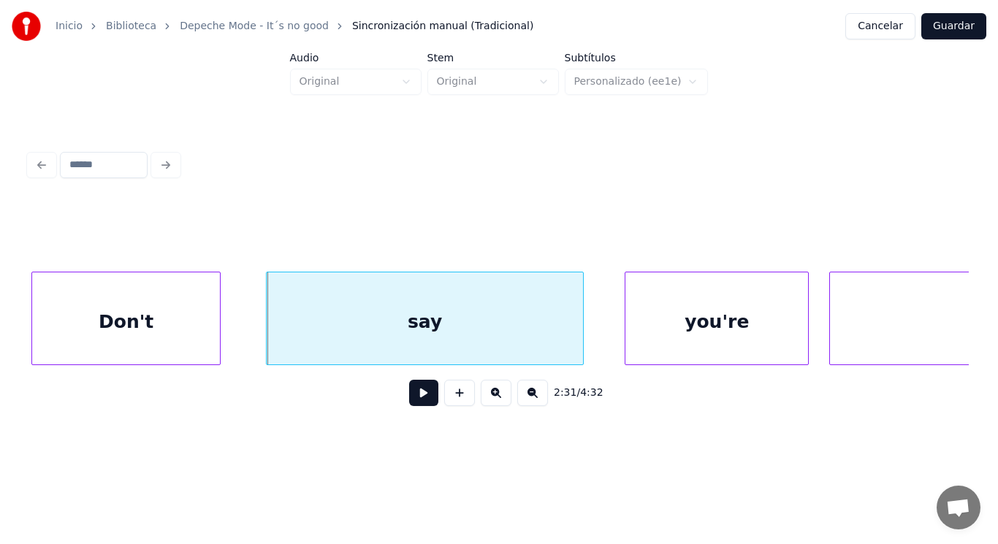
click at [417, 401] on button at bounding box center [423, 393] width 29 height 26
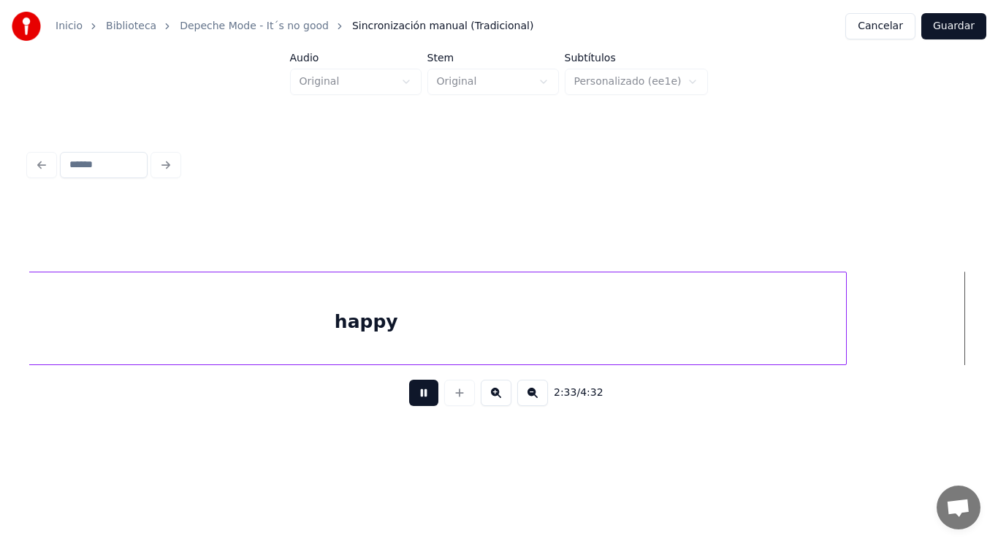
scroll to position [0, 157109]
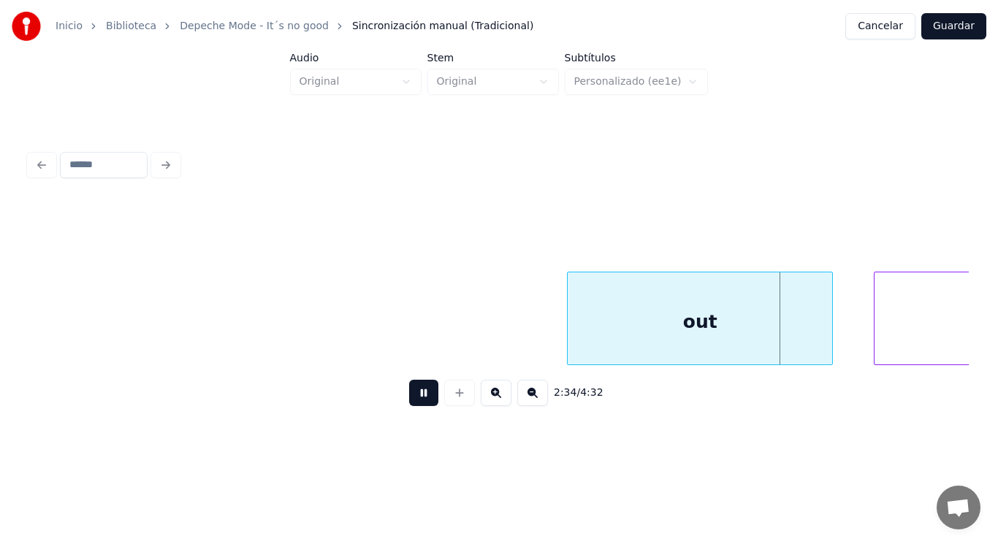
click at [417, 401] on button at bounding box center [423, 393] width 29 height 26
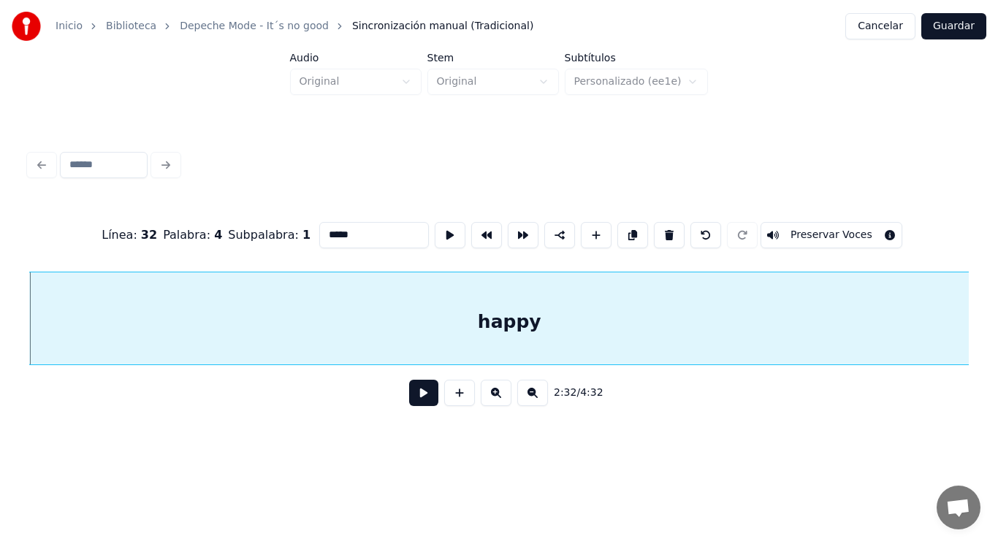
click at [349, 222] on input "*****" at bounding box center [374, 235] width 110 height 26
type input "******"
click at [419, 395] on button at bounding box center [423, 393] width 29 height 26
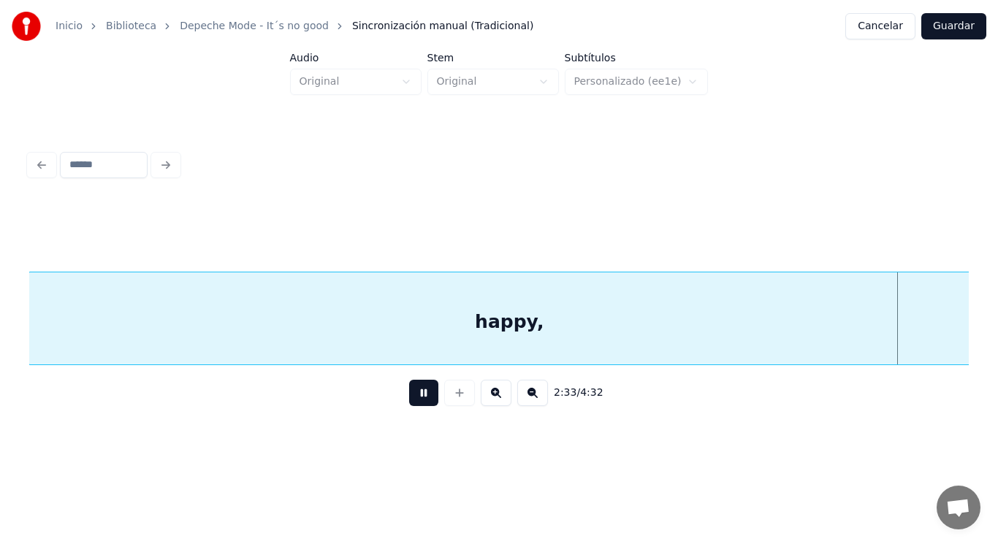
scroll to position [0, 156968]
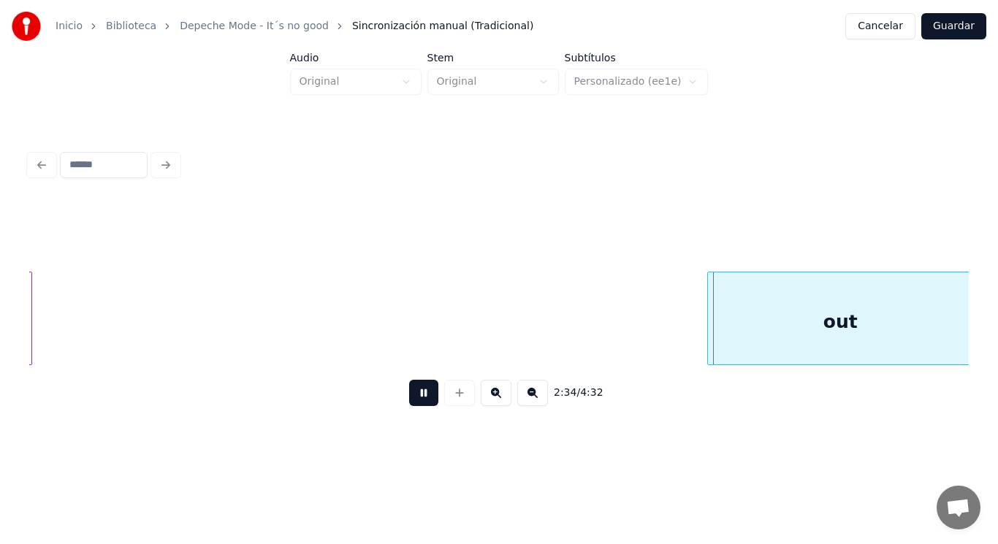
click at [419, 395] on button at bounding box center [423, 393] width 29 height 26
click at [668, 331] on div at bounding box center [668, 319] width 4 height 92
click at [414, 391] on button at bounding box center [423, 393] width 29 height 26
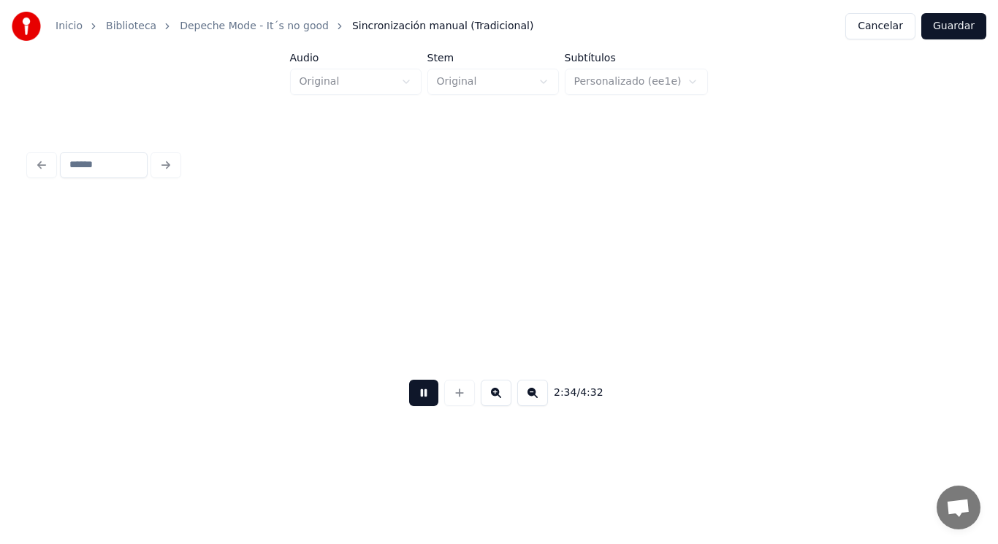
scroll to position [0, 157913]
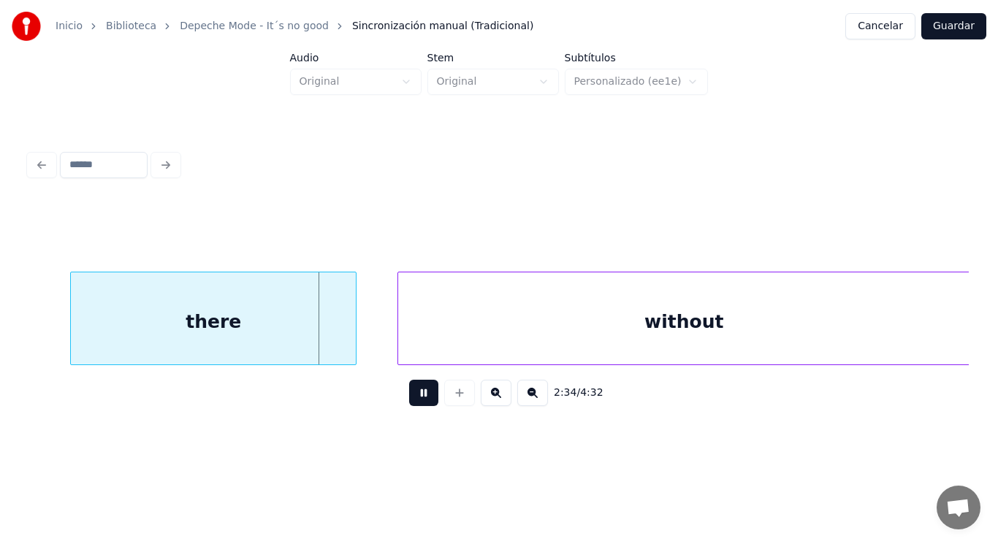
click at [414, 391] on button at bounding box center [423, 393] width 29 height 26
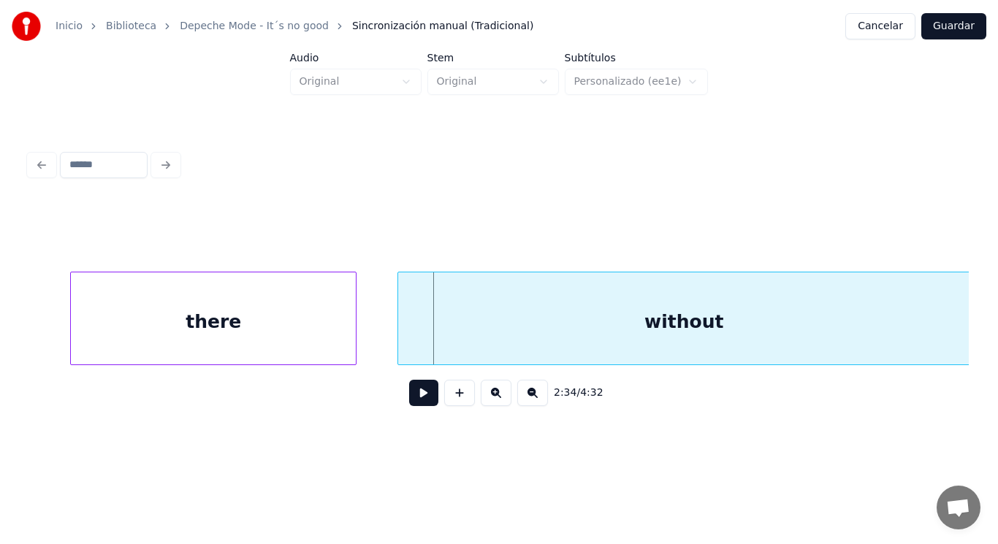
click at [246, 348] on div "there" at bounding box center [213, 322] width 285 height 99
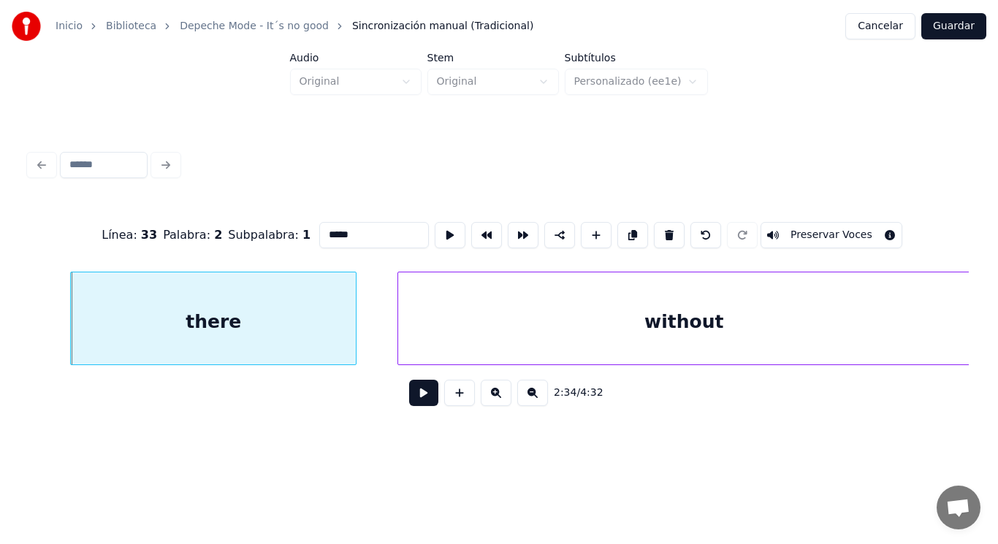
click at [412, 396] on button at bounding box center [423, 393] width 29 height 26
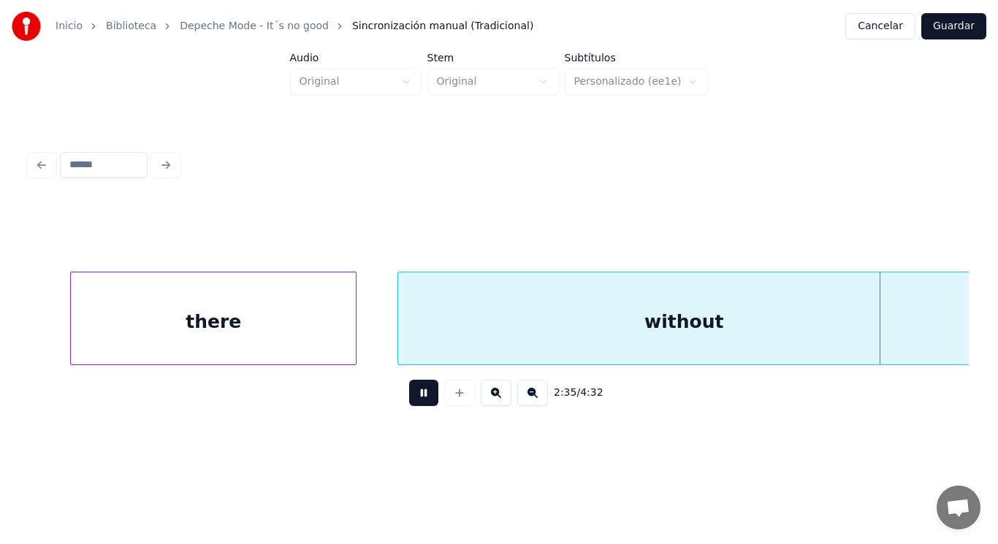
click at [412, 396] on button at bounding box center [423, 393] width 29 height 26
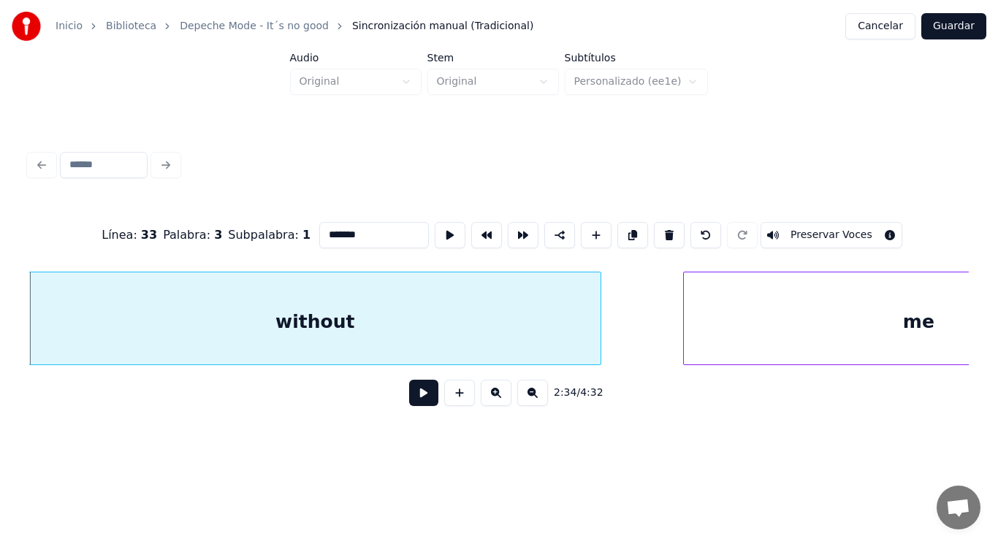
click at [421, 403] on button at bounding box center [423, 393] width 29 height 26
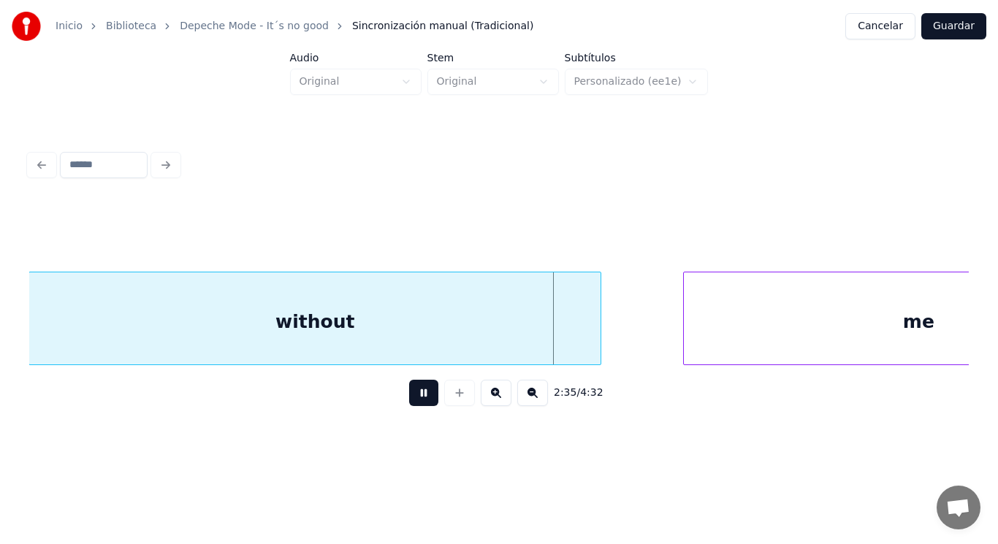
click at [421, 403] on button at bounding box center [423, 393] width 29 height 26
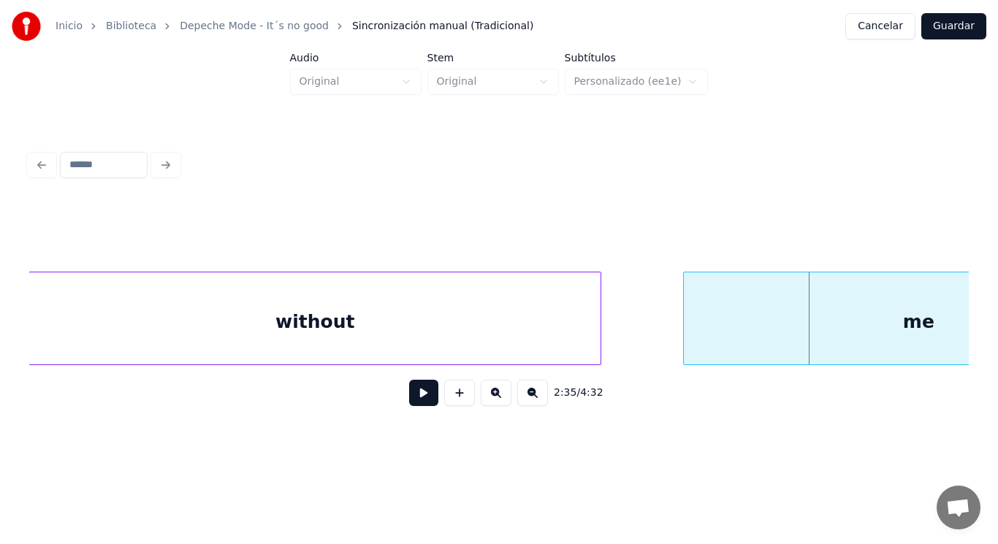
click at [421, 403] on button at bounding box center [423, 393] width 29 height 26
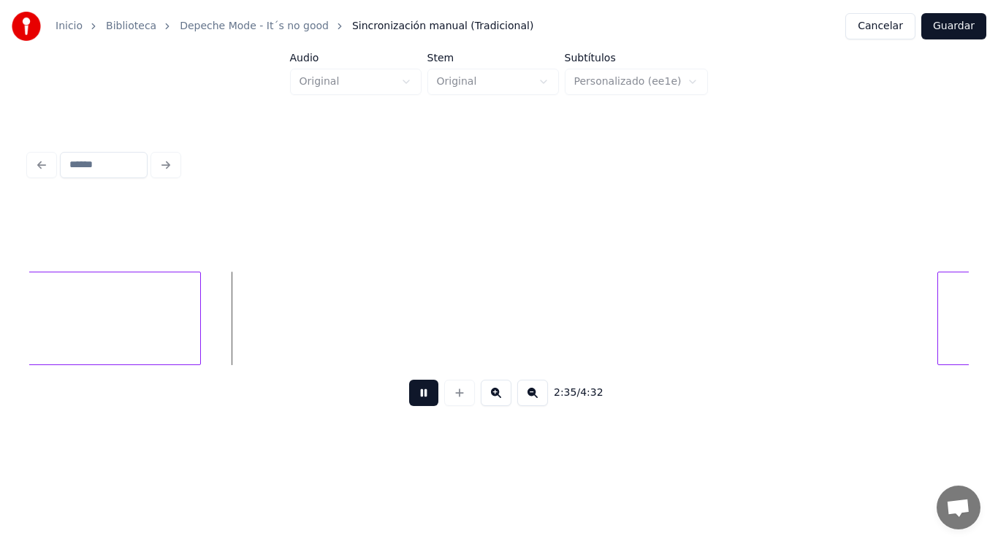
click at [421, 403] on button at bounding box center [423, 393] width 29 height 26
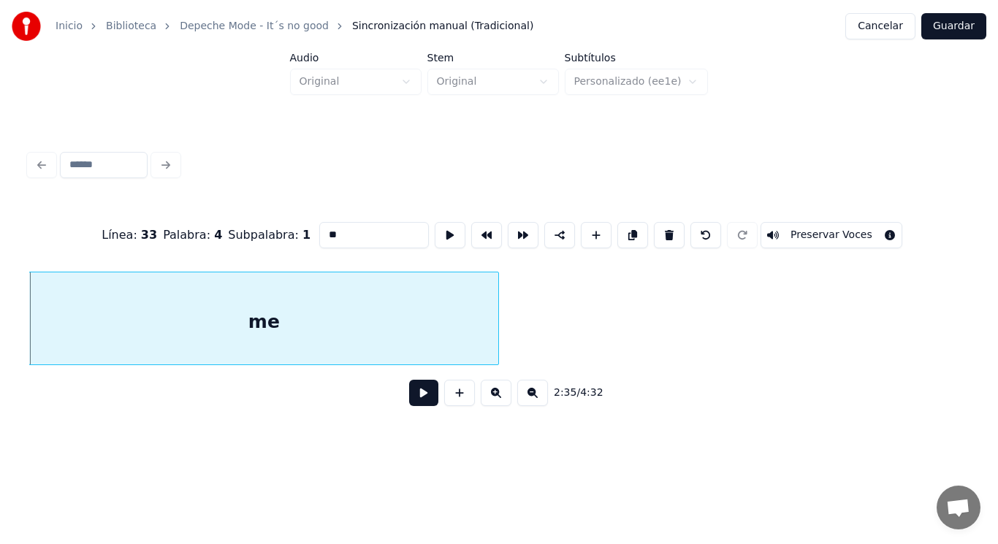
click at [419, 406] on button at bounding box center [423, 393] width 29 height 26
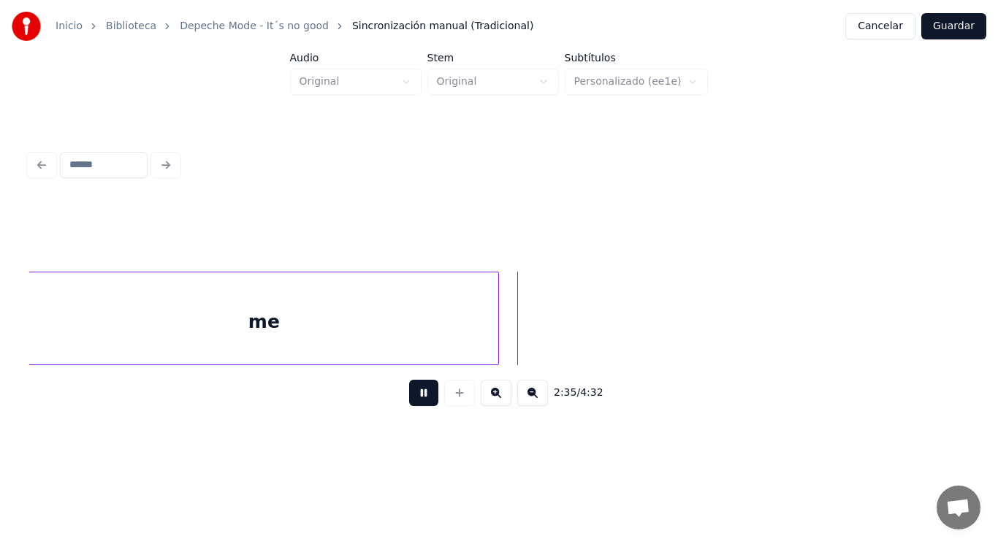
click at [419, 406] on button at bounding box center [423, 393] width 29 height 26
click at [552, 335] on div at bounding box center [552, 319] width 4 height 92
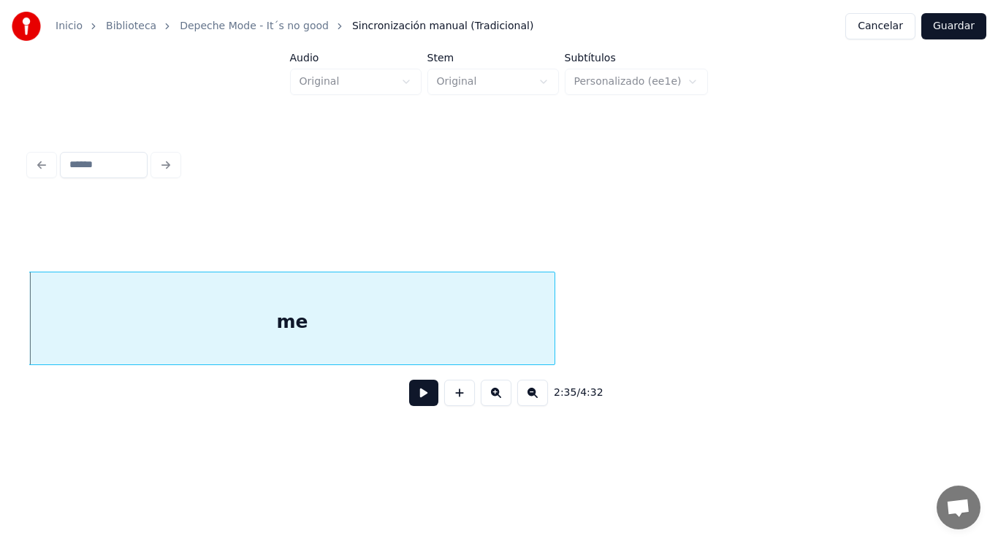
click at [411, 400] on button at bounding box center [423, 393] width 29 height 26
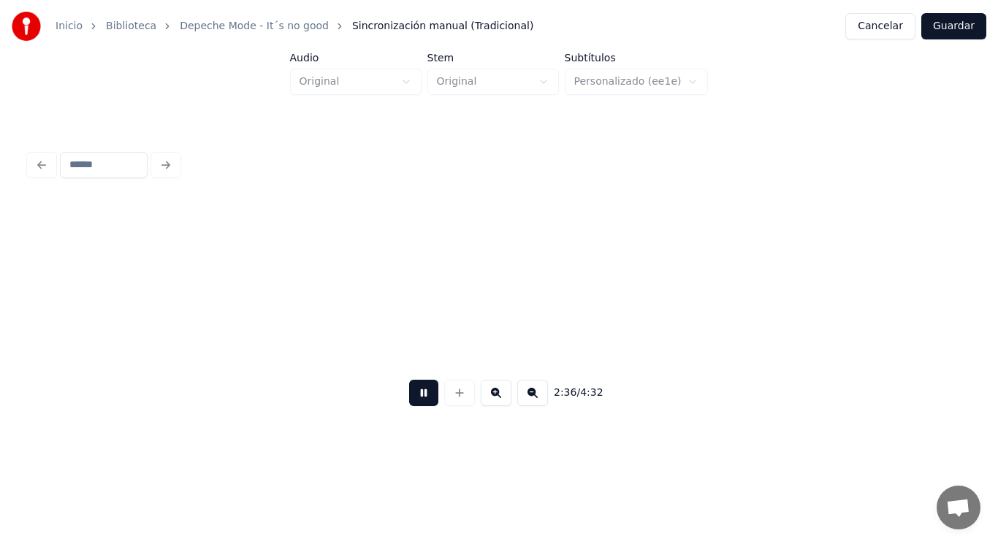
scroll to position [0, 159877]
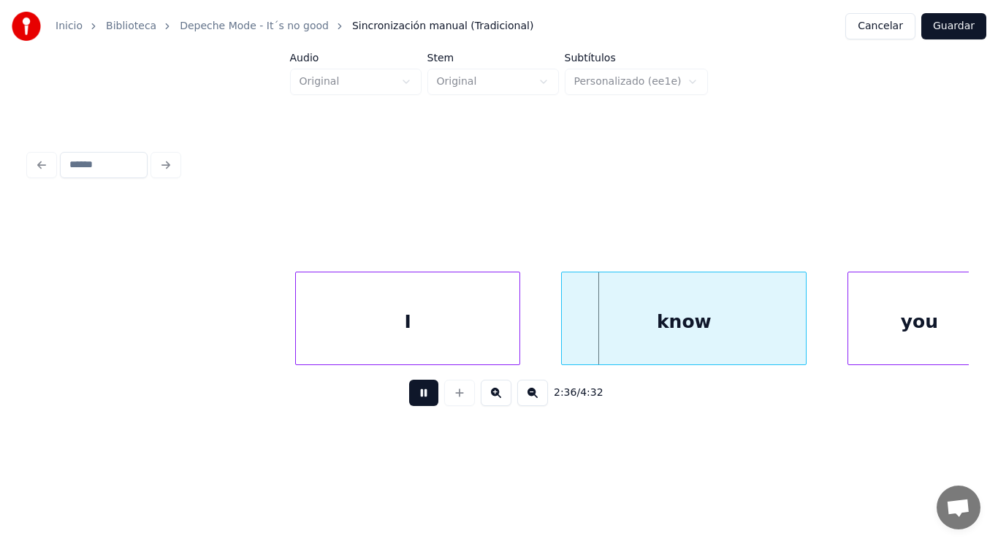
click at [411, 400] on button at bounding box center [423, 393] width 29 height 26
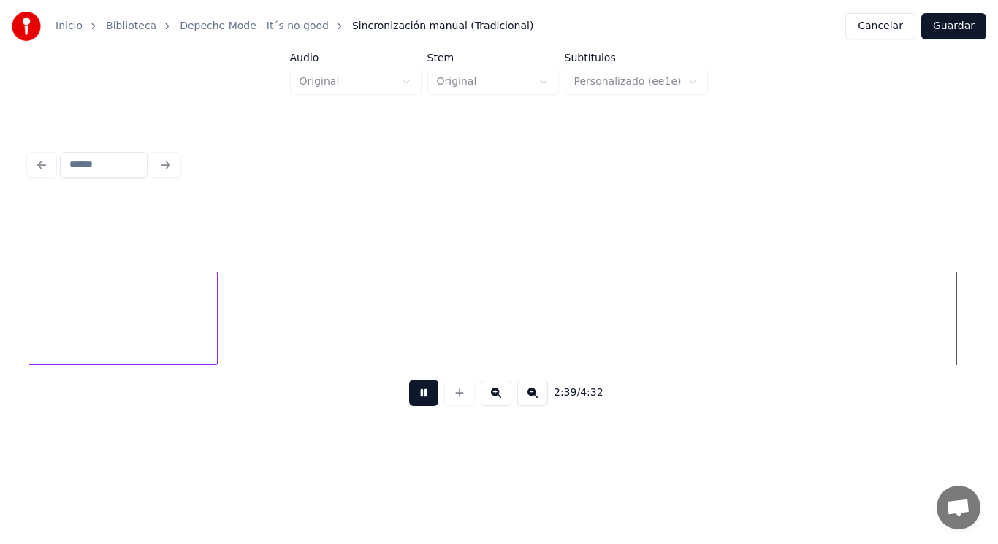
scroll to position [0, 162720]
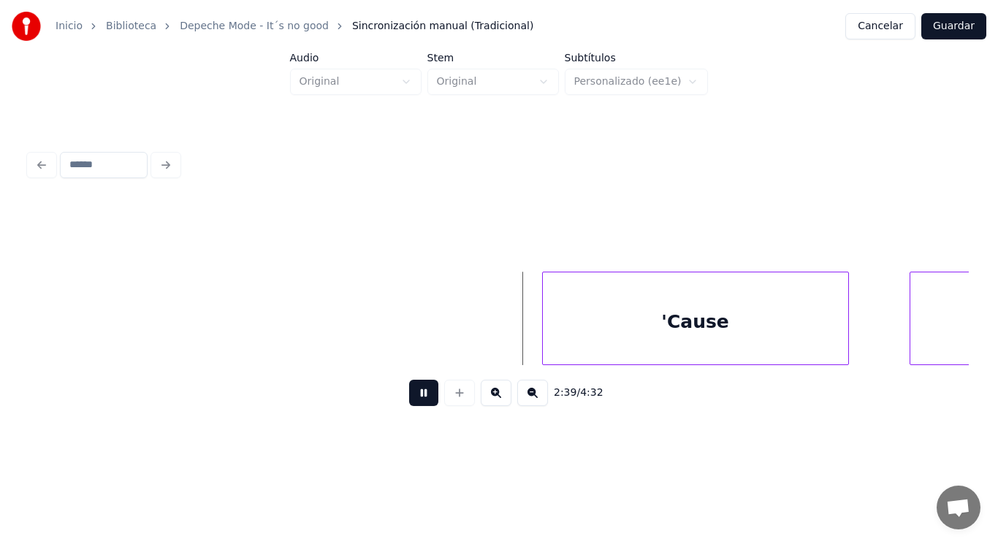
click at [411, 400] on button at bounding box center [423, 393] width 29 height 26
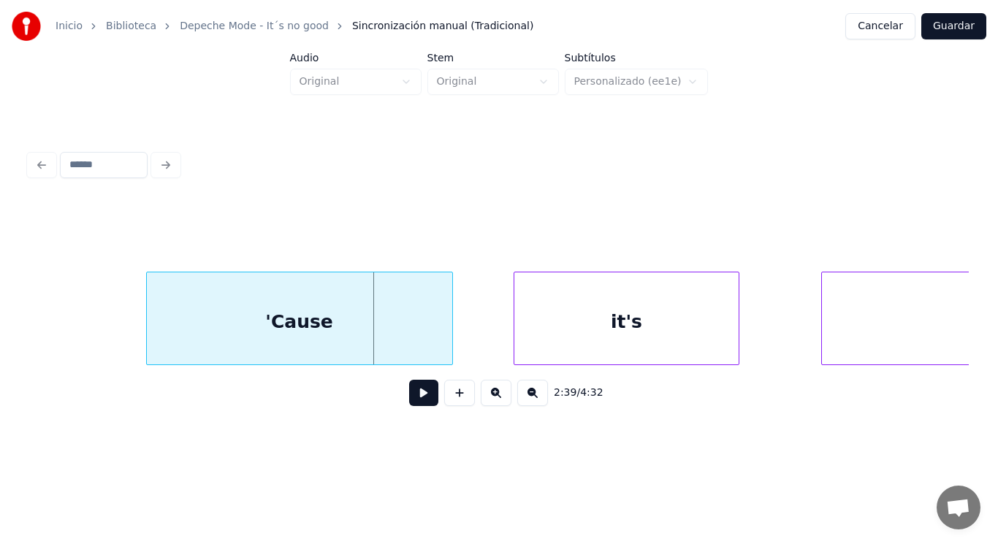
scroll to position [0, 163130]
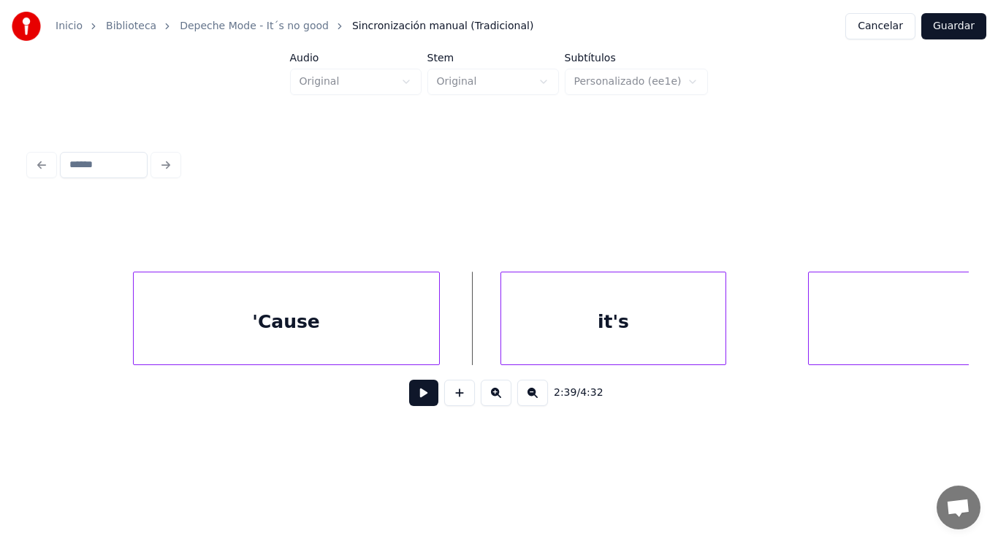
click at [412, 390] on button at bounding box center [423, 393] width 29 height 26
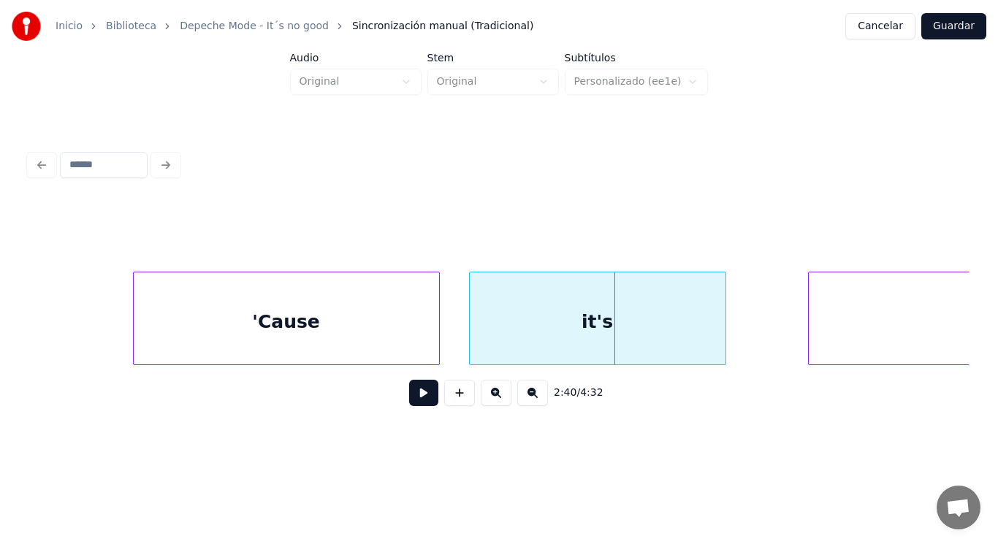
click at [471, 339] on div at bounding box center [472, 319] width 4 height 92
click at [420, 398] on button at bounding box center [423, 393] width 29 height 26
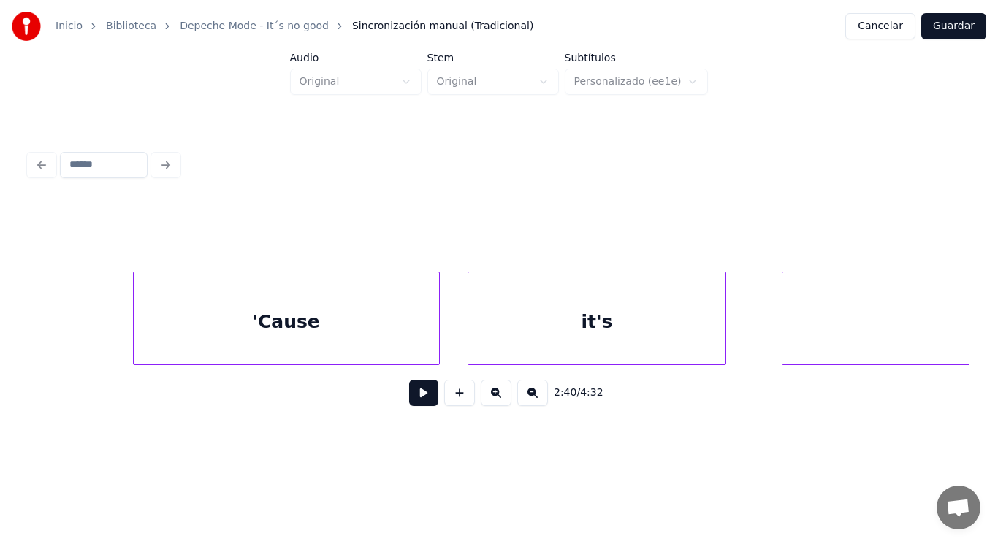
click at [784, 338] on div at bounding box center [785, 319] width 4 height 92
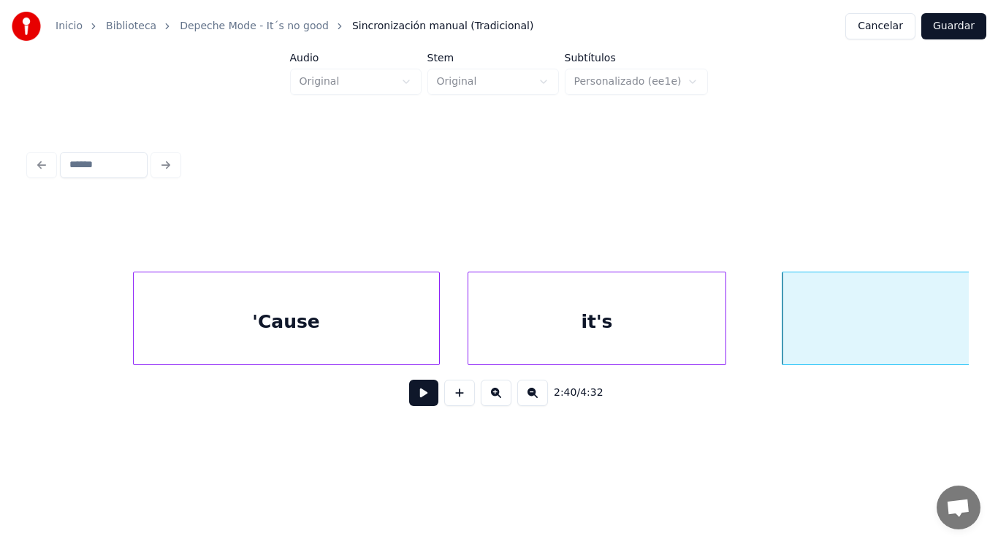
click at [419, 392] on button at bounding box center [423, 393] width 29 height 26
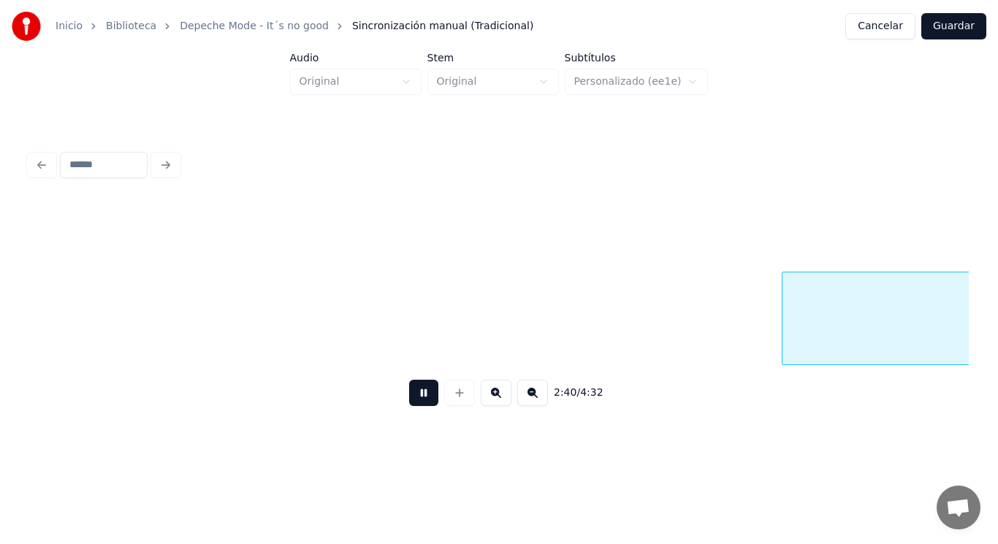
scroll to position [0, 164087]
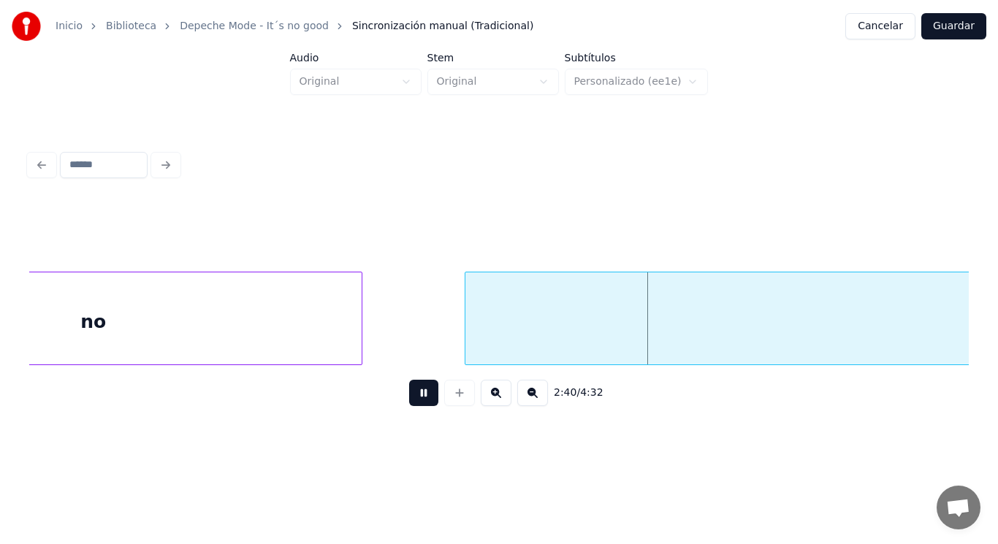
click at [419, 392] on button at bounding box center [423, 393] width 29 height 26
click at [330, 343] on div "no" at bounding box center [93, 322] width 536 height 99
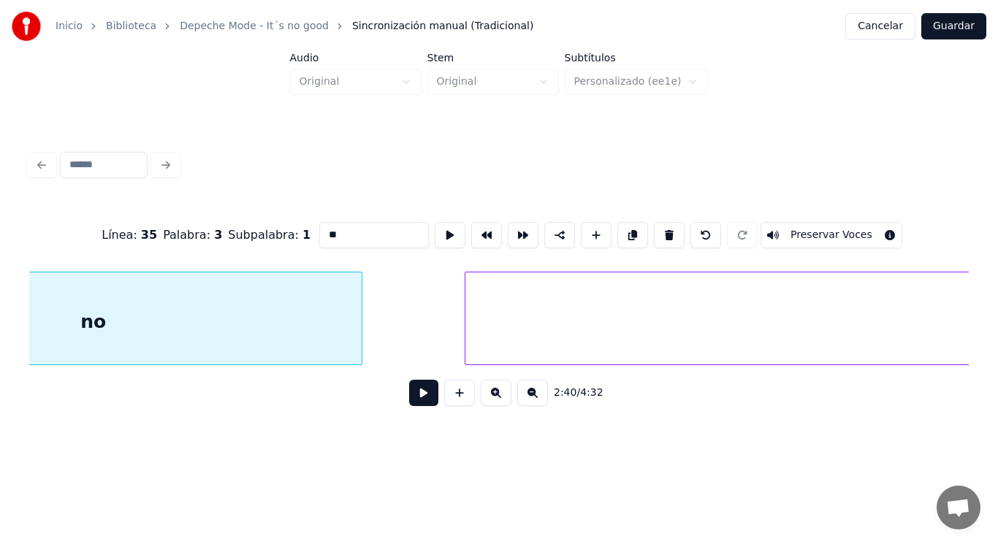
scroll to position [0, 163882]
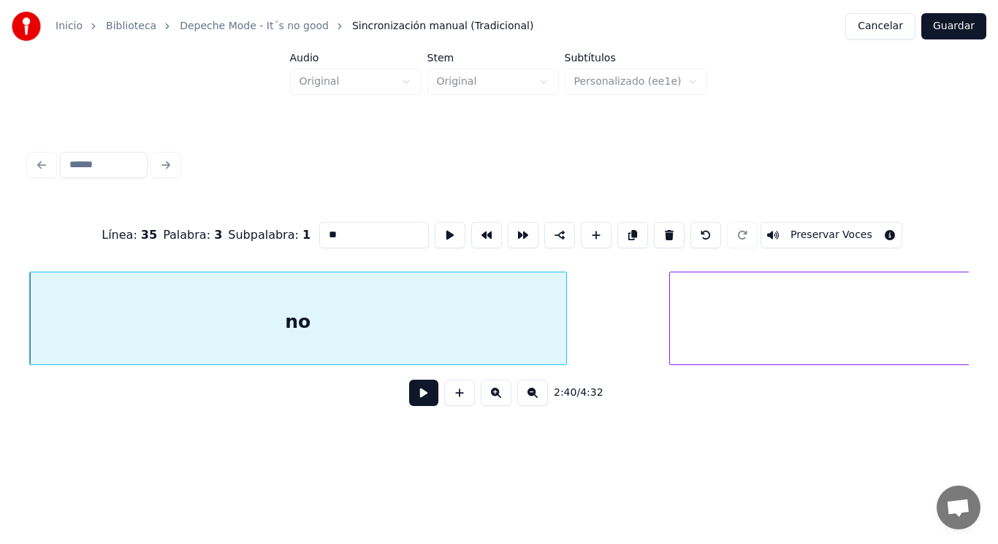
click at [417, 399] on button at bounding box center [423, 393] width 29 height 26
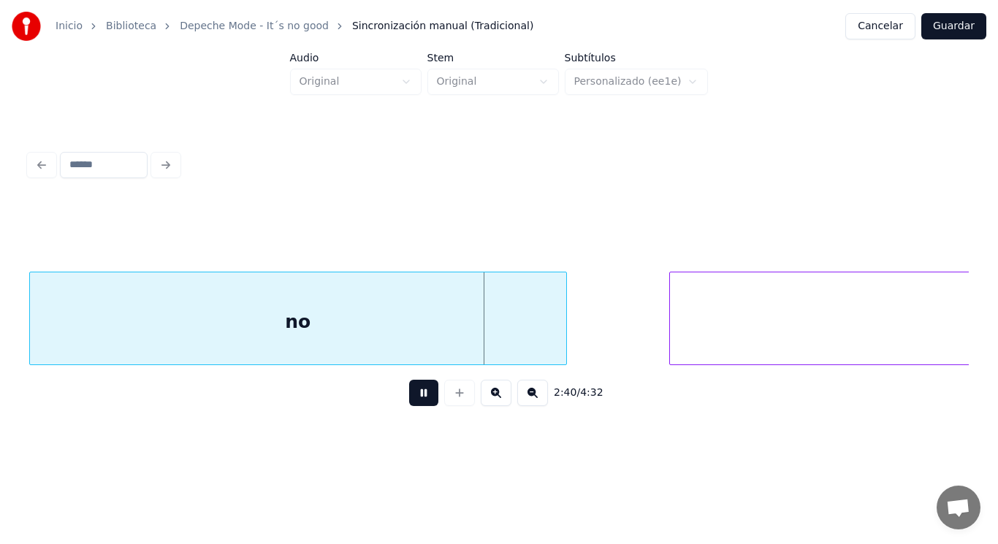
click at [417, 399] on button at bounding box center [423, 393] width 29 height 26
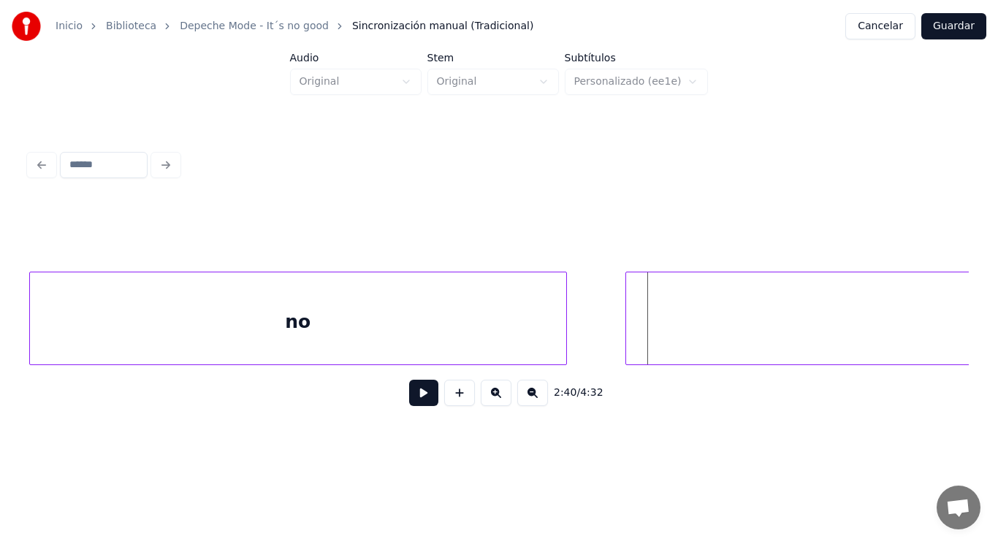
click at [630, 334] on div at bounding box center [628, 319] width 4 height 92
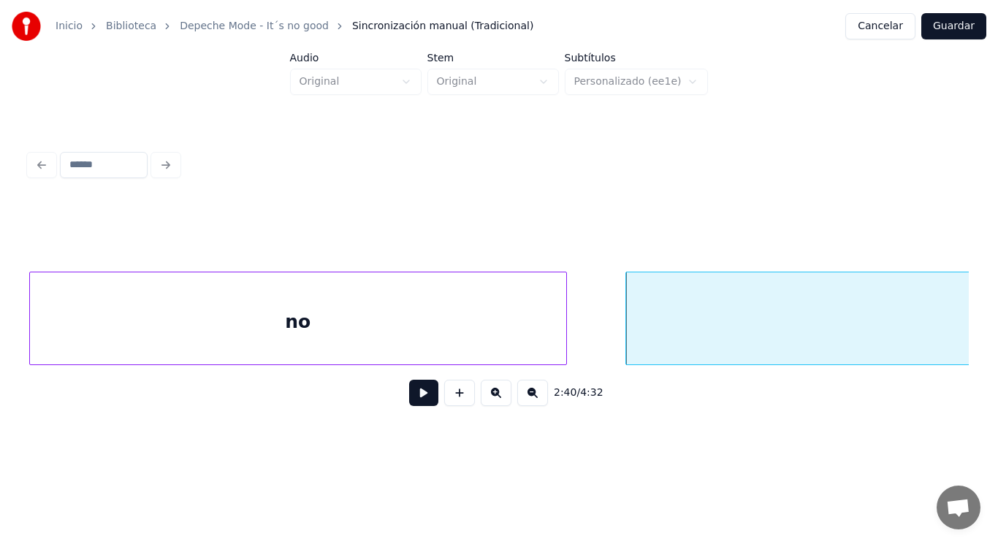
click at [411, 392] on button at bounding box center [423, 393] width 29 height 26
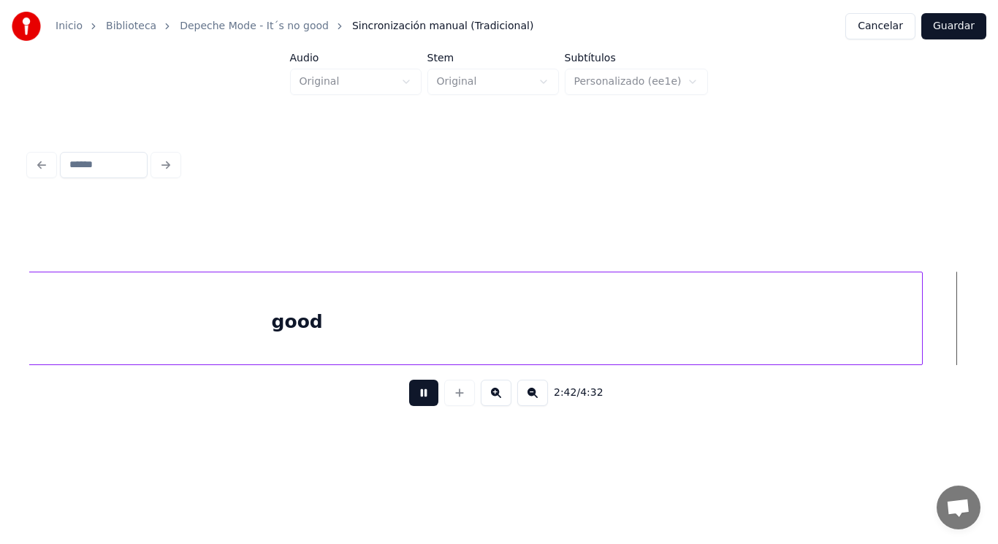
click at [411, 392] on button at bounding box center [423, 393] width 29 height 26
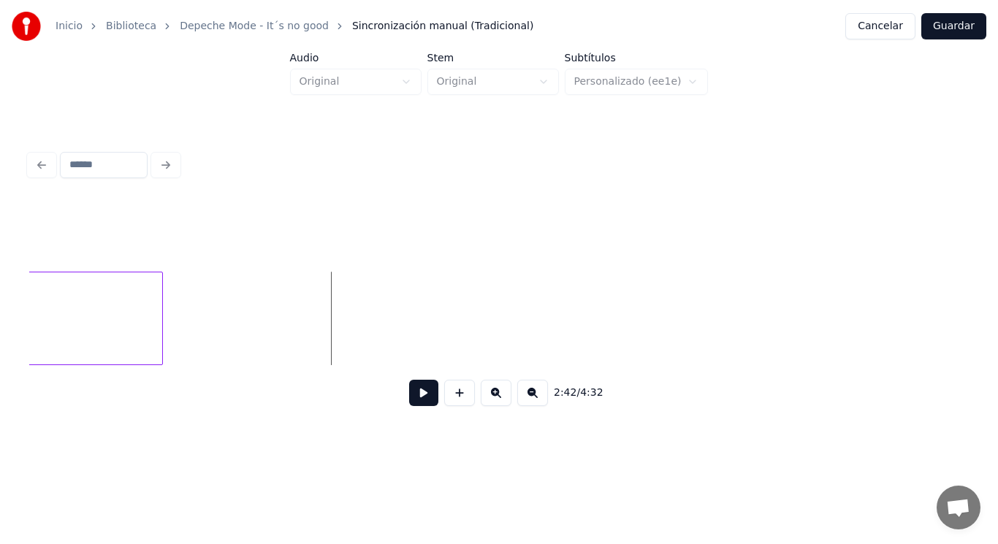
scroll to position [0, 165578]
click at [346, 310] on div at bounding box center [345, 319] width 4 height 92
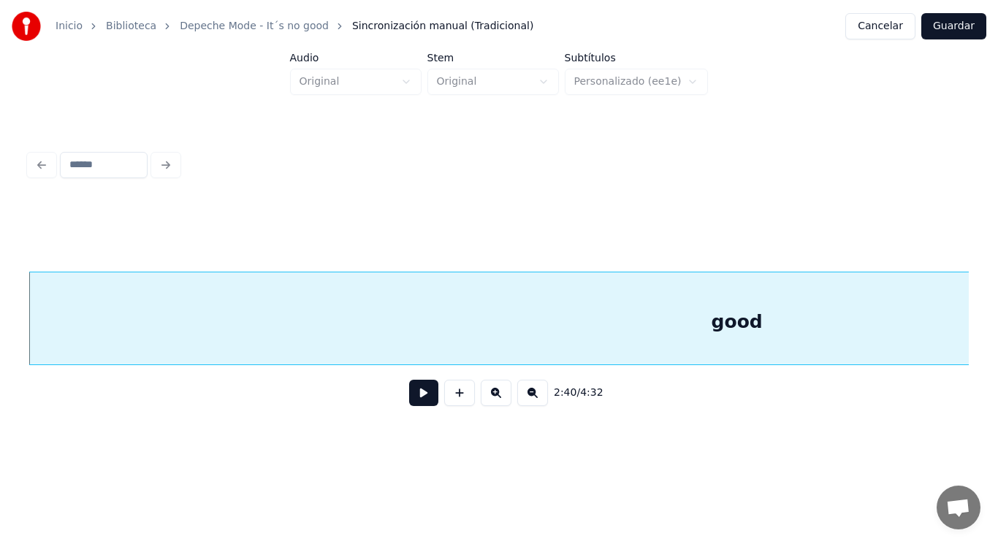
click at [412, 393] on button at bounding box center [423, 393] width 29 height 26
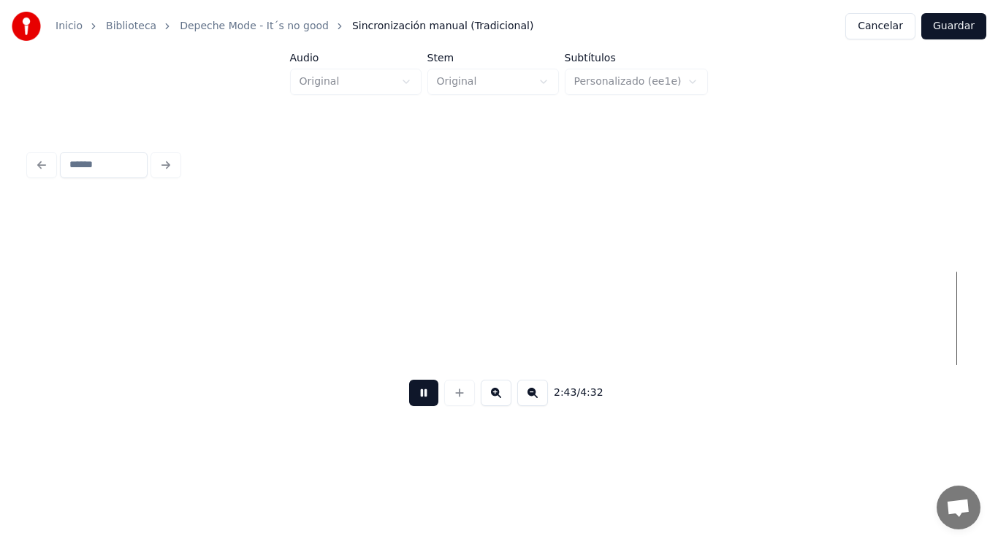
scroll to position [0, 167338]
click at [412, 393] on button at bounding box center [423, 393] width 29 height 26
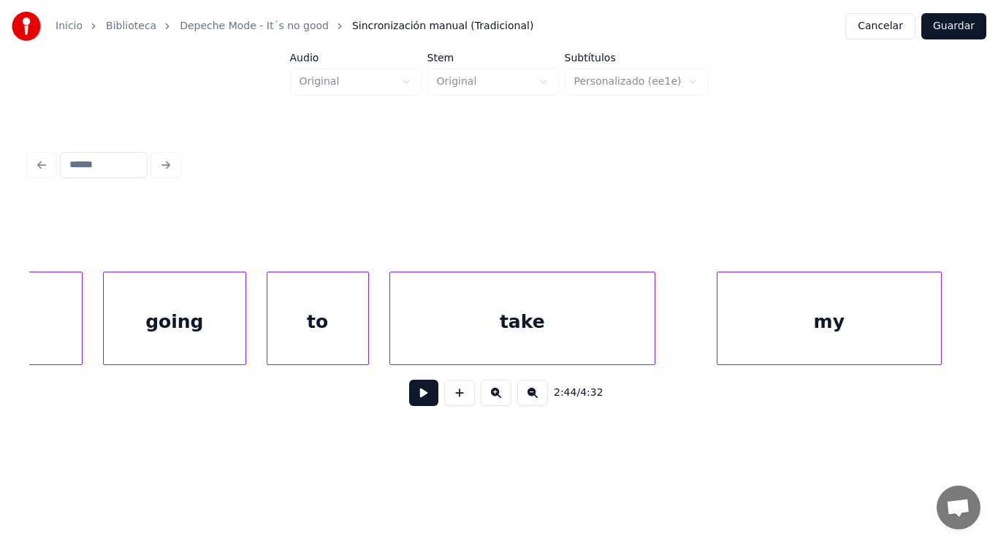
scroll to position [0, 183951]
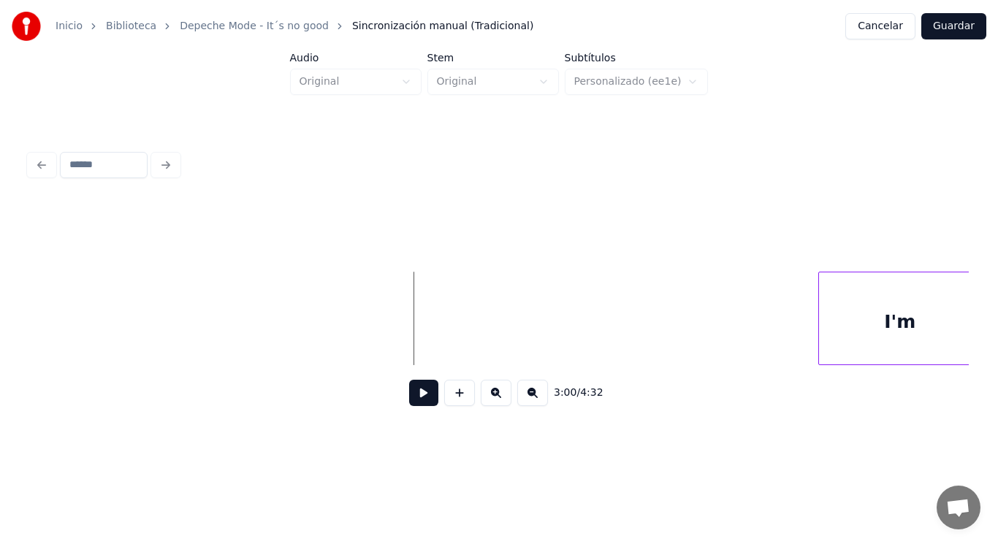
click at [410, 392] on button at bounding box center [423, 393] width 29 height 26
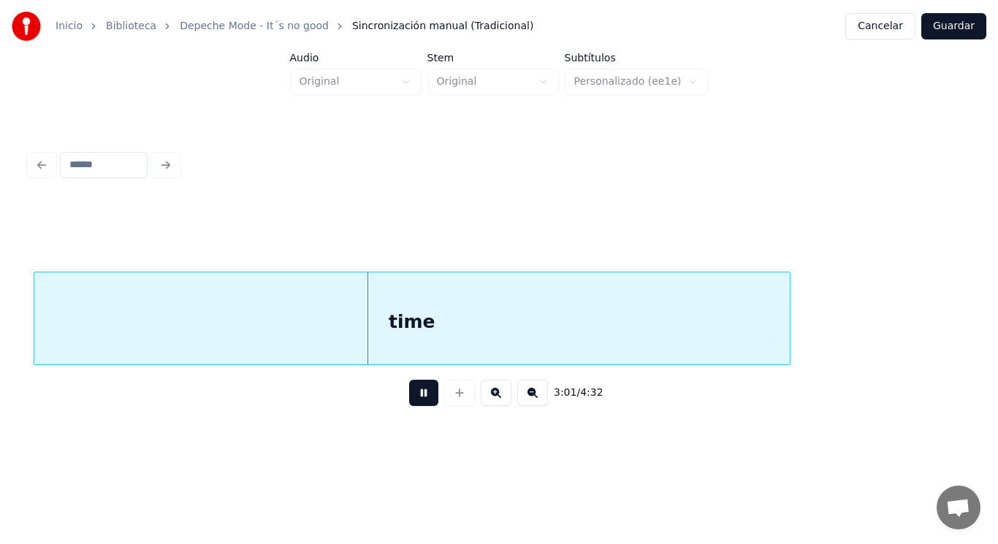
click at [410, 392] on button at bounding box center [423, 393] width 29 height 26
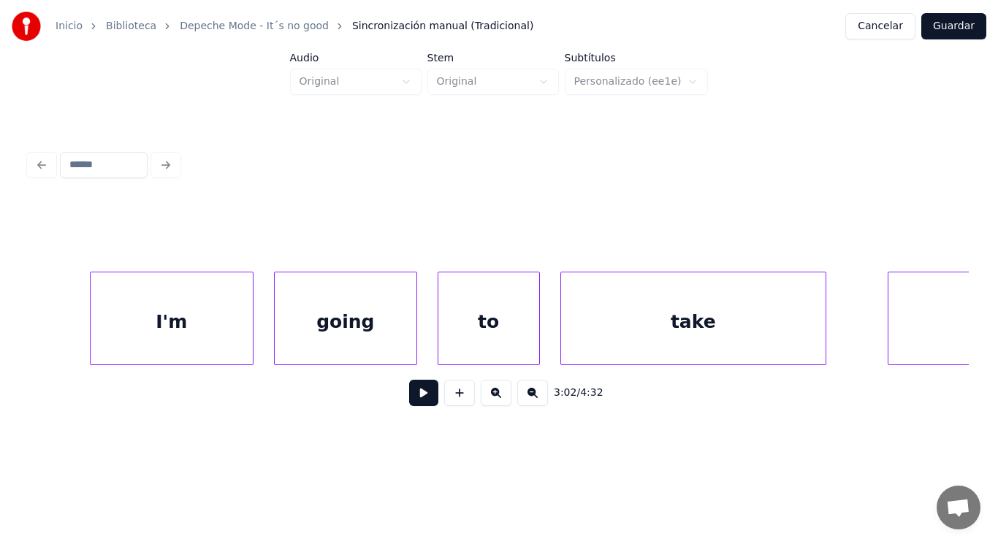
scroll to position [0, 184671]
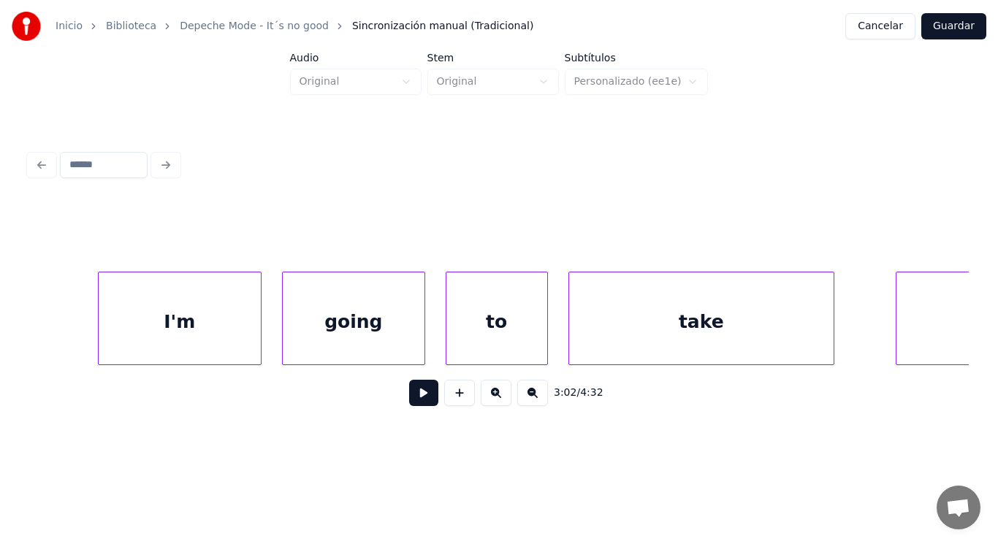
click at [224, 323] on div "I'm" at bounding box center [180, 322] width 162 height 99
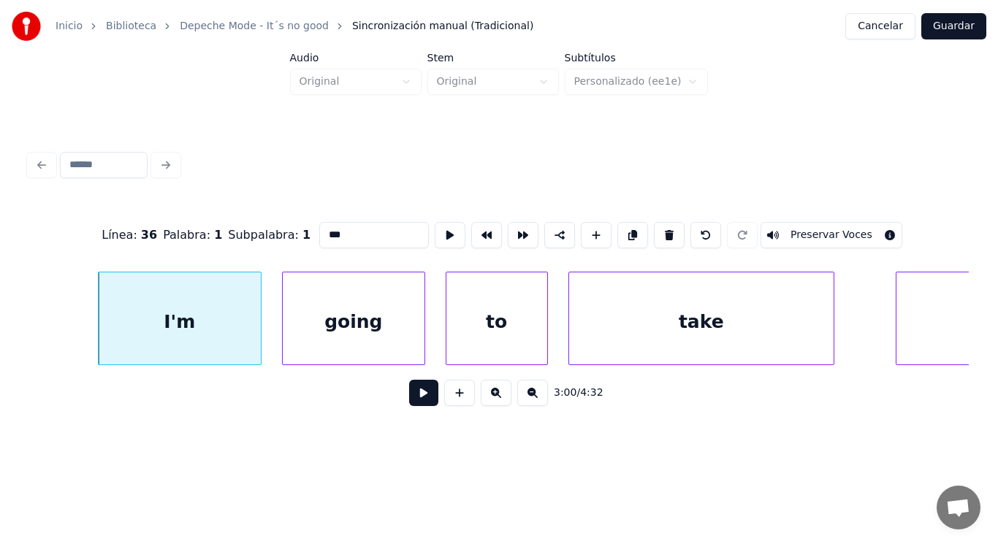
click at [416, 406] on button at bounding box center [423, 393] width 29 height 26
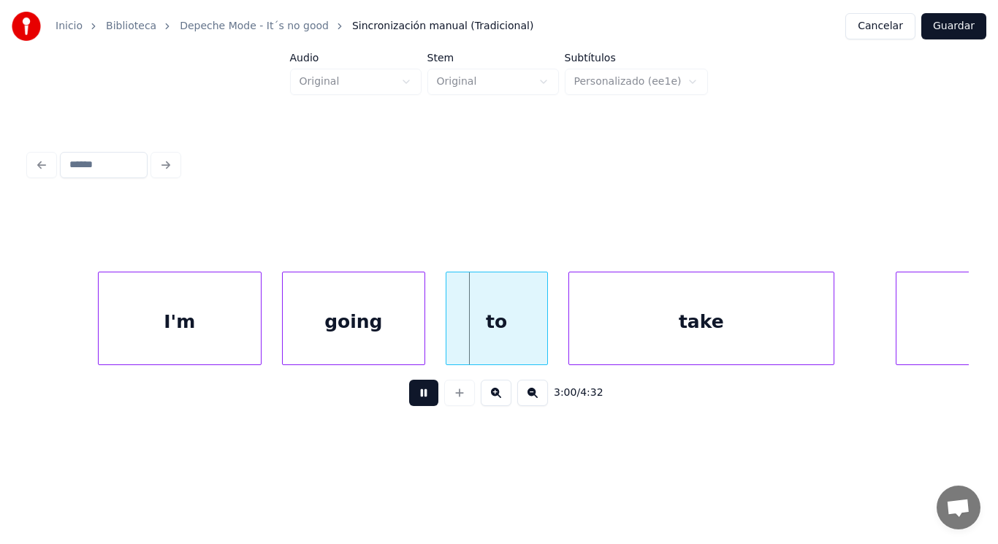
click at [416, 406] on button at bounding box center [423, 393] width 29 height 26
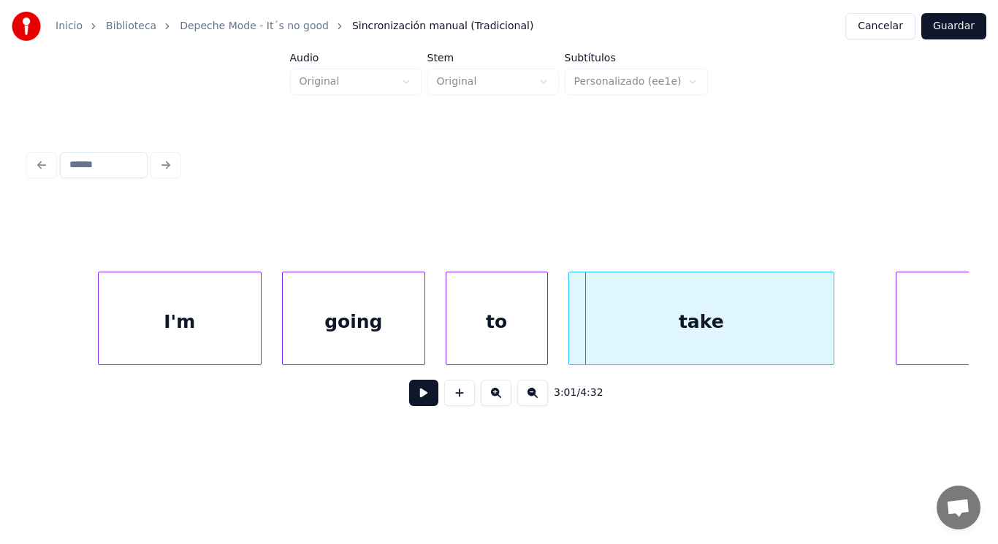
click at [363, 346] on div "going" at bounding box center [354, 322] width 142 height 99
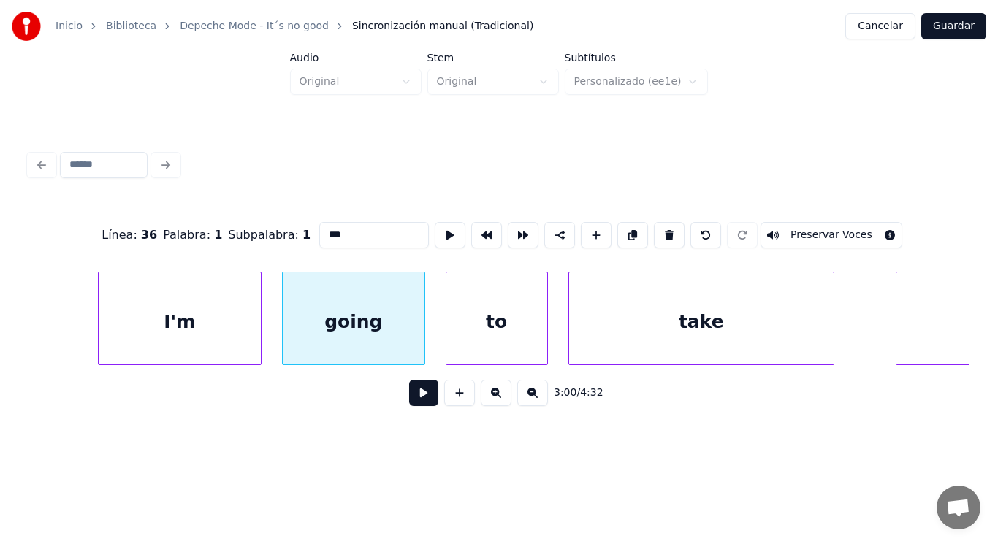
type input "*****"
click at [409, 395] on button at bounding box center [423, 393] width 29 height 26
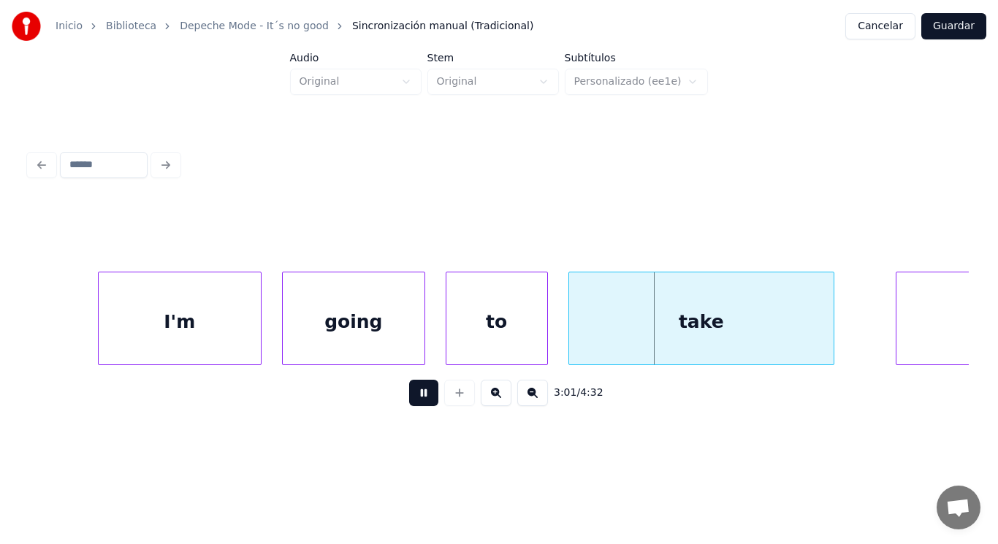
click at [409, 395] on button at bounding box center [423, 393] width 29 height 26
click at [452, 343] on div "to" at bounding box center [497, 322] width 101 height 99
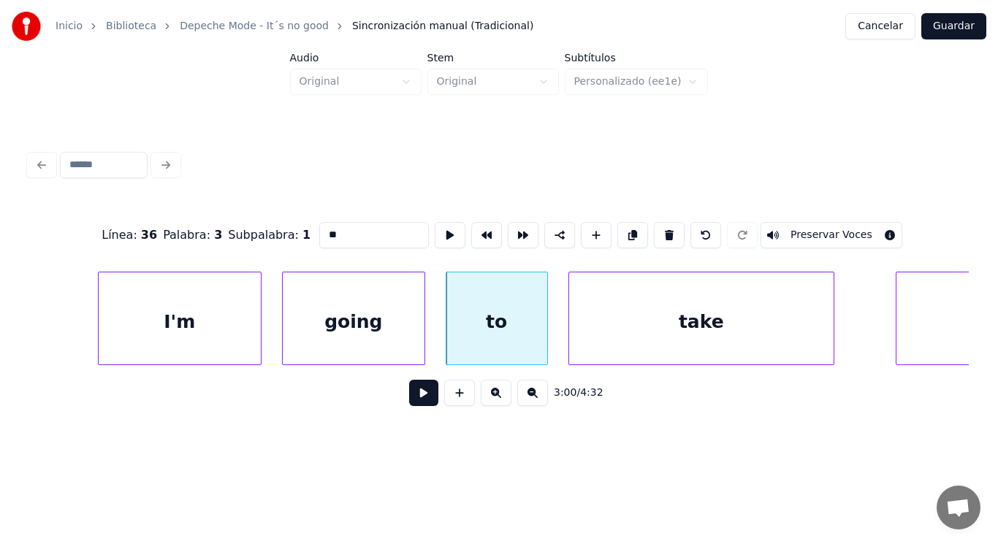
click at [412, 398] on button at bounding box center [423, 393] width 29 height 26
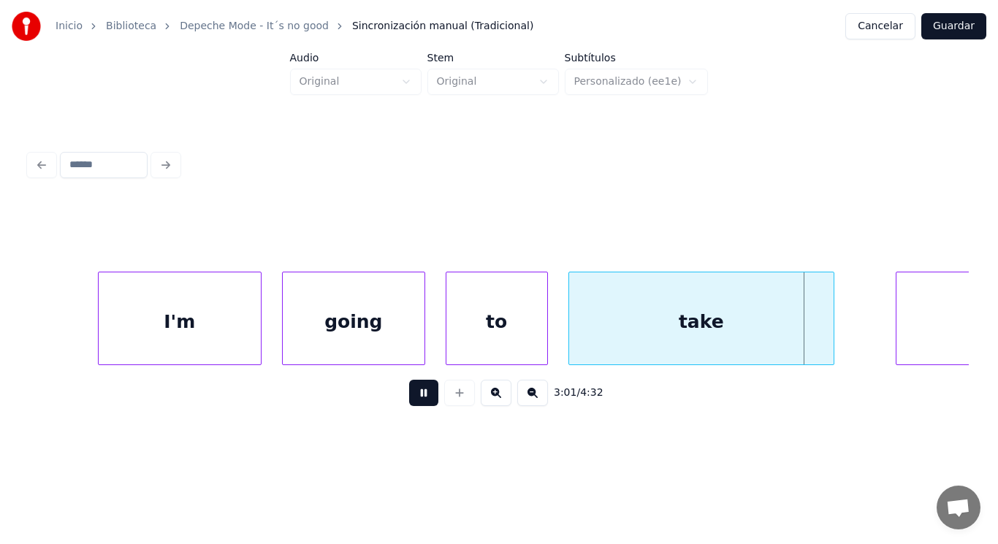
click at [412, 398] on button at bounding box center [423, 393] width 29 height 26
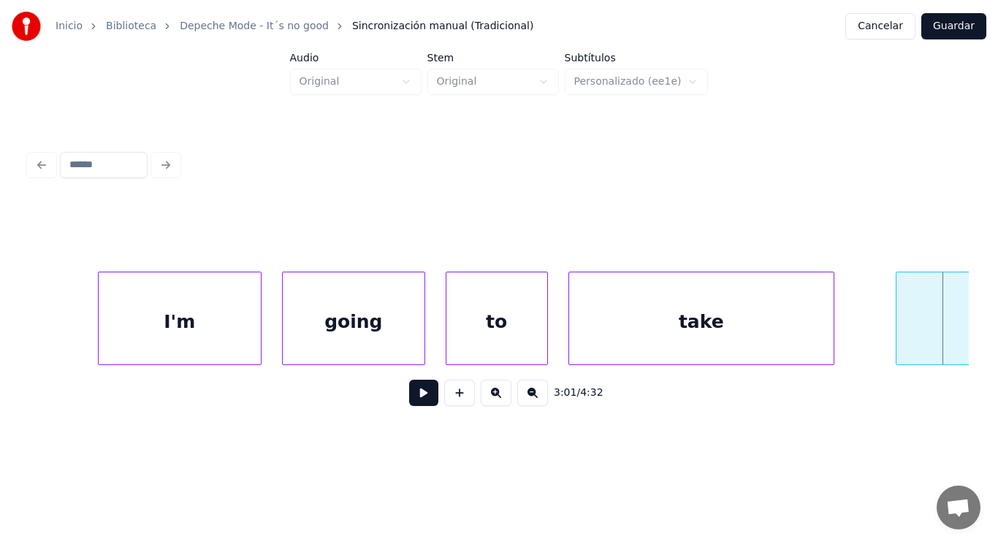
click at [419, 392] on button at bounding box center [423, 393] width 29 height 26
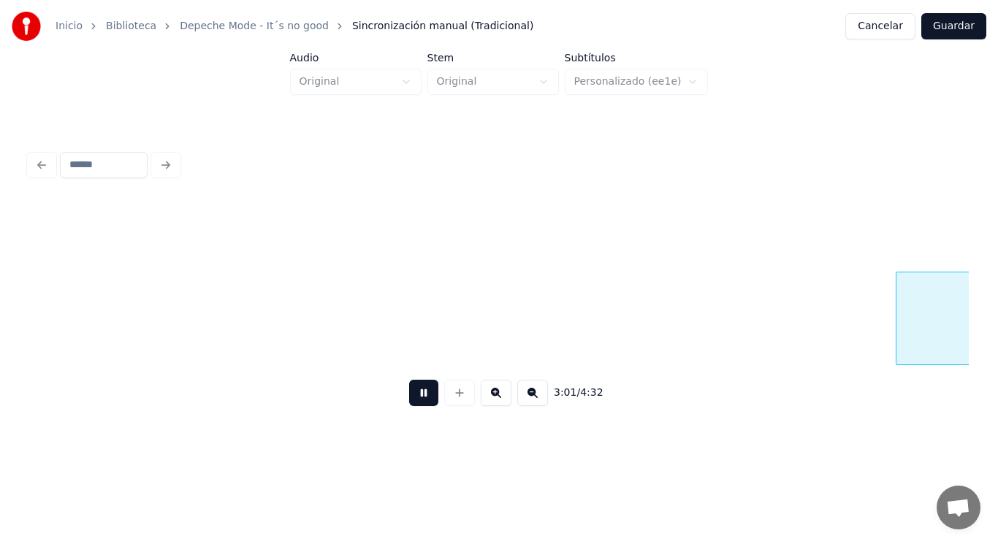
scroll to position [0, 185647]
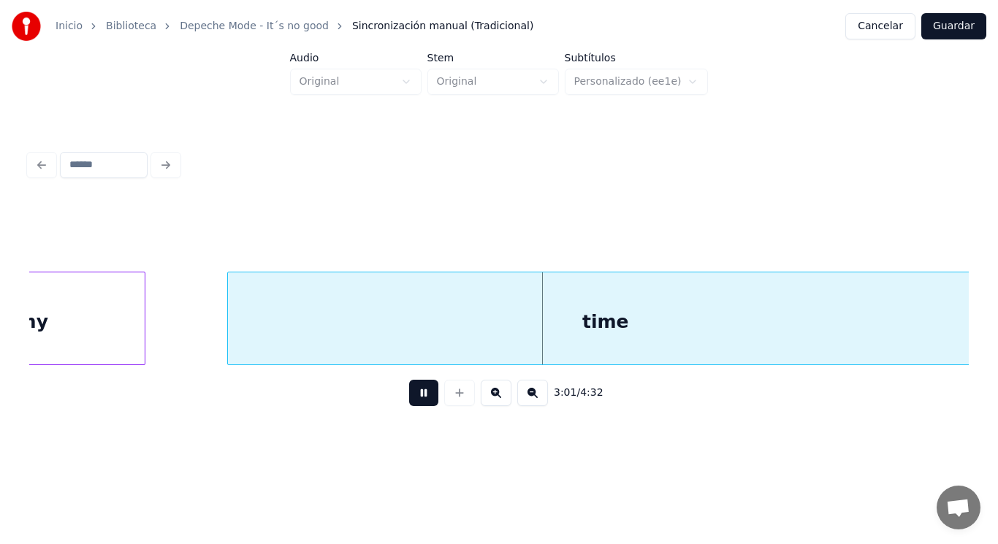
click at [419, 392] on button at bounding box center [423, 393] width 29 height 26
click at [364, 327] on div "time" at bounding box center [606, 322] width 756 height 99
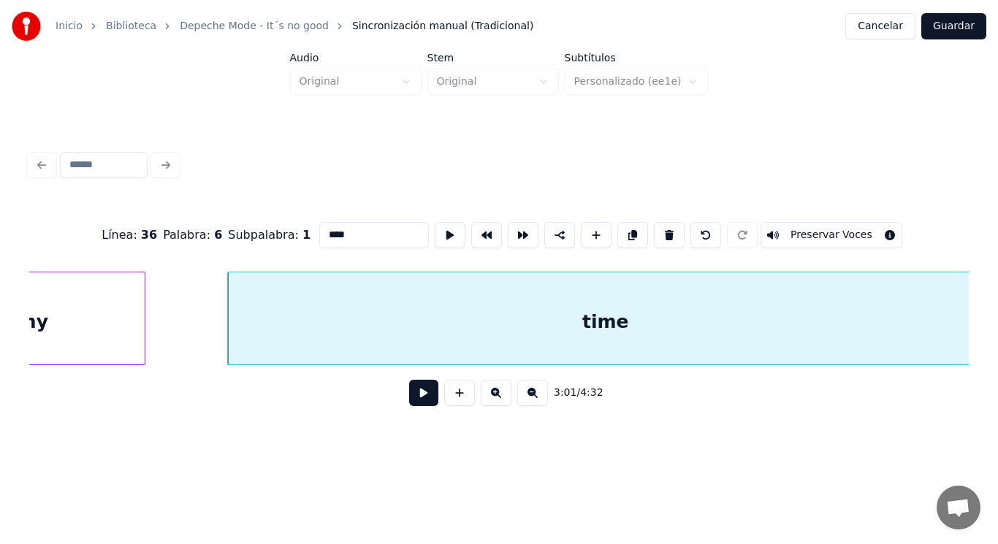
click at [419, 400] on button at bounding box center [423, 393] width 29 height 26
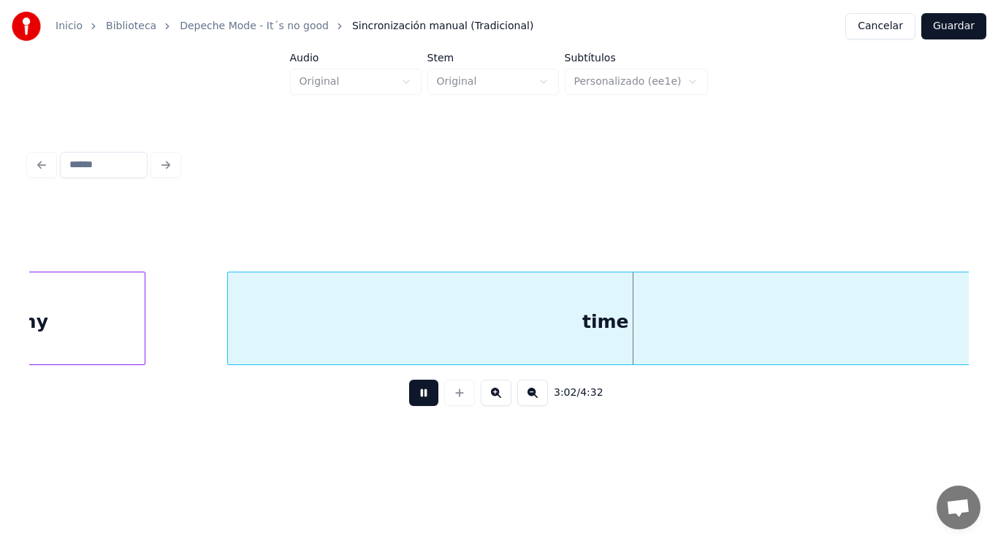
click at [419, 400] on button at bounding box center [423, 393] width 29 height 26
click at [80, 332] on div "my" at bounding box center [33, 322] width 224 height 99
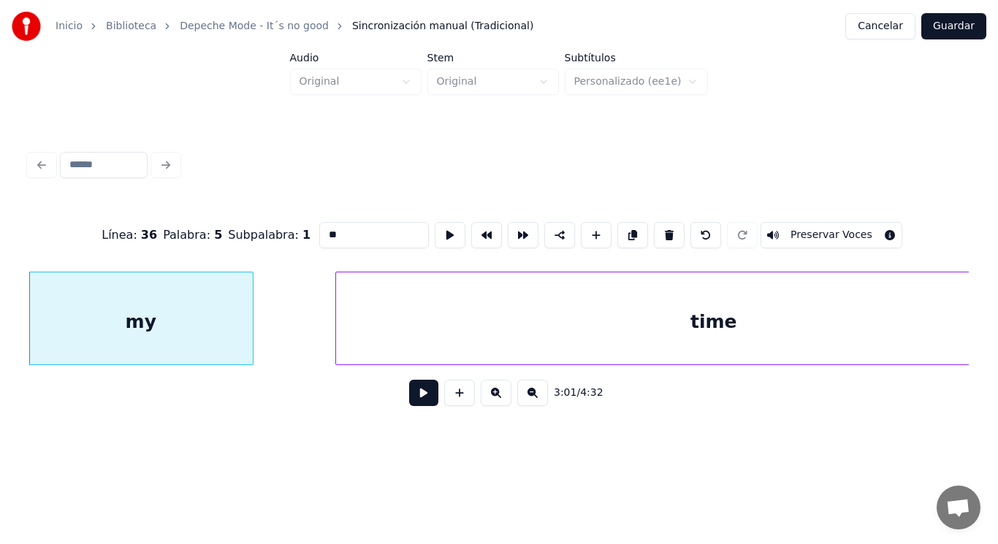
click at [416, 398] on button at bounding box center [423, 393] width 29 height 26
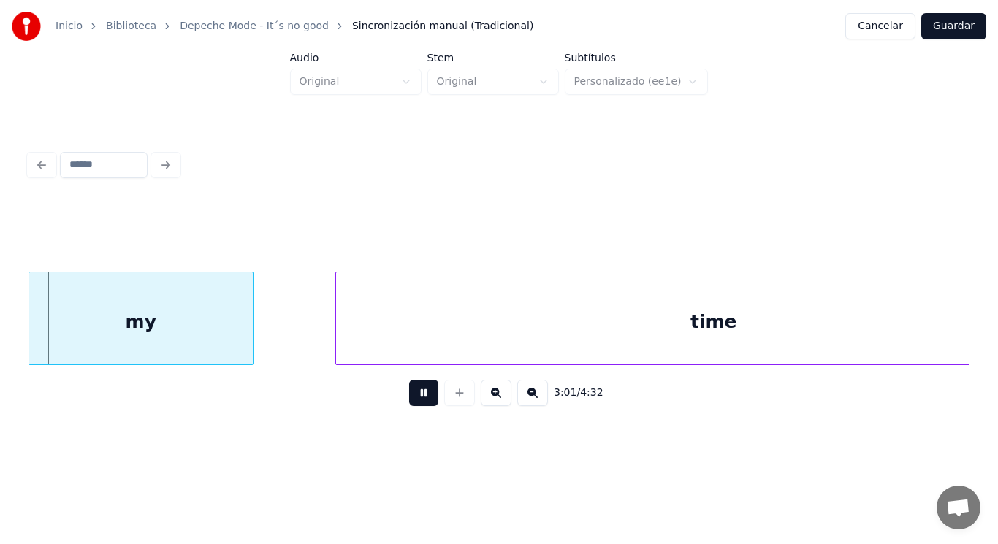
click at [416, 398] on button at bounding box center [423, 393] width 29 height 26
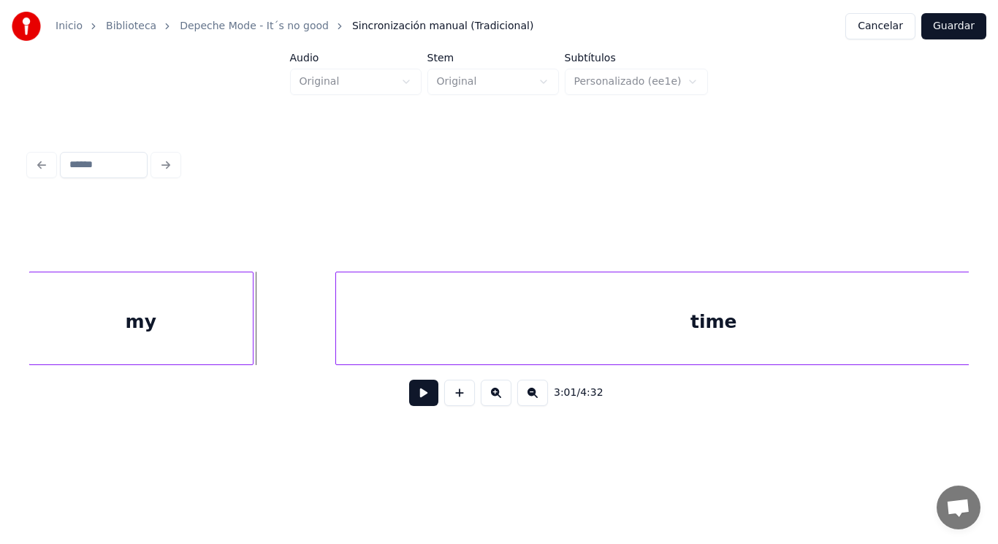
click at [253, 330] on div "my" at bounding box center [141, 319] width 225 height 94
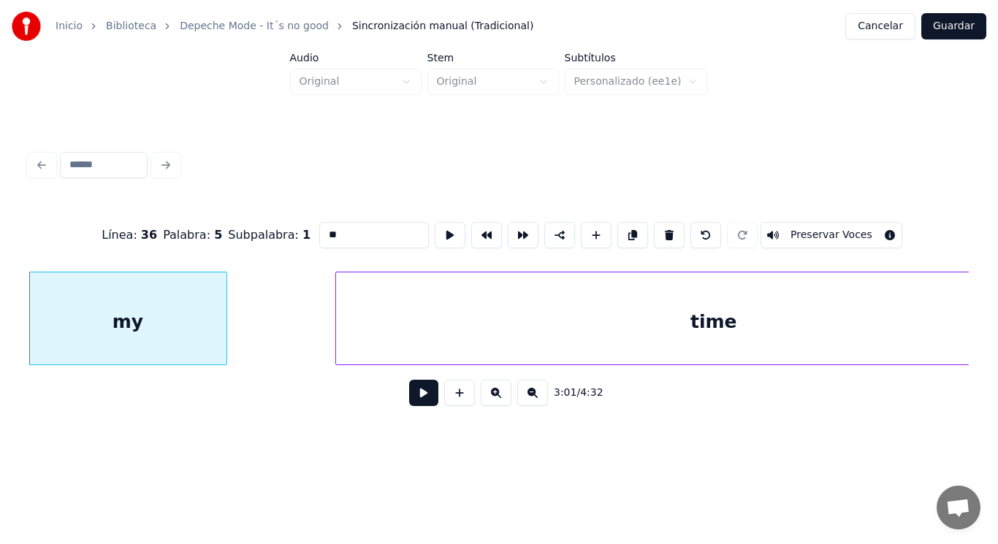
click at [224, 335] on div at bounding box center [224, 319] width 4 height 92
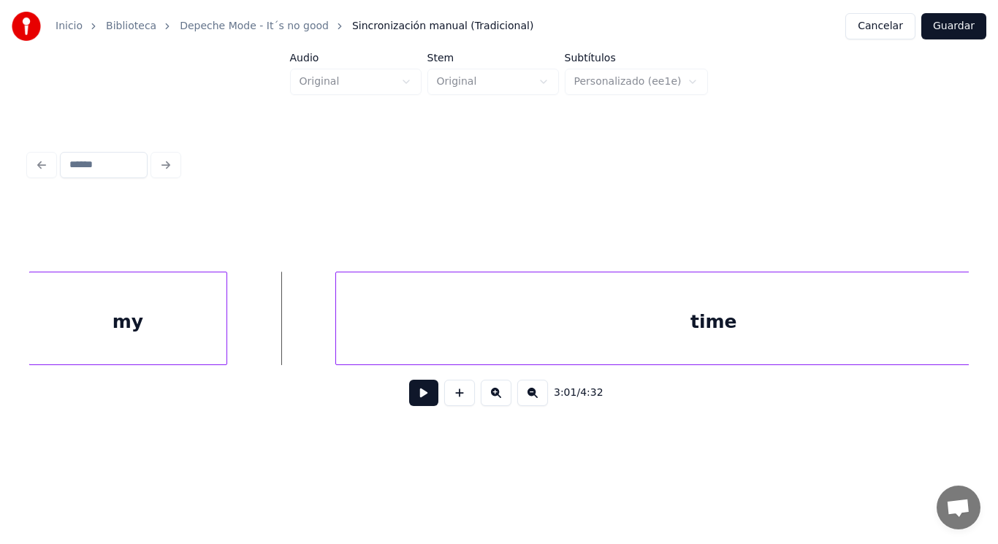
click at [409, 402] on button at bounding box center [423, 393] width 29 height 26
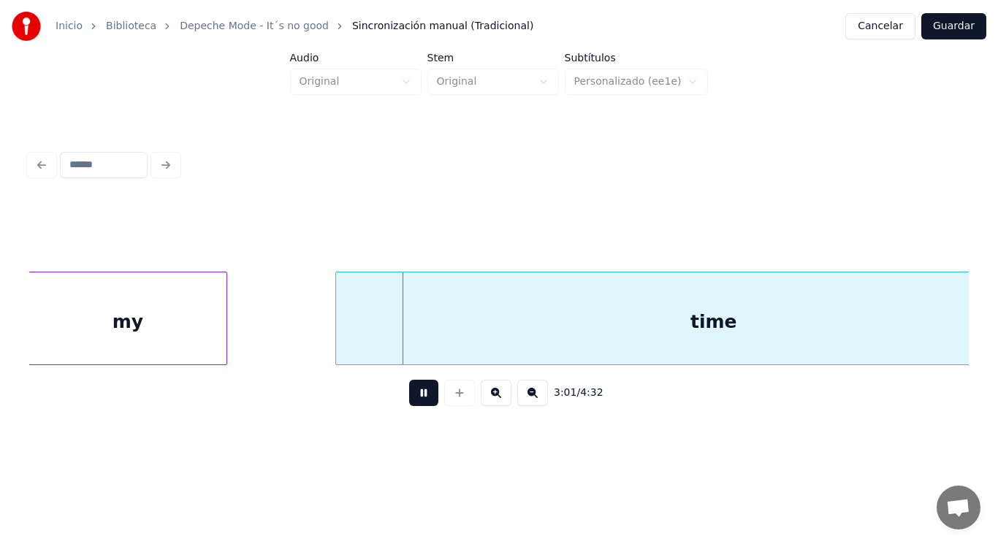
click at [409, 402] on button at bounding box center [423, 393] width 29 height 26
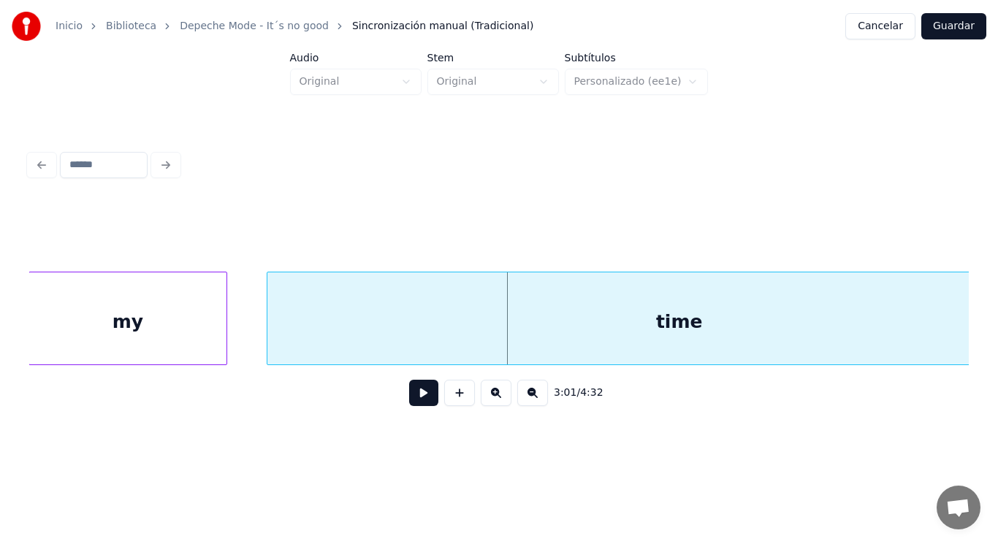
click at [270, 336] on div at bounding box center [269, 319] width 4 height 92
click at [420, 402] on button at bounding box center [423, 393] width 29 height 26
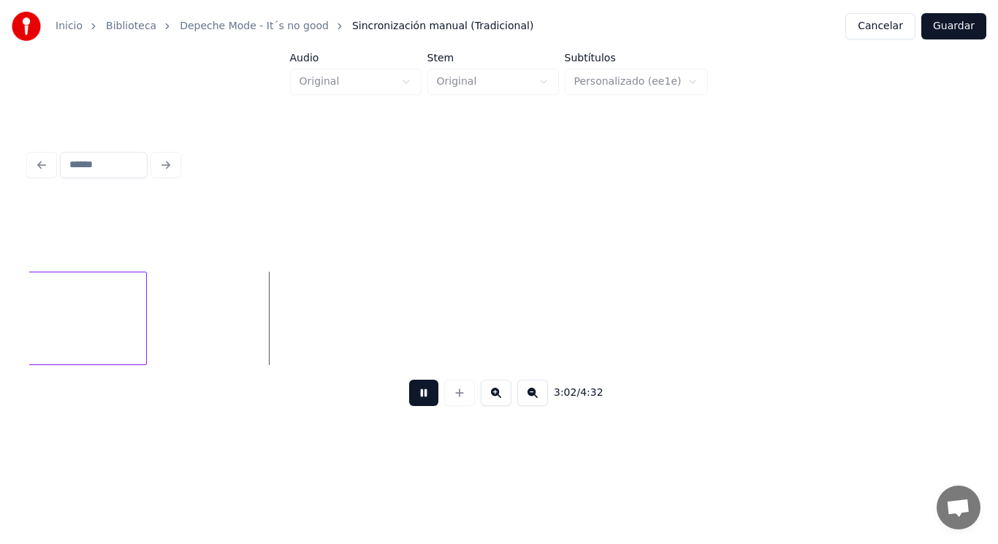
click at [420, 402] on button at bounding box center [423, 393] width 29 height 26
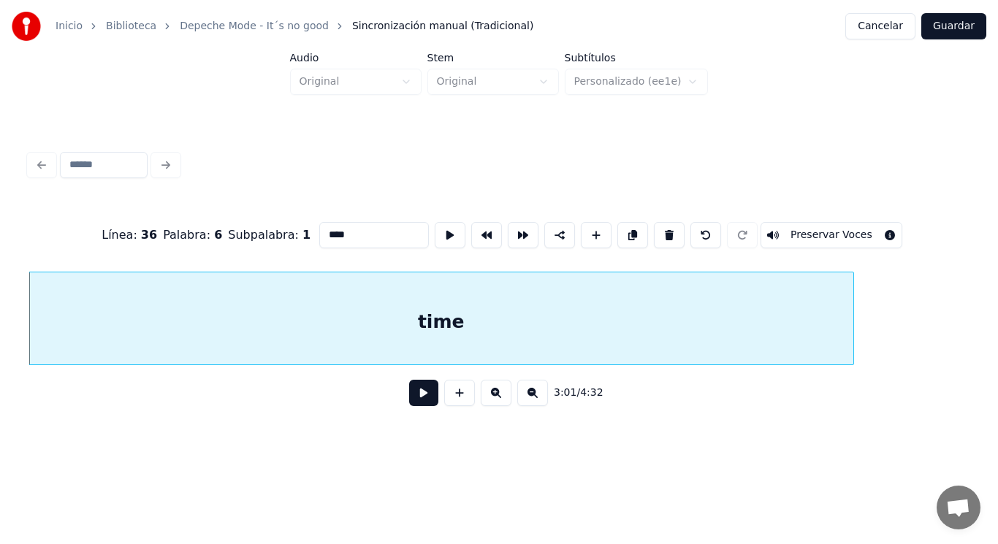
click at [417, 400] on button at bounding box center [423, 393] width 29 height 26
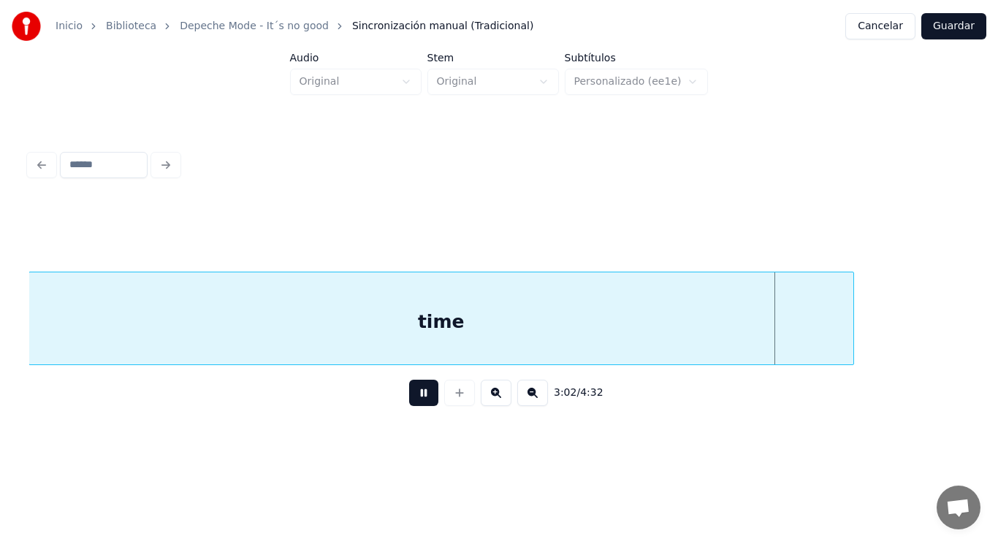
click at [417, 400] on button at bounding box center [423, 393] width 29 height 26
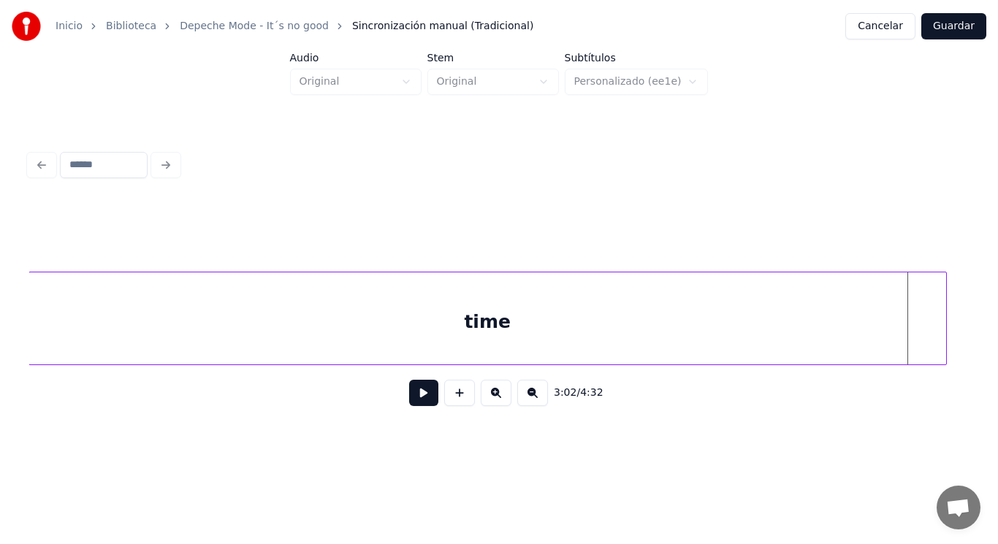
click at [944, 333] on div at bounding box center [944, 319] width 4 height 92
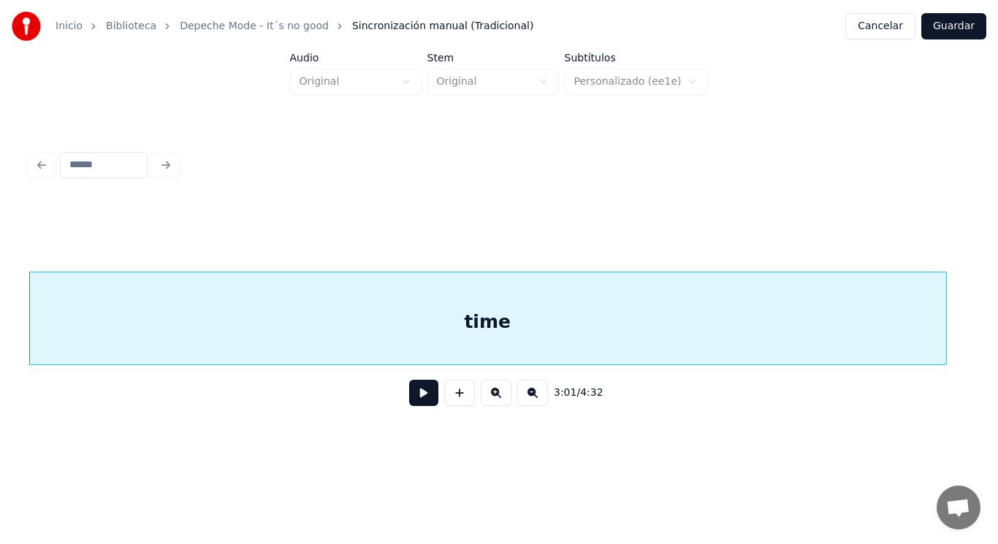
click at [424, 393] on button at bounding box center [423, 393] width 29 height 26
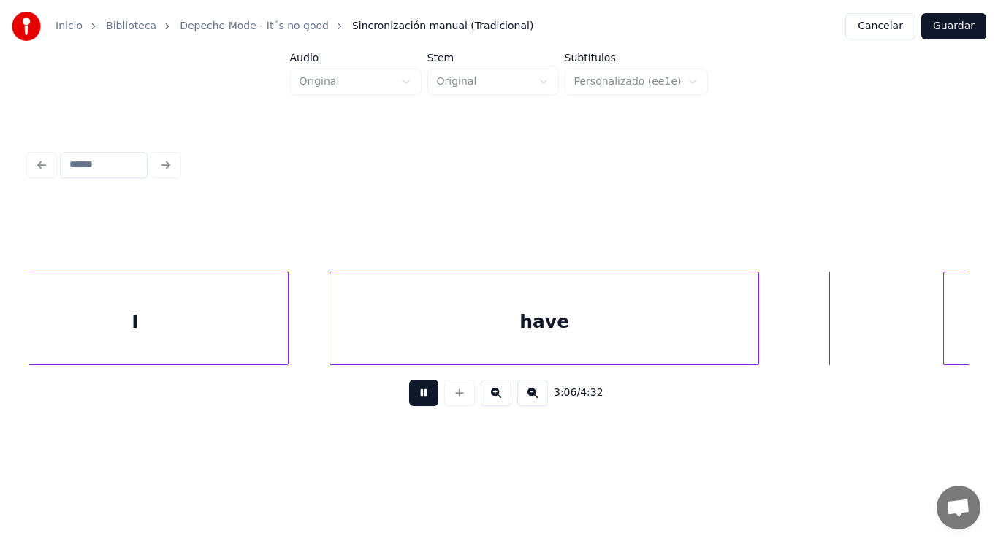
scroll to position [0, 190540]
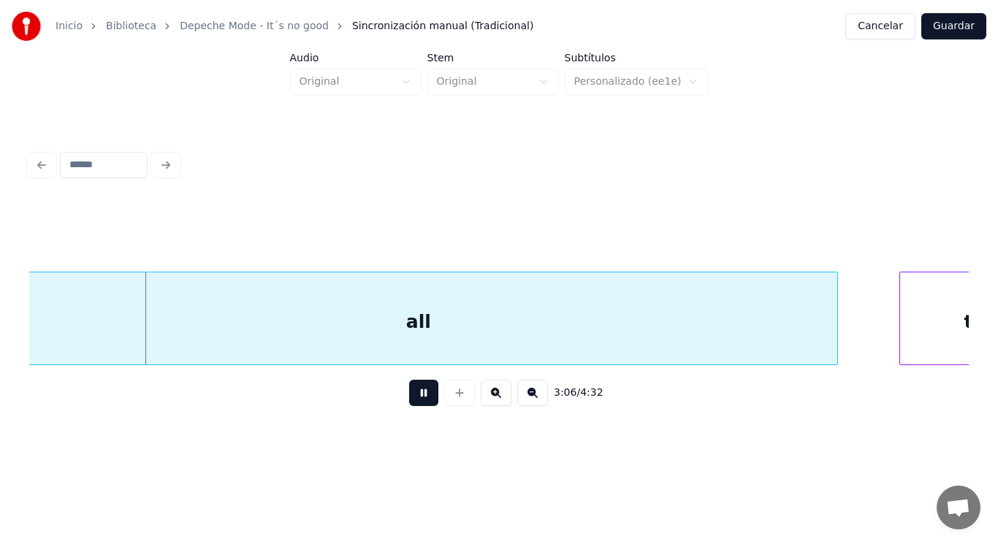
click at [424, 393] on button at bounding box center [423, 393] width 29 height 26
click at [386, 322] on div "all" at bounding box center [418, 322] width 837 height 99
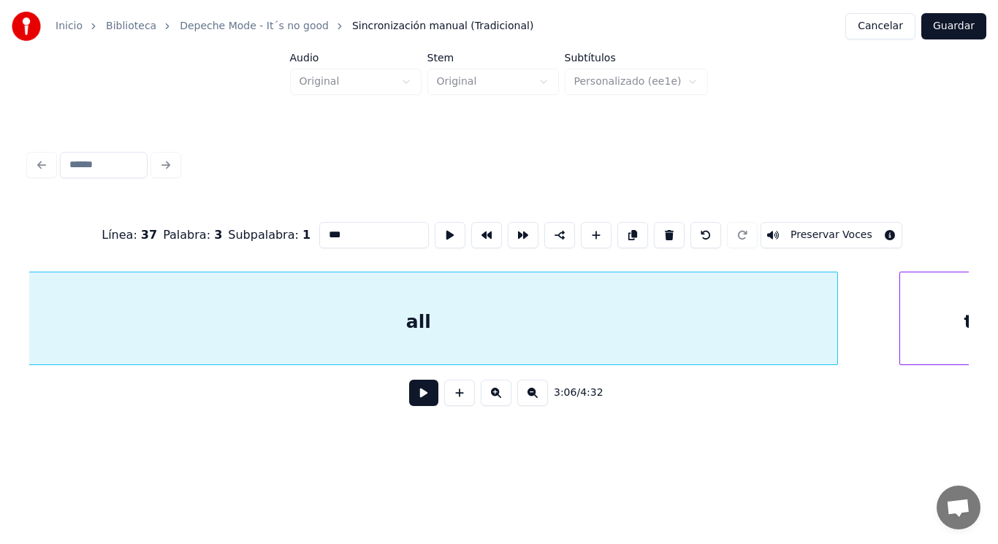
scroll to position [0, 190511]
click at [416, 397] on button at bounding box center [423, 393] width 29 height 26
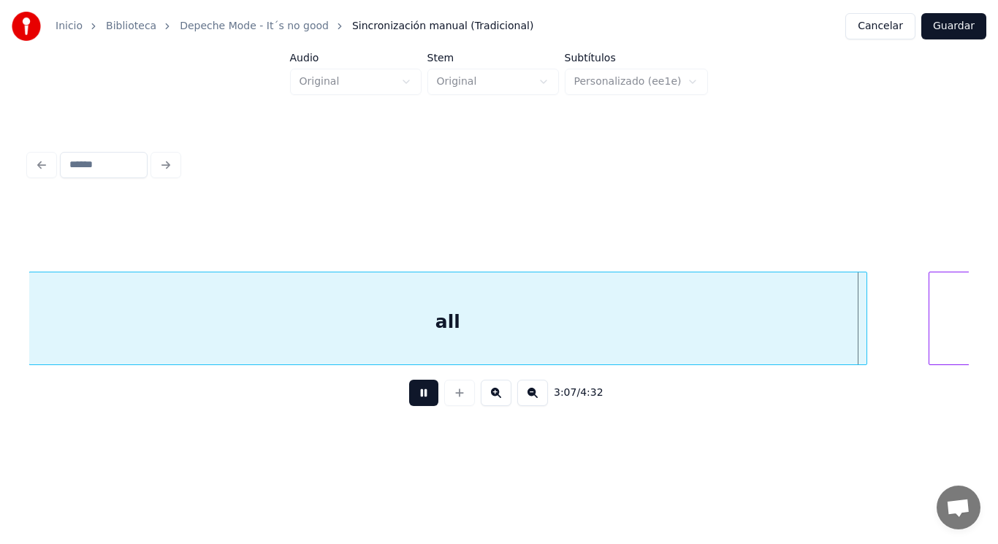
click at [416, 397] on button at bounding box center [423, 393] width 29 height 26
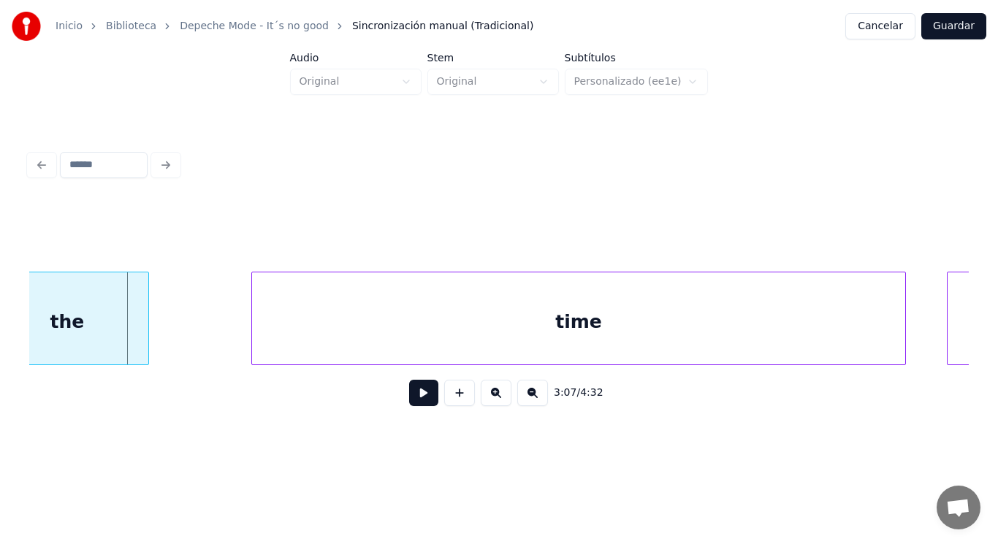
click at [138, 327] on div "the" at bounding box center [67, 322] width 162 height 99
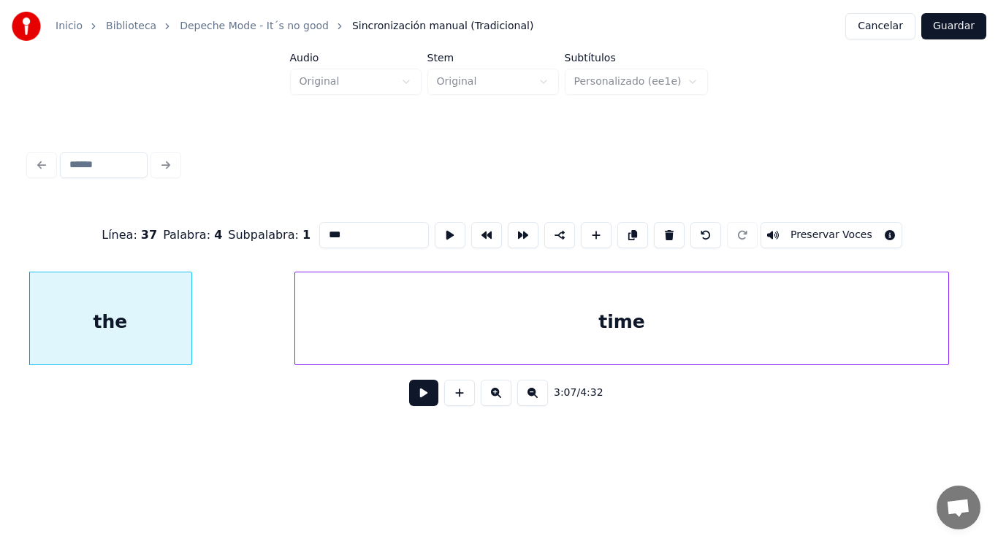
click at [411, 406] on button at bounding box center [423, 393] width 29 height 26
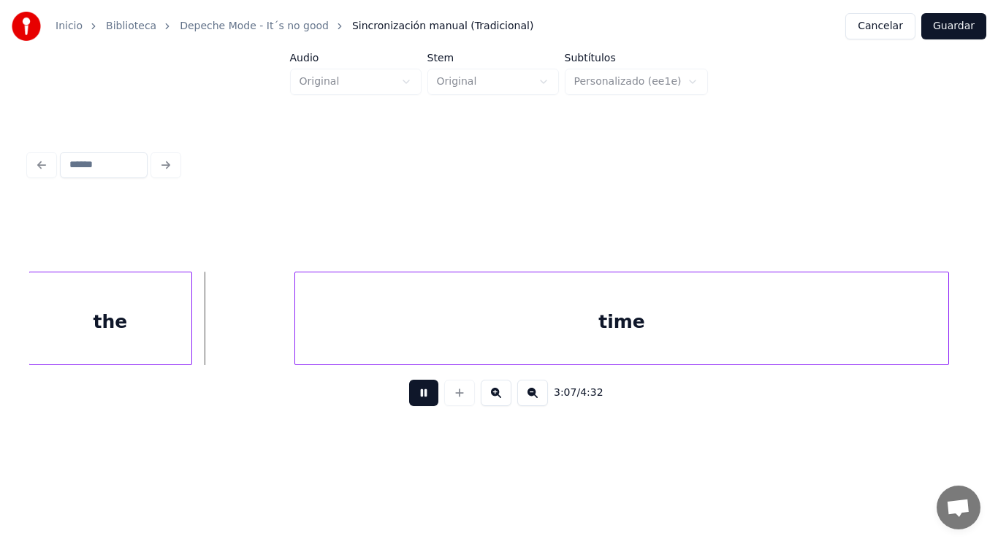
click at [411, 406] on button at bounding box center [423, 393] width 29 height 26
click at [145, 338] on div at bounding box center [143, 319] width 4 height 92
click at [409, 405] on button at bounding box center [423, 393] width 29 height 26
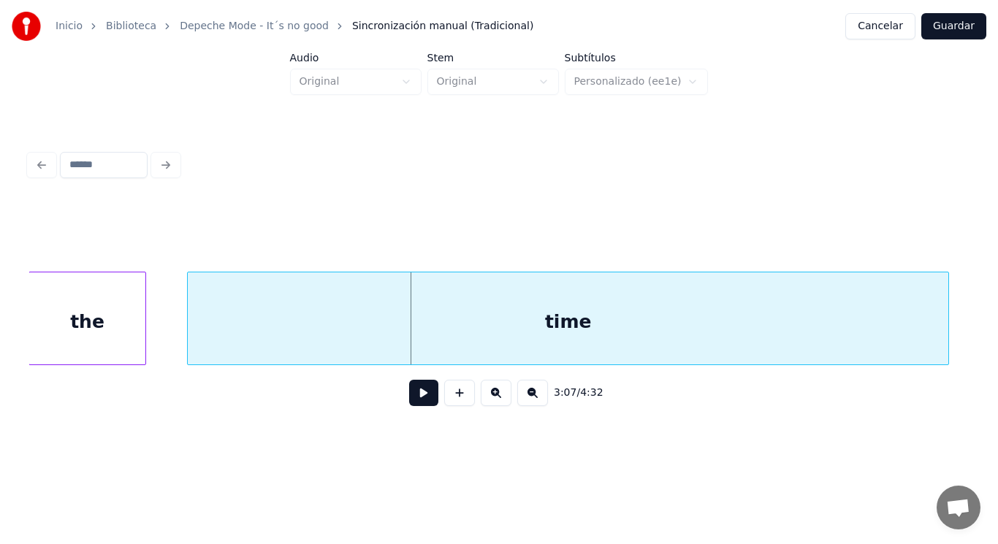
click at [189, 330] on div at bounding box center [190, 319] width 4 height 92
click at [416, 402] on button at bounding box center [423, 393] width 29 height 26
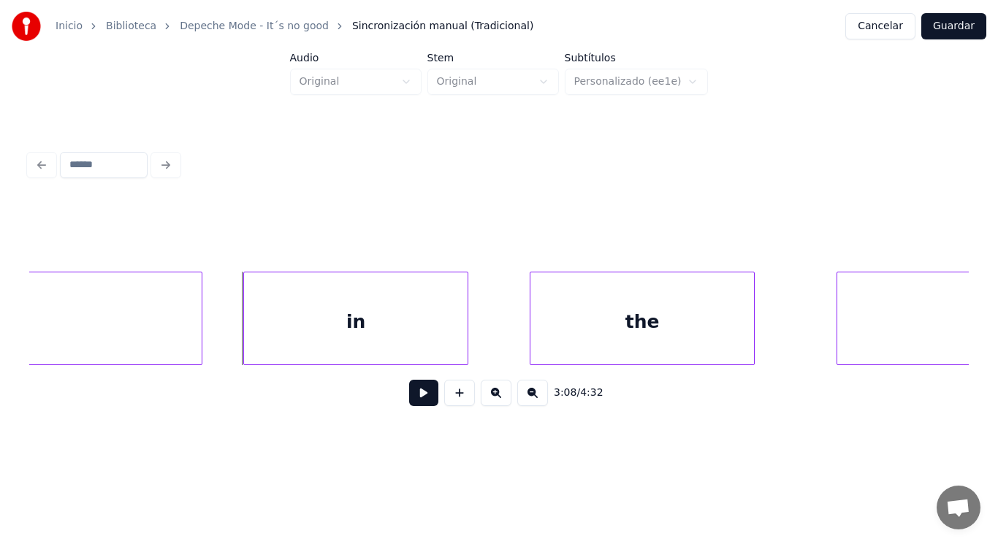
scroll to position [0, 192120]
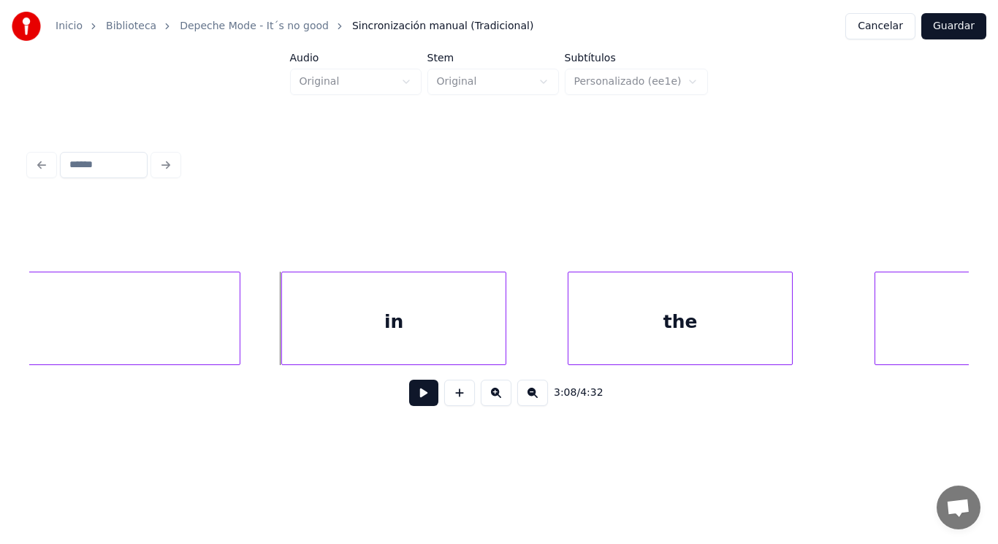
click at [316, 330] on div "in" at bounding box center [394, 322] width 224 height 99
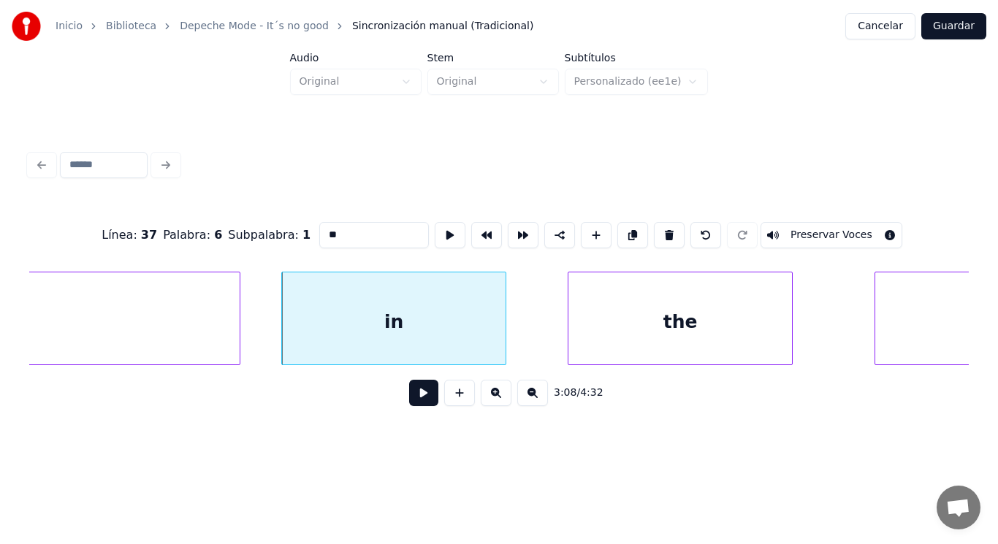
click at [409, 398] on button at bounding box center [423, 393] width 29 height 26
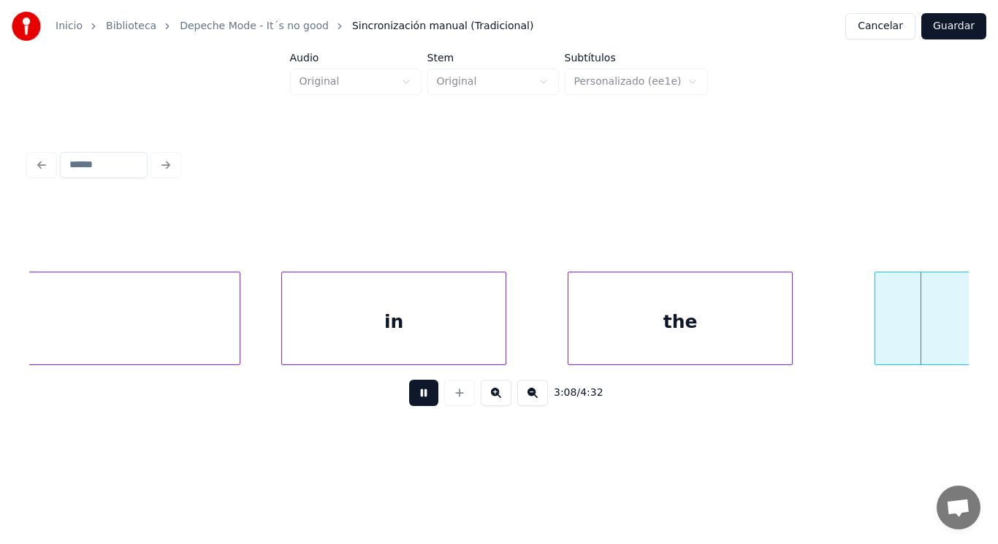
scroll to position [0, 193072]
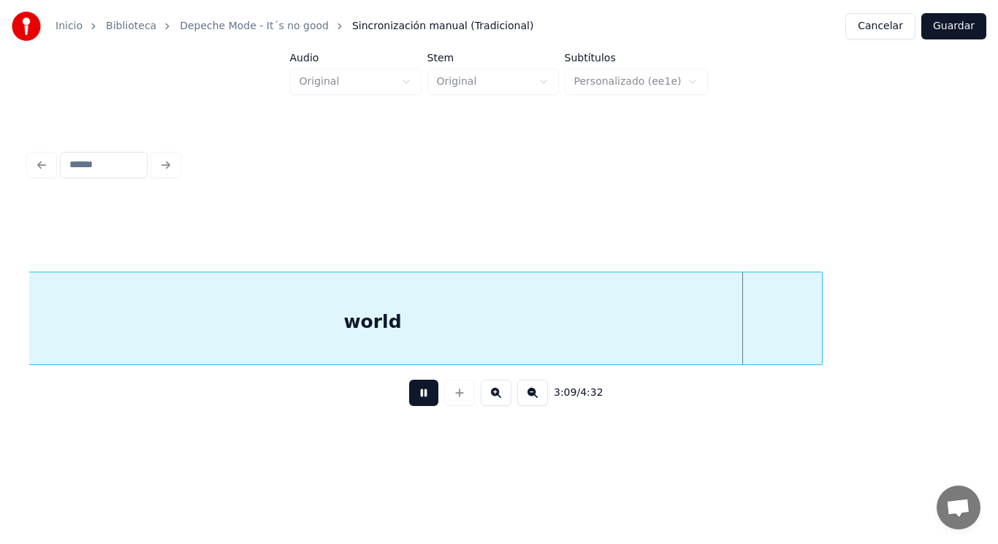
click at [409, 398] on button at bounding box center [423, 393] width 29 height 26
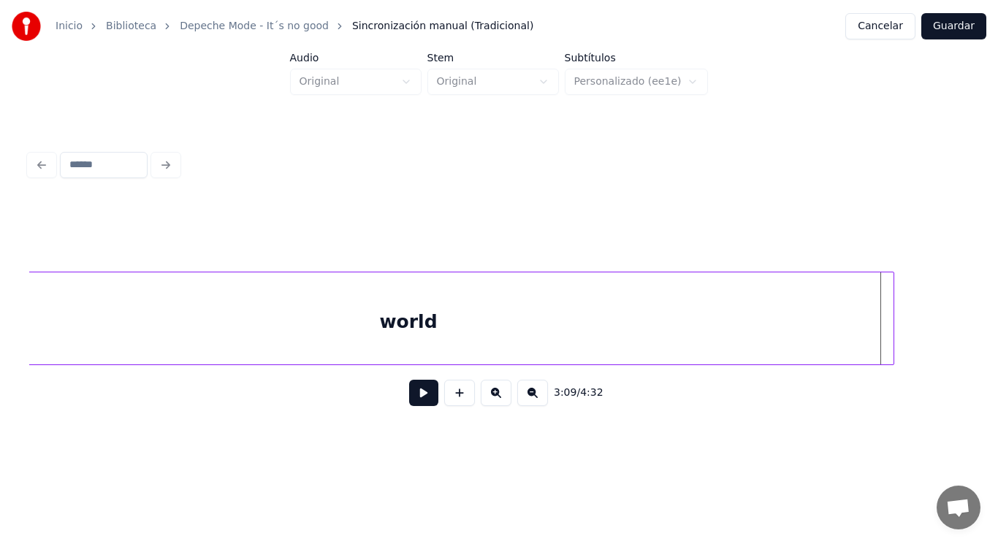
click at [891, 335] on div at bounding box center [891, 319] width 4 height 92
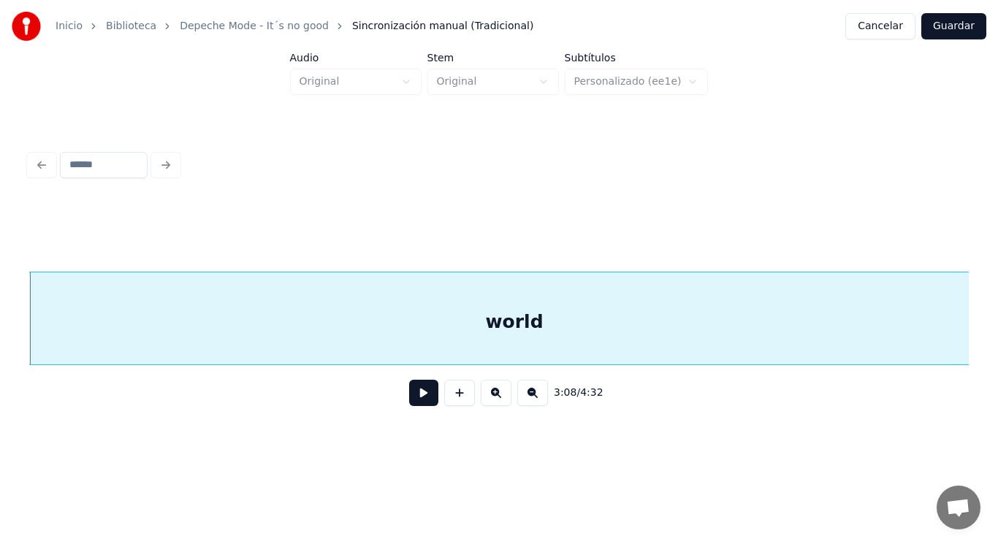
click at [420, 396] on button at bounding box center [423, 393] width 29 height 26
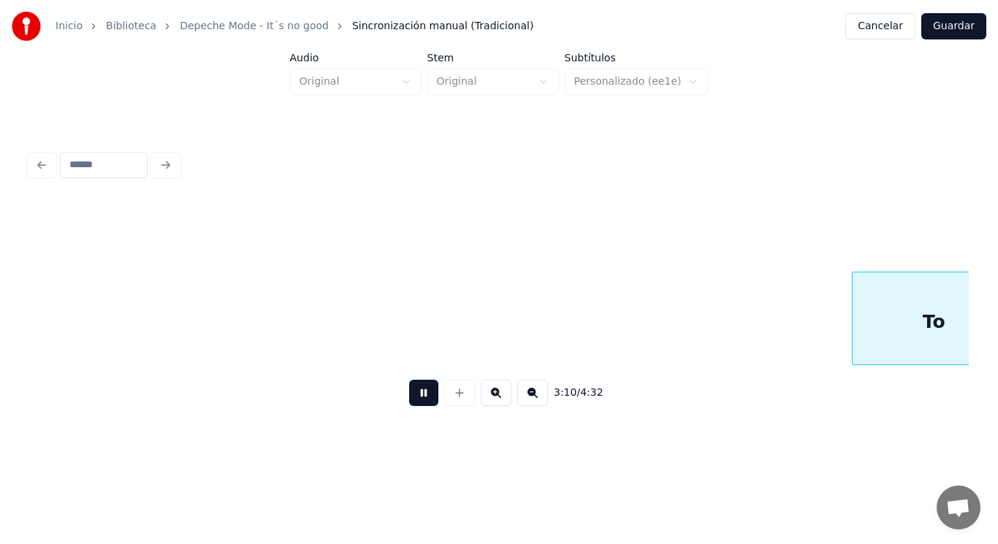
scroll to position [0, 194875]
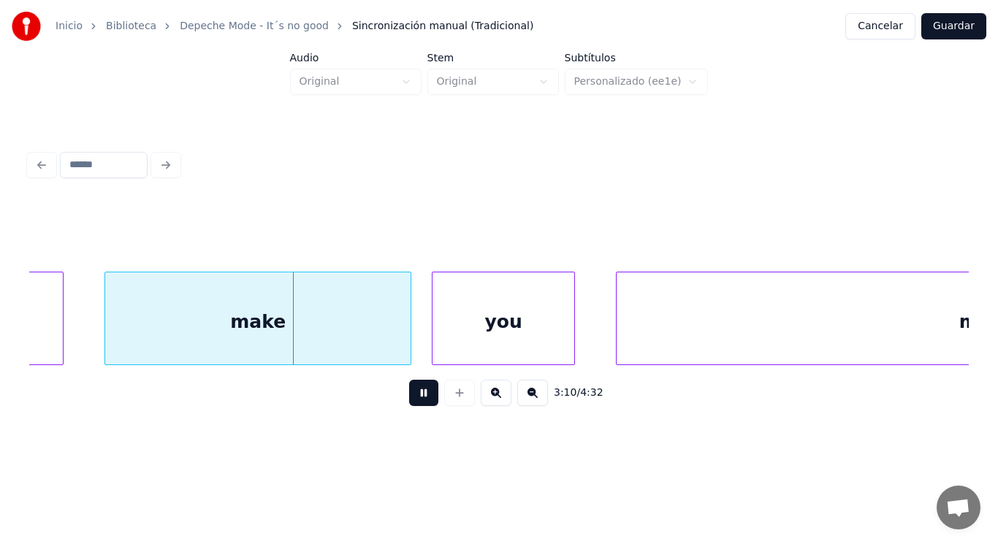
click at [420, 396] on button at bounding box center [423, 393] width 29 height 26
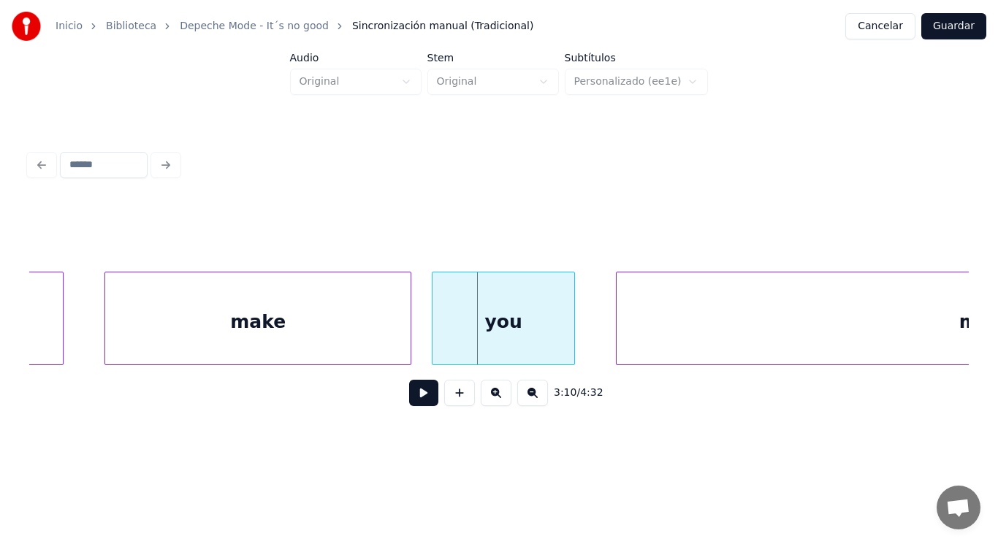
click at [420, 396] on button at bounding box center [423, 393] width 29 height 26
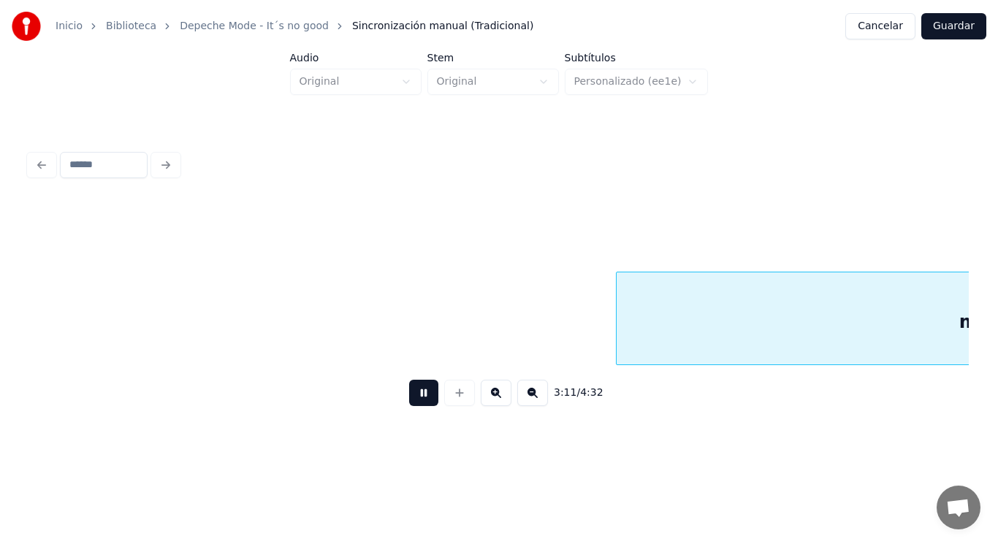
scroll to position [0, 195819]
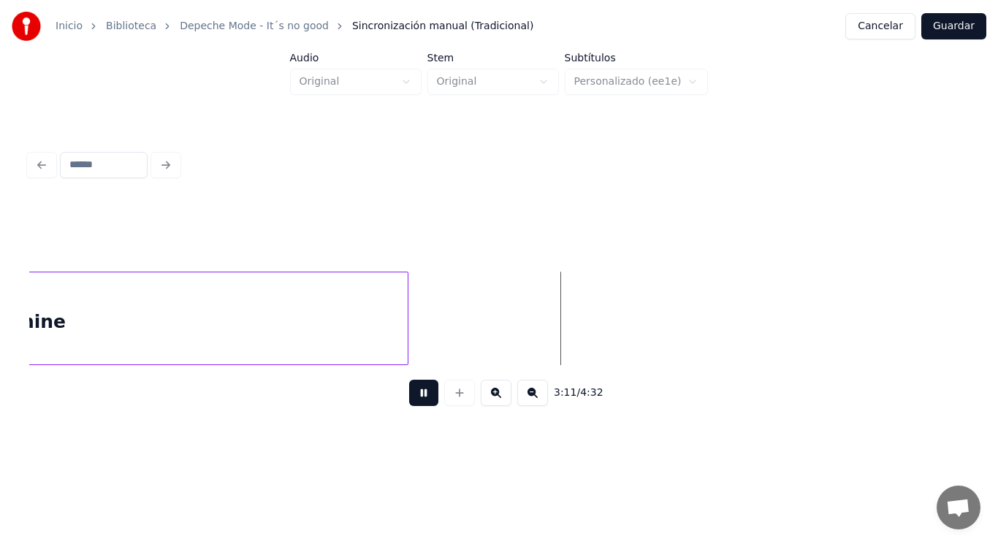
click at [420, 396] on button at bounding box center [423, 393] width 29 height 26
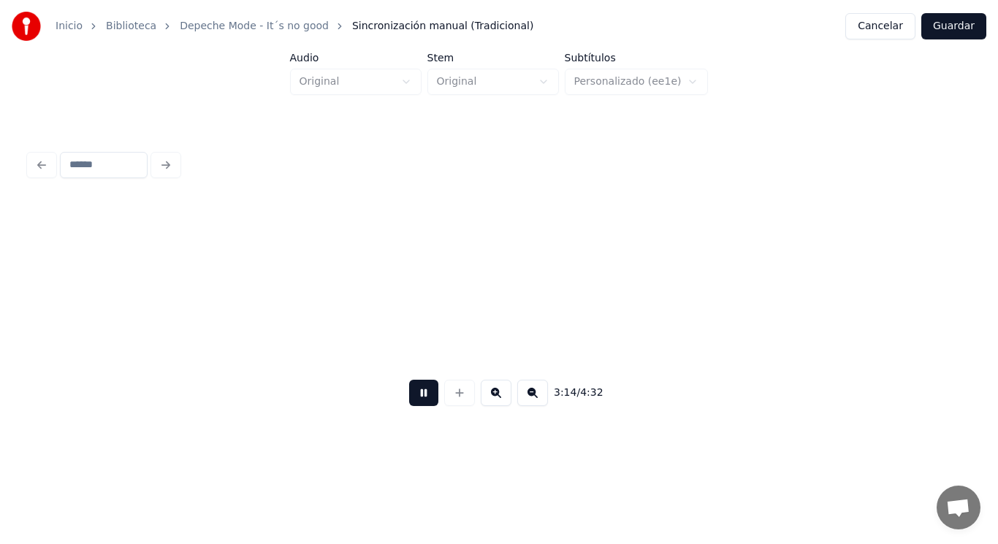
scroll to position [0, 198686]
click at [420, 396] on button at bounding box center [423, 393] width 29 height 26
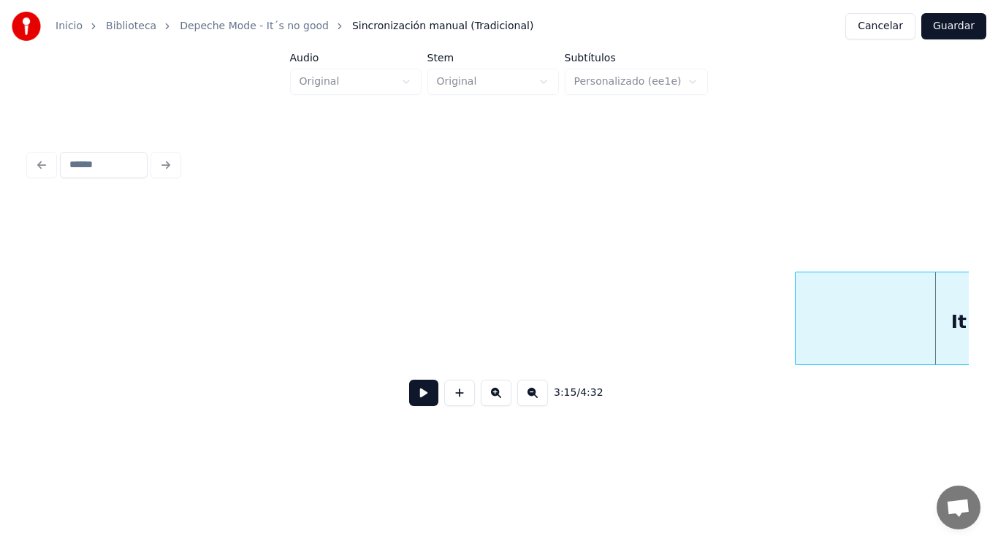
click at [798, 335] on div at bounding box center [798, 319] width 4 height 92
click at [409, 396] on button at bounding box center [423, 393] width 29 height 26
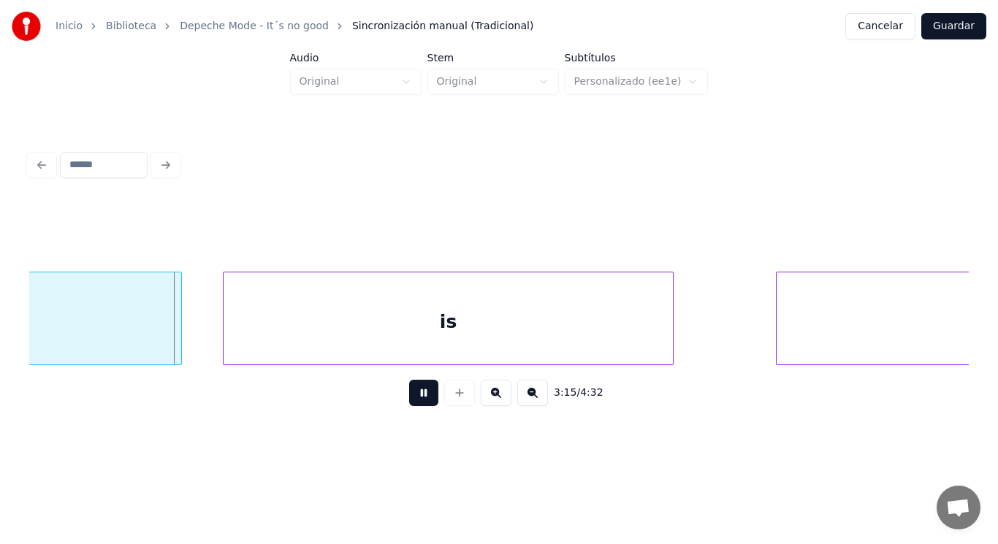
click at [409, 396] on button at bounding box center [423, 393] width 29 height 26
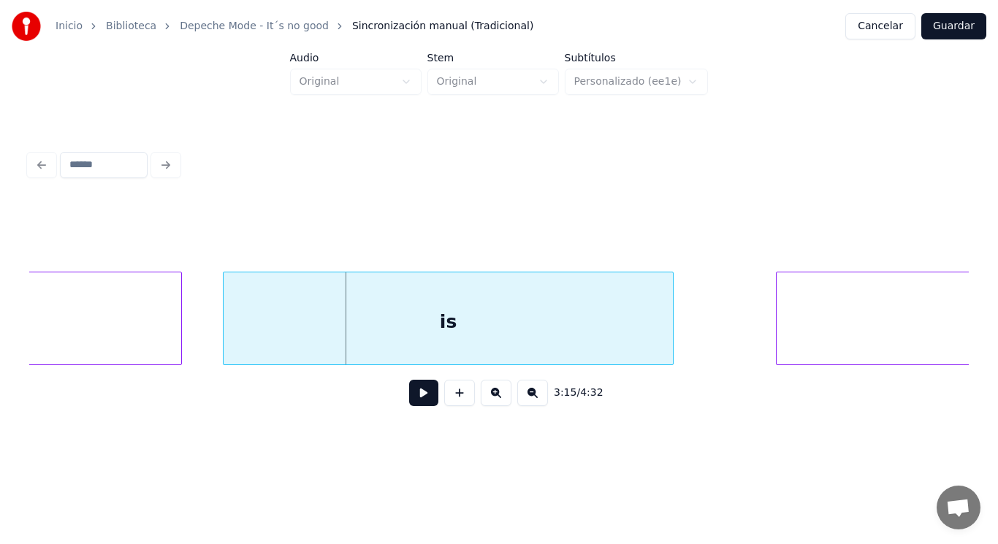
click at [131, 325] on div "It" at bounding box center [18, 322] width 326 height 99
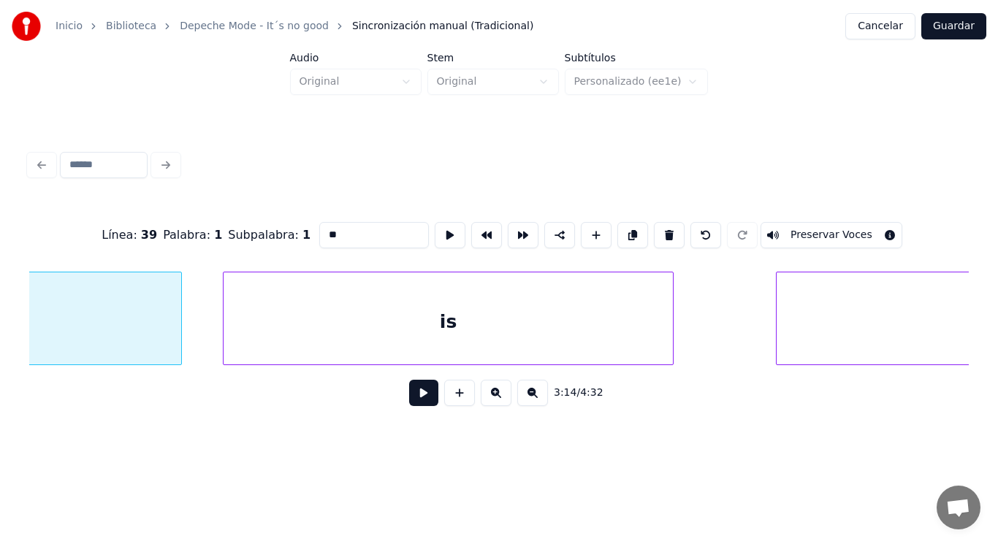
scroll to position [0, 199453]
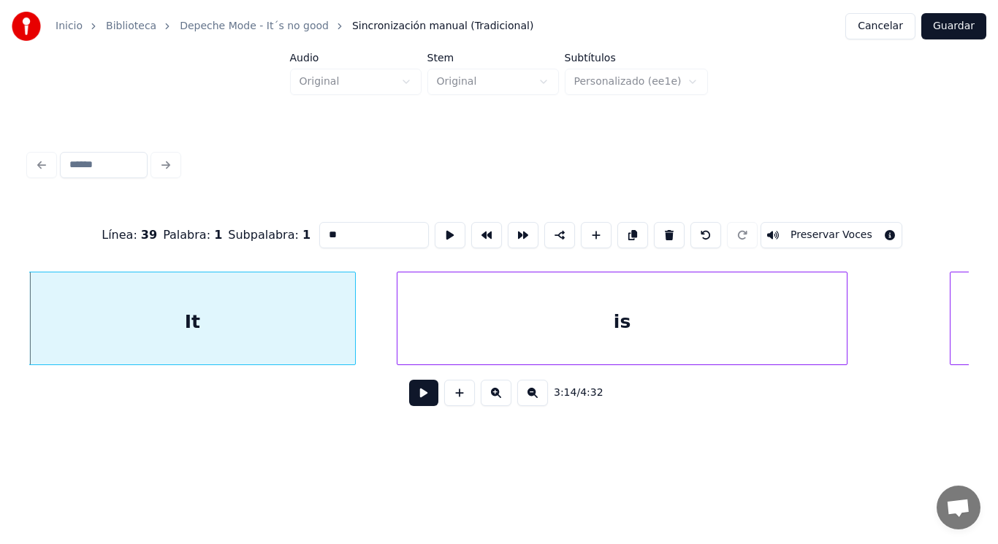
click at [419, 398] on button at bounding box center [423, 393] width 29 height 26
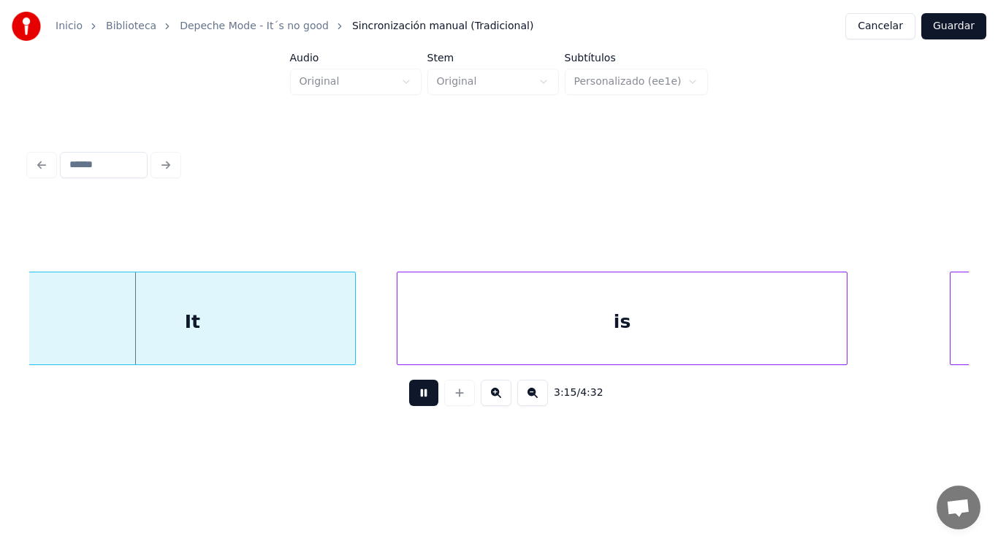
click at [419, 398] on button at bounding box center [423, 393] width 29 height 26
click at [306, 341] on div at bounding box center [306, 319] width 4 height 92
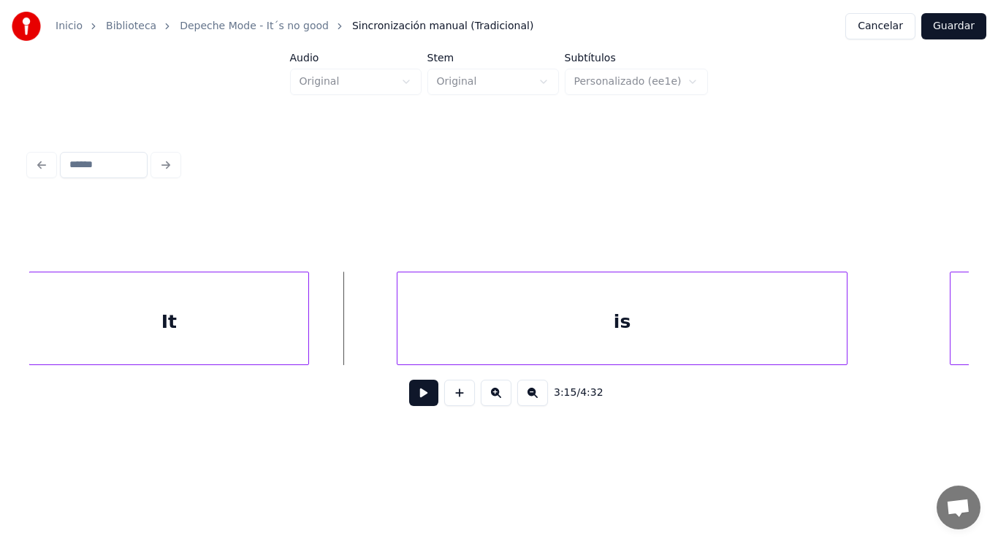
click at [418, 398] on button at bounding box center [423, 393] width 29 height 26
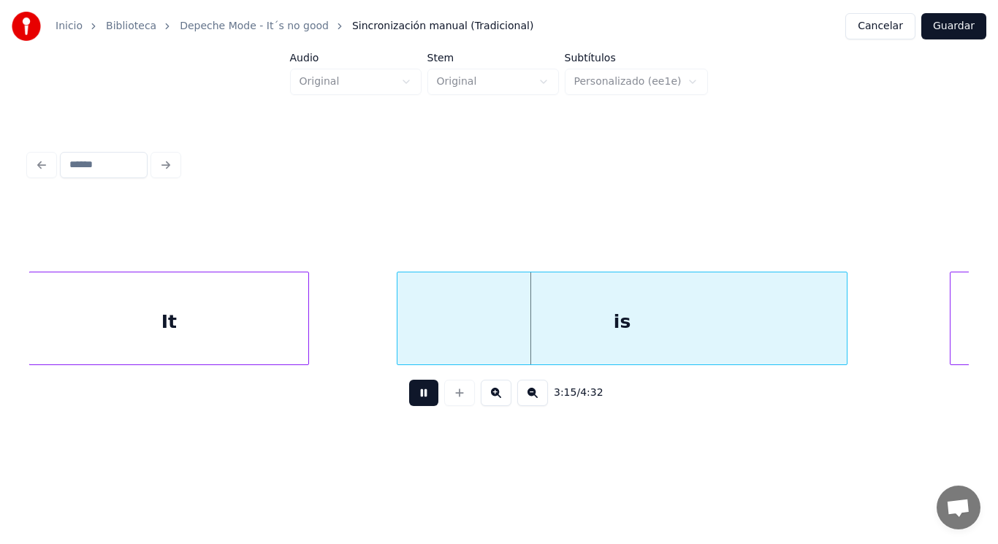
click at [418, 398] on button at bounding box center [423, 393] width 29 height 26
click at [341, 346] on div at bounding box center [343, 319] width 4 height 92
click at [409, 397] on button at bounding box center [423, 393] width 29 height 26
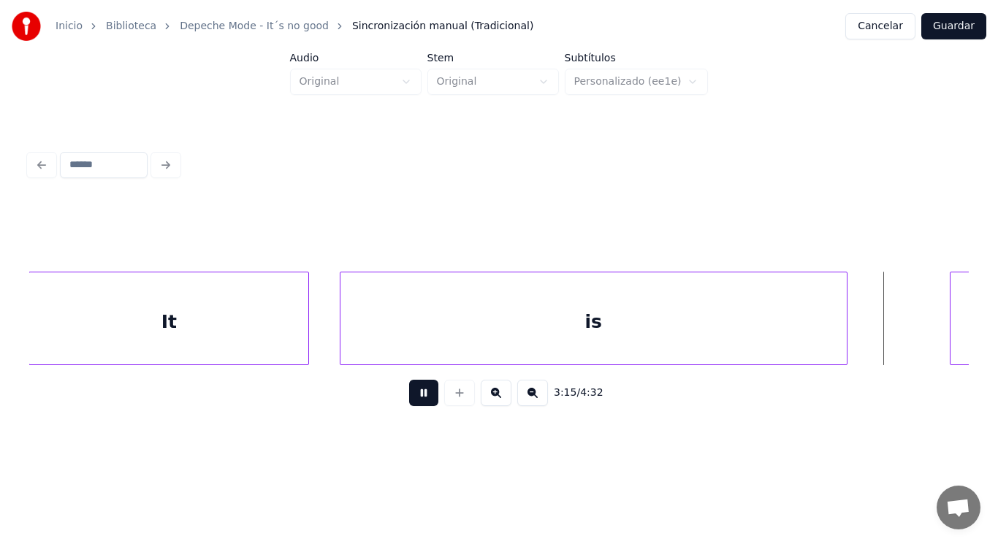
click at [409, 397] on button at bounding box center [423, 393] width 29 height 26
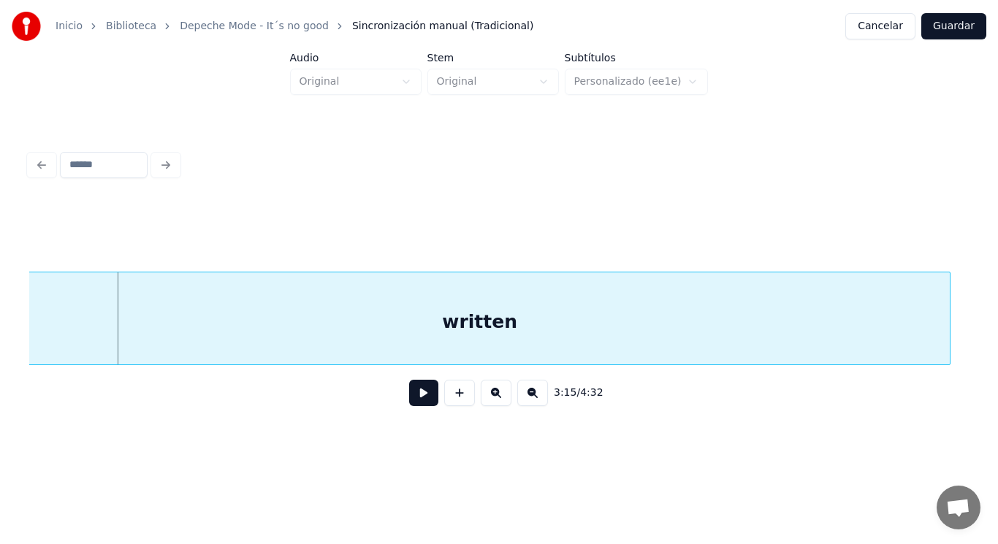
click at [218, 335] on div "written" at bounding box center [480, 322] width 940 height 99
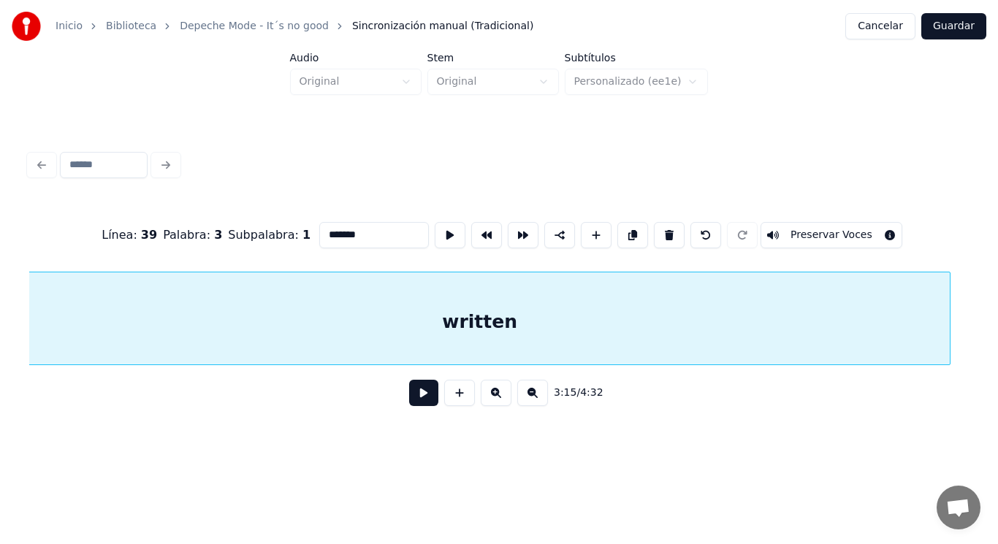
scroll to position [0, 200374]
click at [413, 402] on button at bounding box center [423, 393] width 29 height 26
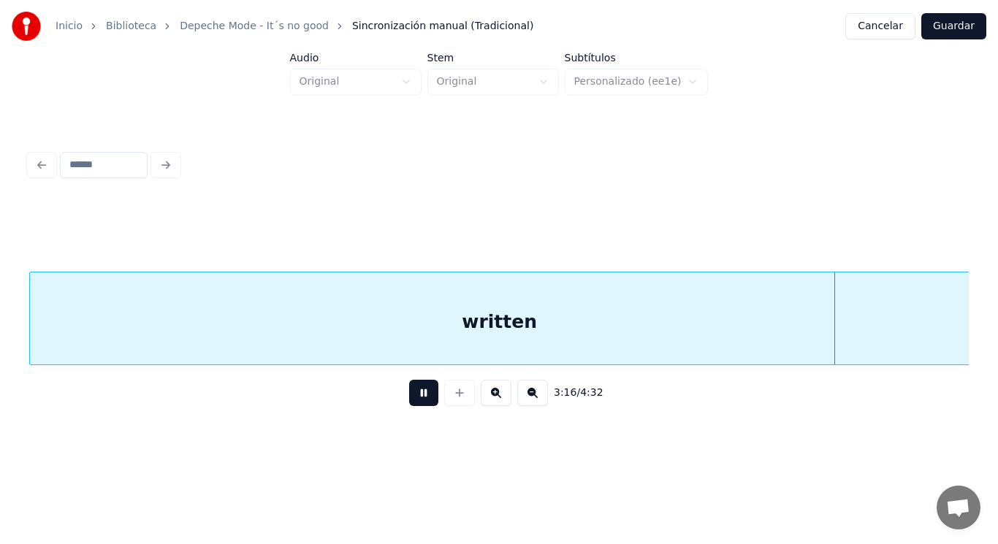
scroll to position [0, 201314]
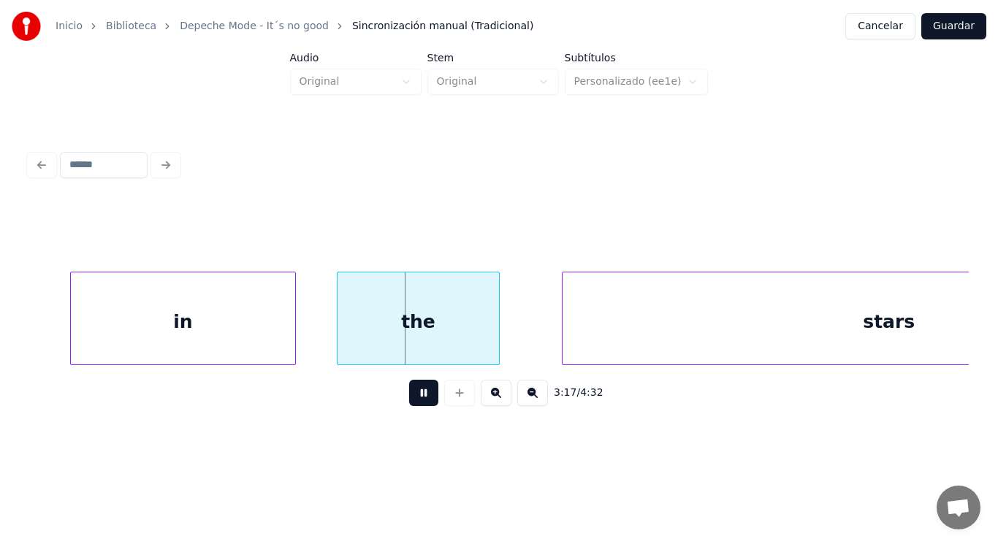
click at [413, 402] on button at bounding box center [423, 393] width 29 height 26
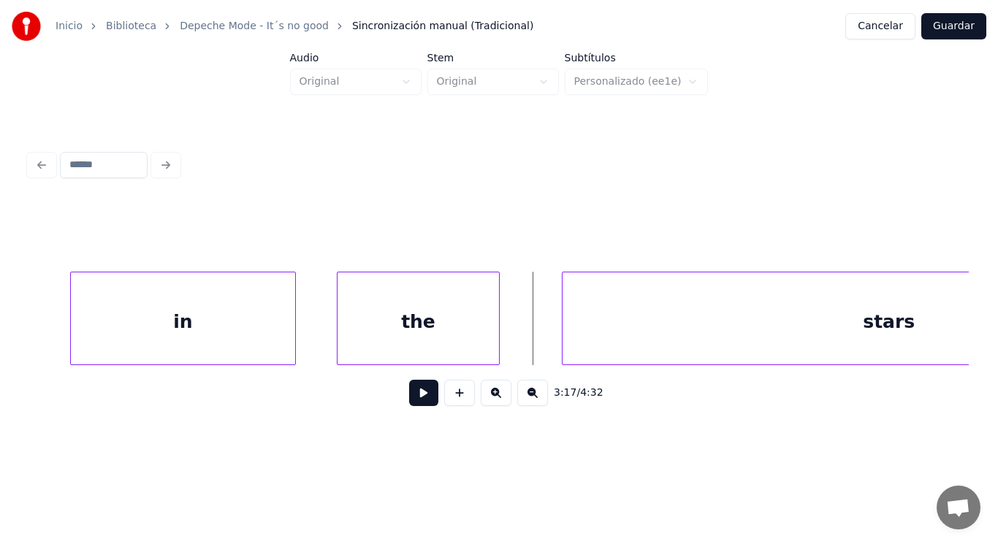
click at [262, 327] on div "in" at bounding box center [183, 322] width 224 height 99
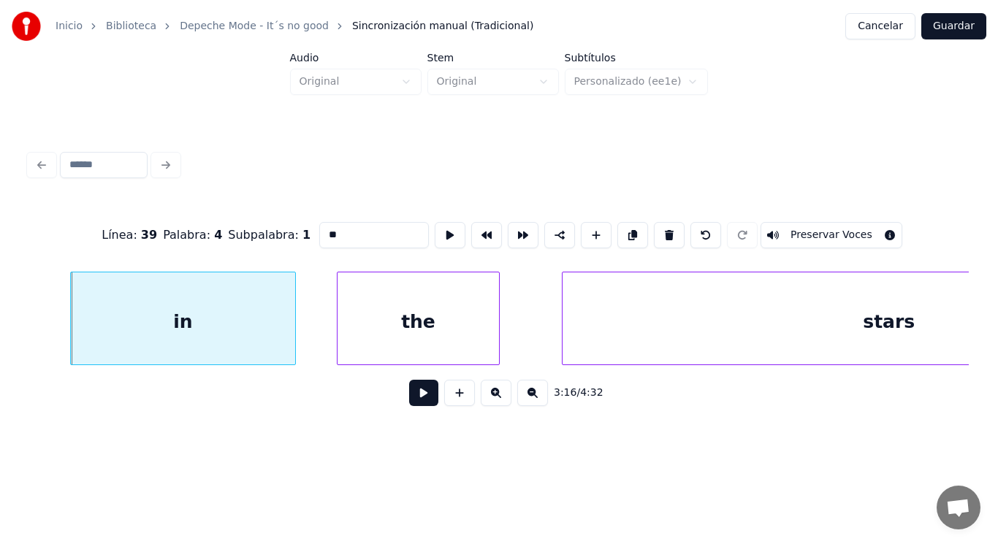
click at [419, 403] on button at bounding box center [423, 393] width 29 height 26
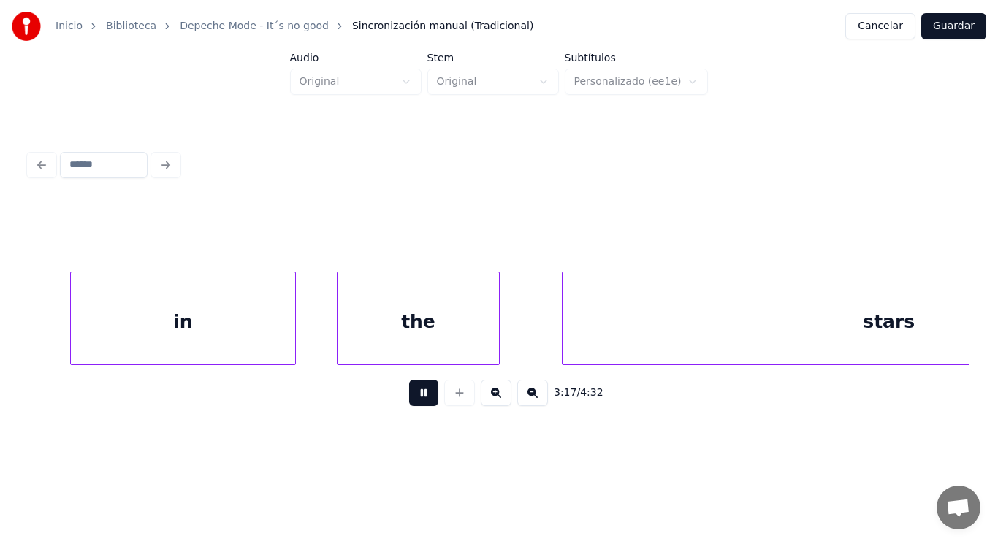
click at [419, 403] on button at bounding box center [423, 393] width 29 height 26
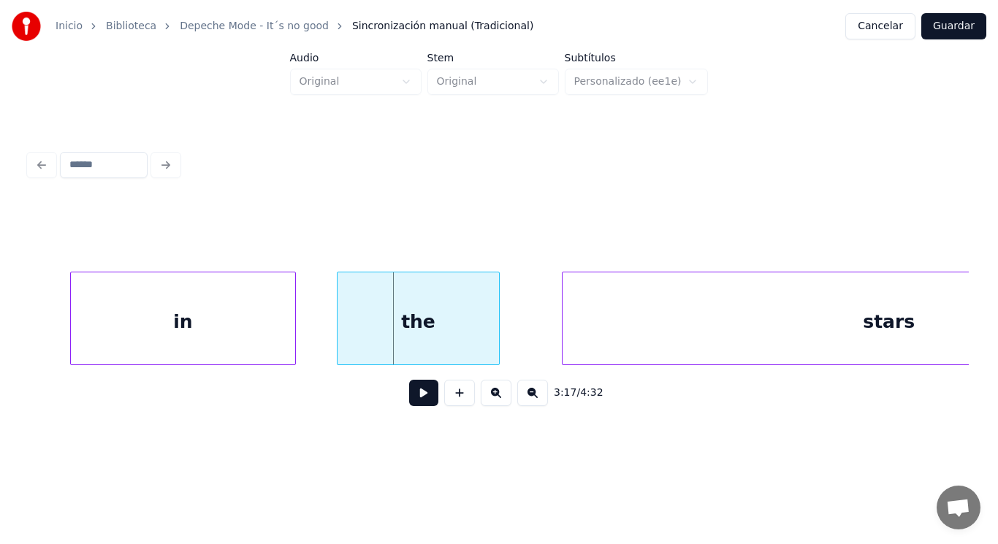
click at [388, 343] on div "the" at bounding box center [419, 322] width 162 height 99
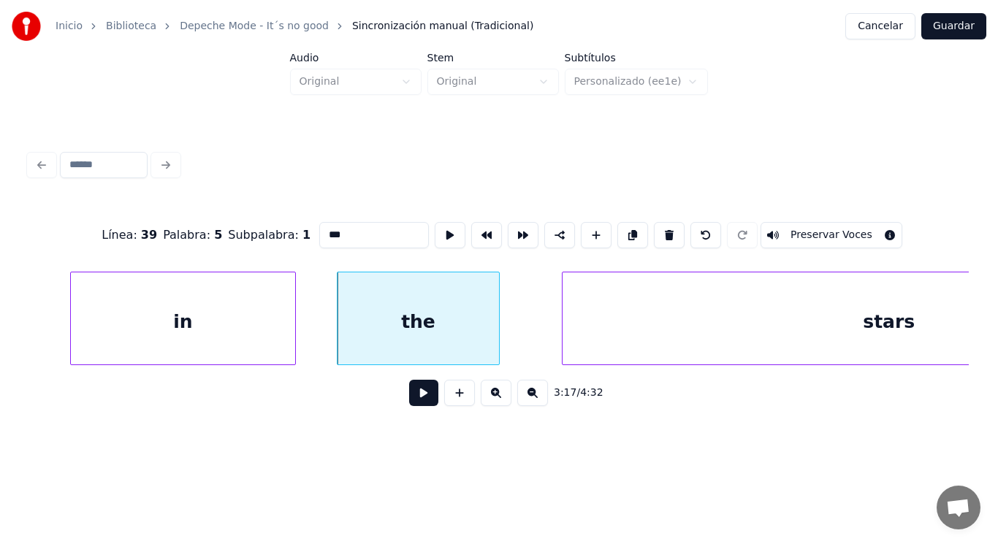
click at [410, 390] on button at bounding box center [423, 393] width 29 height 26
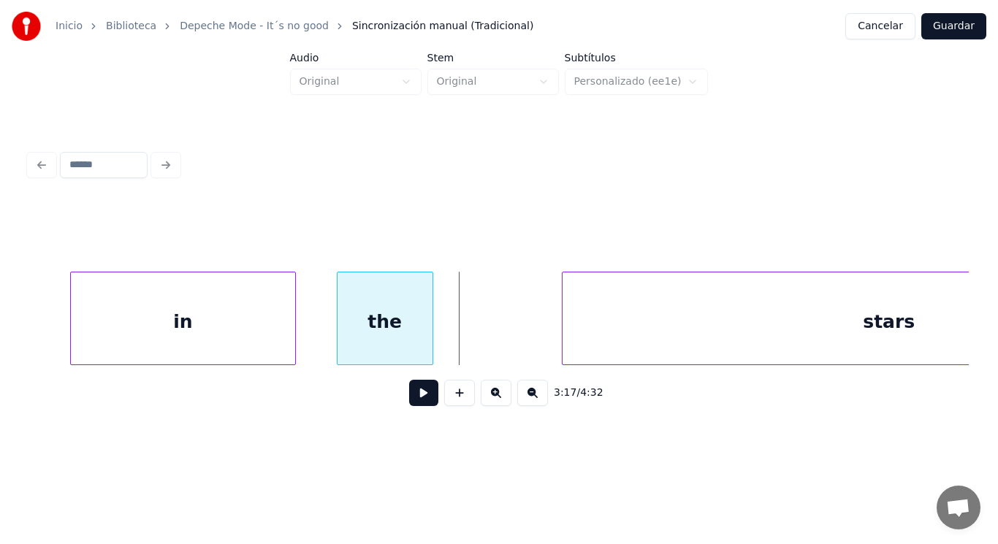
click at [430, 337] on div at bounding box center [430, 319] width 4 height 92
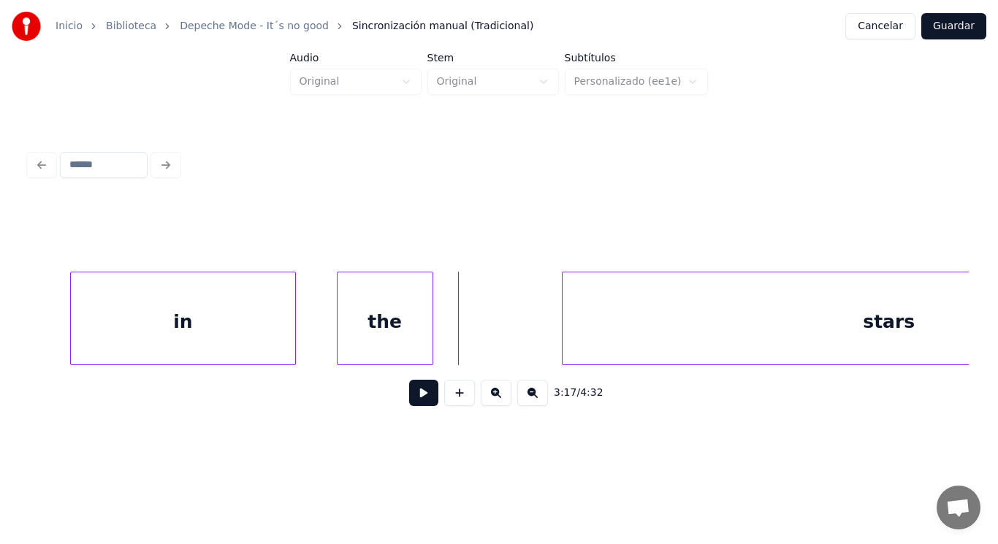
click at [409, 392] on button at bounding box center [423, 393] width 29 height 26
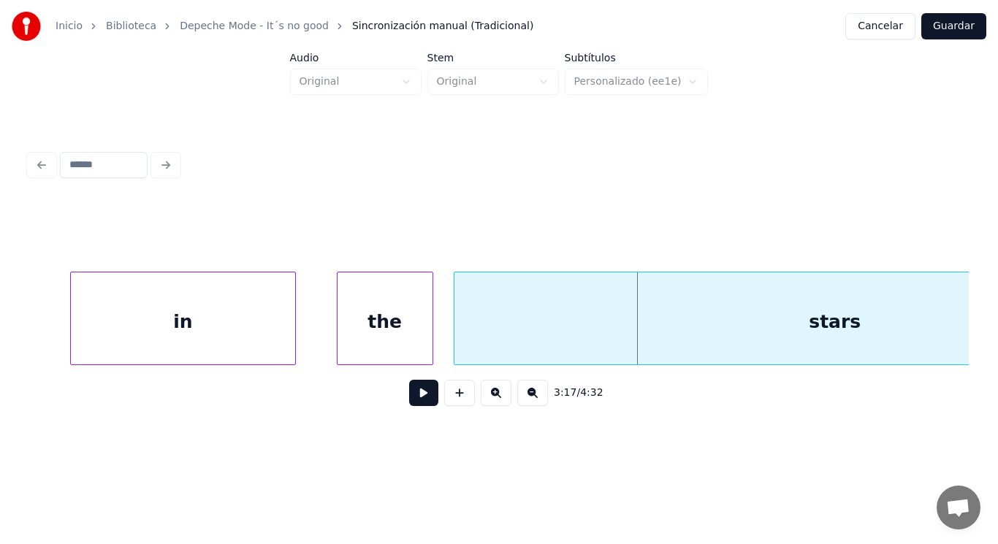
click at [457, 341] on div at bounding box center [457, 319] width 4 height 92
click at [428, 401] on button at bounding box center [423, 393] width 29 height 26
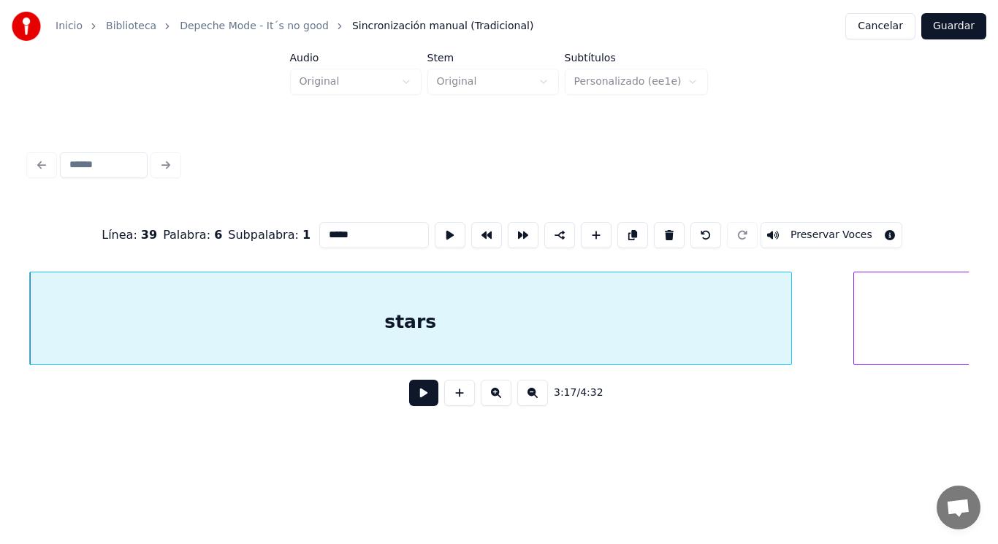
click at [416, 398] on button at bounding box center [423, 393] width 29 height 26
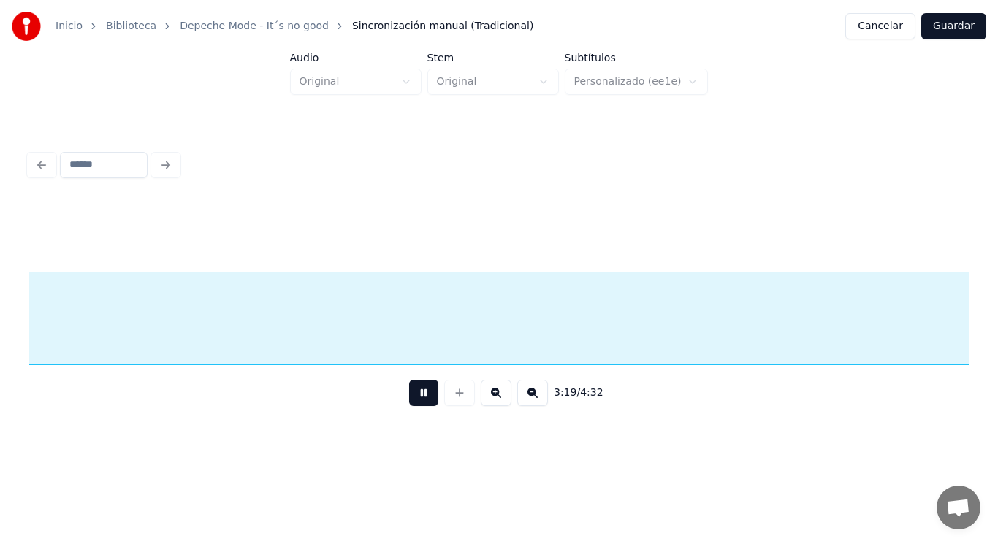
scroll to position [0, 203642]
click at [416, 398] on button at bounding box center [423, 393] width 29 height 26
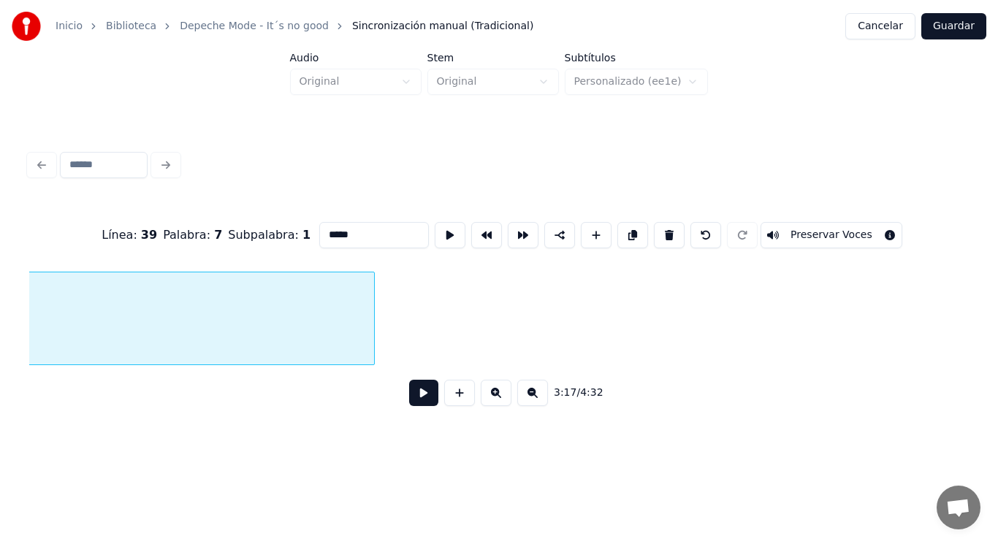
scroll to position [0, 212735]
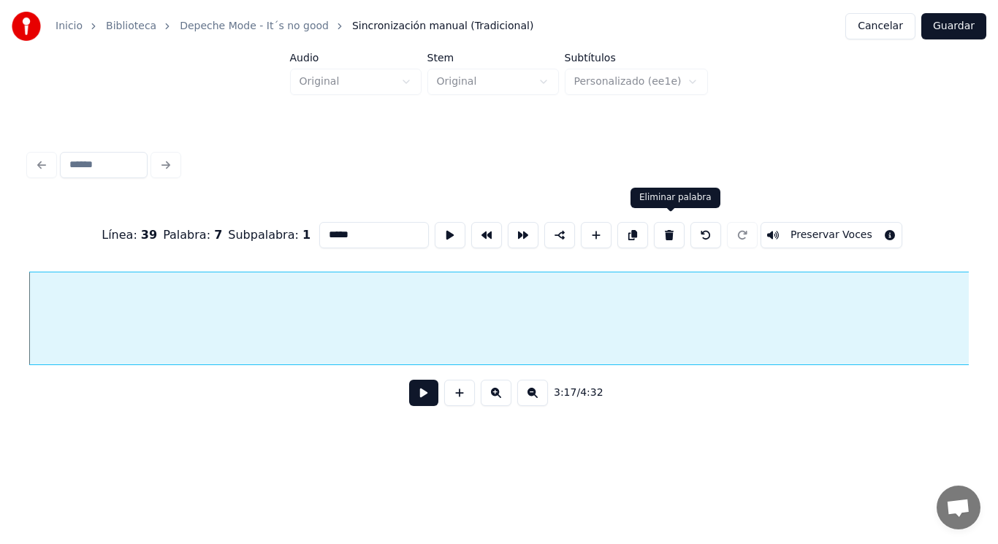
click at [676, 233] on button at bounding box center [669, 235] width 31 height 26
type input "*****"
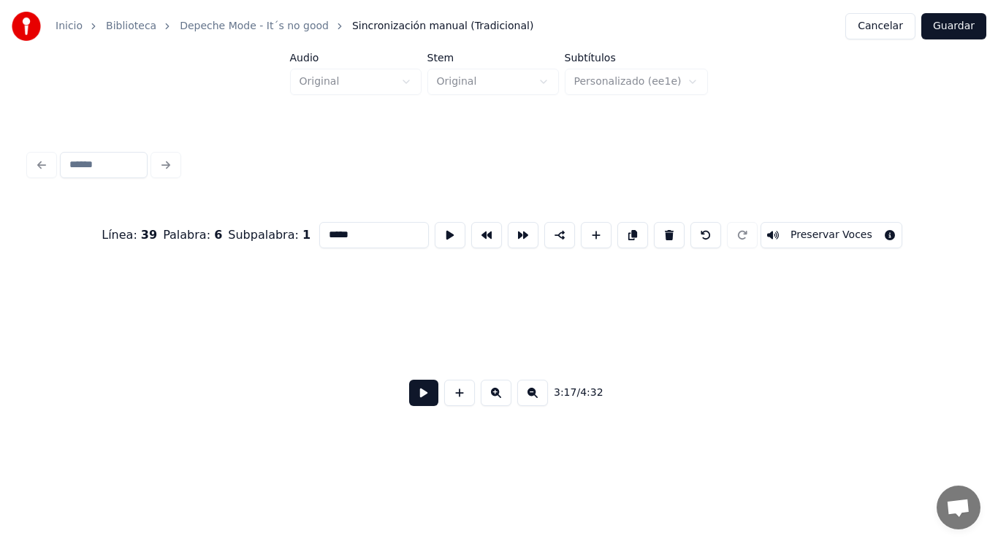
scroll to position [0, 201739]
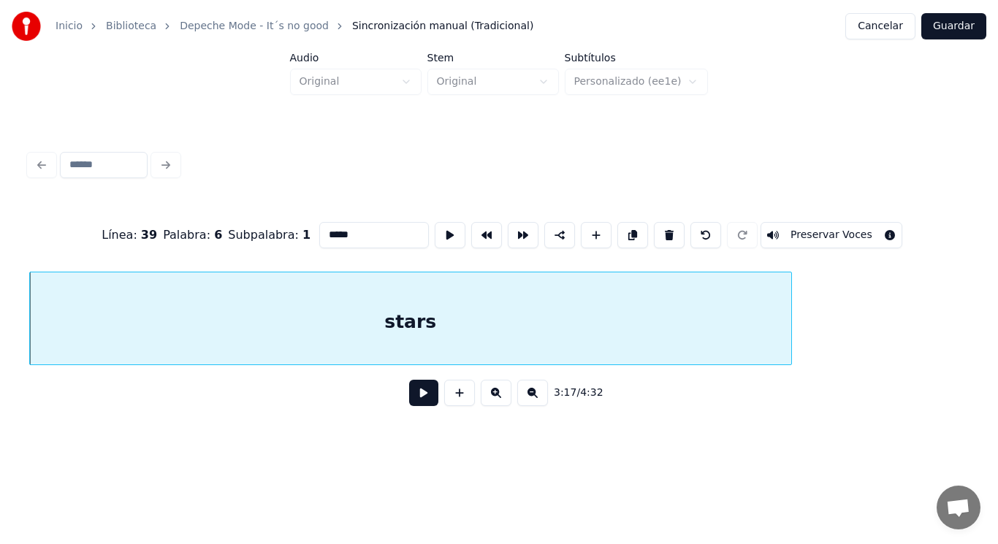
click at [409, 398] on button at bounding box center [423, 393] width 29 height 26
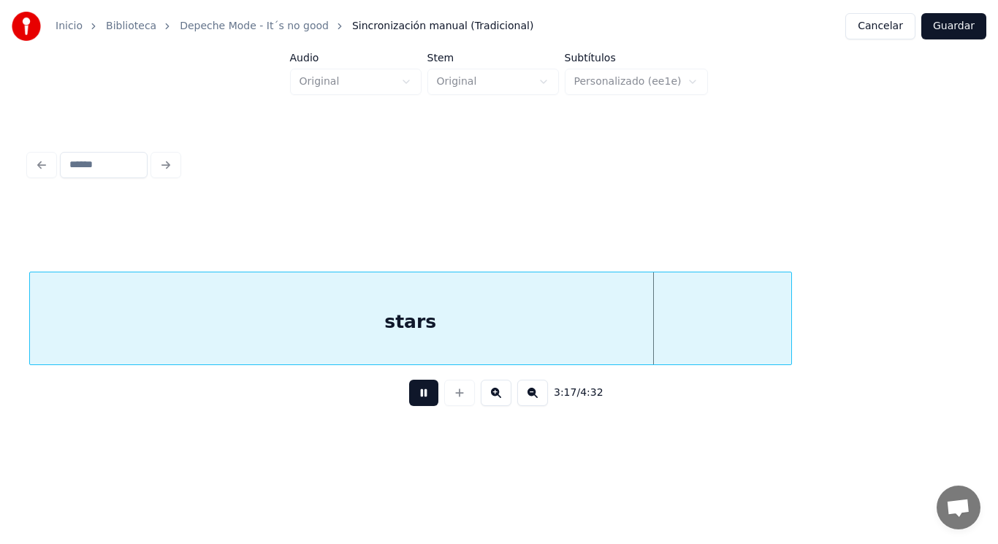
click at [409, 398] on button at bounding box center [423, 393] width 29 height 26
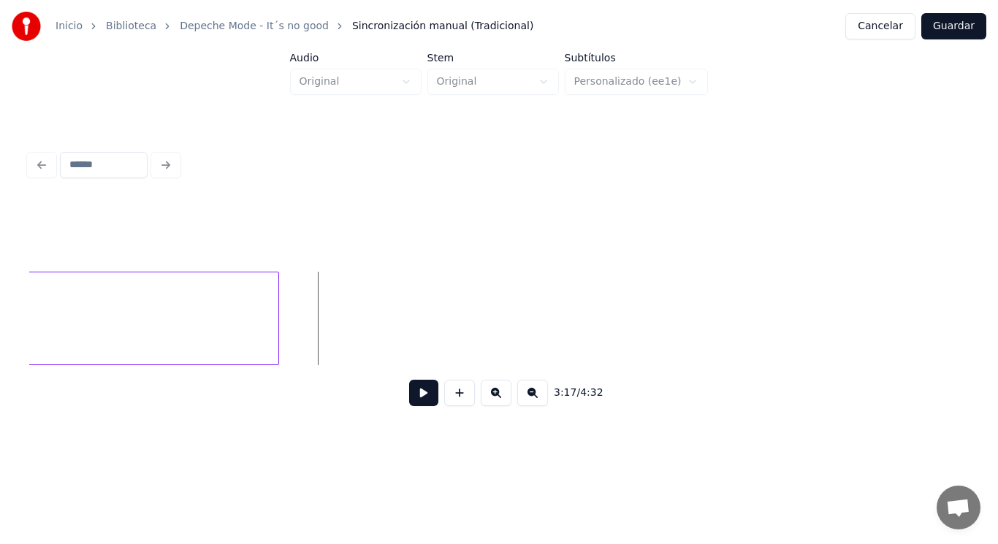
scroll to position [0, 202265]
click at [463, 400] on button at bounding box center [459, 393] width 31 height 26
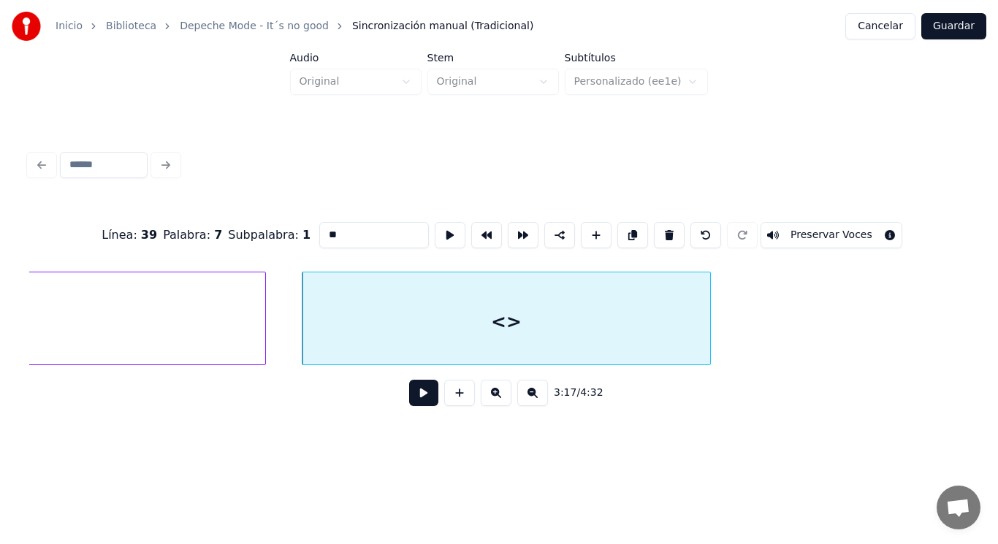
drag, startPoint x: 326, startPoint y: 229, endPoint x: 295, endPoint y: 231, distance: 31.5
click at [319, 231] on input "**" at bounding box center [374, 235] width 110 height 26
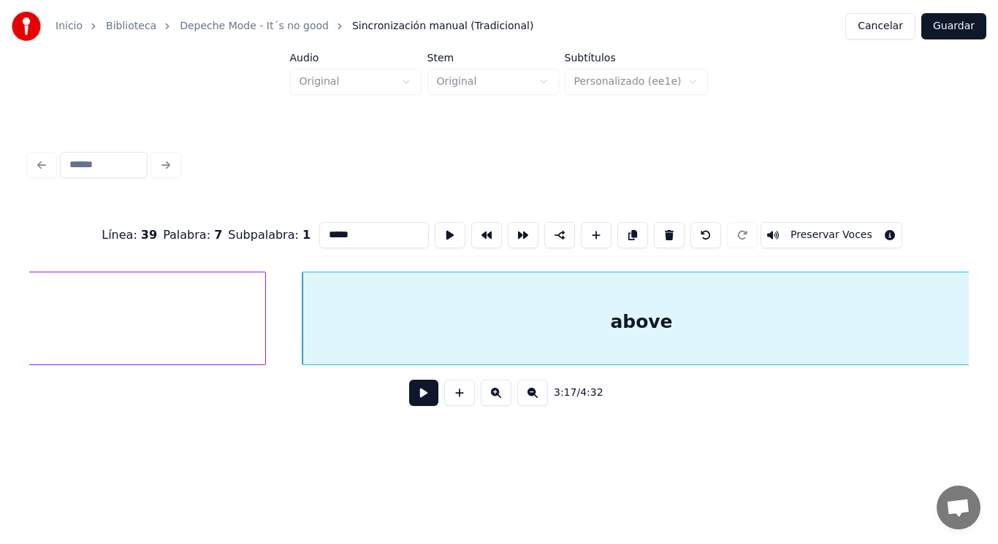
click at [979, 296] on div "Inicio Biblioteca Depeche Mode - It´s no good Sincronización manual (Tradiciona…" at bounding box center [499, 222] width 998 height 445
type input "*****"
click at [419, 398] on button at bounding box center [423, 393] width 29 height 26
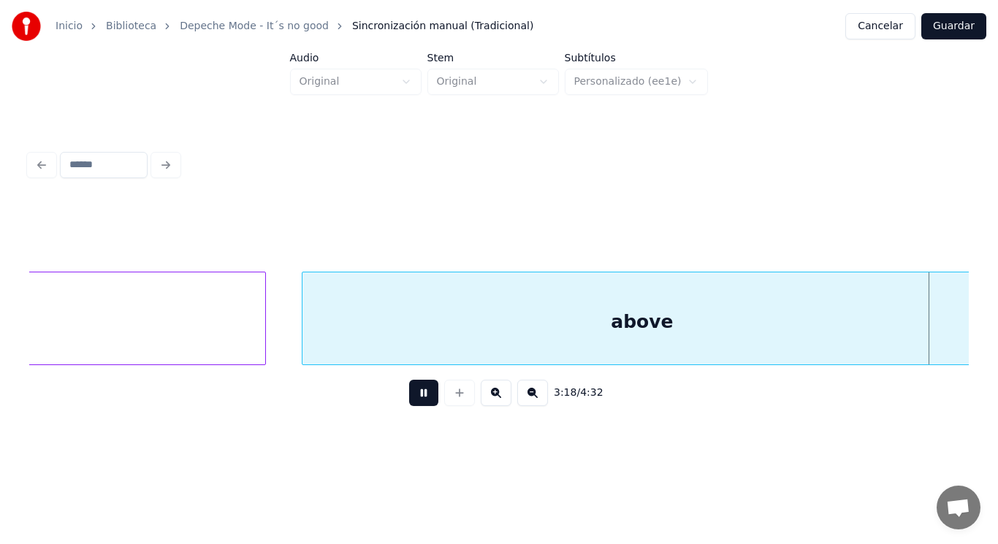
scroll to position [0, 203222]
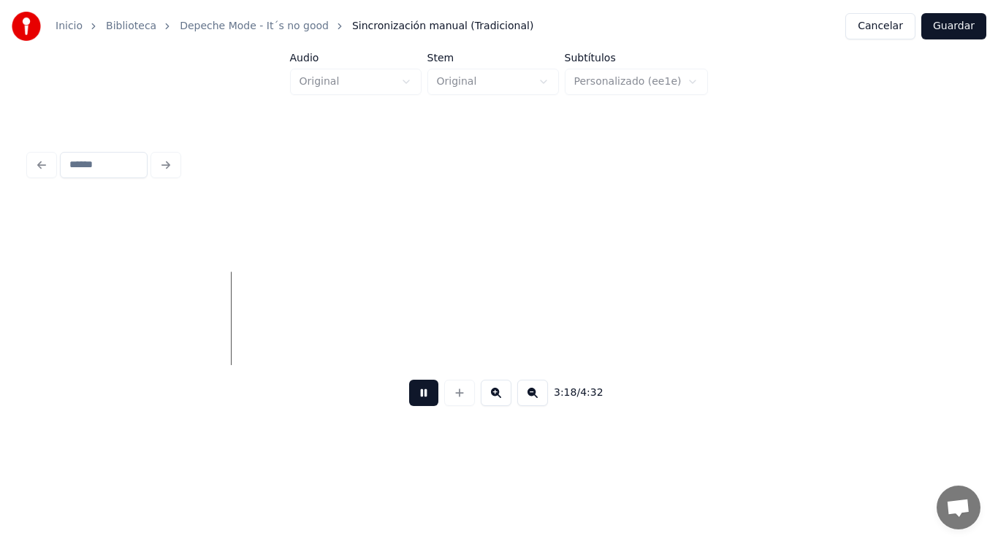
click at [419, 398] on button at bounding box center [423, 393] width 29 height 26
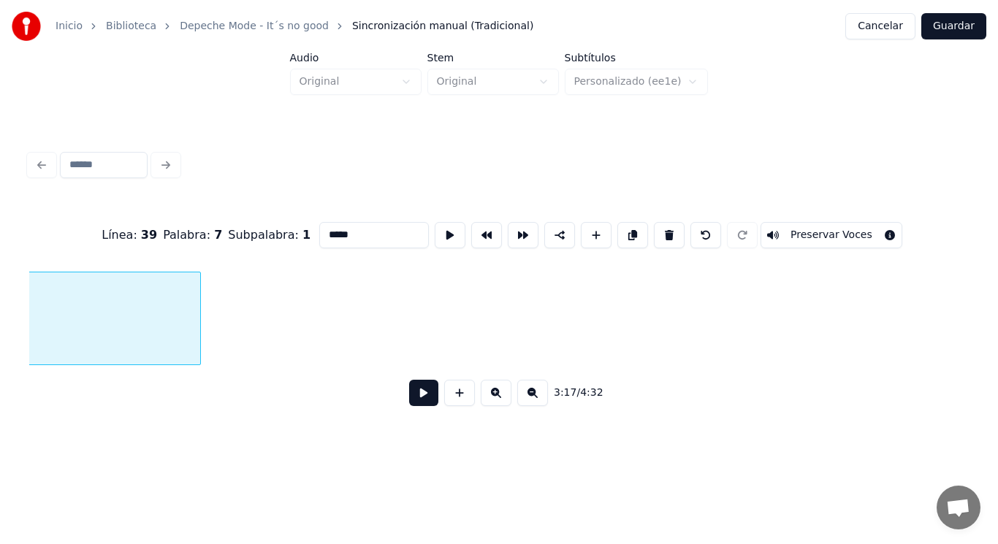
scroll to position [0, 202538]
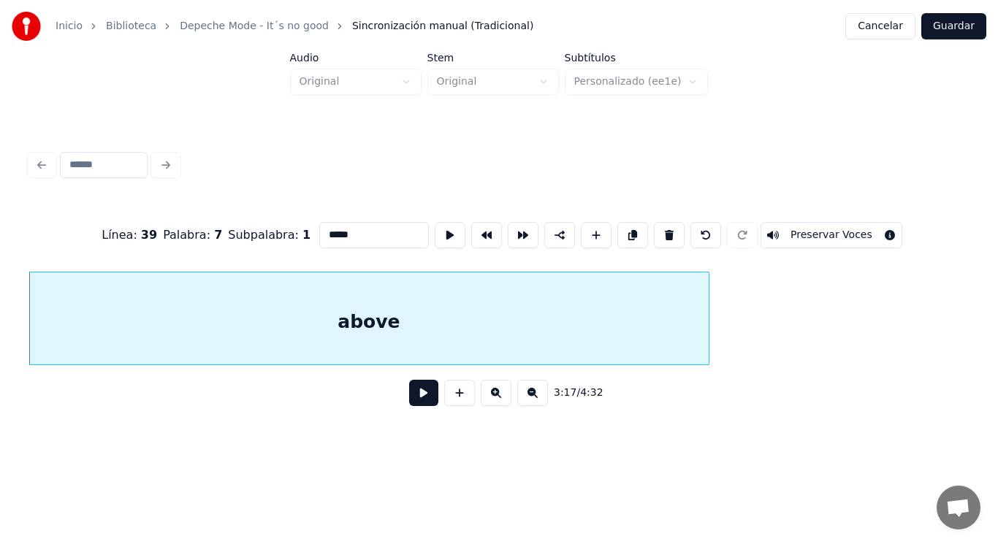
click at [409, 403] on button at bounding box center [423, 393] width 29 height 26
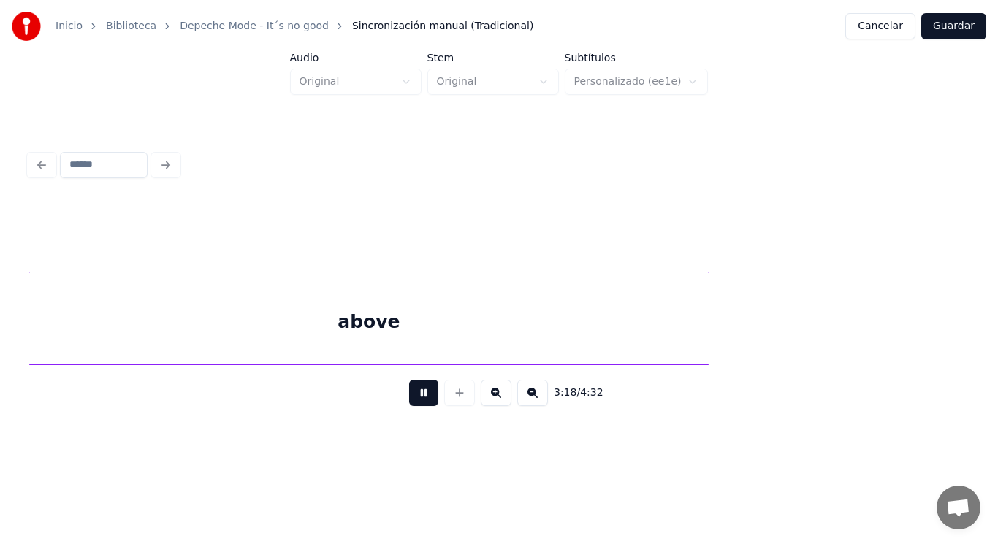
click at [409, 403] on button at bounding box center [423, 393] width 29 height 26
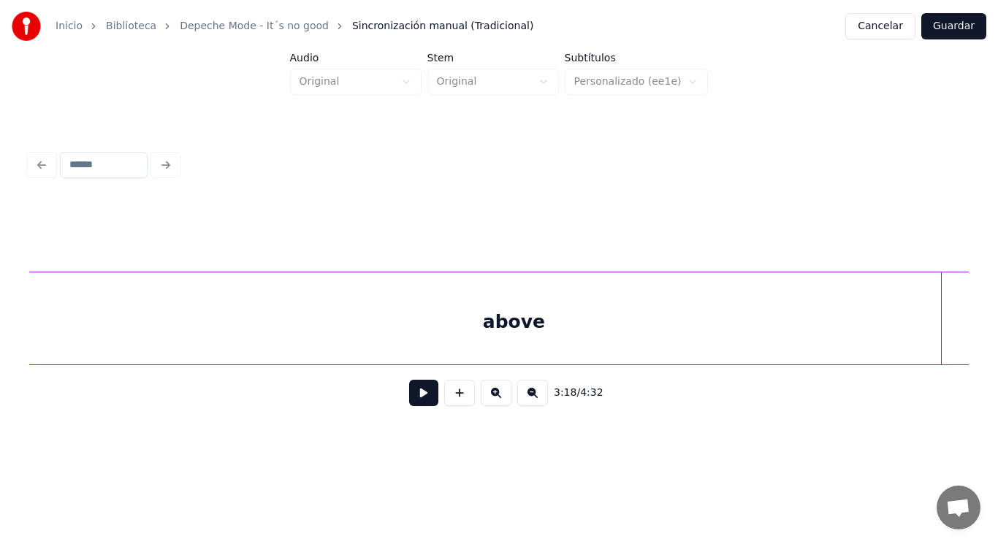
click at [998, 311] on div "Inicio Biblioteca Depeche Mode - It´s no good Sincronización manual (Tradiciona…" at bounding box center [499, 222] width 998 height 445
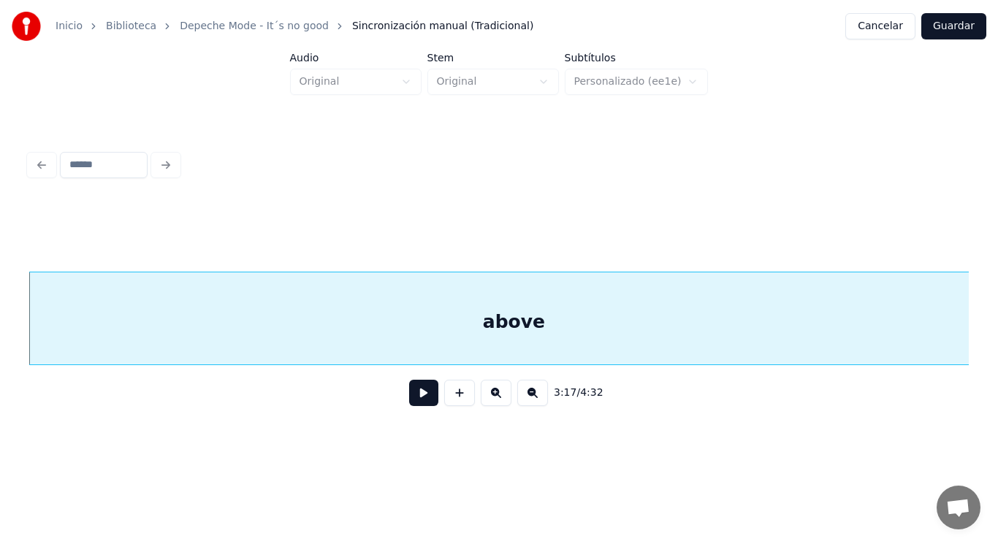
click at [417, 396] on button at bounding box center [423, 393] width 29 height 26
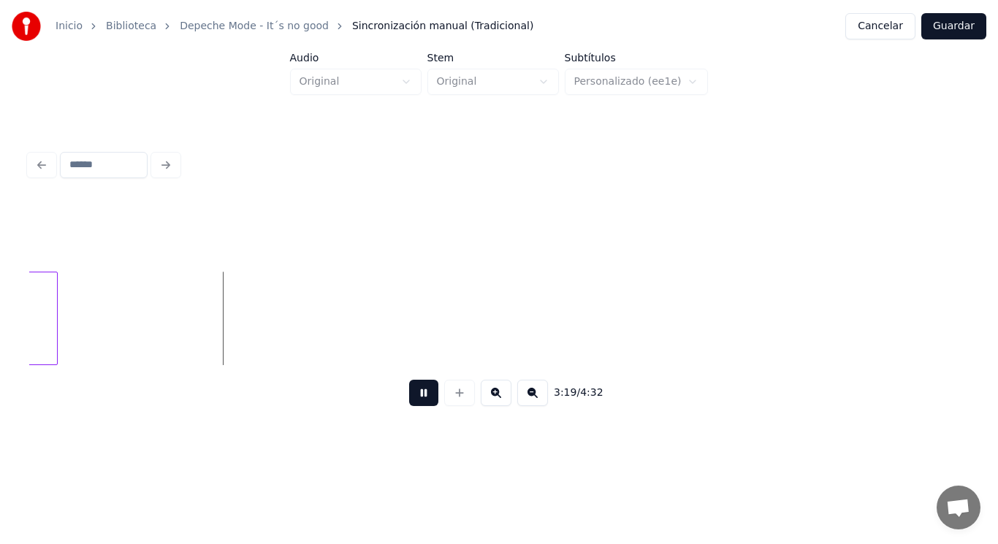
click at [417, 396] on button at bounding box center [423, 393] width 29 height 26
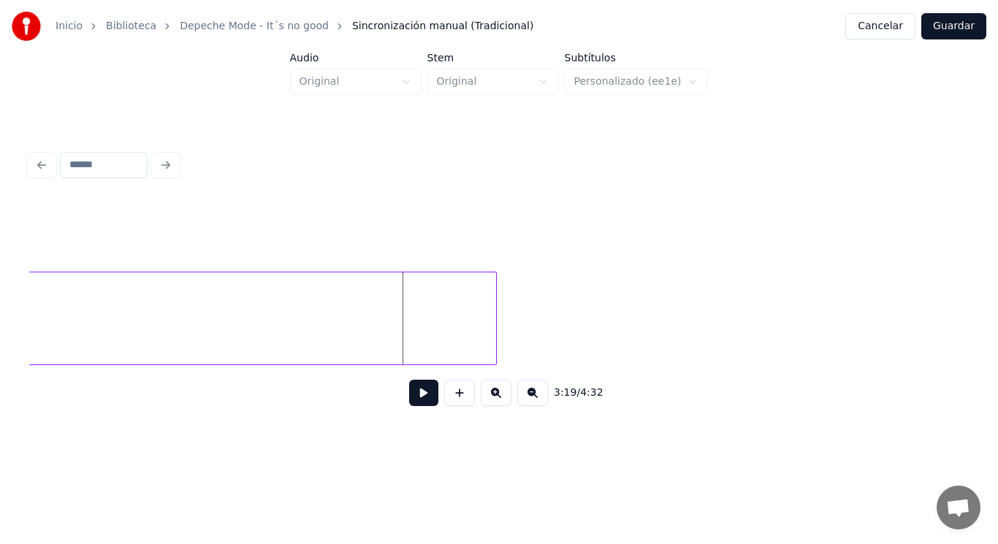
click at [495, 308] on div at bounding box center [494, 319] width 4 height 92
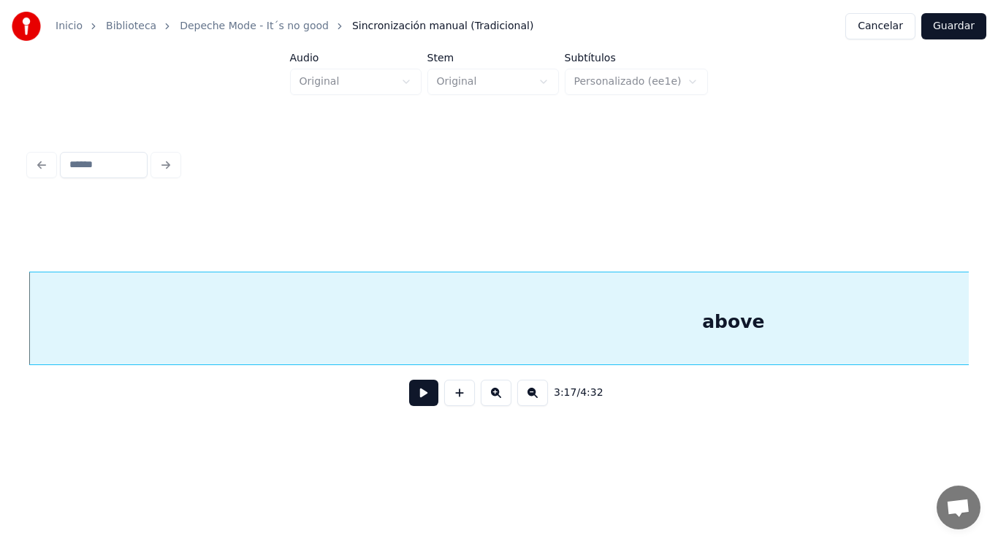
click at [424, 391] on button at bounding box center [423, 393] width 29 height 26
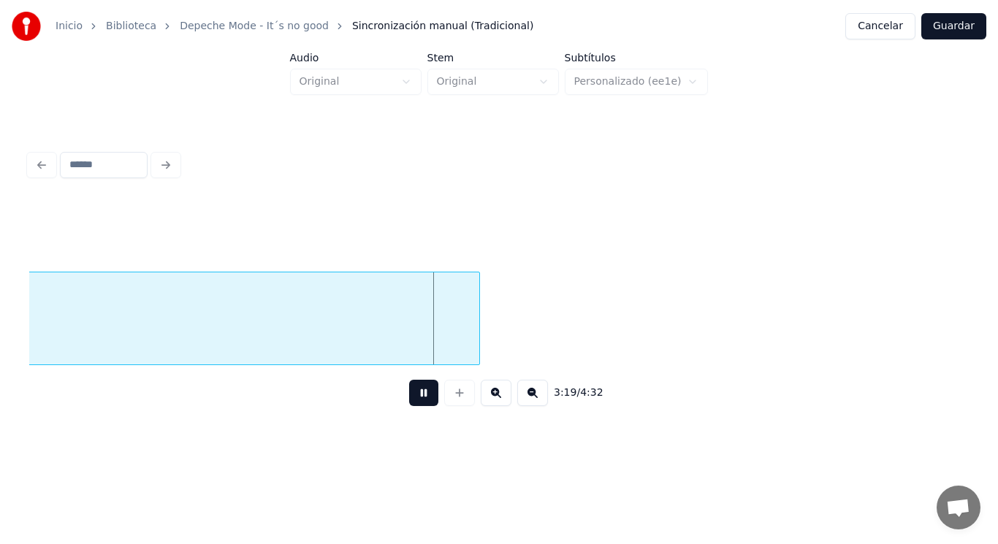
click at [424, 391] on button at bounding box center [423, 393] width 29 height 26
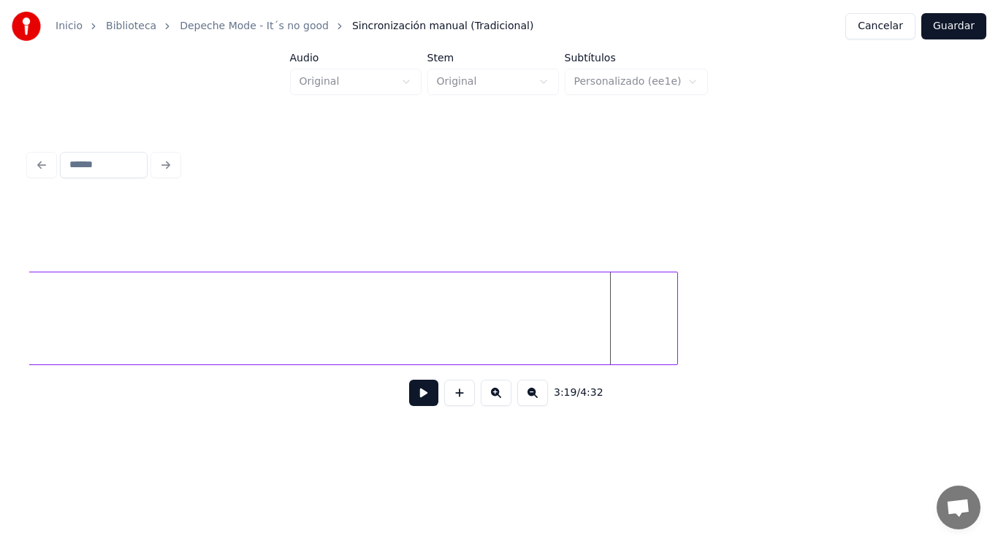
click at [676, 332] on div at bounding box center [675, 319] width 4 height 92
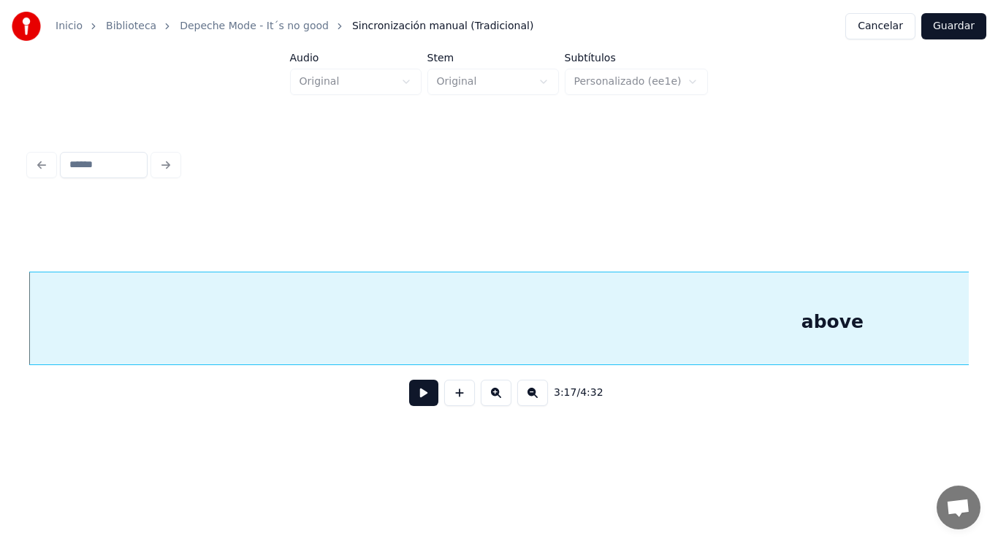
click at [409, 395] on button at bounding box center [423, 393] width 29 height 26
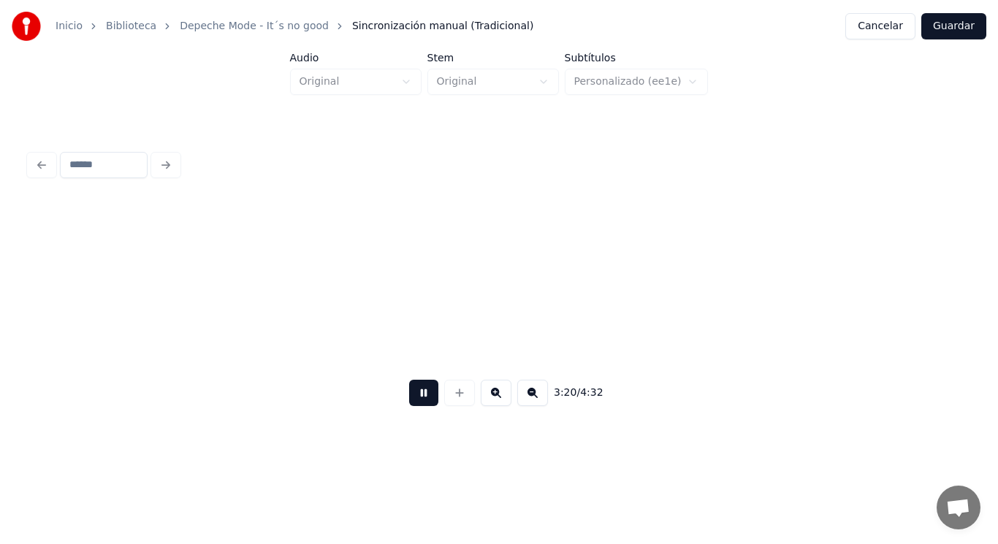
scroll to position [0, 205405]
click at [409, 395] on button at bounding box center [423, 393] width 29 height 26
click at [411, 401] on button at bounding box center [423, 393] width 29 height 26
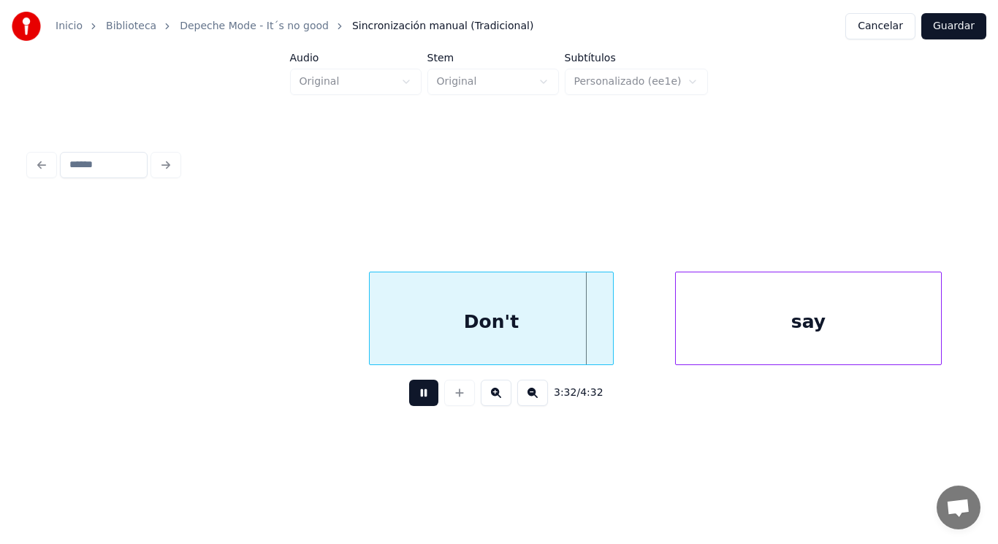
click at [411, 401] on button at bounding box center [423, 393] width 29 height 26
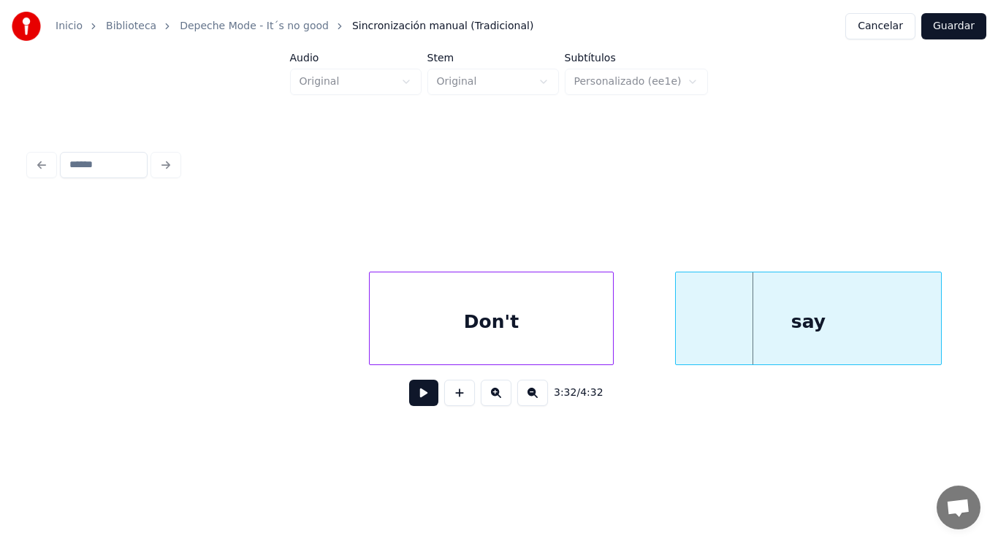
click at [438, 335] on div "Don't" at bounding box center [492, 322] width 244 height 99
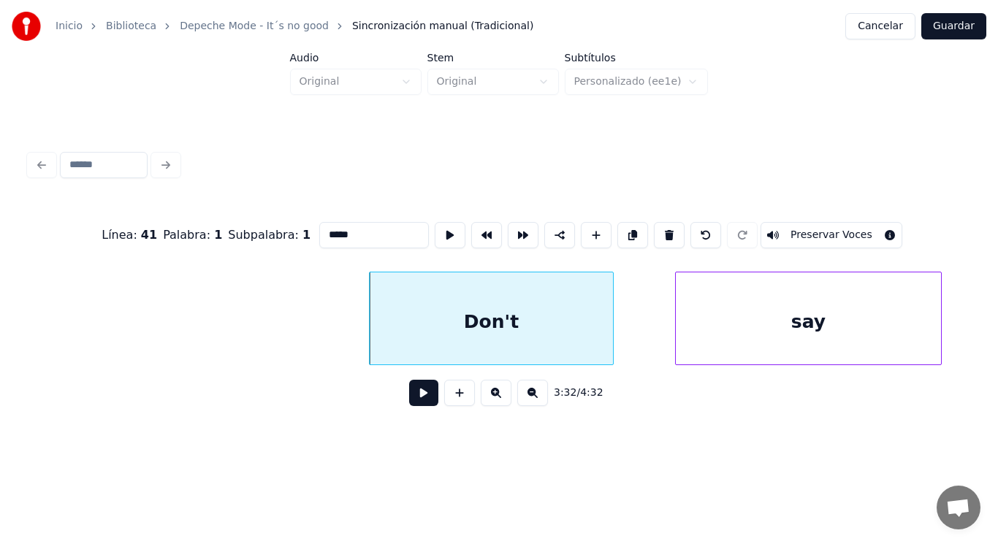
click at [412, 401] on button at bounding box center [423, 393] width 29 height 26
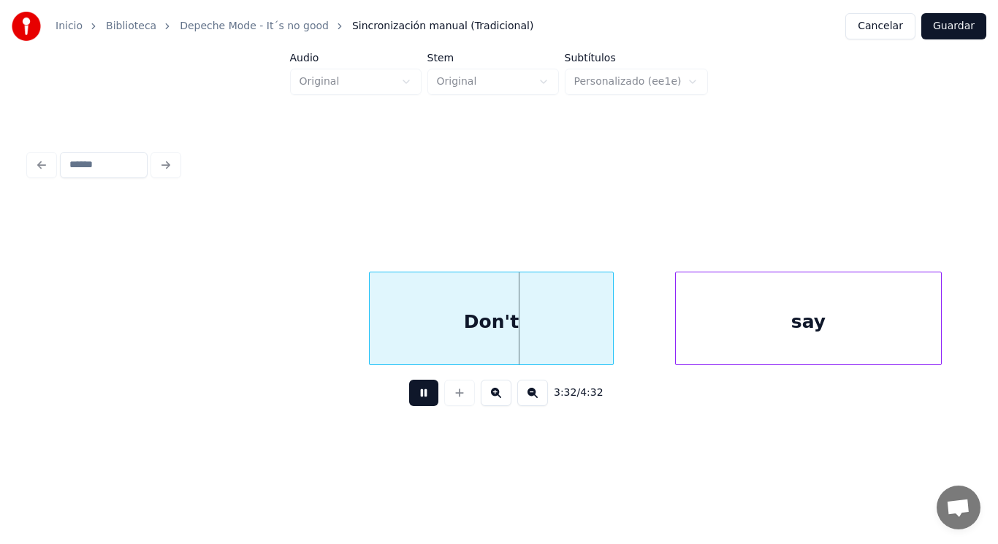
click at [412, 401] on button at bounding box center [423, 393] width 29 height 26
click at [570, 338] on div at bounding box center [570, 319] width 4 height 92
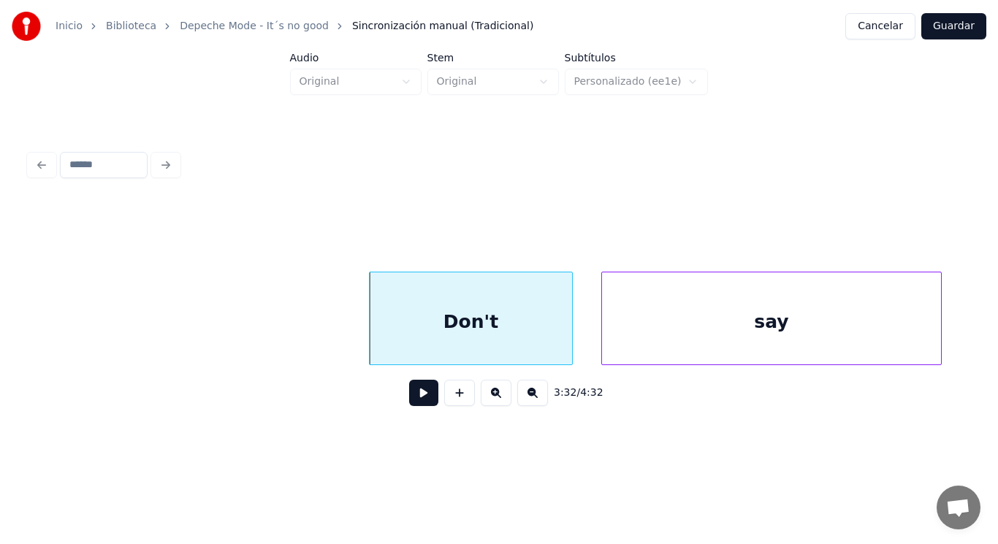
click at [607, 332] on div at bounding box center [604, 319] width 4 height 92
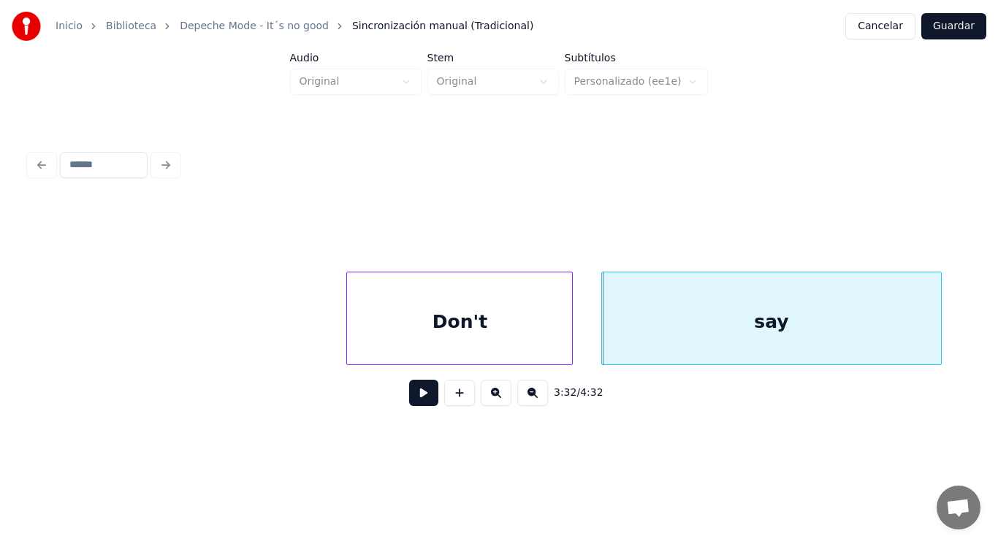
click at [349, 339] on div at bounding box center [349, 319] width 4 height 92
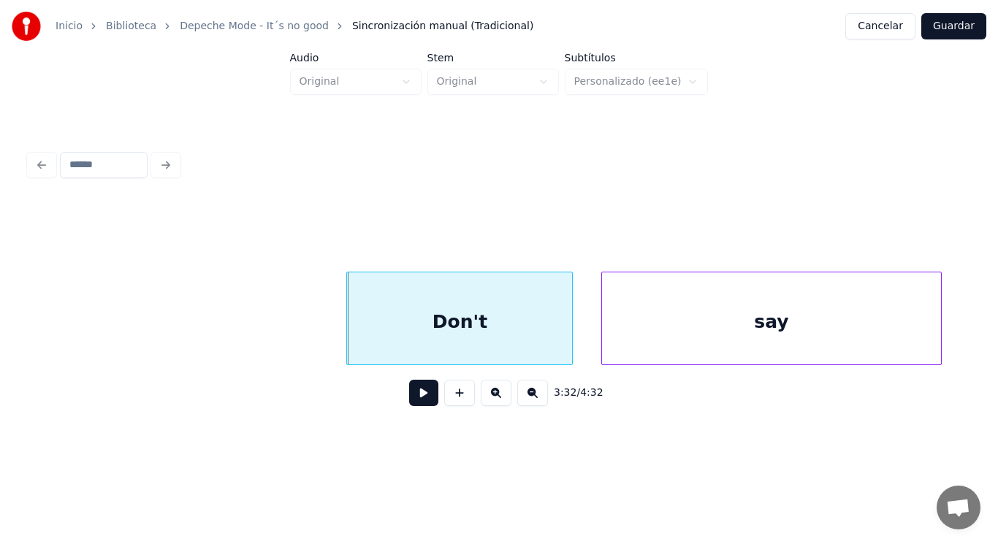
click
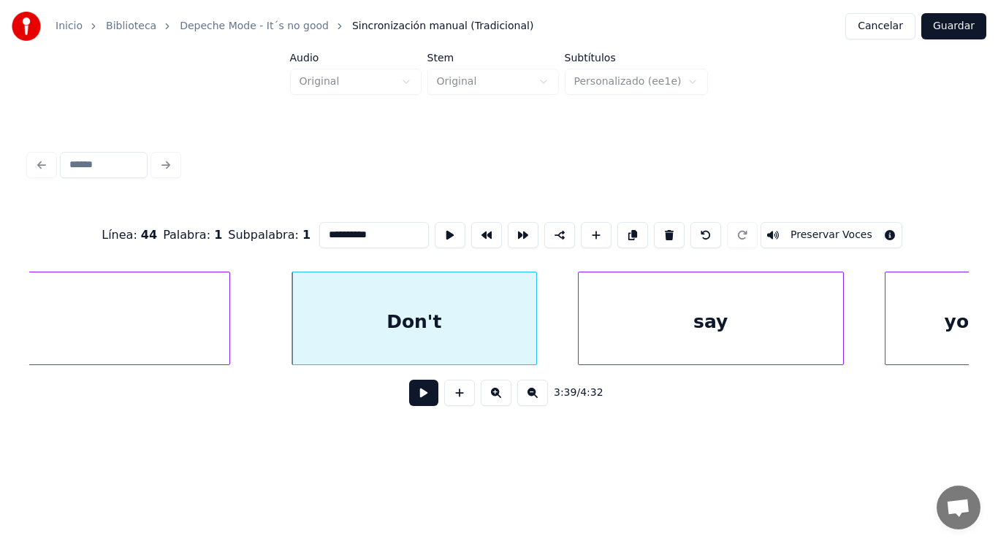
scroll to position [0, 222949]
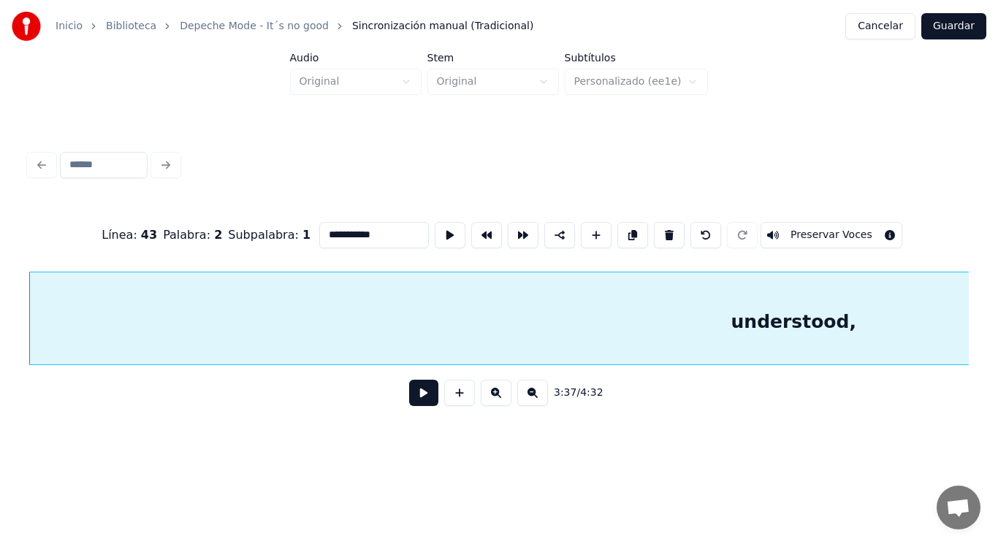
type input "**********"
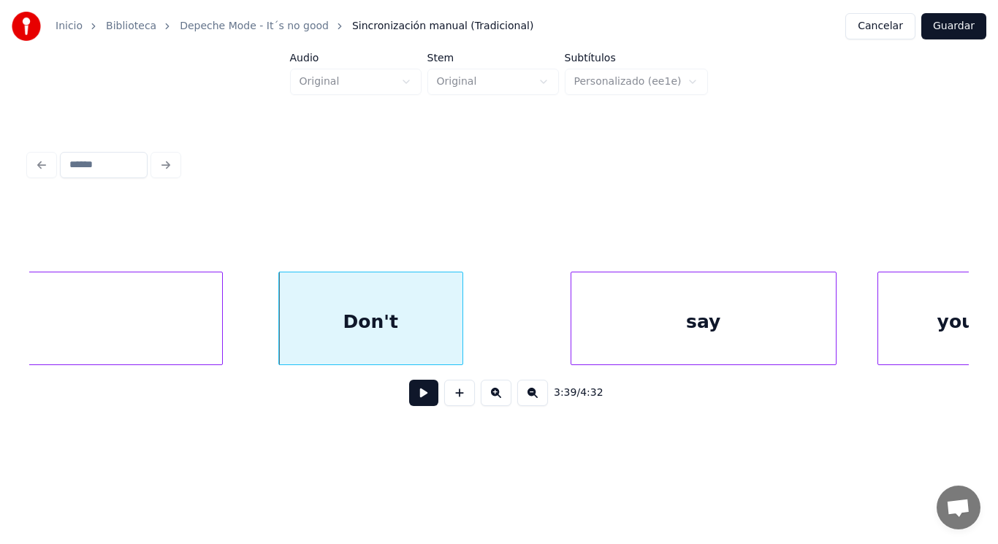
scroll to position [0, 224300]
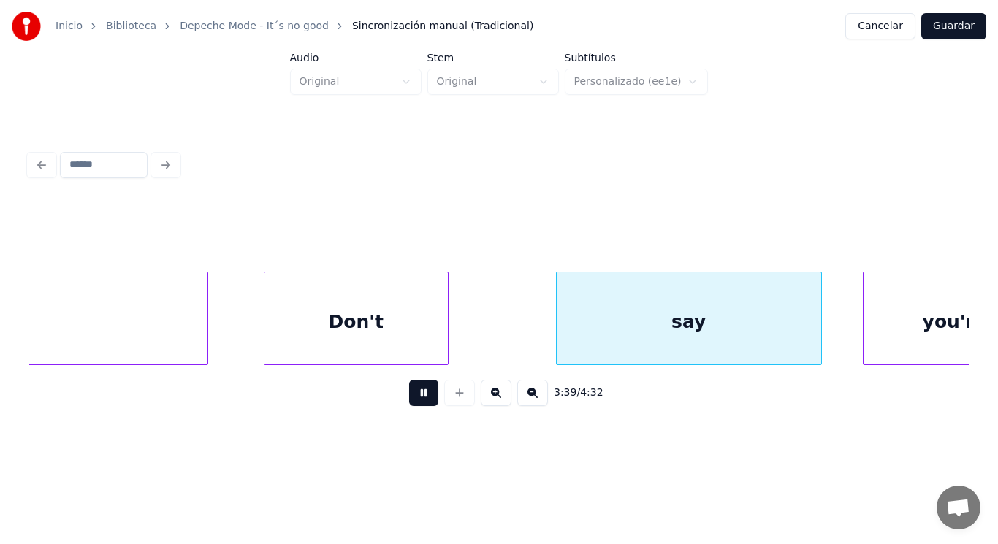
drag, startPoint x: 405, startPoint y: 405, endPoint x: 524, endPoint y: 347, distance: 132.4
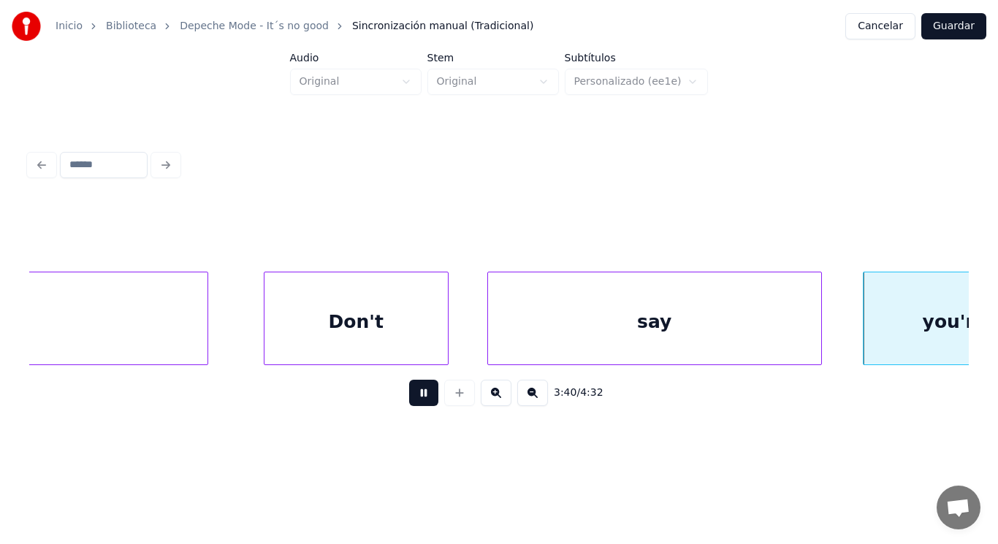
scroll to position [0, 225241]
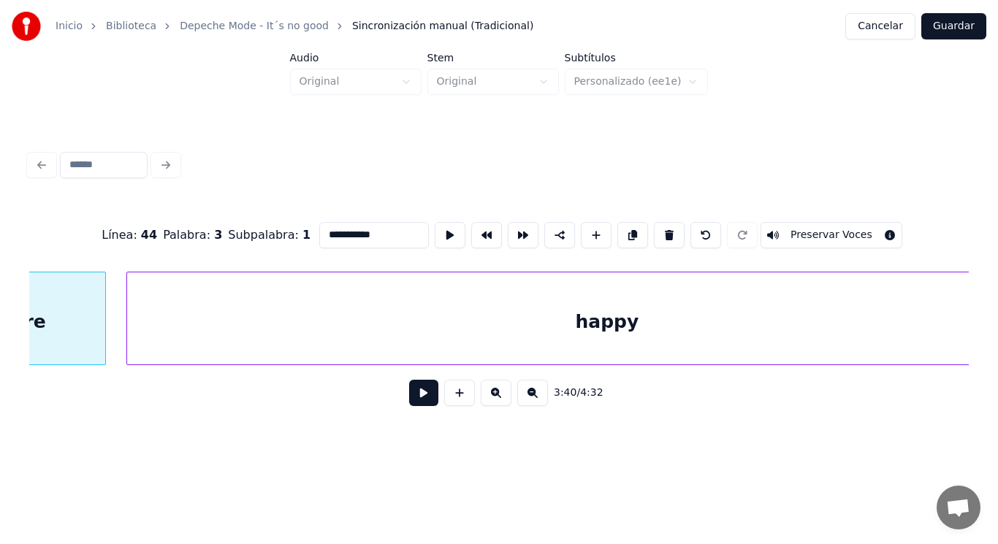
type input "******"
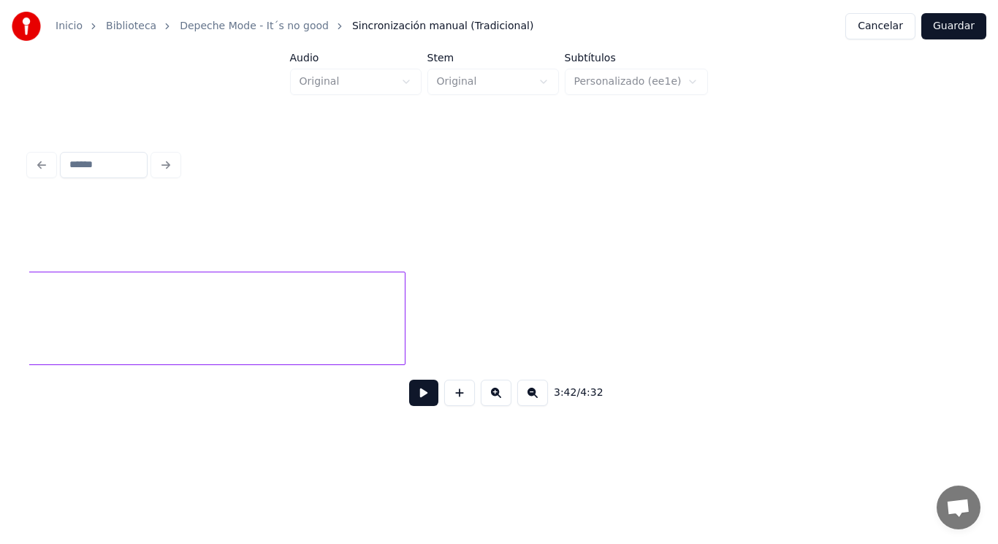
scroll to position [0, 225267]
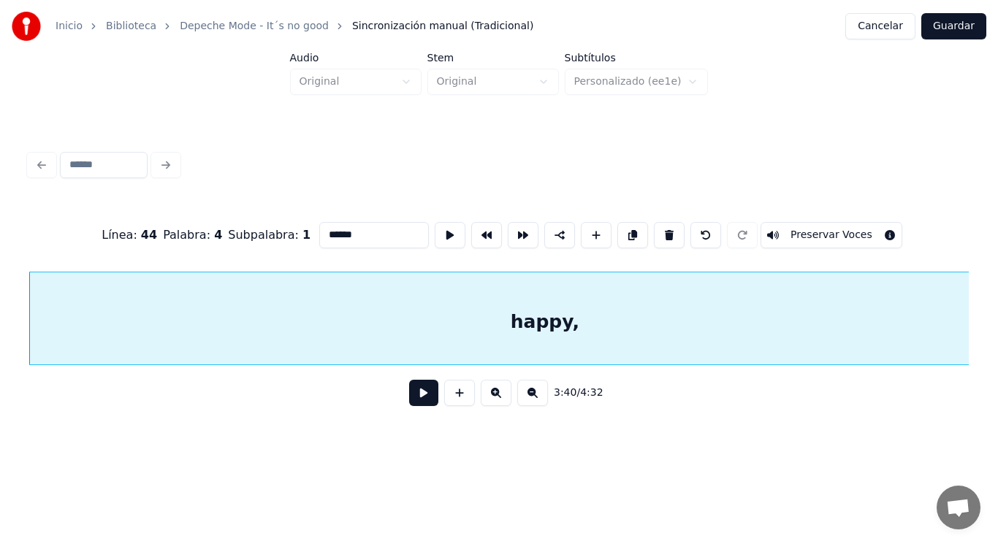
type input "******"
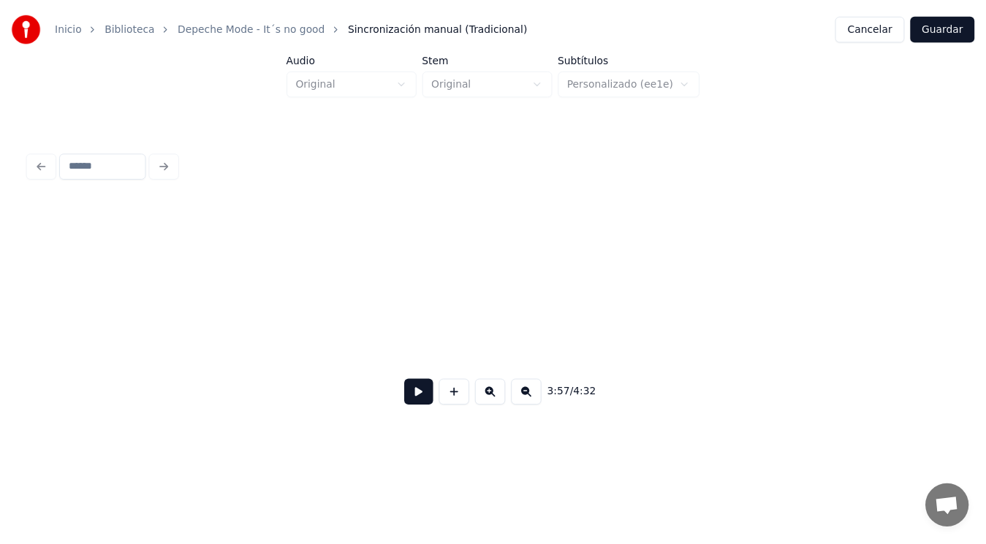
scroll to position [0, 277276]
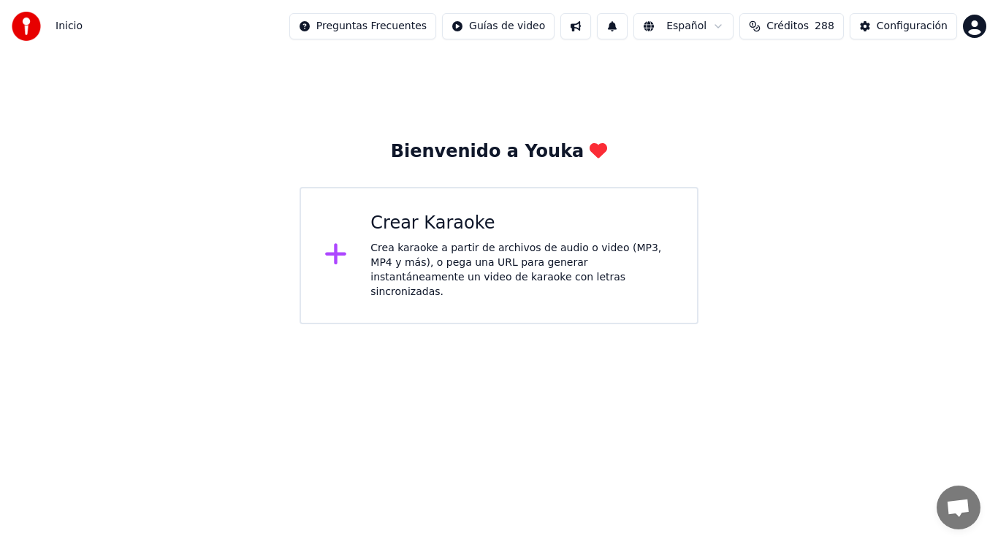
click at [476, 263] on div "Crea karaoke a partir de archivos de audio o video (MP3, MP4 y más), o pega una…" at bounding box center [522, 270] width 303 height 58
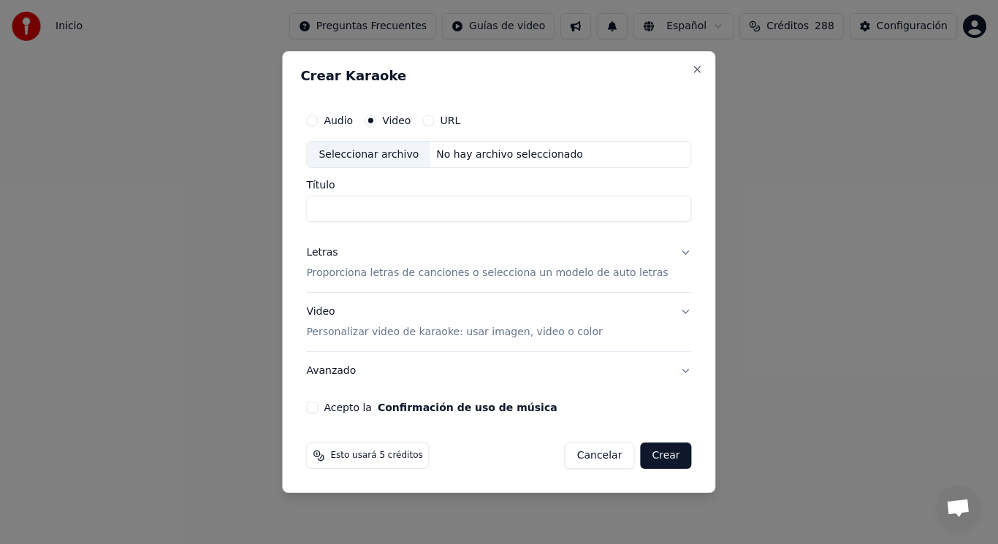
click at [389, 156] on div "Seleccionar archivo" at bounding box center [369, 155] width 124 height 26
drag, startPoint x: 488, startPoint y: 210, endPoint x: 404, endPoint y: 210, distance: 84.0
click at [404, 210] on input "**********" at bounding box center [498, 210] width 385 height 26
paste input "**********"
type input "**********"
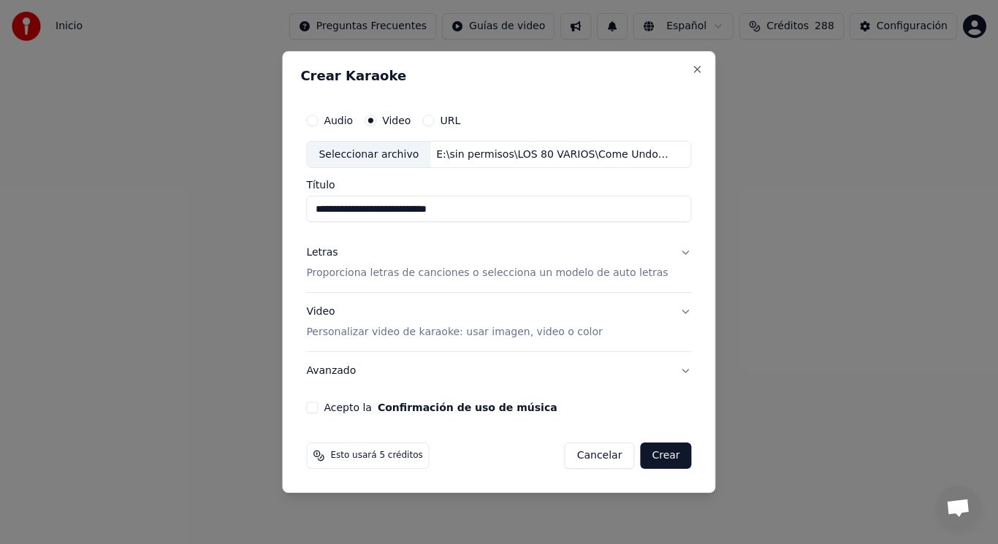
click at [675, 251] on button "Letras Proporciona letras de canciones o selecciona un modelo de auto letras" at bounding box center [498, 264] width 385 height 58
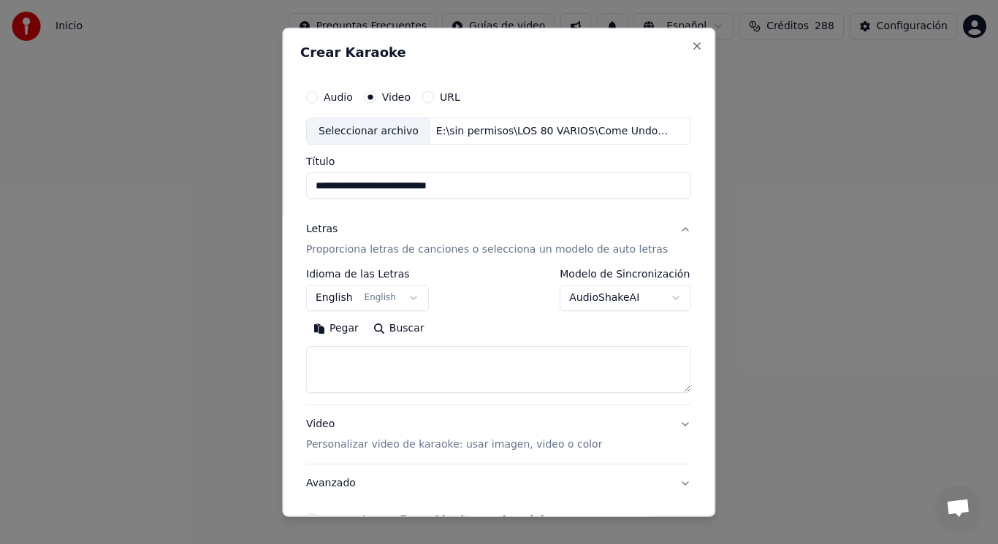
click at [413, 352] on textarea at bounding box center [498, 369] width 385 height 47
paste textarea "**********"
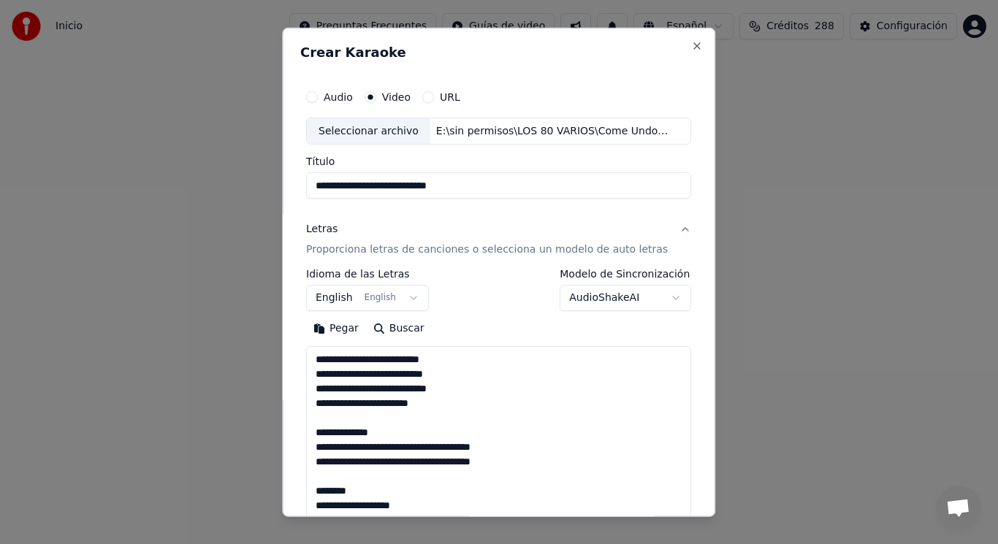
scroll to position [311, 0]
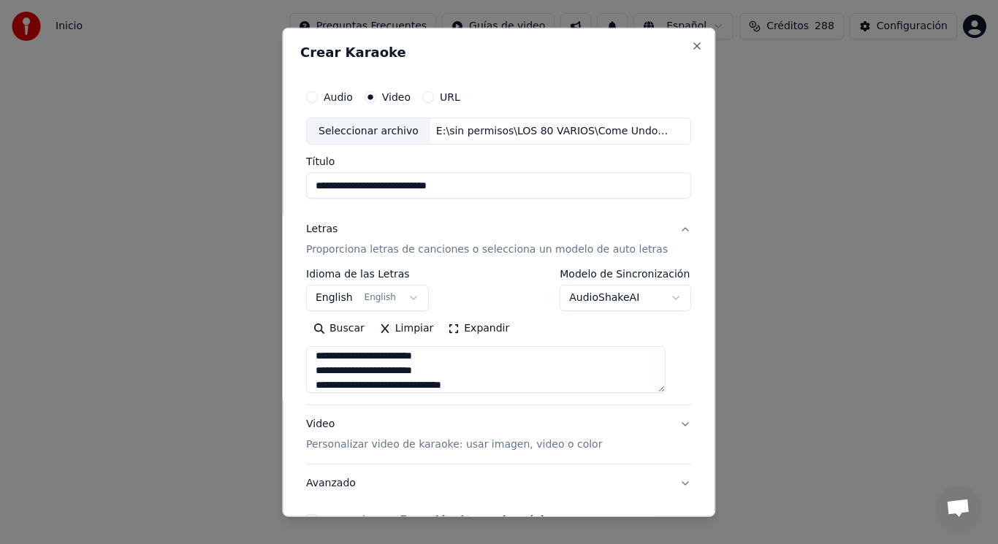
click at [360, 372] on textarea "**********" at bounding box center [486, 369] width 360 height 47
click at [388, 388] on textarea "**********" at bounding box center [486, 369] width 360 height 47
click at [365, 387] on textarea "**********" at bounding box center [486, 369] width 360 height 47
click at [445, 386] on textarea "**********" at bounding box center [486, 369] width 360 height 47
click at [466, 386] on textarea "**********" at bounding box center [486, 369] width 360 height 47
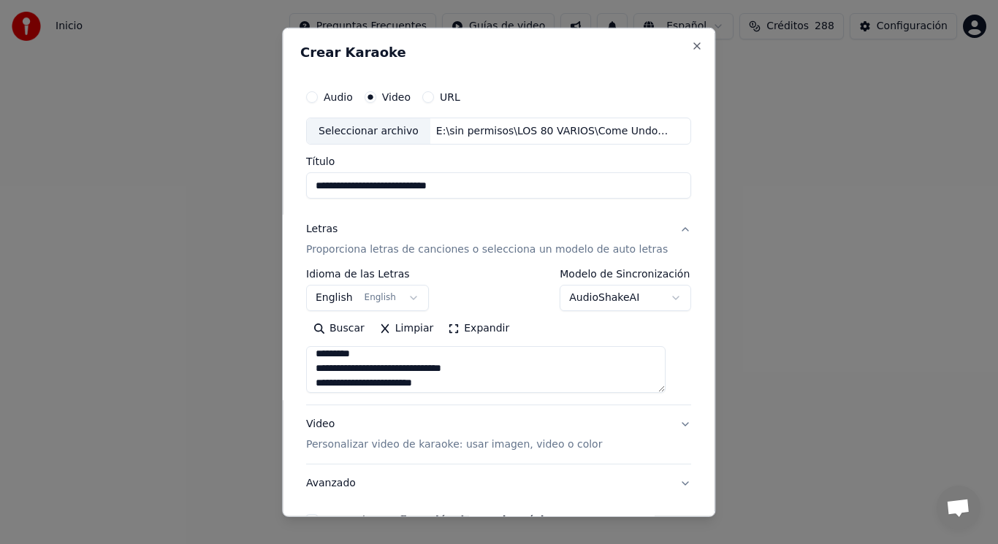
scroll to position [281, 0]
click at [373, 352] on textarea "**********" at bounding box center [486, 369] width 360 height 47
click at [370, 365] on textarea "**********" at bounding box center [486, 369] width 360 height 47
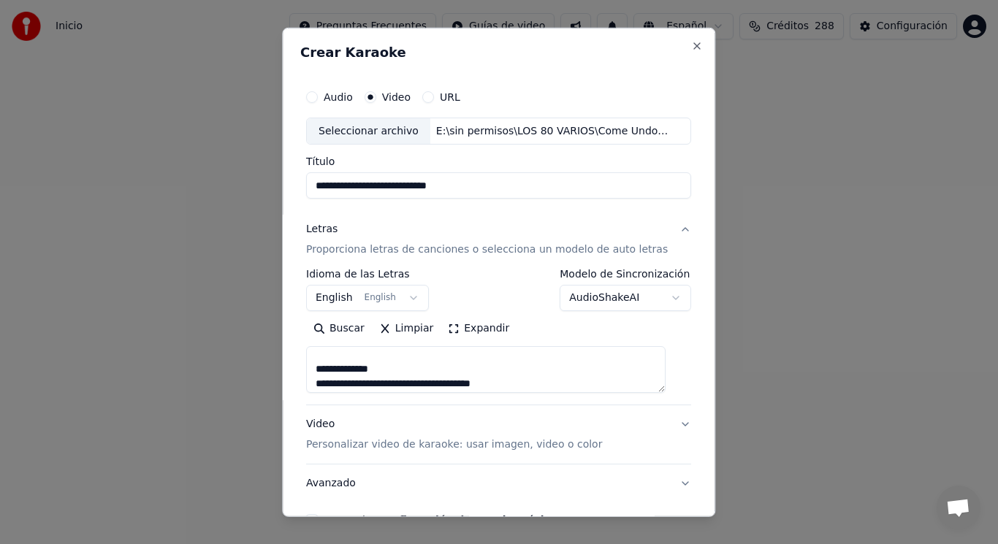
click at [399, 371] on textarea "**********" at bounding box center [486, 369] width 360 height 47
click at [520, 385] on textarea "**********" at bounding box center [486, 369] width 360 height 47
paste textarea "**********"
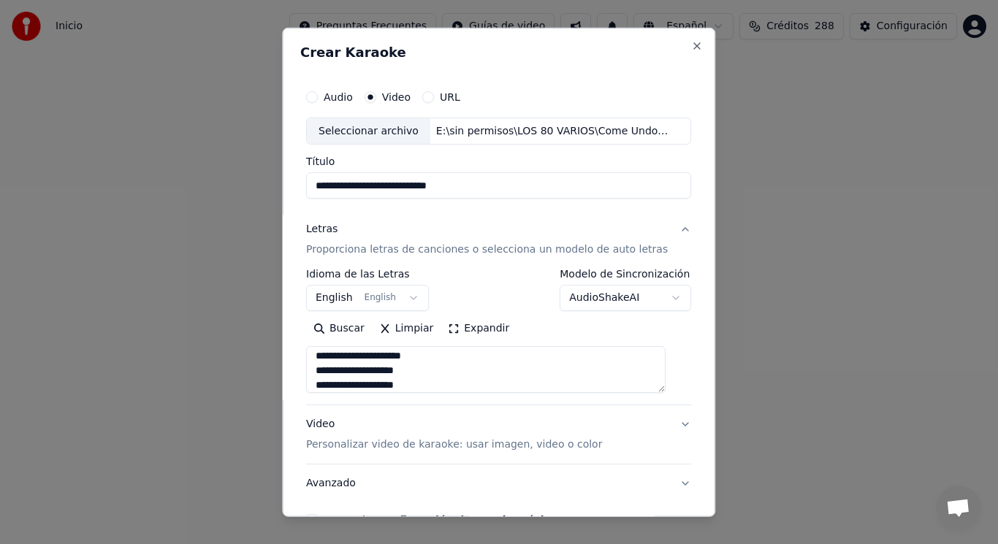
scroll to position [486, 0]
click at [368, 370] on textarea at bounding box center [486, 369] width 360 height 47
click at [384, 383] on textarea at bounding box center [486, 369] width 360 height 47
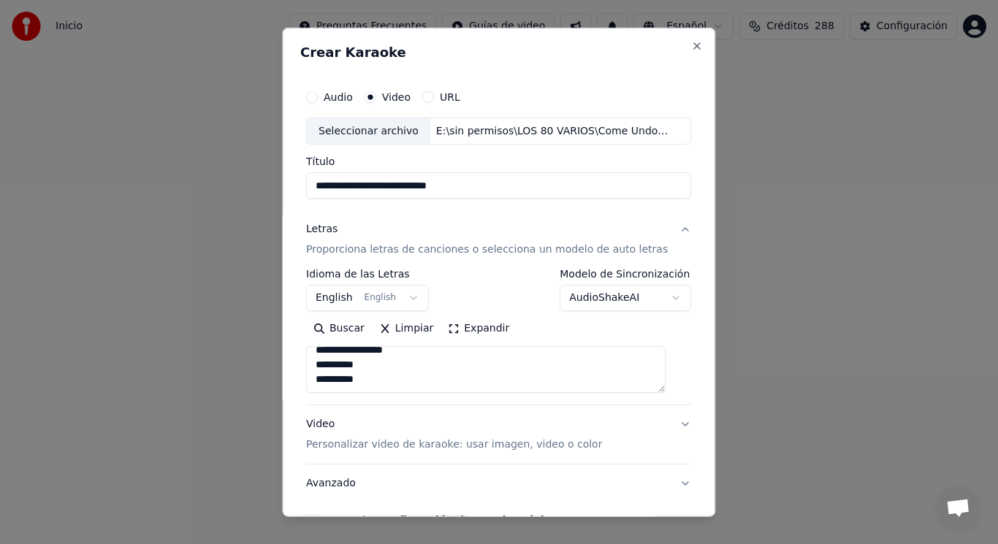
click at [412, 379] on textarea at bounding box center [486, 369] width 360 height 47
paste textarea "**********"
click at [376, 377] on textarea at bounding box center [486, 369] width 360 height 47
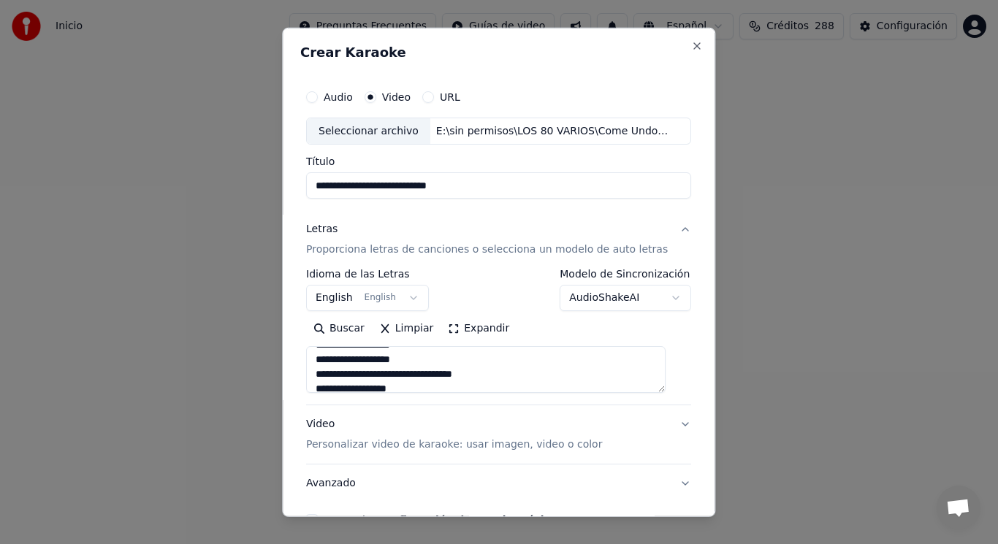
scroll to position [614, 0]
click at [414, 358] on textarea at bounding box center [486, 369] width 360 height 47
click at [411, 377] on textarea at bounding box center [486, 369] width 360 height 47
click at [376, 360] on textarea at bounding box center [486, 369] width 360 height 47
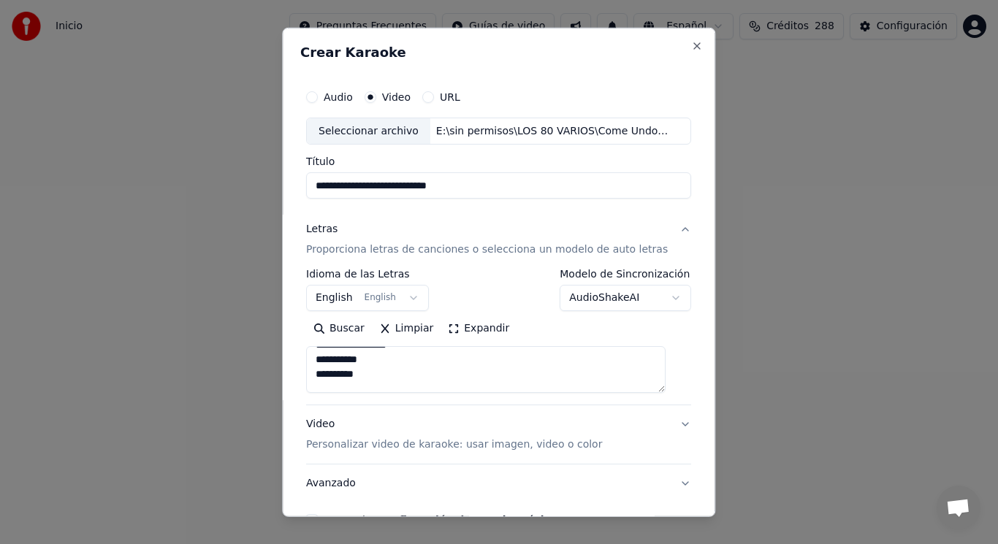
click at [375, 376] on textarea at bounding box center [486, 369] width 360 height 47
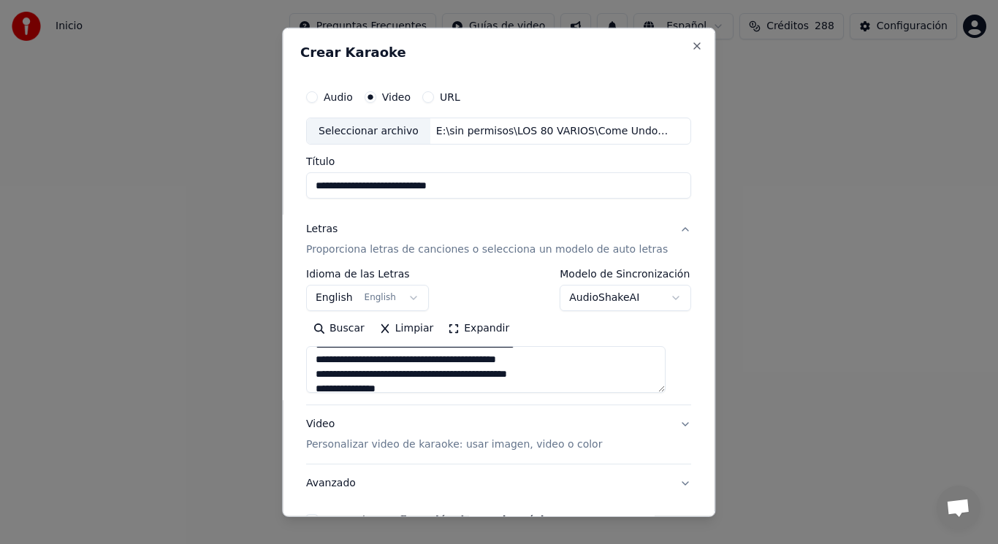
click at [575, 376] on textarea at bounding box center [486, 369] width 360 height 47
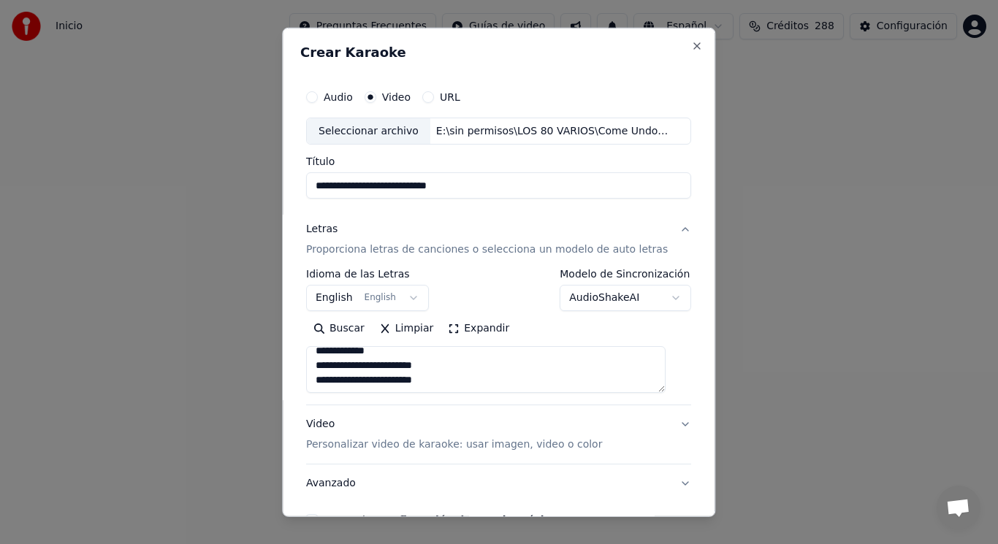
scroll to position [770, 0]
click at [471, 376] on textarea at bounding box center [486, 369] width 360 height 47
type textarea "**********"
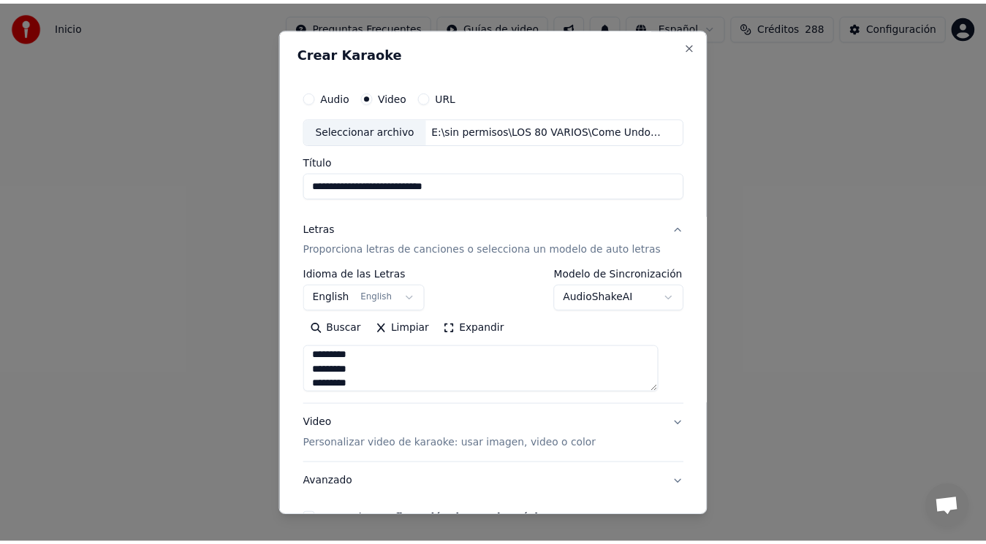
scroll to position [88, 0]
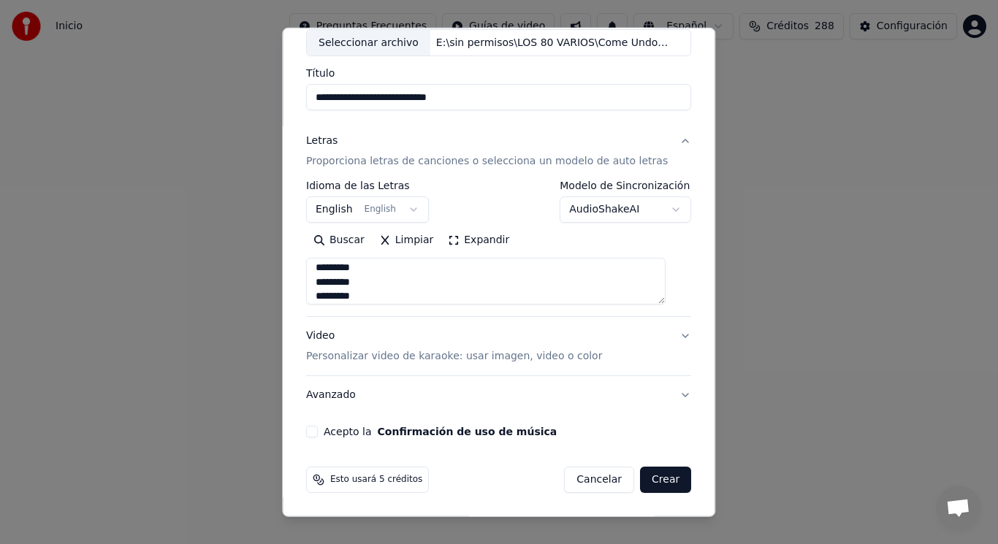
click at [318, 433] on button "Acepto la Confirmación de uso de música" at bounding box center [312, 432] width 12 height 12
click at [642, 479] on button "Crear" at bounding box center [665, 480] width 51 height 26
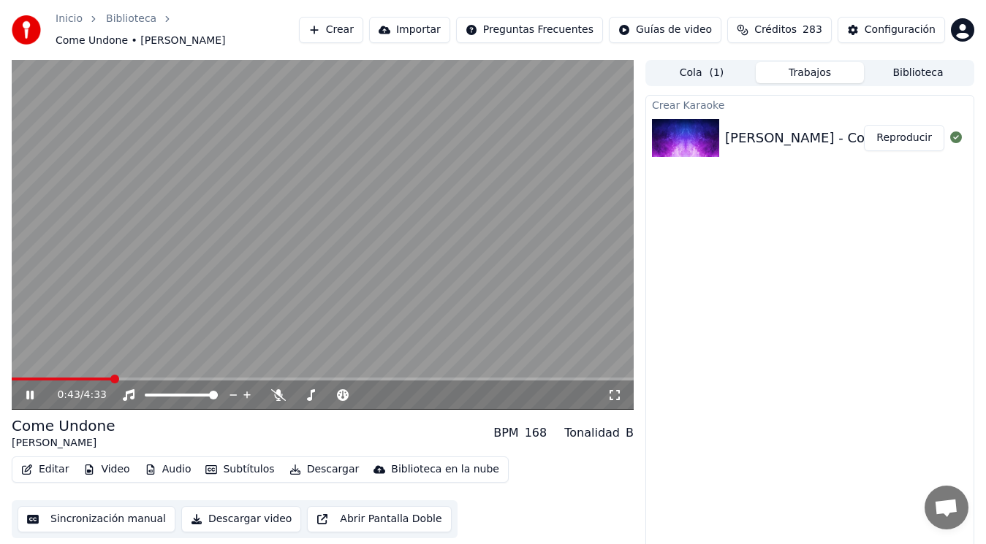
click at [27, 394] on icon at bounding box center [29, 395] width 7 height 9
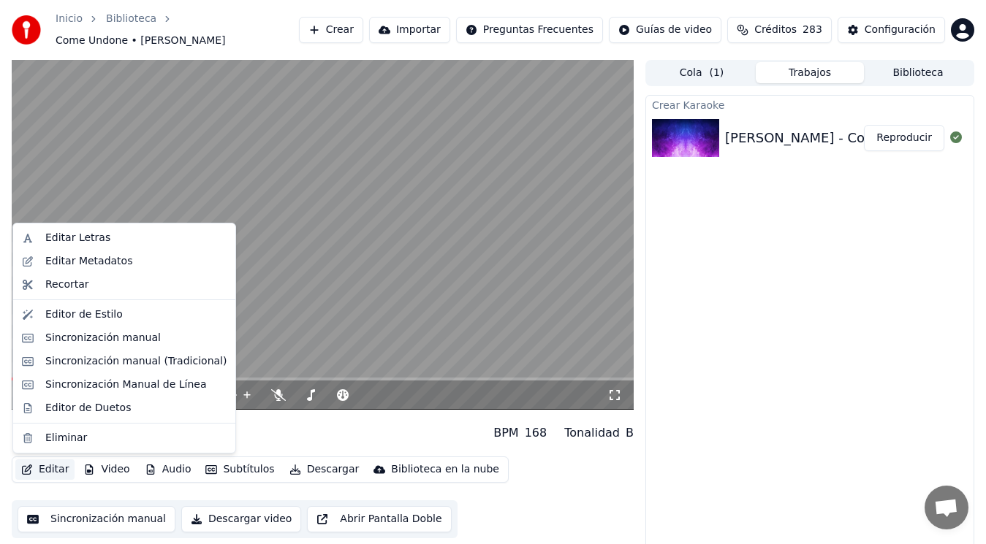
click at [48, 471] on button "Editar" at bounding box center [44, 470] width 59 height 20
click at [86, 260] on div "Editar Metadatos" at bounding box center [88, 261] width 87 height 15
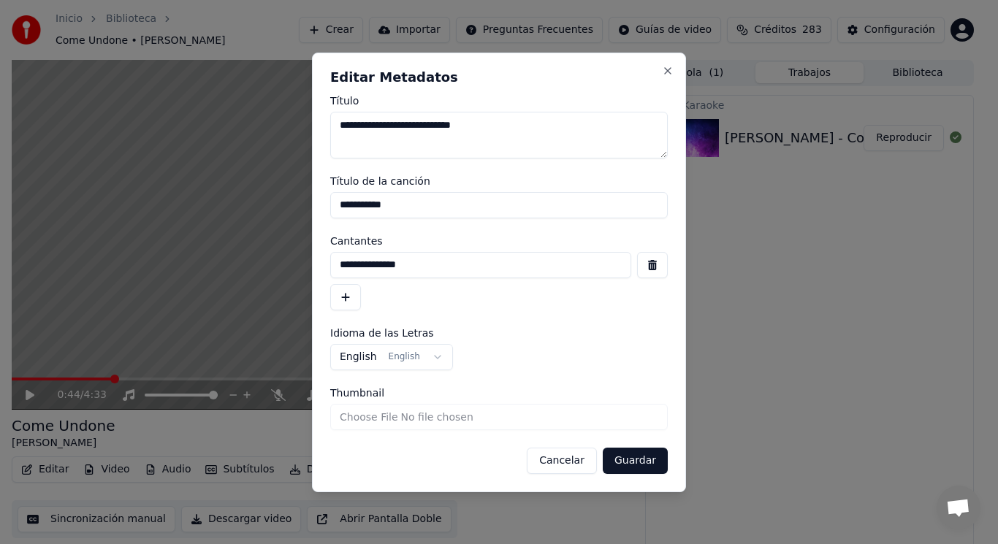
click at [649, 265] on button "button" at bounding box center [652, 265] width 31 height 26
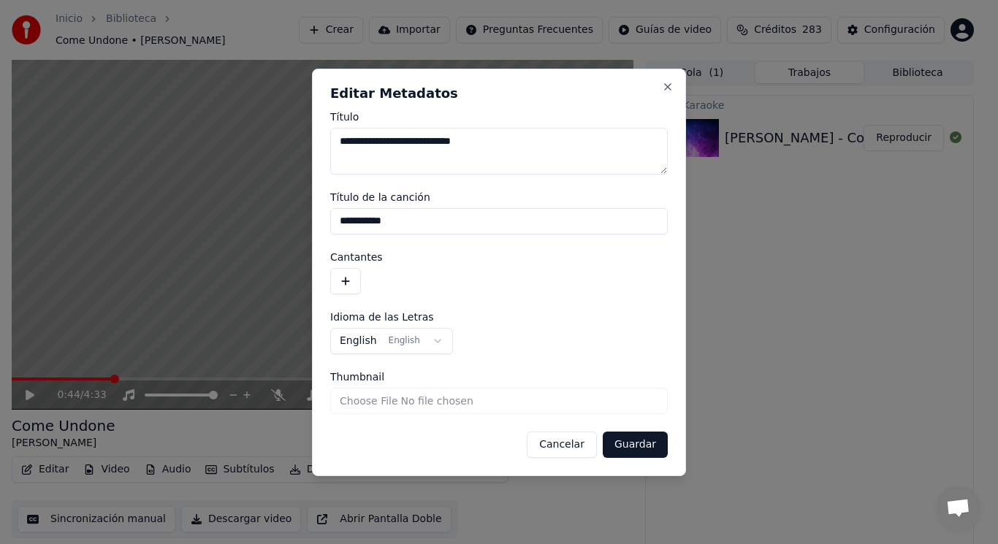
drag, startPoint x: 425, startPoint y: 221, endPoint x: 268, endPoint y: 224, distance: 157.1
click at [268, 224] on body "**********" at bounding box center [493, 272] width 986 height 544
click at [631, 443] on button "Guardar" at bounding box center [635, 445] width 65 height 26
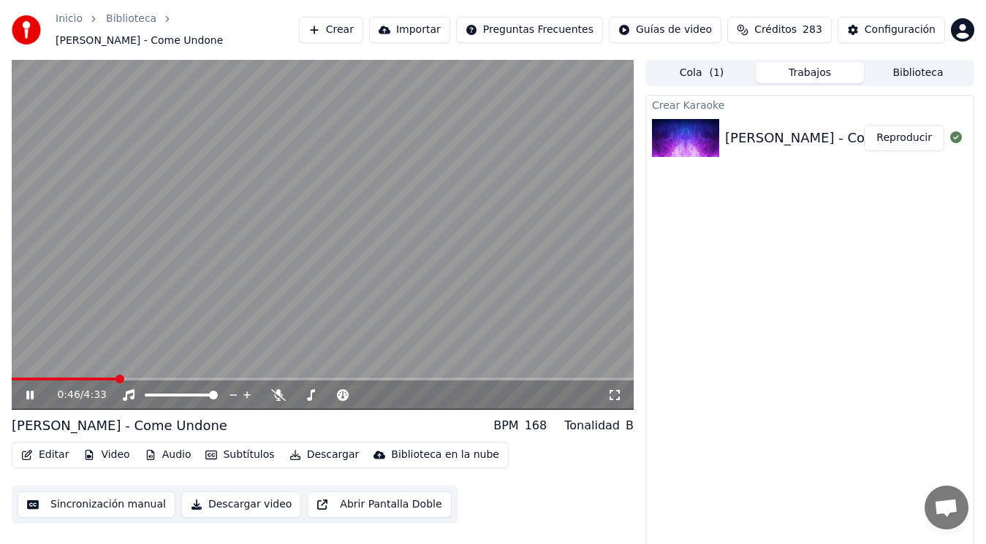
click at [29, 393] on icon at bounding box center [29, 395] width 7 height 9
